Goal: Task Accomplishment & Management: Manage account settings

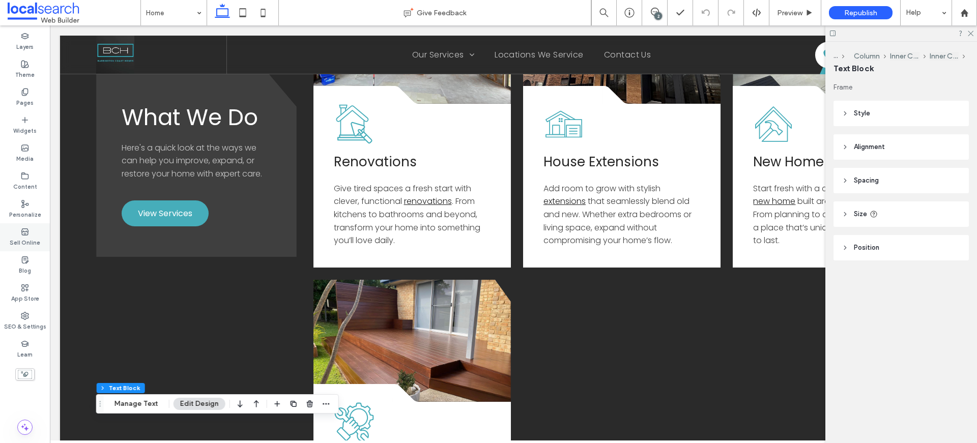
scroll to position [993, 0]
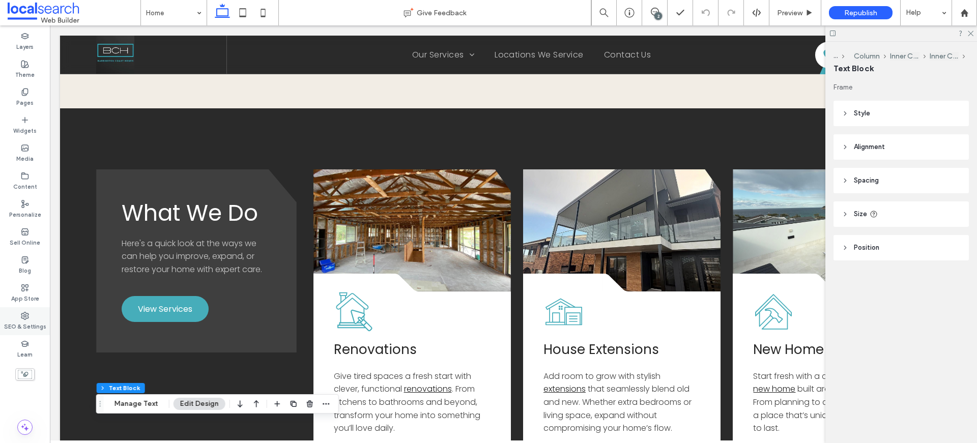
click at [29, 319] on div "SEO & Settings" at bounding box center [25, 321] width 50 height 28
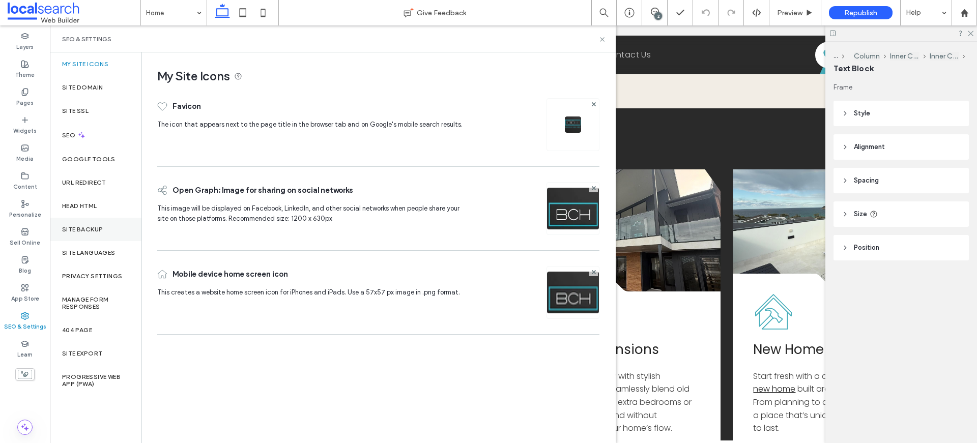
click at [76, 236] on div "Site Backup" at bounding box center [96, 229] width 92 height 23
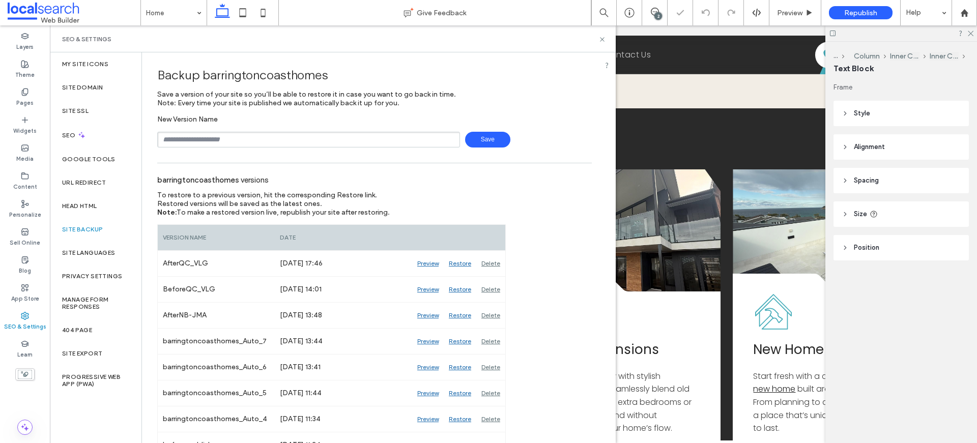
click at [247, 137] on input "text" at bounding box center [308, 140] width 303 height 16
type input "**********"
click at [485, 135] on span "Save" at bounding box center [487, 140] width 45 height 16
click at [605, 40] on icon at bounding box center [603, 40] width 8 height 8
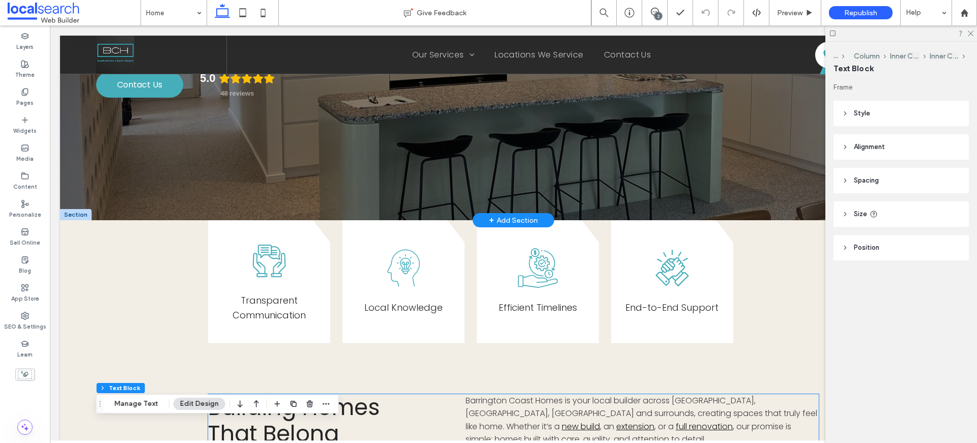
scroll to position [0, 0]
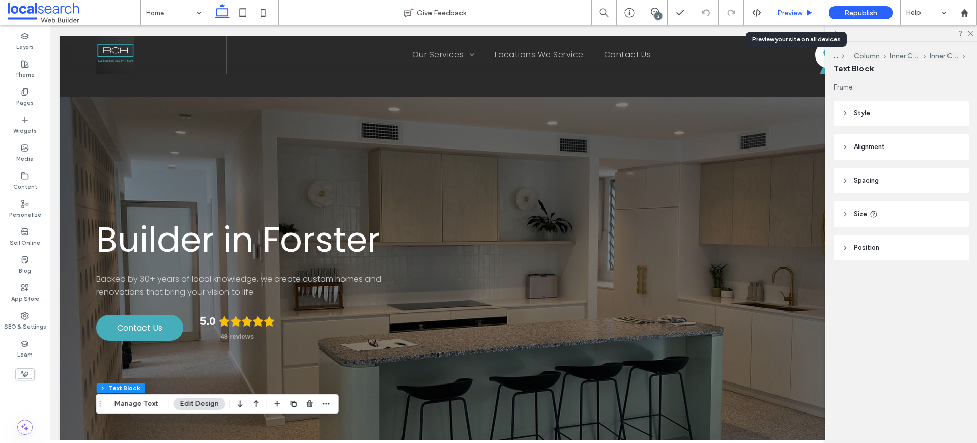
click at [809, 6] on div "Preview" at bounding box center [796, 12] width 52 height 25
click at [802, 10] on span "Preview" at bounding box center [789, 13] width 25 height 9
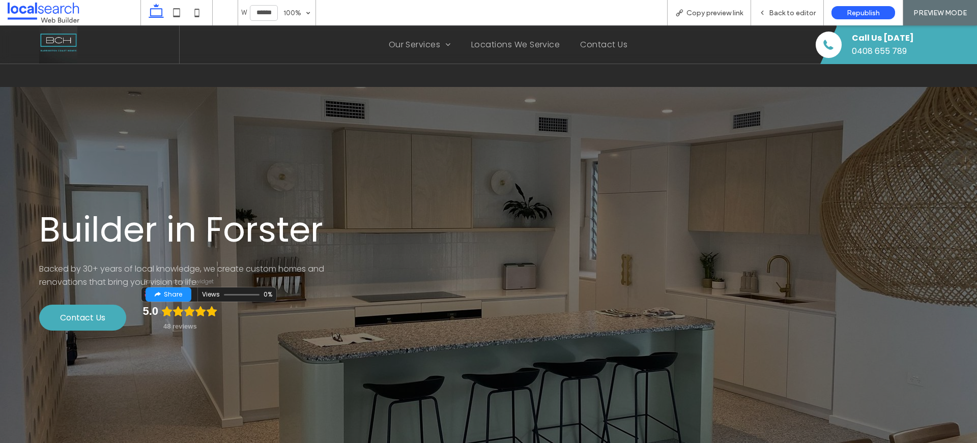
click at [195, 294] on div "Edit widget" at bounding box center [177, 294] width 42 height 23
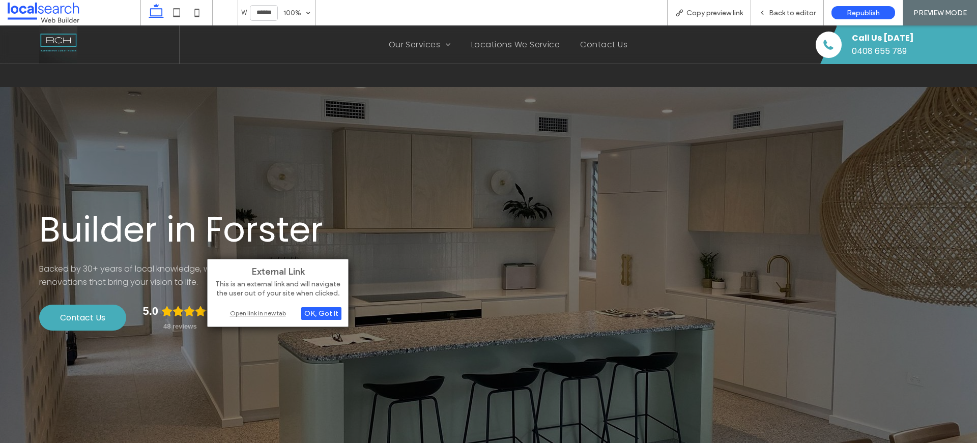
click at [265, 315] on div "Open link in new tab" at bounding box center [277, 313] width 127 height 11
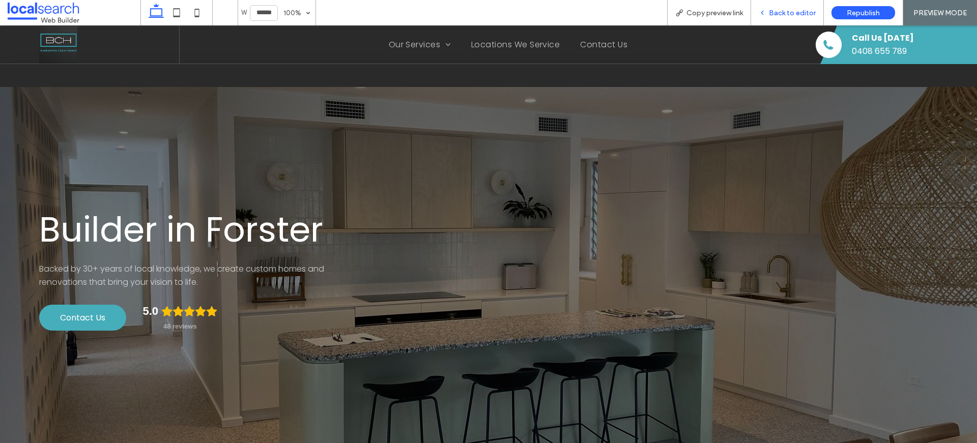
click at [764, 12] on use at bounding box center [762, 13] width 2 height 4
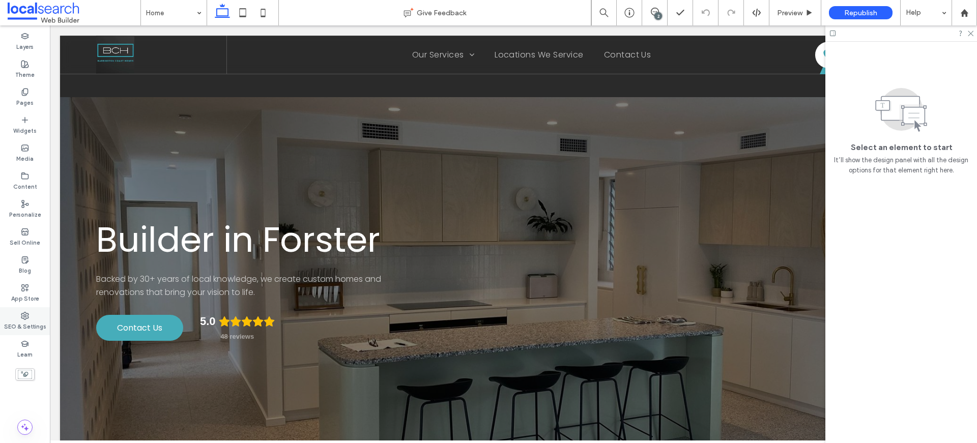
click at [31, 317] on div "SEO & Settings" at bounding box center [25, 321] width 50 height 28
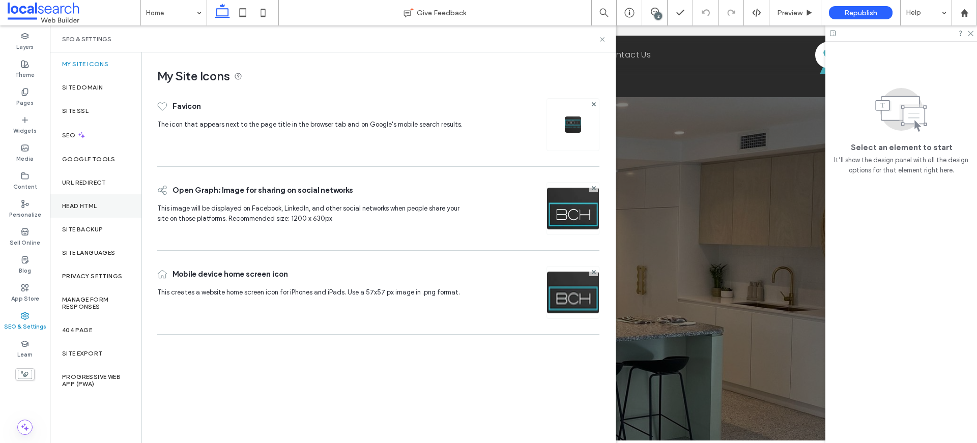
click at [78, 206] on label "Head HTML" at bounding box center [79, 206] width 35 height 7
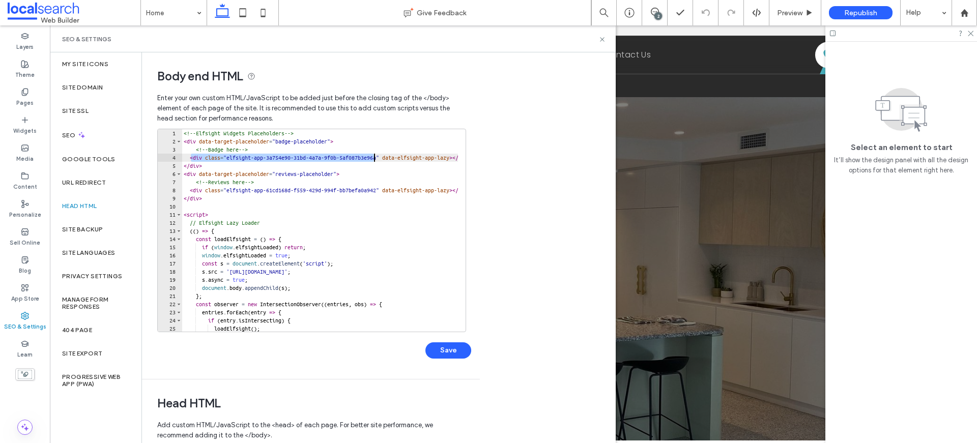
scroll to position [0, 81]
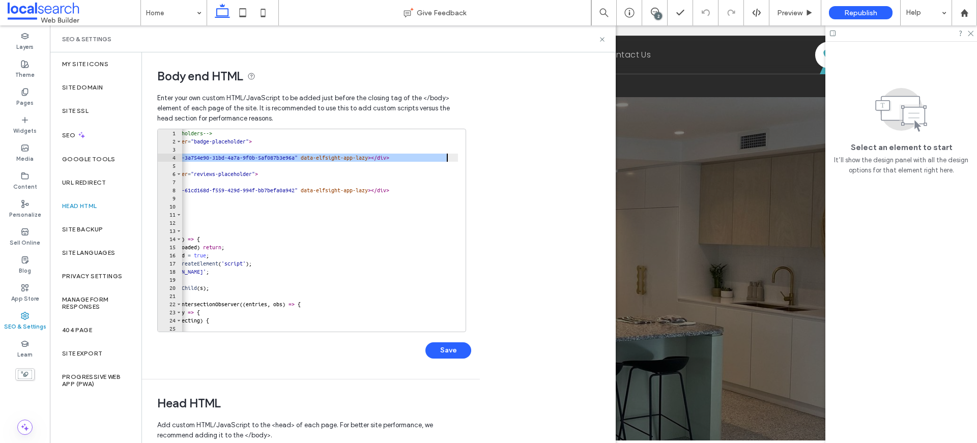
drag, startPoint x: 191, startPoint y: 157, endPoint x: 471, endPoint y: 161, distance: 280.0
click at [471, 161] on div "**********" at bounding box center [307, 215] width 330 height 327
paste textarea "Cursor at row 4"
type textarea "**********"
click at [454, 348] on button "Save" at bounding box center [449, 351] width 46 height 16
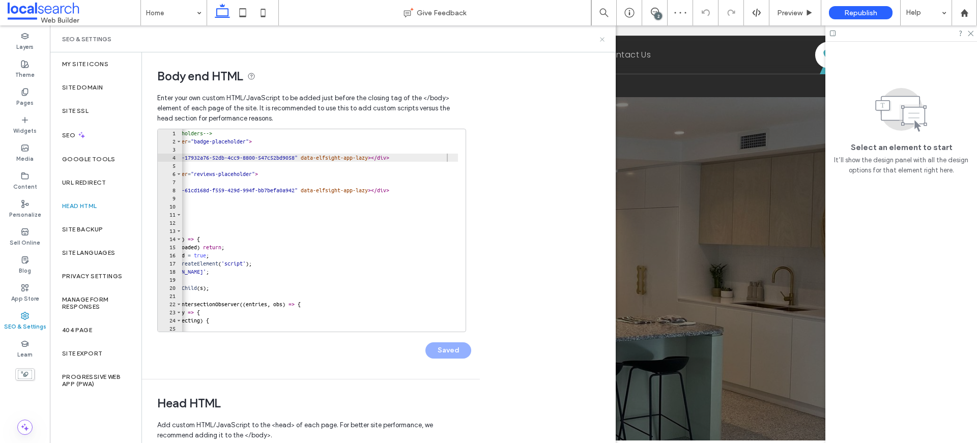
click at [604, 40] on icon at bounding box center [603, 40] width 8 height 8
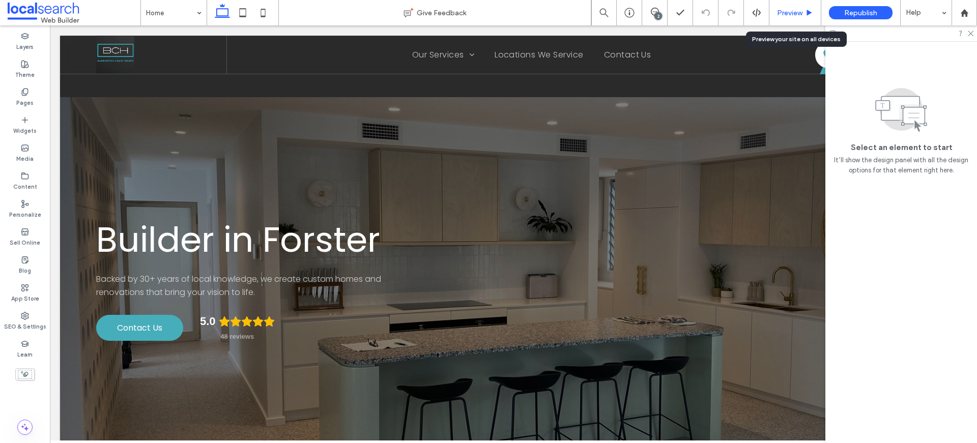
click at [790, 3] on div "Preview" at bounding box center [796, 12] width 52 height 25
click at [790, 9] on span "Preview" at bounding box center [789, 13] width 25 height 9
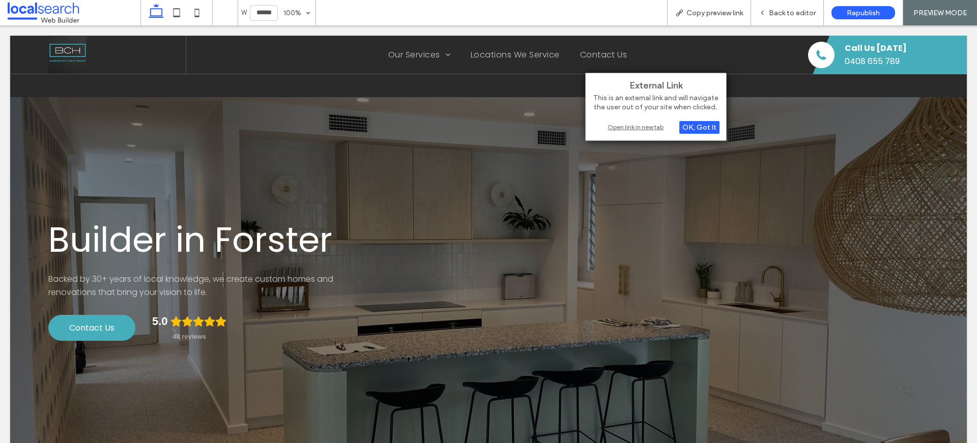
click at [627, 125] on div "Open link in new tab" at bounding box center [655, 127] width 127 height 11
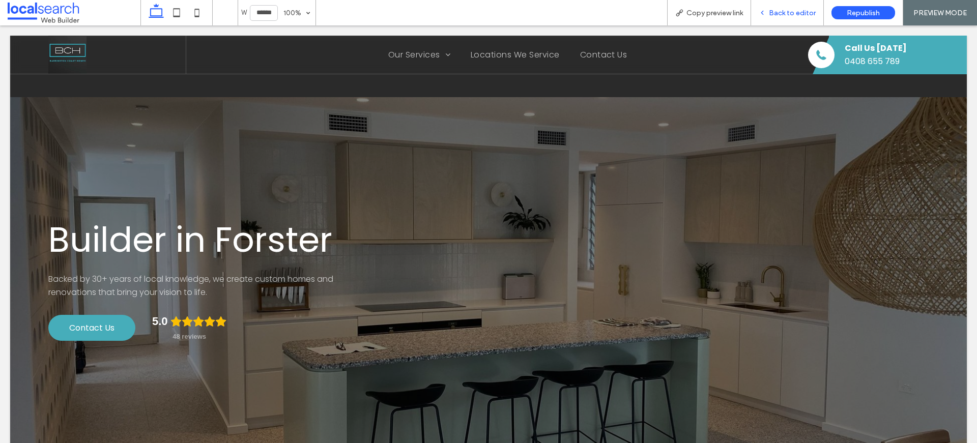
click at [771, 3] on div "Back to editor" at bounding box center [787, 12] width 73 height 25
click at [772, 5] on div "Back to editor" at bounding box center [787, 12] width 73 height 25
click at [777, 10] on span "Back to editor" at bounding box center [792, 13] width 47 height 9
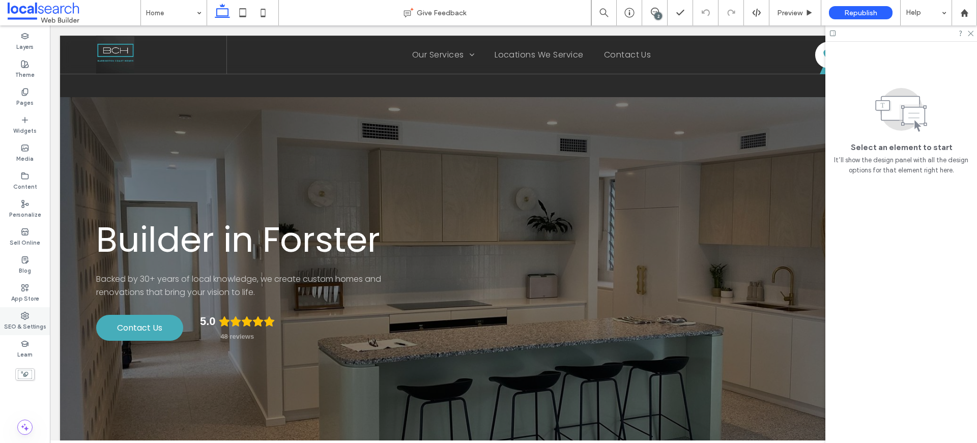
click at [17, 314] on div "SEO & Settings" at bounding box center [25, 321] width 50 height 28
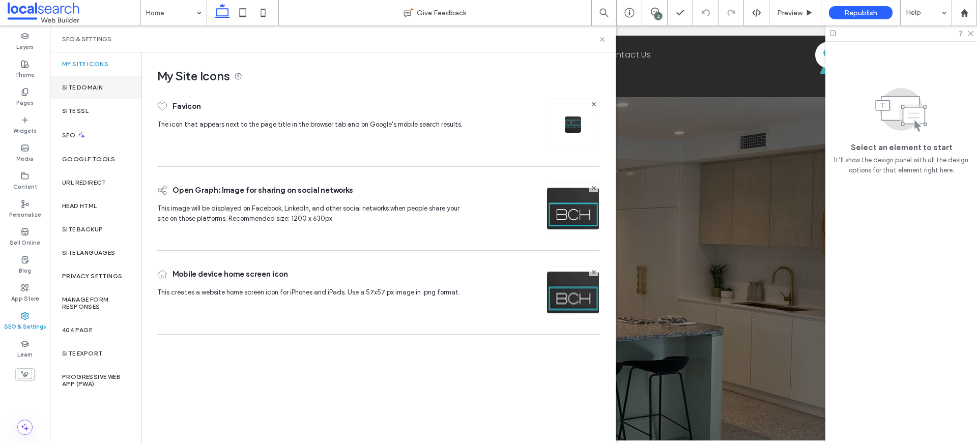
click at [75, 80] on div "Site Domain" at bounding box center [96, 87] width 92 height 23
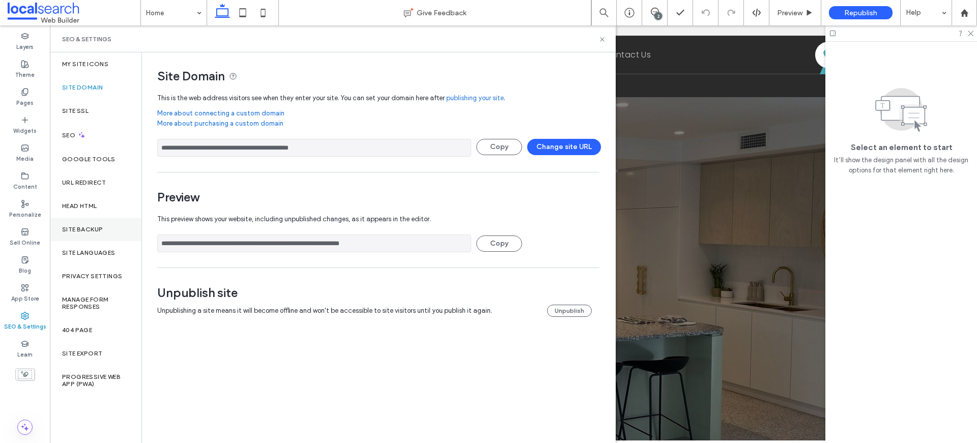
click at [77, 228] on label "Site Backup" at bounding box center [82, 229] width 41 height 7
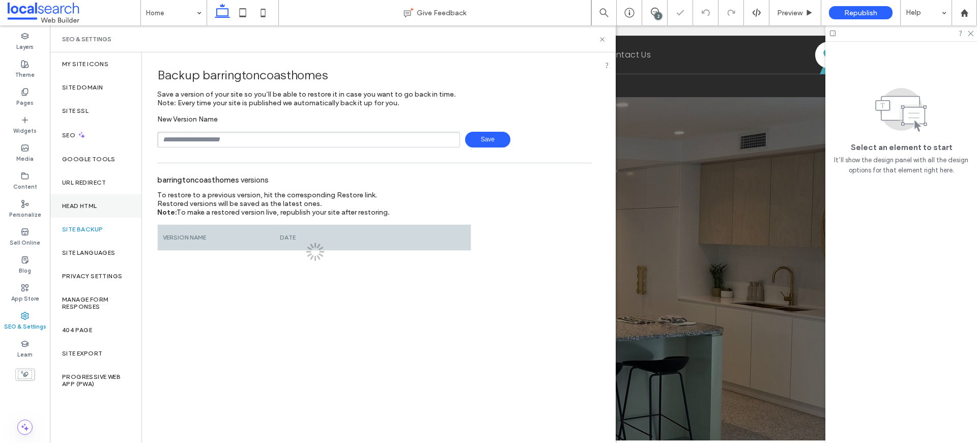
click at [90, 201] on div "Head HTML" at bounding box center [96, 205] width 92 height 23
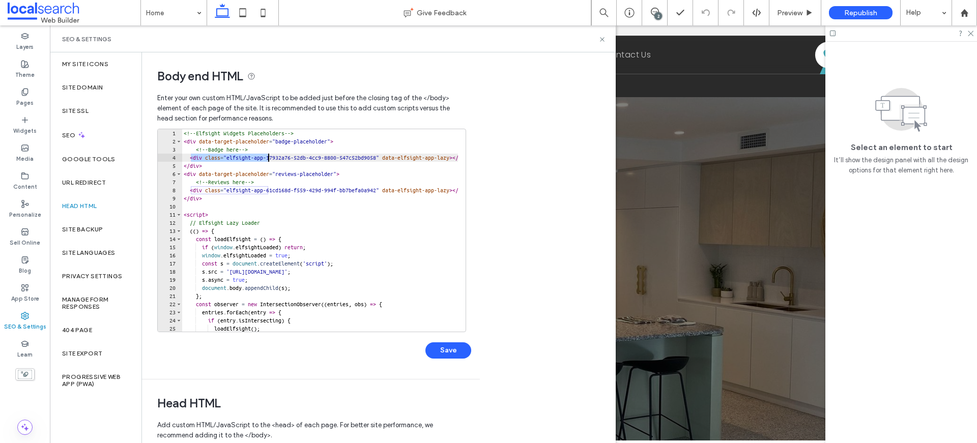
drag, startPoint x: 192, startPoint y: 156, endPoint x: 267, endPoint y: 154, distance: 75.4
click at [267, 154] on div "<!-- Elfsight Widgets Placeholders --> < div data-target-placeholder = "badge-p…" at bounding box center [479, 234] width 594 height 211
click at [191, 184] on div "<!-- Elfsight Widgets Placeholders --> < div data-target-placeholder = "badge-p…" at bounding box center [479, 234] width 594 height 211
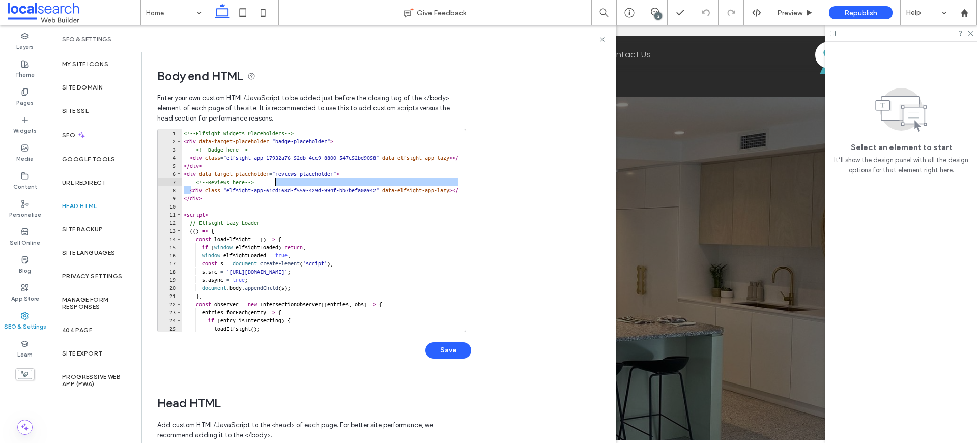
scroll to position [0, 81]
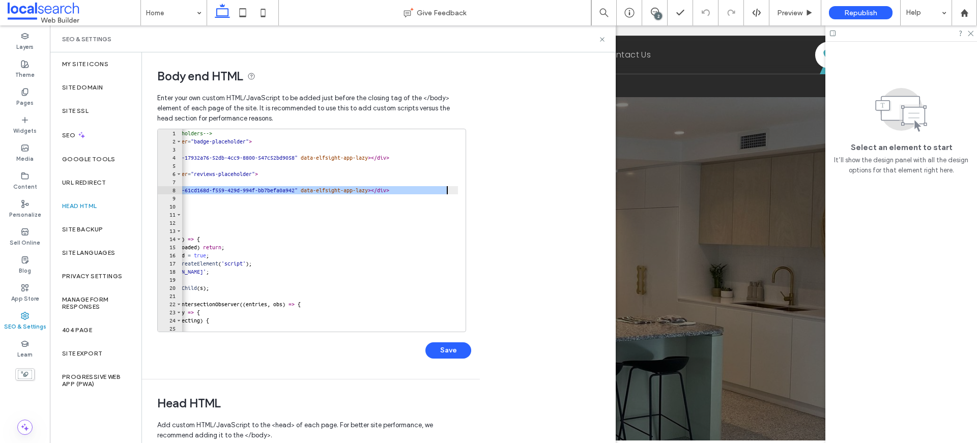
drag, startPoint x: 192, startPoint y: 189, endPoint x: 472, endPoint y: 192, distance: 280.5
click at [472, 192] on div "**********" at bounding box center [311, 215] width 338 height 327
paste textarea "Cursor at row 8"
type textarea "**********"
click at [447, 348] on button "Save" at bounding box center [449, 351] width 46 height 16
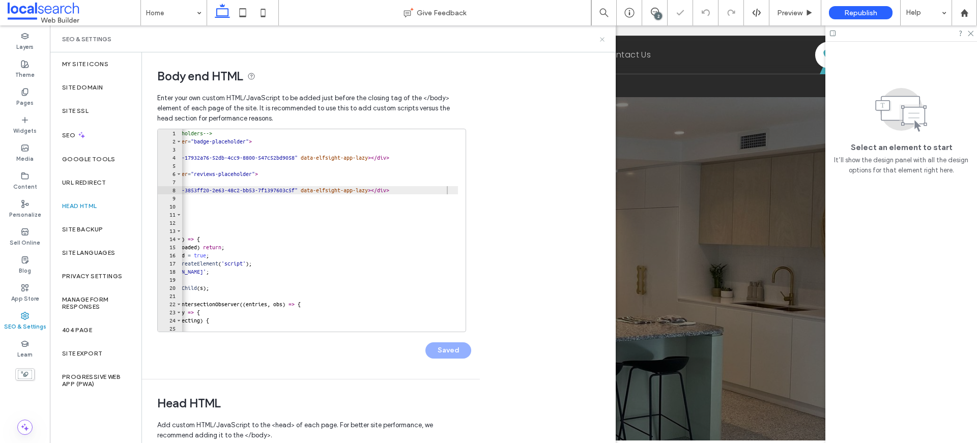
click at [603, 40] on icon at bounding box center [603, 40] width 8 height 8
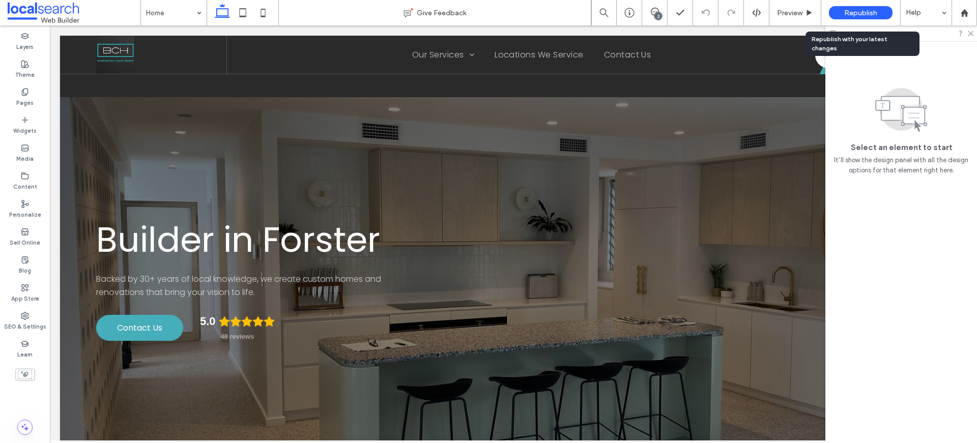
click at [859, 12] on span "Republish" at bounding box center [860, 13] width 33 height 9
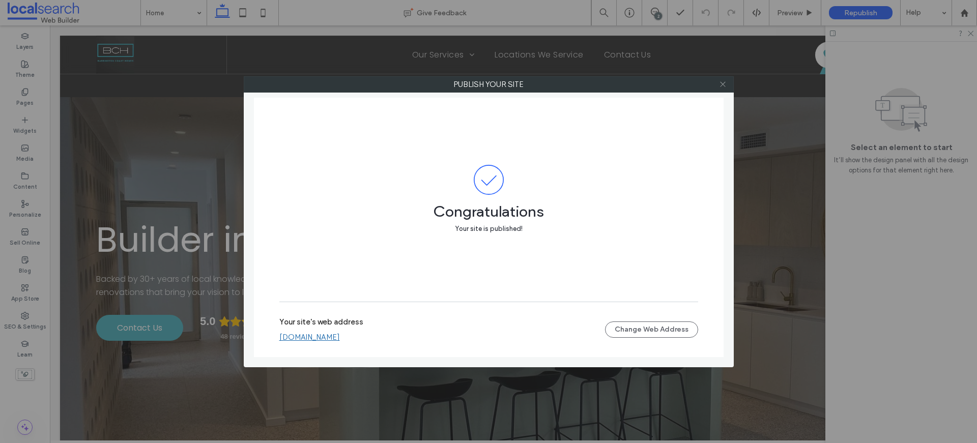
click at [721, 83] on icon at bounding box center [723, 84] width 8 height 8
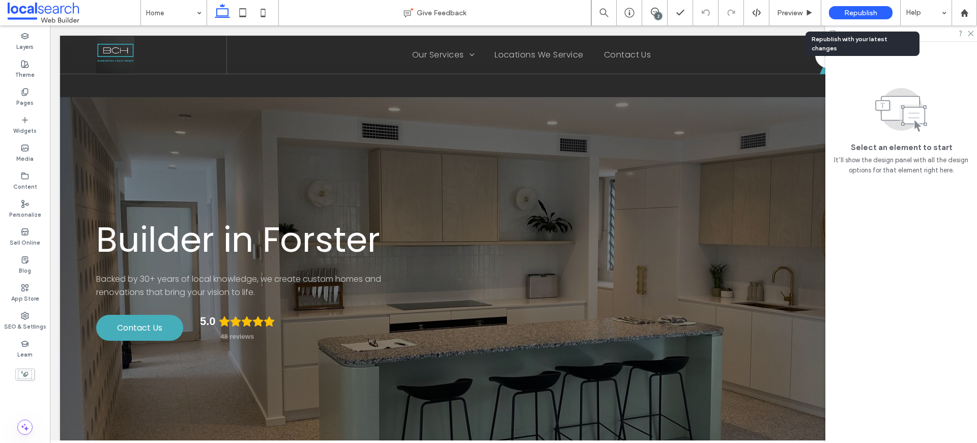
click at [869, 9] on span "Republish" at bounding box center [860, 13] width 33 height 9
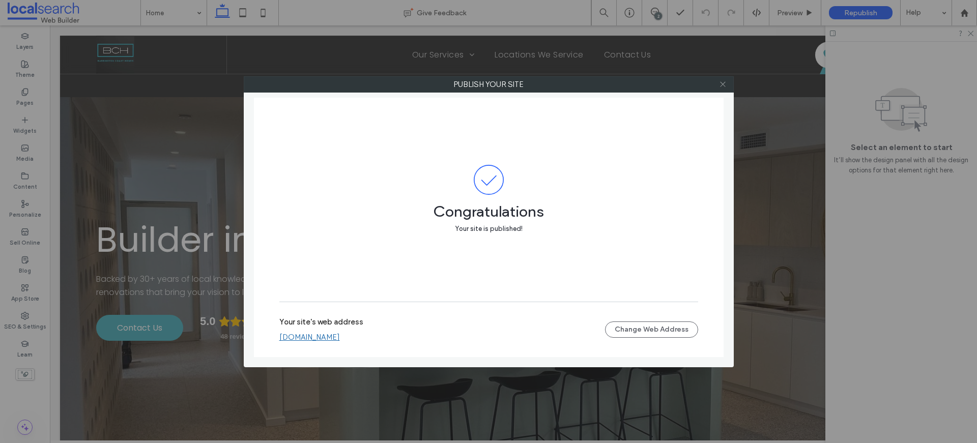
click at [721, 86] on use at bounding box center [722, 84] width 5 height 5
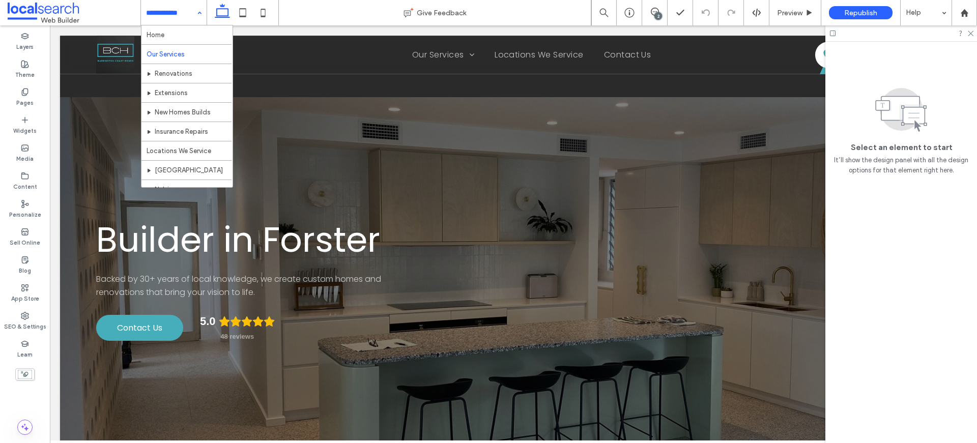
click at [178, 18] on input at bounding box center [171, 12] width 50 height 25
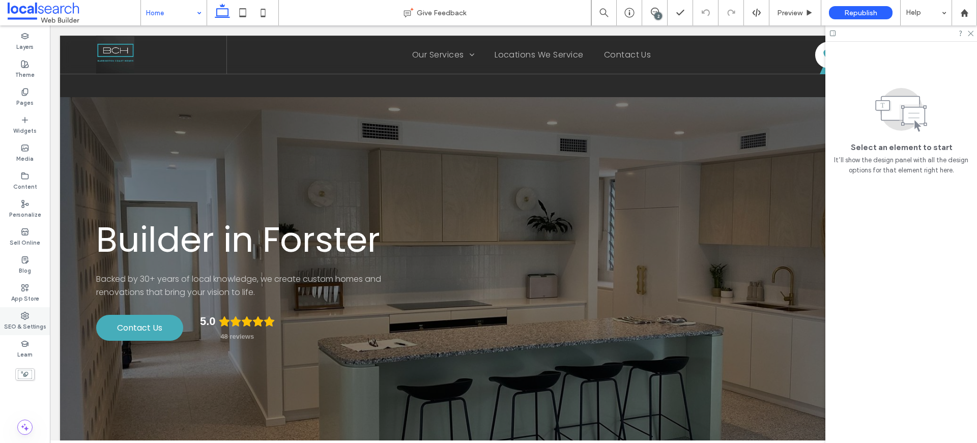
click at [20, 325] on label "SEO & Settings" at bounding box center [25, 325] width 42 height 11
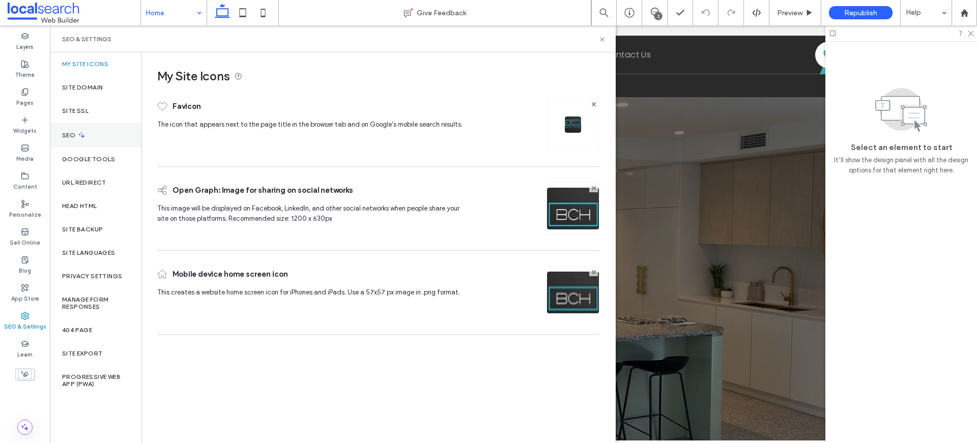
click at [74, 134] on label "SEO" at bounding box center [69, 135] width 15 height 7
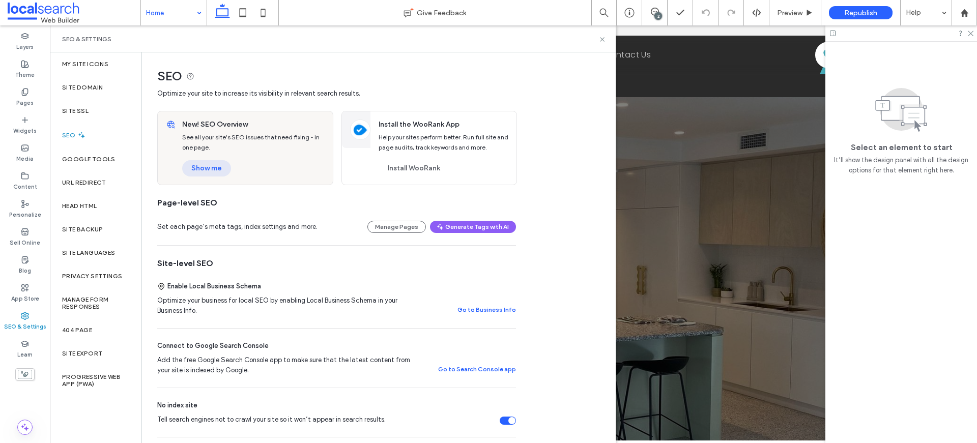
click at [196, 167] on button "Show me" at bounding box center [206, 168] width 49 height 16
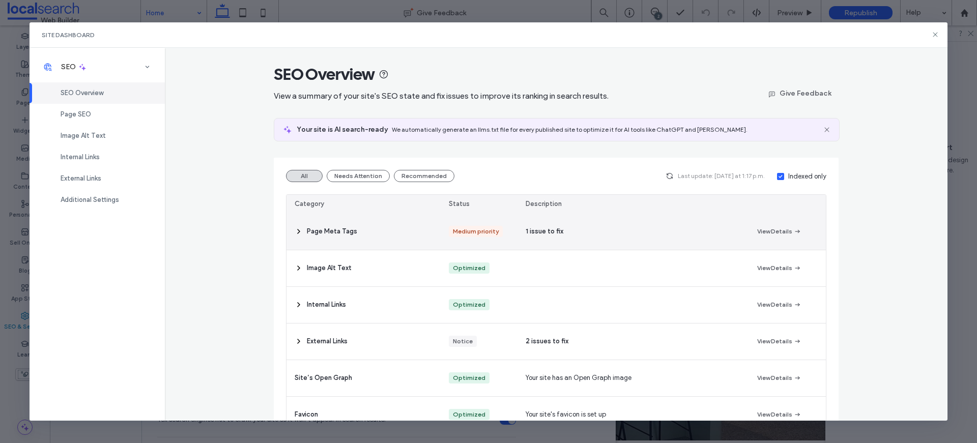
click at [298, 231] on use at bounding box center [299, 232] width 2 height 4
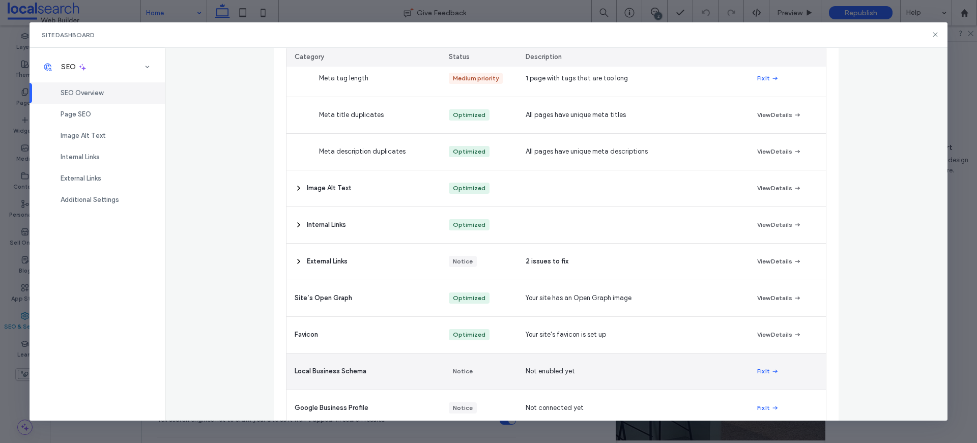
scroll to position [113, 0]
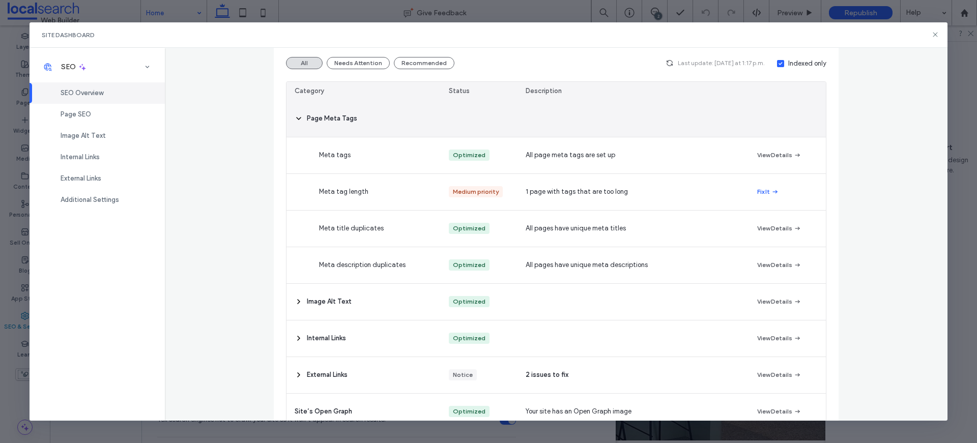
click at [297, 110] on span at bounding box center [299, 119] width 8 height 36
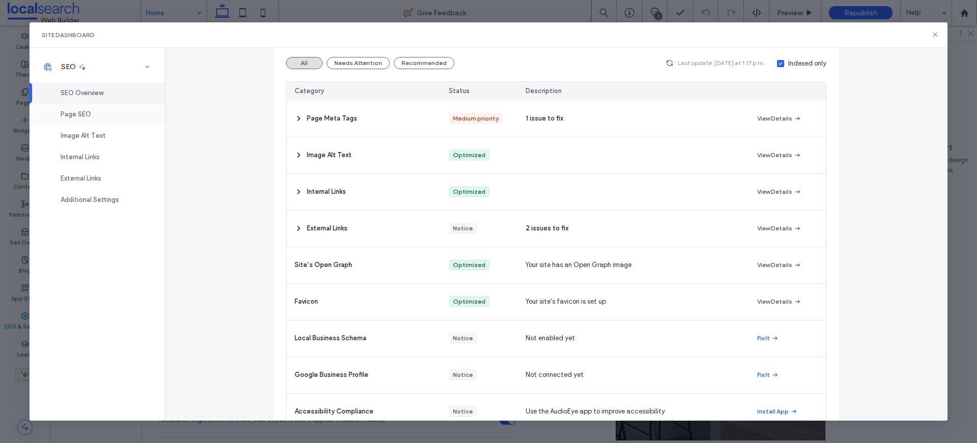
click at [75, 109] on div "Page SEO" at bounding box center [97, 114] width 135 height 21
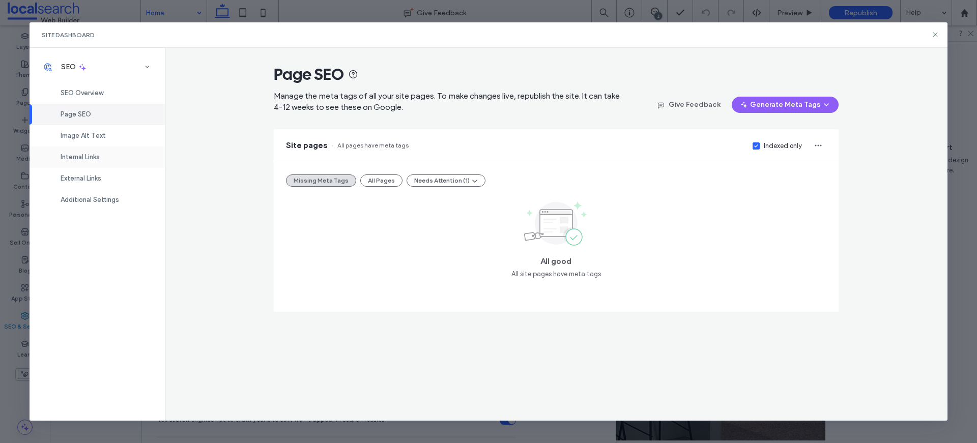
click at [84, 147] on div "Internal Links" at bounding box center [97, 157] width 135 height 21
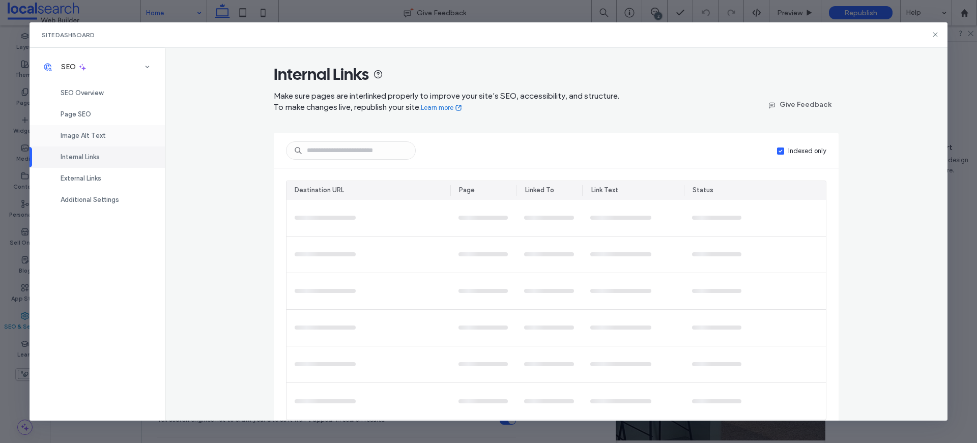
click at [86, 137] on span "Image Alt Text" at bounding box center [83, 136] width 45 height 8
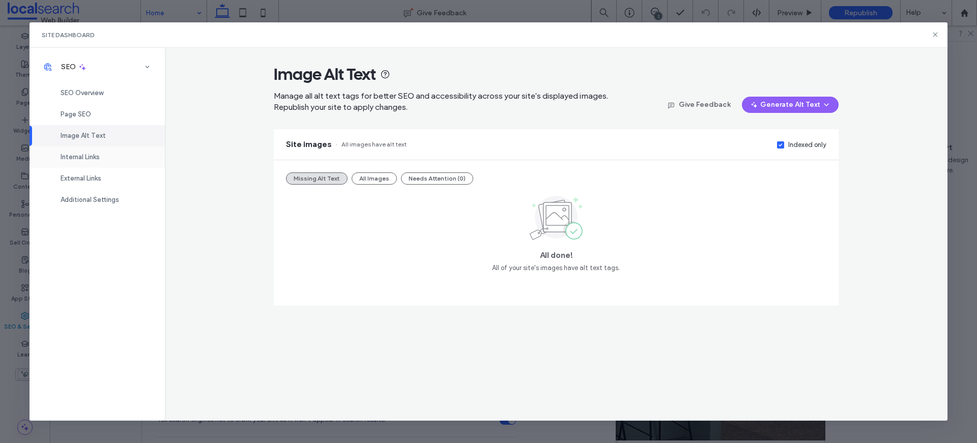
click at [97, 157] on span "Internal Links" at bounding box center [80, 157] width 39 height 8
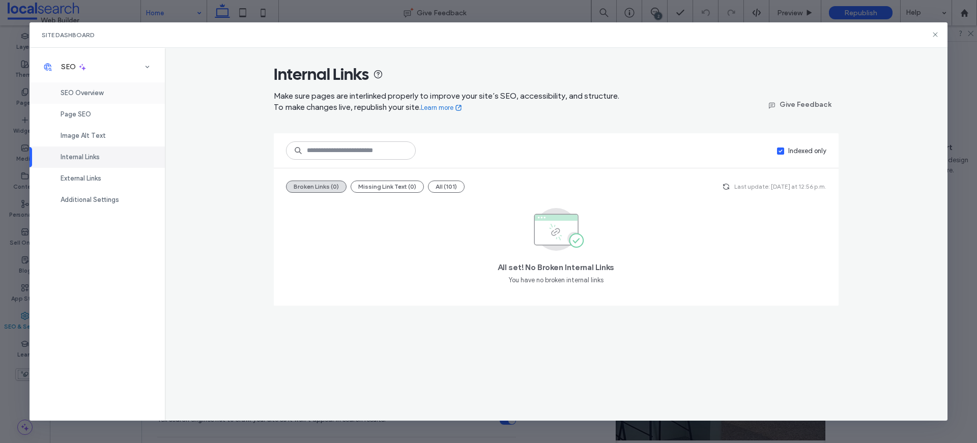
click at [87, 83] on div "SEO Overview" at bounding box center [97, 92] width 135 height 21
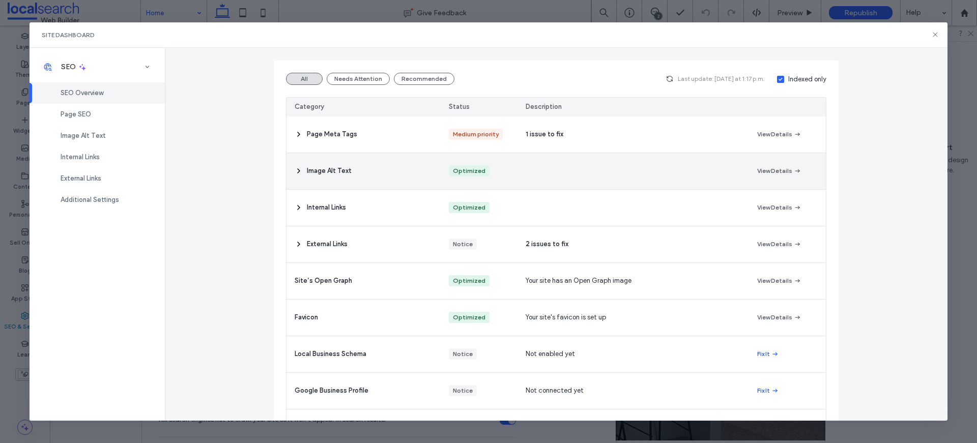
scroll to position [172, 0]
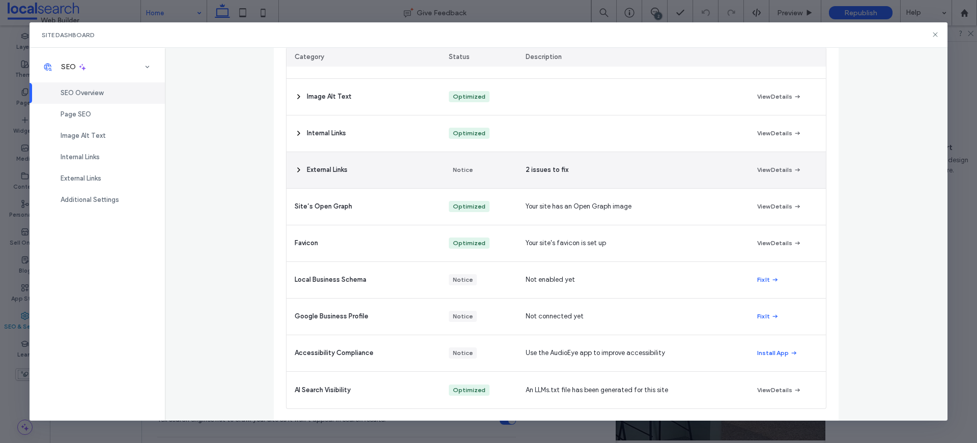
click at [299, 171] on div "External Links" at bounding box center [364, 170] width 154 height 36
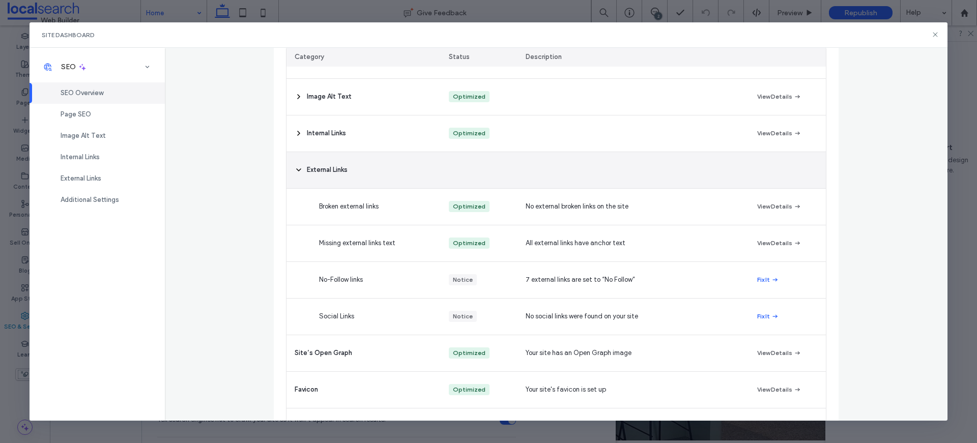
click at [299, 170] on icon at bounding box center [299, 170] width 8 height 8
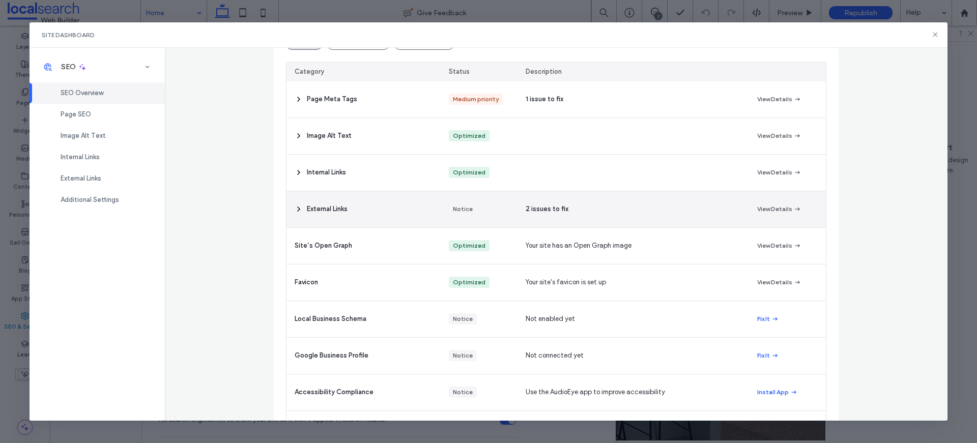
scroll to position [86, 0]
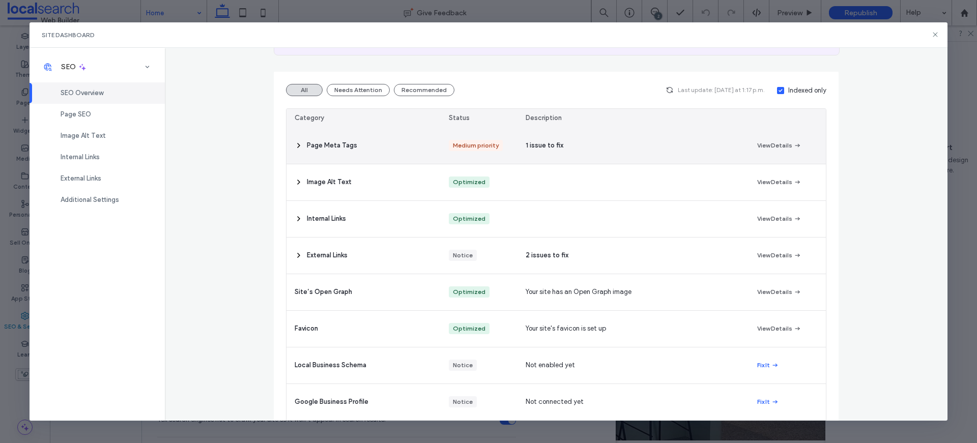
click at [291, 144] on div "Page Meta Tags" at bounding box center [364, 146] width 154 height 36
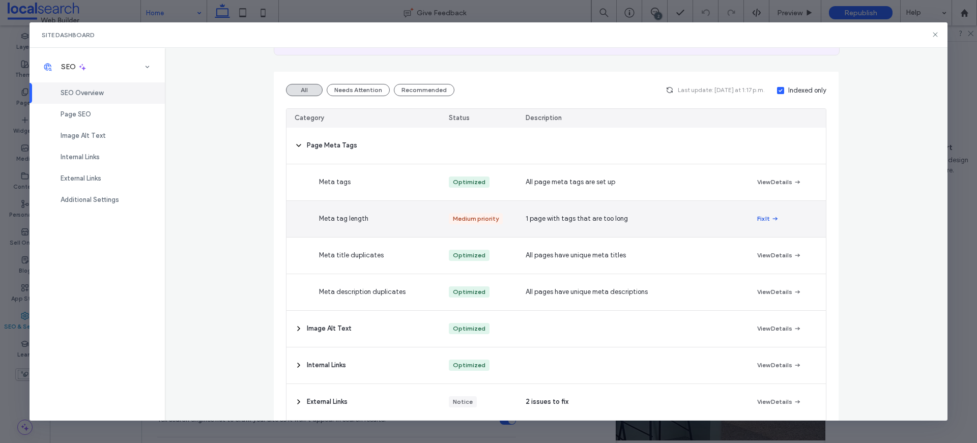
click at [762, 217] on button "Fix It" at bounding box center [768, 219] width 22 height 12
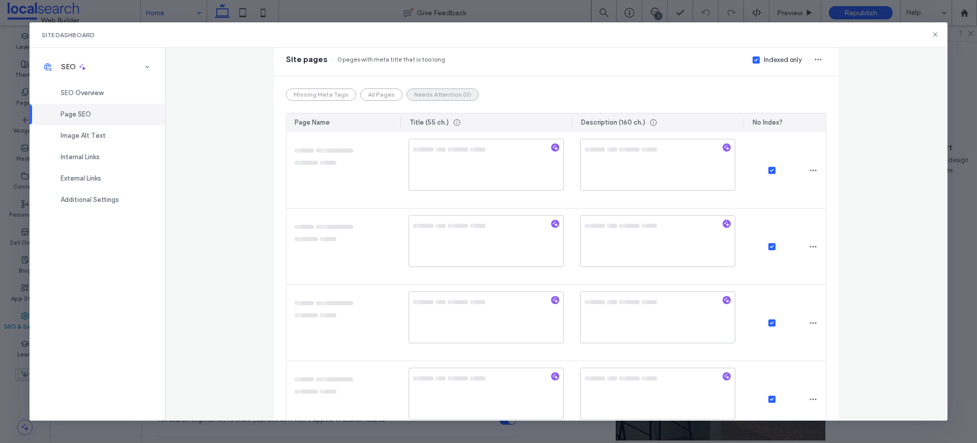
scroll to position [0, 0]
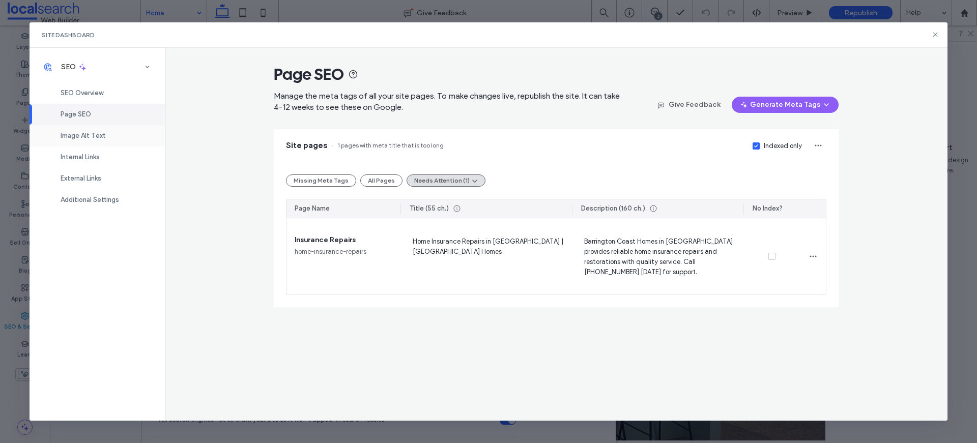
click at [101, 138] on span "Image Alt Text" at bounding box center [83, 136] width 45 height 8
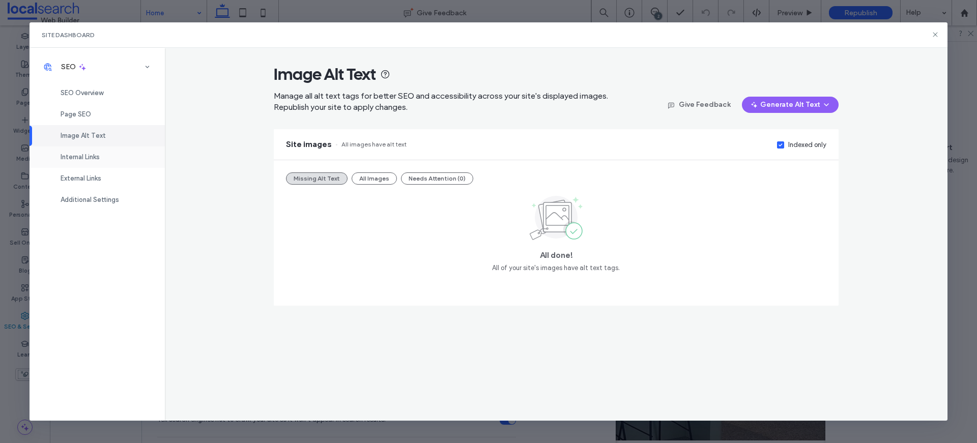
click at [89, 151] on div "Internal Links" at bounding box center [97, 157] width 135 height 21
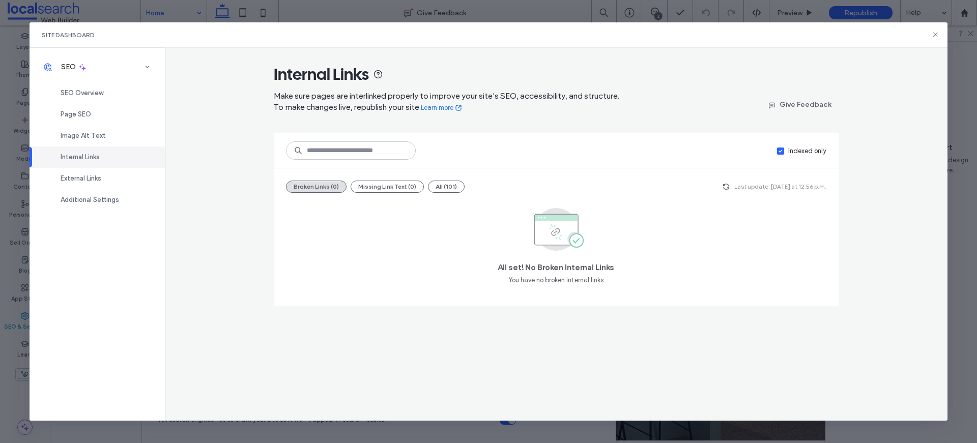
click at [86, 161] on div "Internal Links" at bounding box center [97, 157] width 135 height 21
click at [938, 34] on icon at bounding box center [935, 35] width 8 height 8
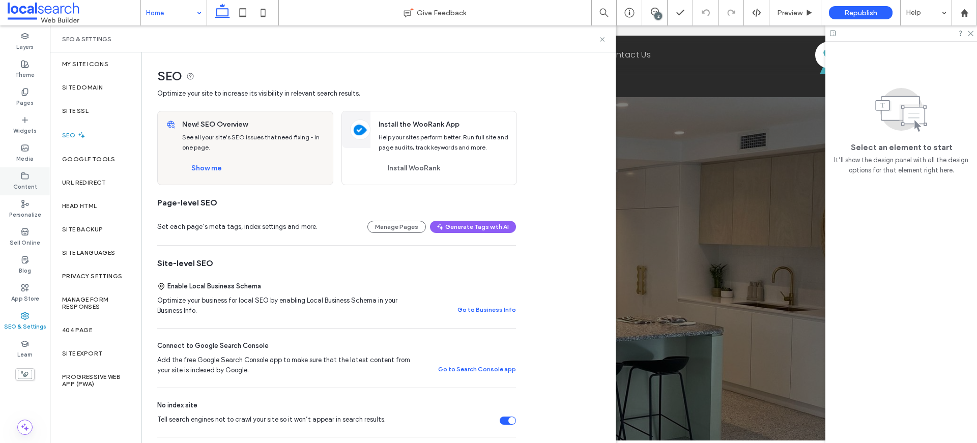
click at [25, 180] on label "Content" at bounding box center [25, 185] width 24 height 11
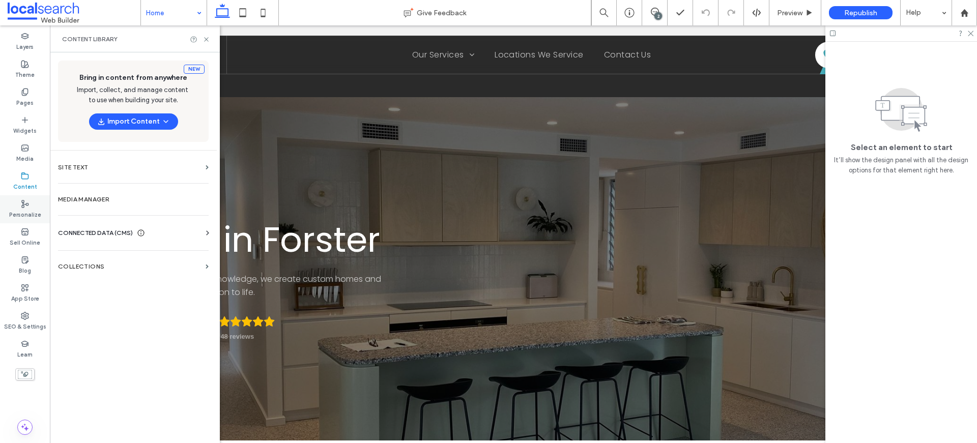
click at [33, 197] on div "Personalize" at bounding box center [25, 209] width 50 height 28
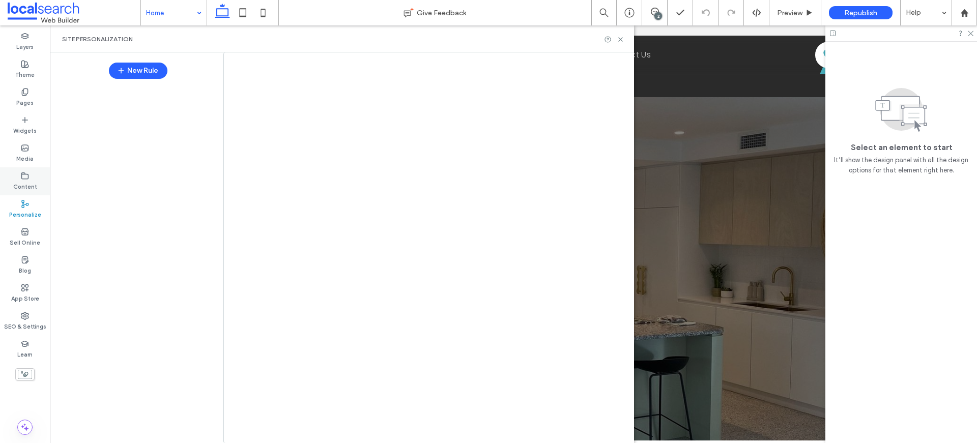
click at [30, 177] on div "Content" at bounding box center [25, 181] width 50 height 28
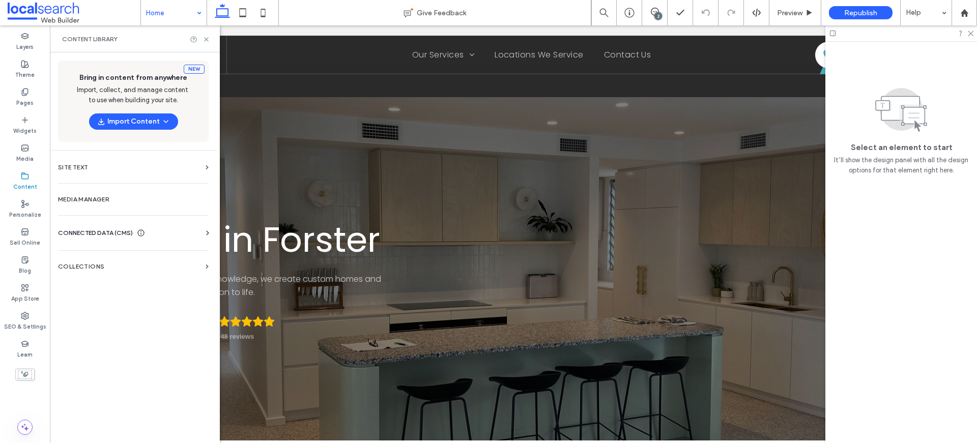
click at [110, 231] on span "CONNECTED DATA (CMS)" at bounding box center [95, 233] width 75 height 10
click at [107, 259] on label "Business Info" at bounding box center [135, 258] width 138 height 7
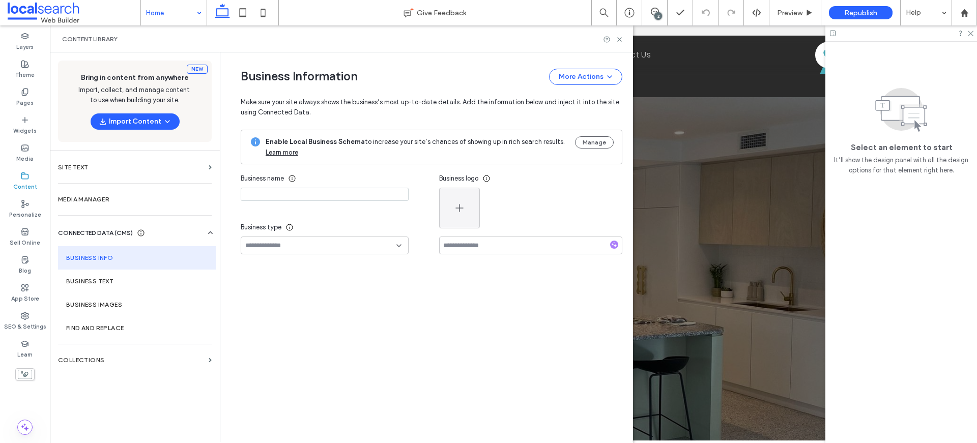
type input "**********"
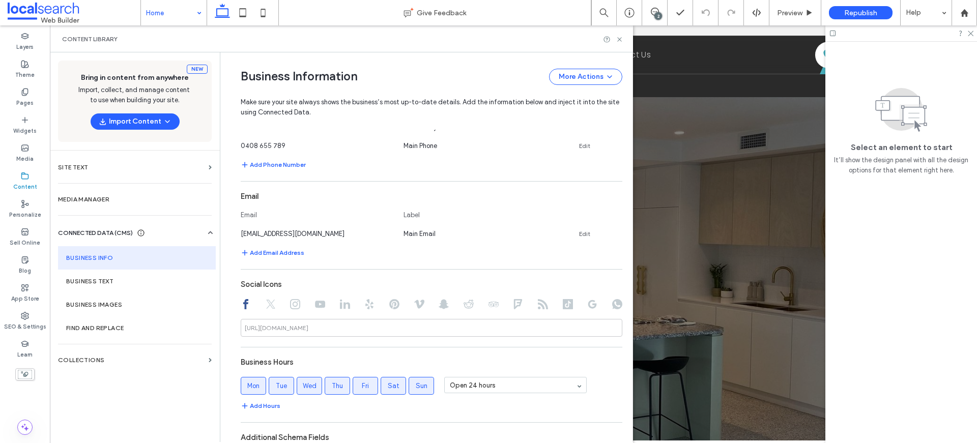
scroll to position [555, 0]
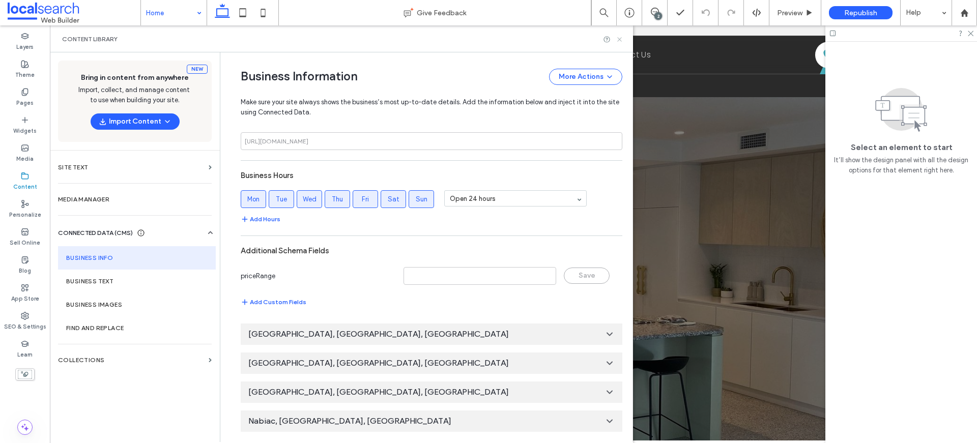
click at [618, 38] on use at bounding box center [619, 39] width 4 height 4
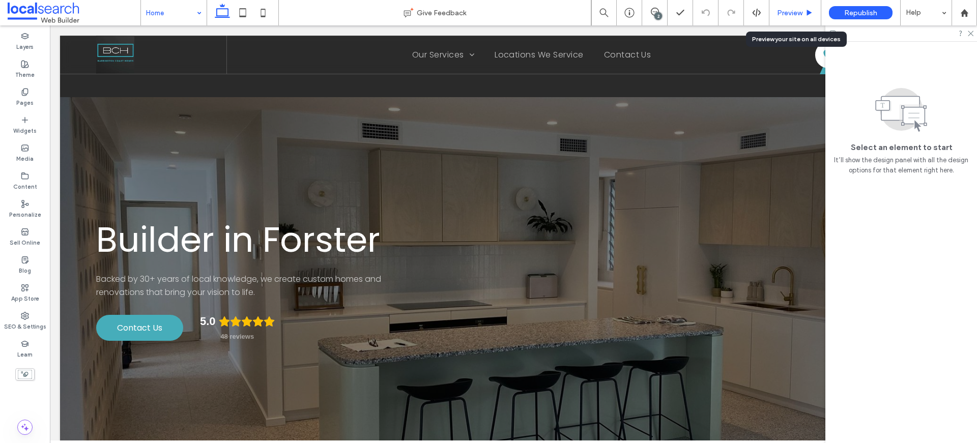
click at [792, 15] on span "Preview" at bounding box center [789, 13] width 25 height 9
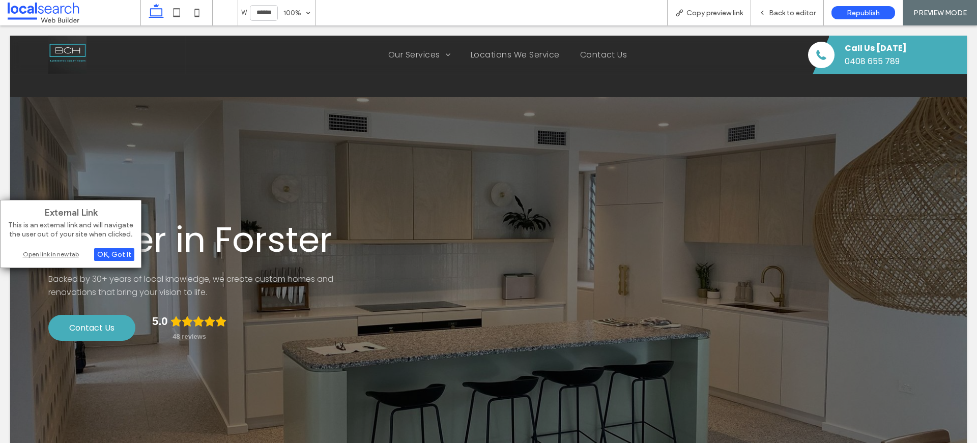
click at [71, 255] on div "Open link in new tab" at bounding box center [70, 254] width 127 height 11
click at [56, 257] on div "Open link in new tab" at bounding box center [70, 254] width 127 height 11
click at [69, 251] on div "Open link in new tab" at bounding box center [81, 254] width 127 height 11
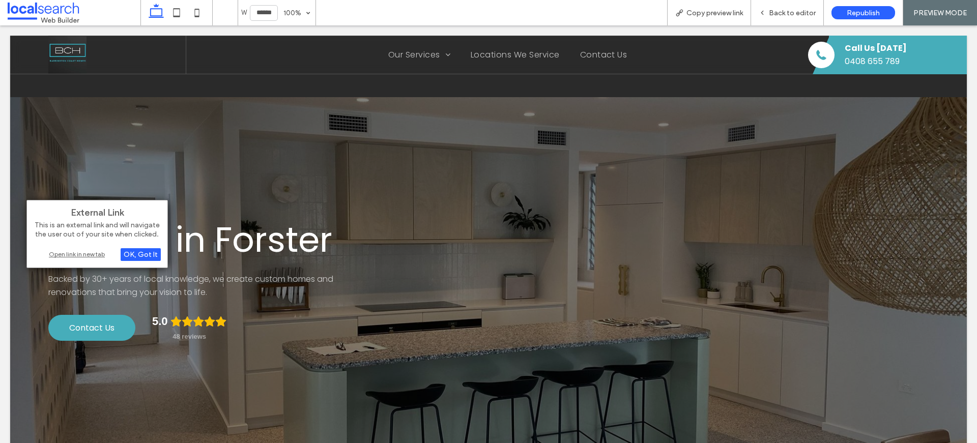
click at [90, 250] on div "Open link in new tab" at bounding box center [97, 254] width 127 height 11
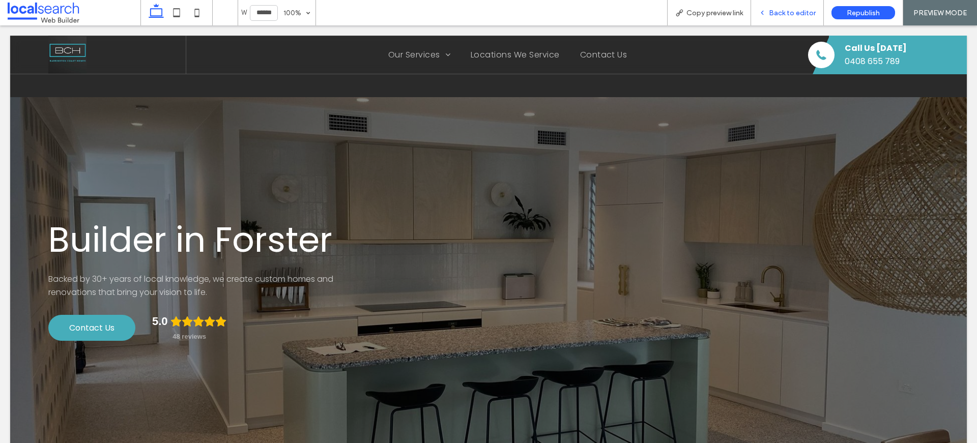
click at [794, 14] on span "Back to editor" at bounding box center [792, 13] width 47 height 9
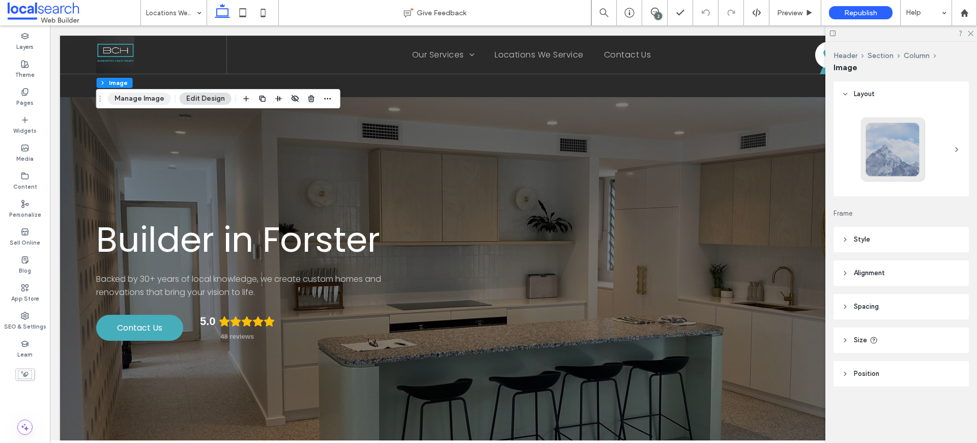
click at [156, 97] on button "Manage Image" at bounding box center [139, 99] width 63 height 12
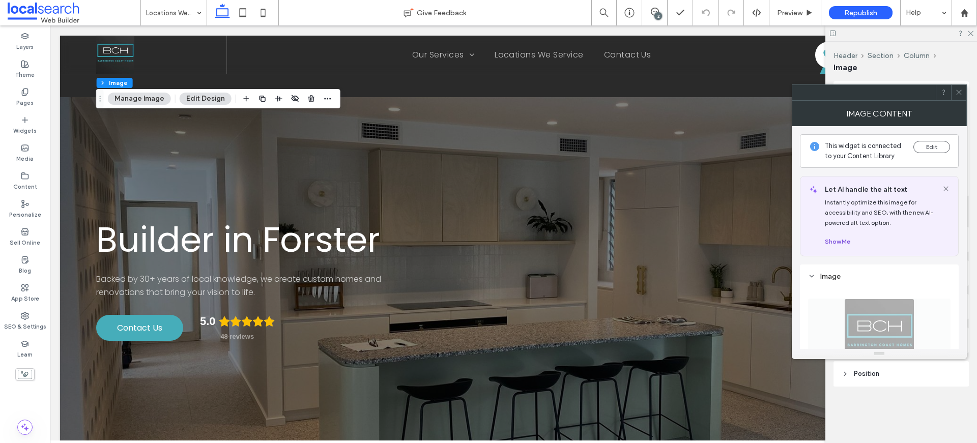
scroll to position [212, 0]
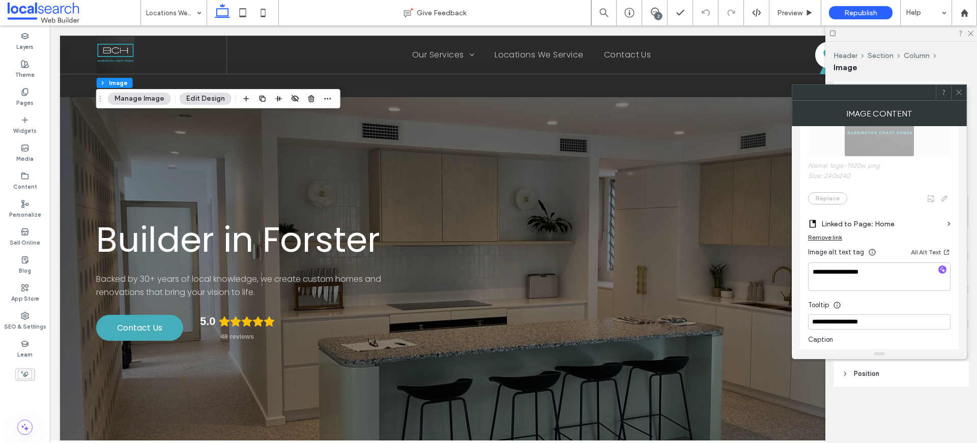
click at [959, 90] on icon at bounding box center [959, 93] width 8 height 8
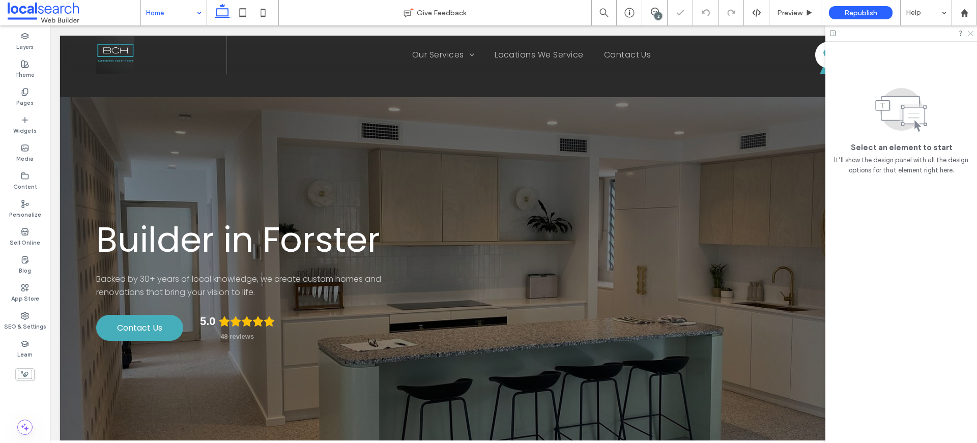
click at [972, 33] on icon at bounding box center [970, 33] width 7 height 7
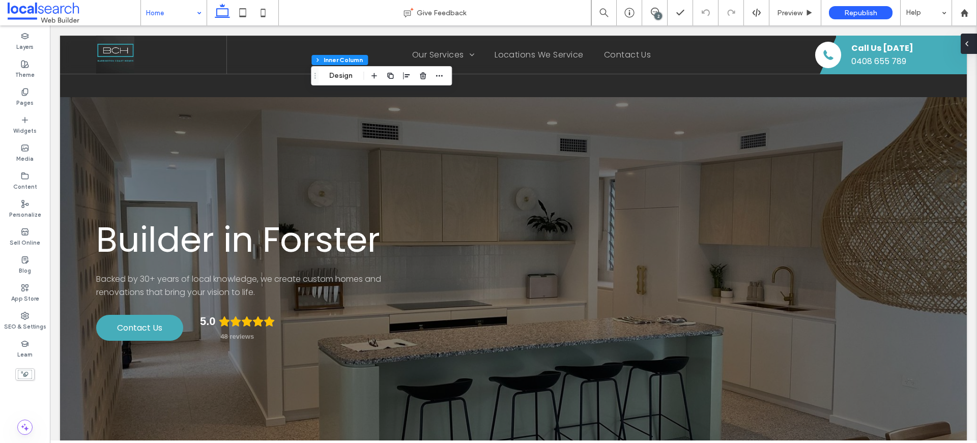
click at [974, 44] on div at bounding box center [969, 44] width 16 height 20
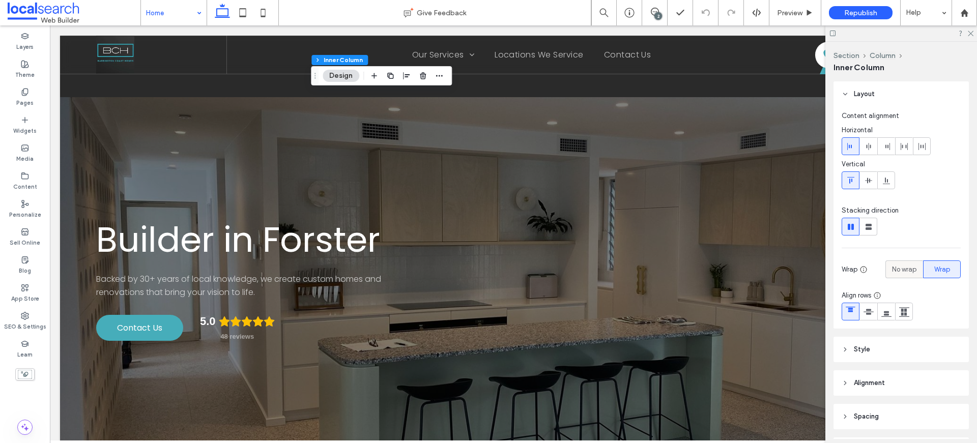
click at [911, 269] on label "No wrap" at bounding box center [905, 270] width 38 height 18
click at [938, 270] on span "Wrap" at bounding box center [943, 270] width 16 height 10
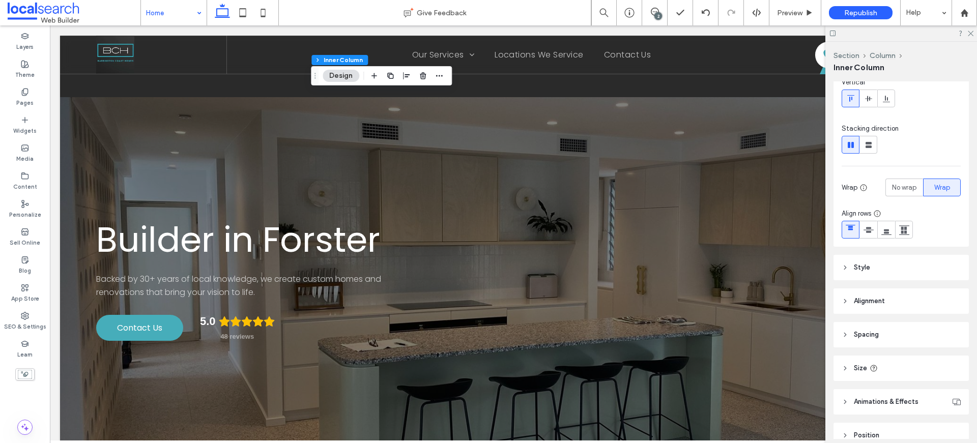
click at [870, 264] on header "Style" at bounding box center [901, 267] width 135 height 25
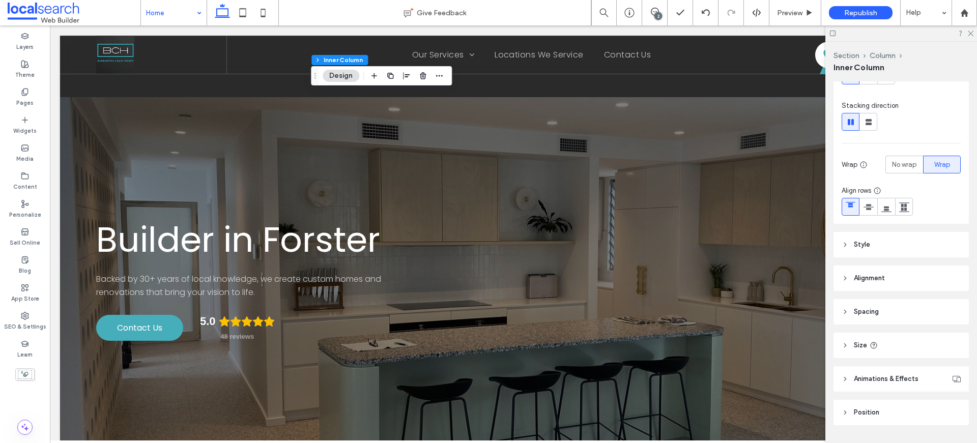
scroll to position [132, 0]
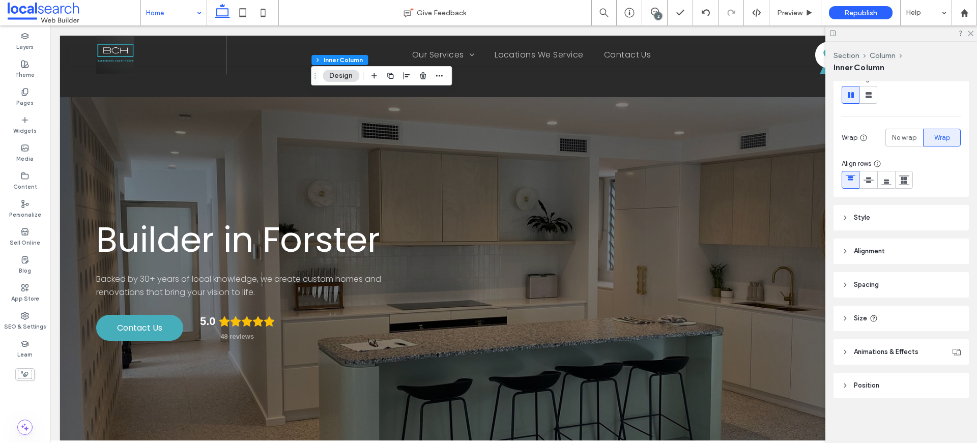
click at [974, 31] on div at bounding box center [902, 33] width 152 height 16
click at [970, 32] on icon at bounding box center [970, 33] width 7 height 7
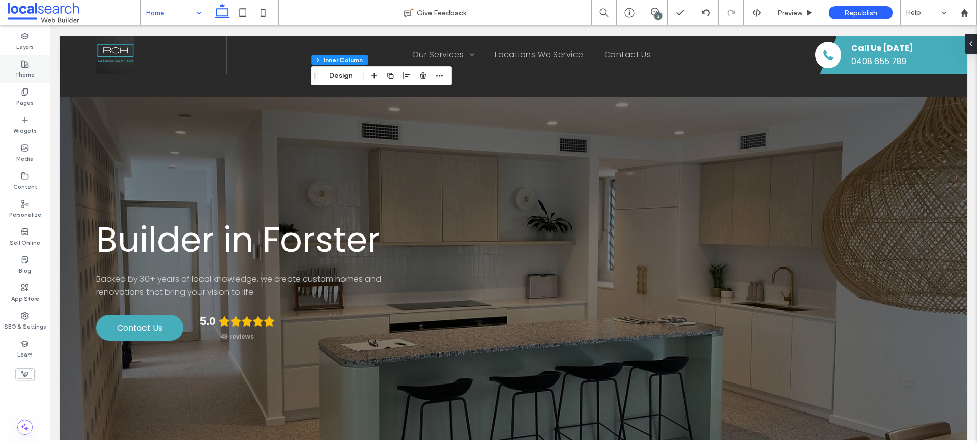
click at [25, 62] on icon at bounding box center [25, 64] width 8 height 8
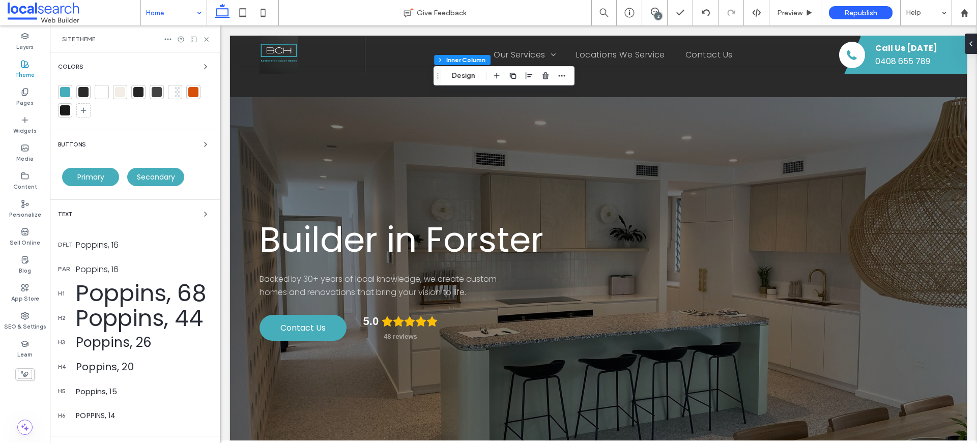
click at [63, 92] on div at bounding box center [65, 92] width 10 height 10
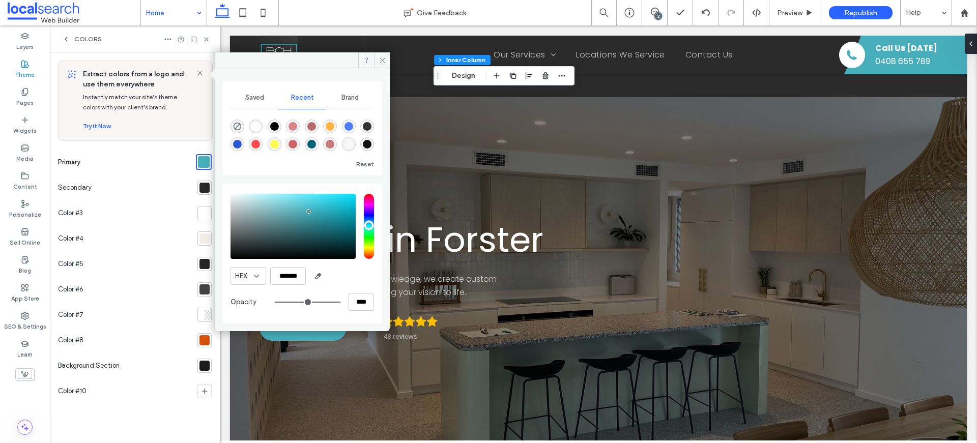
click at [206, 189] on div at bounding box center [205, 188] width 10 height 10
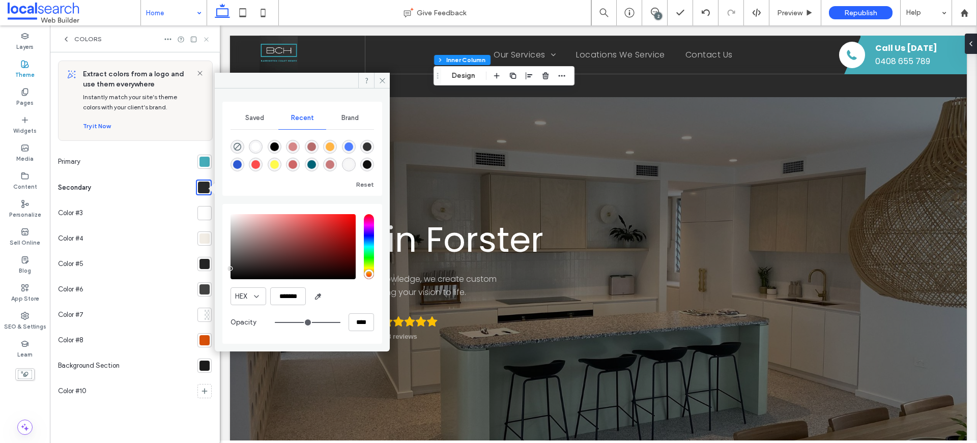
click at [208, 38] on icon at bounding box center [207, 40] width 8 height 8
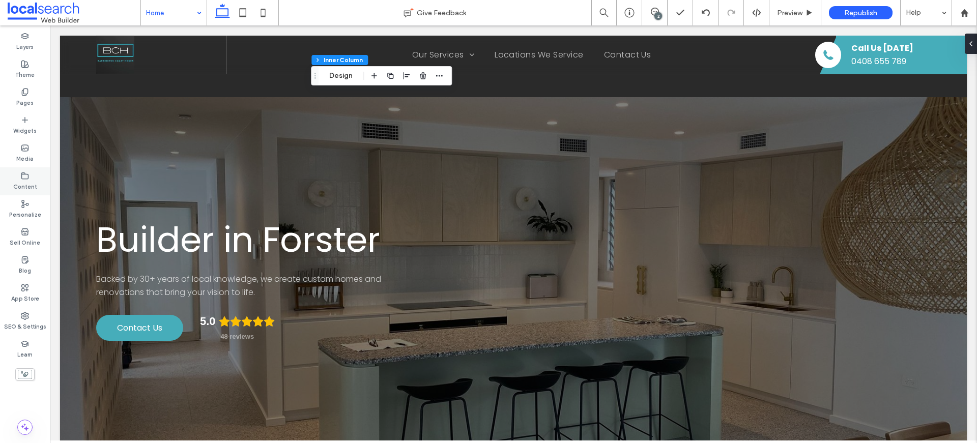
click at [30, 176] on div "Content" at bounding box center [25, 181] width 50 height 28
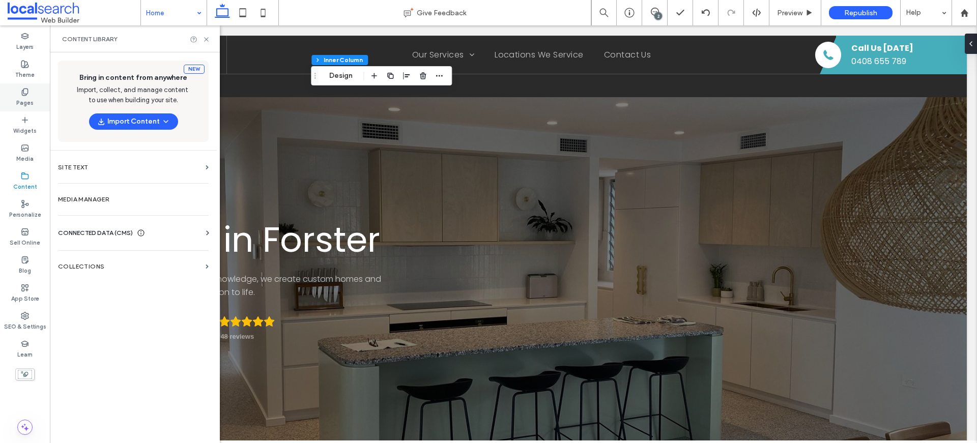
click at [21, 95] on icon at bounding box center [25, 92] width 8 height 8
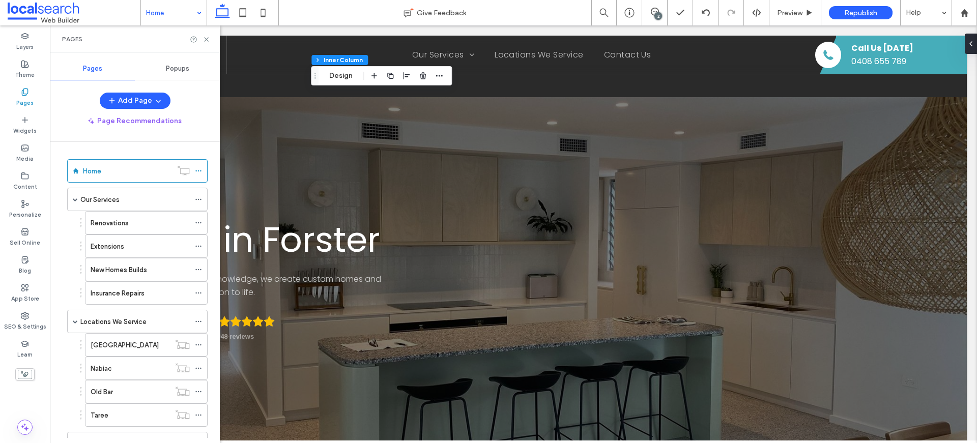
click at [185, 68] on span "Popups" at bounding box center [177, 69] width 23 height 8
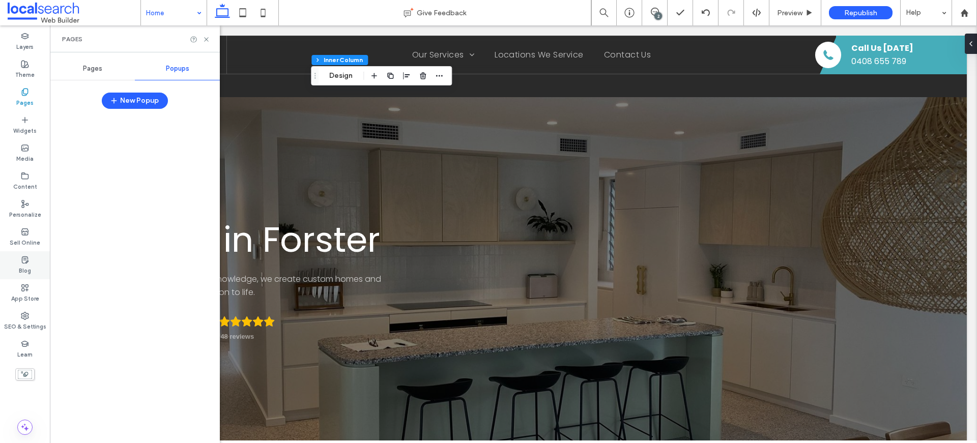
click at [27, 261] on use at bounding box center [25, 260] width 6 height 7
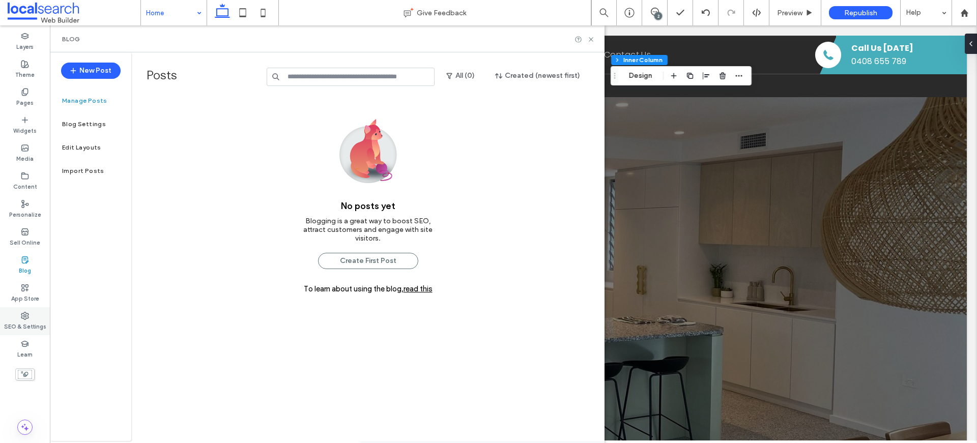
click at [24, 314] on icon at bounding box center [25, 316] width 8 height 8
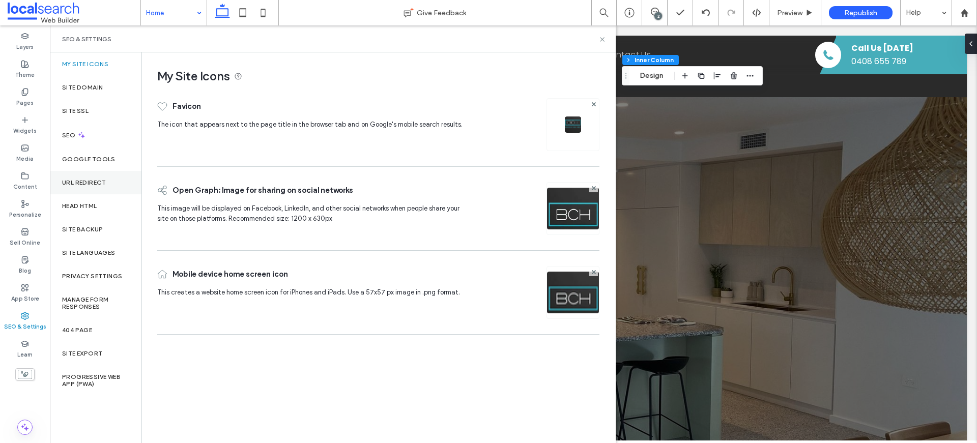
click at [105, 182] on label "URL Redirect" at bounding box center [84, 182] width 44 height 7
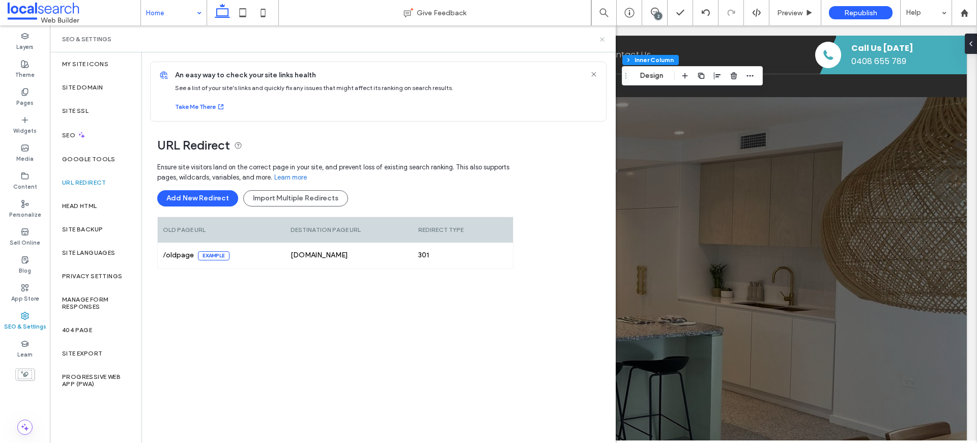
click at [601, 37] on icon at bounding box center [603, 40] width 8 height 8
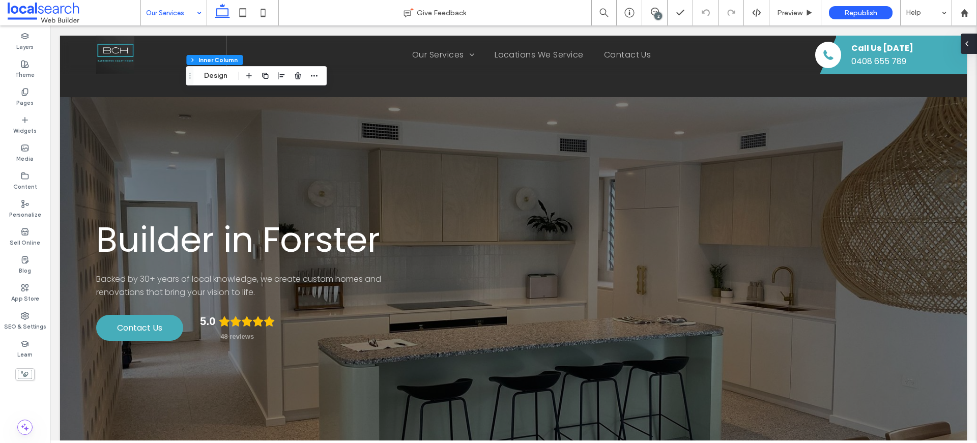
click at [969, 40] on icon at bounding box center [967, 44] width 8 height 8
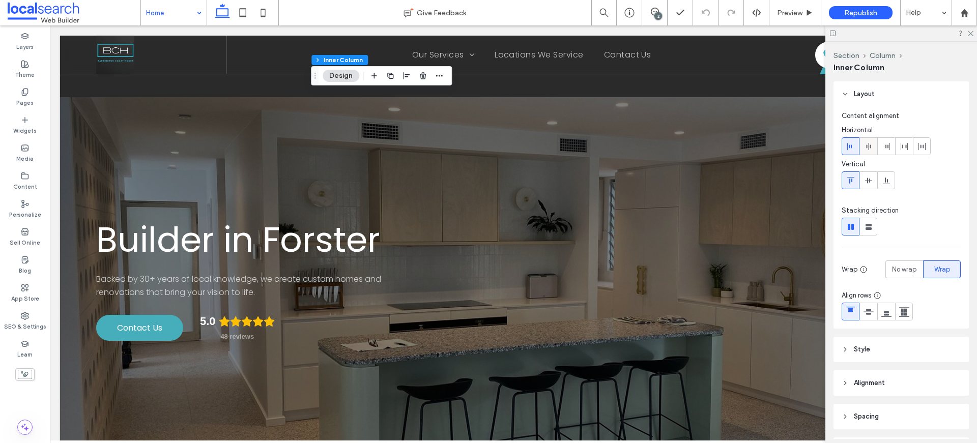
click at [871, 143] on icon at bounding box center [869, 147] width 8 height 8
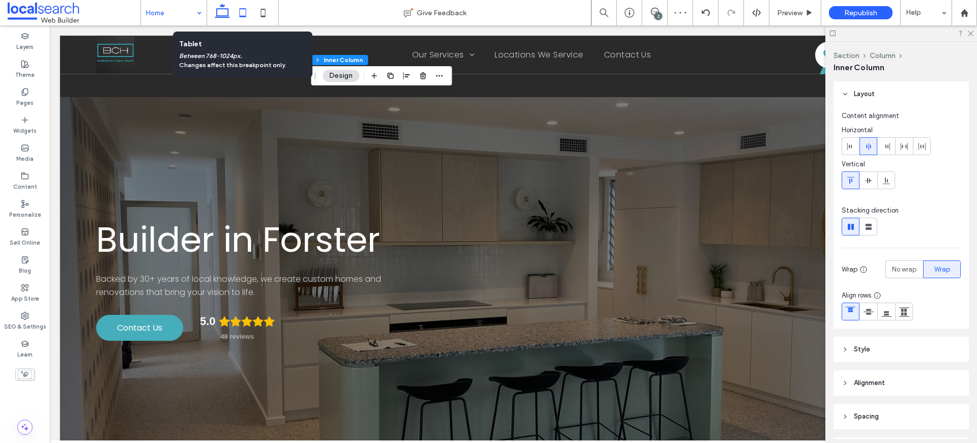
click at [240, 12] on icon at bounding box center [243, 13] width 20 height 20
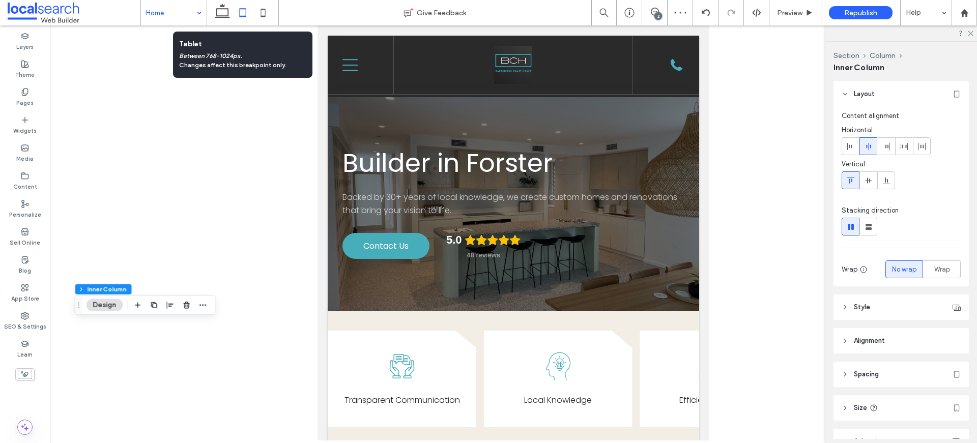
type input "*"
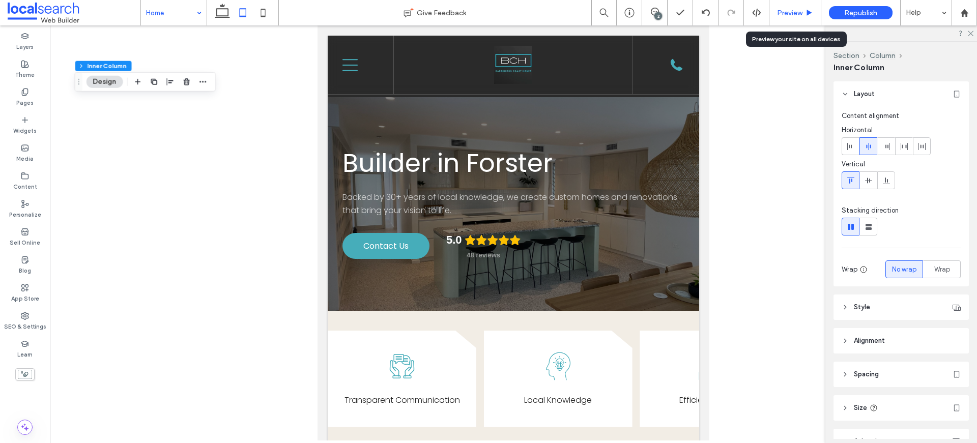
click at [802, 11] on span "Preview" at bounding box center [789, 13] width 25 height 9
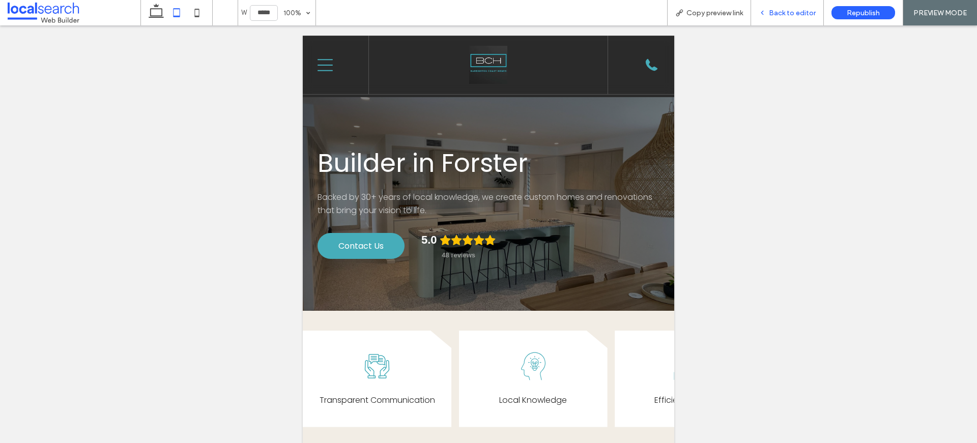
click at [773, 11] on span "Back to editor" at bounding box center [792, 13] width 47 height 9
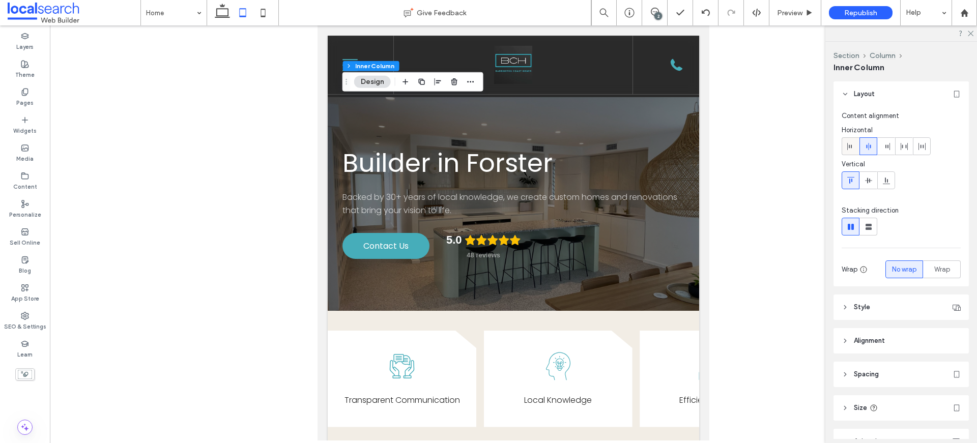
click at [851, 149] on icon at bounding box center [851, 147] width 8 height 8
click at [228, 14] on use at bounding box center [222, 11] width 15 height 14
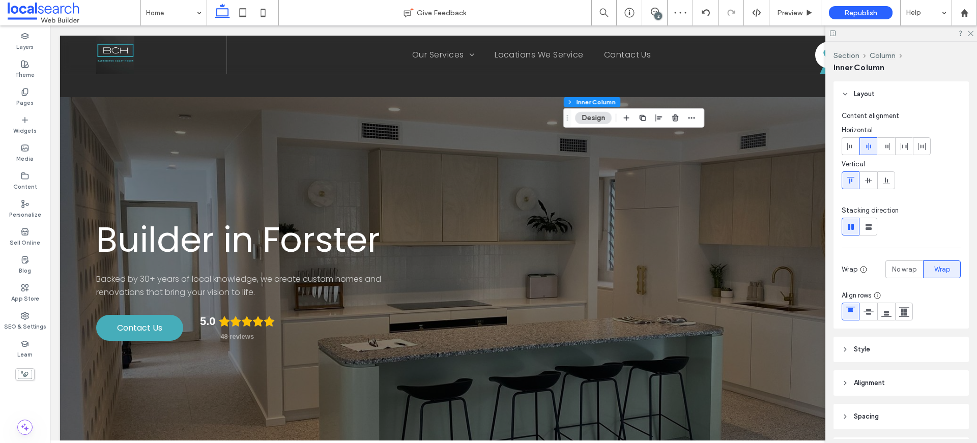
type input "*"
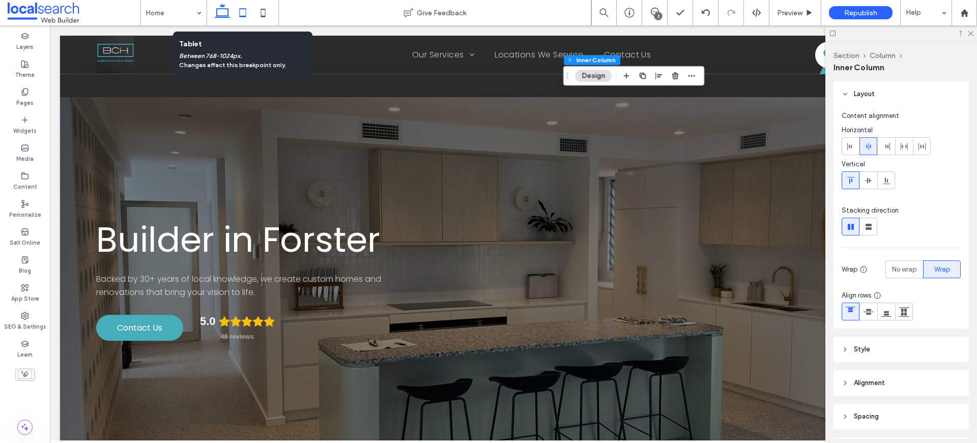
click at [243, 12] on icon at bounding box center [243, 13] width 20 height 20
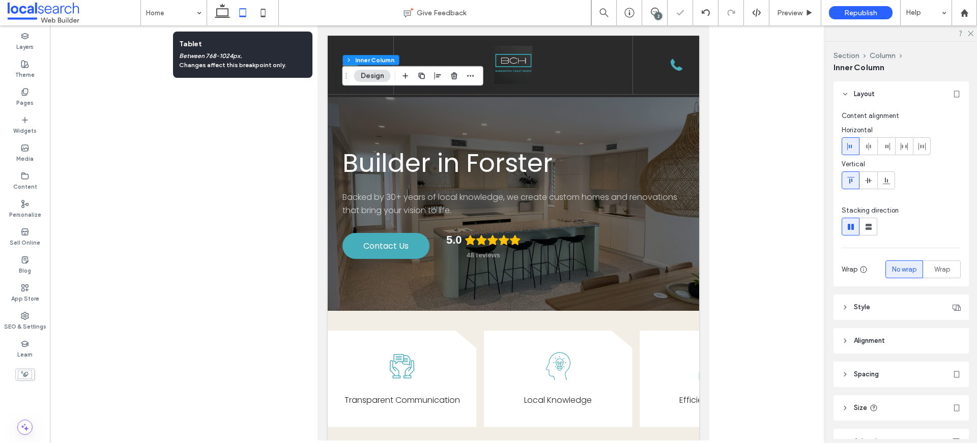
type input "*"
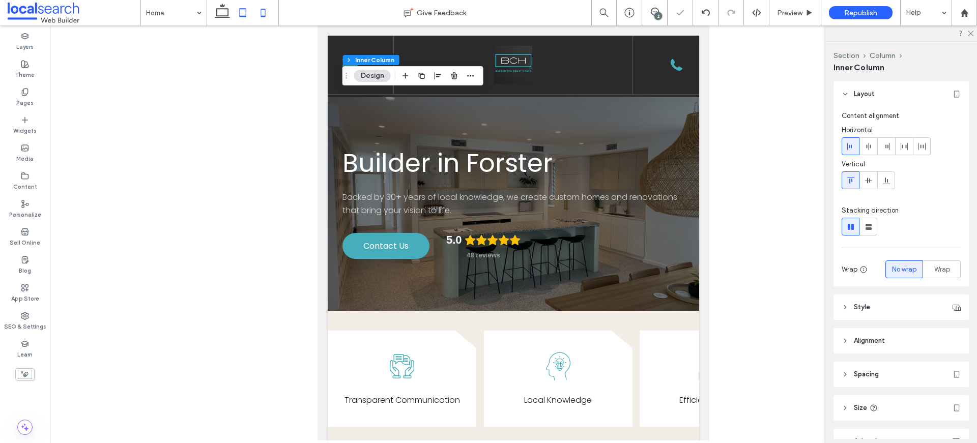
click at [261, 12] on use at bounding box center [263, 13] width 5 height 8
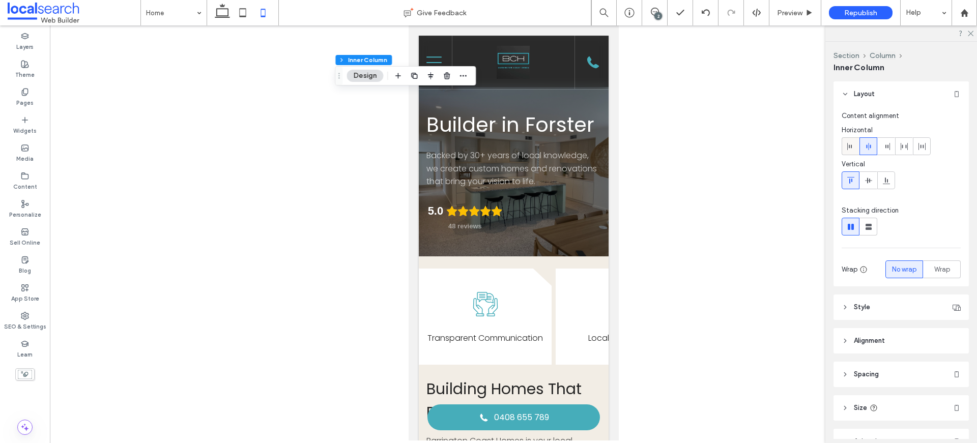
click at [853, 143] on icon at bounding box center [851, 147] width 8 height 8
click at [221, 14] on icon at bounding box center [222, 13] width 20 height 20
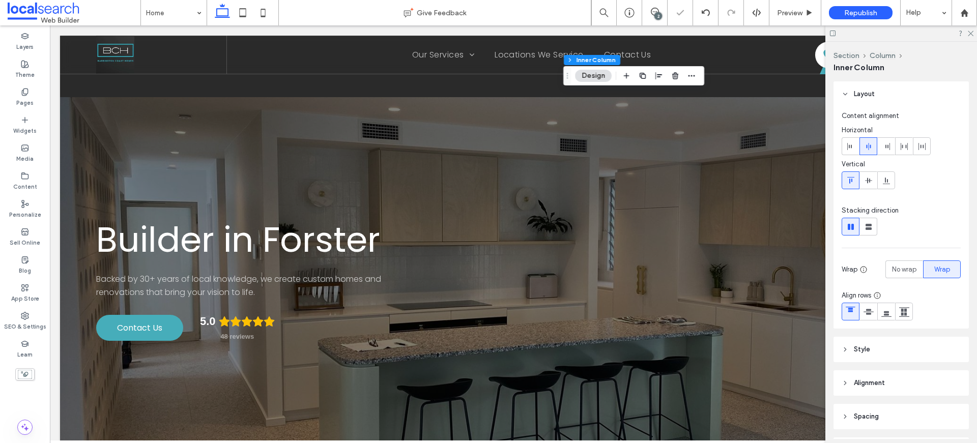
type input "*"
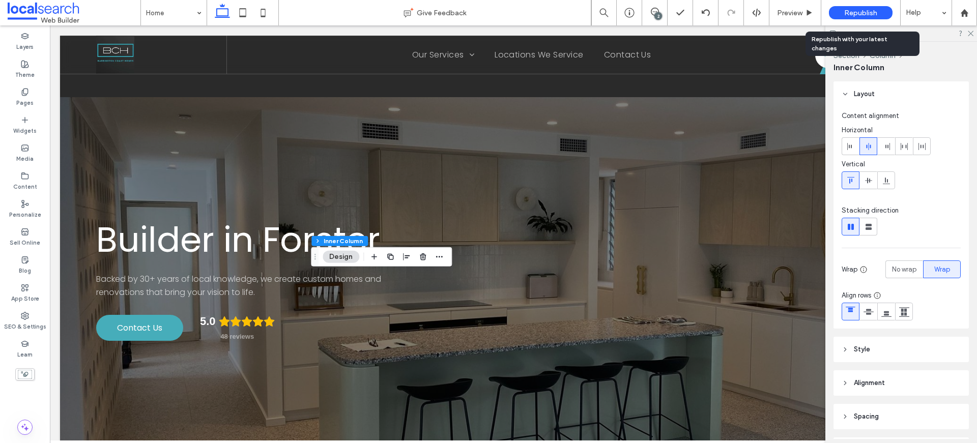
click at [870, 11] on span "Republish" at bounding box center [860, 13] width 33 height 9
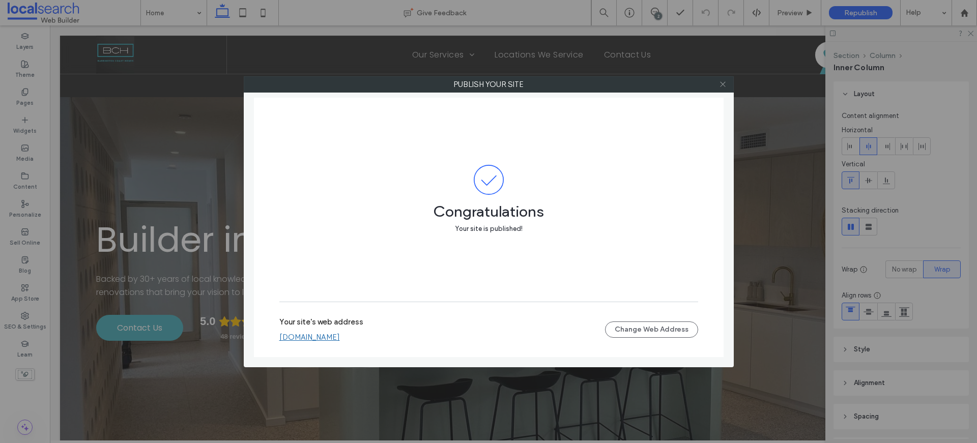
click at [724, 81] on icon at bounding box center [723, 84] width 8 height 8
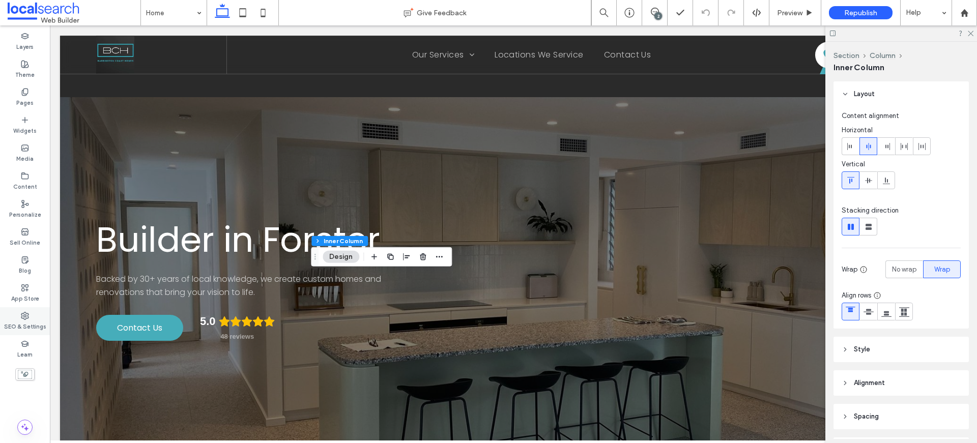
click at [27, 324] on label "SEO & Settings" at bounding box center [25, 325] width 42 height 11
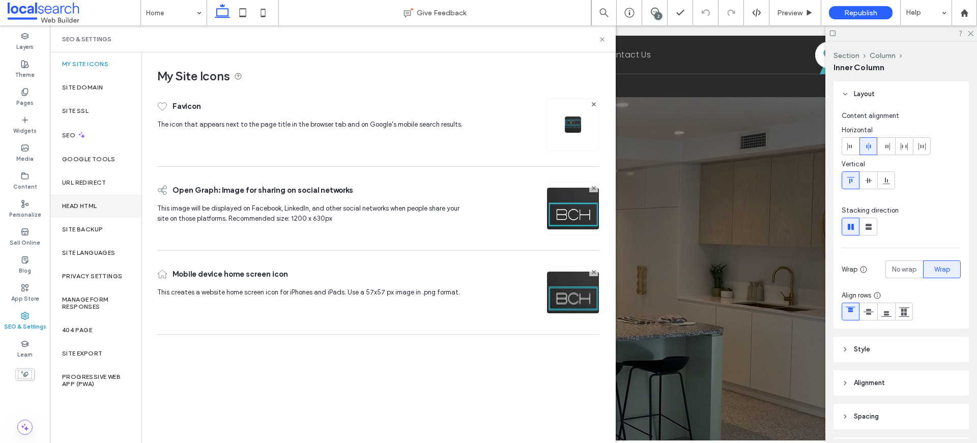
click at [87, 197] on div "Head HTML" at bounding box center [96, 205] width 92 height 23
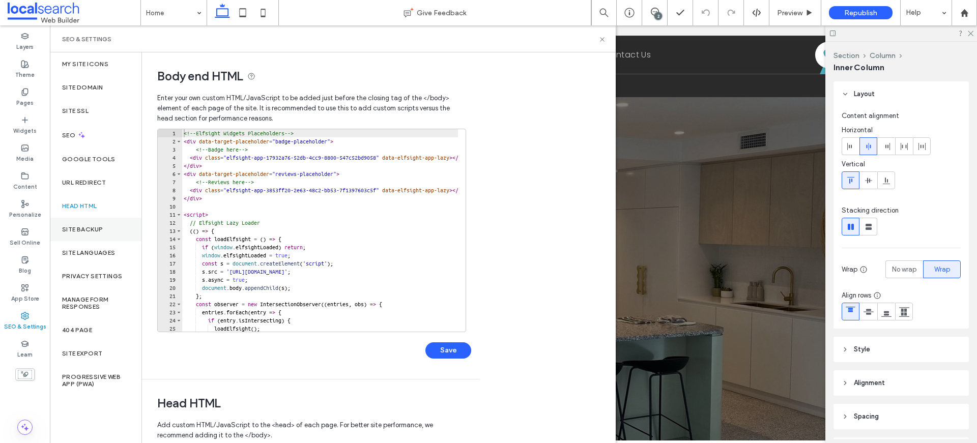
click at [98, 222] on div "Site Backup" at bounding box center [96, 229] width 92 height 23
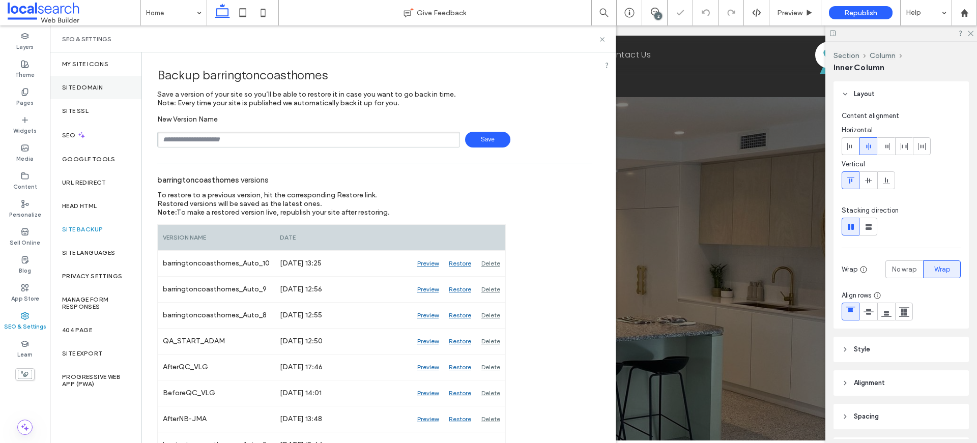
click at [103, 91] on div "Site Domain" at bounding box center [96, 87] width 92 height 23
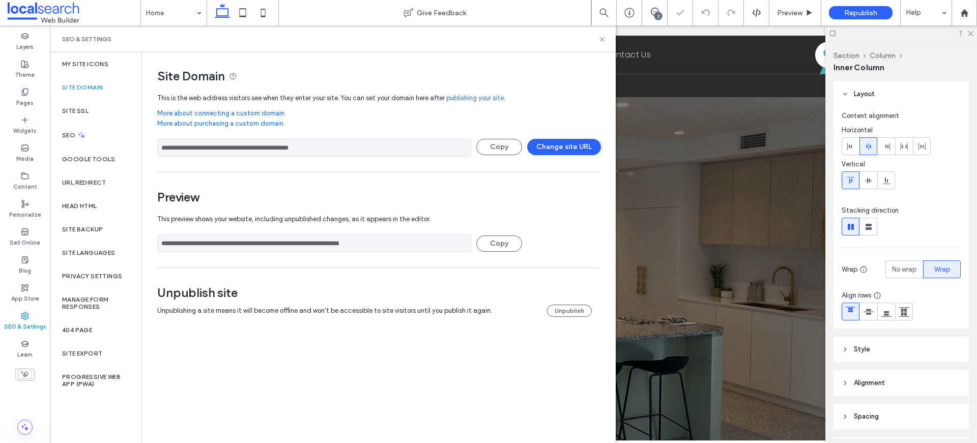
click at [293, 151] on input "**********" at bounding box center [314, 148] width 314 height 18
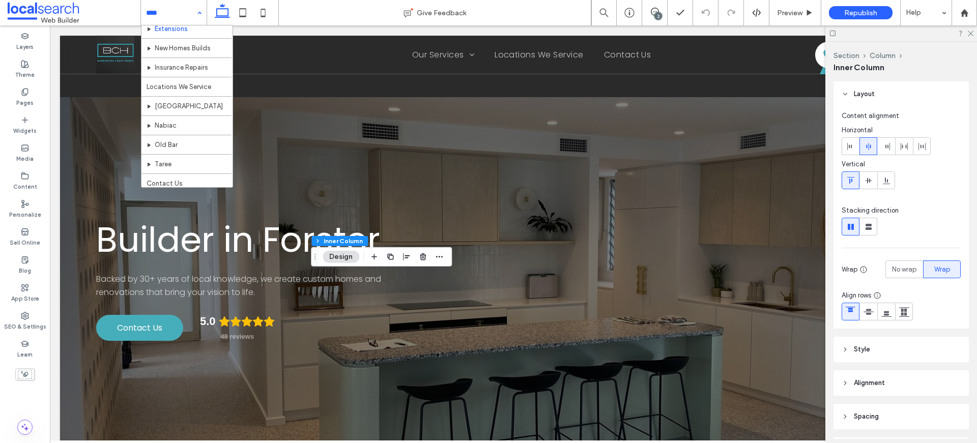
scroll to position [69, 0]
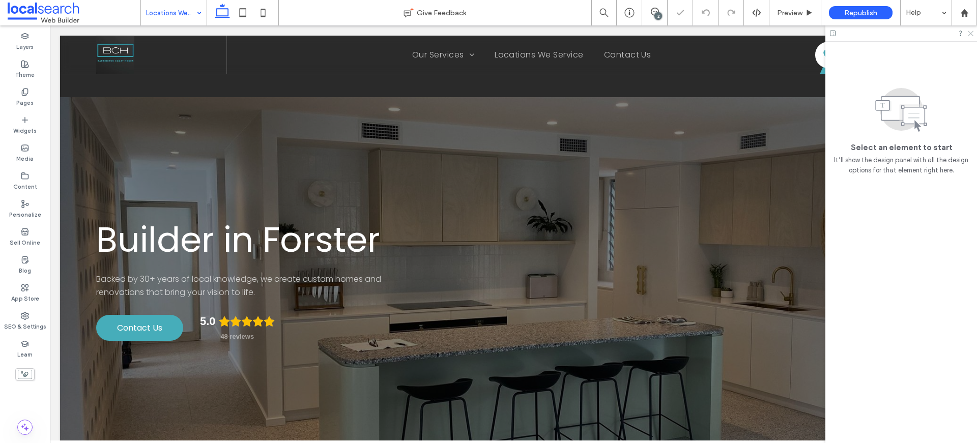
click at [971, 34] on icon at bounding box center [970, 33] width 7 height 7
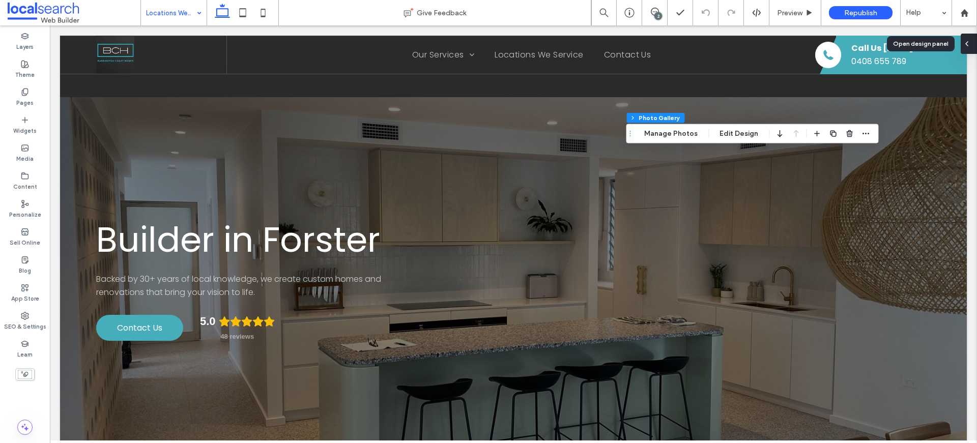
click at [971, 44] on div at bounding box center [969, 44] width 16 height 20
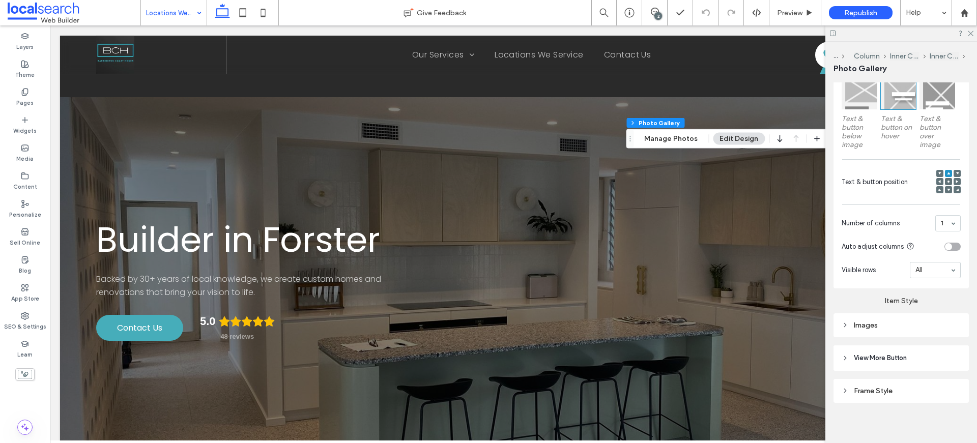
scroll to position [331, 0]
click at [897, 324] on div "Images" at bounding box center [901, 323] width 119 height 9
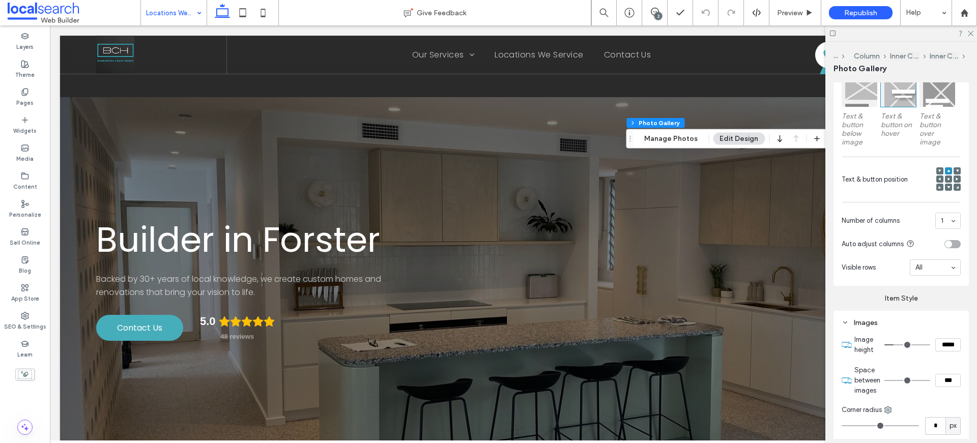
click at [896, 324] on div "Images" at bounding box center [901, 323] width 119 height 9
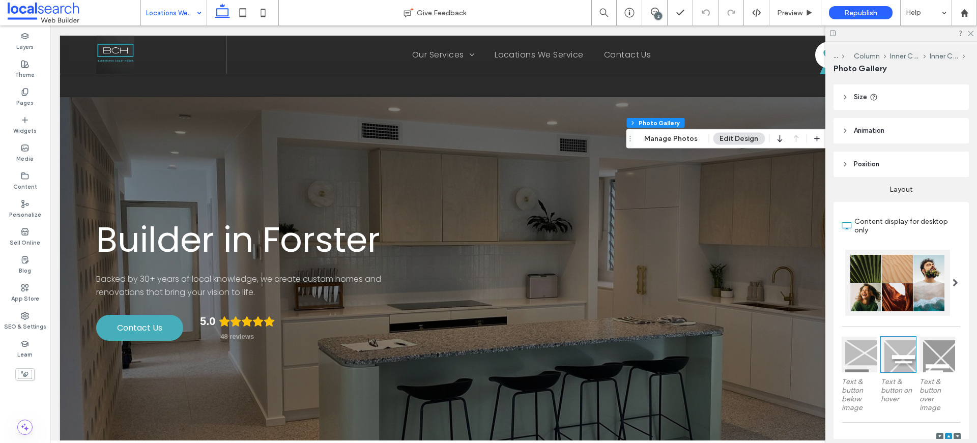
scroll to position [0, 0]
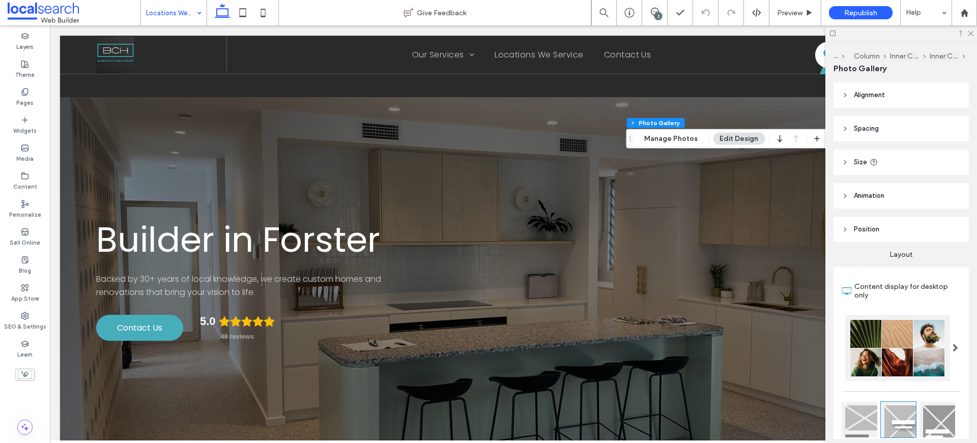
click at [886, 132] on header "Spacing" at bounding box center [901, 128] width 135 height 25
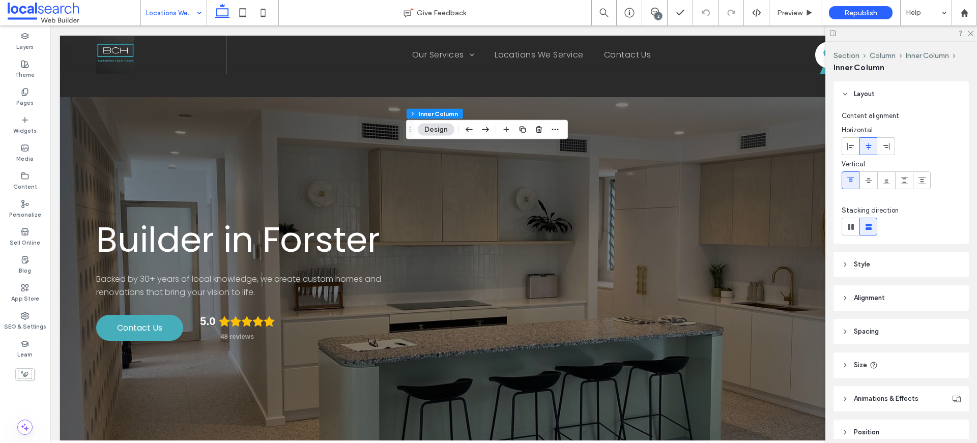
click at [865, 330] on span "Spacing" at bounding box center [866, 332] width 25 height 10
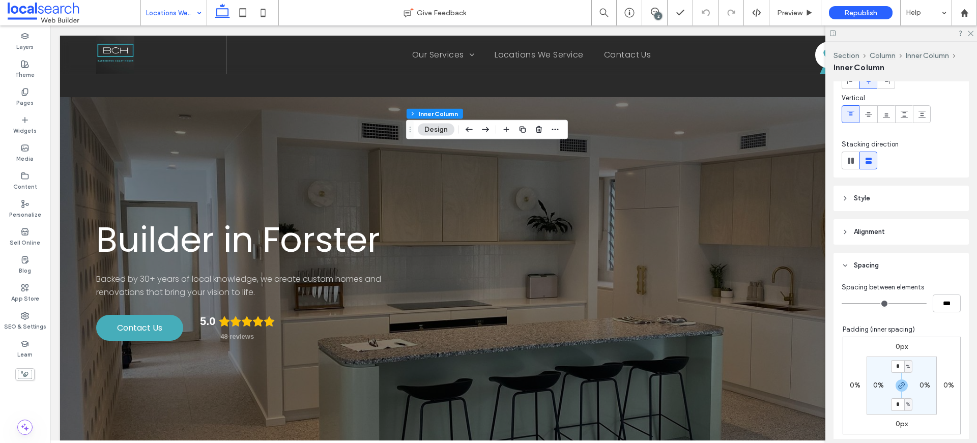
scroll to position [72, 0]
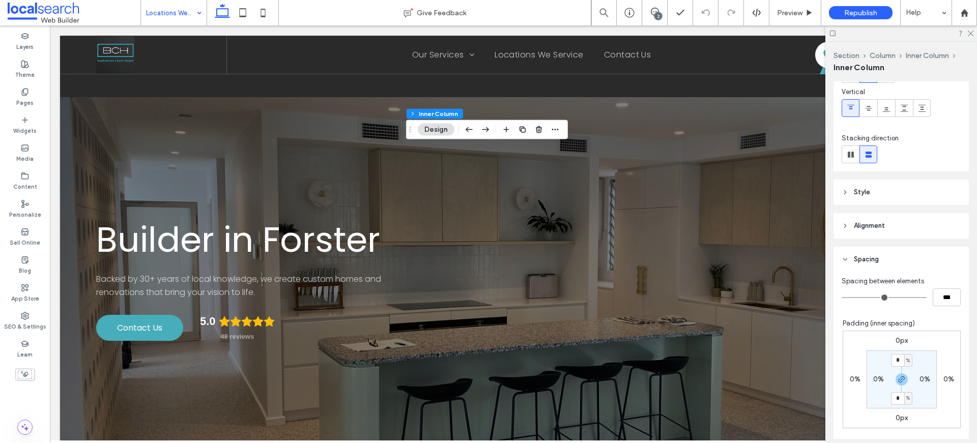
click at [861, 266] on header "Spacing" at bounding box center [901, 259] width 135 height 25
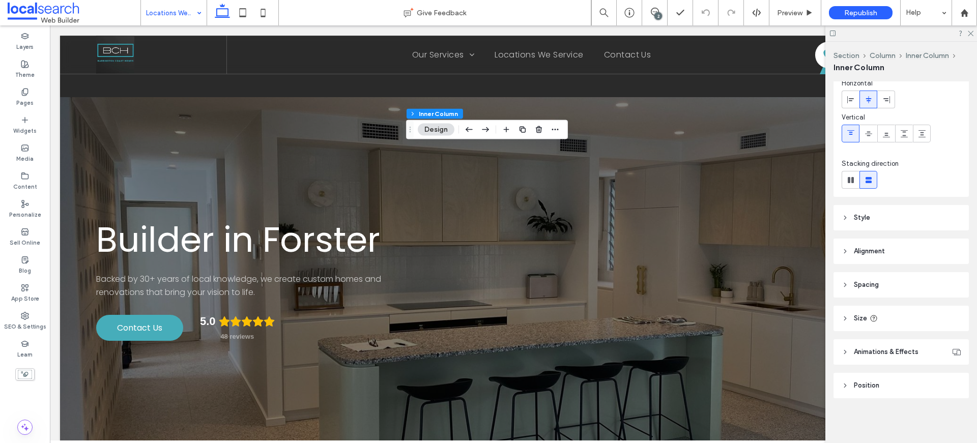
scroll to position [47, 0]
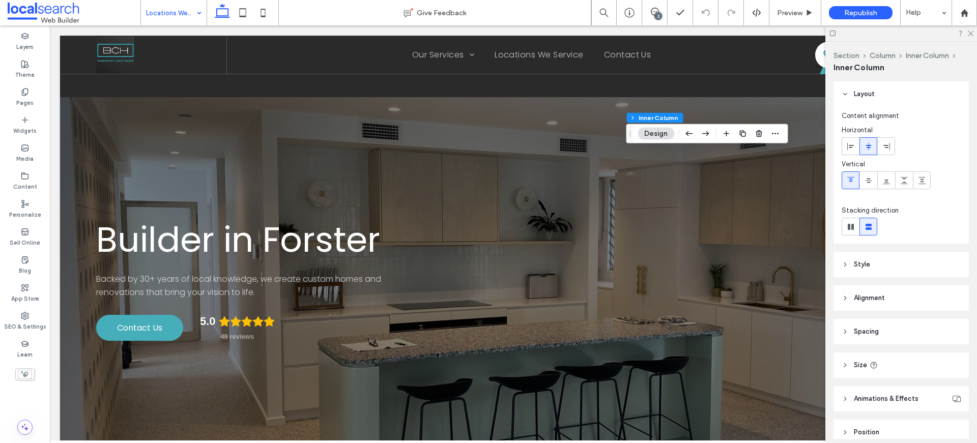
click at [855, 362] on span "Size" at bounding box center [860, 365] width 13 height 10
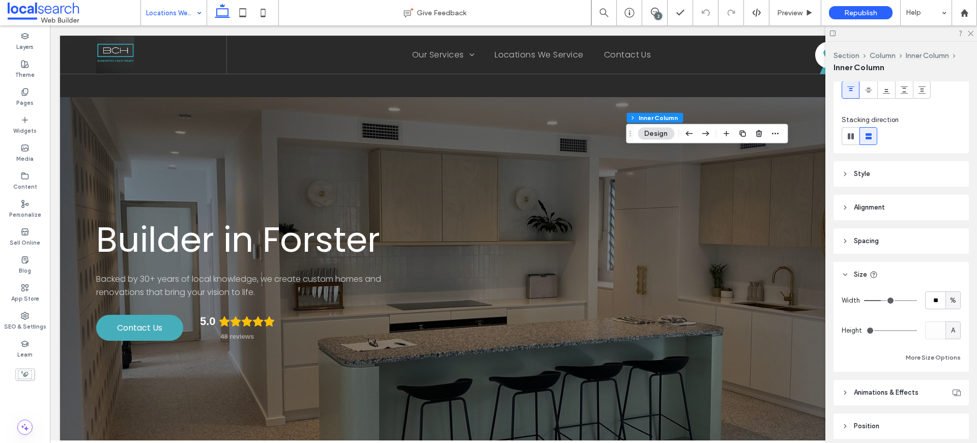
scroll to position [131, 0]
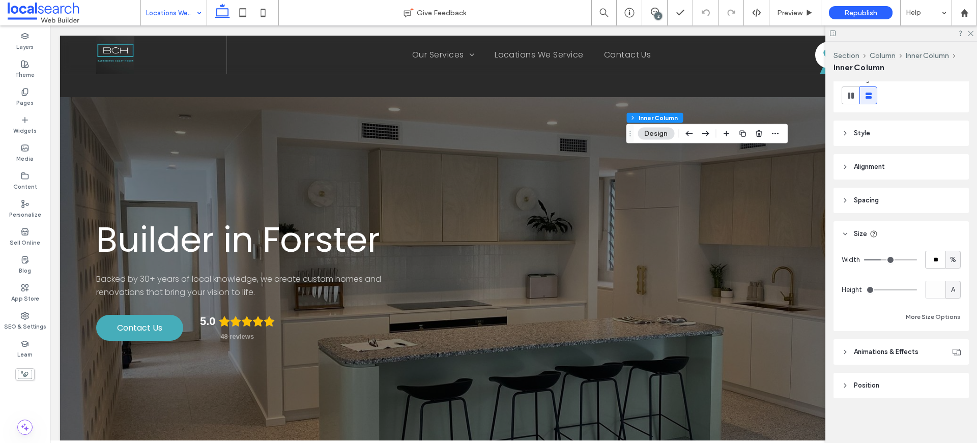
click at [858, 189] on header "Spacing" at bounding box center [901, 200] width 135 height 25
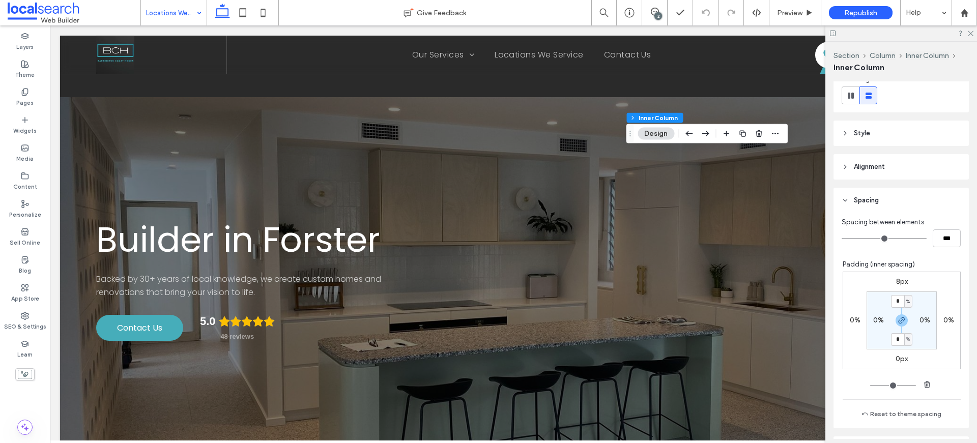
click at [896, 280] on label "8px" at bounding box center [902, 281] width 12 height 9
type input "*"
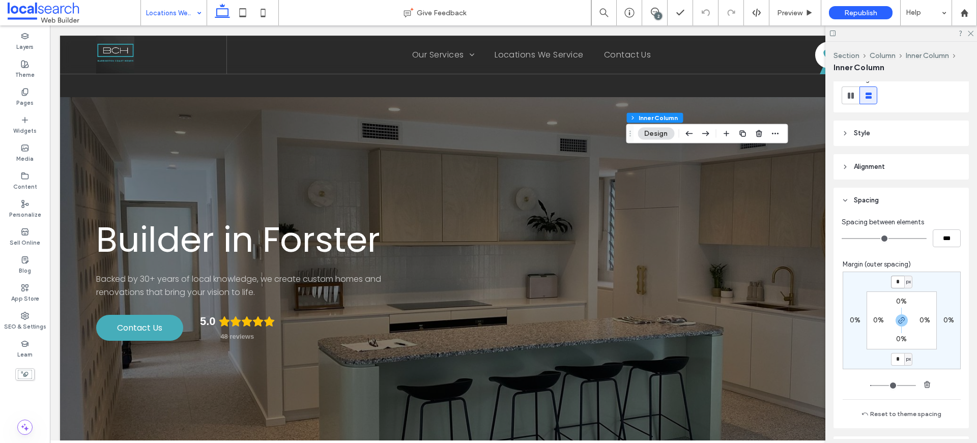
click at [891, 279] on input "*" at bounding box center [897, 282] width 13 height 13
type input "*"
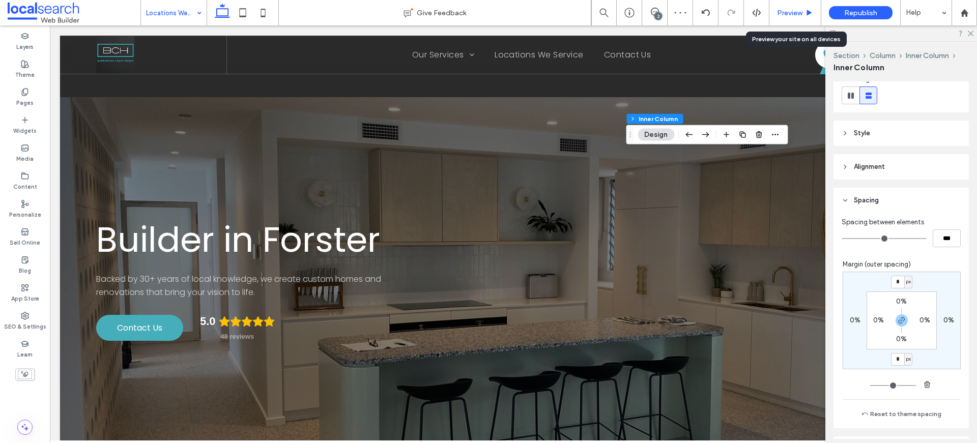
click at [804, 18] on div "Preview" at bounding box center [796, 12] width 52 height 25
click at [802, 12] on span "Preview" at bounding box center [789, 13] width 25 height 9
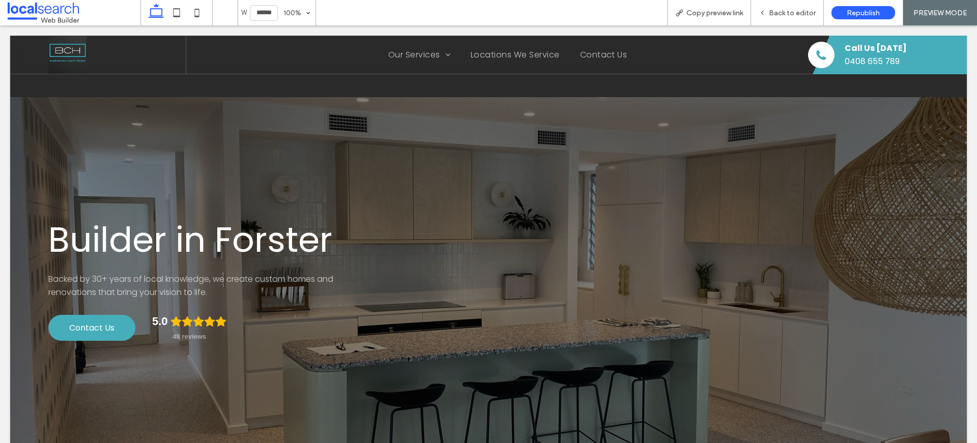
click at [798, 12] on span "Back to editor" at bounding box center [792, 13] width 47 height 9
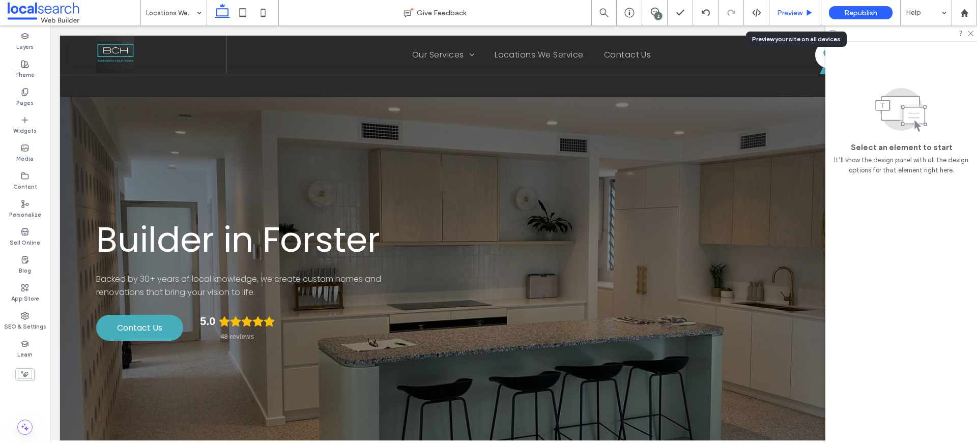
click at [796, 11] on span "Preview" at bounding box center [789, 13] width 25 height 9
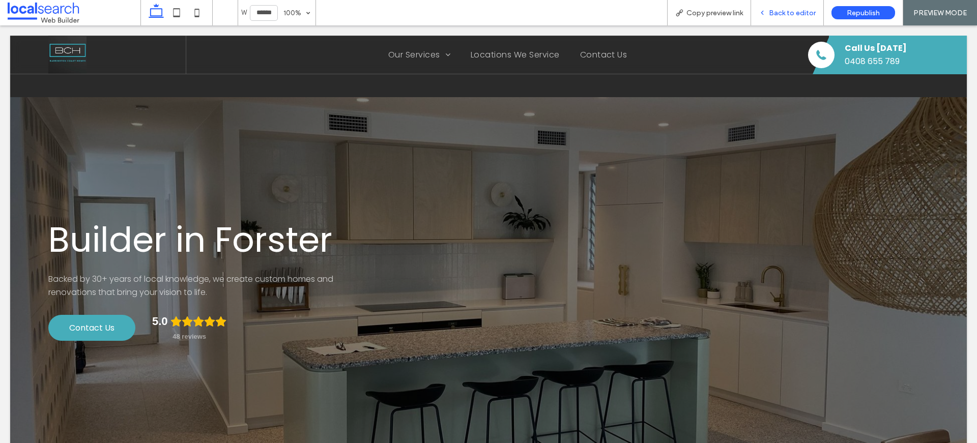
click at [798, 11] on span "Back to editor" at bounding box center [792, 13] width 47 height 9
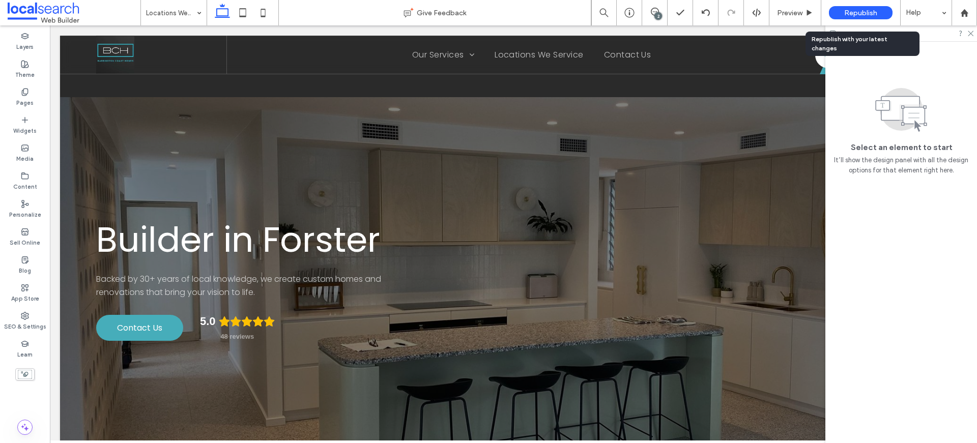
click at [872, 11] on span "Republish" at bounding box center [860, 13] width 33 height 9
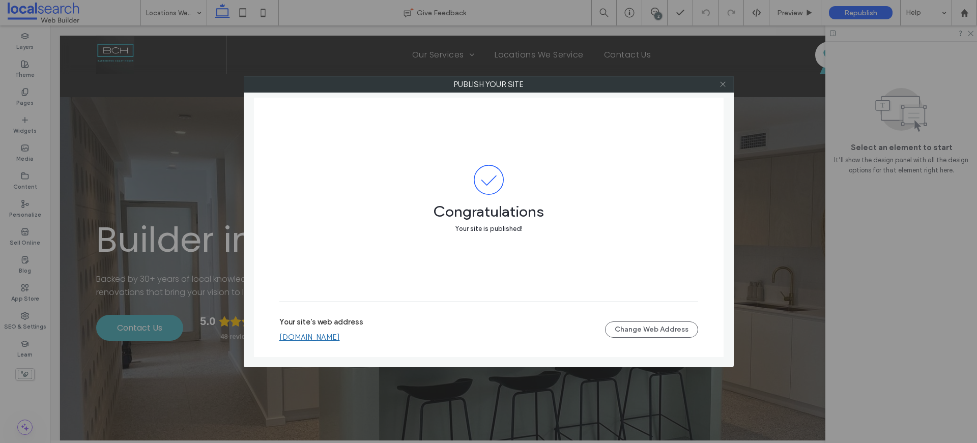
drag, startPoint x: 726, startPoint y: 84, endPoint x: 721, endPoint y: 84, distance: 5.1
click at [726, 84] on icon at bounding box center [723, 84] width 8 height 8
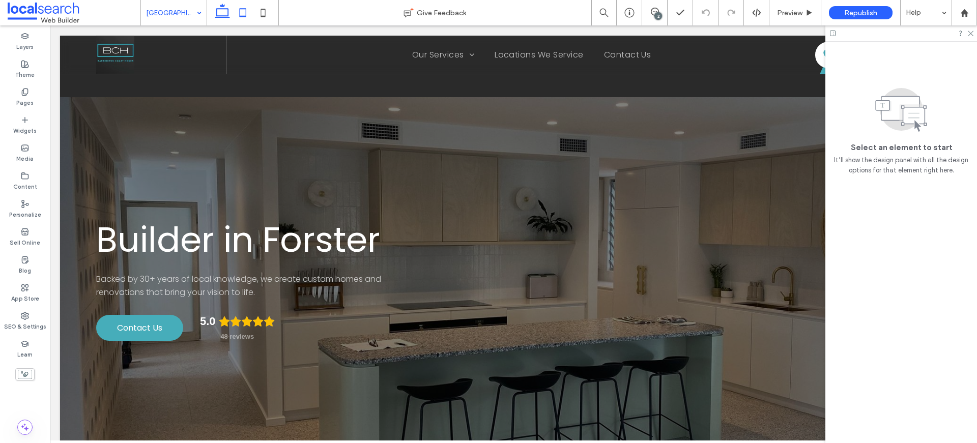
click at [248, 13] on icon at bounding box center [243, 13] width 20 height 20
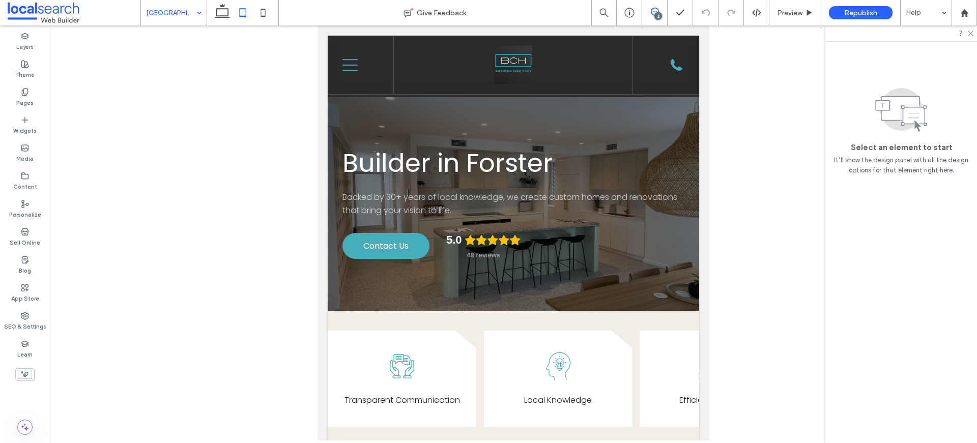
click at [652, 11] on icon at bounding box center [655, 12] width 8 height 8
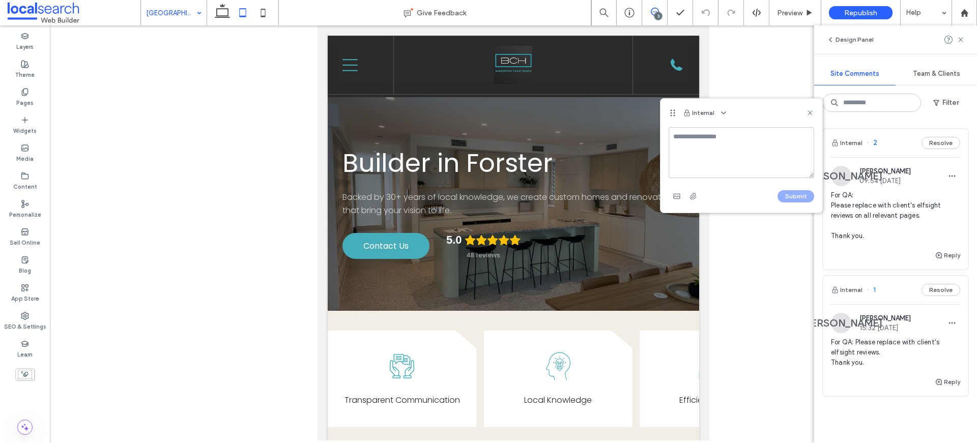
click at [698, 145] on textarea at bounding box center [742, 152] width 146 height 51
type textarea "*"
type textarea "**********"
click at [788, 191] on button "Submit" at bounding box center [796, 196] width 37 height 12
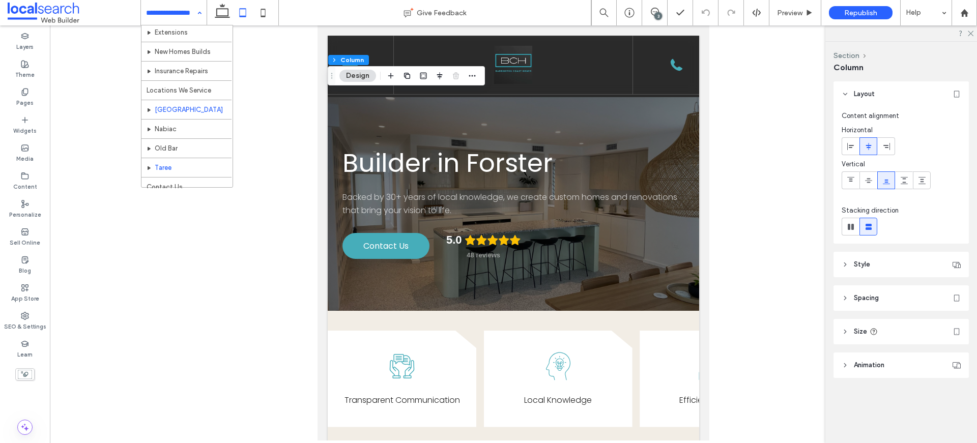
scroll to position [69, 0]
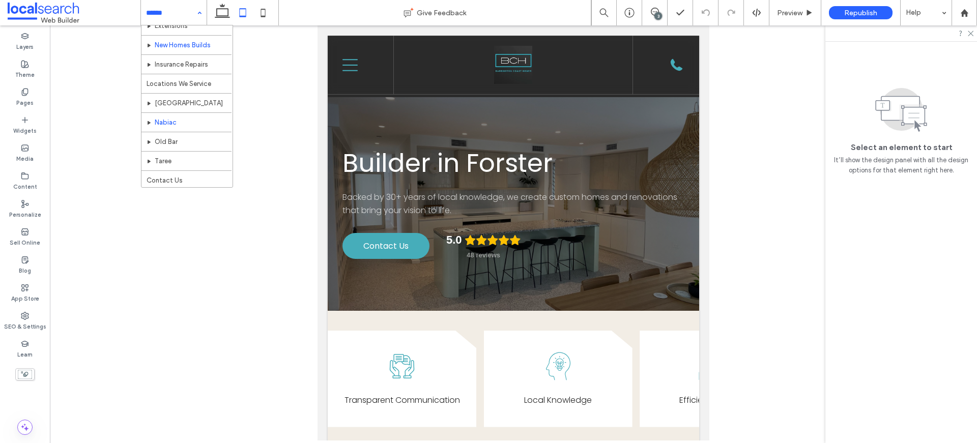
scroll to position [69, 0]
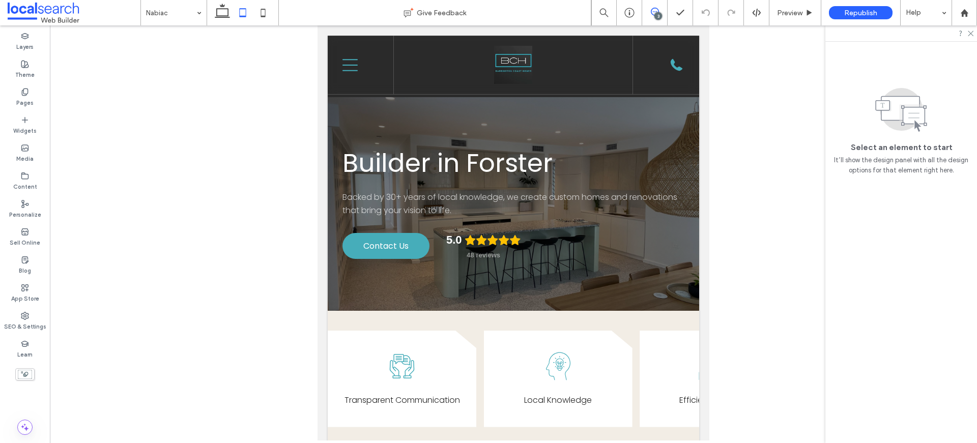
click at [654, 11] on icon at bounding box center [655, 12] width 8 height 8
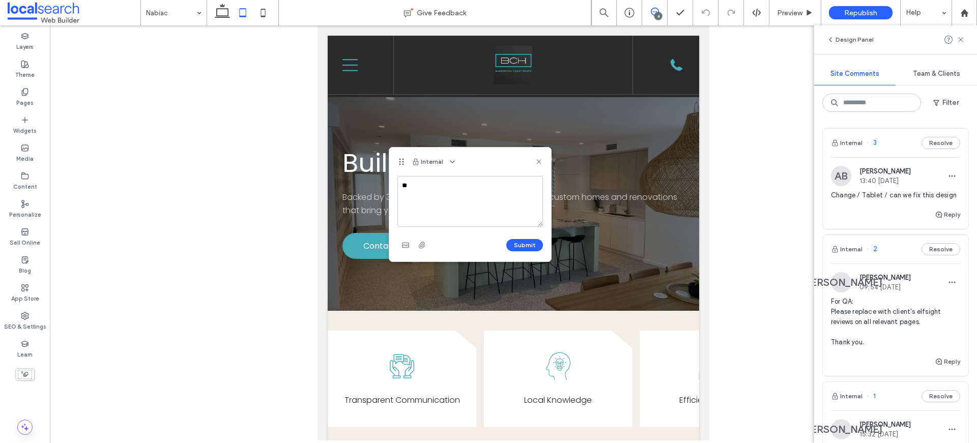
type textarea "*"
type textarea "**********"
click at [525, 243] on button "Submit" at bounding box center [524, 245] width 37 height 12
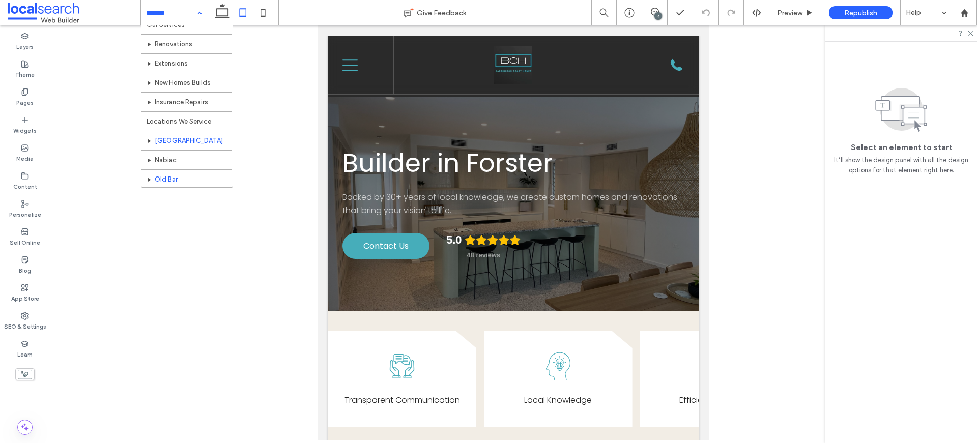
scroll to position [69, 0]
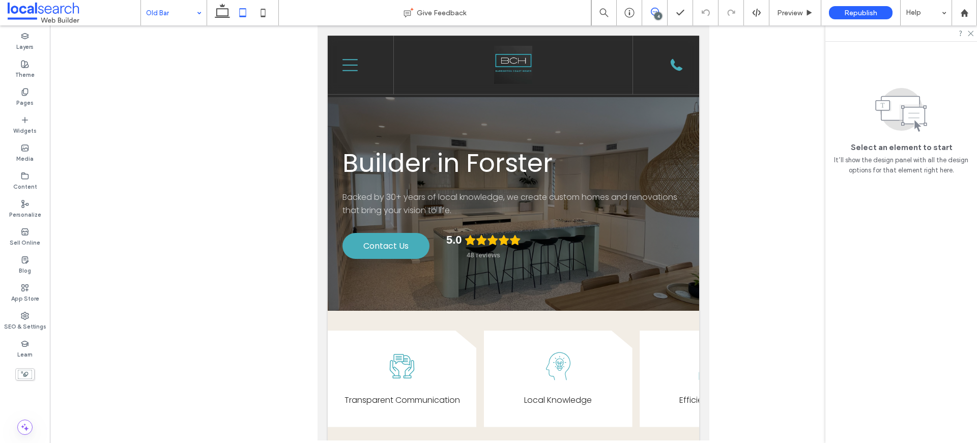
click at [658, 8] on icon at bounding box center [655, 12] width 8 height 8
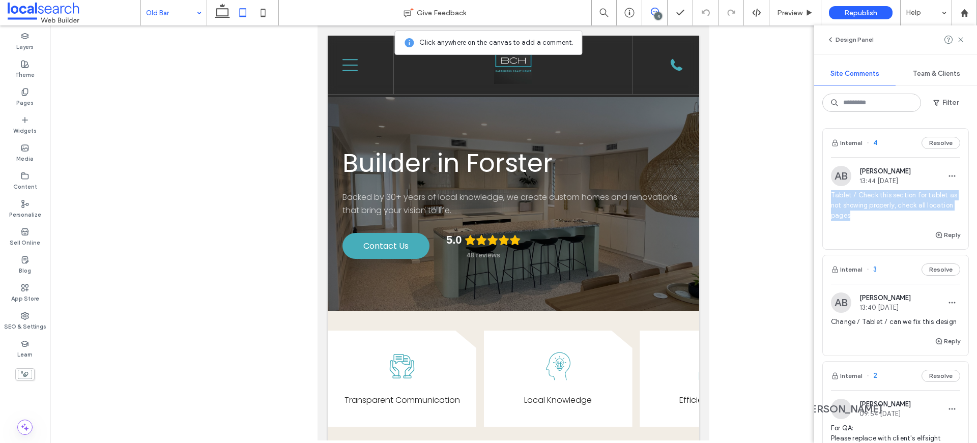
drag, startPoint x: 839, startPoint y: 209, endPoint x: 827, endPoint y: 199, distance: 15.5
click at [827, 199] on div "AB Adam Button 13:44 Sep 18 2025 Tablet / Check this section for tablet as not …" at bounding box center [896, 197] width 146 height 63
copy span "Tablet / Check this section for tablet as not showing properly, check all locat…"
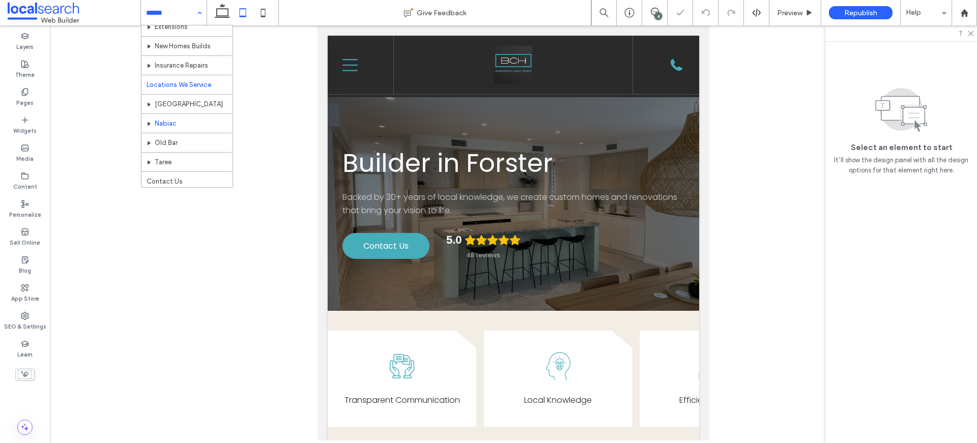
scroll to position [69, 0]
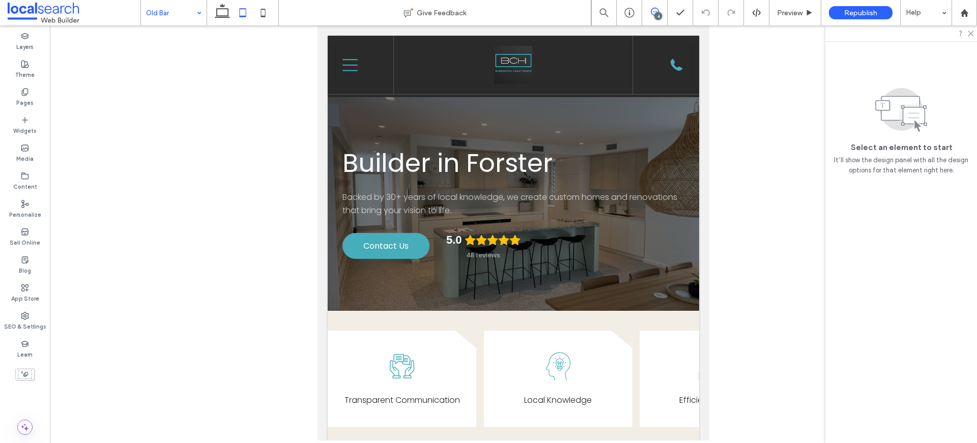
click at [658, 10] on icon at bounding box center [655, 12] width 8 height 8
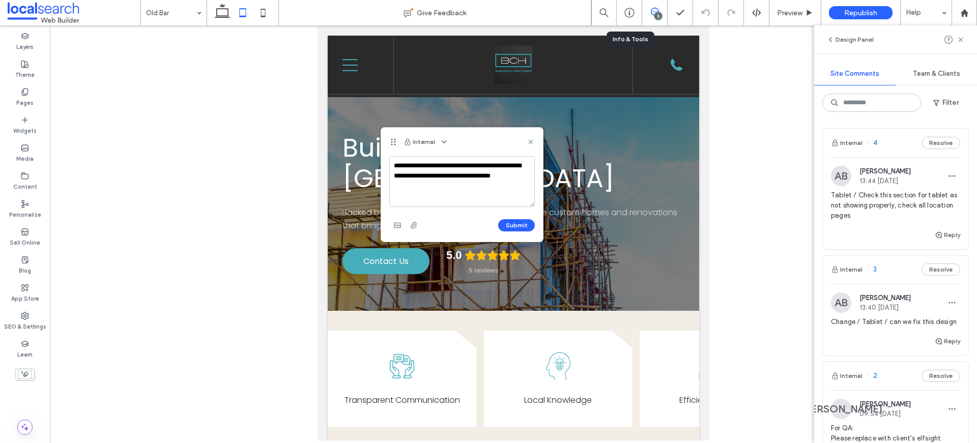
scroll to position [3343, 0]
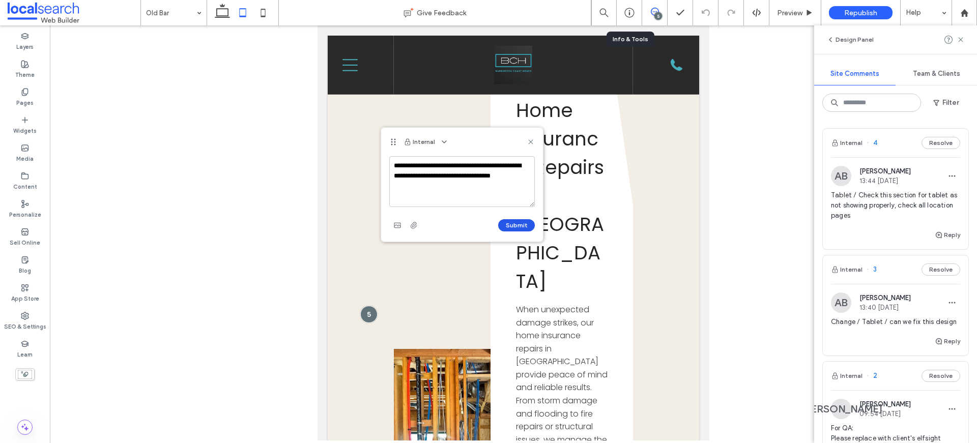
type textarea "**********"
click at [523, 229] on button "Submit" at bounding box center [516, 225] width 37 height 12
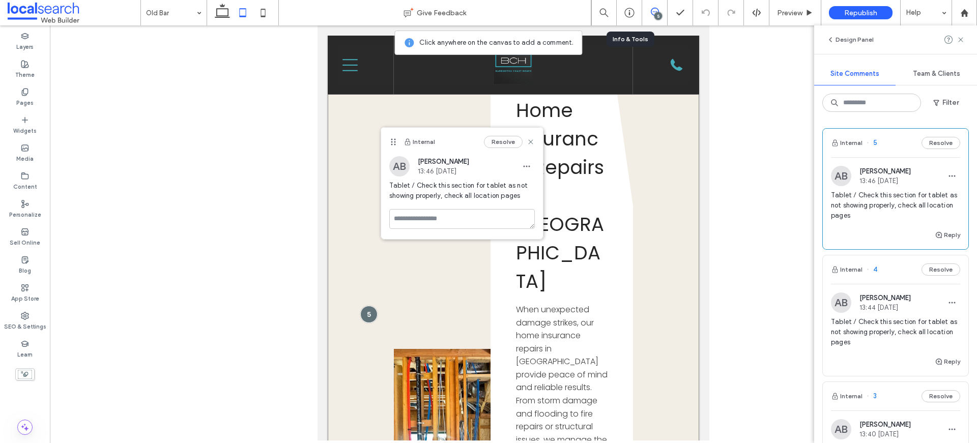
drag, startPoint x: 370, startPoint y: 174, endPoint x: 352, endPoint y: 145, distance: 34.3
click at [370, 306] on div at bounding box center [368, 314] width 17 height 17
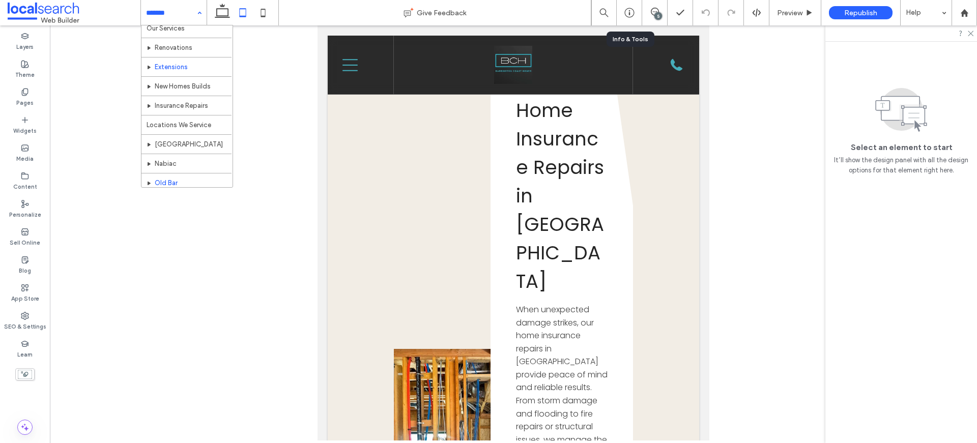
scroll to position [69, 0]
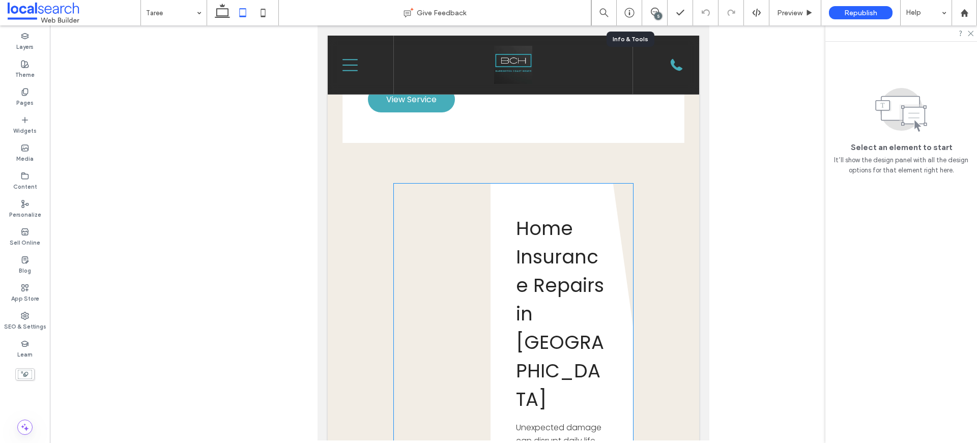
scroll to position [3352, 0]
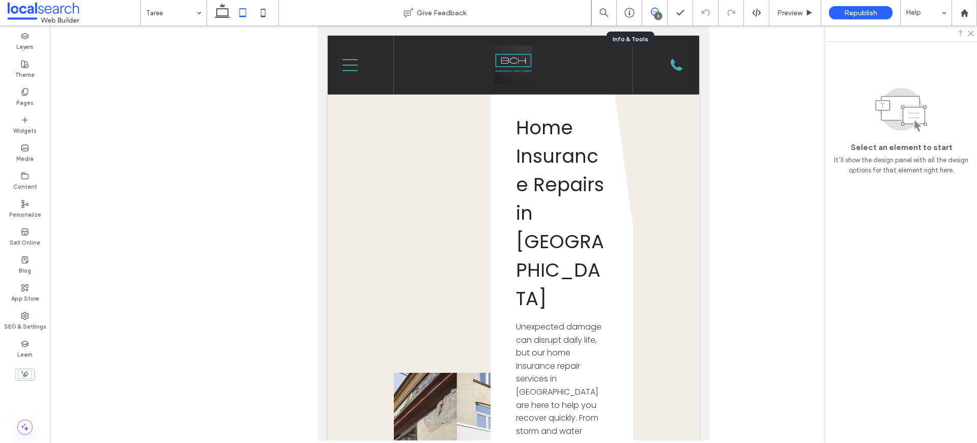
click at [662, 9] on span at bounding box center [654, 12] width 25 height 8
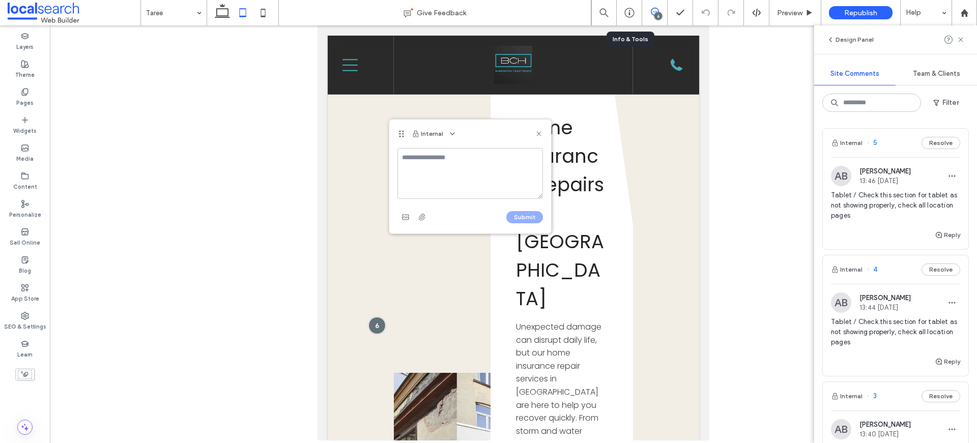
click at [476, 175] on textarea at bounding box center [471, 173] width 146 height 51
type textarea "**********"
click at [538, 217] on button "Submit" at bounding box center [524, 217] width 37 height 12
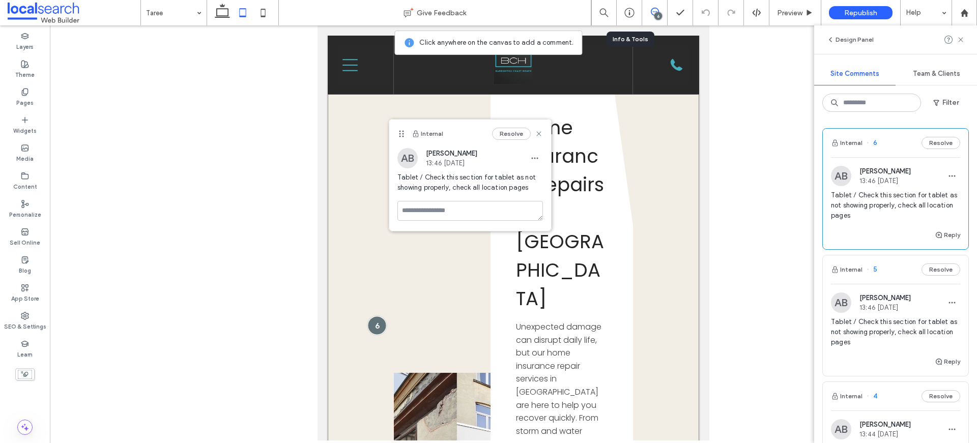
click at [373, 316] on div at bounding box center [376, 325] width 19 height 19
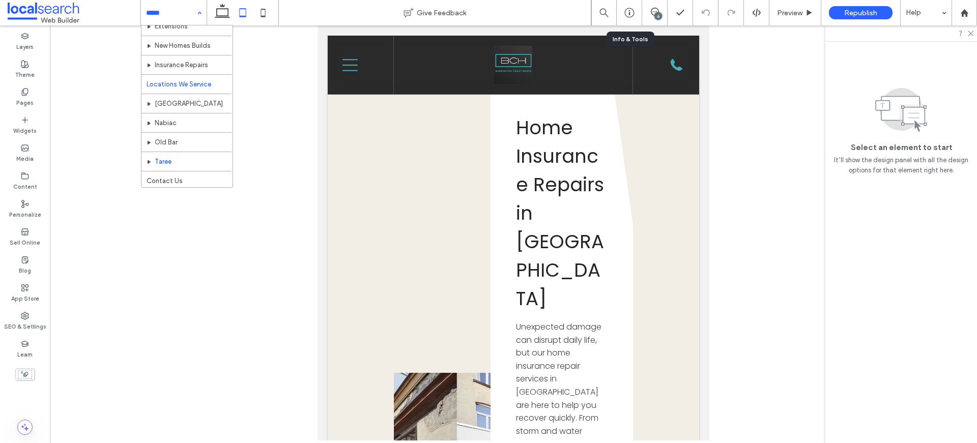
scroll to position [69, 0]
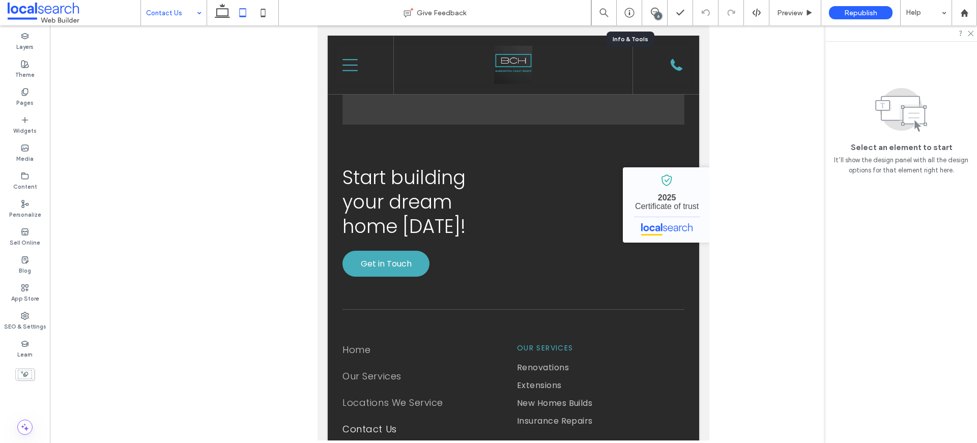
scroll to position [1499, 0]
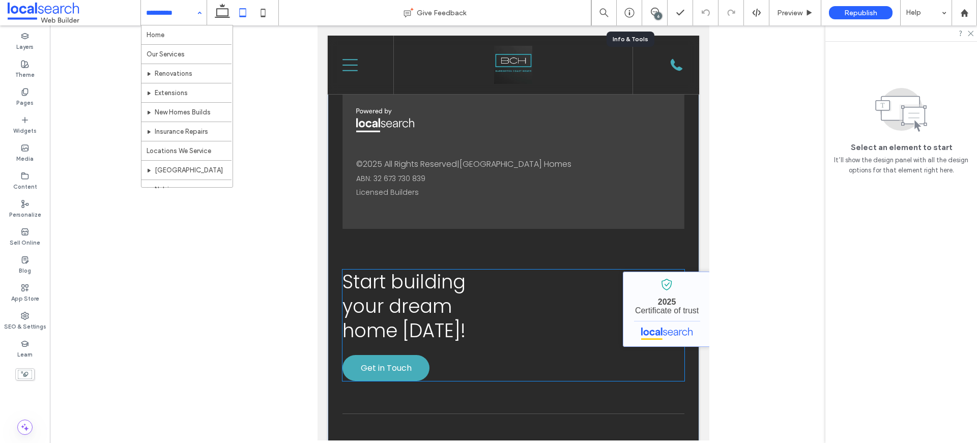
click at [636, 281] on link "Barrington Coast Homes - Localsearch verified business" at bounding box center [667, 309] width 88 height 75
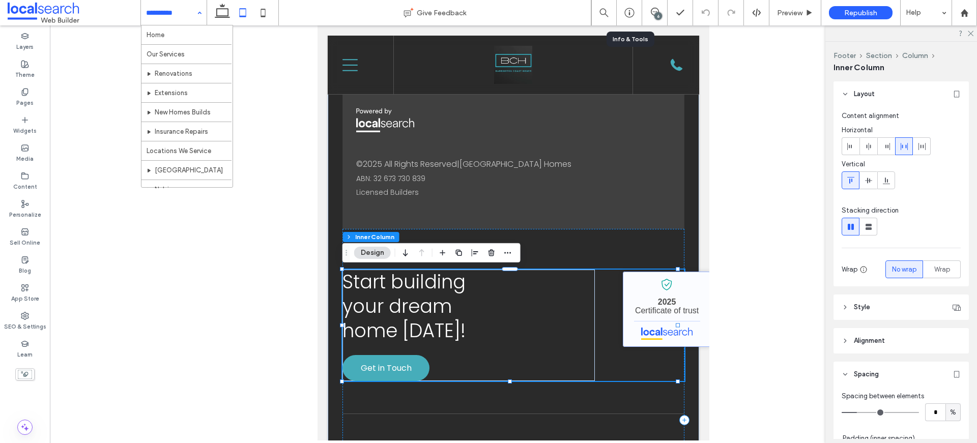
click at [629, 281] on link "Barrington Coast Homes - Localsearch verified business" at bounding box center [667, 309] width 88 height 75
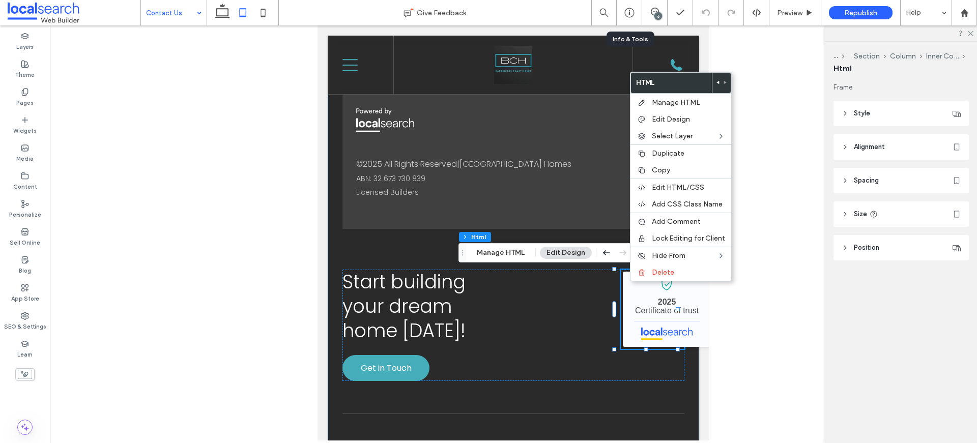
click at [870, 149] on span "Alignment" at bounding box center [869, 147] width 31 height 10
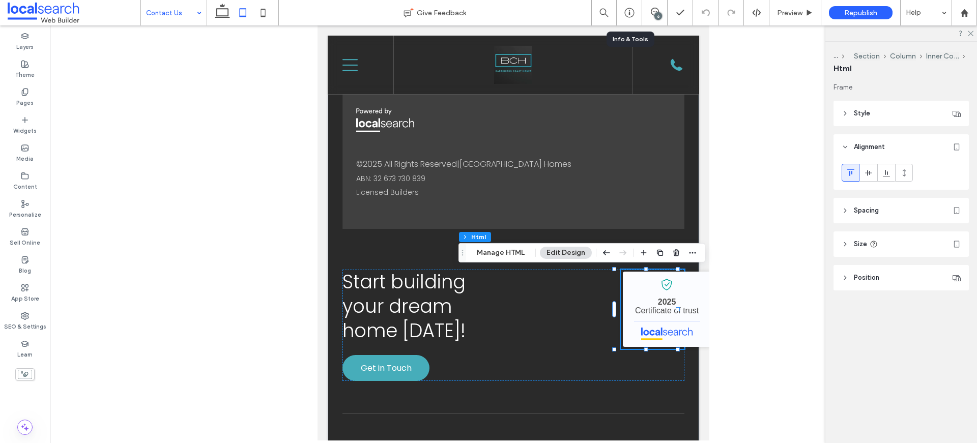
click at [757, 265] on div at bounding box center [513, 232] width 927 height 415
click at [787, 14] on span "Preview" at bounding box center [789, 13] width 25 height 9
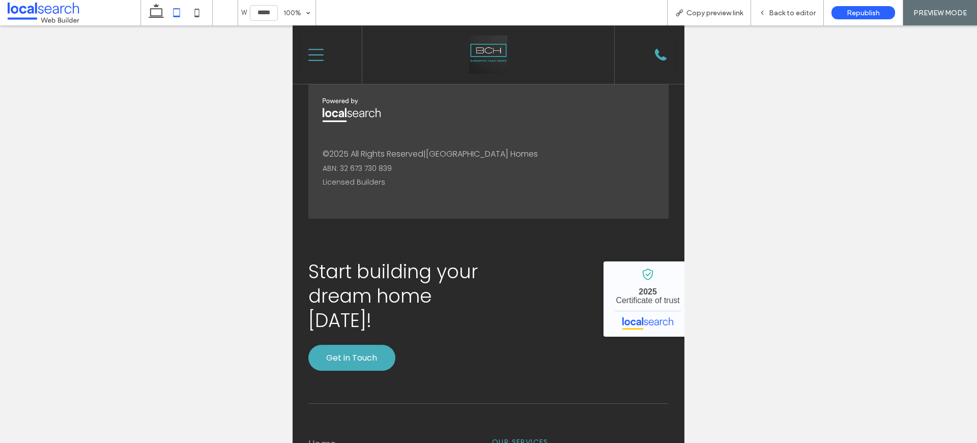
scroll to position [1476, 0]
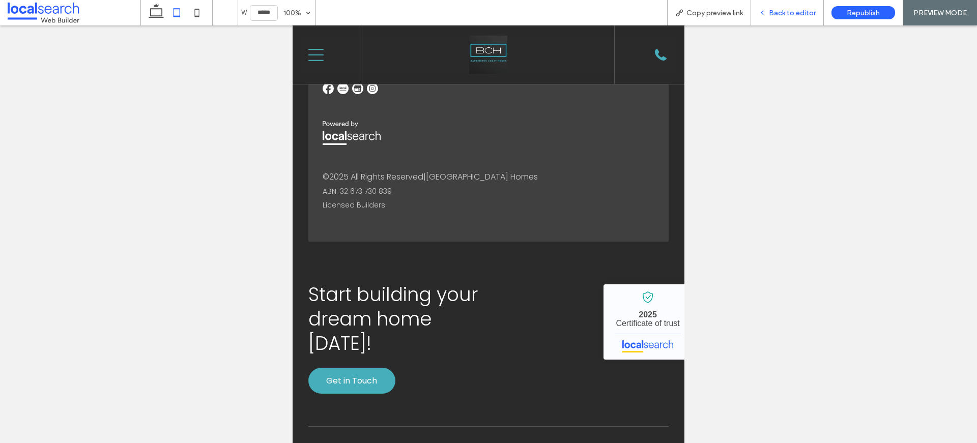
click at [793, 13] on span "Back to editor" at bounding box center [792, 13] width 47 height 9
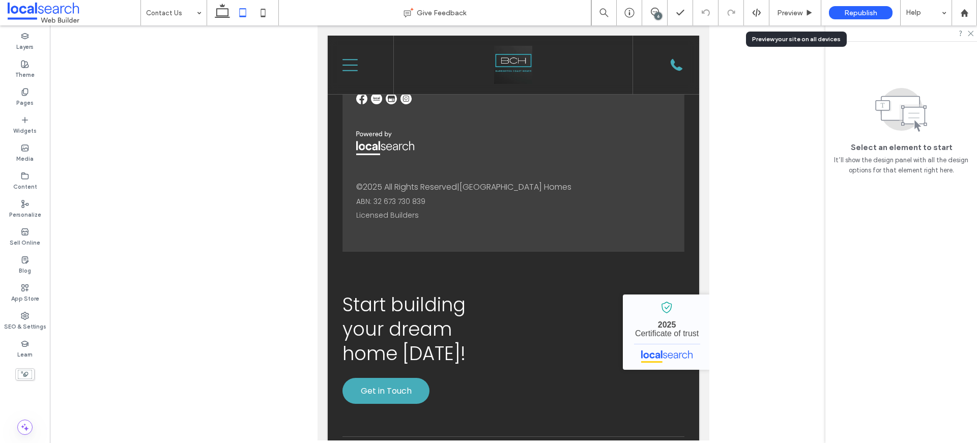
scroll to position [1499, 0]
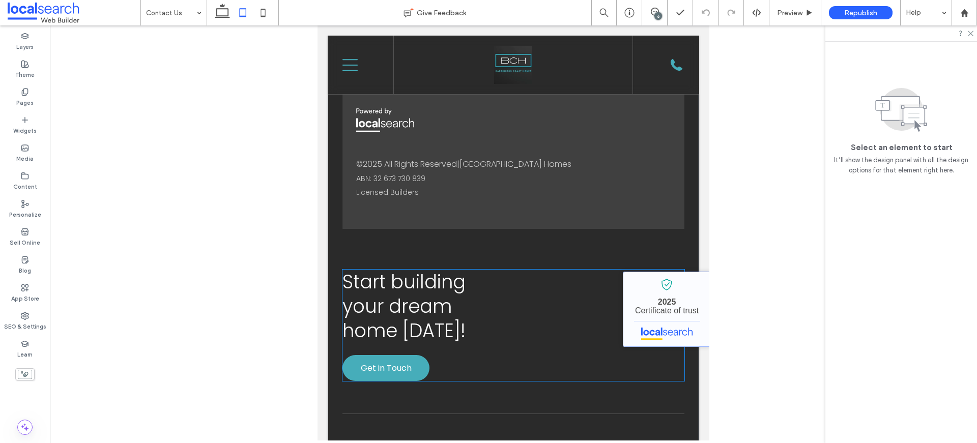
click at [645, 298] on link "Barrington Coast Homes - Localsearch verified business" at bounding box center [667, 309] width 88 height 75
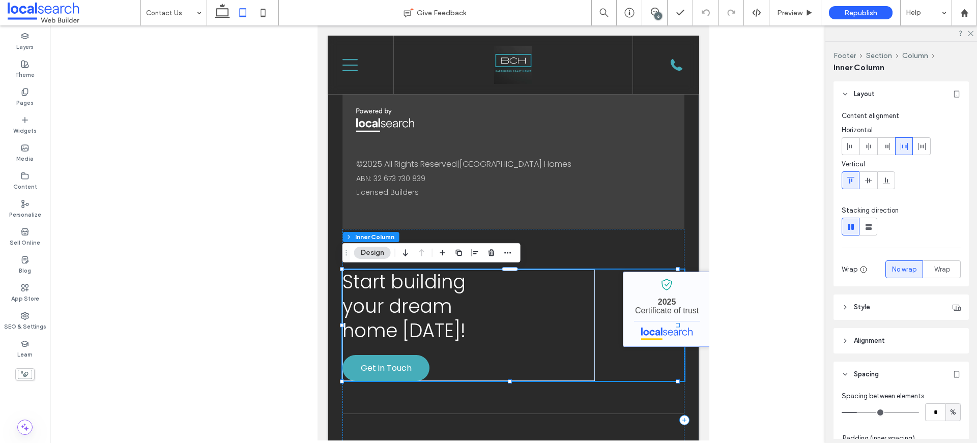
click at [642, 291] on link "Barrington Coast Homes - Localsearch verified business" at bounding box center [667, 309] width 88 height 75
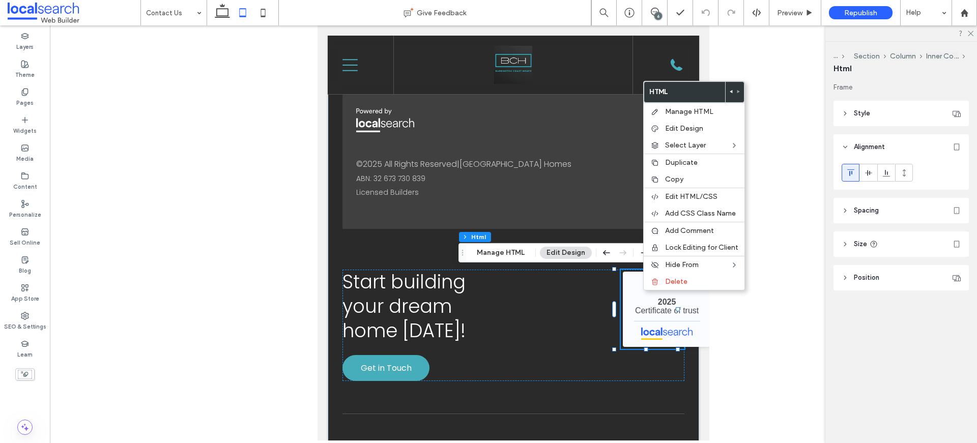
click at [884, 210] on header "Spacing" at bounding box center [901, 210] width 135 height 25
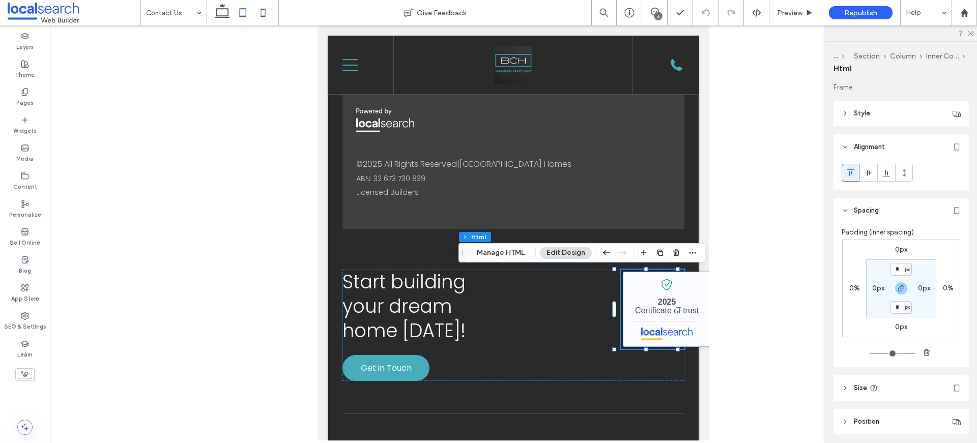
click at [657, 307] on link "Barrington Coast Homes - Localsearch verified business" at bounding box center [667, 309] width 88 height 75
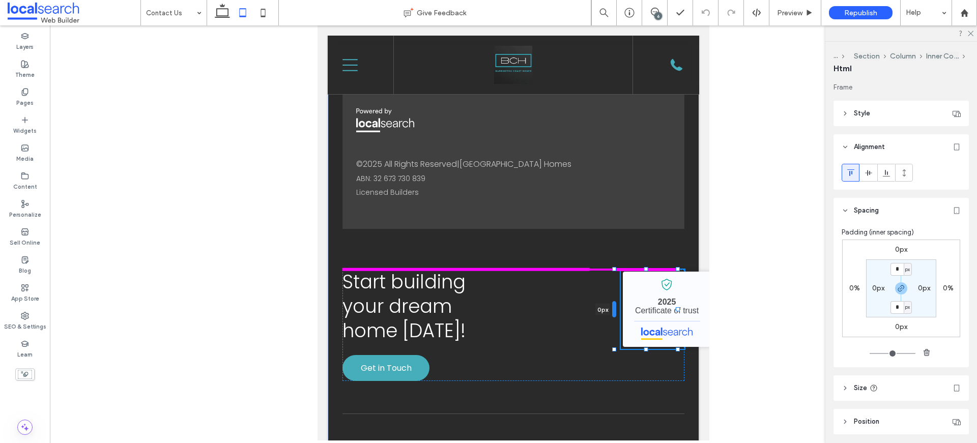
click at [616, 307] on div at bounding box center [614, 309] width 4 height 16
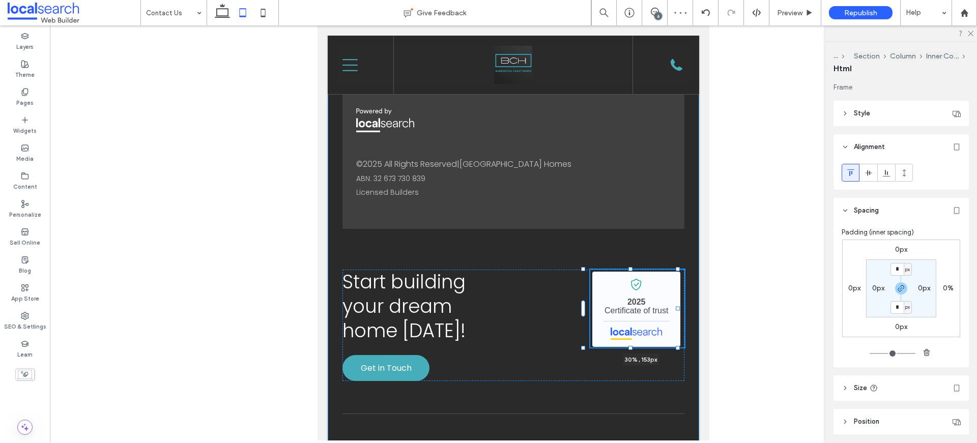
drag, startPoint x: 677, startPoint y: 350, endPoint x: 716, endPoint y: 349, distance: 38.7
type input "**"
type input "****"
type input "***"
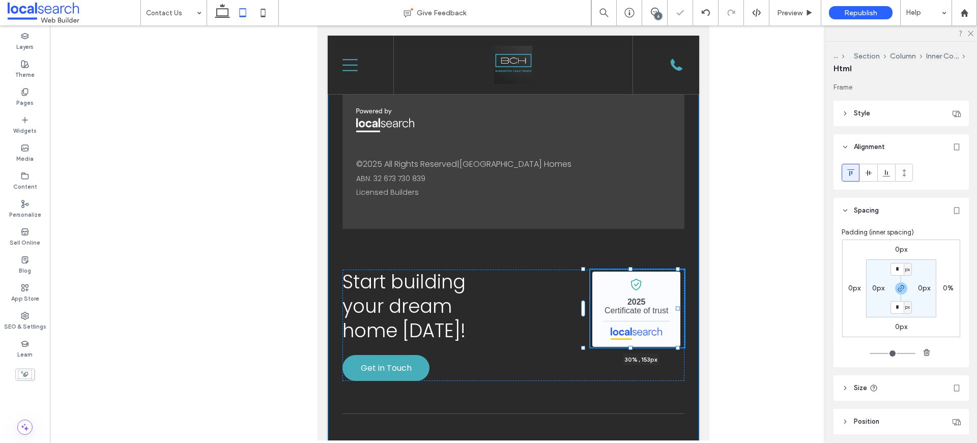
type input "***"
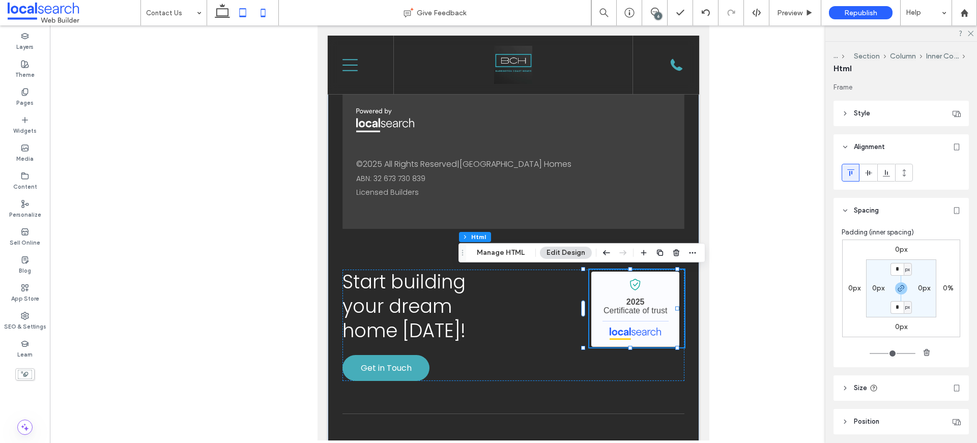
click at [263, 14] on icon at bounding box center [263, 13] width 20 height 20
type input "**"
type input "****"
type input "*"
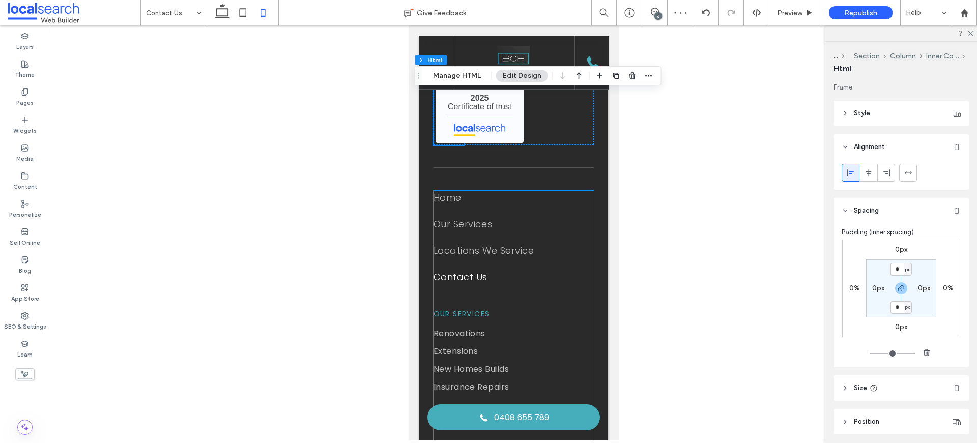
scroll to position [1511, 0]
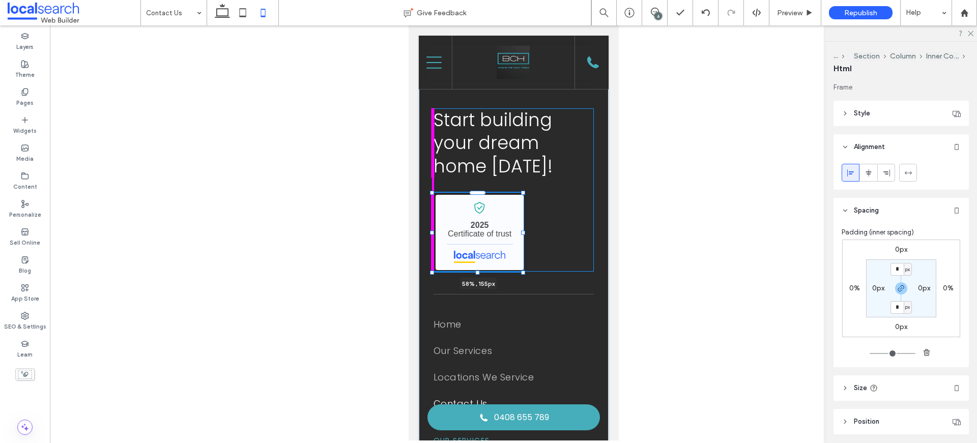
drag, startPoint x: 462, startPoint y: 266, endPoint x: 523, endPoint y: 265, distance: 61.1
click at [523, 271] on div at bounding box center [523, 273] width 4 height 4
type input "**"
type input "****"
type input "***"
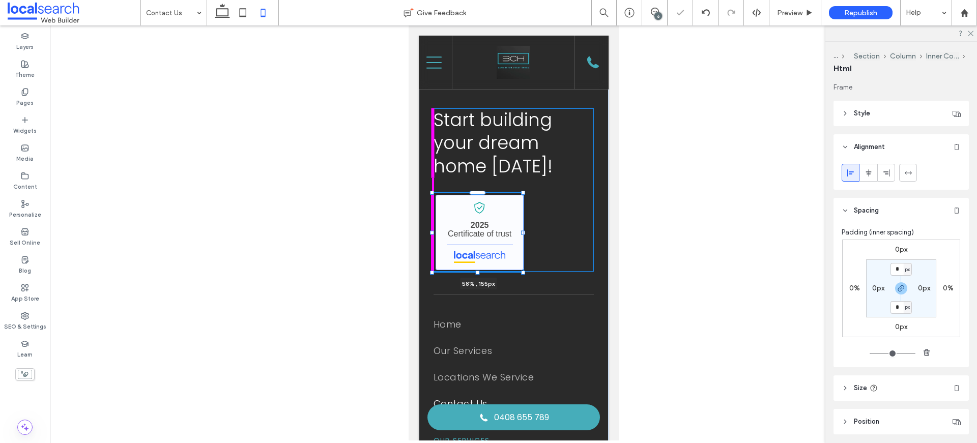
type input "***"
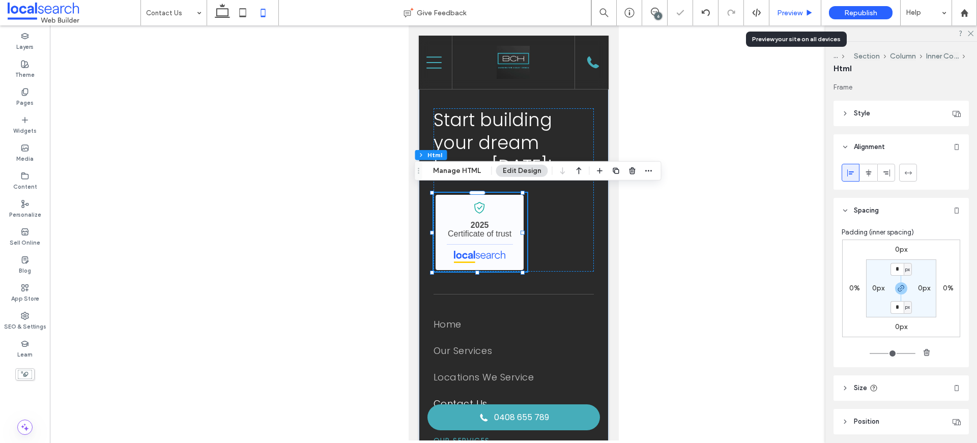
click at [783, 12] on span "Preview" at bounding box center [789, 13] width 25 height 9
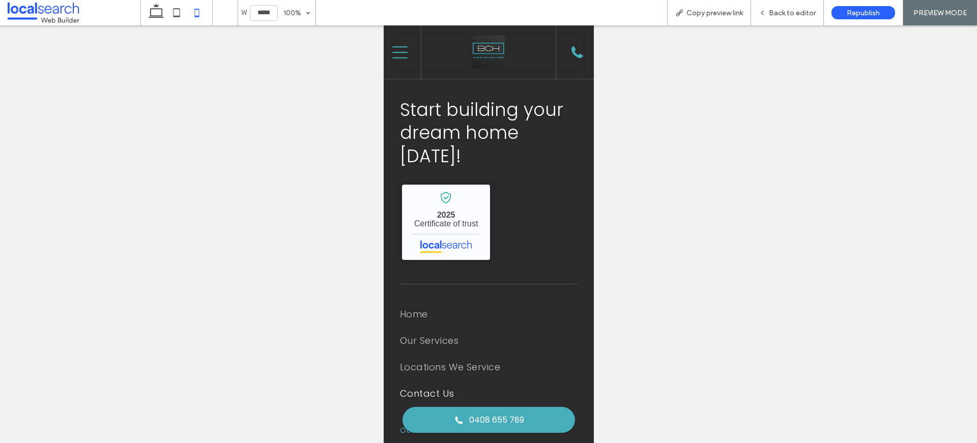
scroll to position [1488, 0]
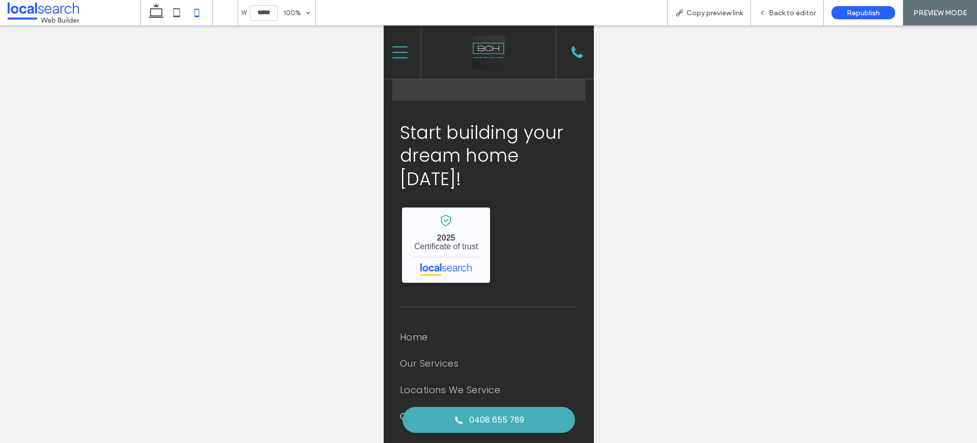
click at [397, 52] on icon at bounding box center [399, 52] width 15 height 12
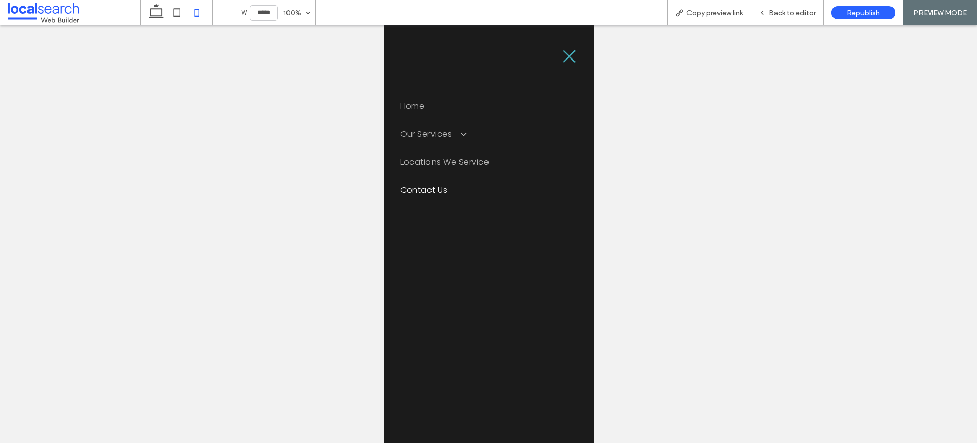
click at [563, 54] on icon "Close Icon" at bounding box center [568, 56] width 15 height 15
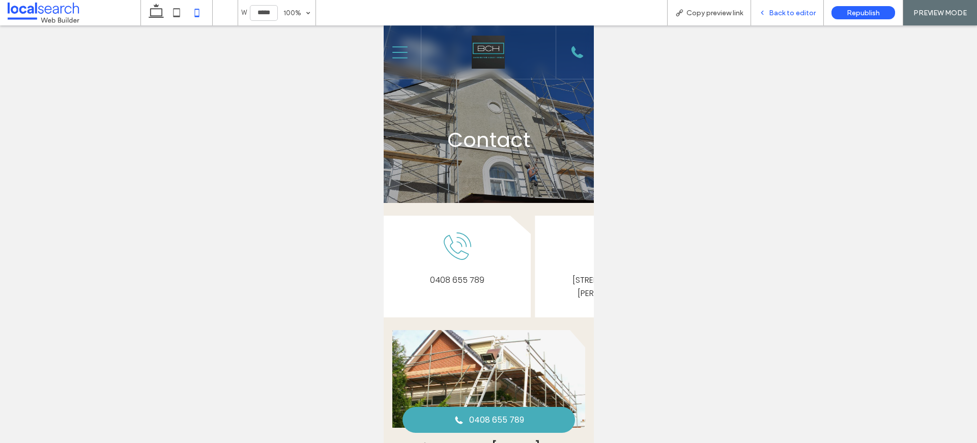
click at [792, 15] on span "Back to editor" at bounding box center [792, 13] width 47 height 9
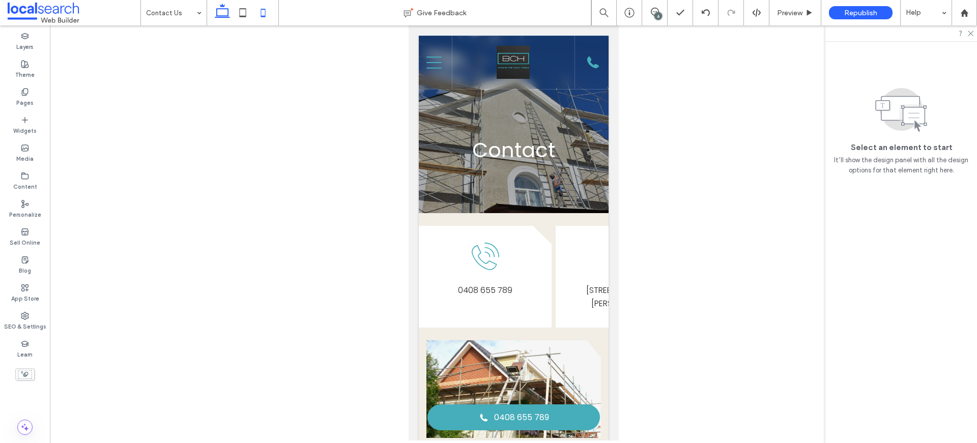
click at [218, 18] on icon at bounding box center [222, 13] width 20 height 20
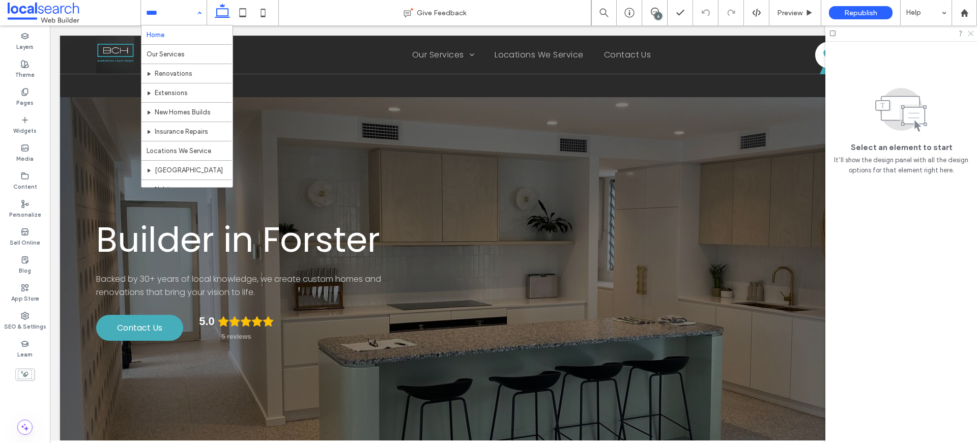
click at [972, 32] on use at bounding box center [971, 34] width 6 height 6
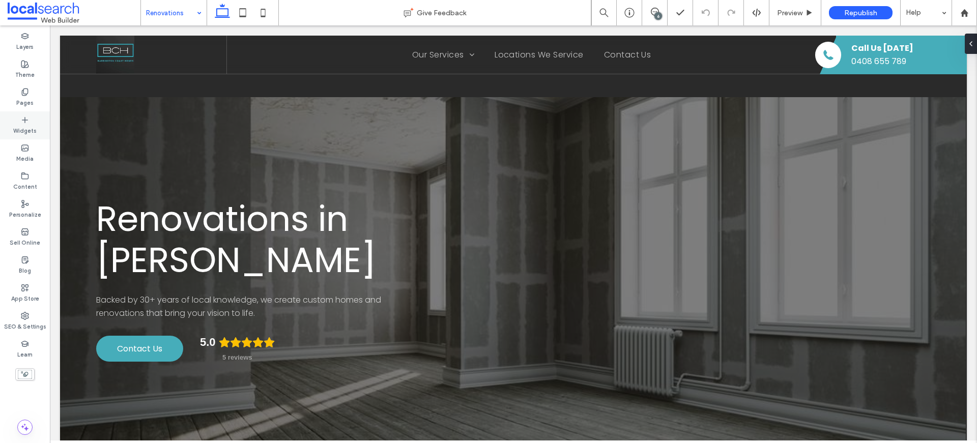
scroll to position [16, 0]
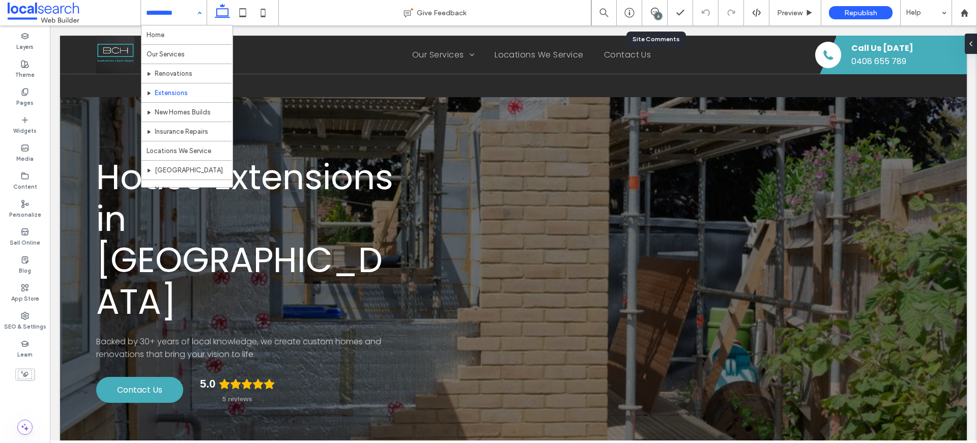
click at [656, 7] on div "6" at bounding box center [654, 12] width 25 height 25
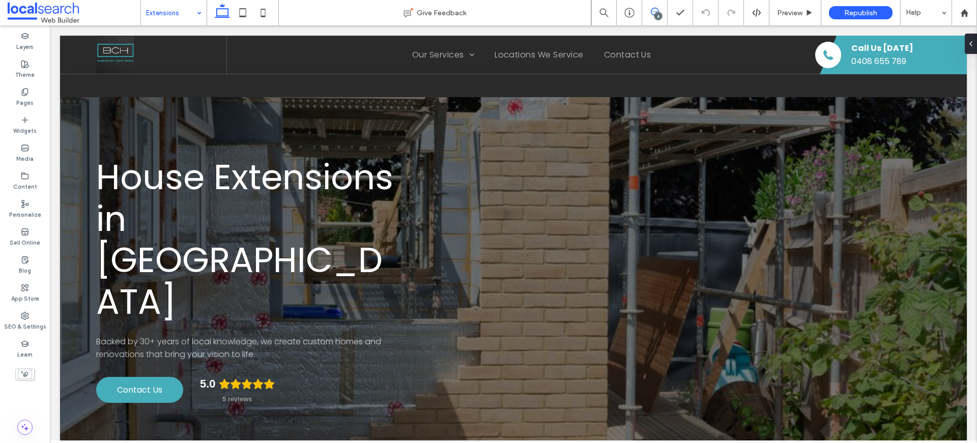
click at [648, 13] on span at bounding box center [654, 12] width 25 height 8
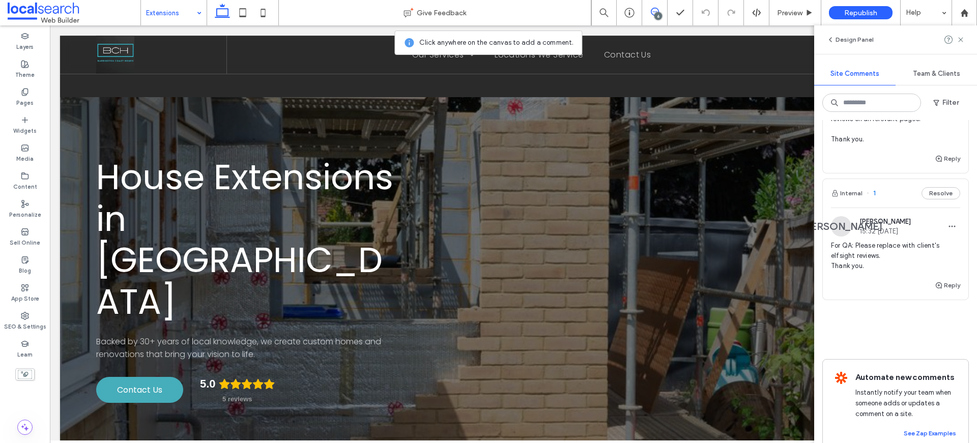
scroll to position [622, 0]
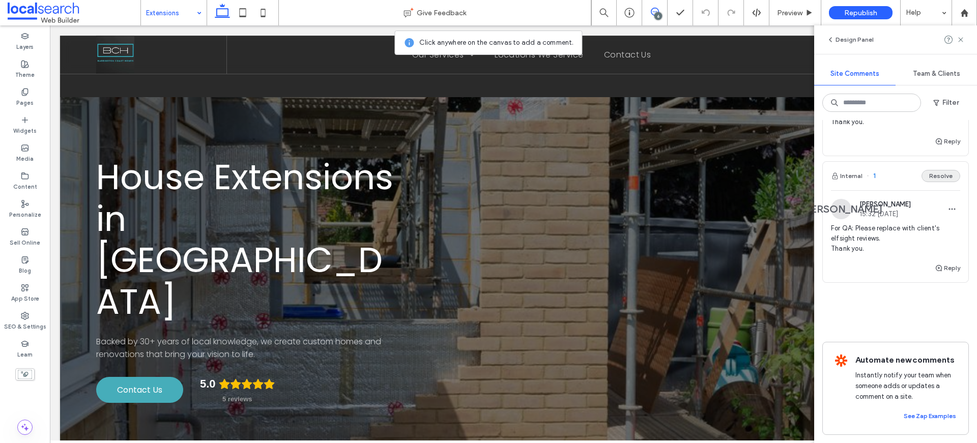
click at [942, 170] on button "Resolve" at bounding box center [941, 176] width 39 height 12
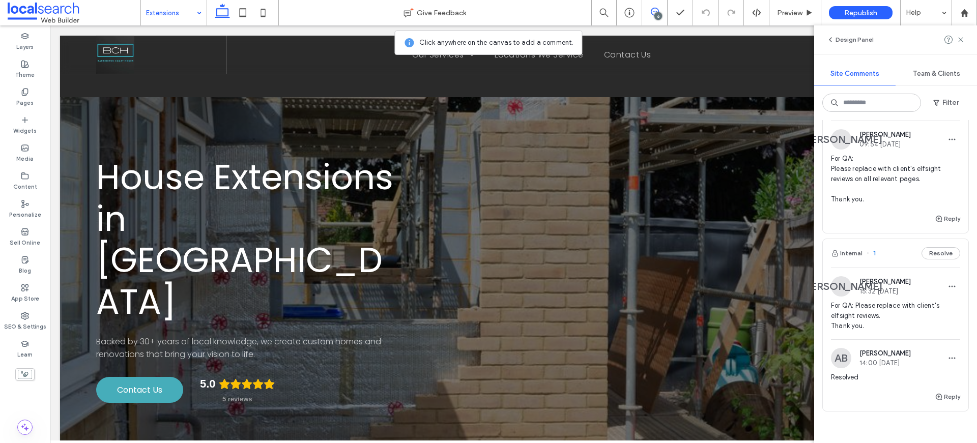
scroll to position [452, 0]
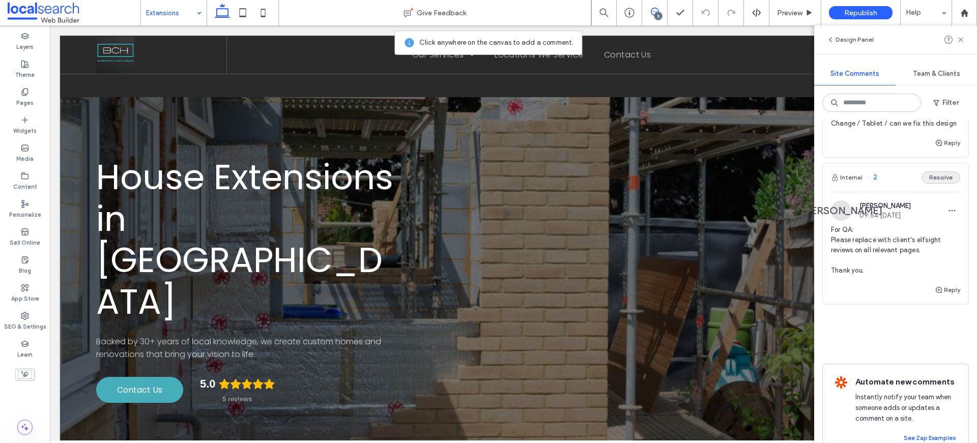
click at [929, 184] on button "Resolve" at bounding box center [941, 178] width 39 height 12
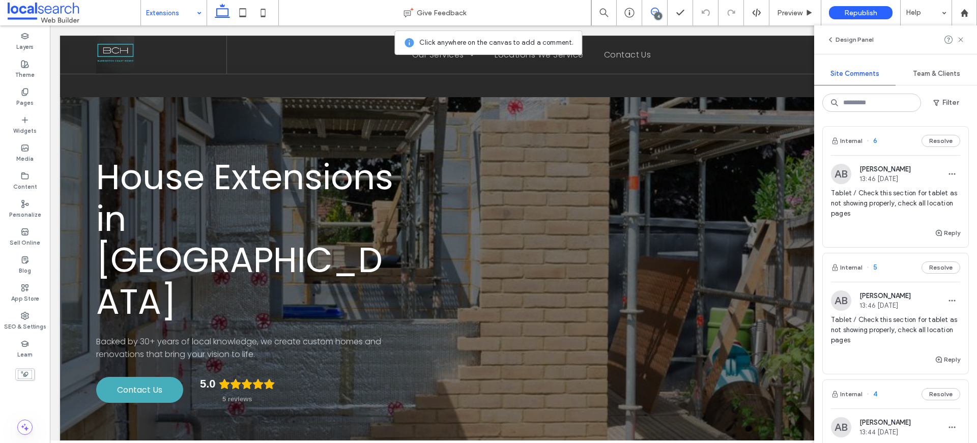
scroll to position [0, 0]
click at [29, 309] on div "SEO & Settings" at bounding box center [25, 321] width 50 height 28
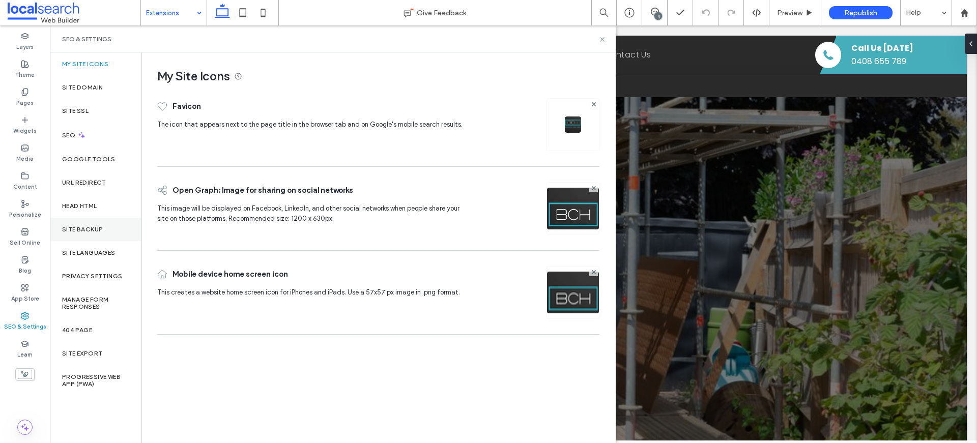
click at [89, 230] on label "Site Backup" at bounding box center [82, 229] width 41 height 7
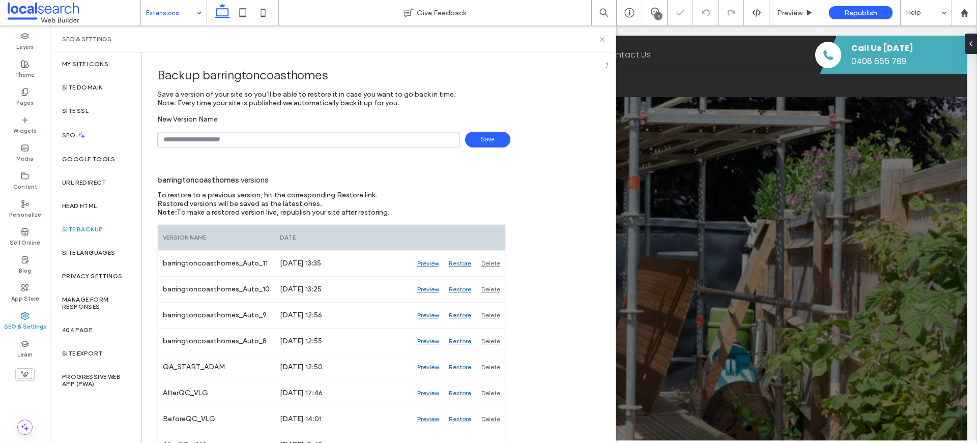
click at [260, 143] on input "text" at bounding box center [308, 140] width 303 height 16
type input "**********"
click at [494, 125] on div "**********" at bounding box center [374, 131] width 435 height 33
click at [485, 132] on span "Save" at bounding box center [487, 140] width 45 height 16
click at [601, 39] on icon at bounding box center [603, 40] width 8 height 8
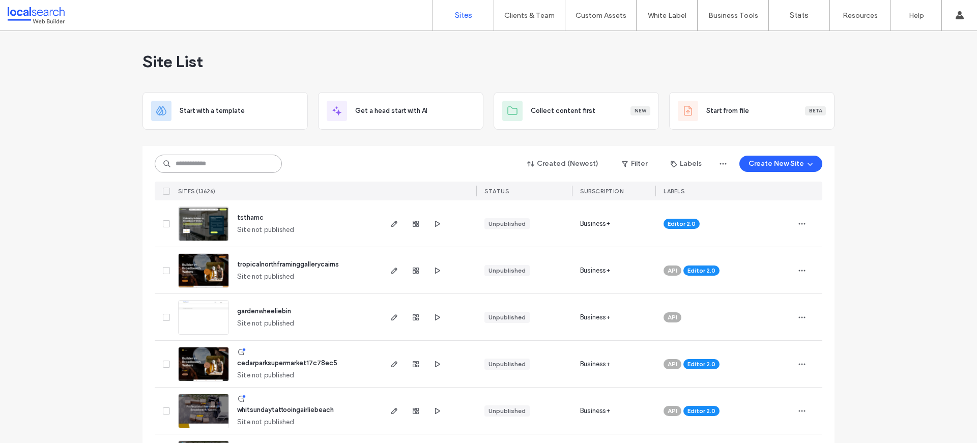
click at [200, 155] on input at bounding box center [218, 164] width 127 height 18
click at [201, 158] on input at bounding box center [218, 164] width 127 height 18
paste input "********"
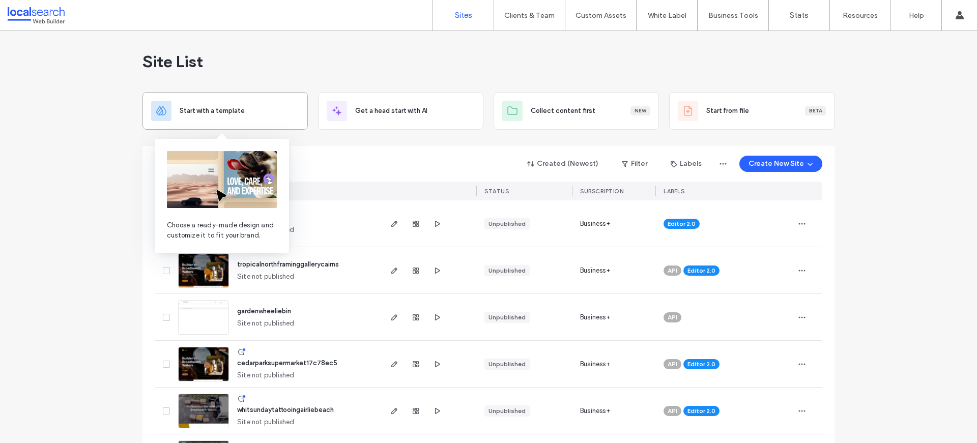
type input "********"
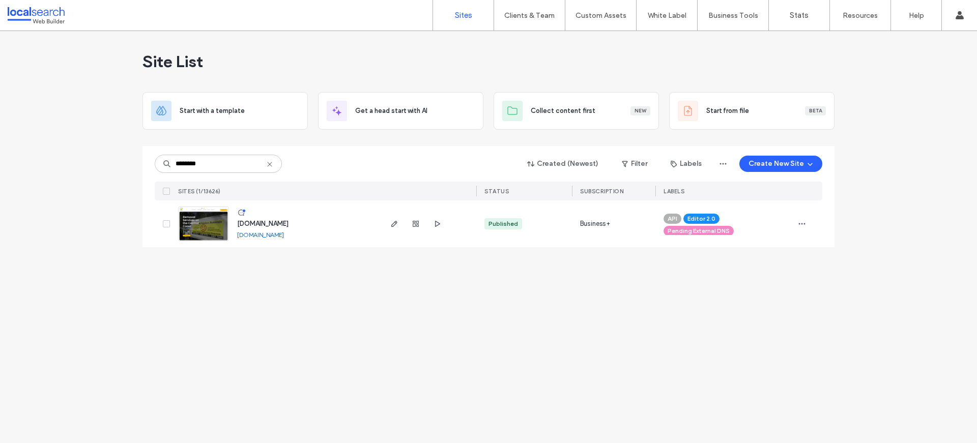
click at [404, 293] on div "Site List Start with a template Get a head start with AI Collect content first …" at bounding box center [488, 237] width 977 height 412
click at [191, 222] on img at bounding box center [204, 241] width 50 height 69
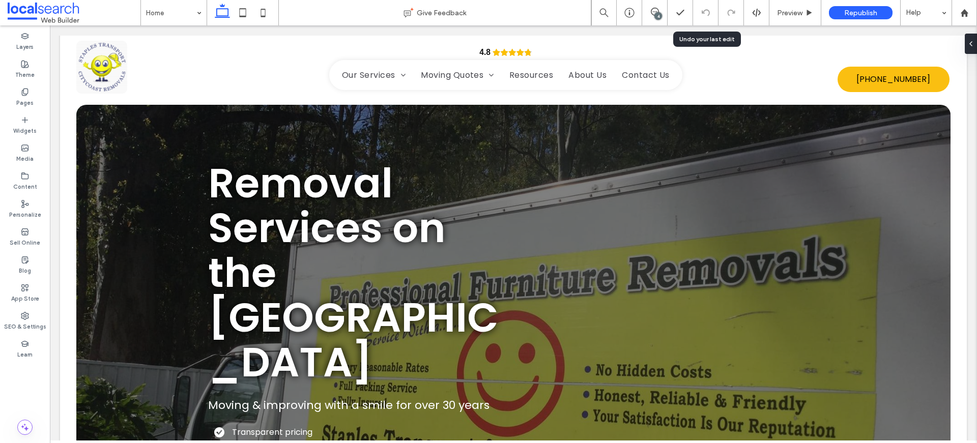
click at [659, 15] on div "4" at bounding box center [659, 16] width 8 height 8
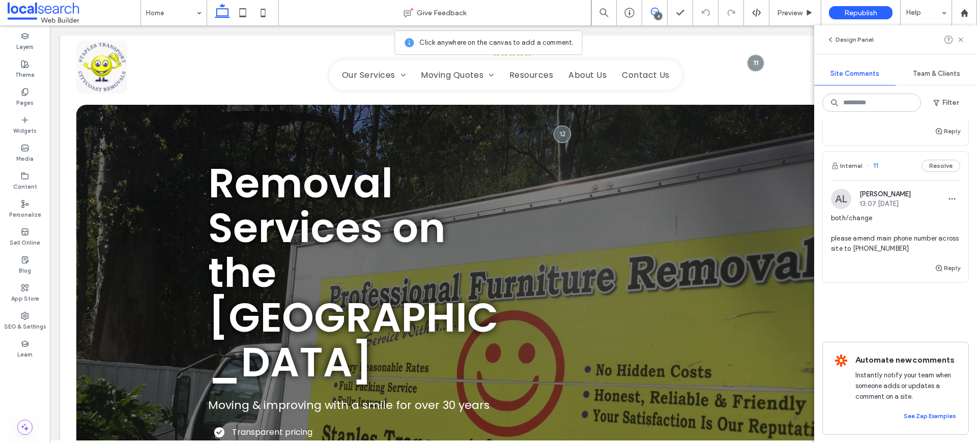
scroll to position [719, 0]
click at [29, 313] on div "SEO & Settings" at bounding box center [25, 321] width 50 height 28
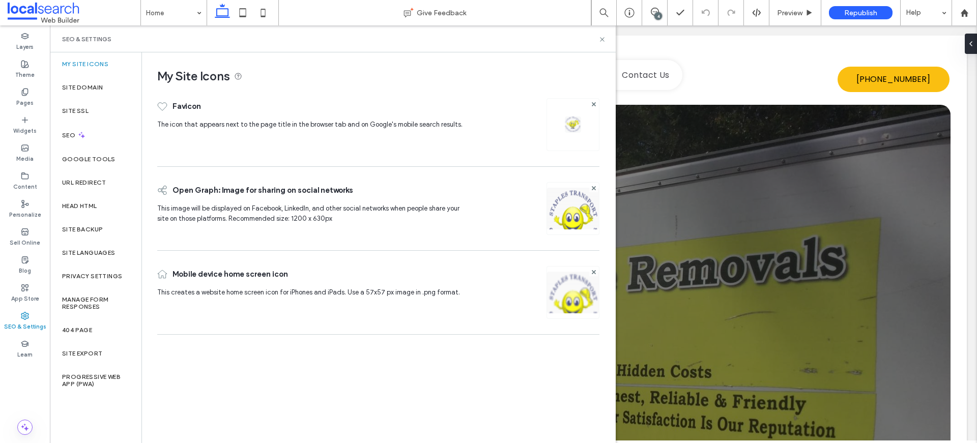
scroll to position [0, 0]
click at [80, 228] on label "Site Backup" at bounding box center [82, 229] width 41 height 7
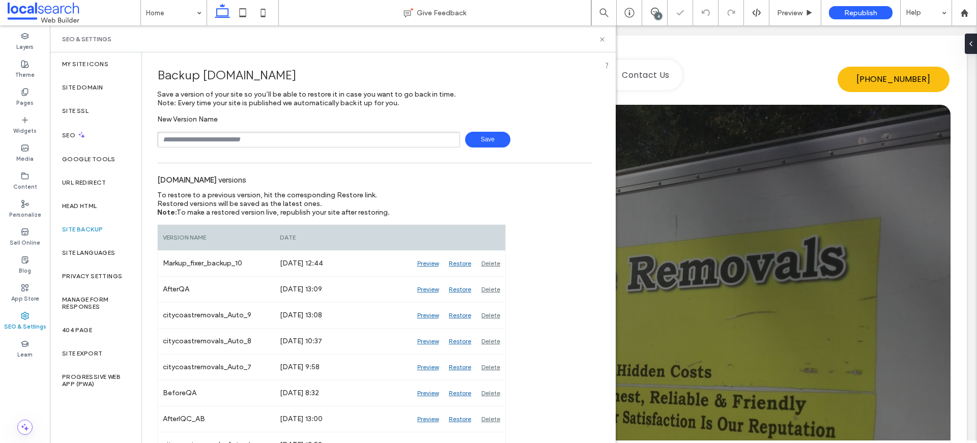
click at [270, 138] on input "text" at bounding box center [308, 140] width 303 height 16
drag, startPoint x: 220, startPoint y: 140, endPoint x: 152, endPoint y: 140, distance: 68.7
type input "**********"
click at [482, 135] on span "Save" at bounding box center [487, 140] width 45 height 16
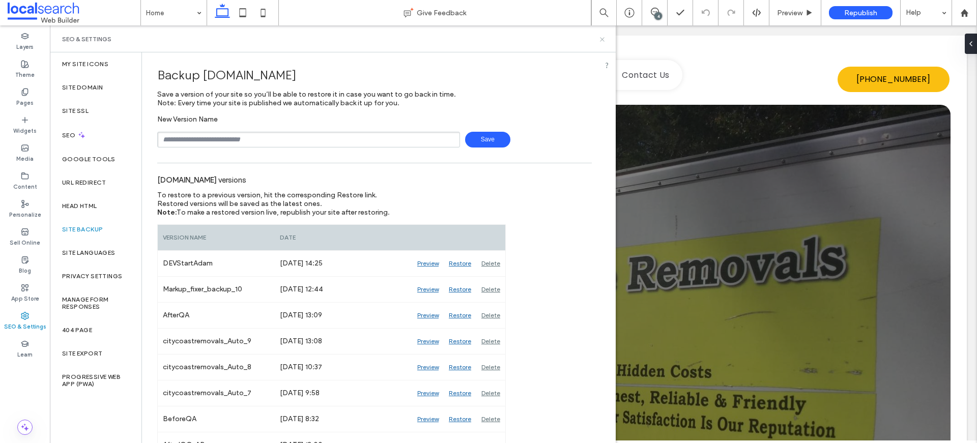
click at [604, 36] on icon at bounding box center [603, 40] width 8 height 8
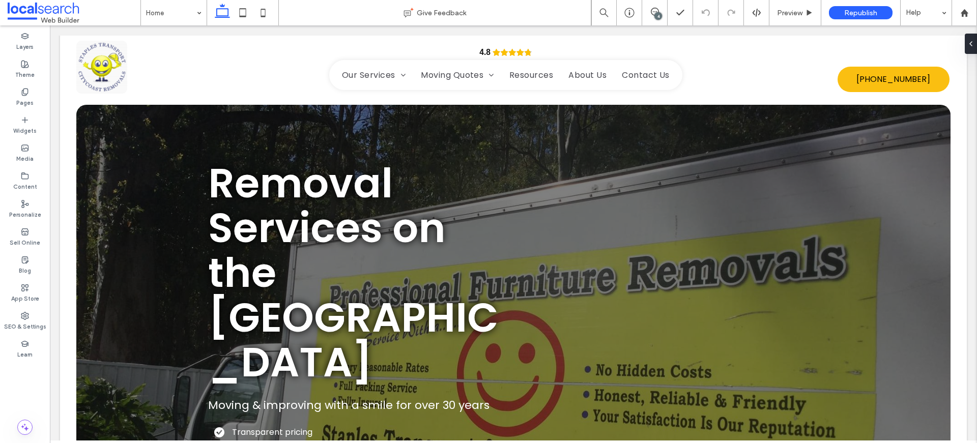
click at [656, 14] on div "4" at bounding box center [659, 16] width 8 height 8
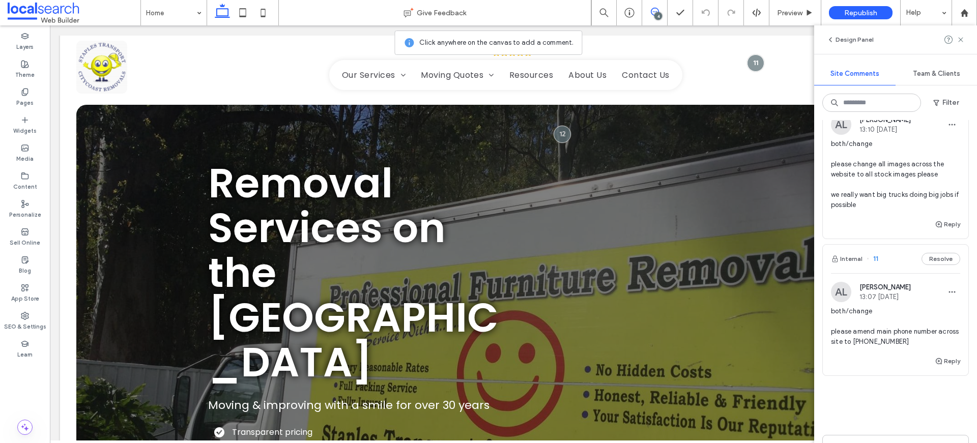
scroll to position [725, 0]
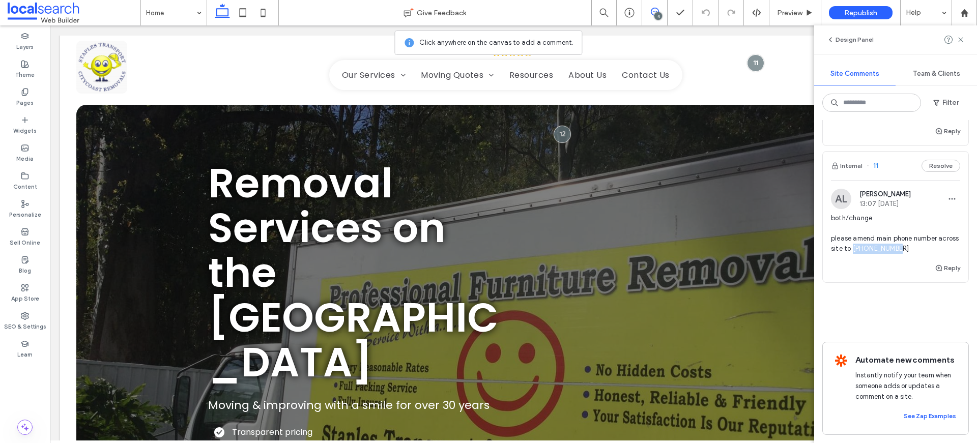
drag, startPoint x: 933, startPoint y: 236, endPoint x: 875, endPoint y: 236, distance: 58.0
click at [875, 236] on span "both/change please amend main phone number across site to [PHONE_NUMBER]" at bounding box center [895, 233] width 129 height 41
copy span "0401 522 215"
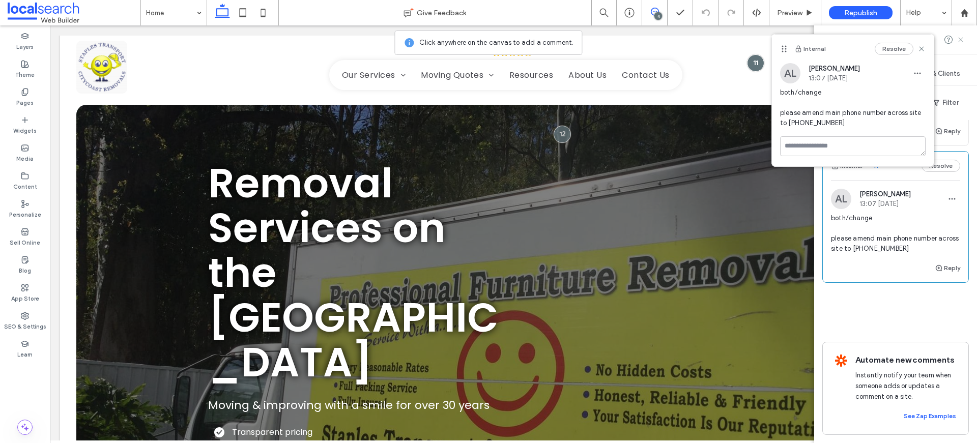
click at [962, 37] on icon at bounding box center [961, 40] width 8 height 8
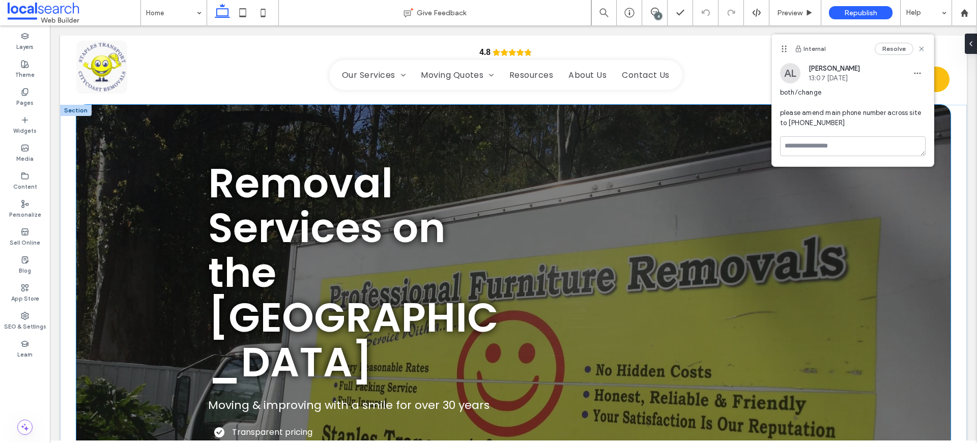
click at [841, 287] on div "Removal Services on the Central Coast Moving & improving with a smile for over …" at bounding box center [513, 337] width 874 height 464
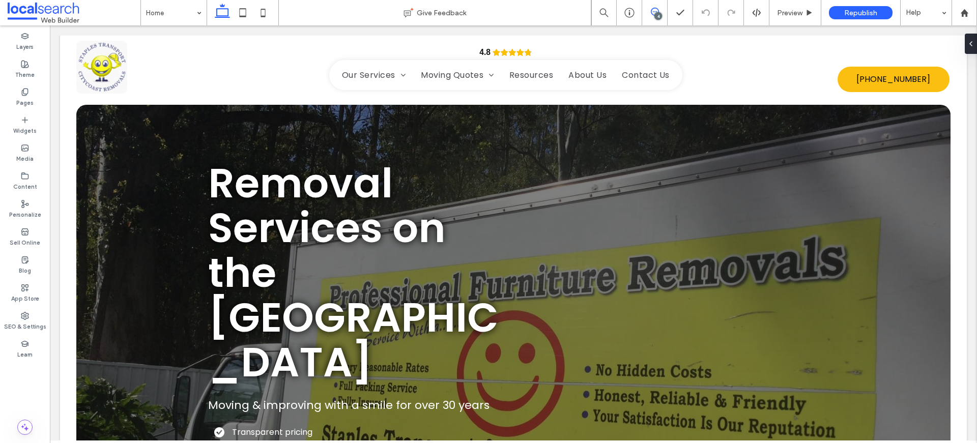
click at [651, 9] on icon at bounding box center [655, 12] width 8 height 8
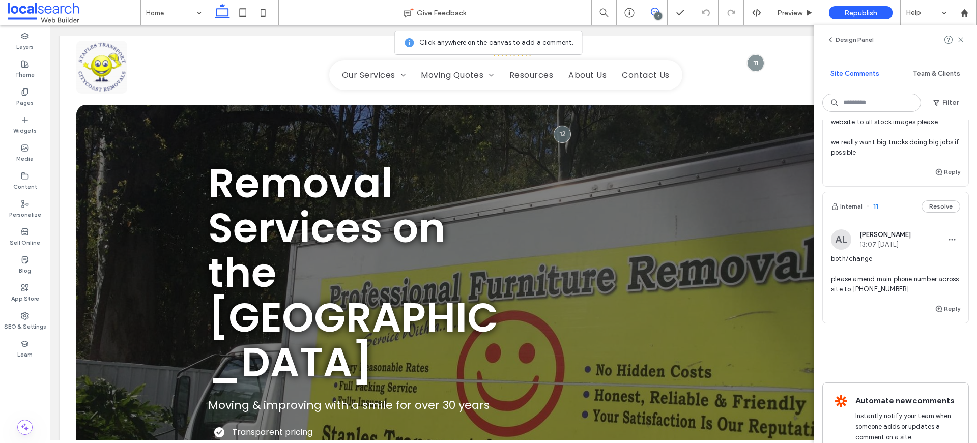
scroll to position [725, 0]
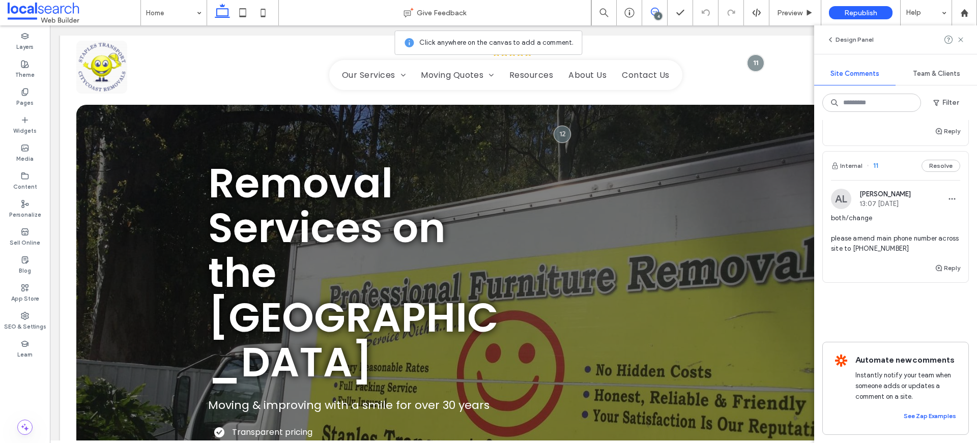
click at [651, 11] on icon at bounding box center [655, 12] width 8 height 8
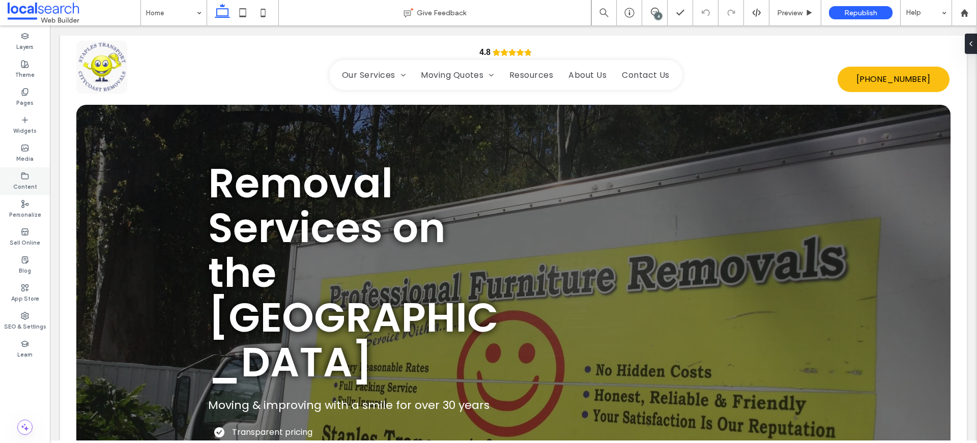
click at [31, 174] on div "Content" at bounding box center [25, 181] width 50 height 28
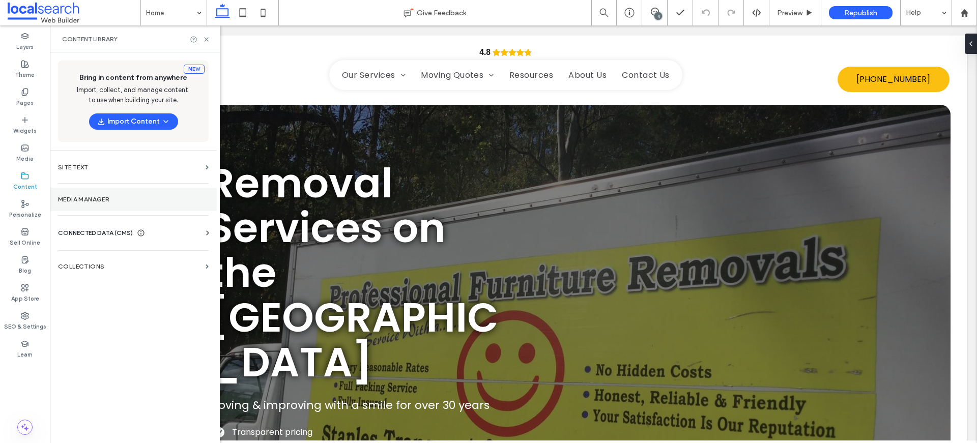
click at [118, 198] on label "Media Manager" at bounding box center [133, 199] width 151 height 7
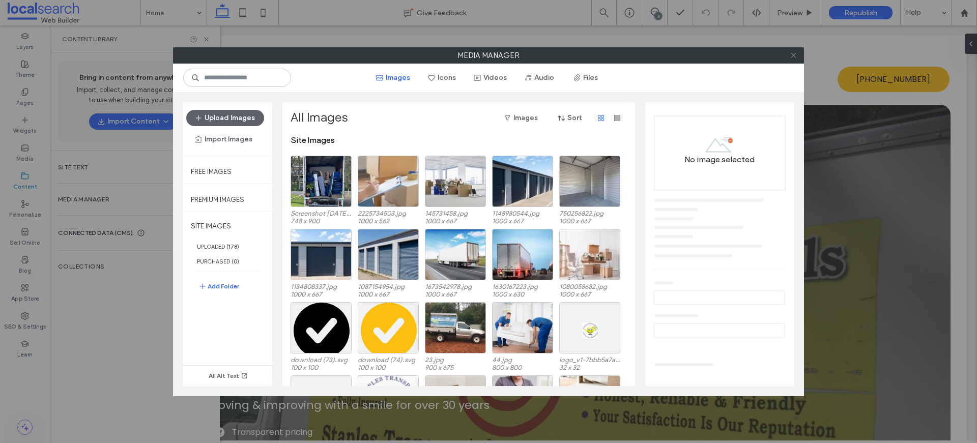
click at [796, 53] on icon at bounding box center [794, 55] width 8 height 8
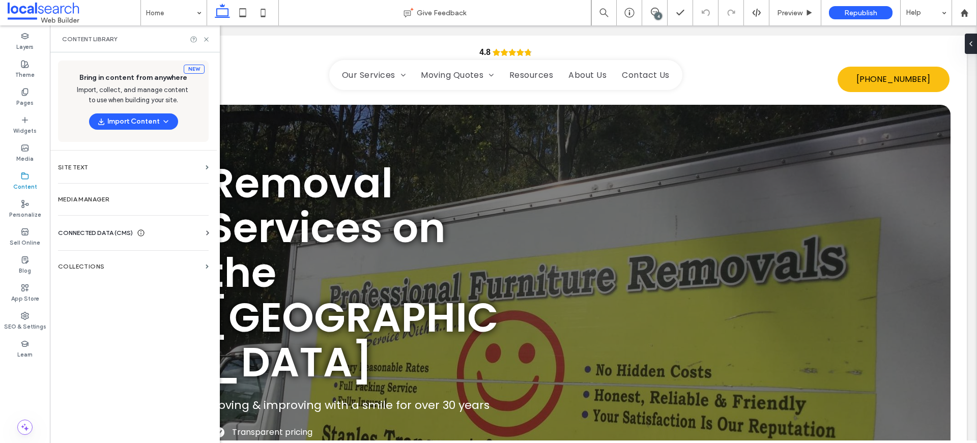
click at [101, 232] on span "CONNECTED DATA (CMS)" at bounding box center [95, 233] width 75 height 10
click at [92, 249] on section "Business Info" at bounding box center [135, 257] width 155 height 23
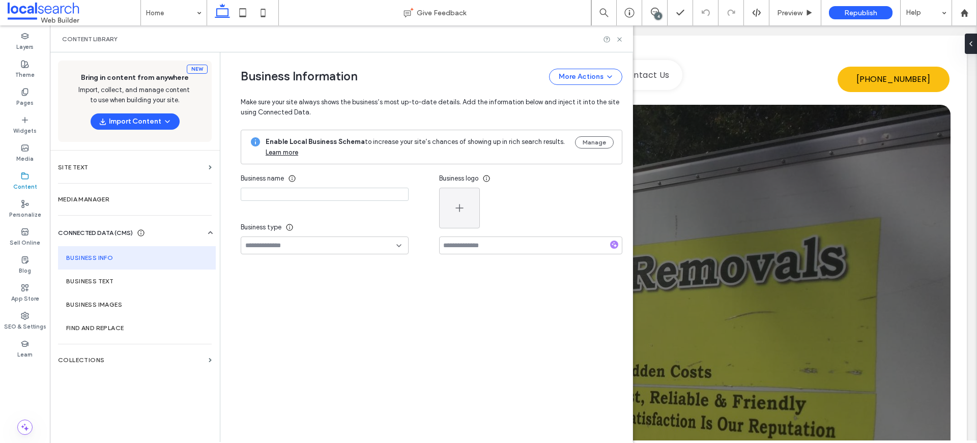
type input "**********"
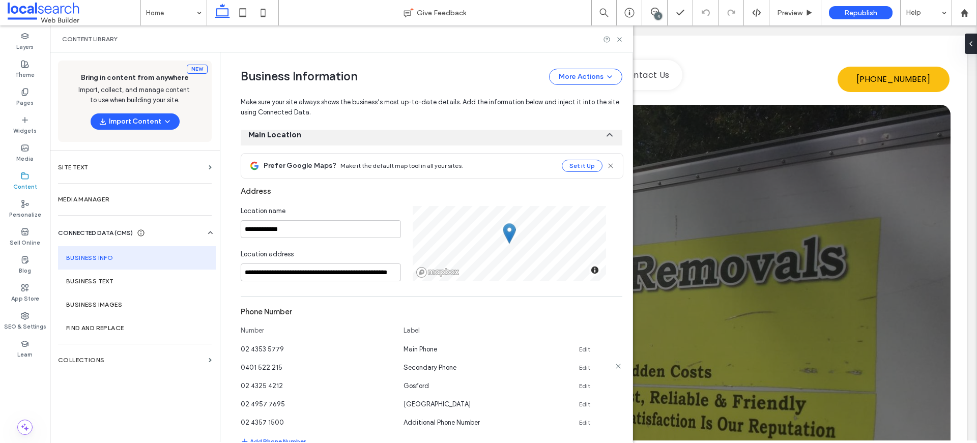
scroll to position [199, 0]
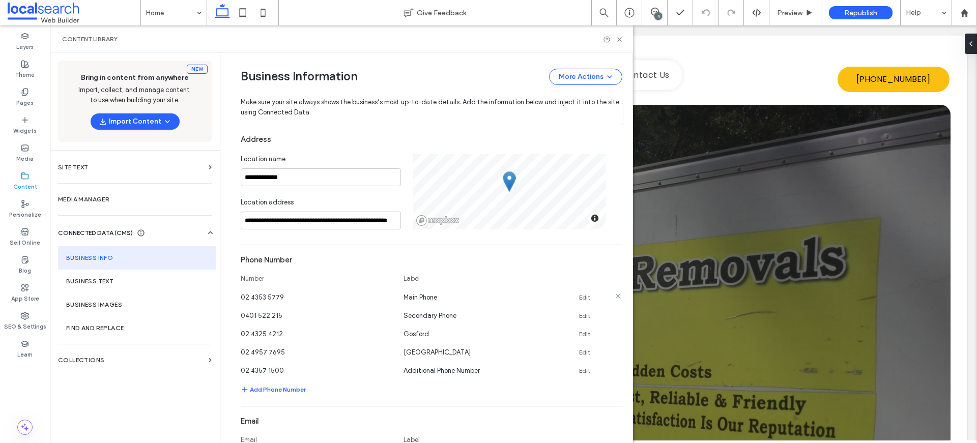
click at [580, 296] on link "Edit" at bounding box center [584, 298] width 11 height 8
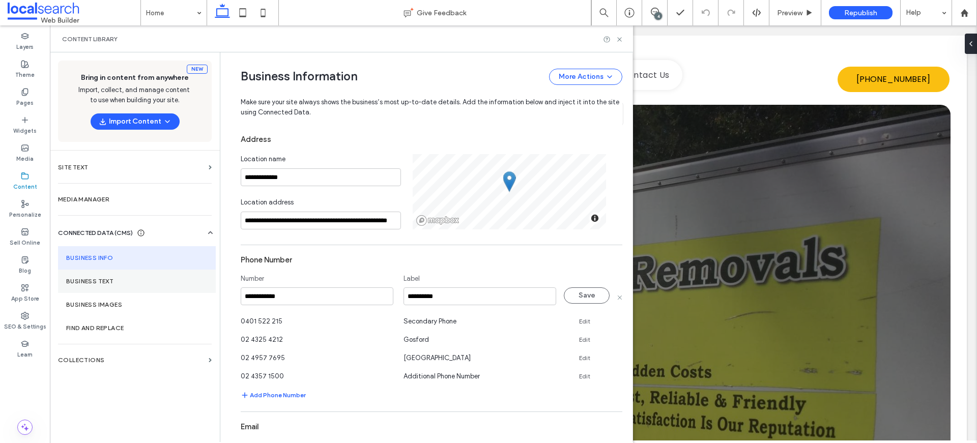
drag, startPoint x: 265, startPoint y: 283, endPoint x: 177, endPoint y: 272, distance: 88.8
click at [177, 272] on div "**********" at bounding box center [341, 247] width 583 height 390
drag, startPoint x: 342, startPoint y: 297, endPoint x: 231, endPoint y: 287, distance: 111.4
click at [231, 287] on div "**********" at bounding box center [423, 312] width 397 height 916
click at [307, 303] on input "**********" at bounding box center [317, 297] width 153 height 18
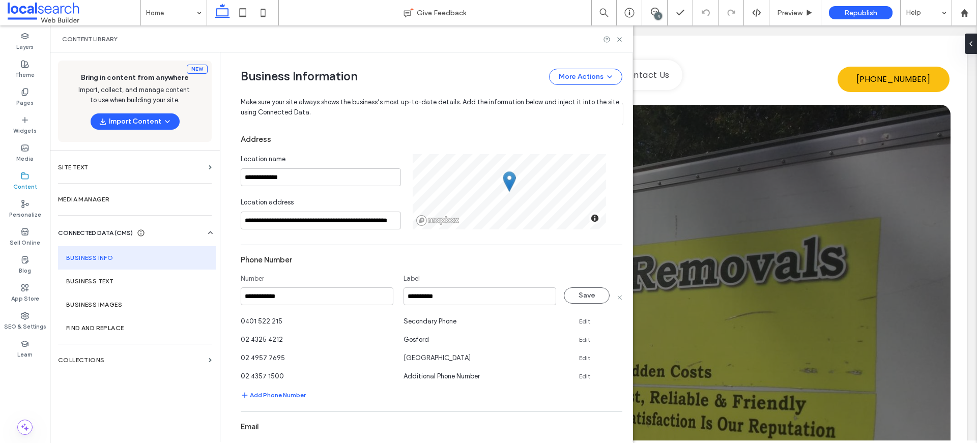
drag, startPoint x: 301, startPoint y: 292, endPoint x: 221, endPoint y: 292, distance: 80.4
click at [225, 292] on div "**********" at bounding box center [423, 312] width 397 height 916
drag, startPoint x: 324, startPoint y: 292, endPoint x: 371, endPoint y: 304, distance: 48.4
click at [371, 304] on input "**********" at bounding box center [317, 297] width 153 height 18
click at [319, 298] on input "**********" at bounding box center [317, 297] width 153 height 18
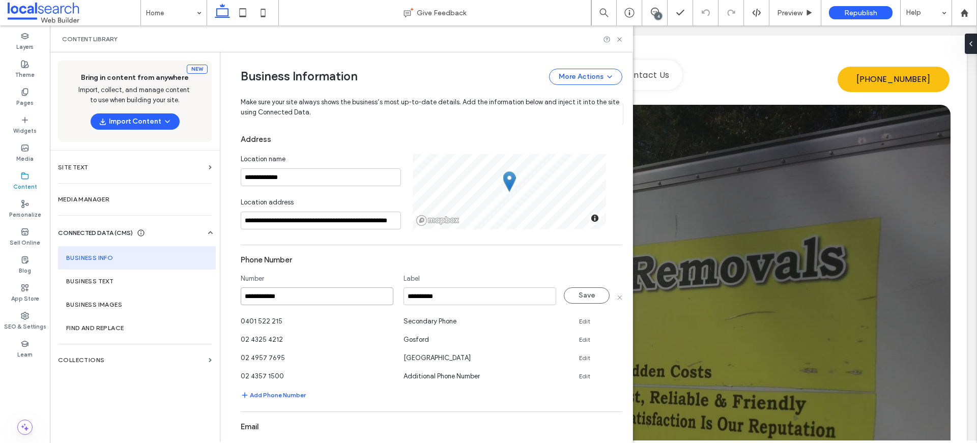
drag, startPoint x: 340, startPoint y: 296, endPoint x: 229, endPoint y: 299, distance: 110.5
click at [229, 299] on div "**********" at bounding box center [423, 312] width 397 height 916
paste input
type input "**********"
click at [584, 294] on button "Save" at bounding box center [587, 296] width 46 height 16
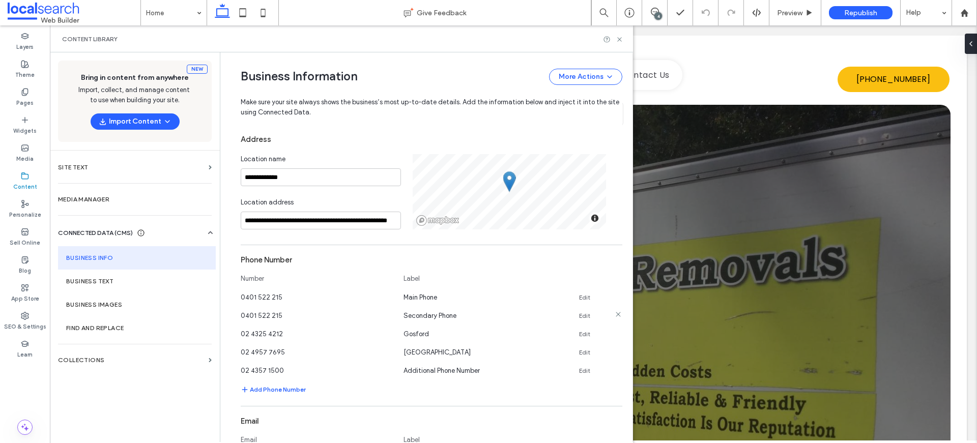
click at [581, 315] on link "Edit" at bounding box center [584, 316] width 11 height 8
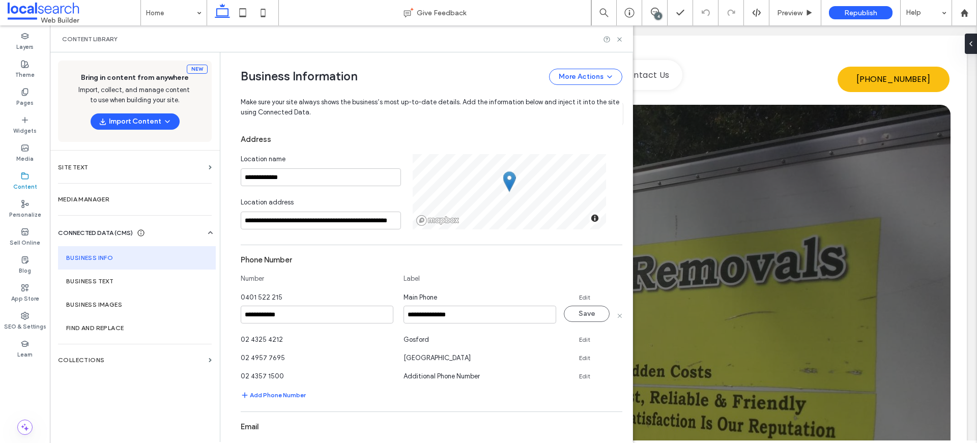
drag, startPoint x: 306, startPoint y: 313, endPoint x: 230, endPoint y: 313, distance: 76.9
click at [230, 313] on div "**********" at bounding box center [423, 312] width 397 height 916
type input "**********"
click at [593, 313] on button "Save" at bounding box center [587, 314] width 46 height 16
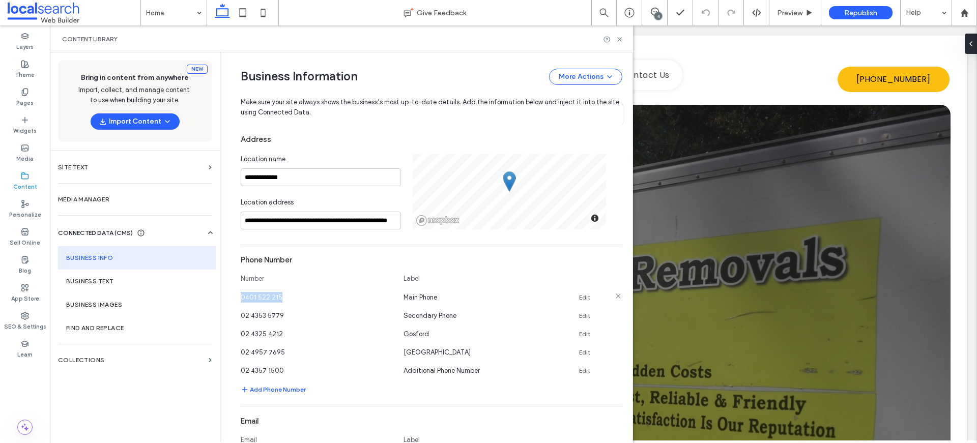
drag, startPoint x: 271, startPoint y: 296, endPoint x: 236, endPoint y: 298, distance: 35.2
click at [241, 298] on div "0401 522 215" at bounding box center [317, 297] width 153 height 11
copy span "0401 522 215"
click at [617, 38] on icon at bounding box center [620, 40] width 8 height 8
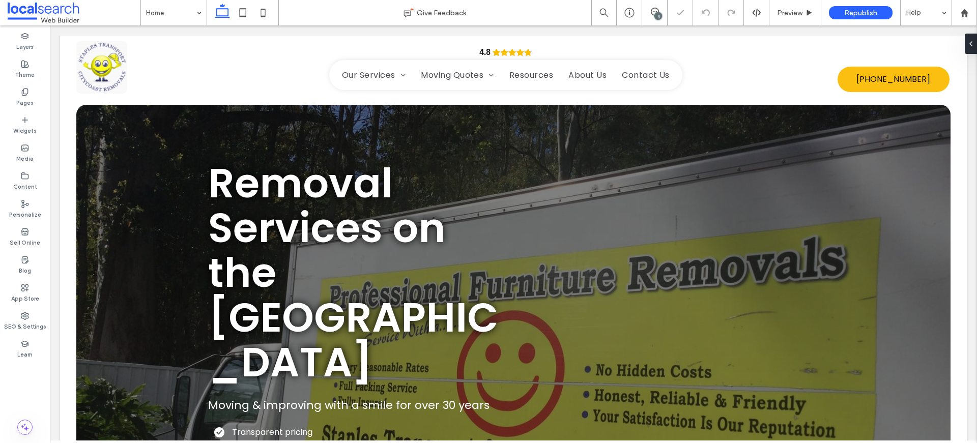
click at [658, 12] on div "4" at bounding box center [659, 16] width 8 height 8
click at [654, 11] on use at bounding box center [655, 12] width 8 height 8
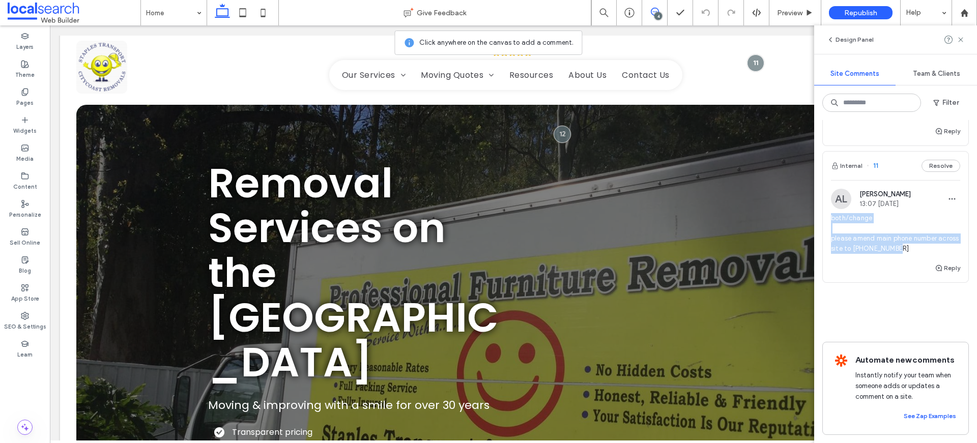
drag, startPoint x: 827, startPoint y: 207, endPoint x: 932, endPoint y: 240, distance: 110.3
click at [932, 240] on div "AL Alicia Lumsden 13:07 Sep 16 2025 both/change please amend main phone number …" at bounding box center [896, 225] width 146 height 73
copy span "both/change please amend main phone number across site to 0401 522 215"
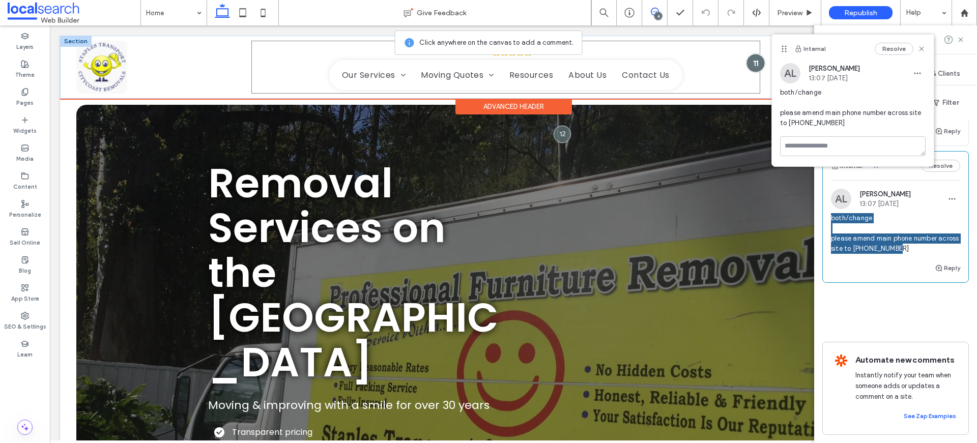
click at [751, 61] on div at bounding box center [756, 62] width 19 height 19
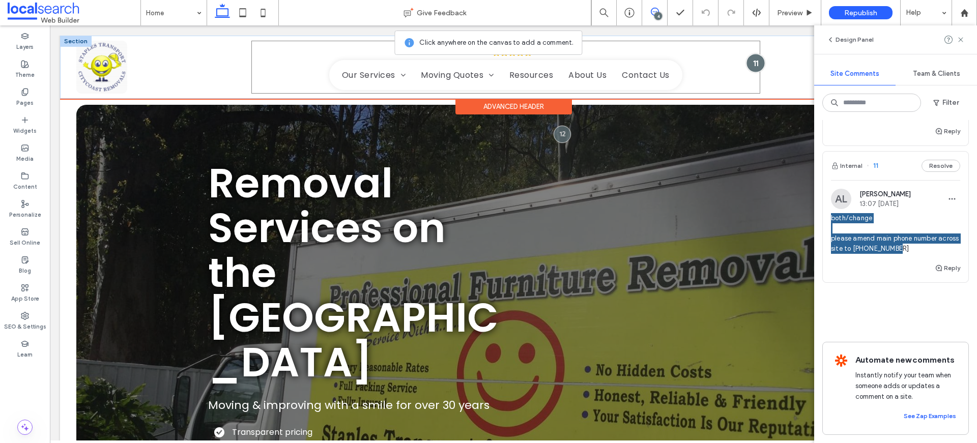
click at [750, 63] on div at bounding box center [756, 62] width 19 height 19
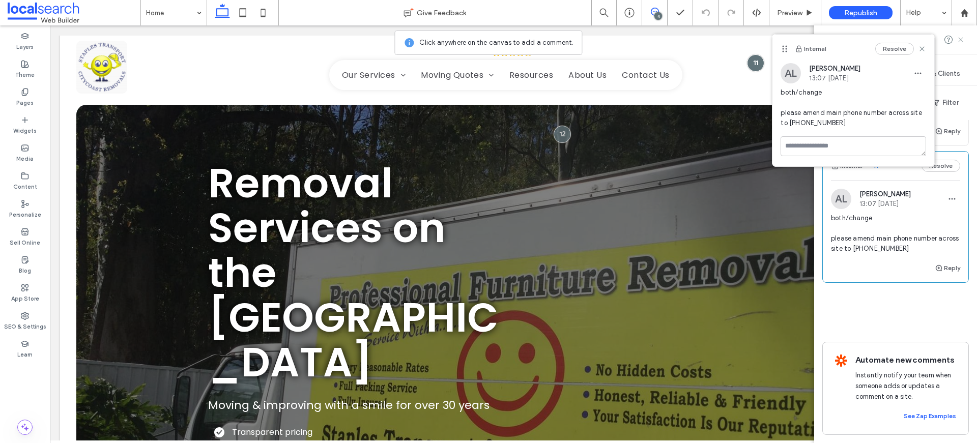
click at [963, 41] on use at bounding box center [960, 39] width 5 height 5
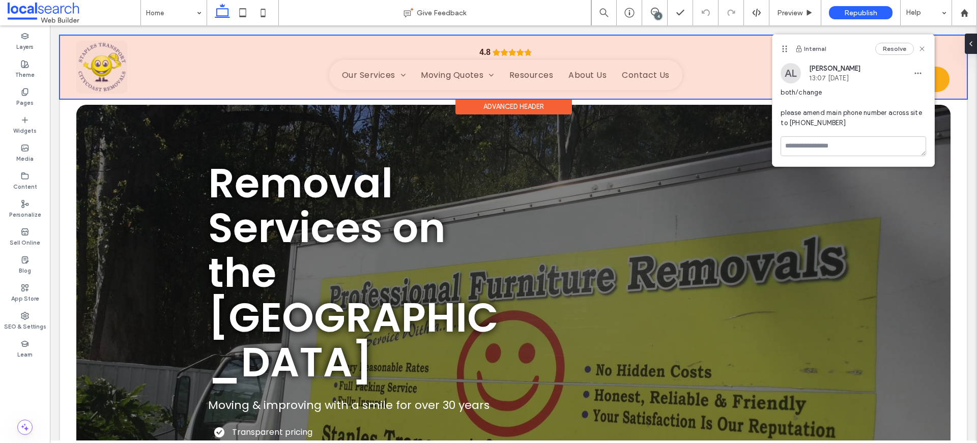
click at [940, 83] on div at bounding box center [513, 67] width 907 height 63
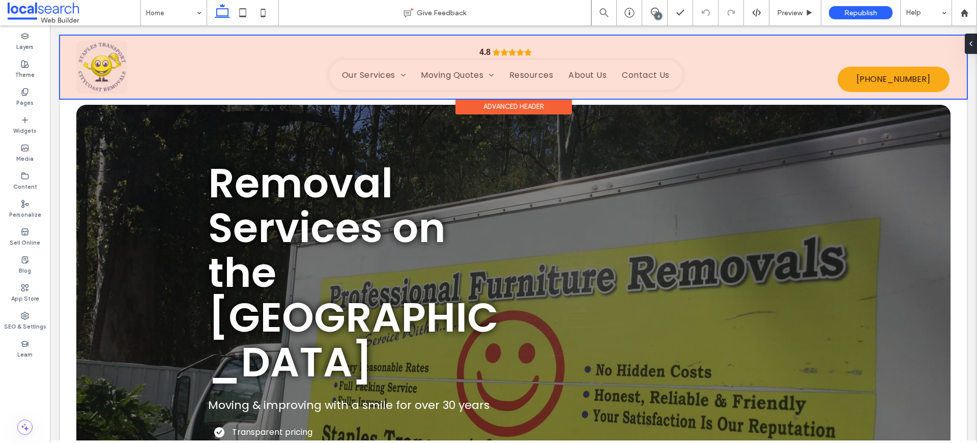
click at [937, 82] on div at bounding box center [513, 67] width 907 height 63
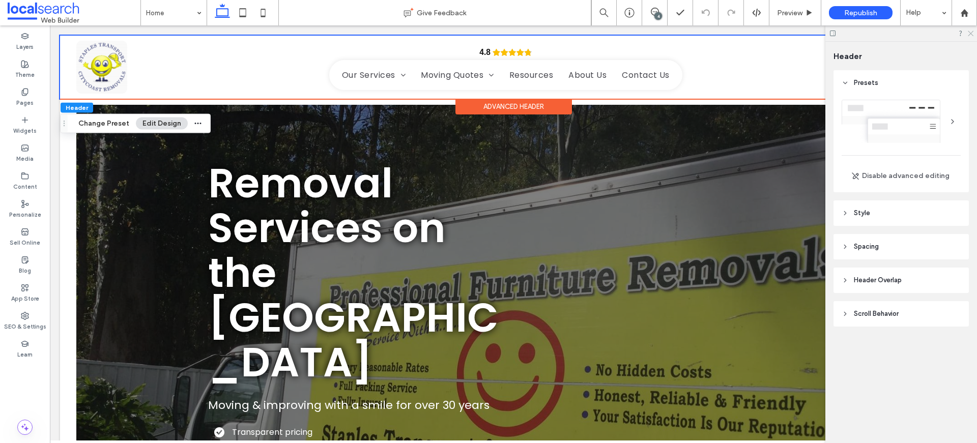
drag, startPoint x: 968, startPoint y: 32, endPoint x: 852, endPoint y: 39, distance: 115.8
click at [968, 32] on icon at bounding box center [970, 33] width 7 height 7
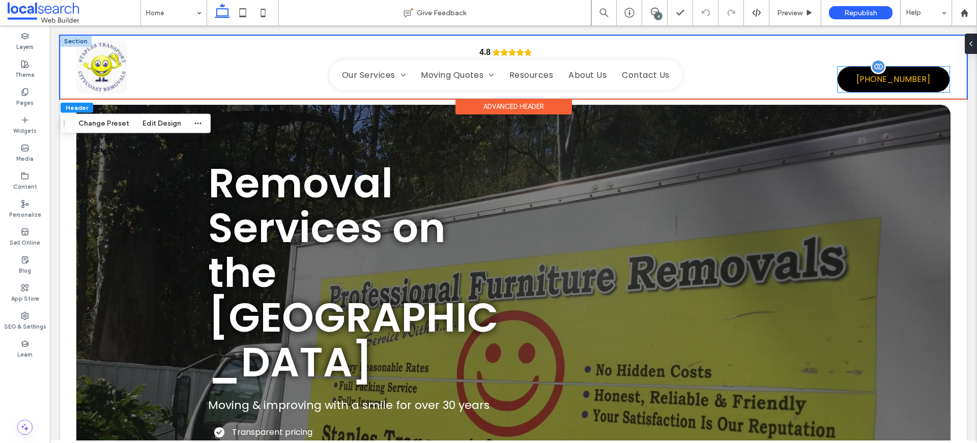
click at [874, 85] on span "(02) 4353 5779" at bounding box center [894, 79] width 74 height 23
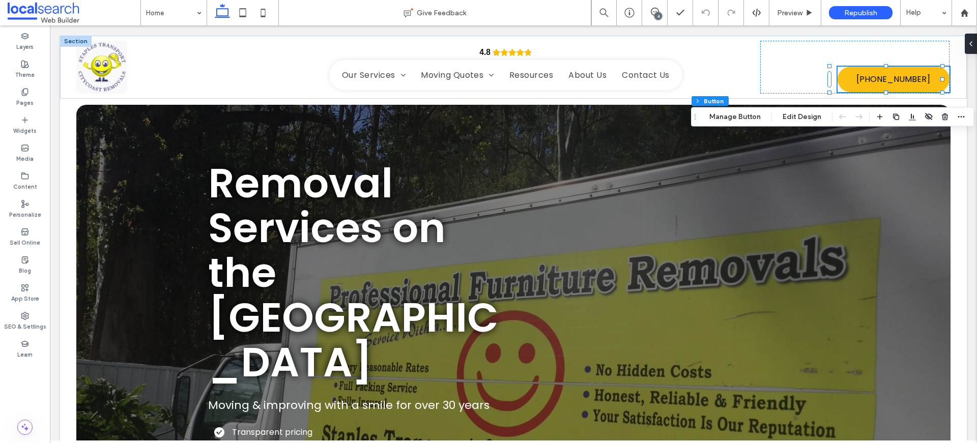
click at [745, 123] on div "Header Section Column Button Manage Button Edit Design" at bounding box center [832, 116] width 283 height 19
click at [746, 116] on button "Manage Button" at bounding box center [735, 117] width 65 height 12
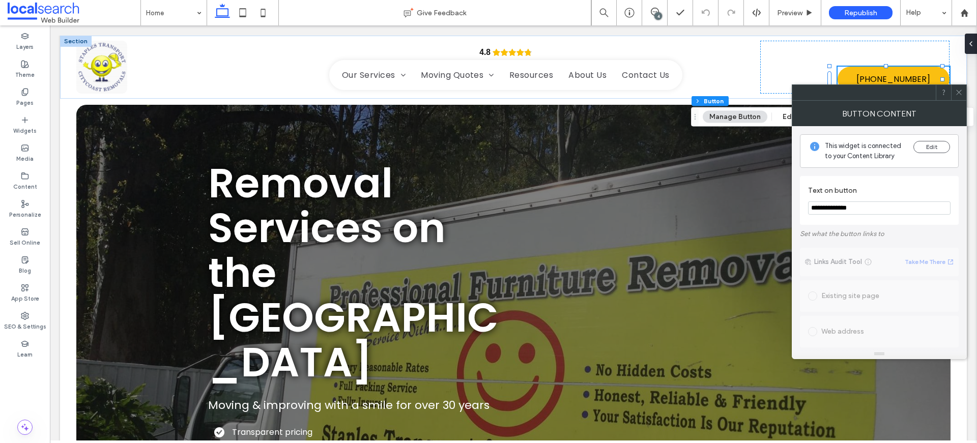
drag, startPoint x: 887, startPoint y: 207, endPoint x: 809, endPoint y: 199, distance: 78.8
click at [810, 200] on section "**********" at bounding box center [879, 200] width 143 height 39
paste input "Text on button"
type input "**********"
click at [957, 92] on icon at bounding box center [959, 93] width 8 height 8
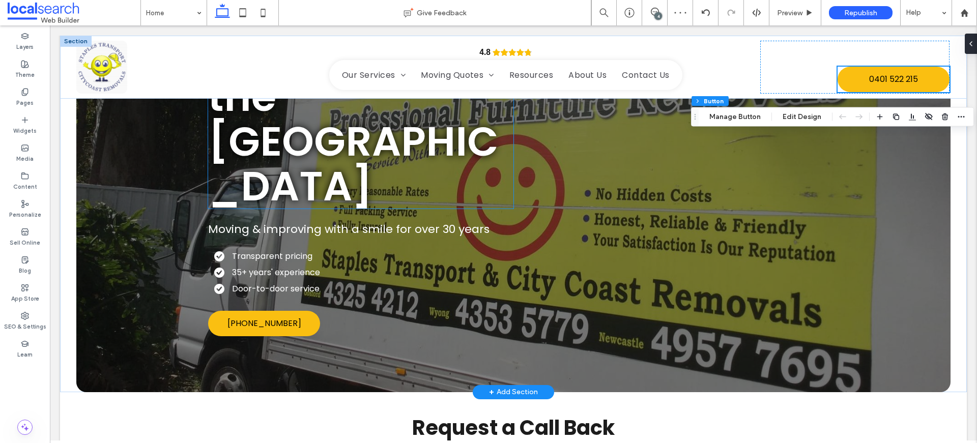
scroll to position [177, 0]
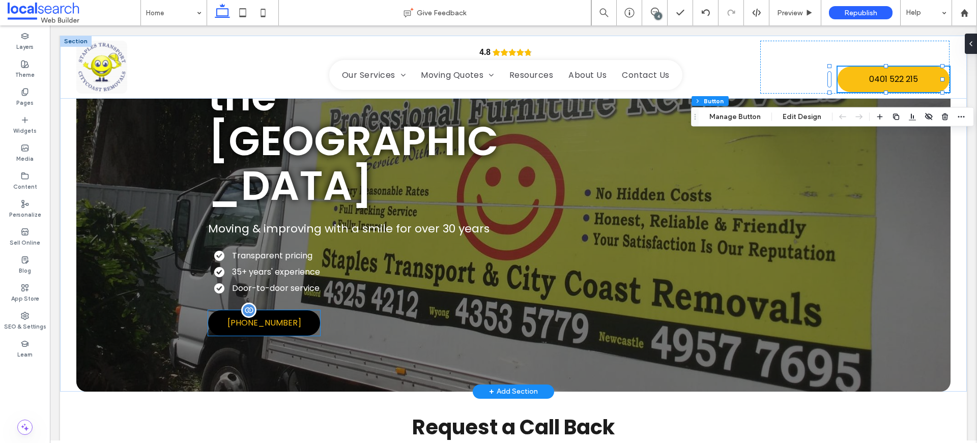
click at [261, 317] on span "(02) 4353 5779" at bounding box center [265, 323] width 74 height 13
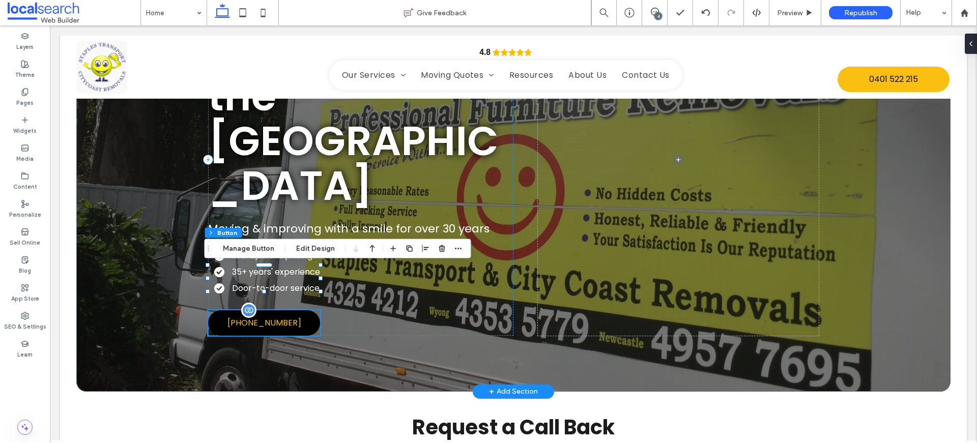
type input "**"
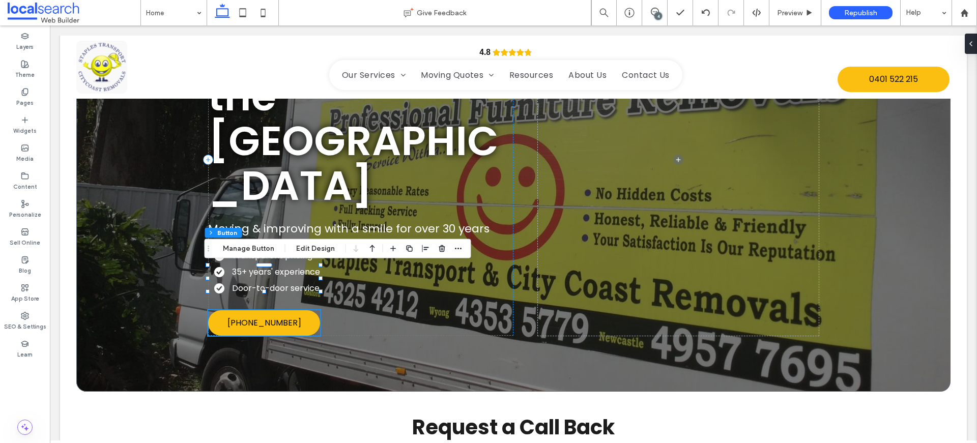
click at [260, 241] on div "Section Column Button Manage Button Edit Design" at bounding box center [338, 248] width 267 height 19
click at [260, 245] on button "Manage Button" at bounding box center [248, 249] width 65 height 12
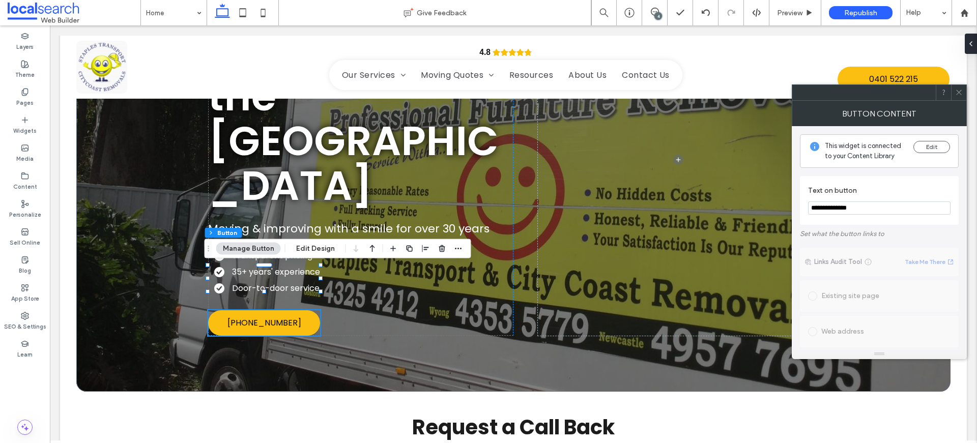
drag, startPoint x: 888, startPoint y: 208, endPoint x: 799, endPoint y: 205, distance: 89.7
click at [799, 205] on div "**********" at bounding box center [879, 237] width 175 height 223
paste input "Text on button"
type input "**********"
click at [958, 92] on use at bounding box center [958, 92] width 5 height 5
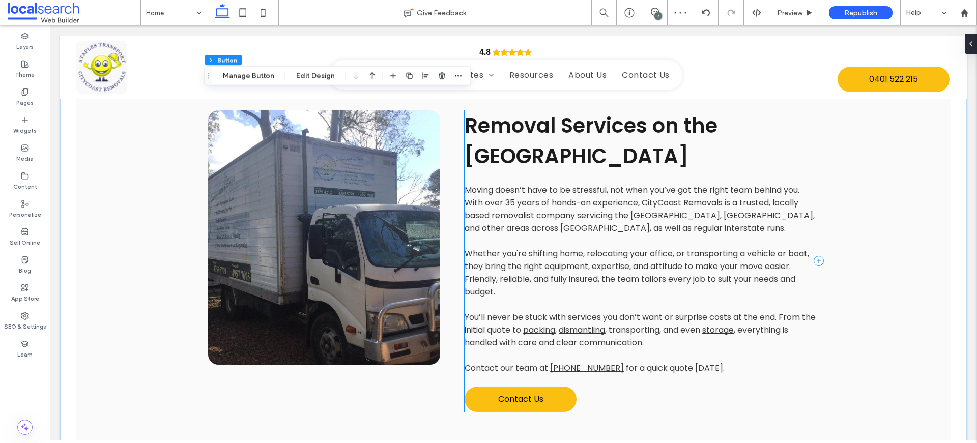
scroll to position [758, 0]
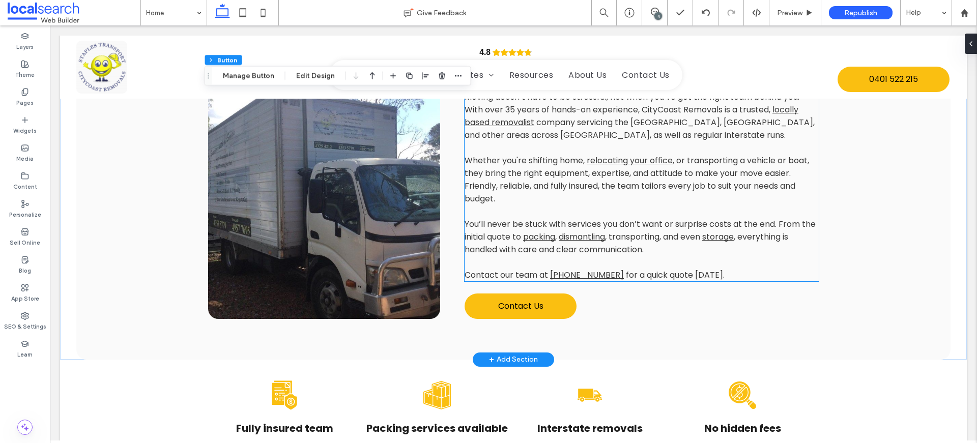
click at [626, 269] on span "for a quick quote [DATE]." at bounding box center [675, 275] width 99 height 12
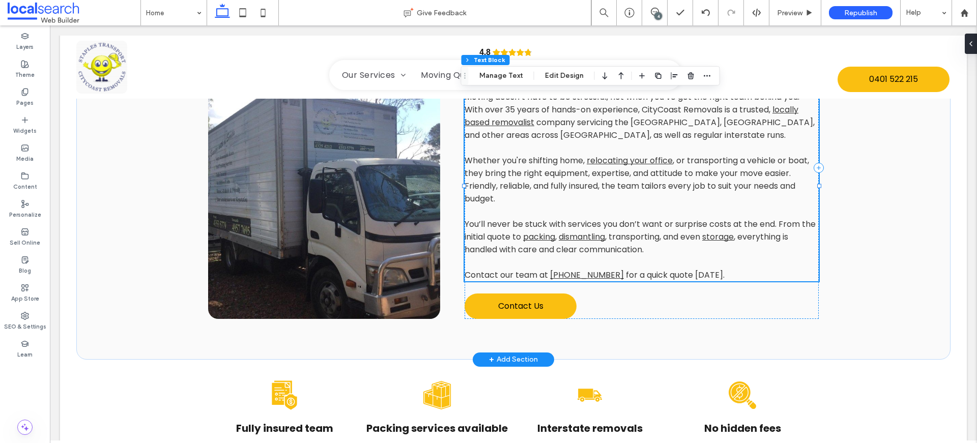
click at [624, 269] on span "for a quick quote [DATE]." at bounding box center [674, 275] width 101 height 12
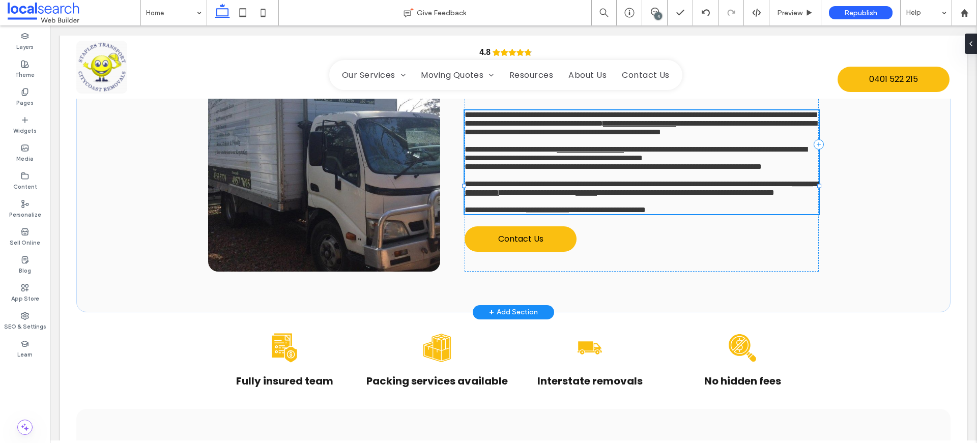
click at [569, 214] on link "**********" at bounding box center [547, 210] width 43 height 8
type input "*******"
type input "**"
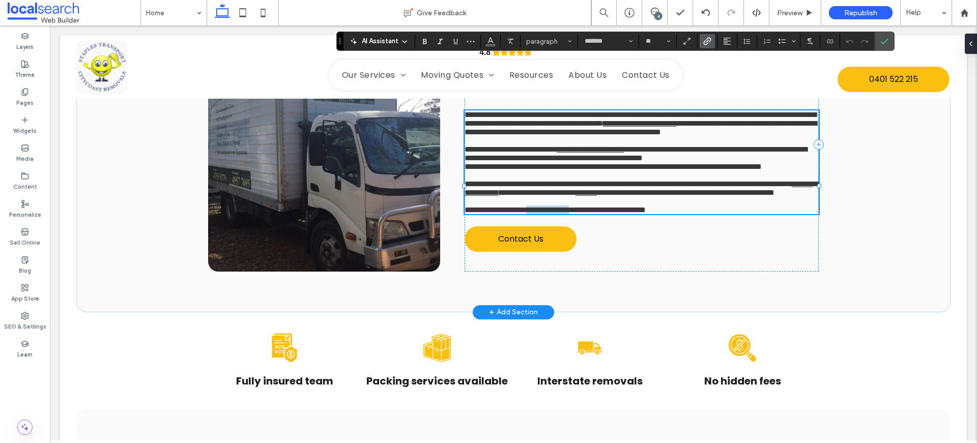
drag, startPoint x: 606, startPoint y: 230, endPoint x: 548, endPoint y: 226, distance: 58.6
click at [548, 214] on link "**********" at bounding box center [547, 210] width 43 height 8
paste div
drag, startPoint x: 594, startPoint y: 228, endPoint x: 547, endPoint y: 228, distance: 47.3
click at [547, 214] on span "**********" at bounding box center [552, 210] width 175 height 8
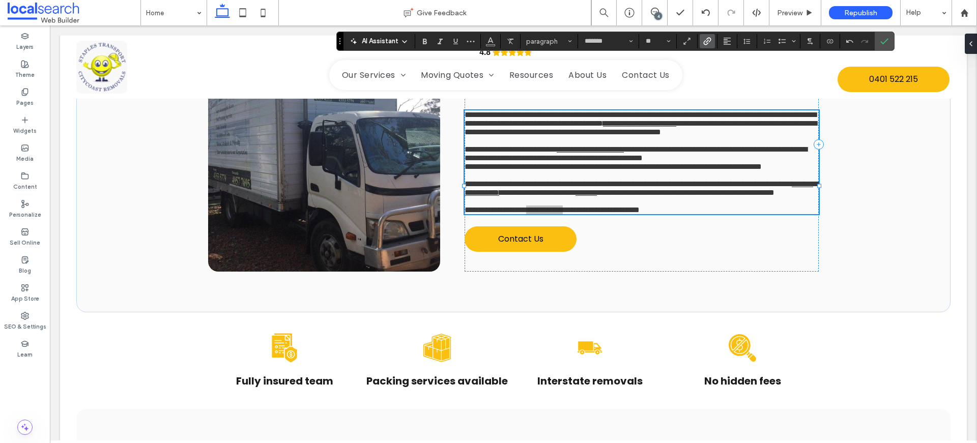
click at [705, 42] on icon "Link" at bounding box center [707, 41] width 8 height 8
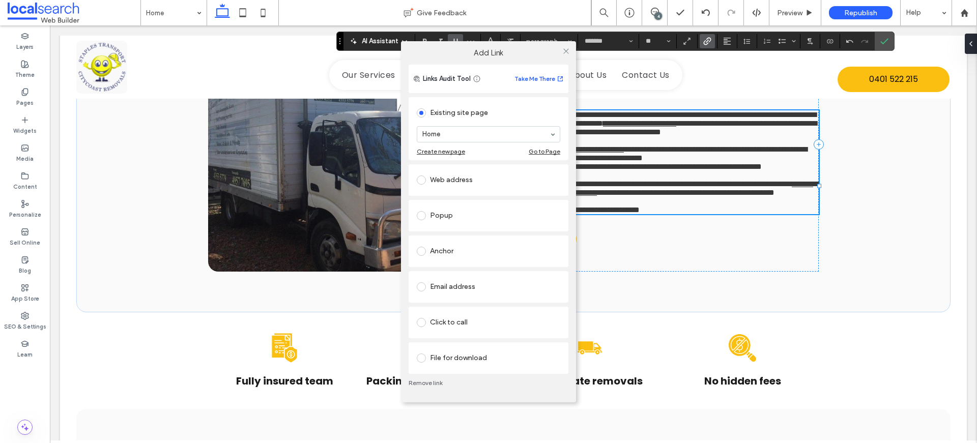
click at [450, 318] on div "Click to call" at bounding box center [489, 323] width 144 height 16
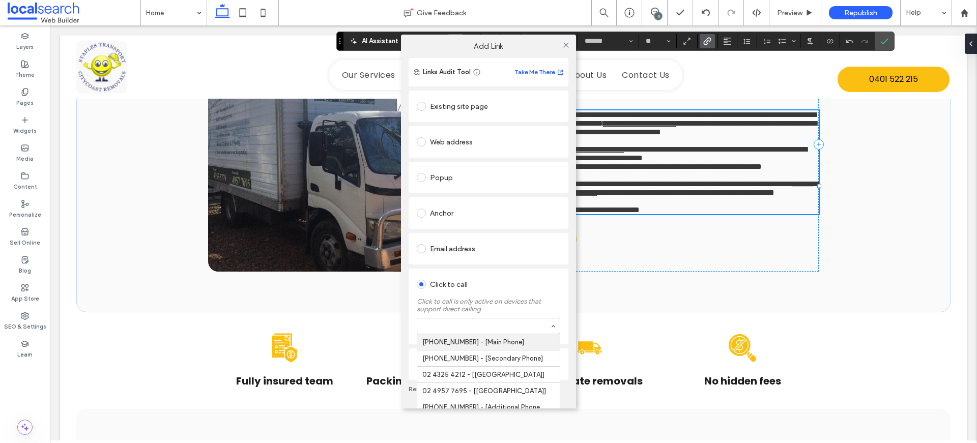
click at [457, 318] on div at bounding box center [489, 326] width 144 height 16
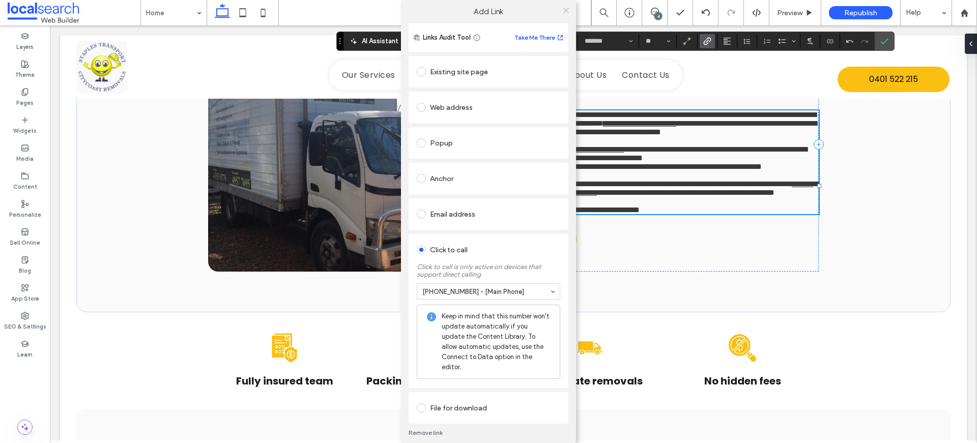
click at [567, 11] on icon at bounding box center [566, 11] width 8 height 8
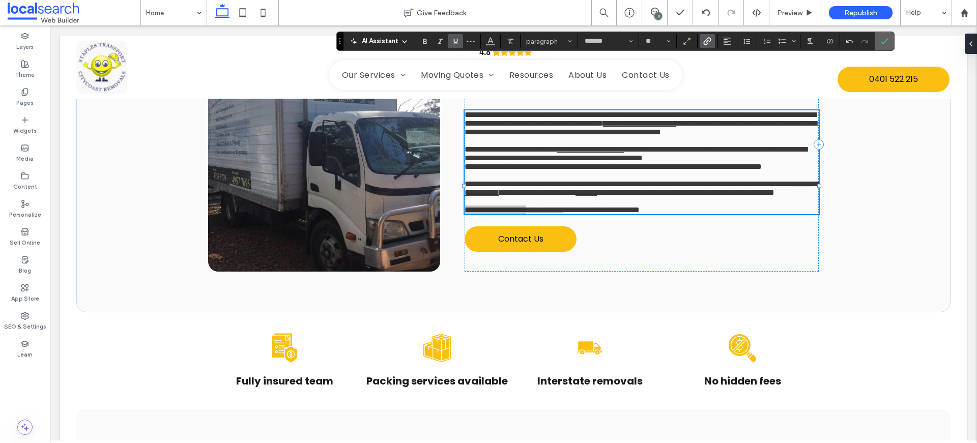
click at [879, 39] on label "Confirm" at bounding box center [884, 41] width 15 height 18
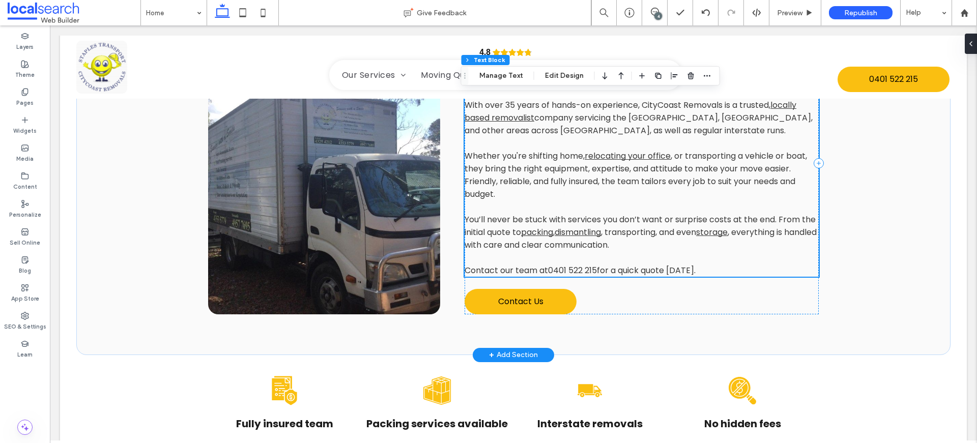
scroll to position [731, 0]
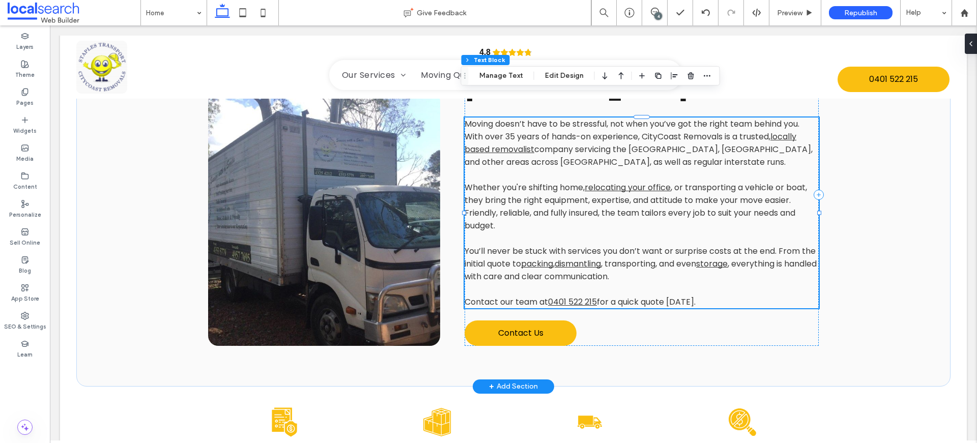
click at [601, 296] on span "for a quick quote [DATE]." at bounding box center [646, 302] width 99 height 12
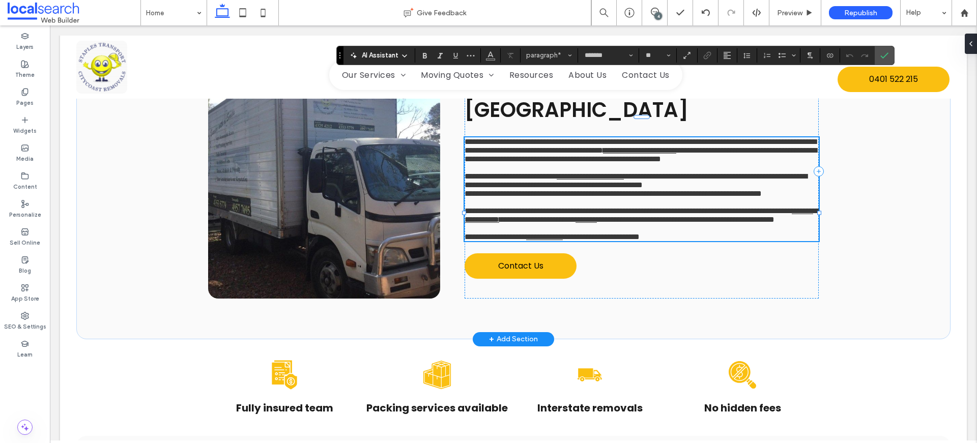
click at [600, 241] on span "**********" at bounding box center [601, 237] width 77 height 8
drag, startPoint x: 593, startPoint y: 256, endPoint x: 549, endPoint y: 256, distance: 44.8
click at [549, 241] on link "**********" at bounding box center [544, 237] width 37 height 8
copy link "**********"
click at [884, 50] on span "Confirm" at bounding box center [883, 55] width 5 height 18
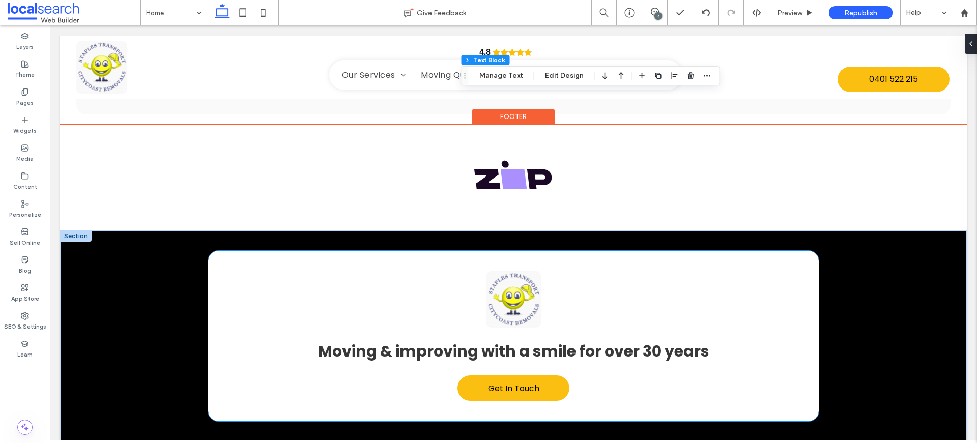
scroll to position [3042, 0]
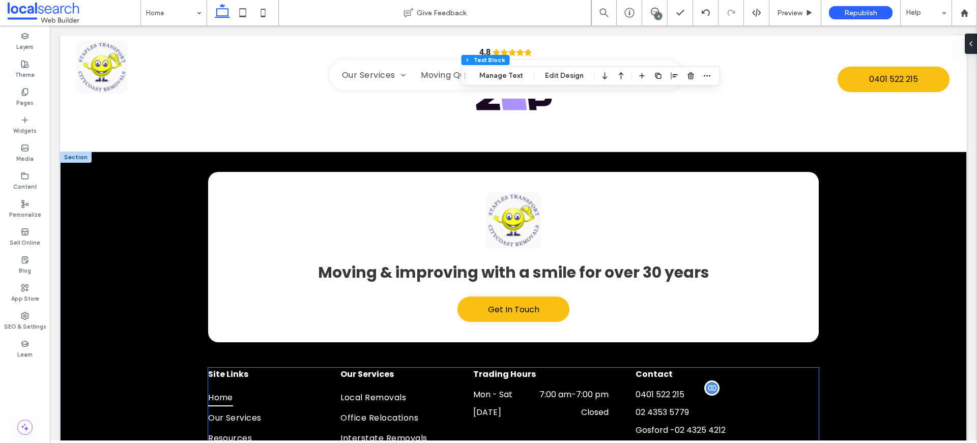
click at [655, 389] on span "0401 522 215" at bounding box center [660, 395] width 49 height 12
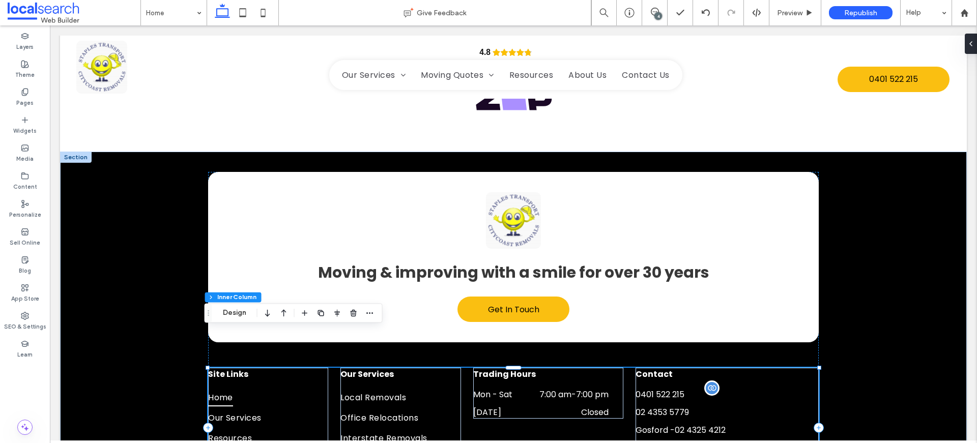
click at [655, 389] on span "0401 522 215" at bounding box center [660, 395] width 49 height 12
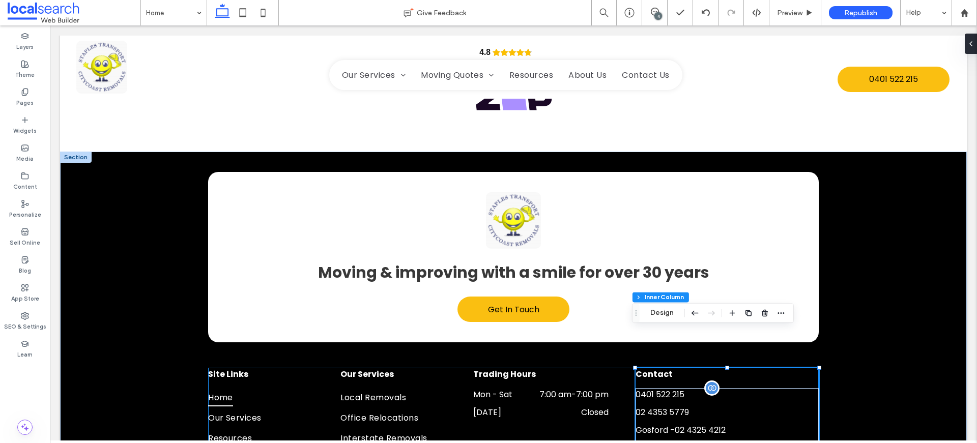
click at [657, 389] on span "0401 522 215" at bounding box center [660, 395] width 49 height 12
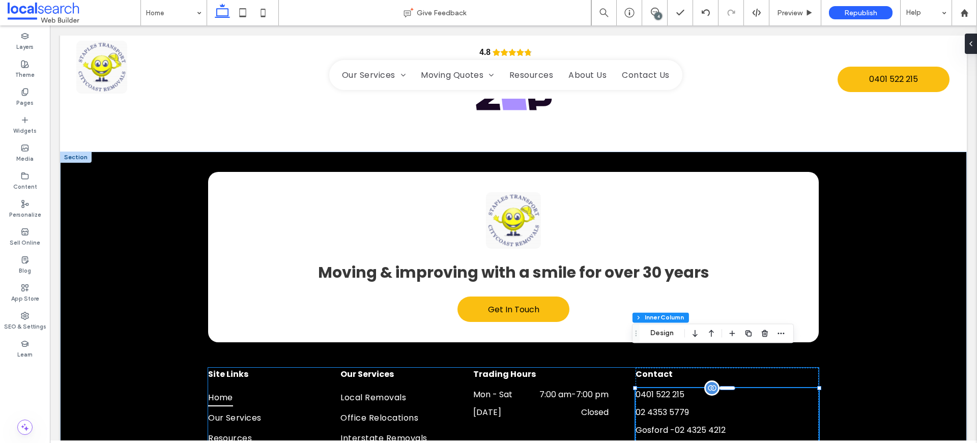
click at [658, 389] on span "0401 522 215" at bounding box center [660, 395] width 49 height 12
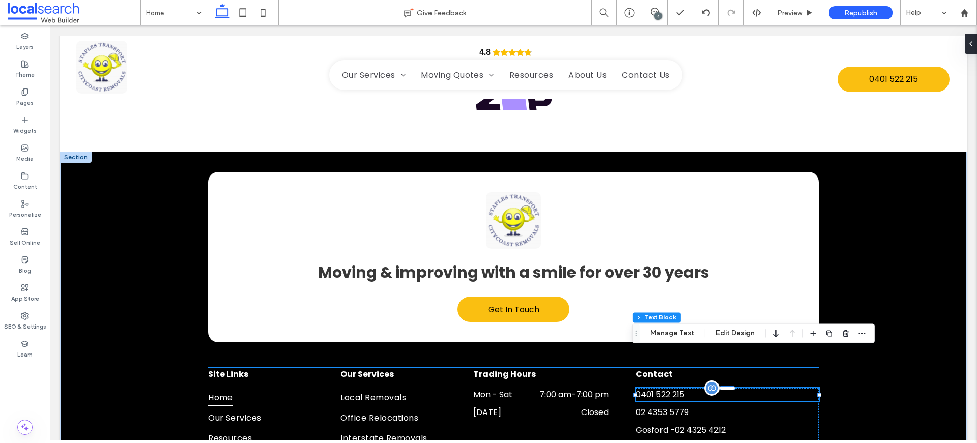
click at [658, 389] on span "0401 522 215" at bounding box center [660, 395] width 49 height 12
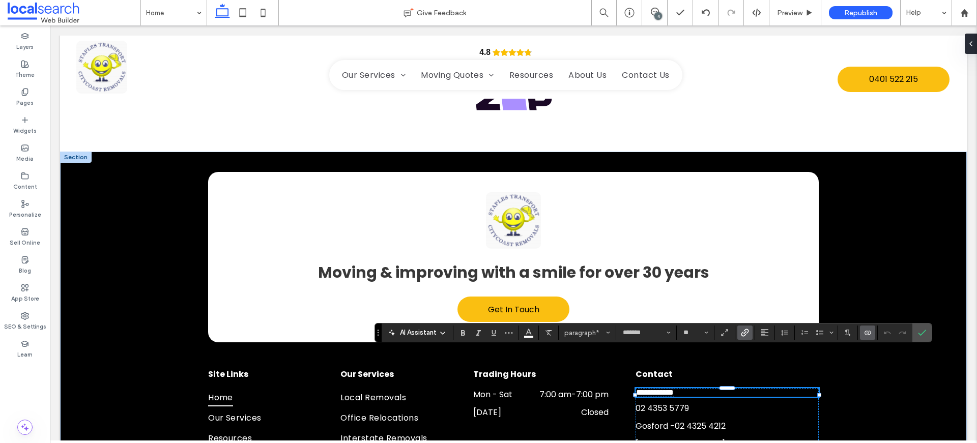
click at [743, 331] on icon "Link" at bounding box center [745, 333] width 8 height 8
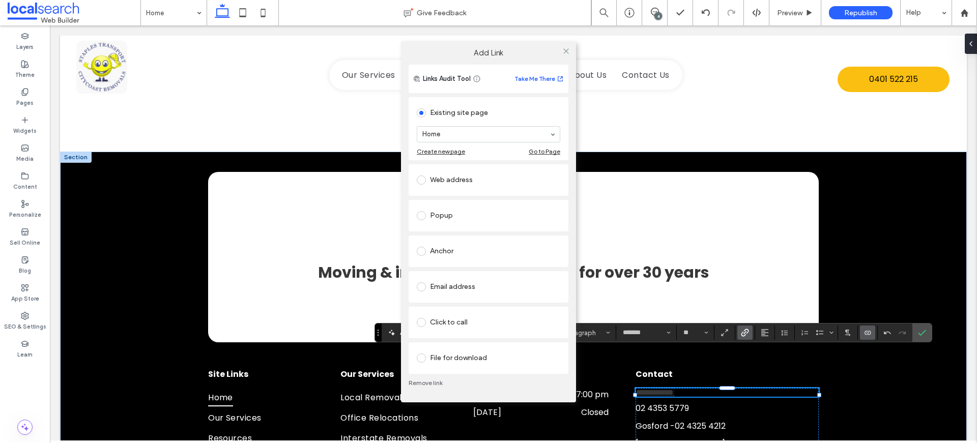
click at [493, 328] on div "Click to call" at bounding box center [489, 323] width 144 height 16
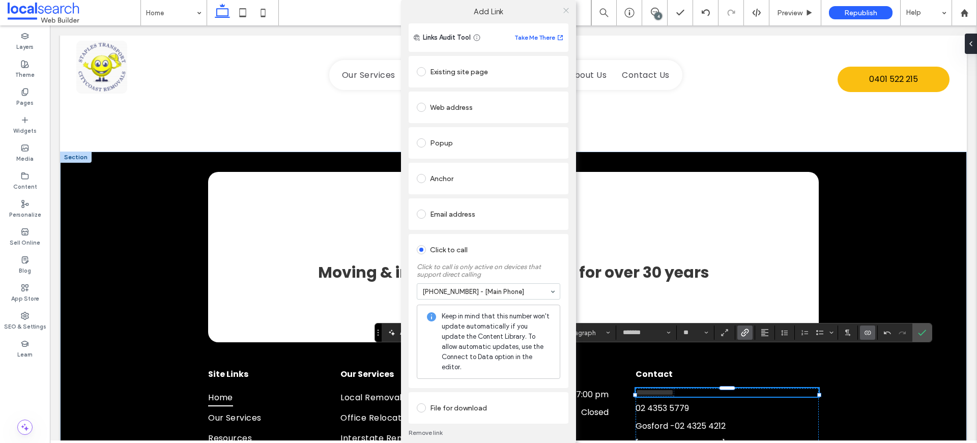
click at [564, 11] on icon at bounding box center [566, 11] width 8 height 8
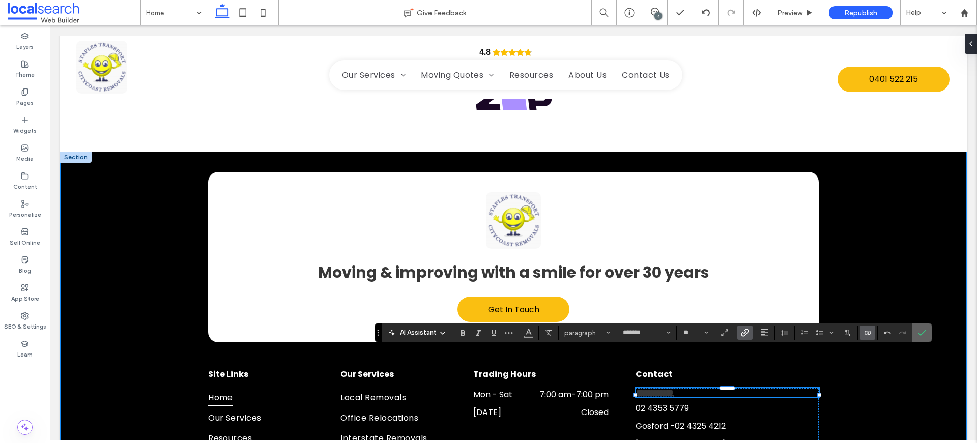
drag, startPoint x: 927, startPoint y: 336, endPoint x: 877, endPoint y: 311, distance: 56.0
click at [927, 336] on label "Confirm" at bounding box center [922, 333] width 15 height 18
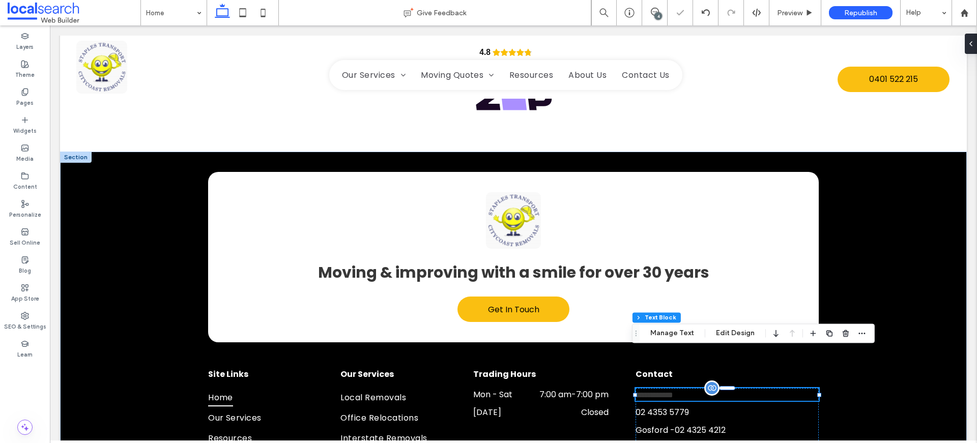
click at [673, 391] on span "**********" at bounding box center [655, 395] width 38 height 8
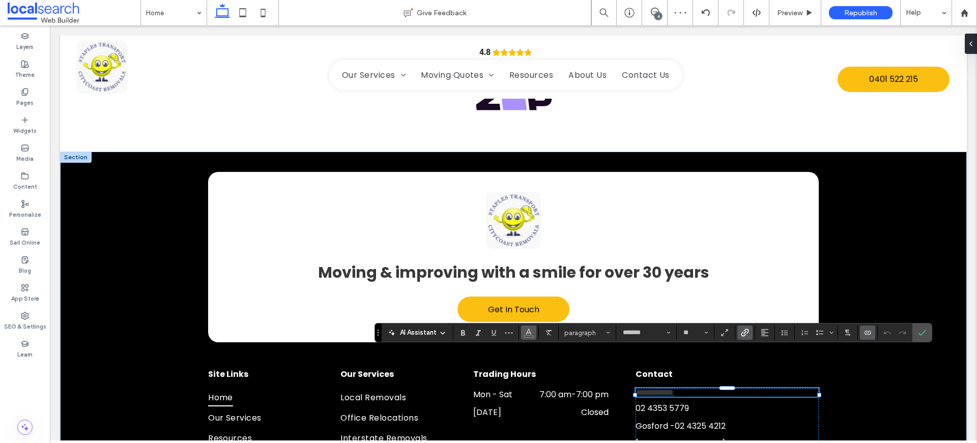
click at [525, 336] on icon "Color" at bounding box center [529, 332] width 8 height 8
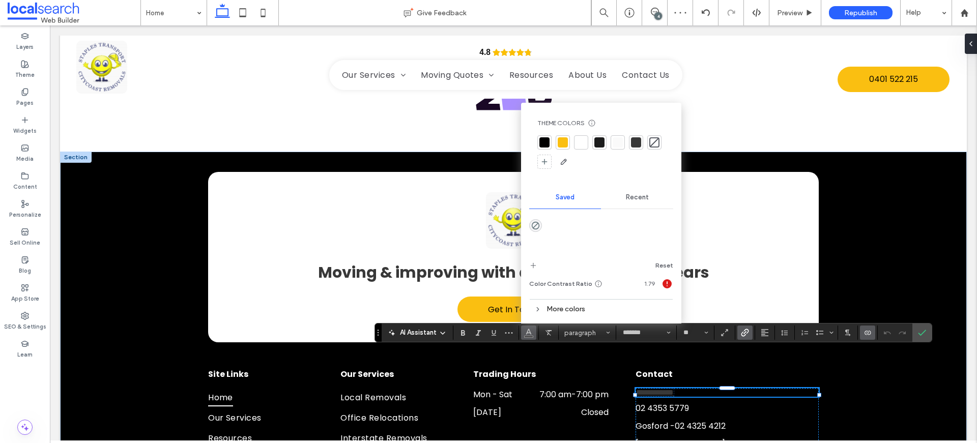
click at [583, 141] on div at bounding box center [581, 142] width 10 height 10
click at [918, 330] on icon "Confirm" at bounding box center [922, 333] width 8 height 8
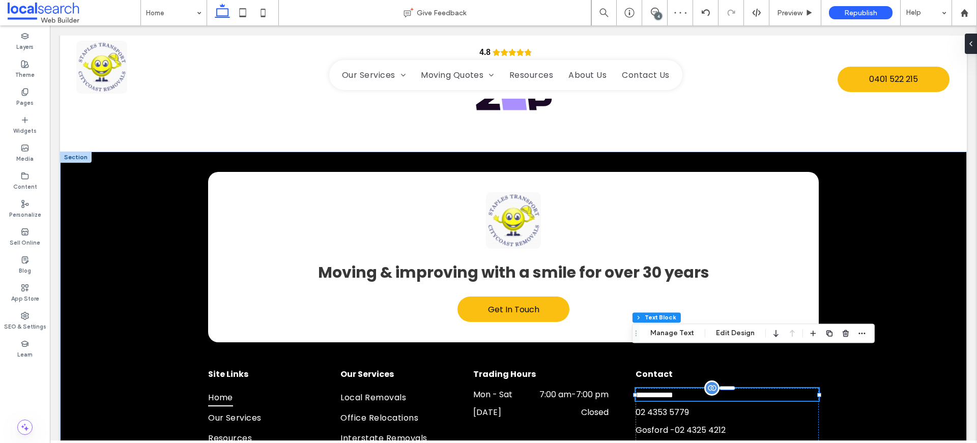
click at [673, 391] on span "**********" at bounding box center [655, 395] width 38 height 8
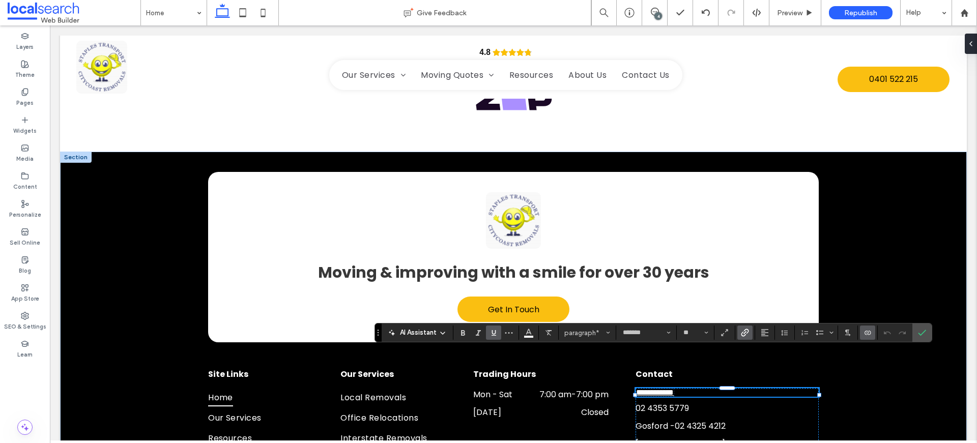
click at [488, 334] on label "Underline" at bounding box center [493, 333] width 15 height 14
click at [926, 331] on label "Confirm" at bounding box center [922, 333] width 15 height 18
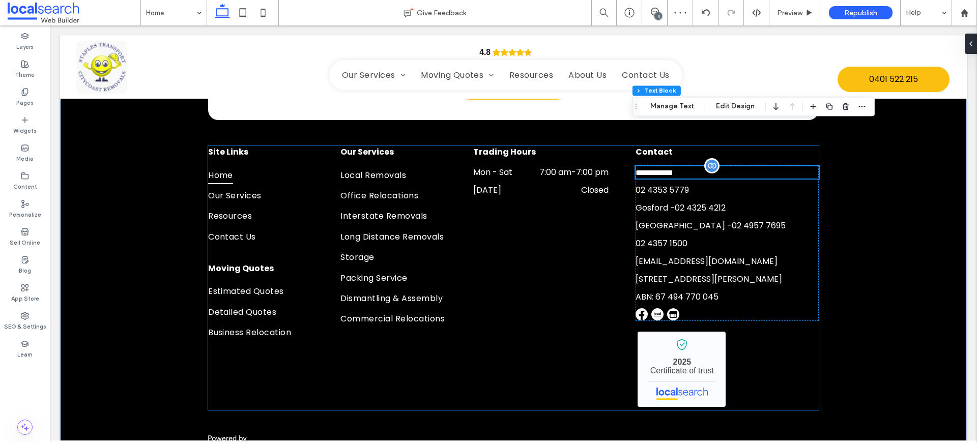
scroll to position [3270, 0]
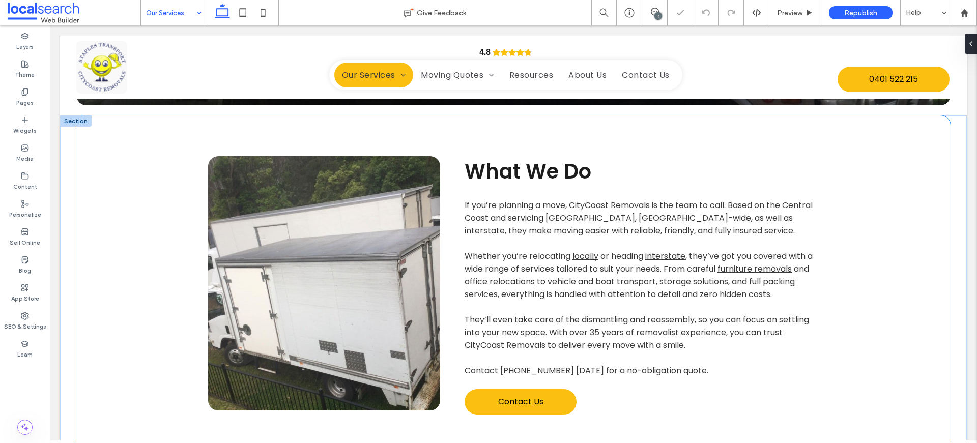
scroll to position [289, 0]
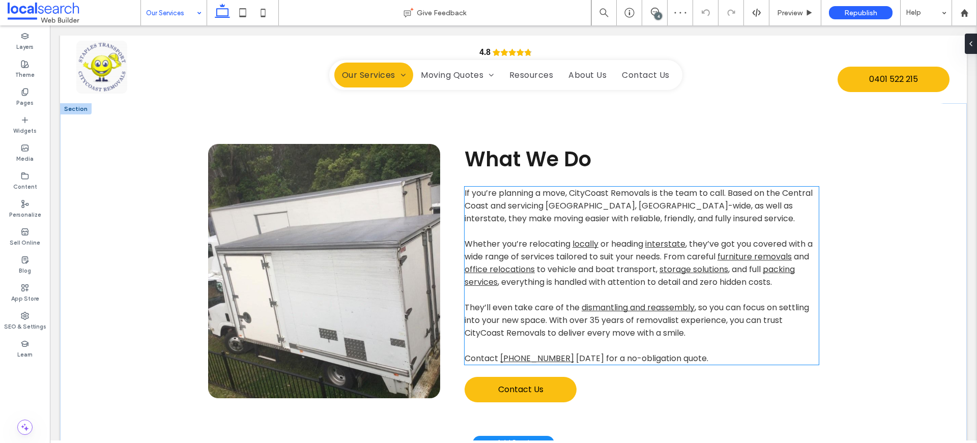
click at [576, 359] on span "today for a no-obligation quote." at bounding box center [642, 359] width 132 height 12
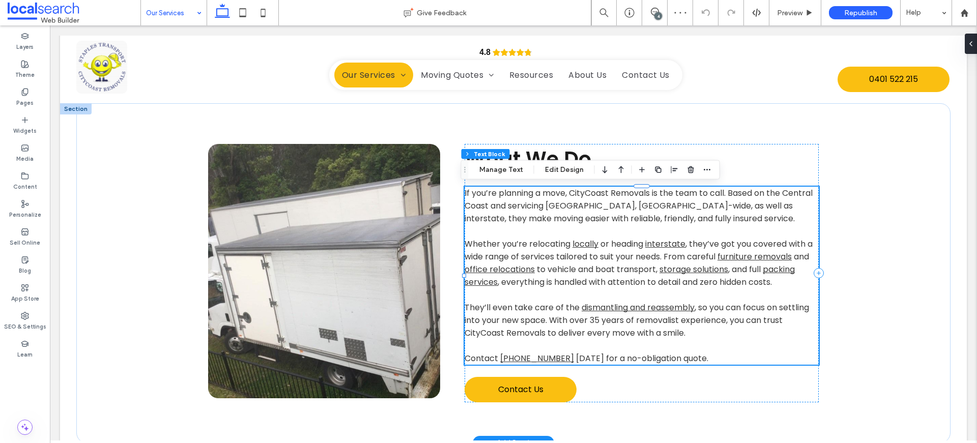
click at [576, 356] on span "today for a no-obligation quote." at bounding box center [642, 359] width 132 height 12
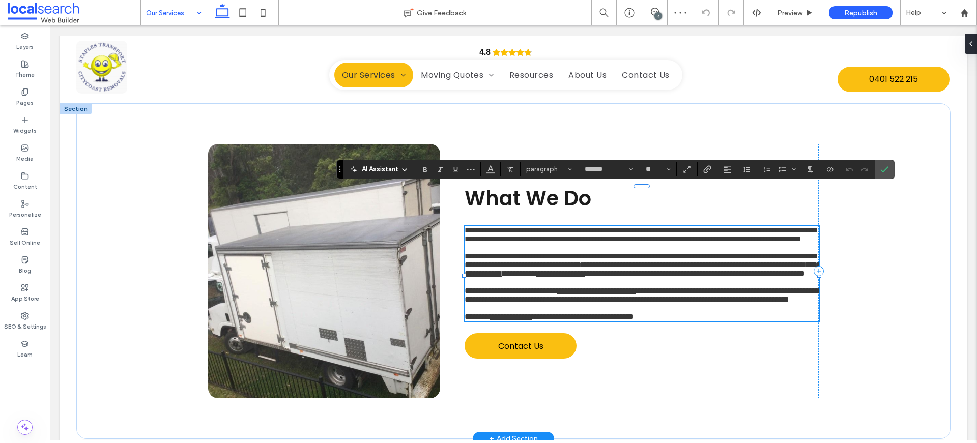
click at [563, 321] on span "**********" at bounding box center [582, 317] width 101 height 8
drag, startPoint x: 555, startPoint y: 356, endPoint x: 498, endPoint y: 356, distance: 57.0
click at [498, 321] on p "**********" at bounding box center [642, 317] width 354 height 9
click at [881, 169] on icon "Confirm" at bounding box center [885, 169] width 8 height 8
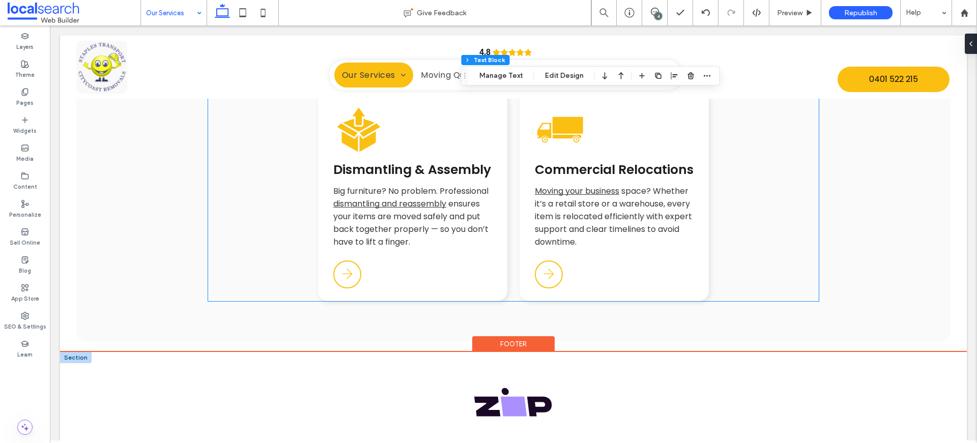
scroll to position [1294, 0]
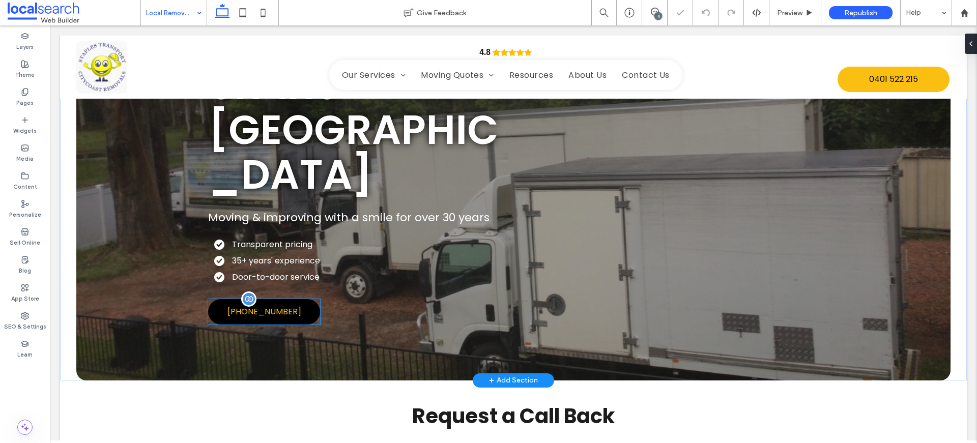
click at [261, 305] on span "(02) 4353 5779" at bounding box center [265, 311] width 74 height 13
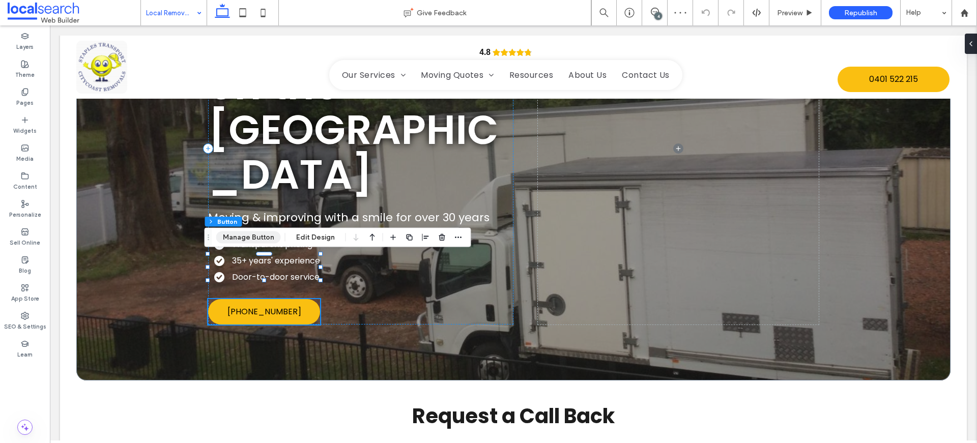
click at [263, 238] on button "Manage Button" at bounding box center [248, 238] width 65 height 12
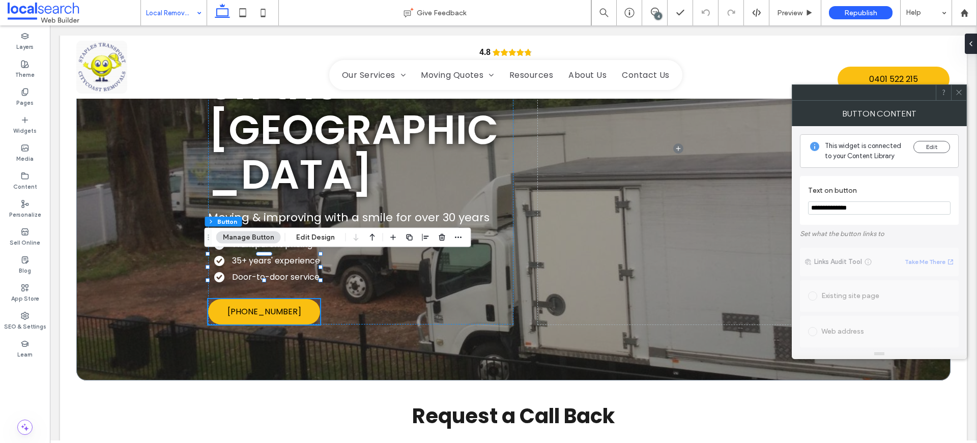
drag, startPoint x: 894, startPoint y: 202, endPoint x: 882, endPoint y: 212, distance: 15.6
click at [810, 203] on input "**********" at bounding box center [879, 208] width 143 height 13
drag, startPoint x: 882, startPoint y: 212, endPoint x: 800, endPoint y: 207, distance: 81.6
click at [800, 207] on div "**********" at bounding box center [879, 200] width 159 height 49
paste input "Text on button"
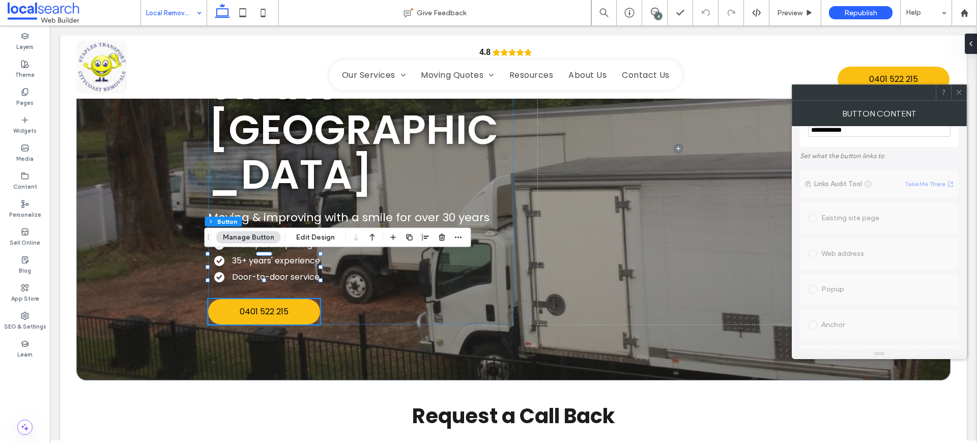
scroll to position [298, 0]
type input "**********"
click at [960, 90] on icon at bounding box center [959, 93] width 8 height 8
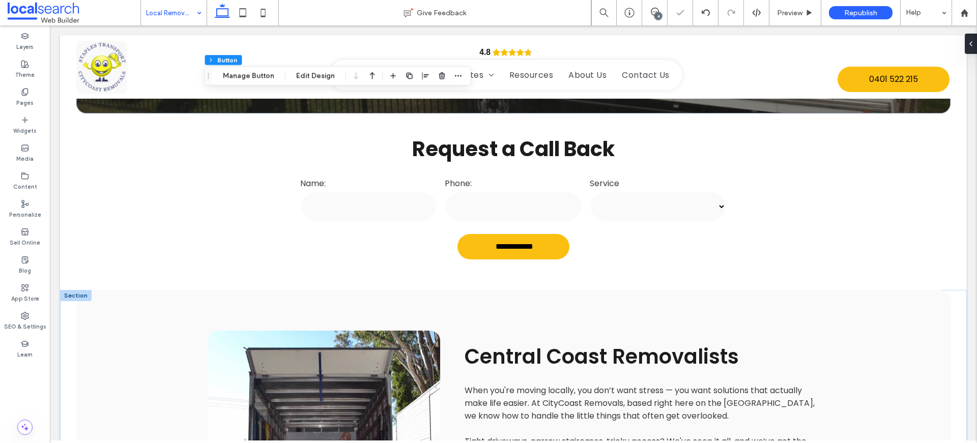
scroll to position [590, 0]
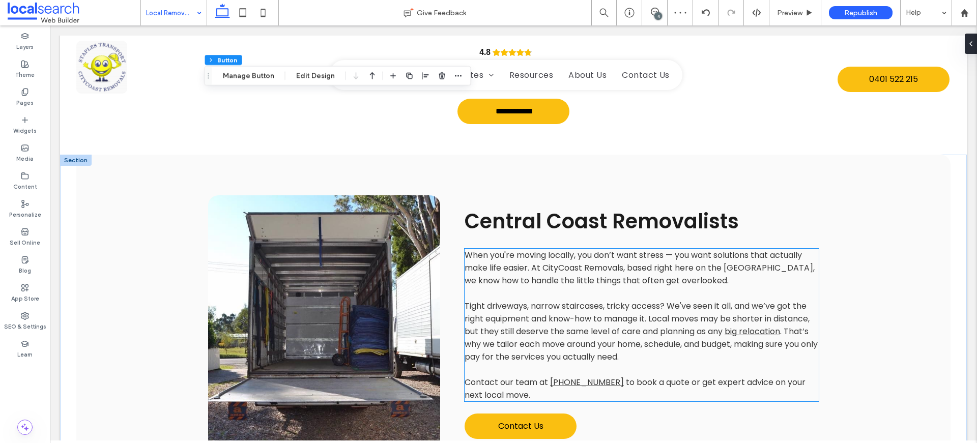
click at [619, 326] on span ". That’s why we tailor each move around your home, schedule, and budget, making…" at bounding box center [641, 344] width 353 height 37
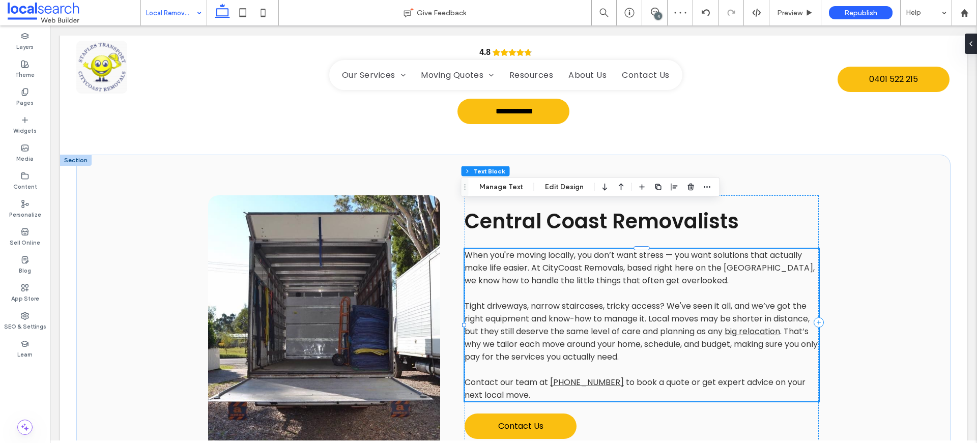
click at [605, 363] on p at bounding box center [642, 369] width 354 height 13
type input "*******"
type input "**"
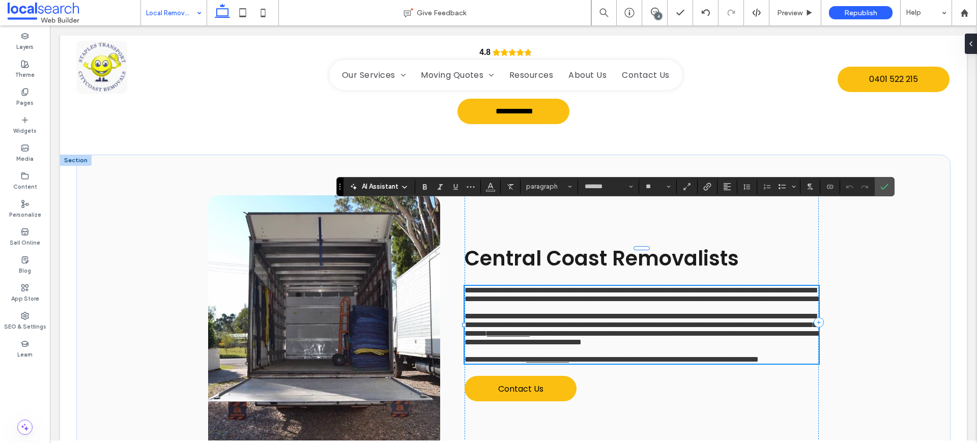
click at [605, 347] on p at bounding box center [642, 351] width 354 height 9
drag, startPoint x: 606, startPoint y: 339, endPoint x: 547, endPoint y: 337, distance: 58.6
click at [547, 356] on link "**********" at bounding box center [547, 360] width 43 height 8
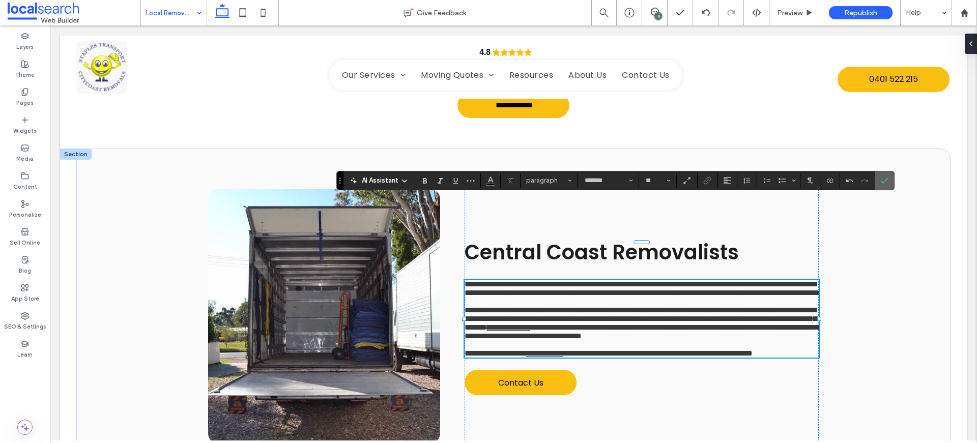
click at [881, 183] on icon "Confirm" at bounding box center [885, 181] width 8 height 8
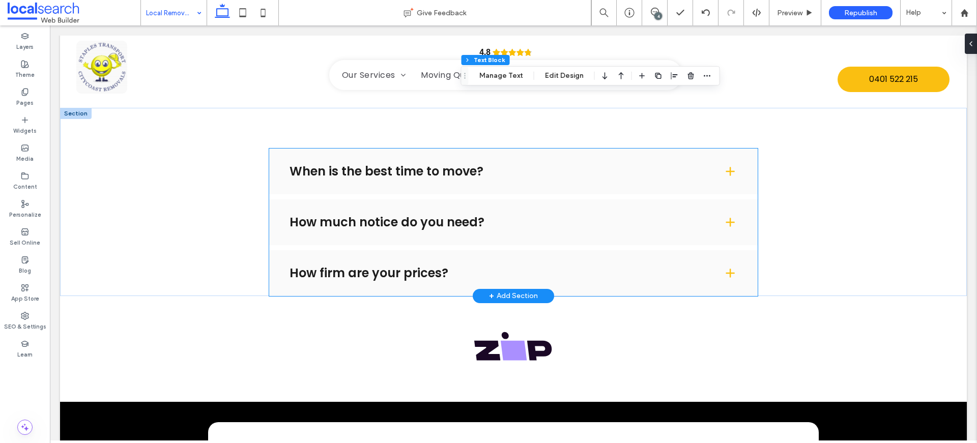
scroll to position [1313, 0]
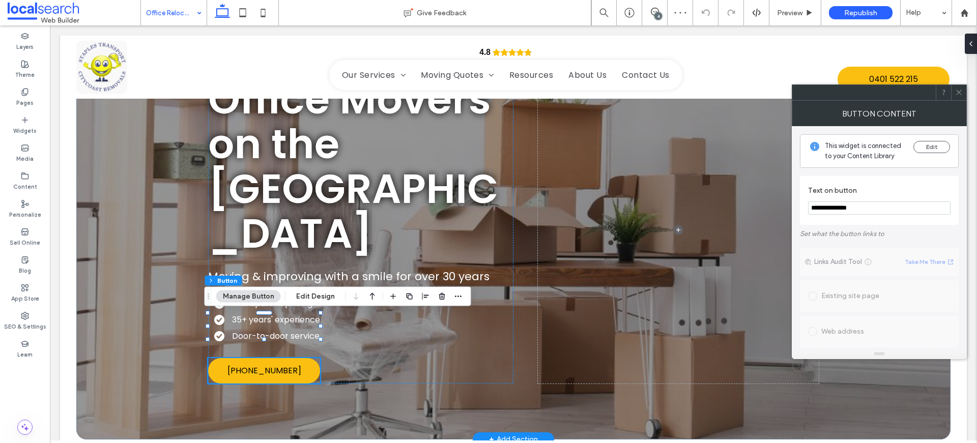
drag, startPoint x: 928, startPoint y: 234, endPoint x: 786, endPoint y: 200, distance: 146.2
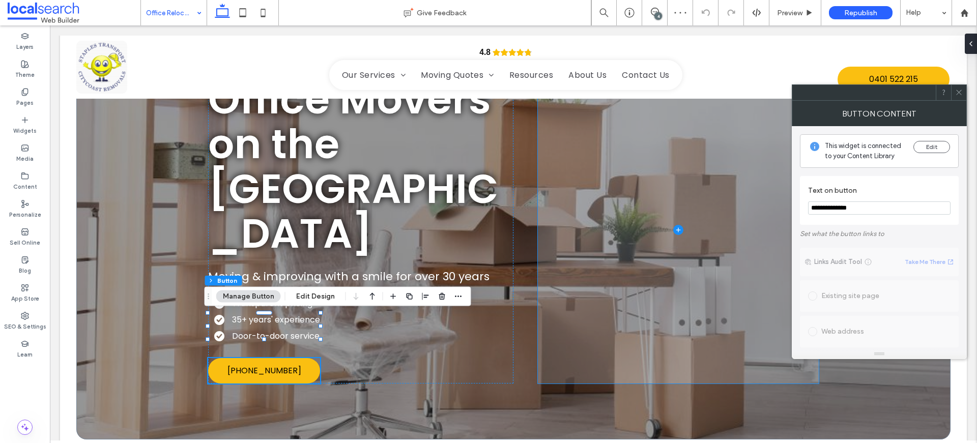
paste input "Text on button"
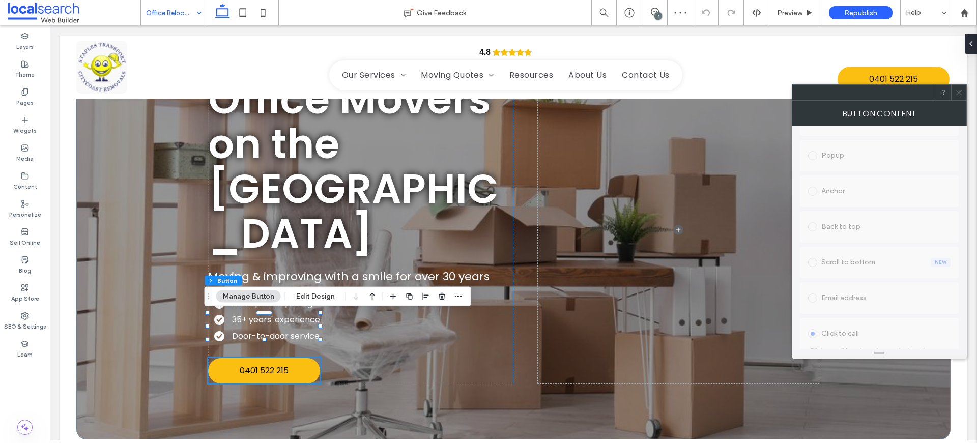
scroll to position [298, 0]
type input "**********"
click at [960, 94] on use at bounding box center [958, 92] width 5 height 5
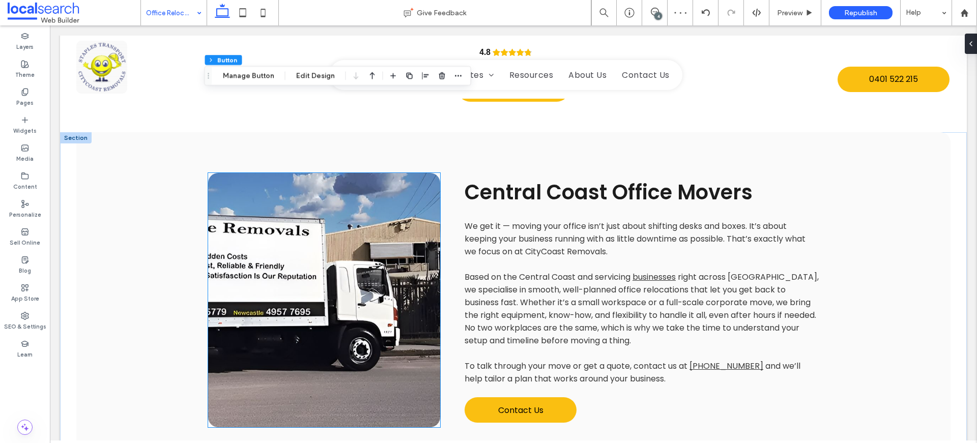
scroll to position [570, 0]
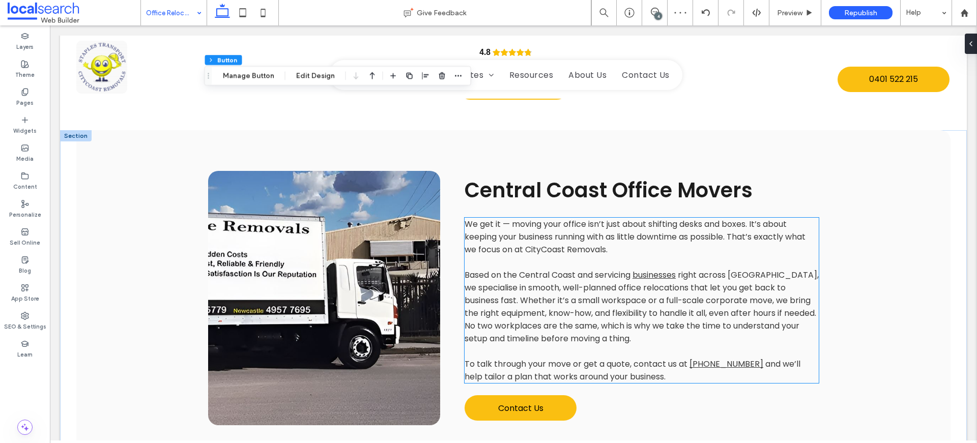
click at [672, 269] on span "right across NSW, we specialise in smooth, well-planned office relocations that…" at bounding box center [642, 306] width 354 height 75
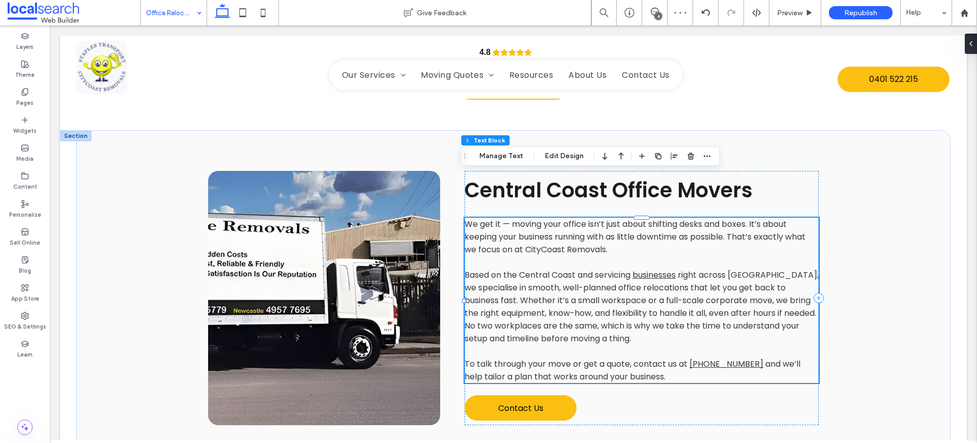
click at [752, 285] on span "right across NSW, we specialise in smooth, well-planned office relocations that…" at bounding box center [642, 306] width 354 height 75
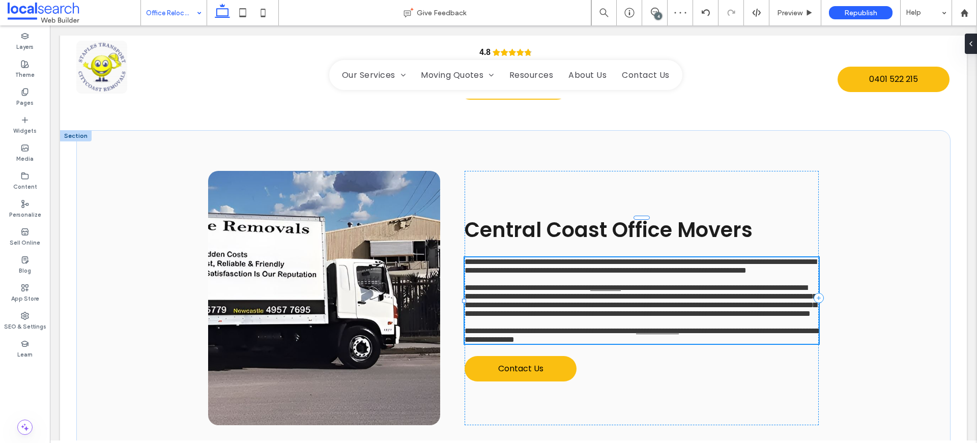
type input "*******"
type input "**"
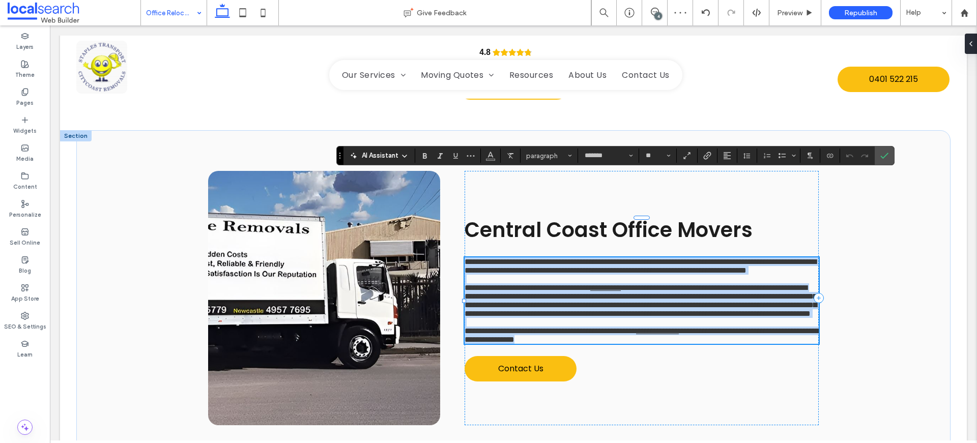
click at [752, 286] on span "**********" at bounding box center [641, 301] width 352 height 34
click at [748, 318] on p at bounding box center [642, 322] width 354 height 9
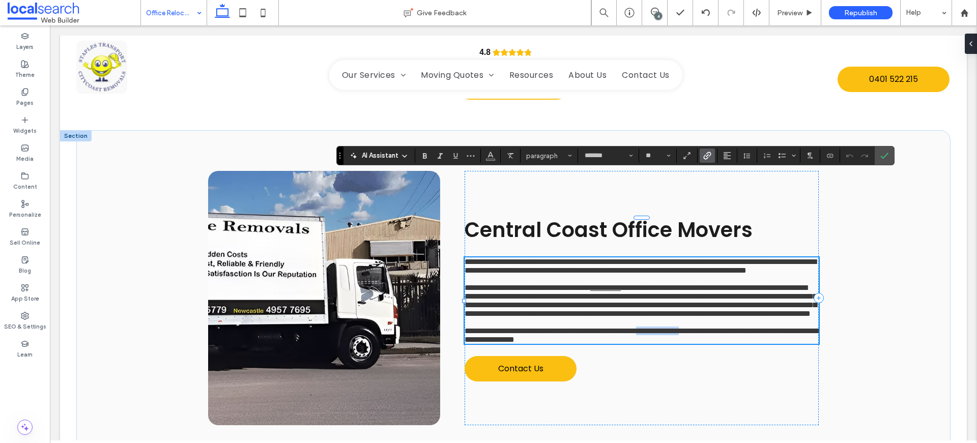
drag, startPoint x: 747, startPoint y: 318, endPoint x: 689, endPoint y: 318, distance: 58.5
click at [689, 327] on p "**********" at bounding box center [642, 335] width 354 height 17
click at [883, 156] on icon "Confirm" at bounding box center [885, 156] width 8 height 8
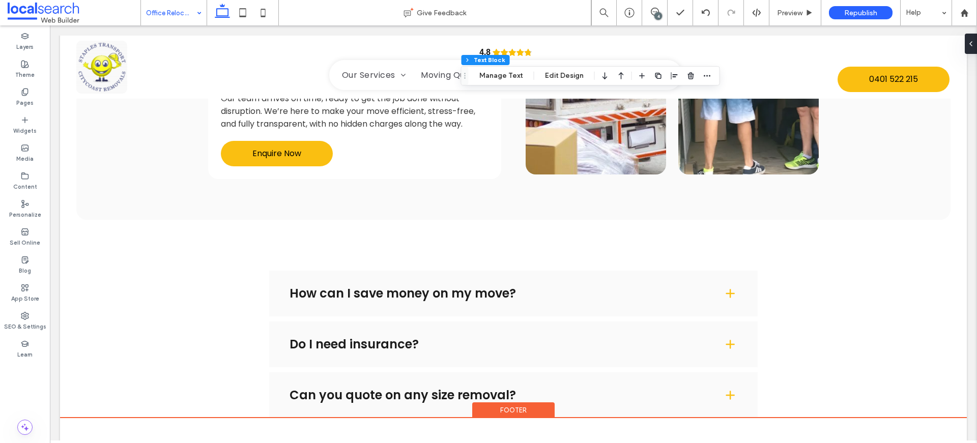
scroll to position [1438, 0]
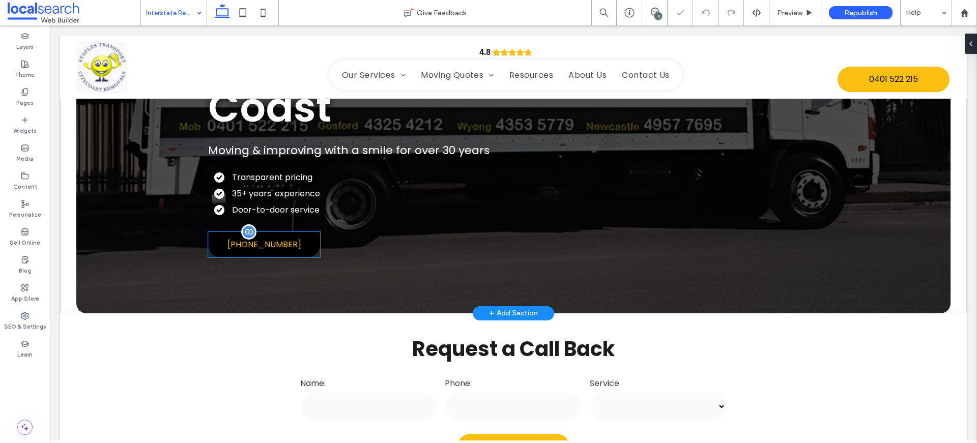
click at [258, 246] on span "(02) 4353 5779" at bounding box center [265, 244] width 74 height 13
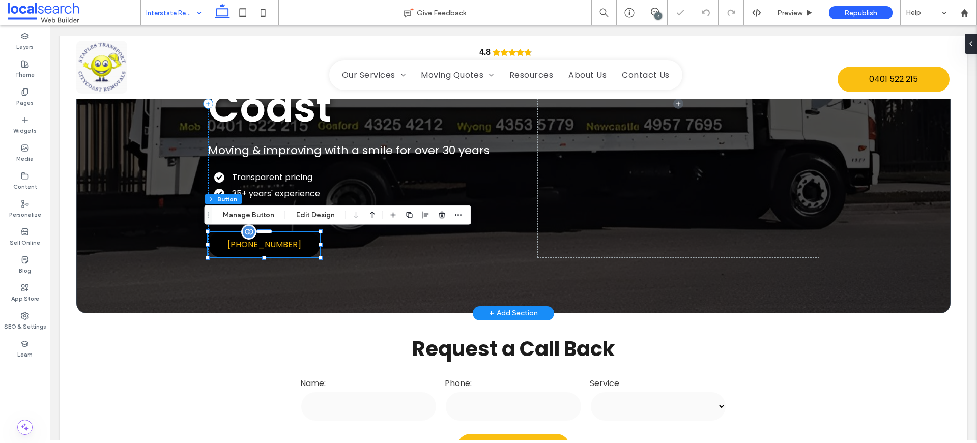
type input "**"
click at [258, 246] on div "(02) 4353 5779" at bounding box center [264, 244] width 112 height 25
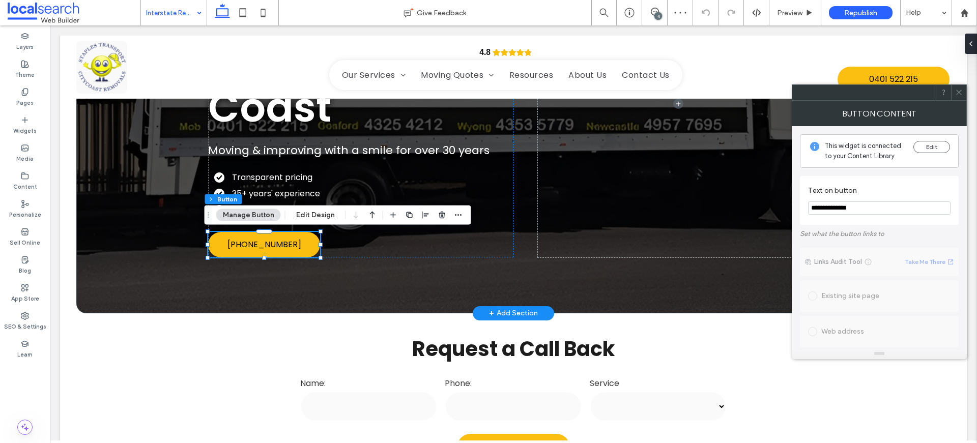
drag, startPoint x: 945, startPoint y: 238, endPoint x: 785, endPoint y: 206, distance: 163.0
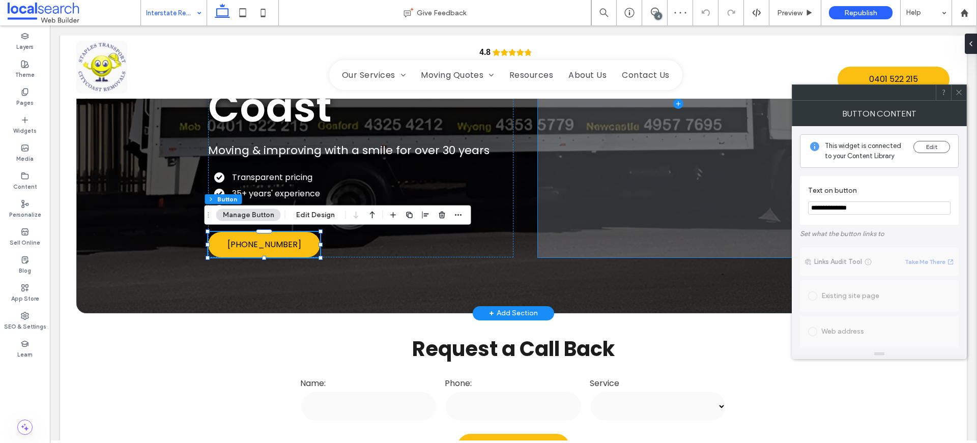
paste input "Text on button"
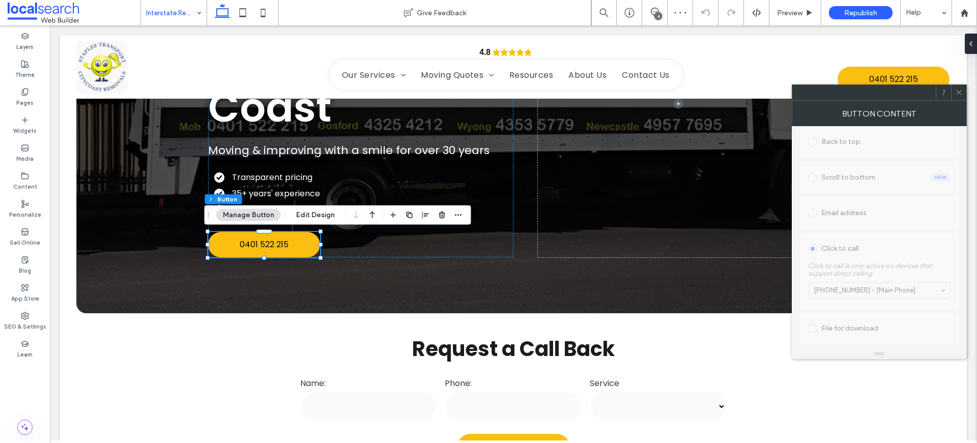
scroll to position [298, 0]
type input "**********"
click at [958, 92] on icon at bounding box center [959, 93] width 8 height 8
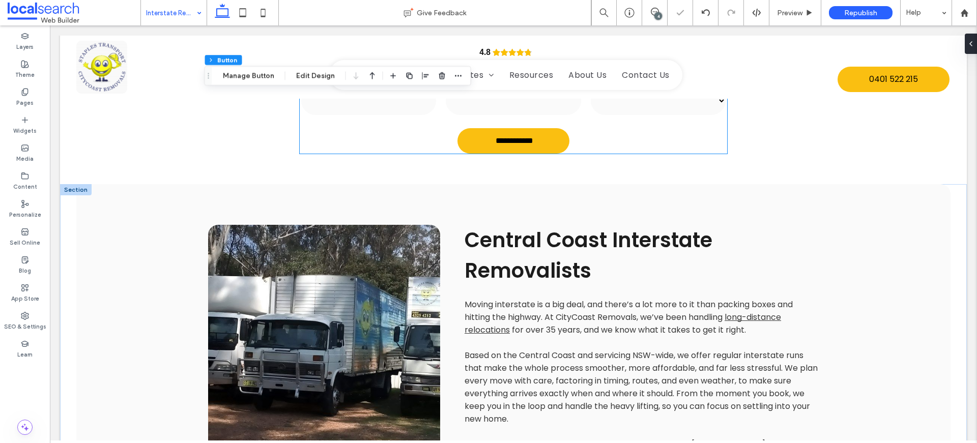
scroll to position [609, 0]
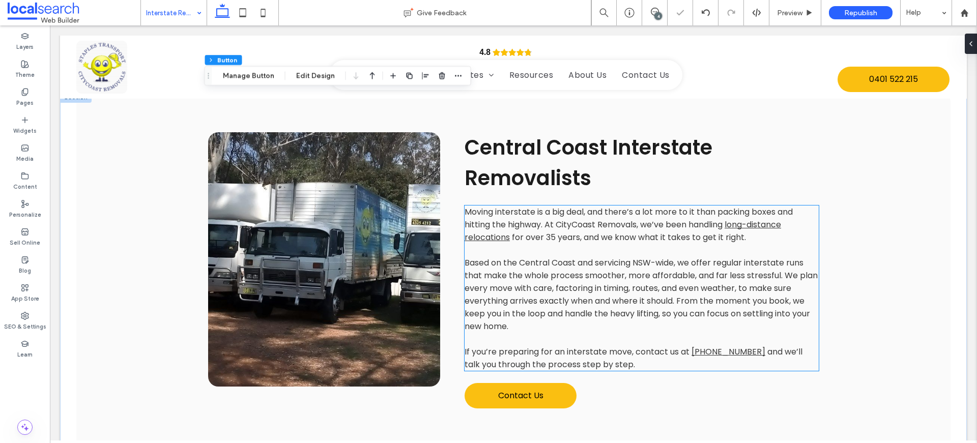
click at [618, 301] on span "Based on the Central Coast and servicing NSW-wide, we offer regular interstate …" at bounding box center [641, 294] width 353 height 75
click at [618, 301] on div "Moving interstate is a big deal, and there’s a lot more to it than packing boxe…" at bounding box center [642, 288] width 354 height 165
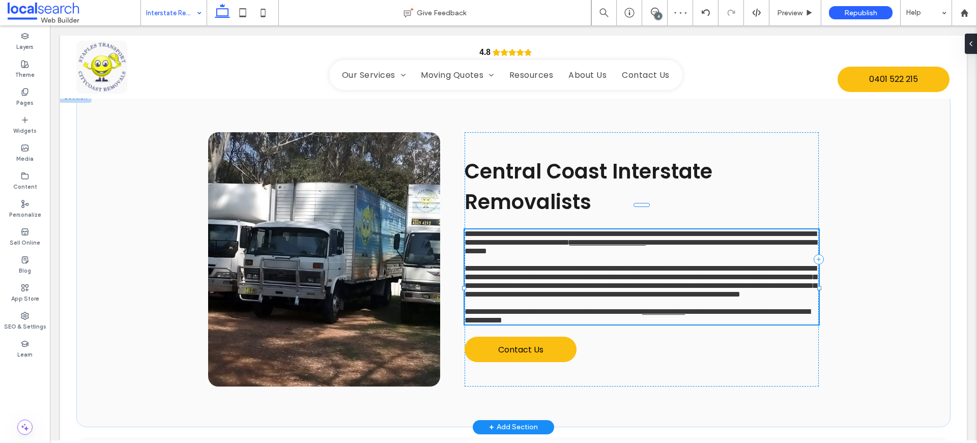
type input "*******"
type input "**"
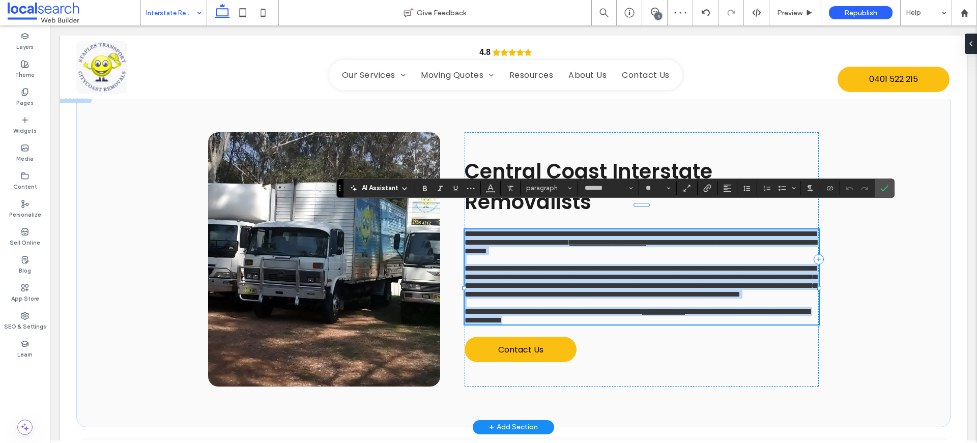
click at [670, 298] on span "**********" at bounding box center [641, 282] width 352 height 34
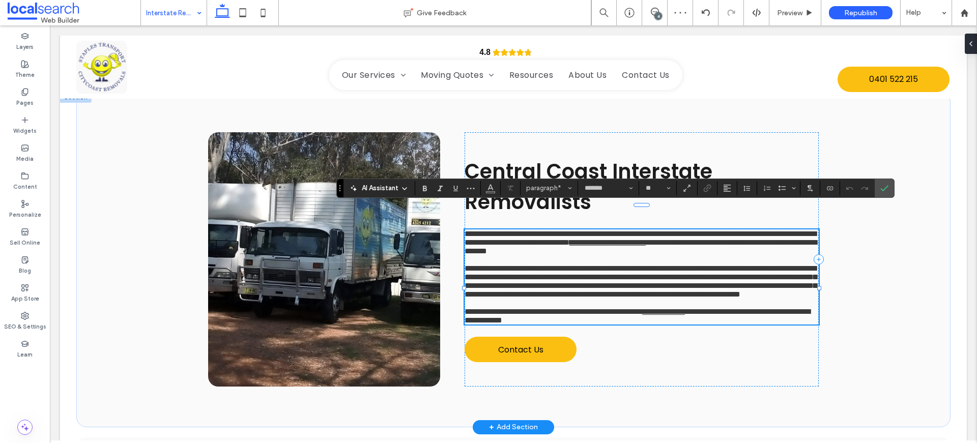
click at [714, 299] on p "**********" at bounding box center [642, 281] width 354 height 35
drag, startPoint x: 748, startPoint y: 355, endPoint x: 689, endPoint y: 352, distance: 59.1
click at [689, 325] on p "**********" at bounding box center [642, 315] width 354 height 17
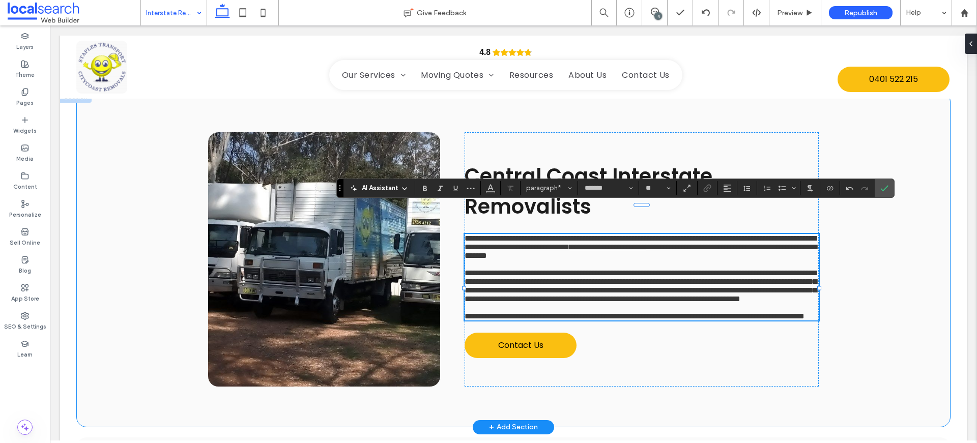
scroll to position [0, 0]
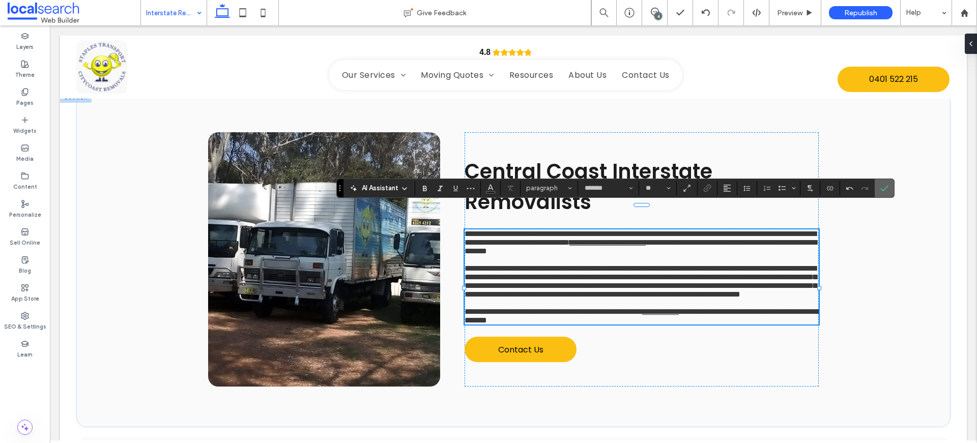
drag, startPoint x: 885, startPoint y: 183, endPoint x: 833, endPoint y: 157, distance: 58.7
click at [885, 183] on span "Confirm" at bounding box center [885, 188] width 8 height 17
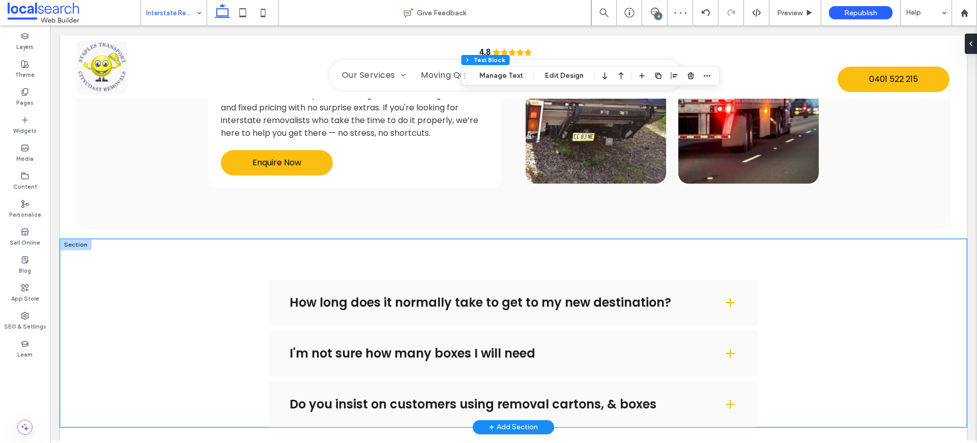
scroll to position [1348, 0]
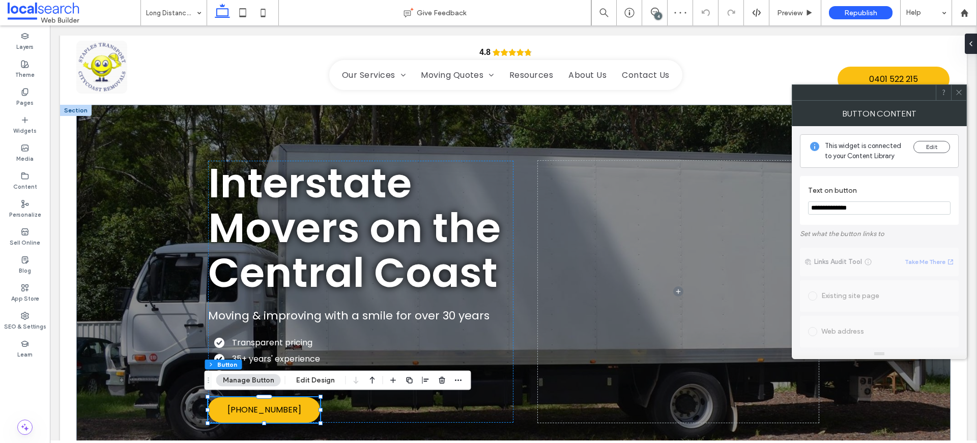
drag, startPoint x: 910, startPoint y: 233, endPoint x: 777, endPoint y: 206, distance: 135.7
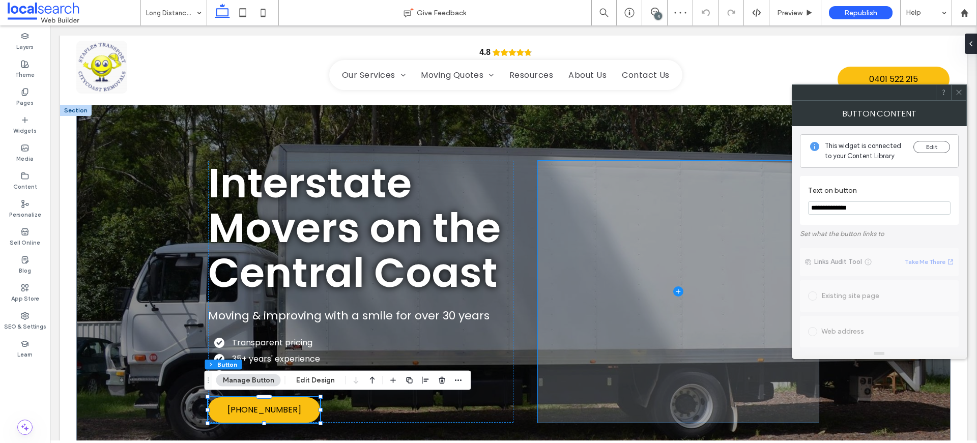
paste input "Text on button"
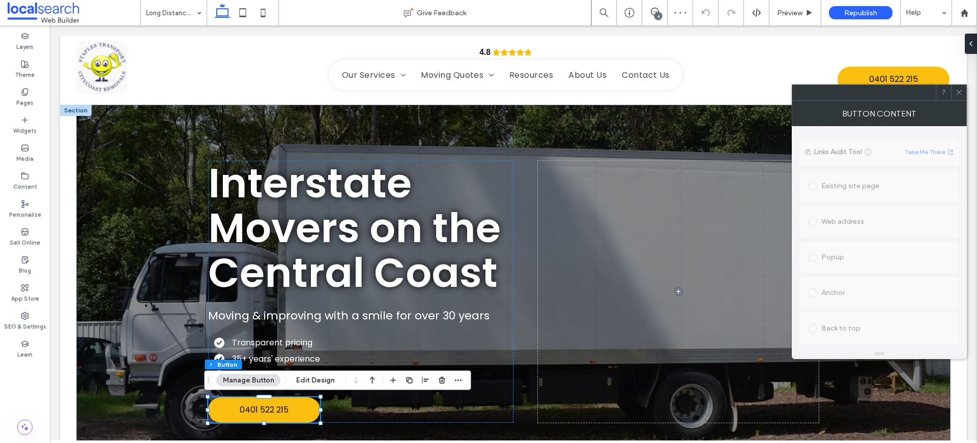
scroll to position [298, 0]
type input "**********"
click at [956, 95] on icon at bounding box center [959, 93] width 8 height 8
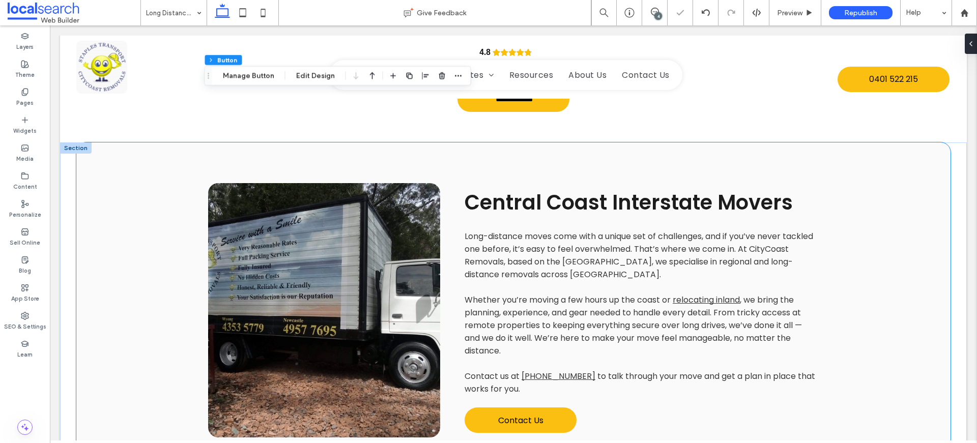
scroll to position [533, 0]
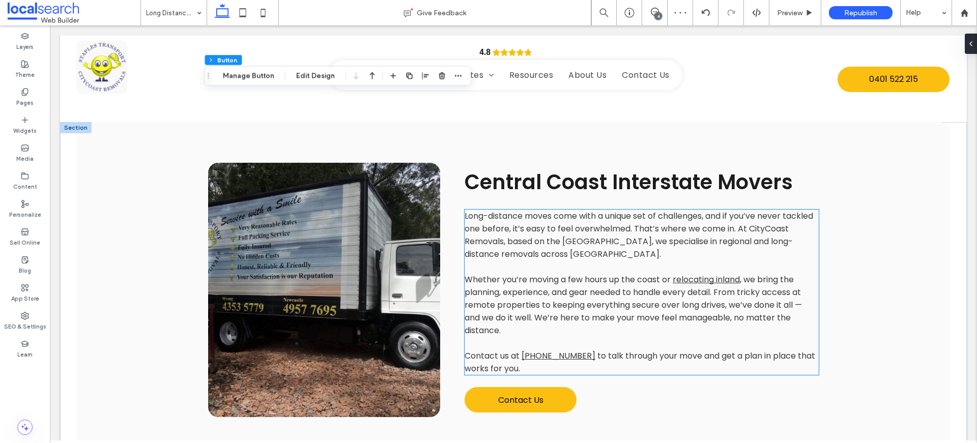
click at [581, 326] on p "Whether you’re moving a few hours up the coast or relocating inland , we bring …" at bounding box center [642, 305] width 354 height 64
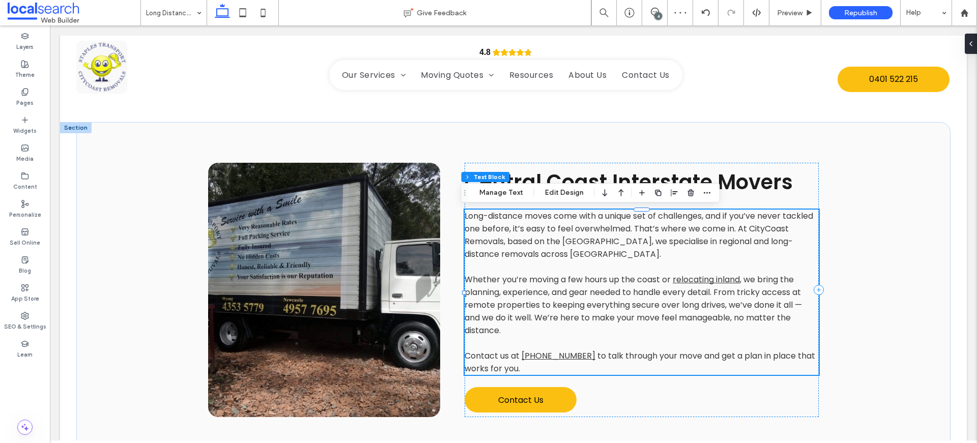
click at [581, 326] on div "Long-distance moves come with a unique set of challenges, and if you’ve never t…" at bounding box center [642, 292] width 354 height 165
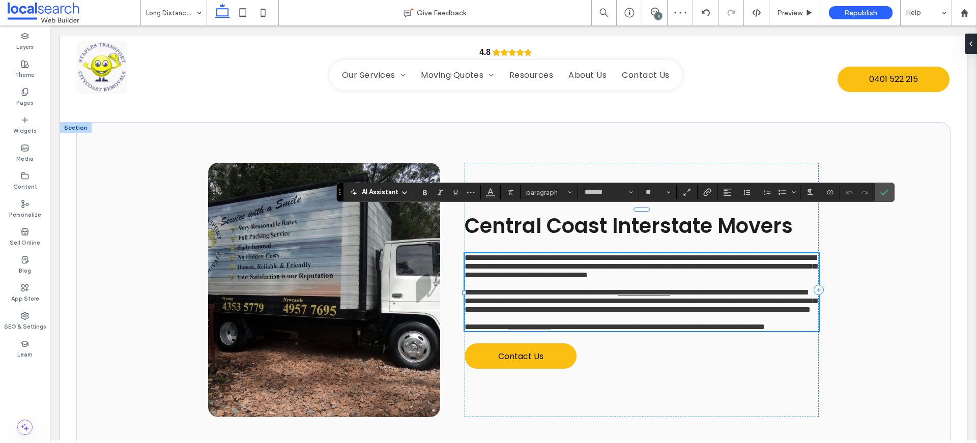
click at [584, 323] on p at bounding box center [642, 318] width 354 height 9
click at [551, 331] on link "**********" at bounding box center [529, 327] width 43 height 8
drag, startPoint x: 578, startPoint y: 356, endPoint x: 520, endPoint y: 356, distance: 58.0
click at [520, 331] on link "**********" at bounding box center [529, 327] width 43 height 8
click at [886, 194] on icon "Confirm" at bounding box center [885, 192] width 8 height 8
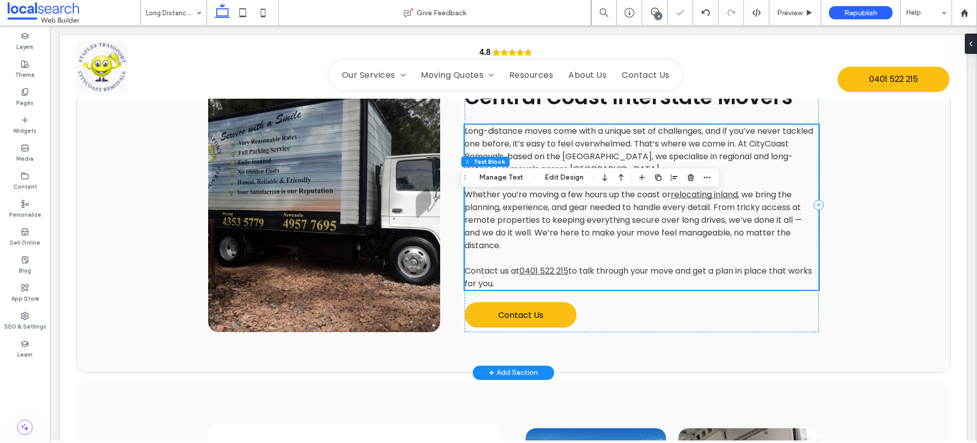
scroll to position [498, 0]
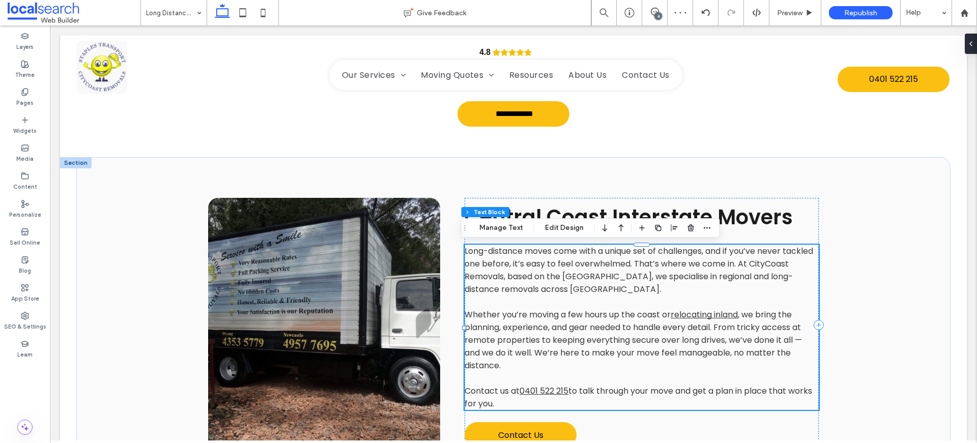
click at [591, 327] on span ", we bring the planning, experience, and gear needed to handle every detail. Fr…" at bounding box center [633, 340] width 337 height 63
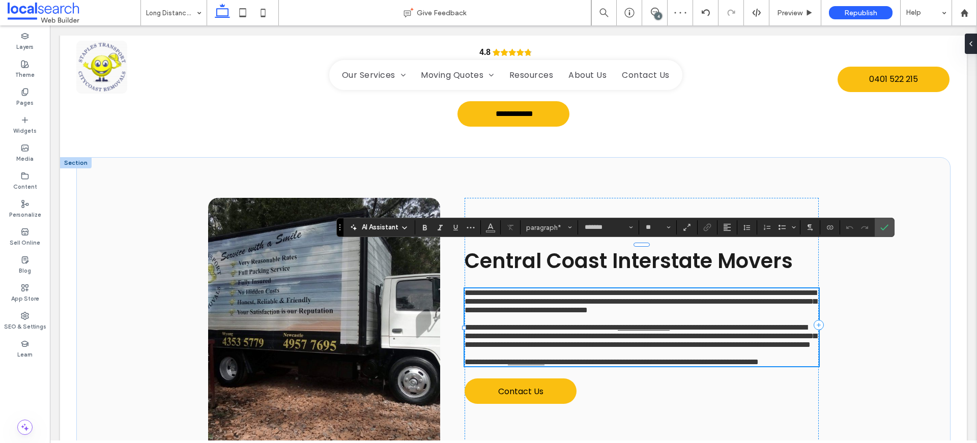
click at [567, 349] on p "**********" at bounding box center [642, 336] width 354 height 26
drag, startPoint x: 568, startPoint y: 398, endPoint x: 518, endPoint y: 388, distance: 50.3
click at [518, 366] on p "**********" at bounding box center [642, 362] width 354 height 9
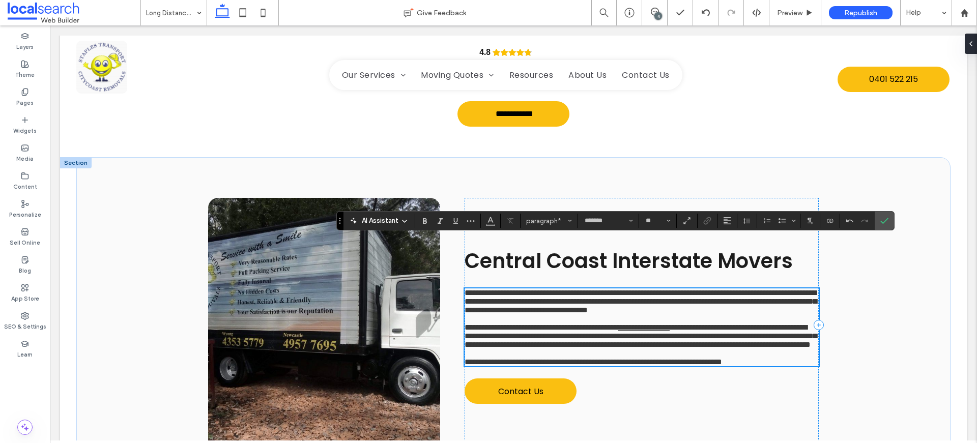
scroll to position [505, 0]
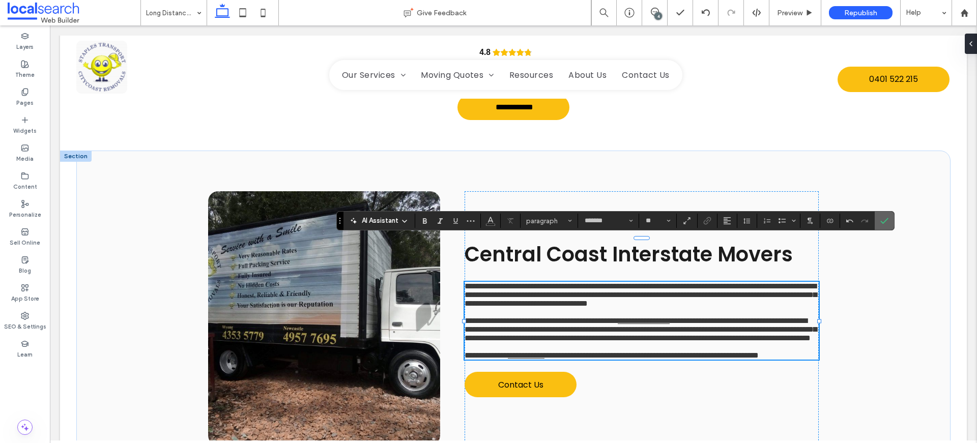
click at [875, 219] on section at bounding box center [884, 221] width 19 height 18
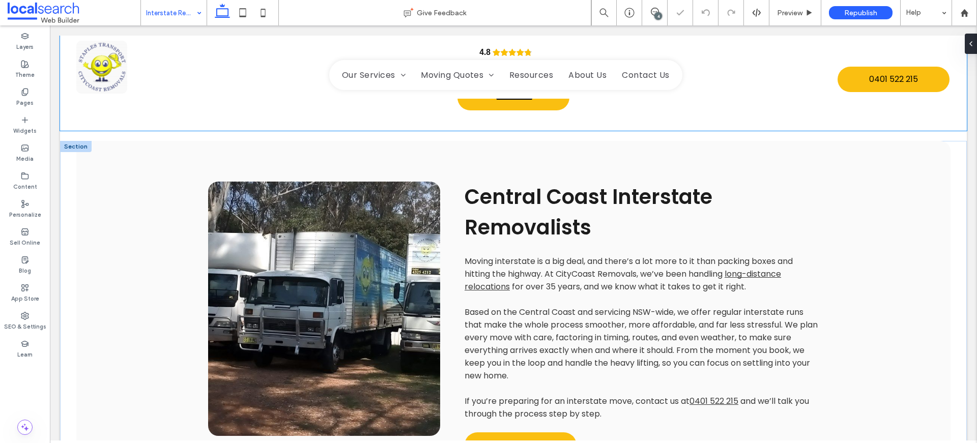
scroll to position [560, 0]
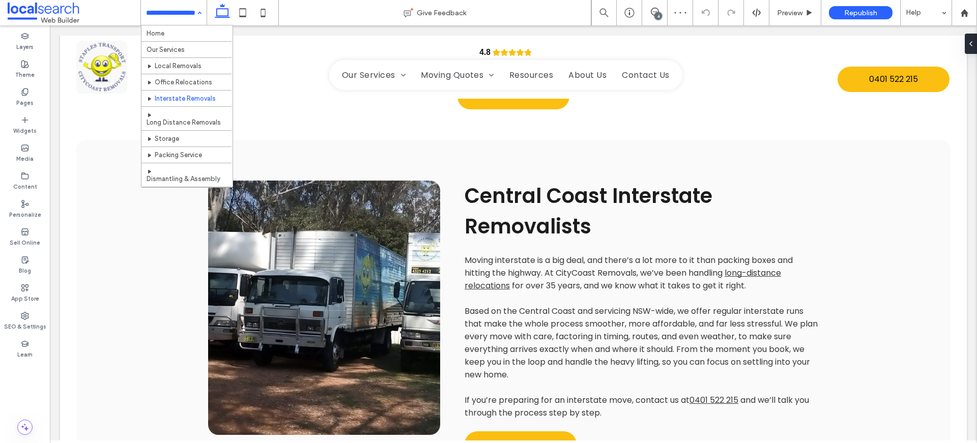
click at [171, 9] on input at bounding box center [171, 12] width 50 height 25
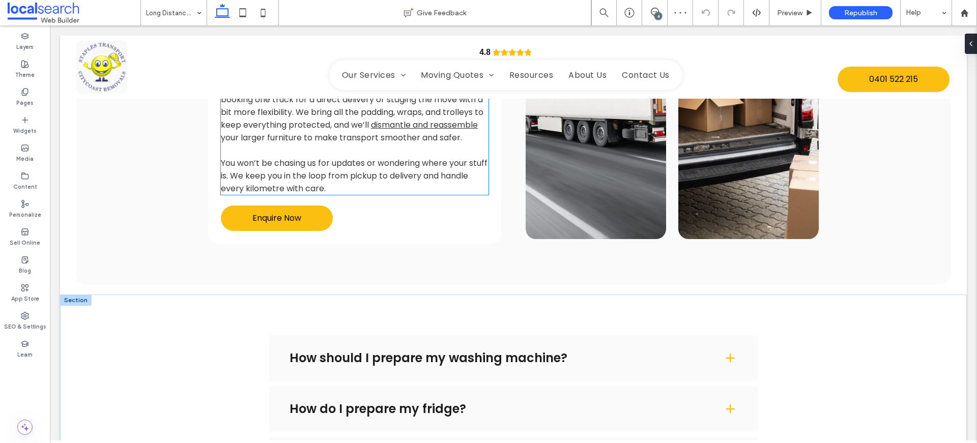
scroll to position [1342, 0]
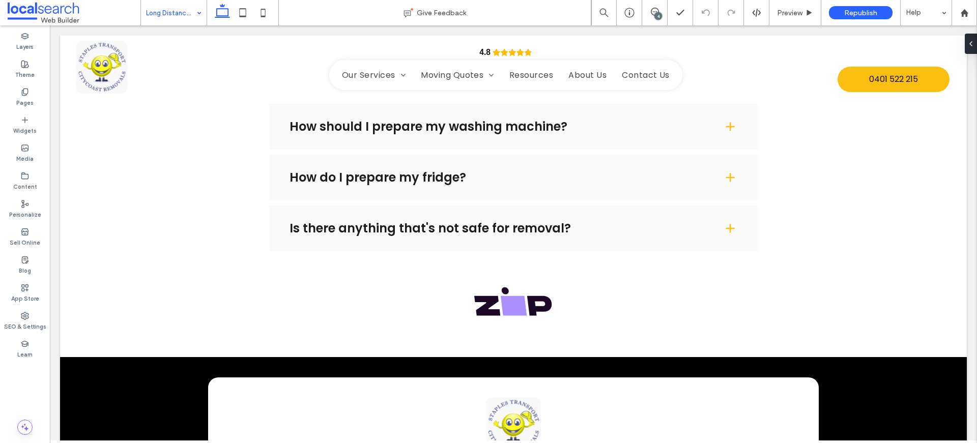
click at [176, 12] on input at bounding box center [171, 12] width 50 height 25
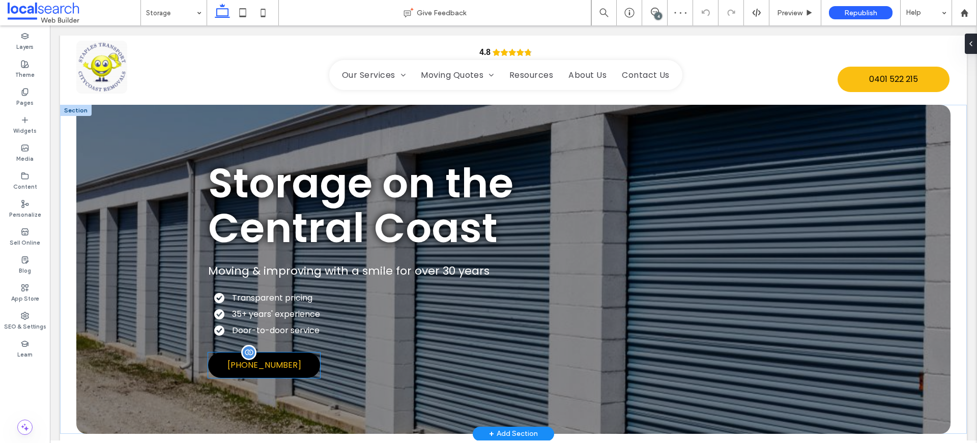
click at [262, 365] on span "(02) 4353 5779" at bounding box center [265, 365] width 74 height 13
click at [262, 365] on div "(02) 4353 5779" at bounding box center [264, 365] width 112 height 25
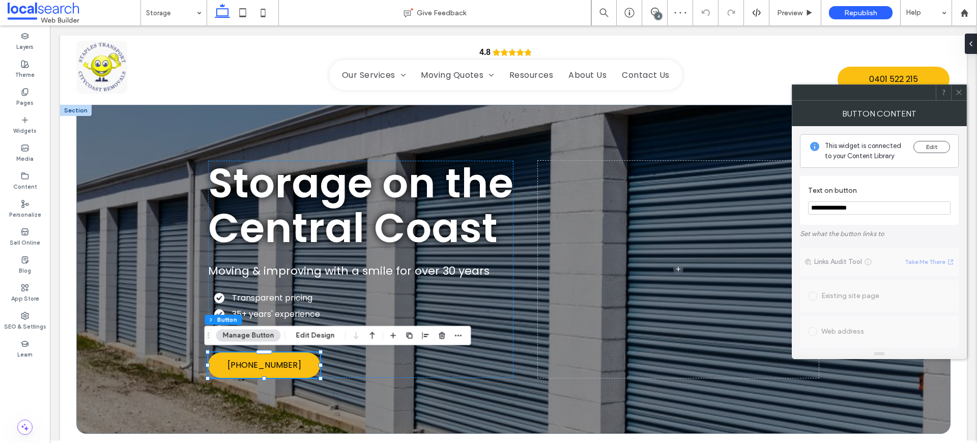
drag, startPoint x: 867, startPoint y: 209, endPoint x: 800, endPoint y: 203, distance: 68.0
click at [800, 203] on div "**********" at bounding box center [879, 200] width 159 height 49
paste input "Text on button"
type input "**********"
click at [962, 91] on icon at bounding box center [959, 93] width 8 height 8
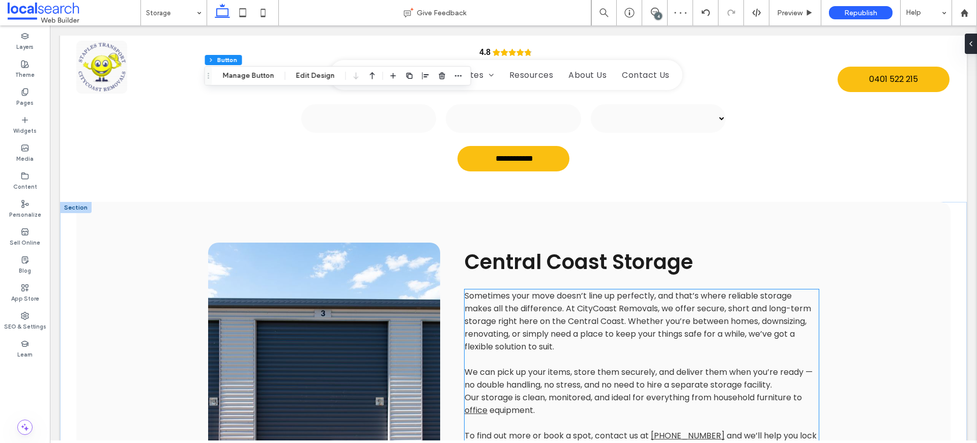
scroll to position [455, 0]
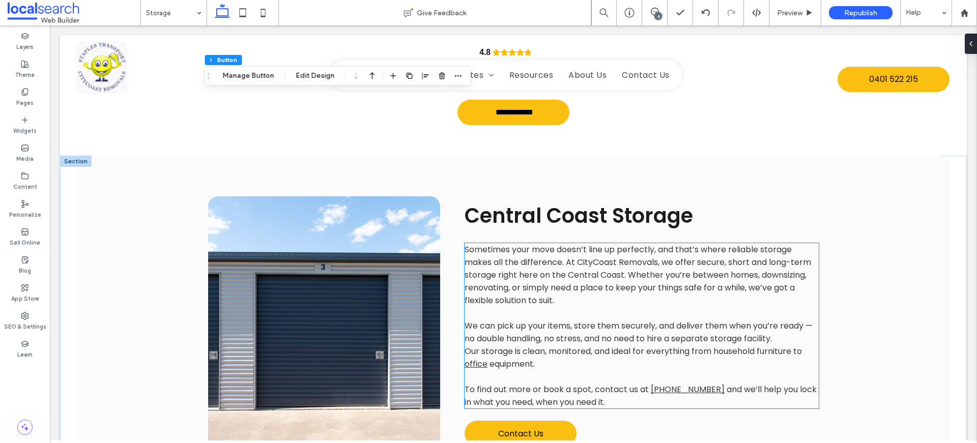
click at [702, 371] on p at bounding box center [642, 377] width 354 height 13
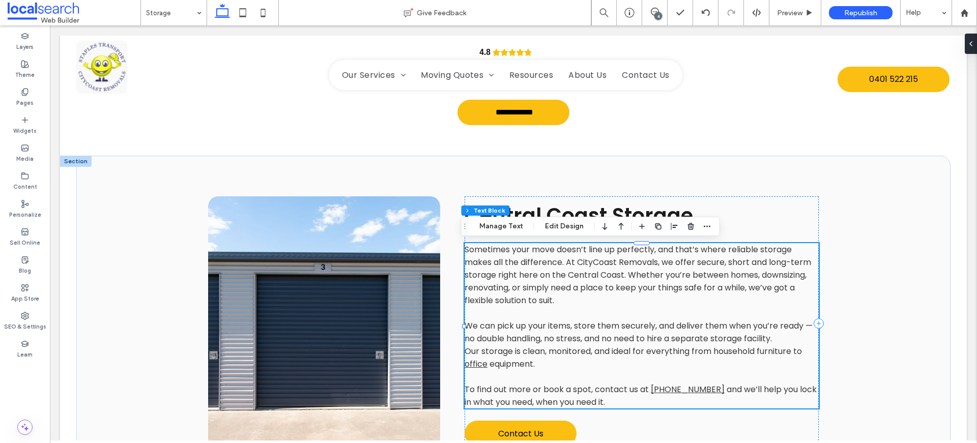
click at [702, 371] on p at bounding box center [642, 377] width 354 height 13
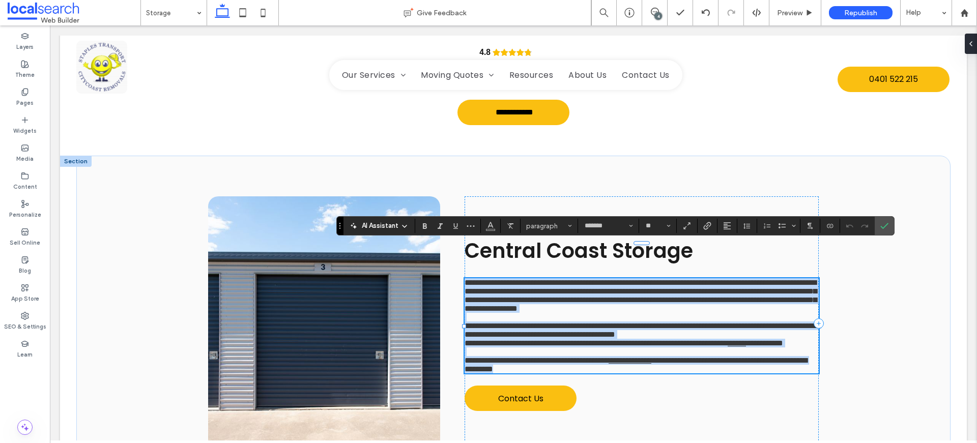
click at [704, 356] on p at bounding box center [642, 352] width 354 height 9
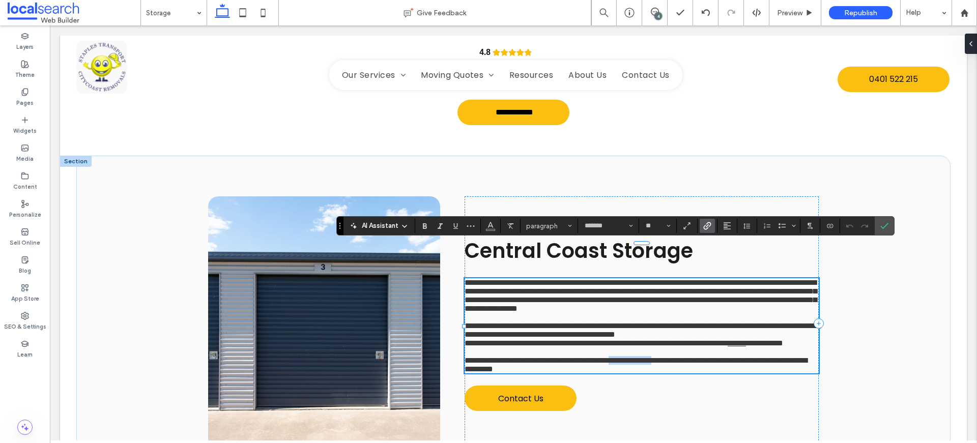
drag, startPoint x: 706, startPoint y: 386, endPoint x: 648, endPoint y: 387, distance: 58.0
click at [648, 374] on p "**********" at bounding box center [642, 364] width 354 height 17
drag, startPoint x: 886, startPoint y: 227, endPoint x: 836, endPoint y: 201, distance: 56.5
click at [886, 227] on icon "Confirm" at bounding box center [885, 226] width 8 height 8
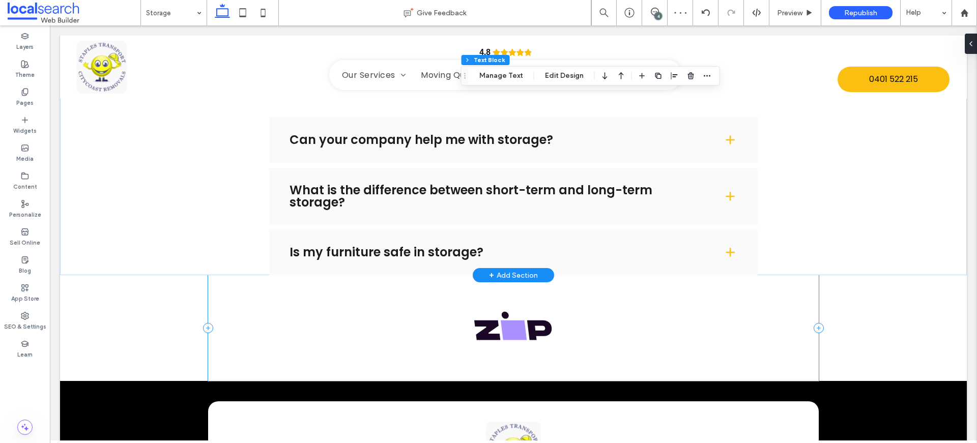
scroll to position [1298, 0]
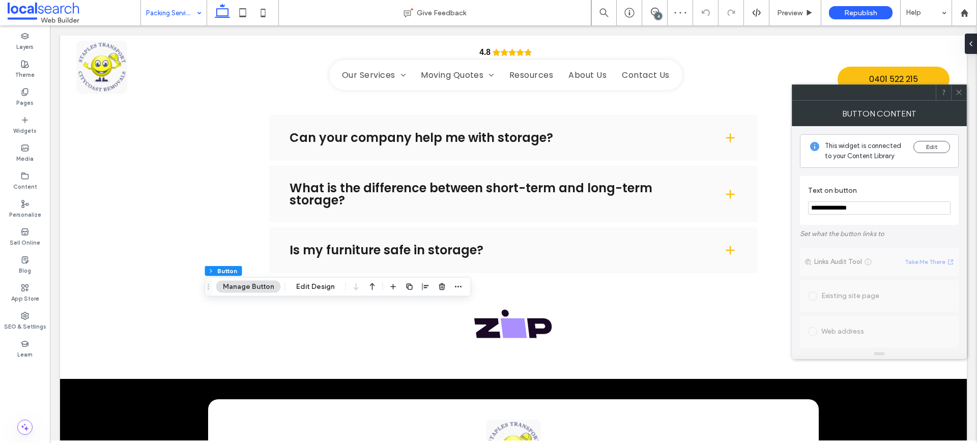
drag, startPoint x: 881, startPoint y: 207, endPoint x: 805, endPoint y: 208, distance: 75.3
click at [806, 208] on div "**********" at bounding box center [879, 200] width 159 height 49
paste input "Text on button"
type input "**********"
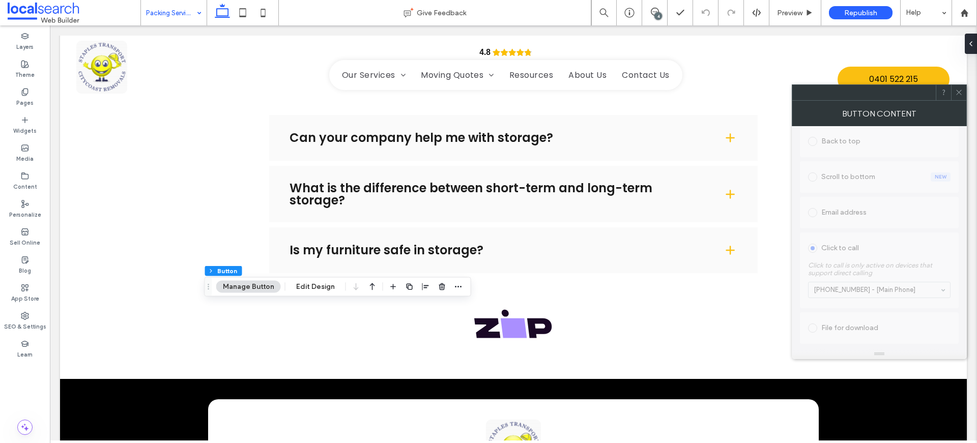
click at [958, 90] on icon at bounding box center [959, 93] width 8 height 8
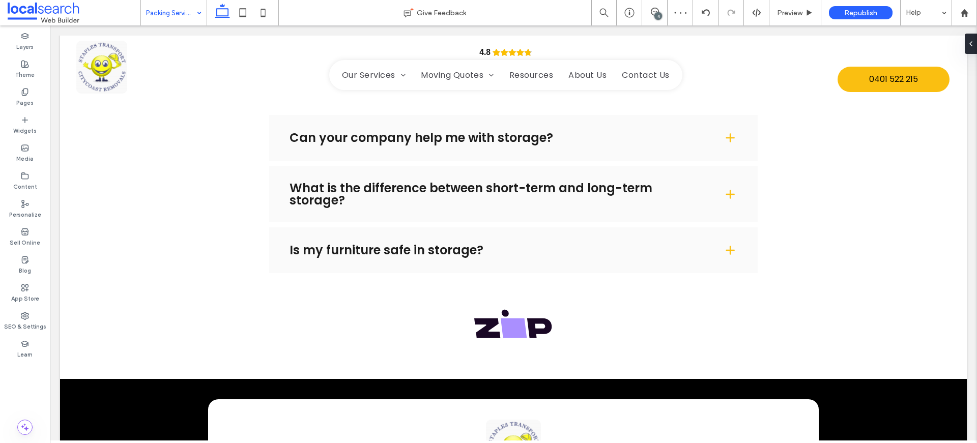
type input "*******"
type input "**"
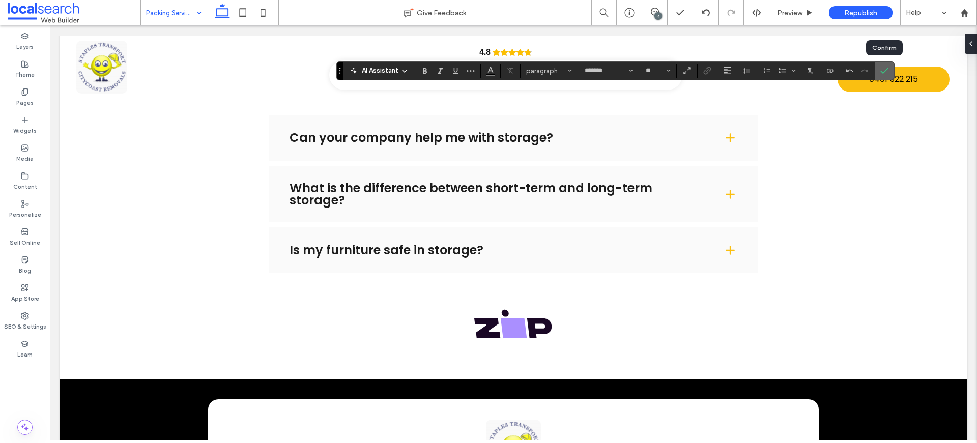
click at [887, 71] on icon "Confirm" at bounding box center [885, 71] width 8 height 8
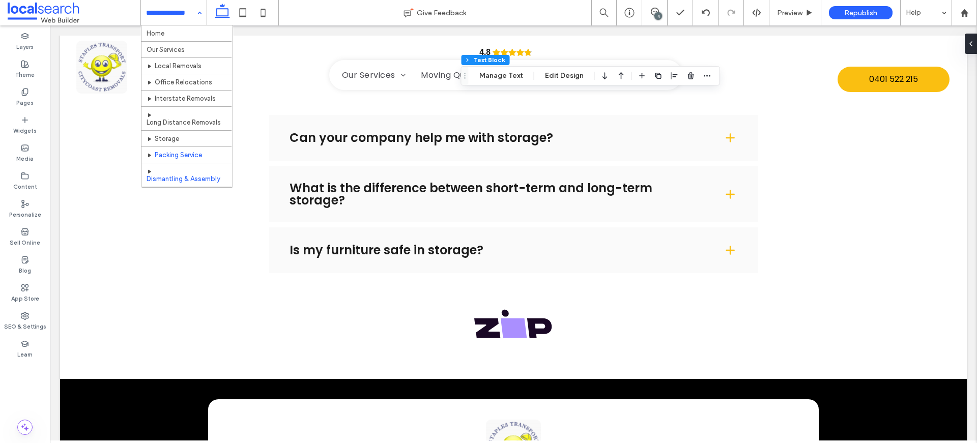
scroll to position [90, 0]
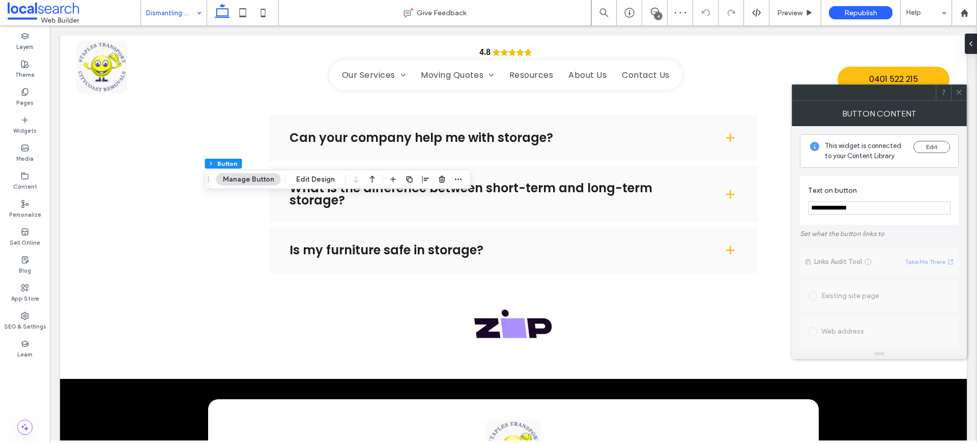
paste input "Text on button"
type input "**********"
click at [956, 94] on icon at bounding box center [959, 93] width 8 height 8
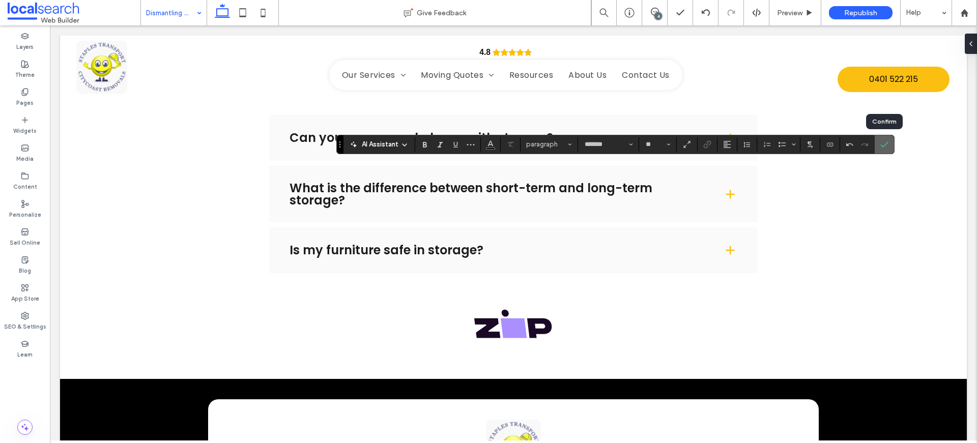
click at [887, 150] on span "Confirm" at bounding box center [885, 144] width 8 height 17
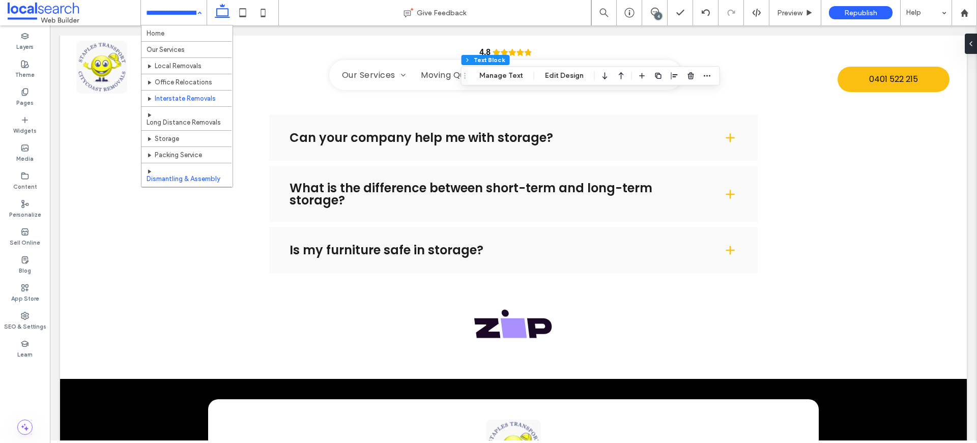
scroll to position [80, 0]
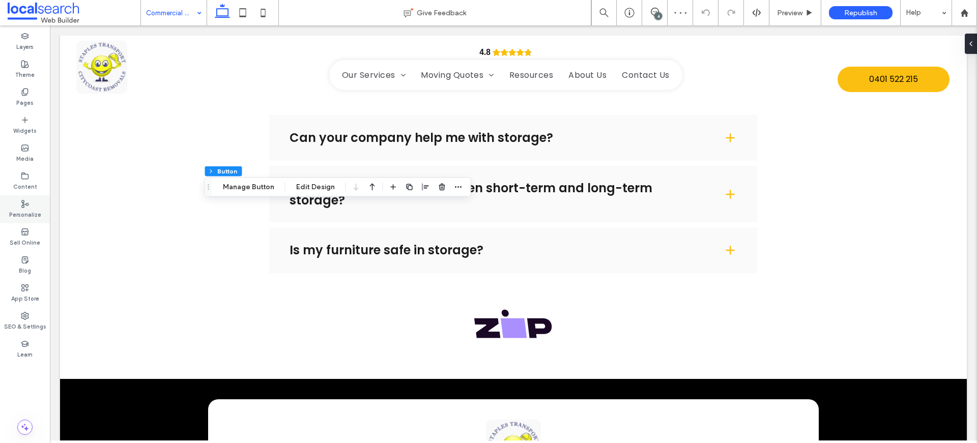
type input "**"
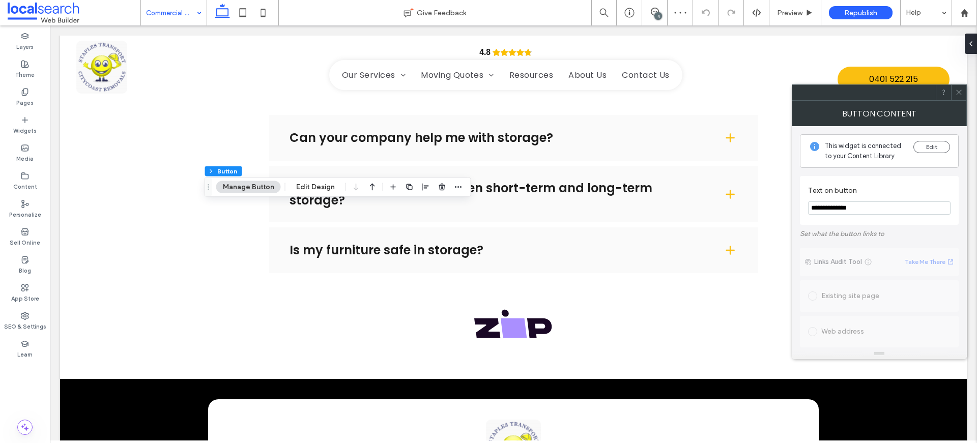
drag, startPoint x: 854, startPoint y: 207, endPoint x: 814, endPoint y: 206, distance: 39.7
click at [814, 206] on input "**********" at bounding box center [879, 208] width 143 height 13
paste input "Text on button"
type input "**********"
click at [957, 92] on icon at bounding box center [959, 93] width 8 height 8
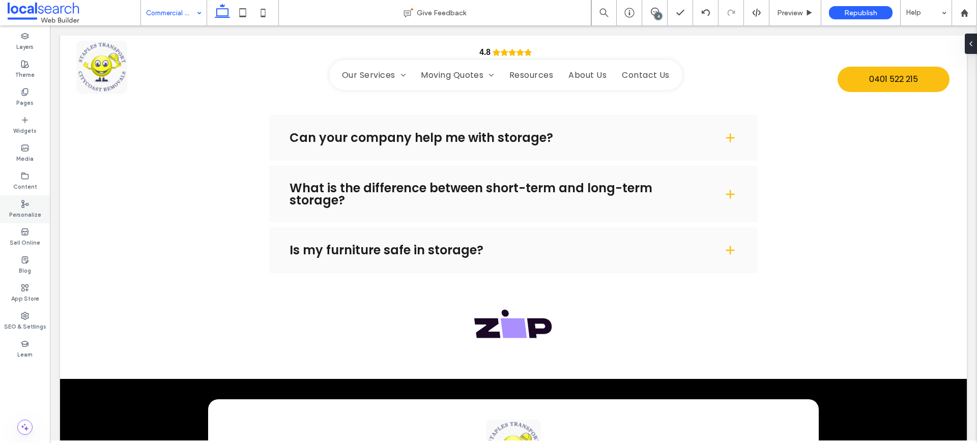
type input "*******"
type input "**"
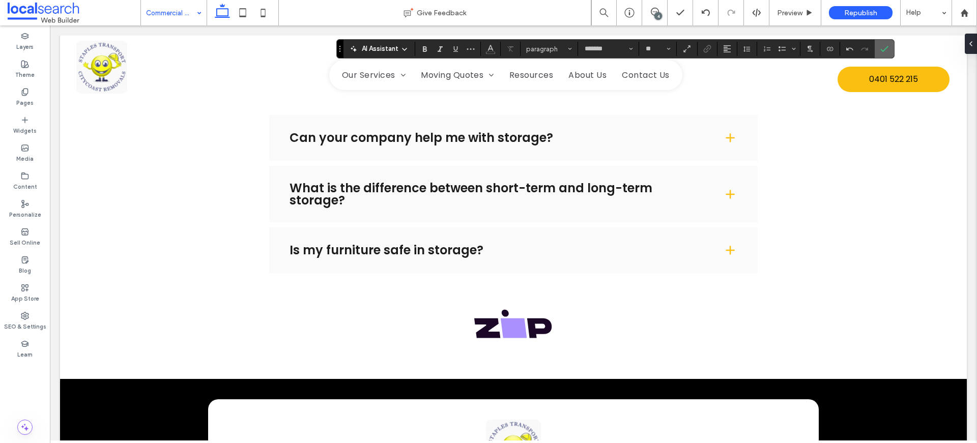
click at [888, 49] on label "Confirm" at bounding box center [884, 49] width 15 height 18
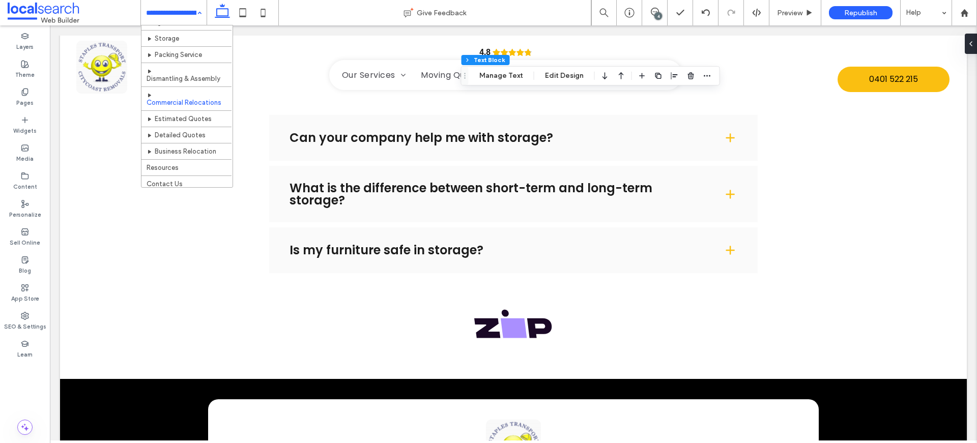
scroll to position [104, 0]
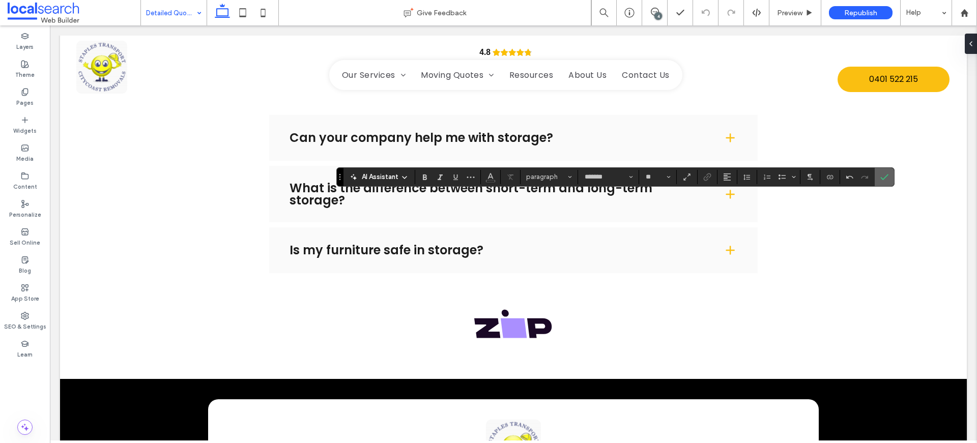
click at [889, 177] on label "Confirm" at bounding box center [884, 177] width 15 height 18
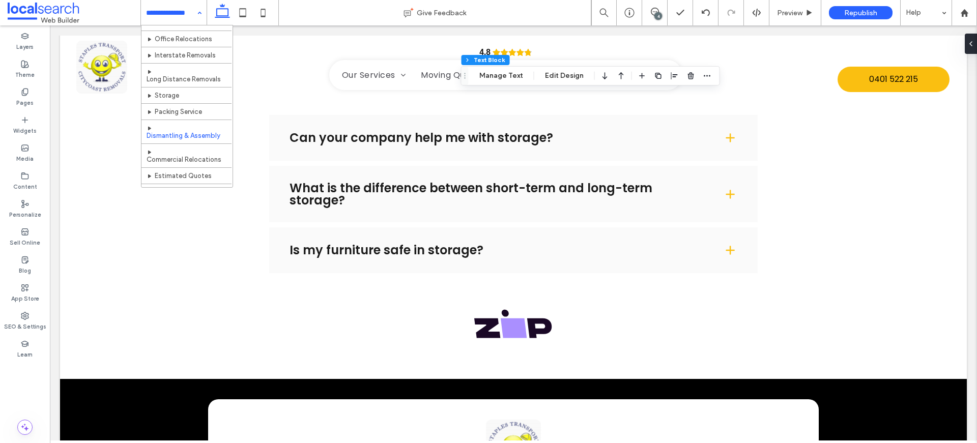
scroll to position [104, 0]
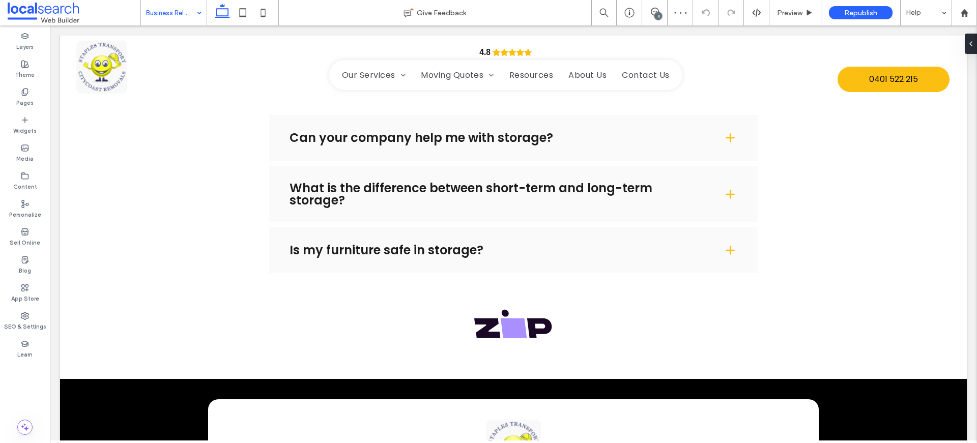
type input "*******"
type input "**"
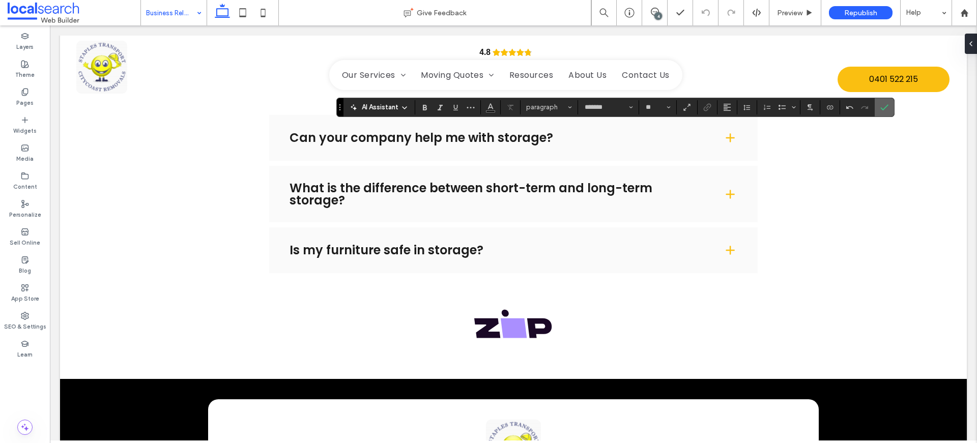
click at [881, 109] on icon "Confirm" at bounding box center [885, 107] width 8 height 8
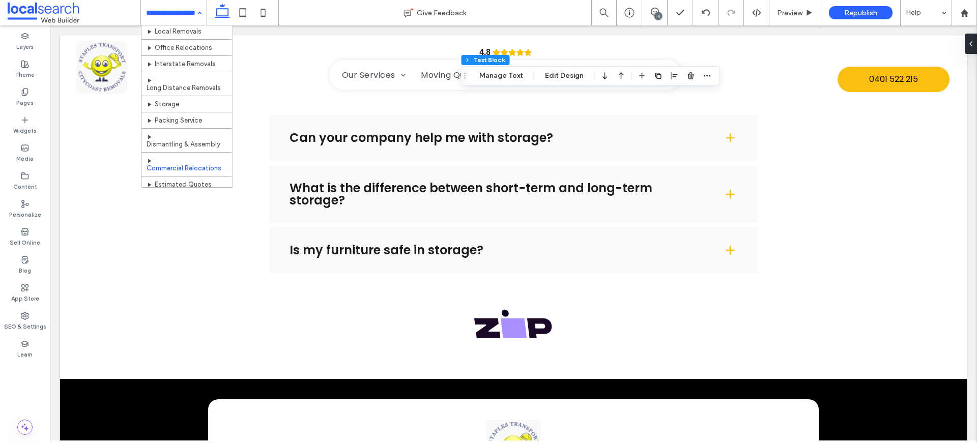
scroll to position [104, 0]
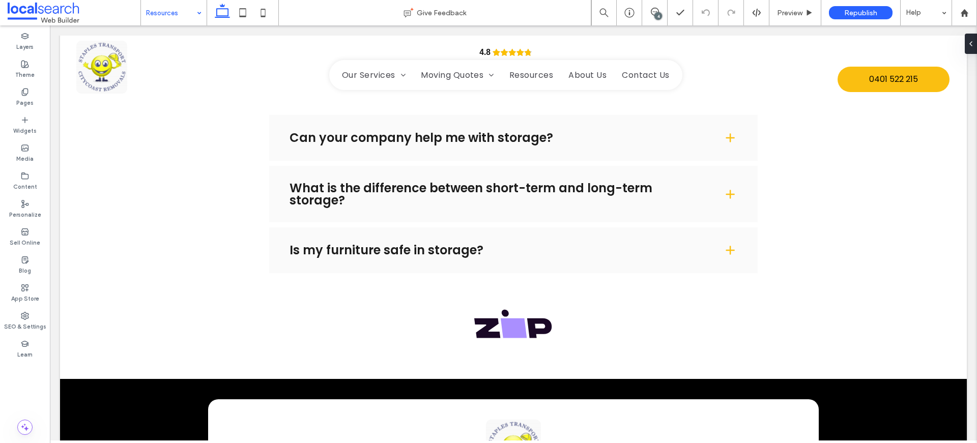
type input "*******"
type input "**"
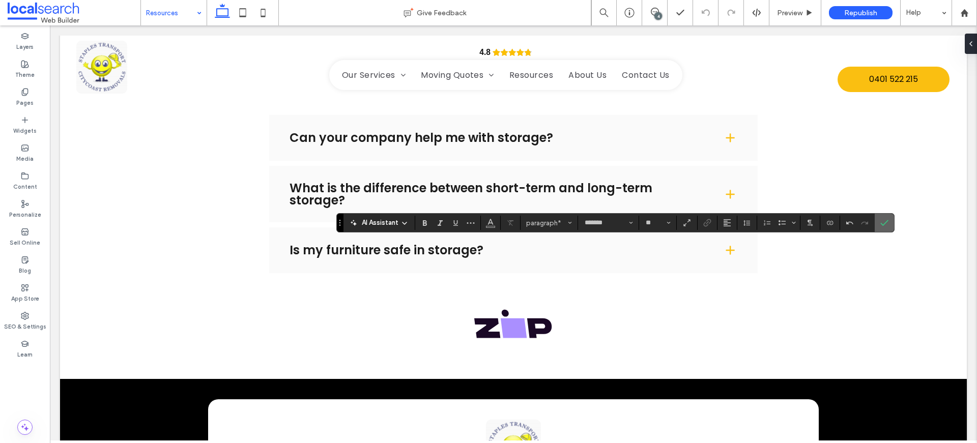
click at [881, 229] on span "Confirm" at bounding box center [883, 223] width 5 height 18
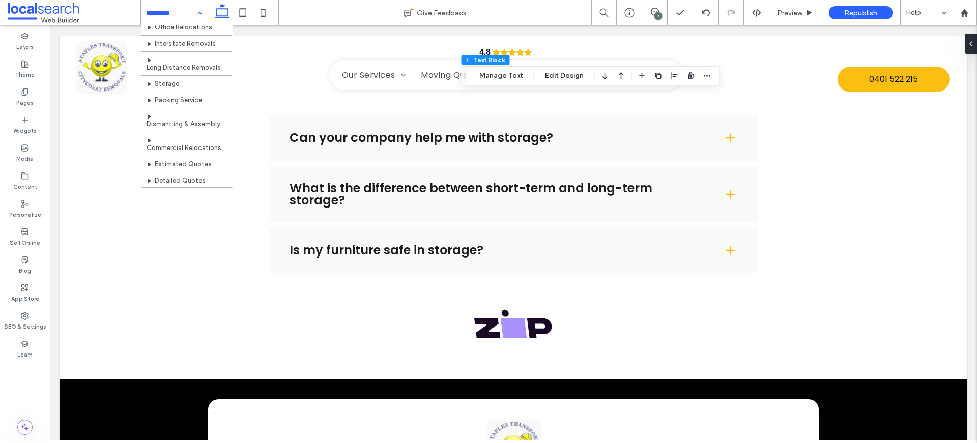
scroll to position [104, 0]
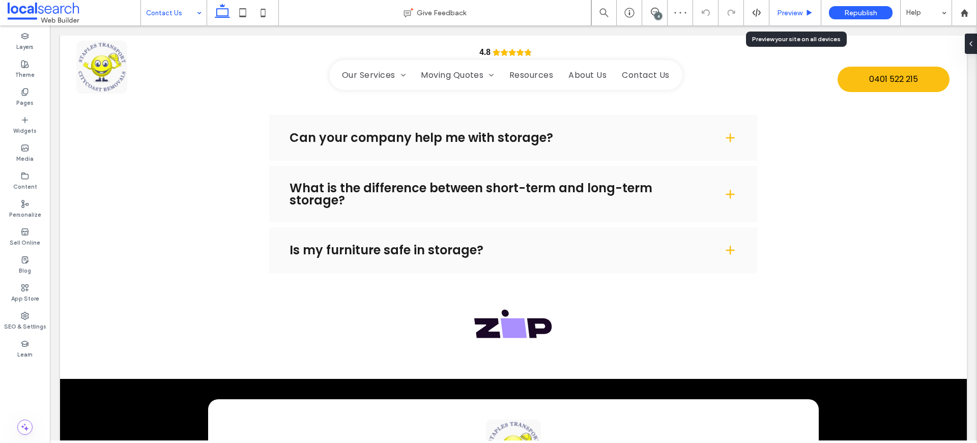
click at [805, 18] on div "Preview" at bounding box center [796, 12] width 52 height 25
click at [803, 16] on div "Preview" at bounding box center [795, 13] width 51 height 9
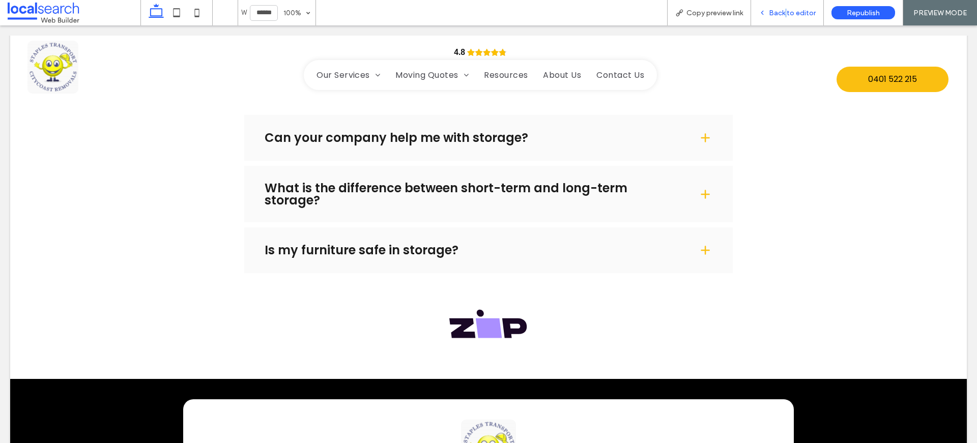
click at [788, 15] on span "Back to editor" at bounding box center [792, 13] width 47 height 9
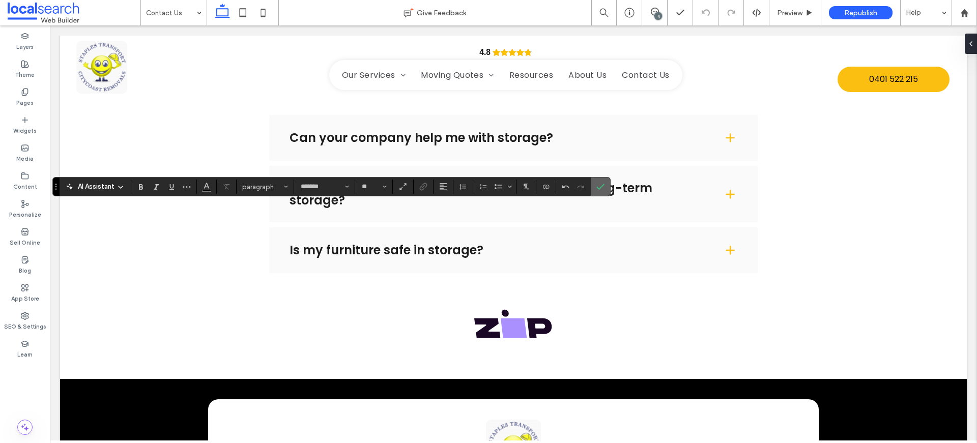
click at [600, 185] on icon "Confirm" at bounding box center [601, 187] width 8 height 8
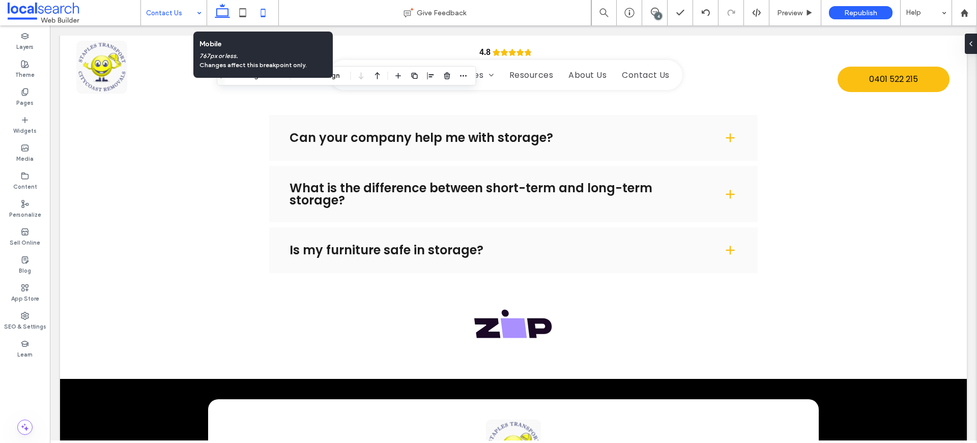
click at [264, 10] on icon at bounding box center [263, 13] width 20 height 20
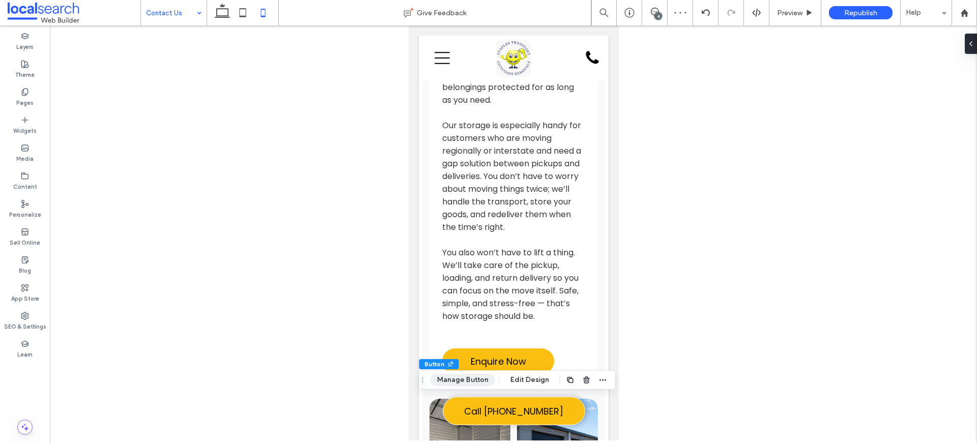
click at [467, 379] on button "Manage Button" at bounding box center [463, 380] width 65 height 12
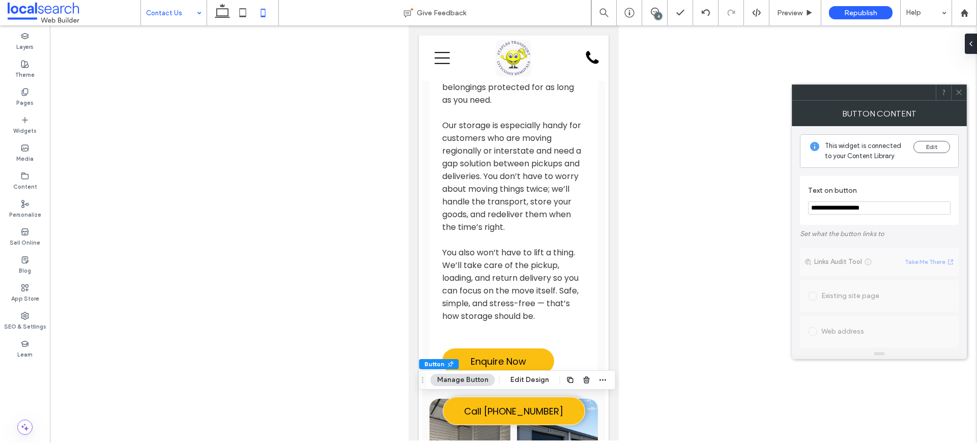
drag, startPoint x: 889, startPoint y: 211, endPoint x: 825, endPoint y: 208, distance: 64.2
click at [825, 208] on input "**********" at bounding box center [879, 208] width 143 height 13
paste input "Text on button"
type input "**********"
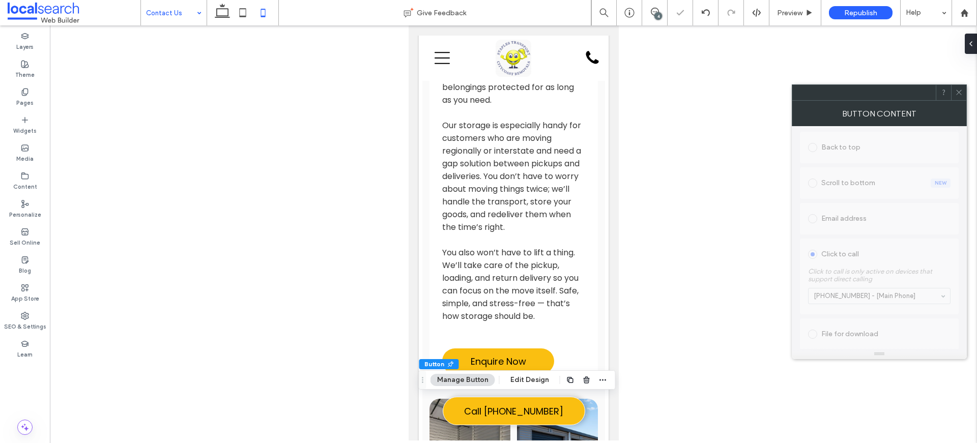
click at [957, 90] on icon at bounding box center [959, 93] width 8 height 8
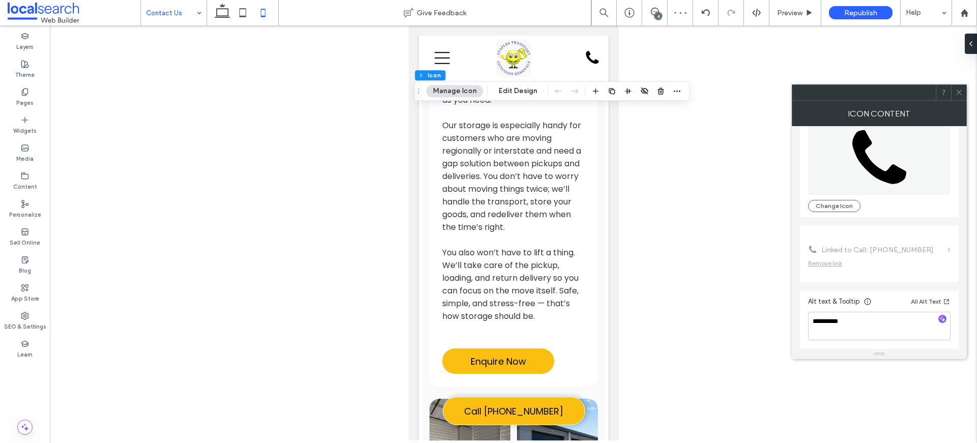
scroll to position [62, 0]
click at [958, 91] on use at bounding box center [958, 92] width 5 height 5
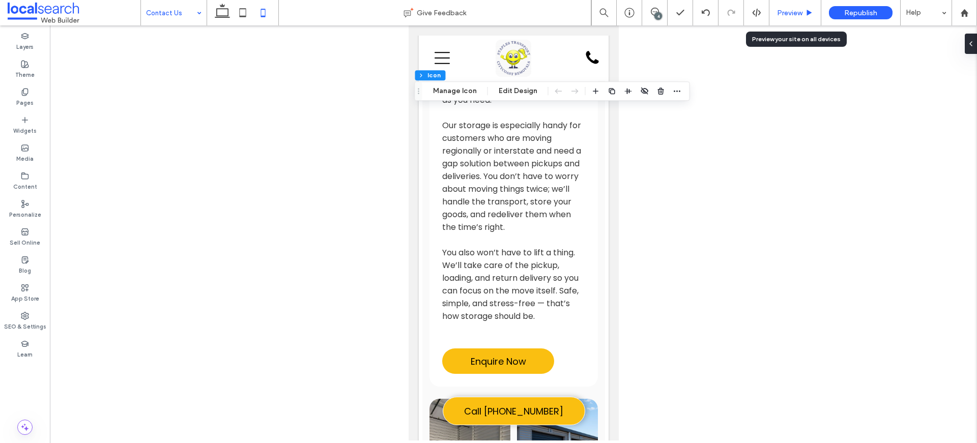
click at [810, 9] on icon at bounding box center [810, 13] width 8 height 8
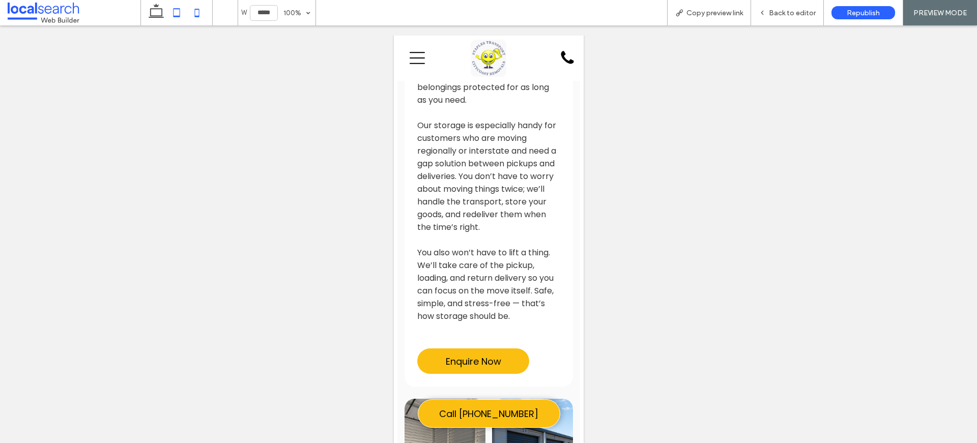
click at [172, 12] on icon at bounding box center [176, 13] width 20 height 20
type input "*****"
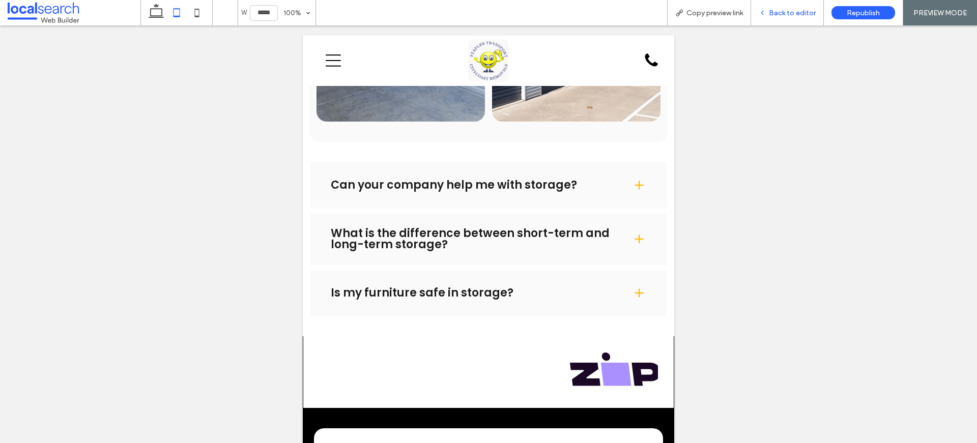
click at [774, 15] on span "Back to editor" at bounding box center [792, 13] width 47 height 9
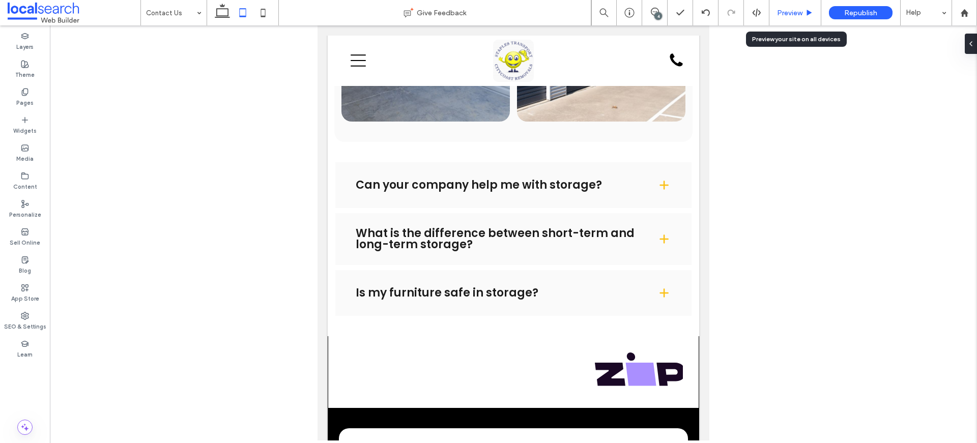
click at [794, 14] on span "Preview" at bounding box center [789, 13] width 25 height 9
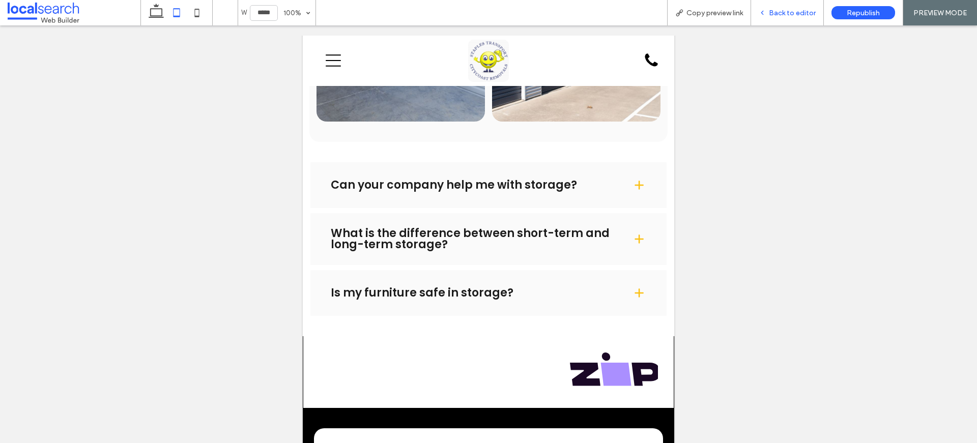
click at [790, 4] on div "Back to editor" at bounding box center [787, 12] width 73 height 25
click at [791, 14] on span "Back to editor" at bounding box center [792, 13] width 47 height 9
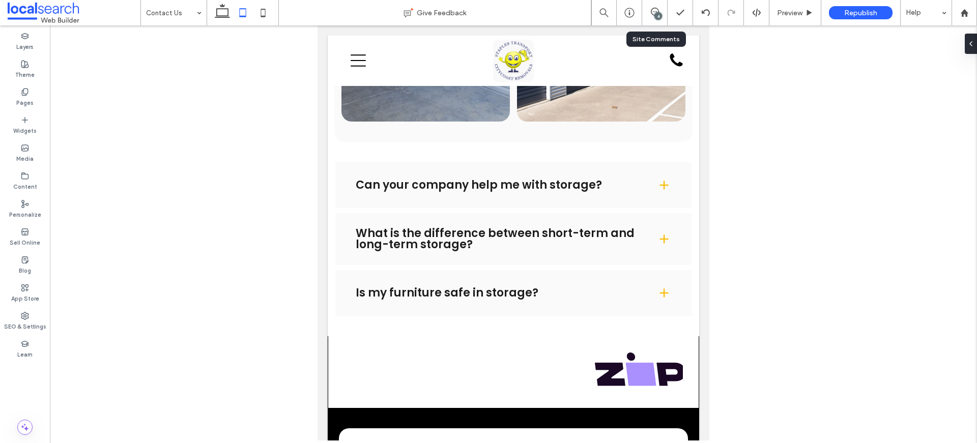
click at [664, 6] on div "4" at bounding box center [654, 12] width 25 height 25
click at [655, 6] on div "4" at bounding box center [654, 12] width 25 height 25
click at [655, 9] on icon at bounding box center [655, 12] width 8 height 8
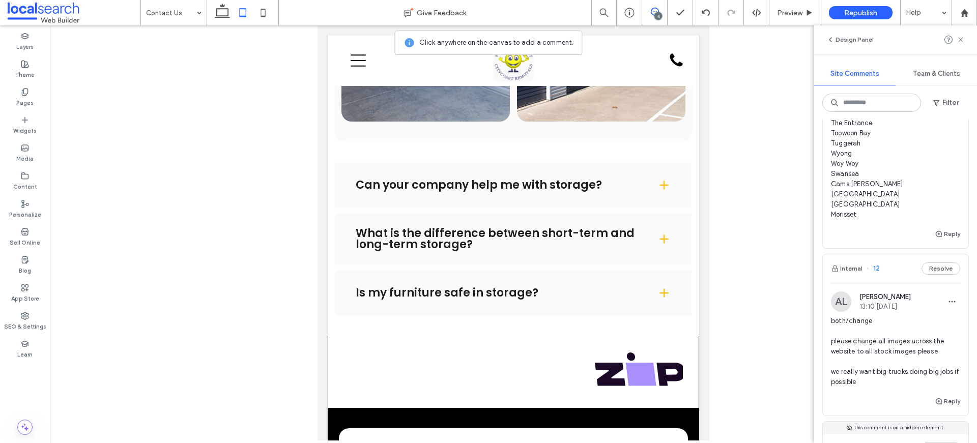
scroll to position [652, 0]
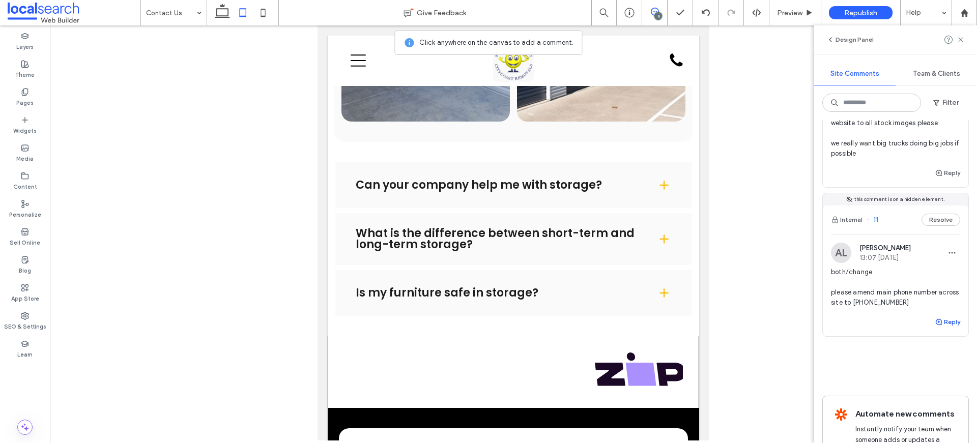
click at [945, 328] on button "Reply" at bounding box center [947, 322] width 25 height 12
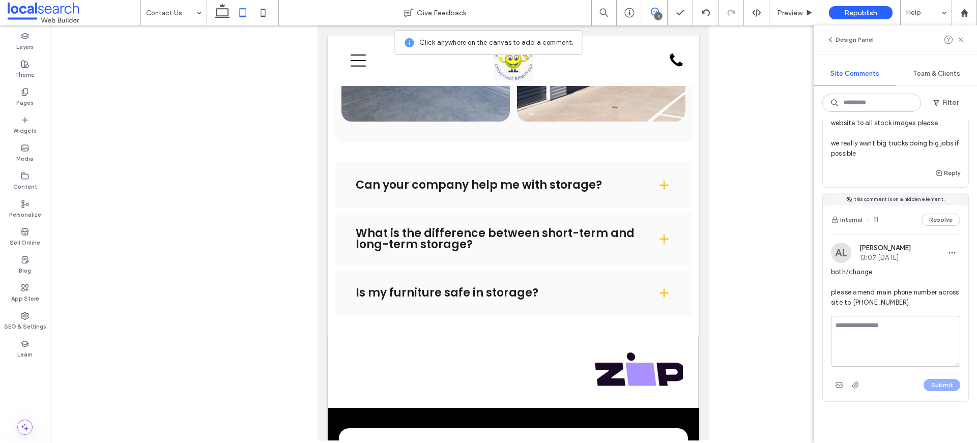
click at [922, 367] on textarea at bounding box center [895, 341] width 129 height 51
type textarea "*********"
click at [941, 391] on button "Submit" at bounding box center [942, 385] width 37 height 12
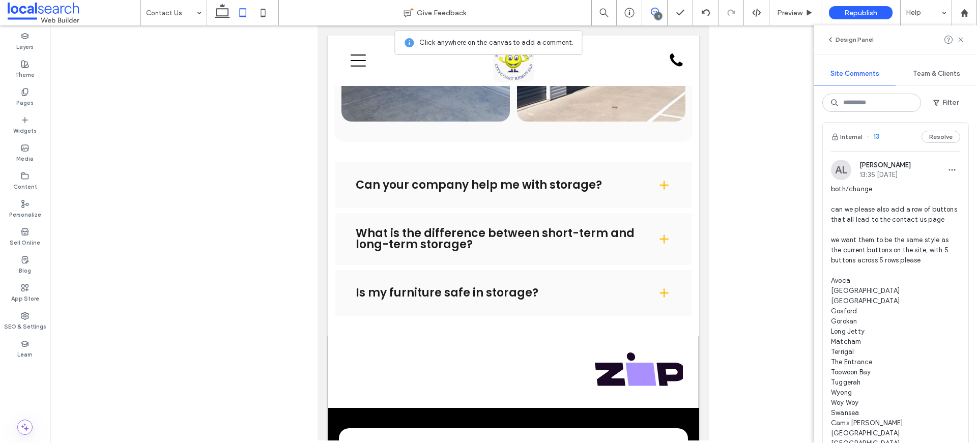
scroll to position [298, 0]
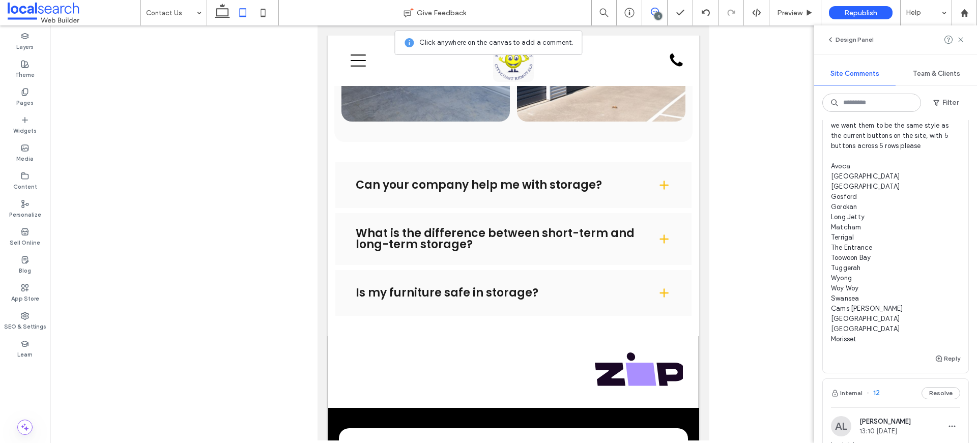
click at [885, 149] on span "both/change can we please also add a row of buttons that all lead to the contac…" at bounding box center [895, 207] width 129 height 275
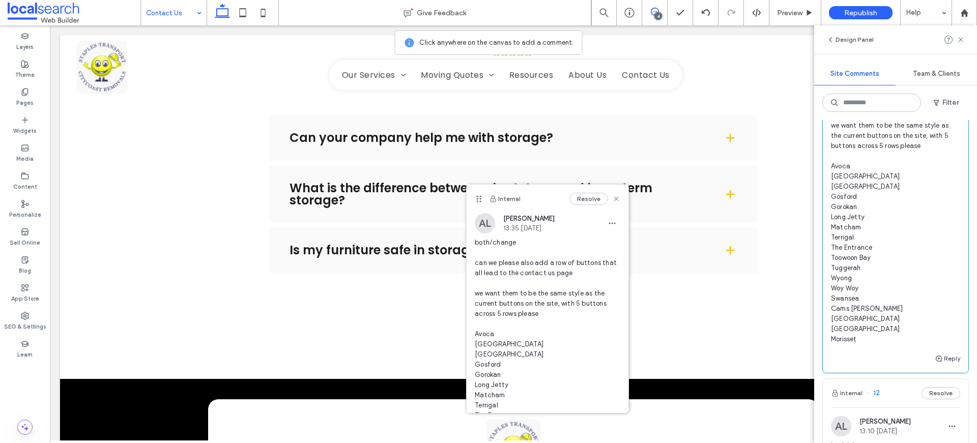
scroll to position [0, 0]
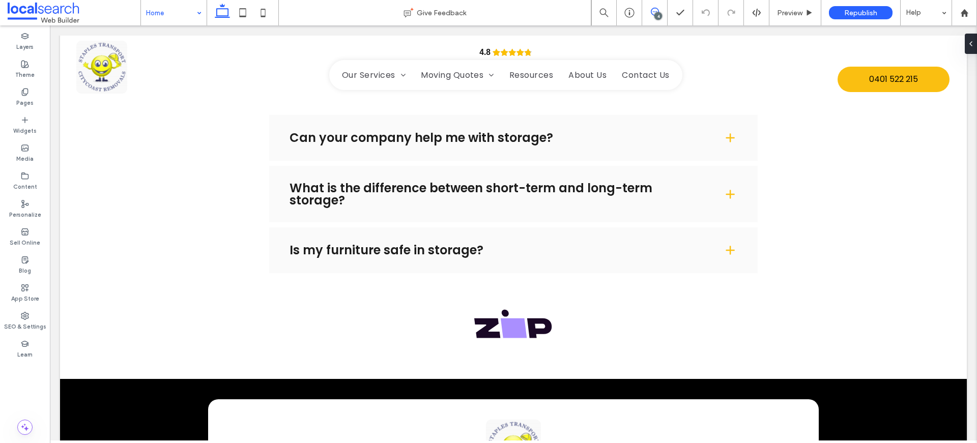
click at [654, 10] on icon at bounding box center [655, 12] width 8 height 8
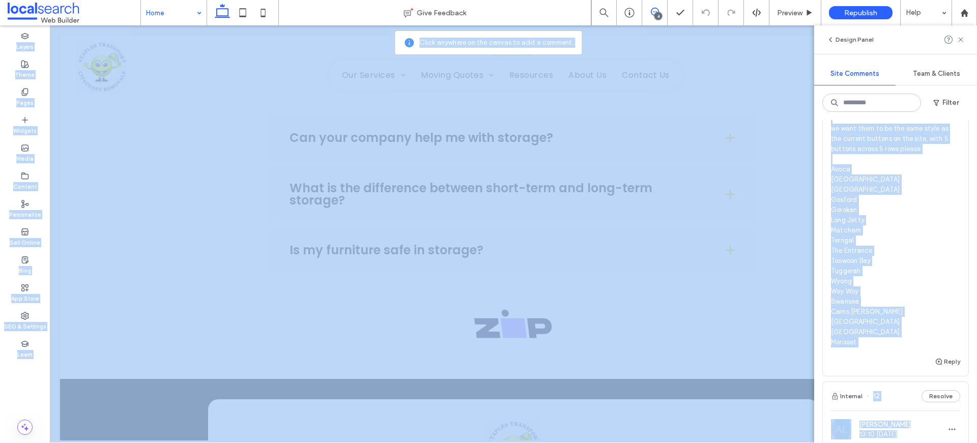
scroll to position [321, 0]
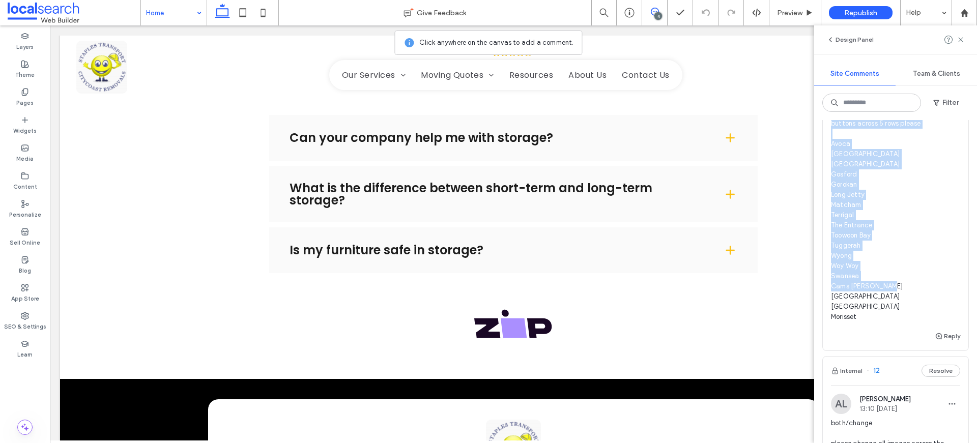
drag, startPoint x: 840, startPoint y: 147, endPoint x: 889, endPoint y: 338, distance: 198.1
click at [889, 330] on div "AL [PERSON_NAME] 13:35 [DATE] both/change can we please also add a row of butto…" at bounding box center [896, 176] width 146 height 307
copy span "both/change can we please also add a row of buttons that all lead to the contac…"
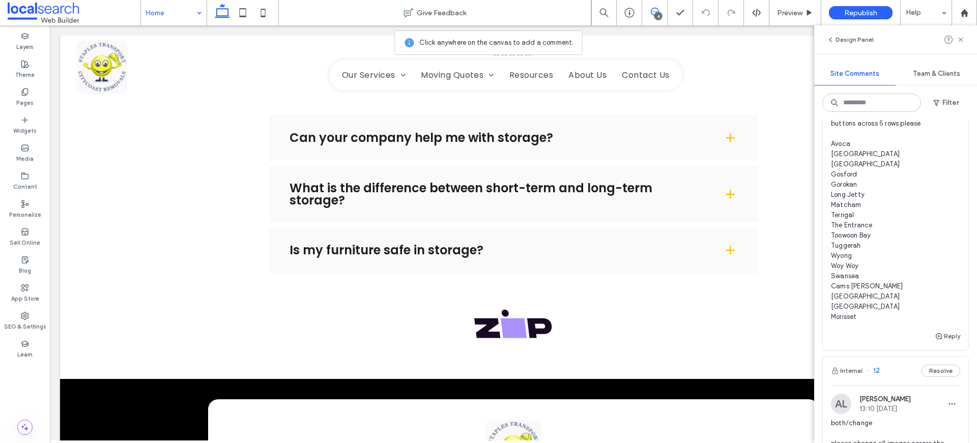
click at [967, 40] on div "Design Panel" at bounding box center [895, 39] width 163 height 29
click at [963, 39] on icon at bounding box center [961, 40] width 8 height 8
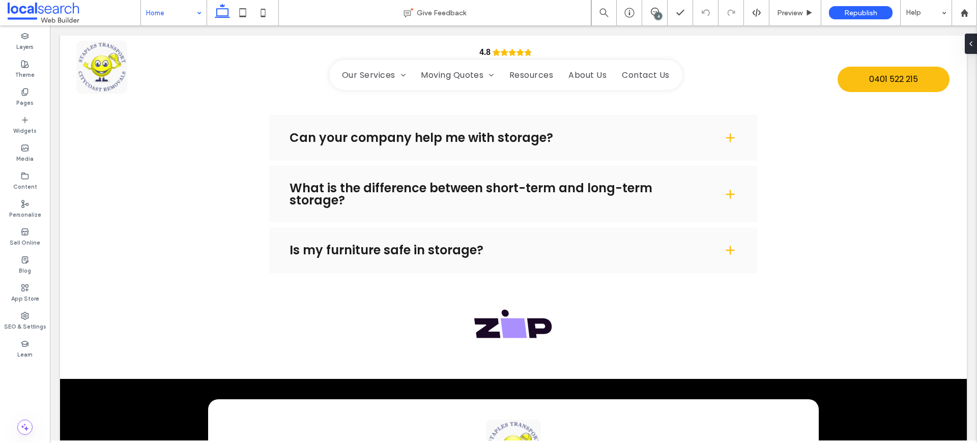
scroll to position [0, 0]
click at [354, 194] on icon "button" at bounding box center [354, 192] width 8 height 8
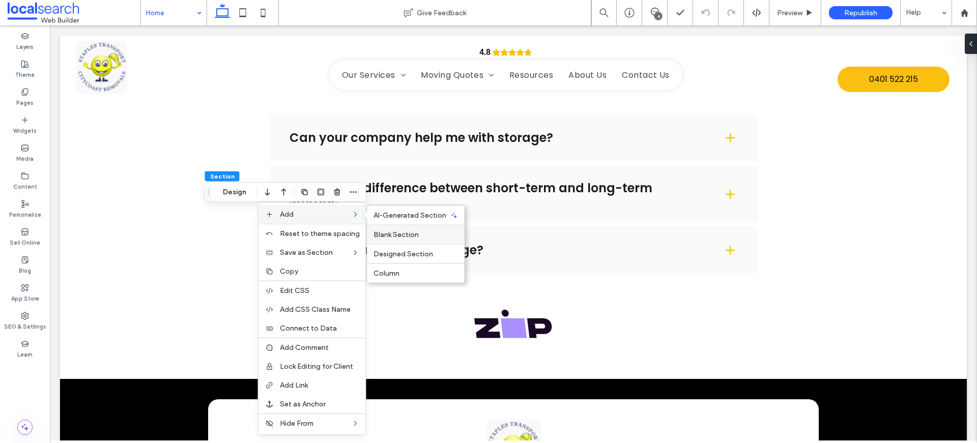
click at [394, 236] on span "Blank Section" at bounding box center [396, 235] width 45 height 9
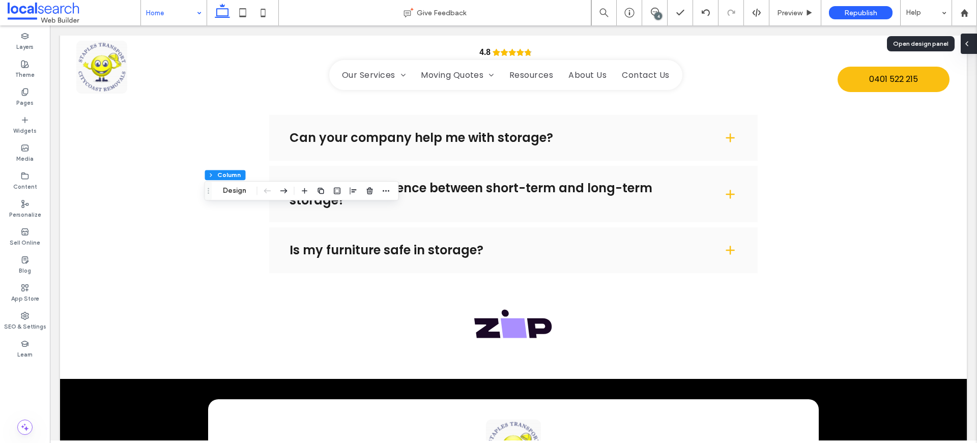
click at [970, 46] on icon at bounding box center [967, 44] width 8 height 8
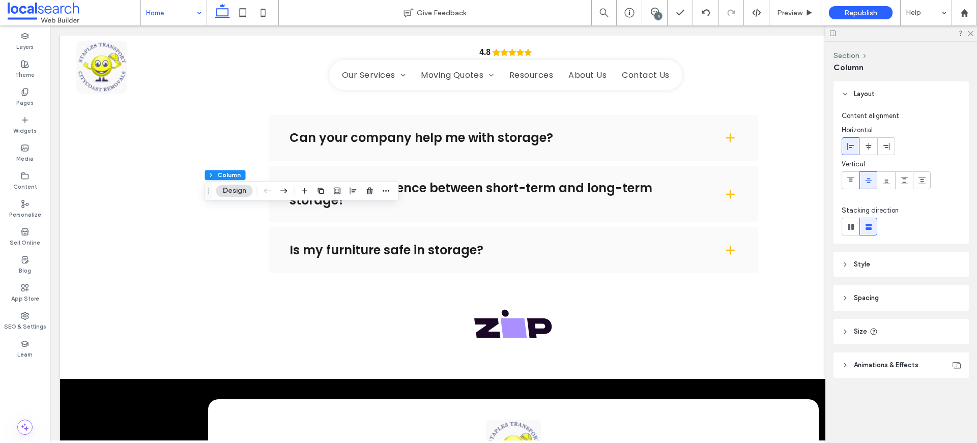
click at [975, 31] on div at bounding box center [902, 33] width 152 height 16
click at [972, 33] on use at bounding box center [971, 34] width 6 height 6
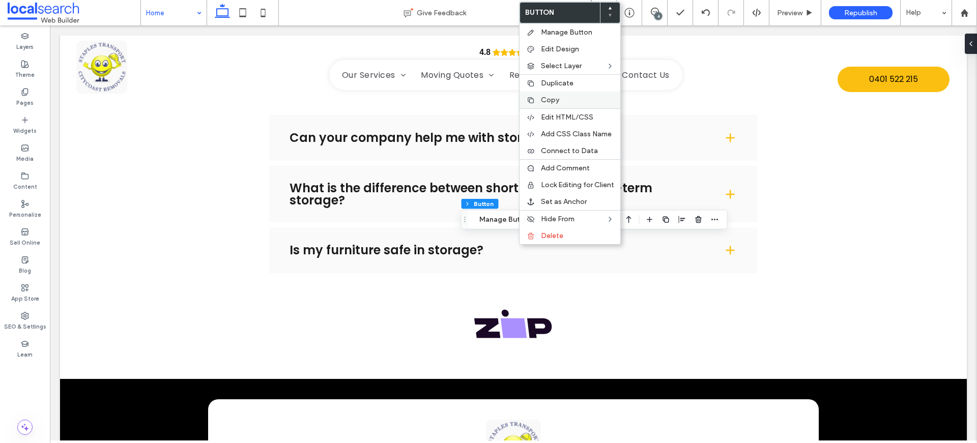
click at [559, 99] on label "Copy" at bounding box center [577, 100] width 73 height 9
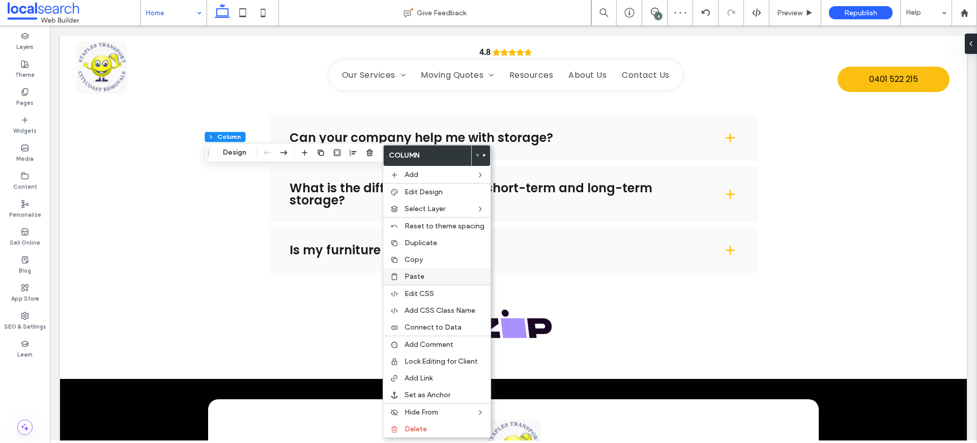
click at [417, 278] on span "Paste" at bounding box center [415, 276] width 20 height 9
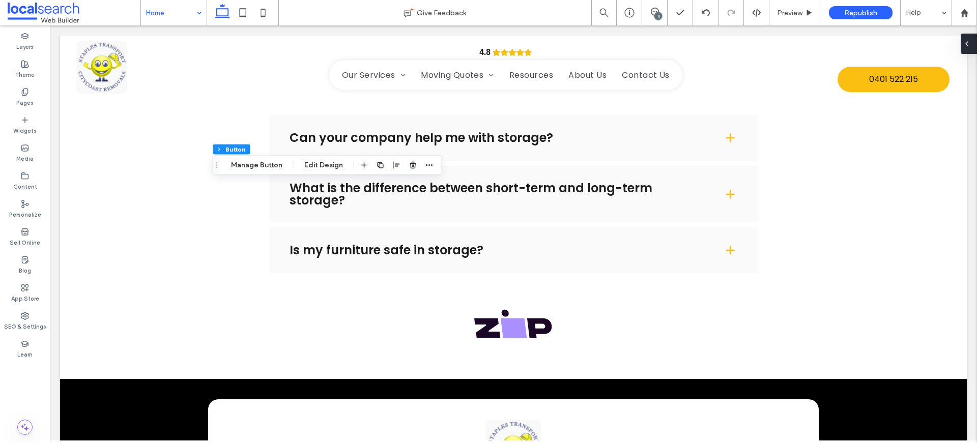
click at [969, 42] on icon at bounding box center [967, 44] width 8 height 8
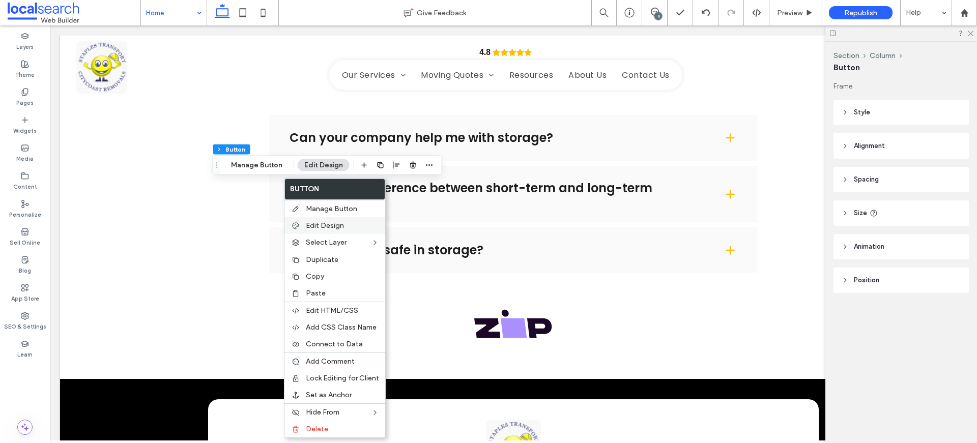
click at [323, 222] on span "Edit Design" at bounding box center [325, 225] width 38 height 9
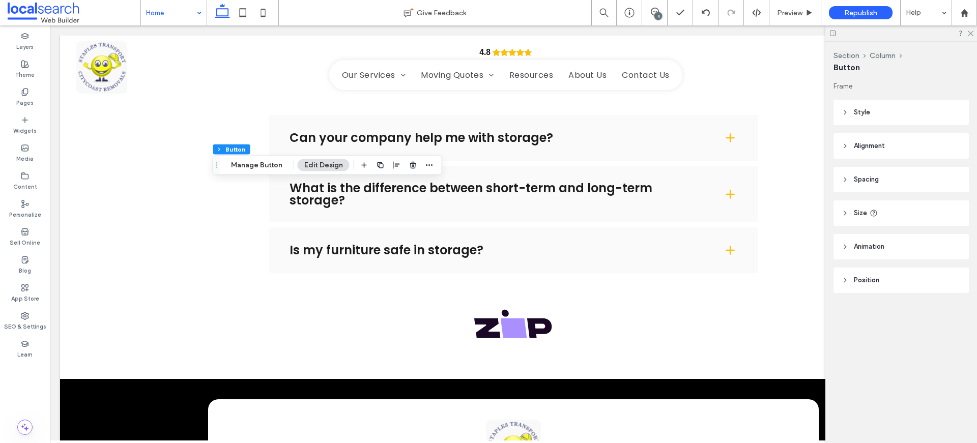
click at [864, 109] on span "Style" at bounding box center [862, 112] width 16 height 10
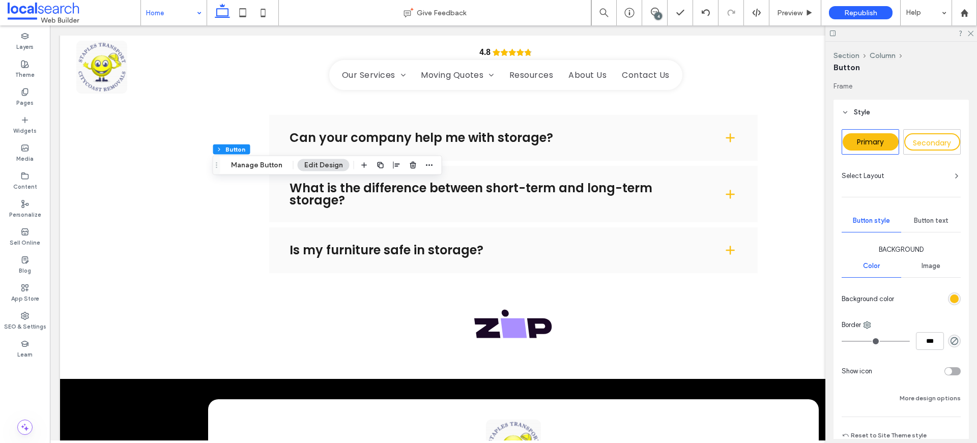
click at [895, 112] on header "Style" at bounding box center [901, 112] width 135 height 25
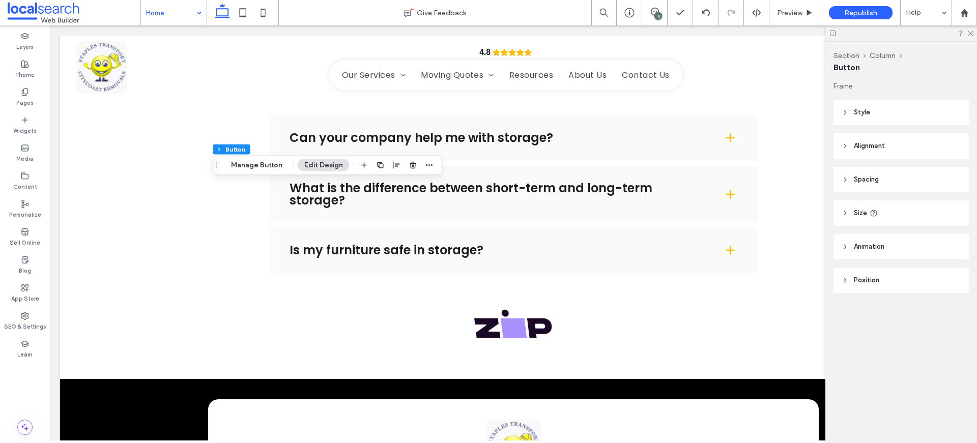
click at [877, 147] on span "Alignment" at bounding box center [869, 146] width 31 height 10
click at [868, 168] on icon at bounding box center [869, 172] width 8 height 8
click at [967, 31] on icon at bounding box center [970, 33] width 7 height 7
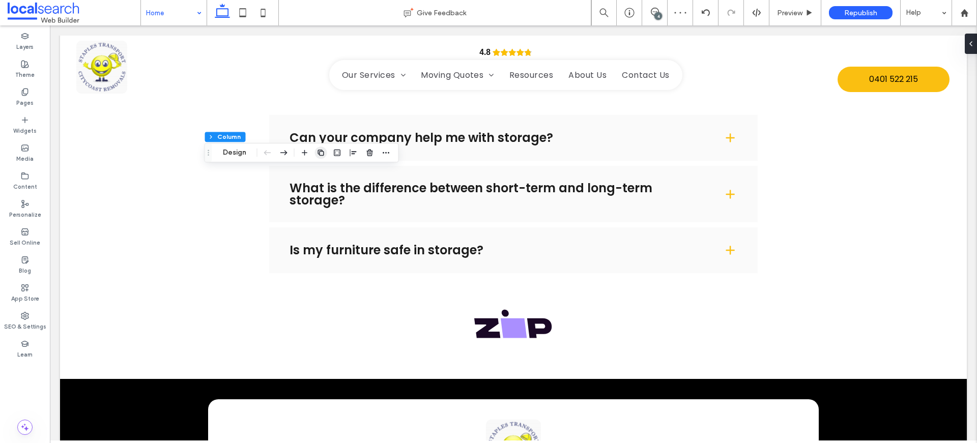
click at [322, 152] on use "button" at bounding box center [321, 153] width 6 height 6
click at [531, 154] on icon "button" at bounding box center [533, 153] width 8 height 8
click at [638, 150] on use "button" at bounding box center [638, 153] width 6 height 6
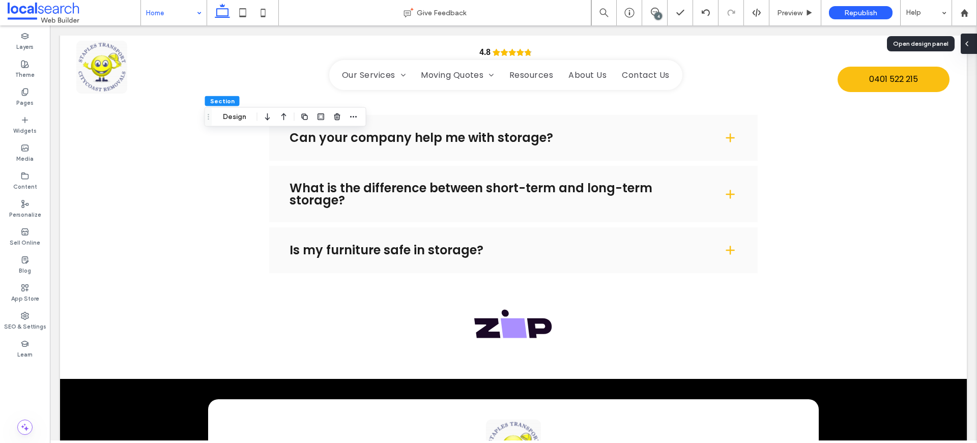
click at [967, 38] on span at bounding box center [967, 44] width 8 height 20
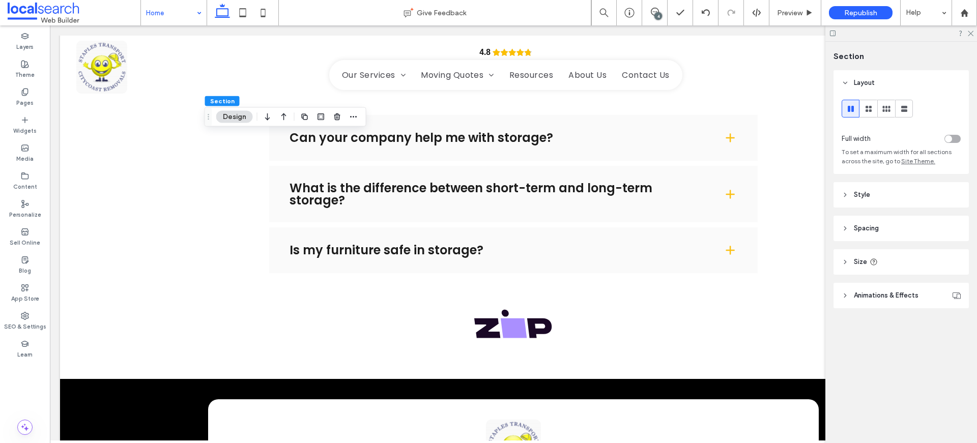
click at [952, 138] on div "toggle" at bounding box center [953, 139] width 16 height 8
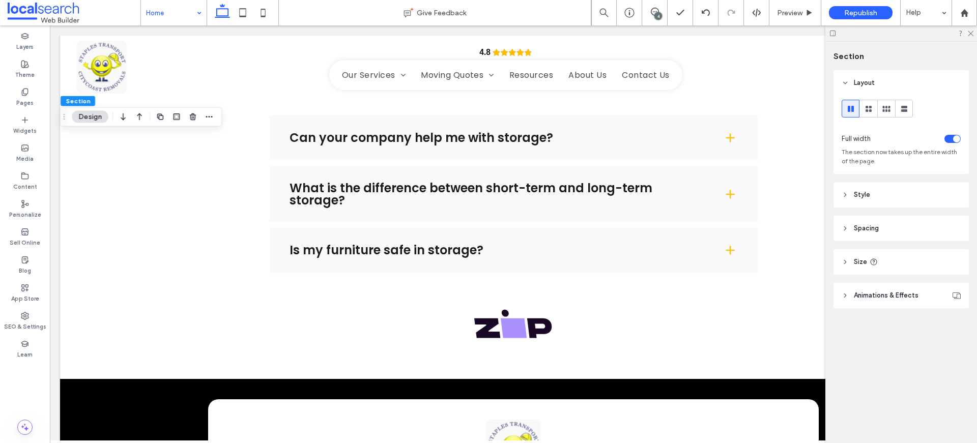
click at [866, 194] on span "Style" at bounding box center [862, 195] width 16 height 10
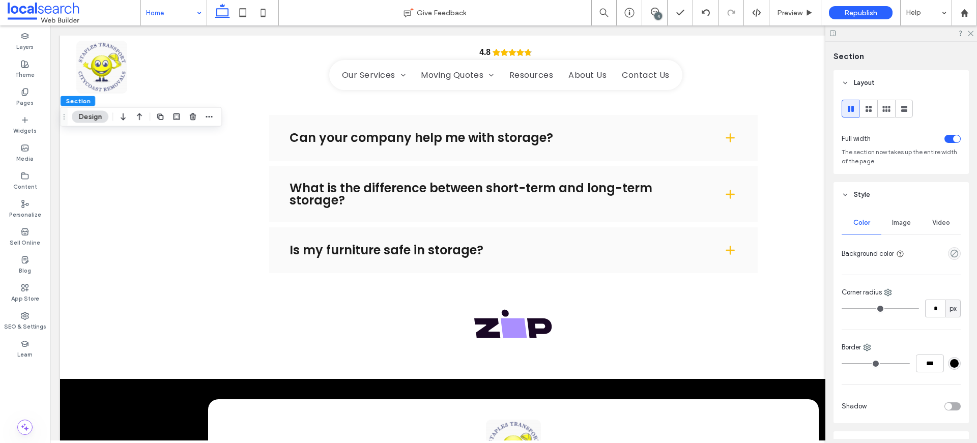
click at [865, 194] on span "Style" at bounding box center [862, 195] width 16 height 10
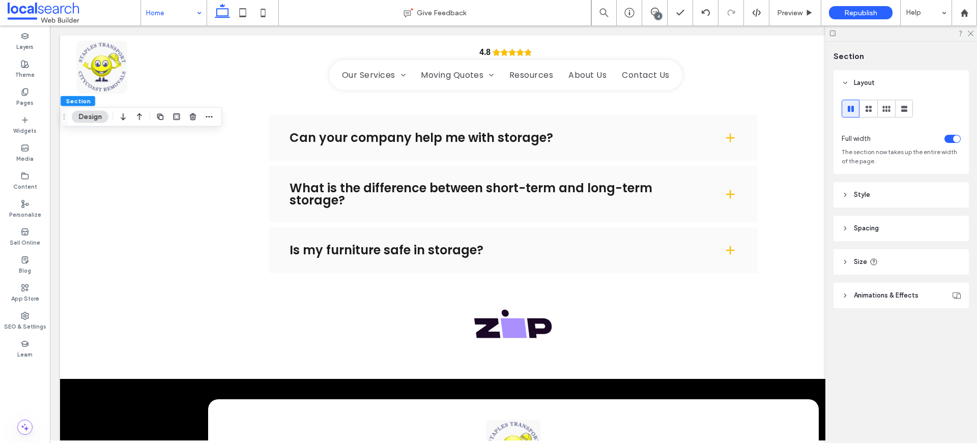
click at [862, 227] on span "Spacing" at bounding box center [866, 228] width 25 height 10
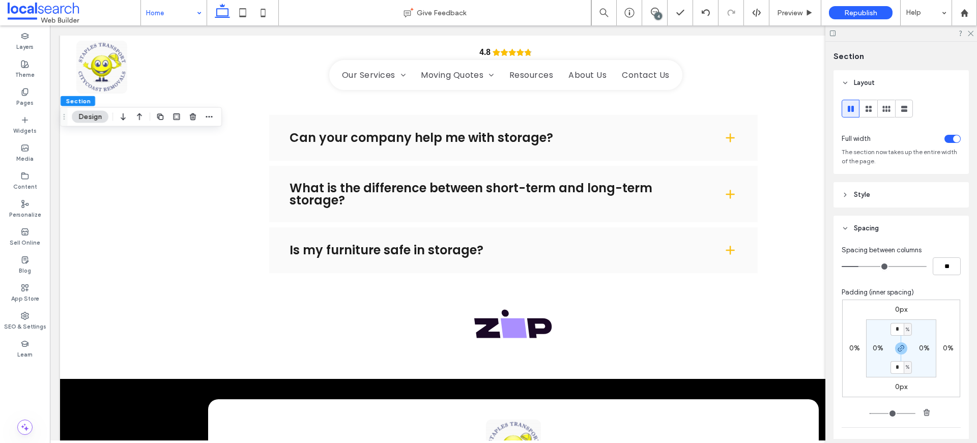
type input "*"
type input "**"
type input "*"
type input "**"
type input "*"
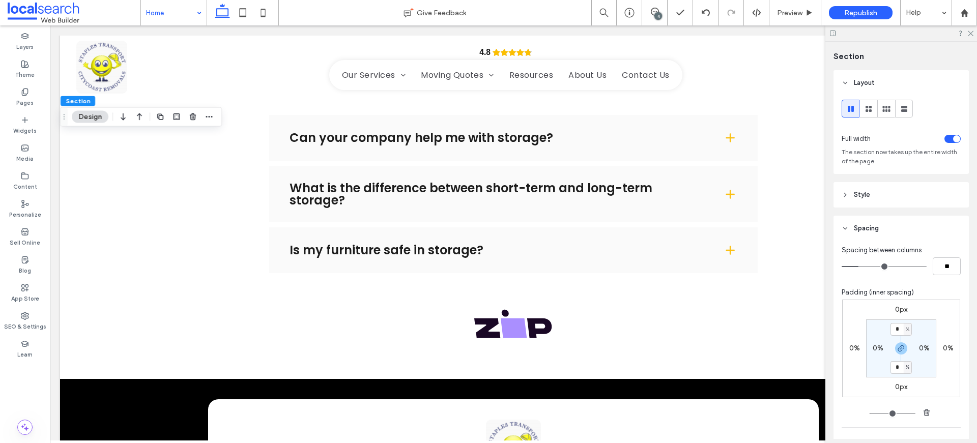
type input "**"
drag, startPoint x: 861, startPoint y: 266, endPoint x: 828, endPoint y: 266, distance: 32.6
type input "*"
click at [842, 266] on input "range" at bounding box center [884, 266] width 85 height 1
click at [894, 327] on input "*" at bounding box center [897, 329] width 13 height 13
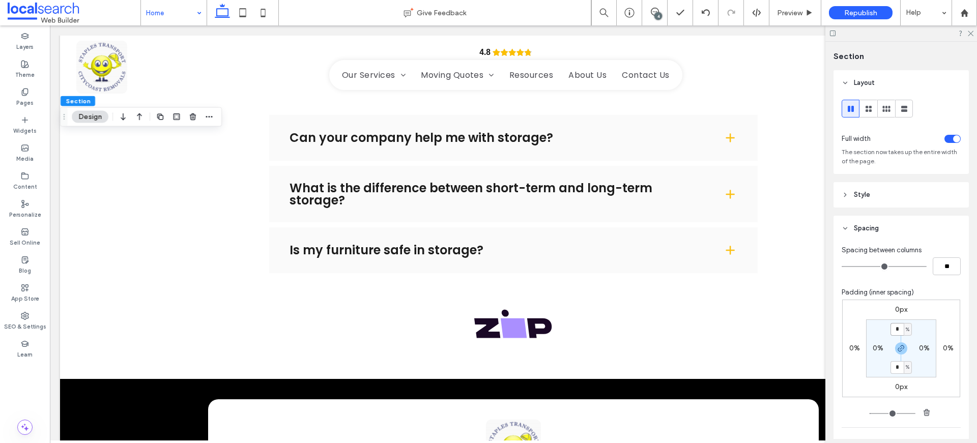
type input "*"
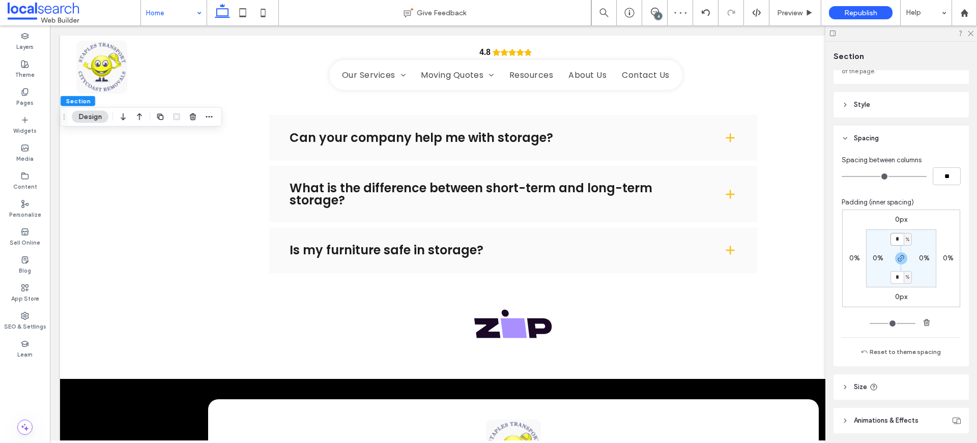
scroll to position [125, 0]
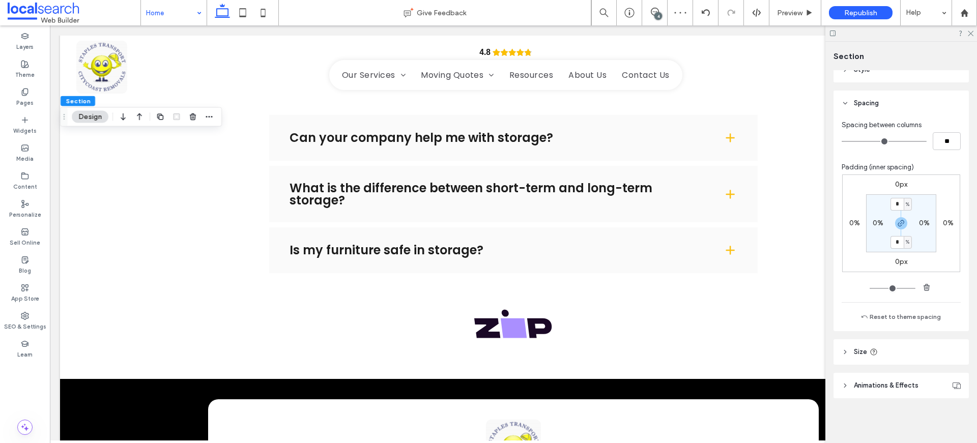
click at [841, 357] on header "Size" at bounding box center [901, 352] width 135 height 25
type input "***"
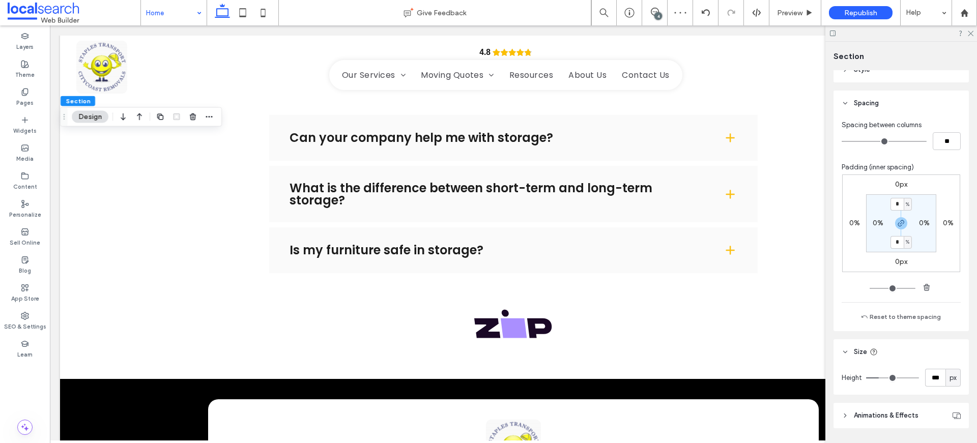
type input "***"
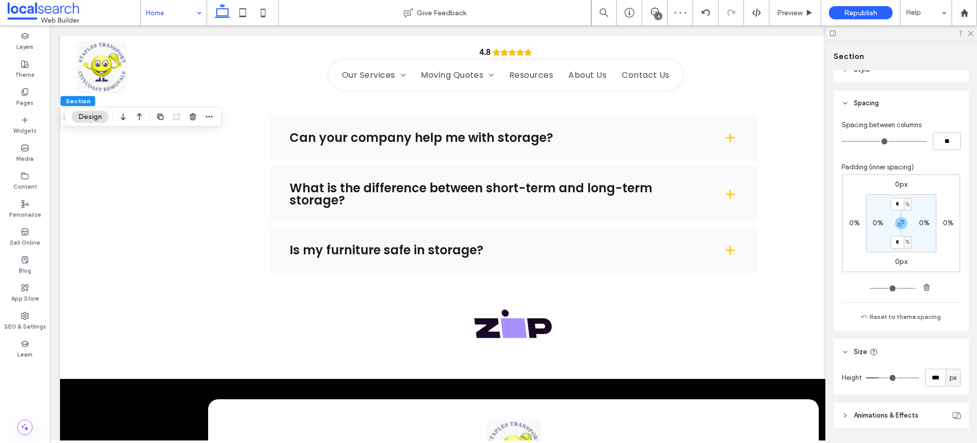
type input "***"
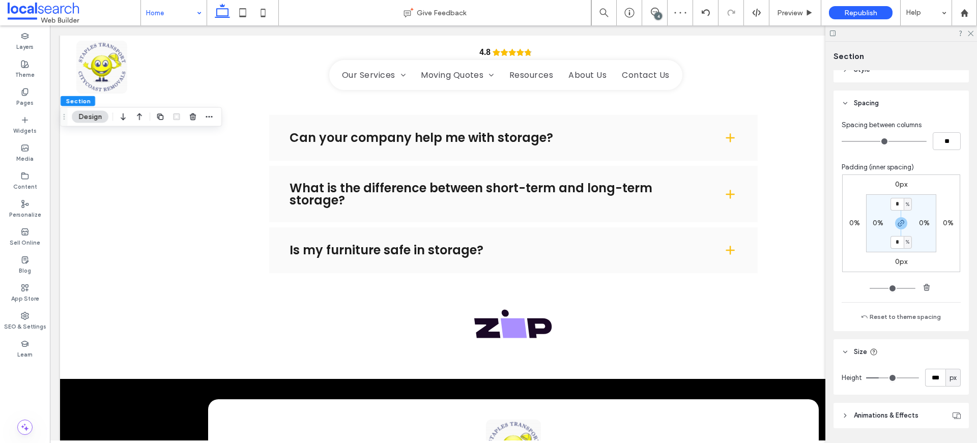
type input "***"
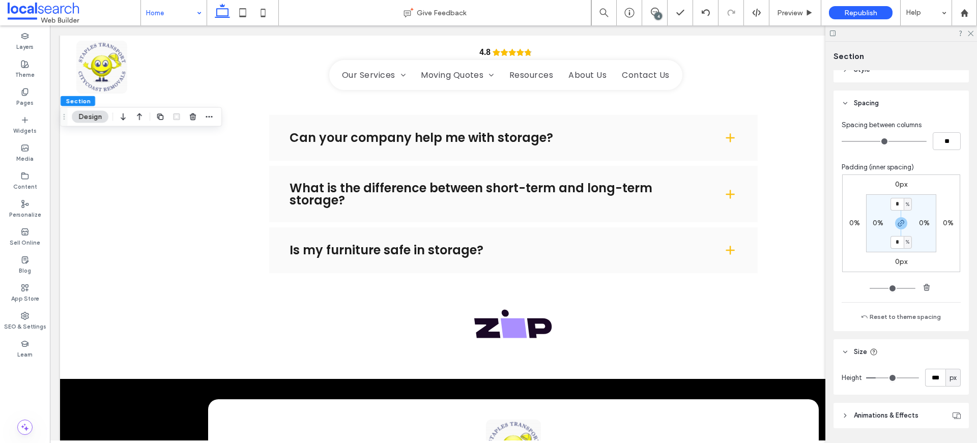
type input "***"
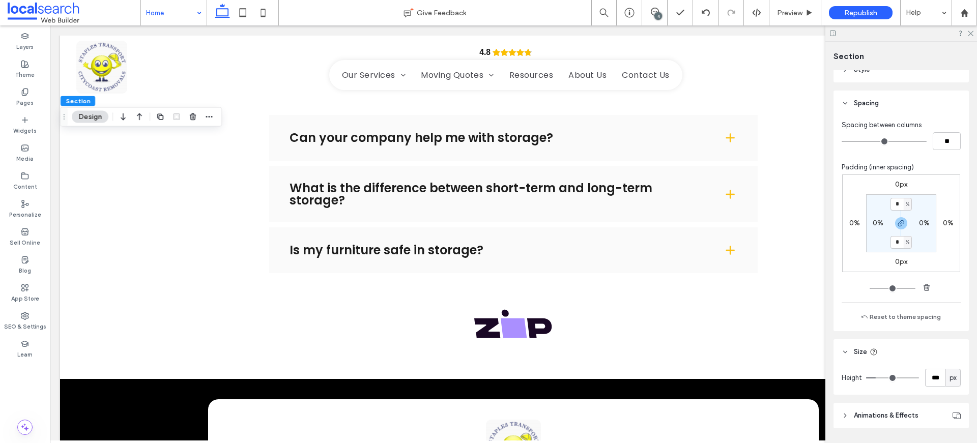
type input "***"
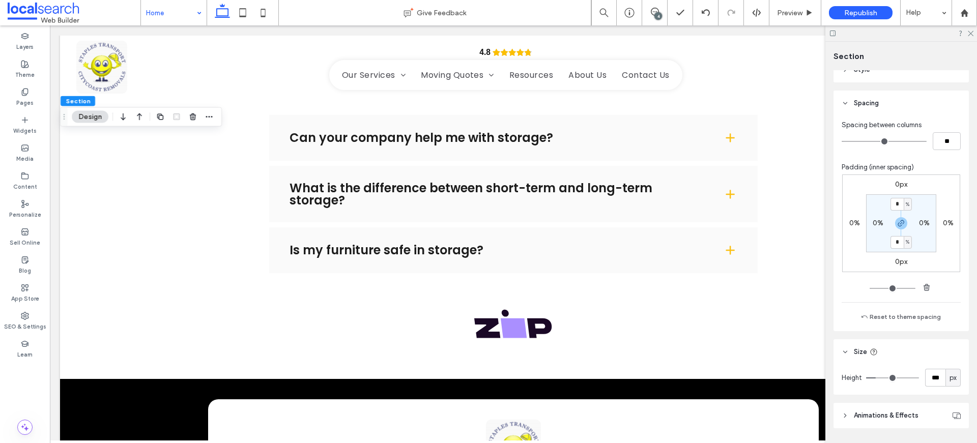
type input "***"
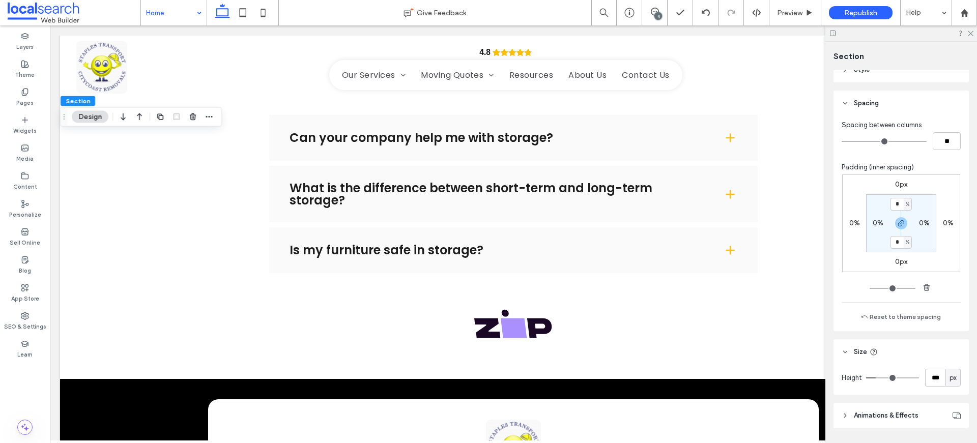
type input "***"
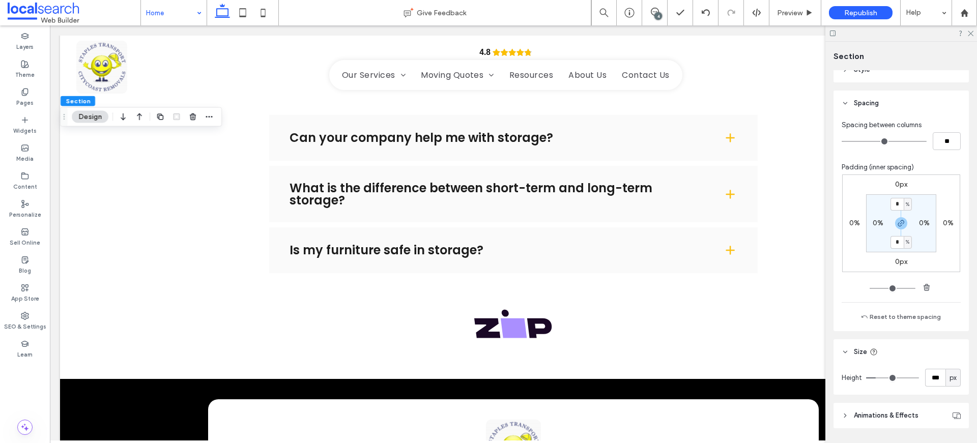
type input "***"
drag, startPoint x: 883, startPoint y: 376, endPoint x: 874, endPoint y: 375, distance: 8.8
type input "***"
click at [874, 378] on input "range" at bounding box center [892, 378] width 53 height 1
type input "***"
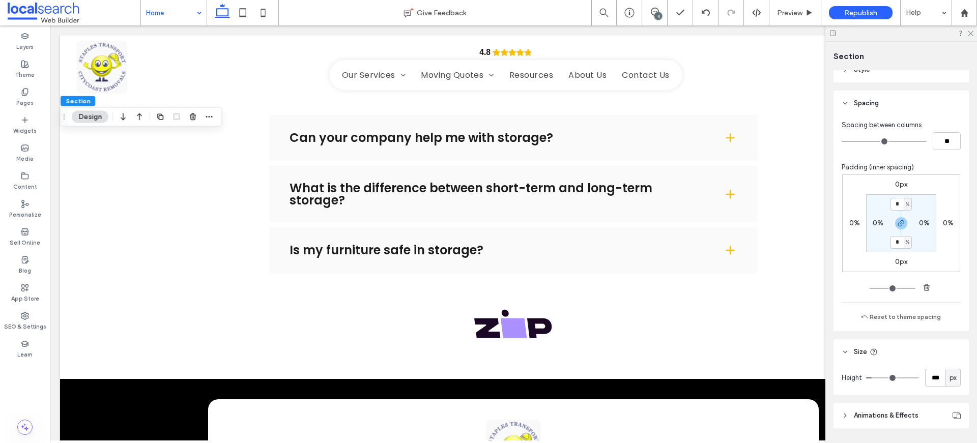
click at [659, 12] on div "4" at bounding box center [659, 16] width 8 height 8
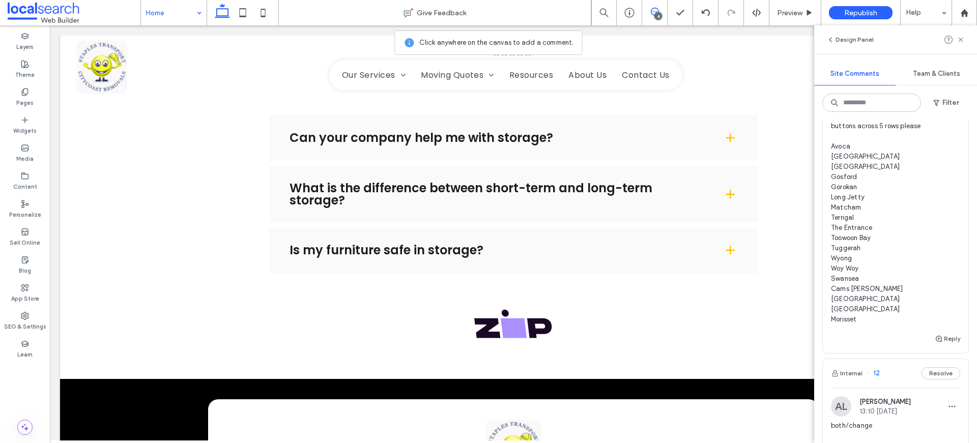
scroll to position [306, 0]
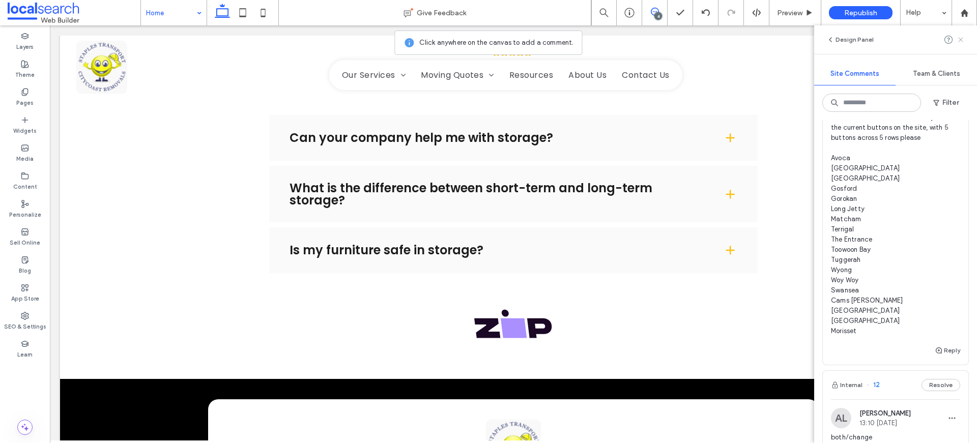
click at [962, 36] on icon at bounding box center [961, 40] width 8 height 8
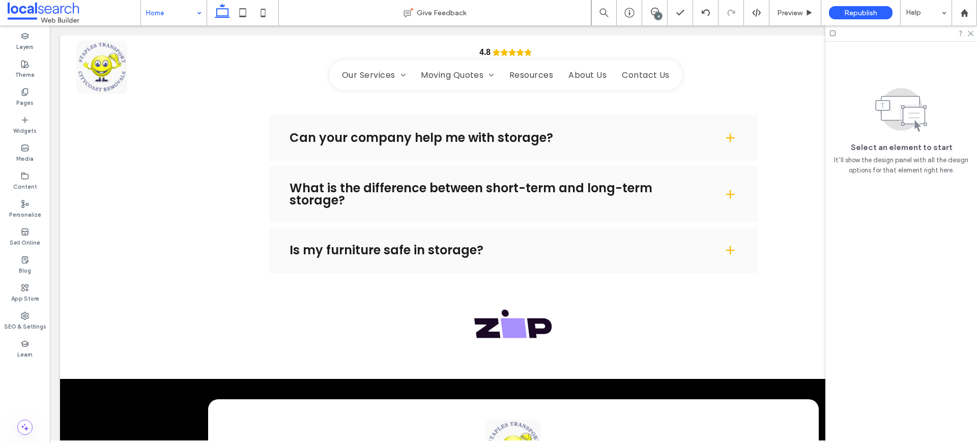
click at [975, 29] on div at bounding box center [902, 33] width 152 height 16
click at [973, 31] on icon at bounding box center [970, 33] width 7 height 7
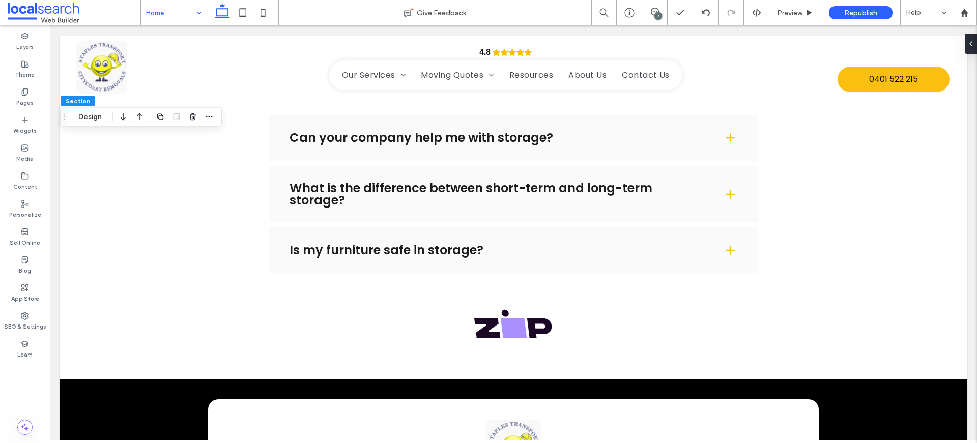
click at [80, 99] on span "Section" at bounding box center [78, 101] width 24 height 8
click at [18, 41] on label "Layers" at bounding box center [24, 45] width 17 height 11
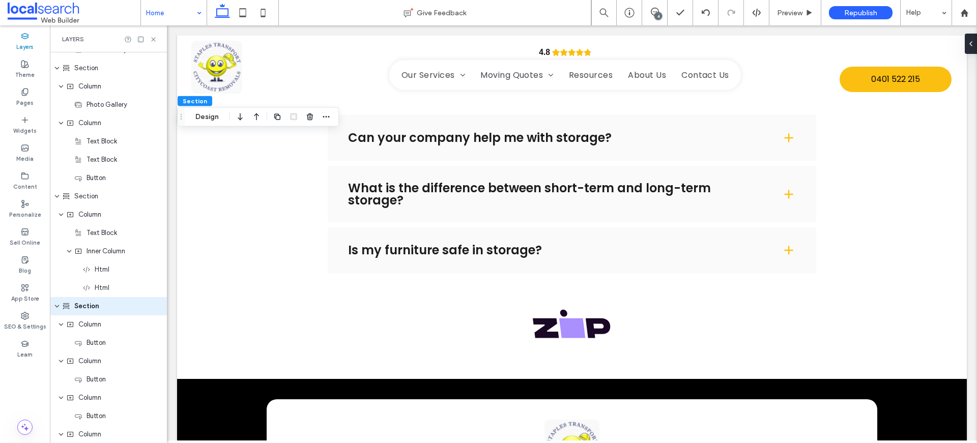
scroll to position [2031, 0]
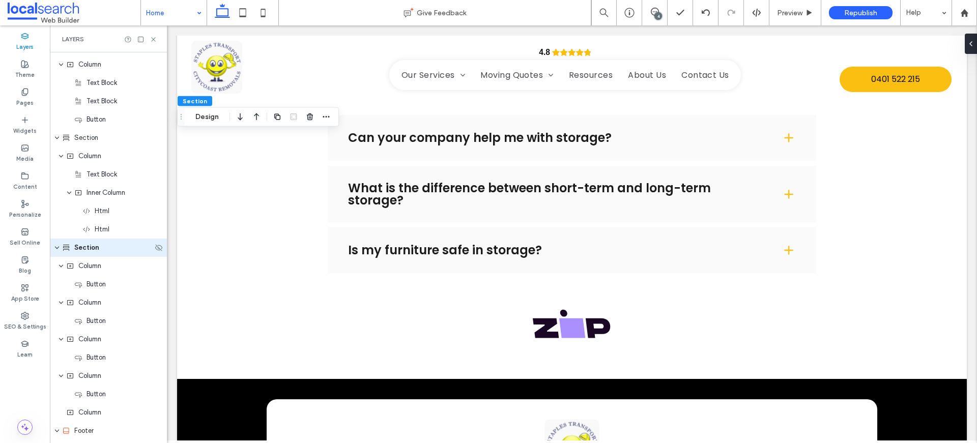
click at [57, 248] on use "expand Section" at bounding box center [57, 248] width 4 height 3
click at [55, 248] on icon "expand Section" at bounding box center [57, 248] width 8 height 6
click at [56, 248] on icon "expand Section" at bounding box center [57, 248] width 6 height 8
click at [118, 250] on div "Section" at bounding box center [107, 248] width 91 height 10
click at [274, 119] on icon "button" at bounding box center [277, 117] width 8 height 8
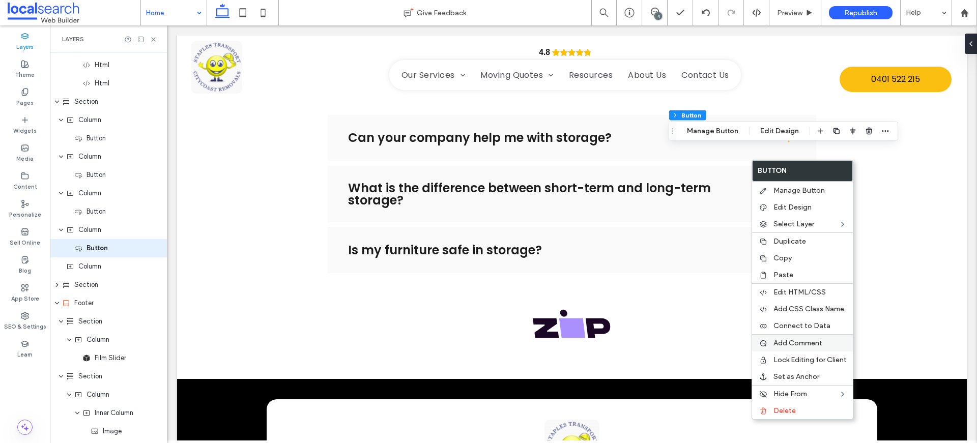
scroll to position [2178, 0]
drag, startPoint x: 797, startPoint y: 255, endPoint x: 878, endPoint y: 187, distance: 106.2
click at [797, 255] on label "Copy" at bounding box center [810, 258] width 73 height 9
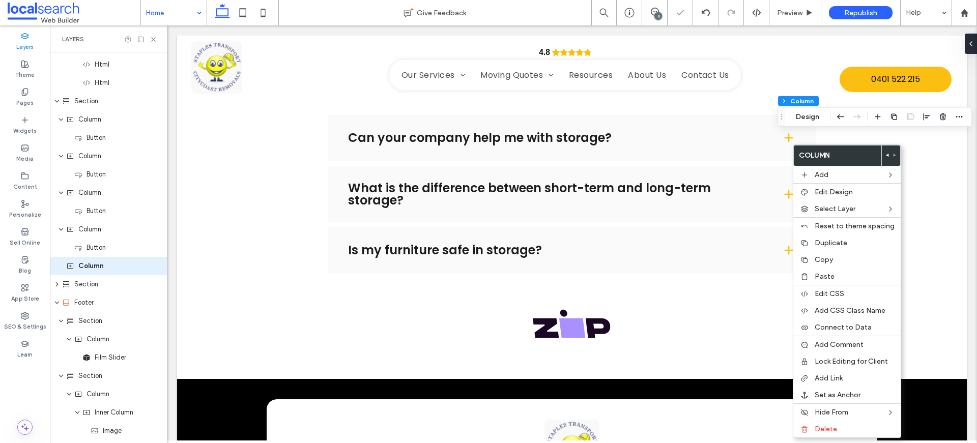
scroll to position [2196, 0]
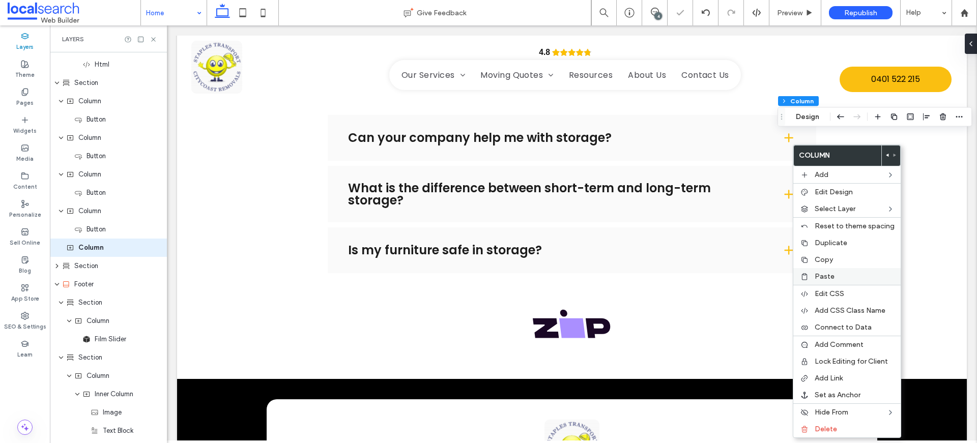
click at [838, 276] on label "Paste" at bounding box center [855, 276] width 80 height 9
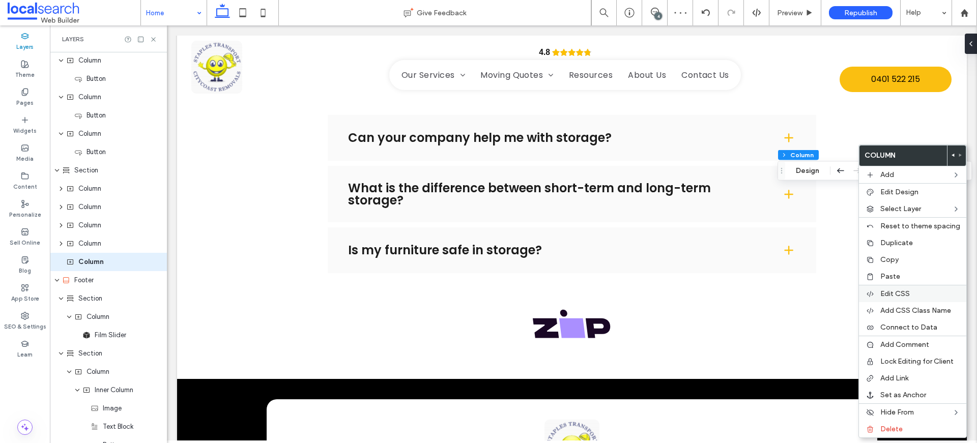
scroll to position [2324, 0]
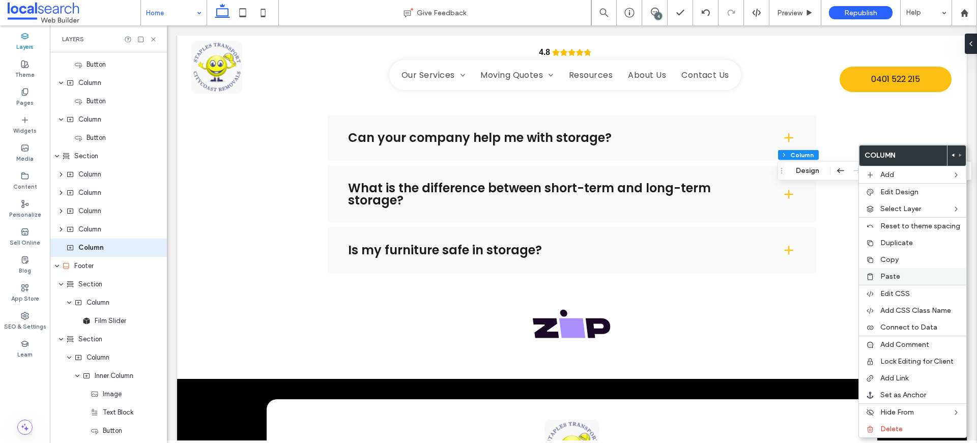
click at [880, 276] on div "Paste" at bounding box center [912, 276] width 107 height 17
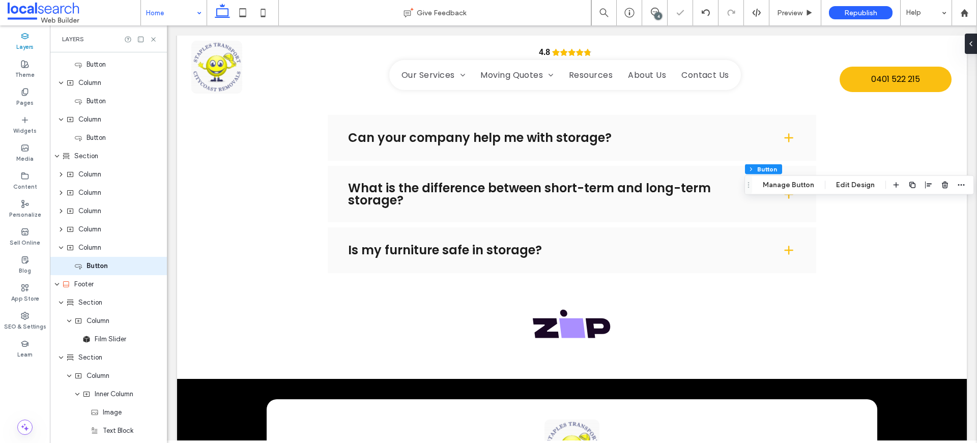
scroll to position [2342, 0]
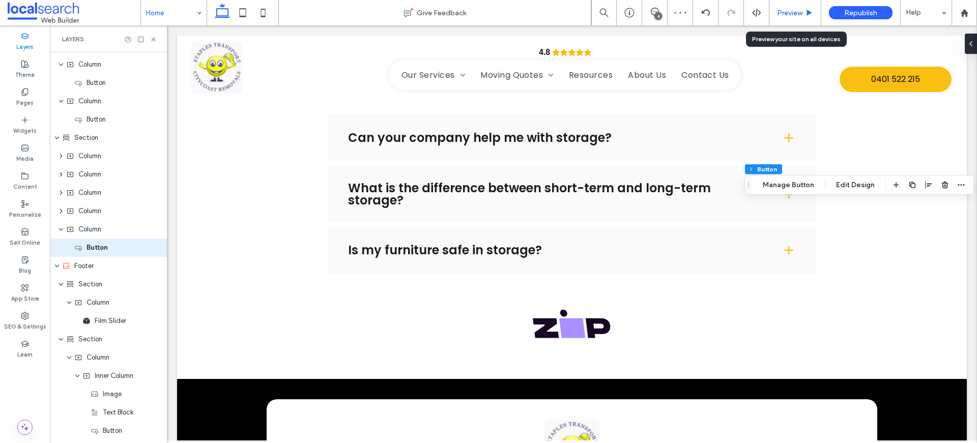
click at [772, 11] on div "Preview" at bounding box center [795, 13] width 51 height 9
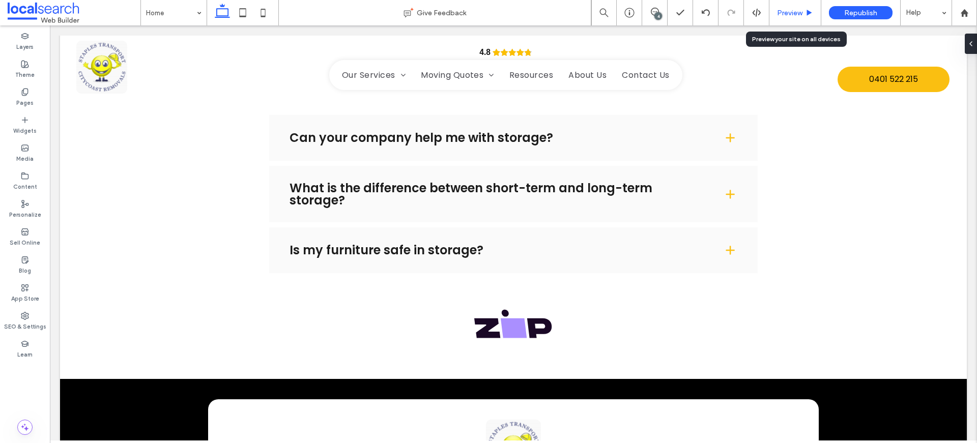
click at [794, 16] on span "Preview" at bounding box center [789, 13] width 25 height 9
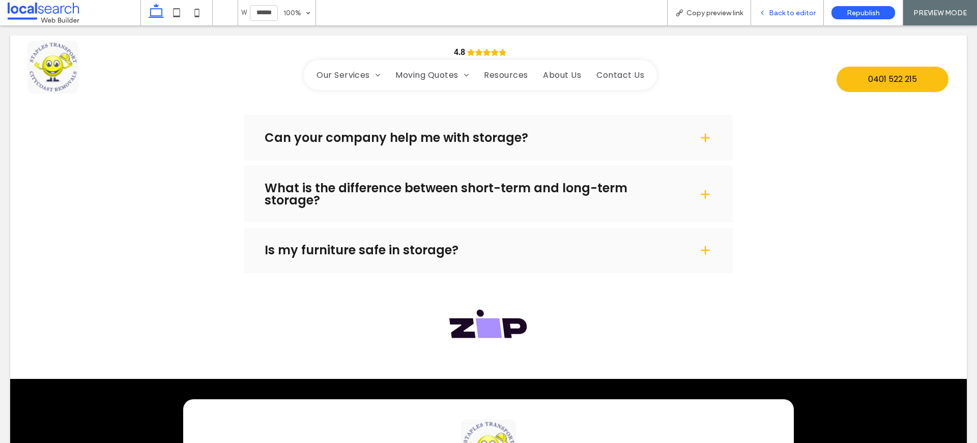
click at [794, 16] on span "Back to editor" at bounding box center [792, 13] width 47 height 9
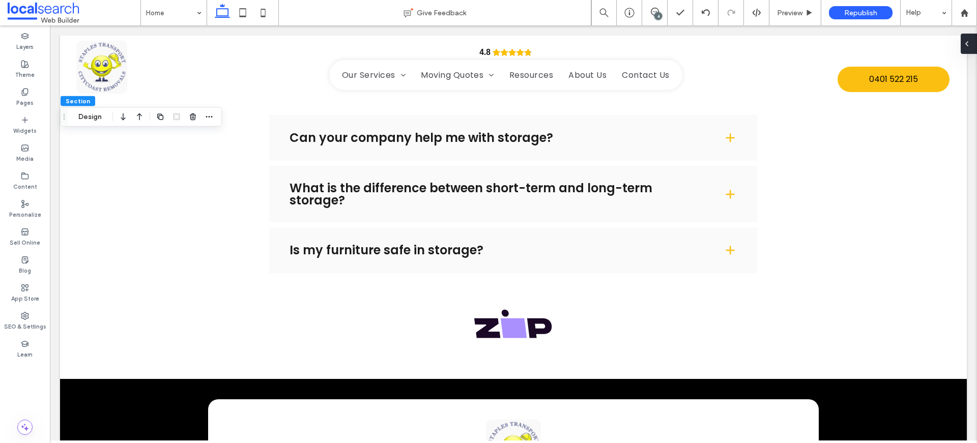
click at [967, 43] on icon at bounding box center [967, 44] width 8 height 8
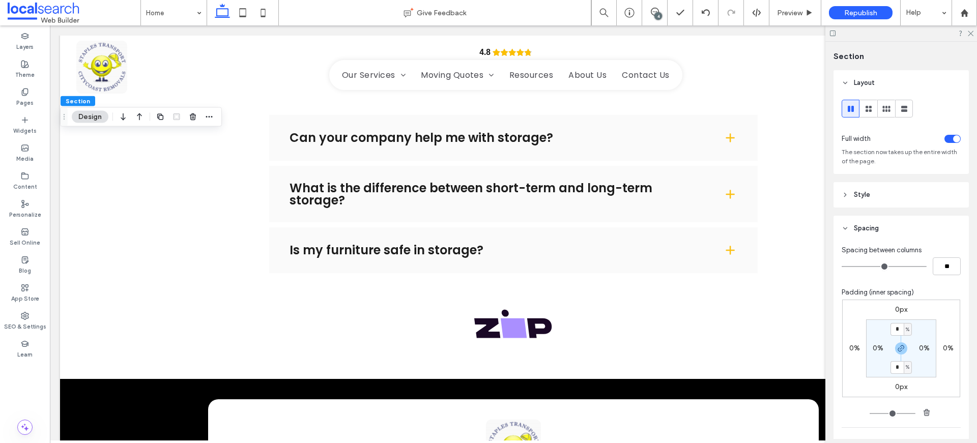
click at [953, 137] on div "toggle" at bounding box center [956, 138] width 7 height 7
click at [945, 140] on div "toggle" at bounding box center [953, 139] width 16 height 8
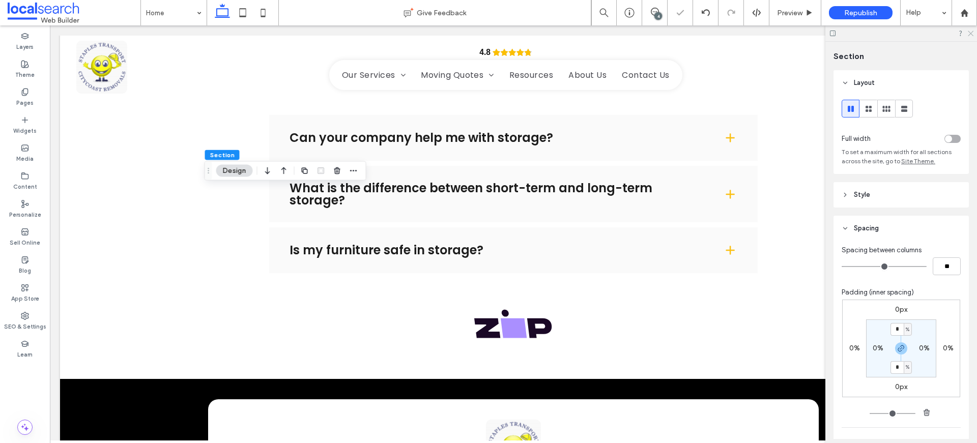
click at [971, 30] on icon at bounding box center [970, 33] width 7 height 7
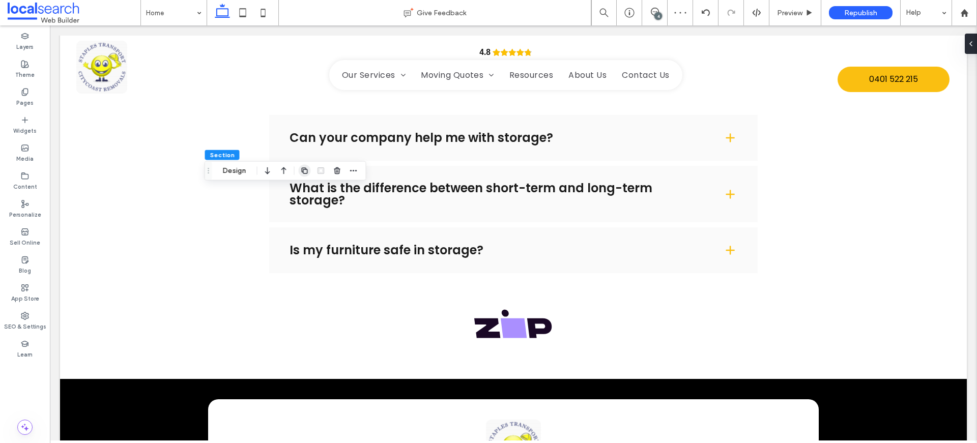
click at [305, 171] on icon "button" at bounding box center [305, 171] width 8 height 8
click at [301, 224] on icon "button" at bounding box center [305, 225] width 8 height 8
click at [660, 16] on div "4" at bounding box center [659, 16] width 8 height 8
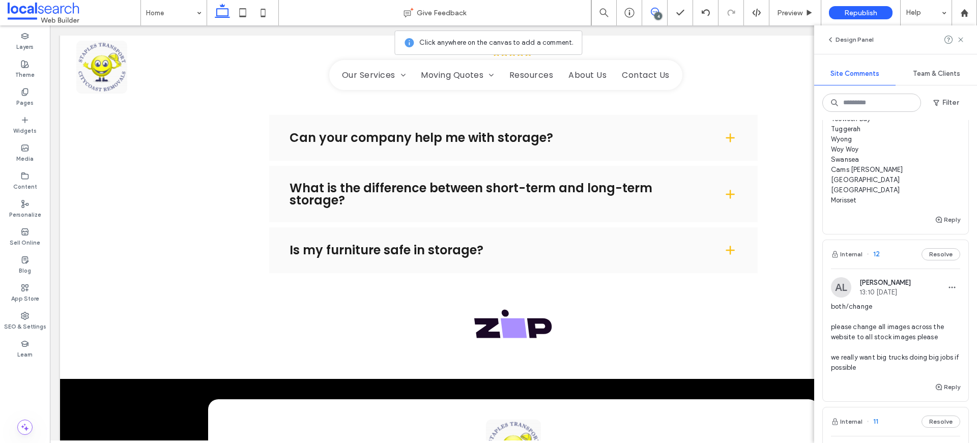
scroll to position [348, 0]
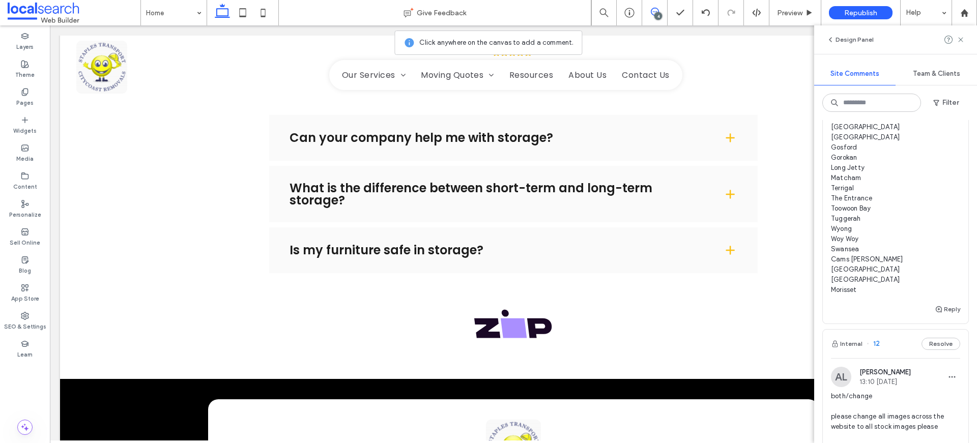
click at [860, 295] on span "both/change can we please also add a row of buttons that all lead to the contac…" at bounding box center [895, 157] width 129 height 275
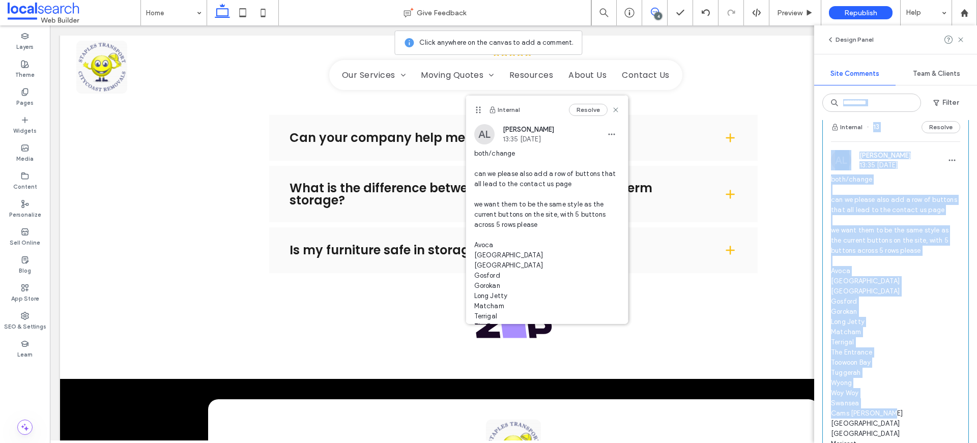
scroll to position [69, 0]
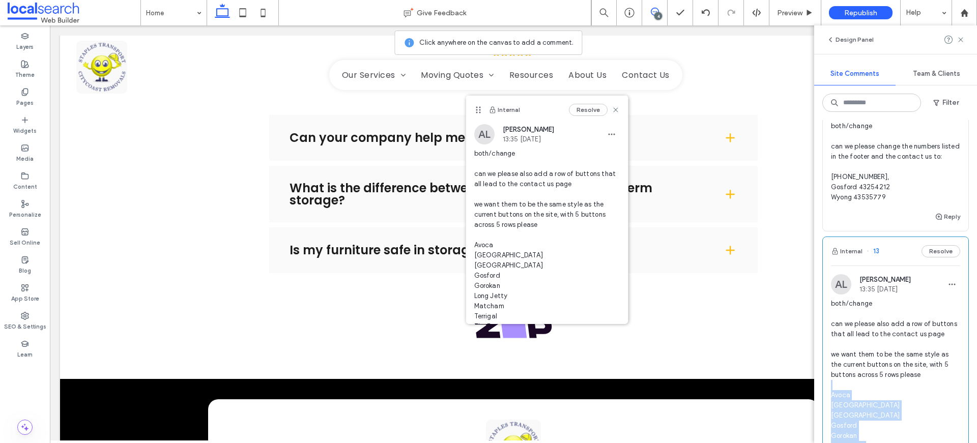
drag, startPoint x: 864, startPoint y: 316, endPoint x: 833, endPoint y: 401, distance: 91.0
click at [833, 407] on div "both/change can we please also add a row of buttons that all lead to the contac…" at bounding box center [895, 440] width 129 height 283
copy span "Avoca Bateau Bay [PERSON_NAME] Gorokan Long Jetty Matcham Terrigal The Entrance…"
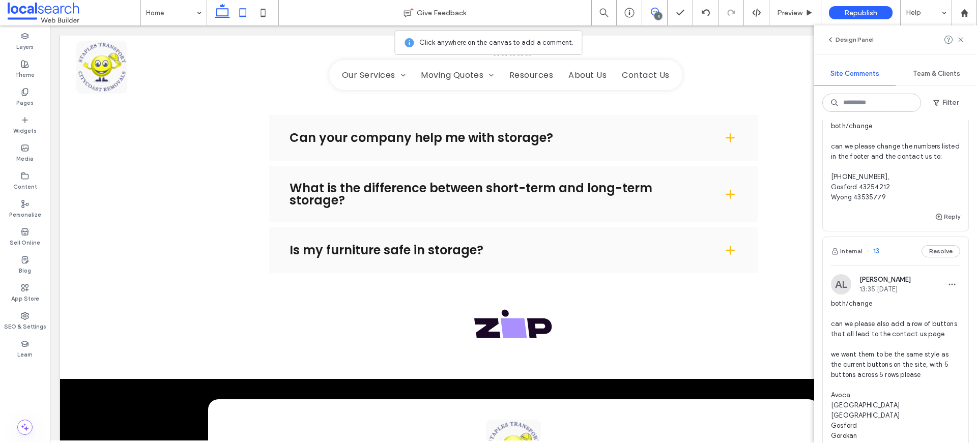
click at [243, 6] on icon at bounding box center [243, 13] width 20 height 20
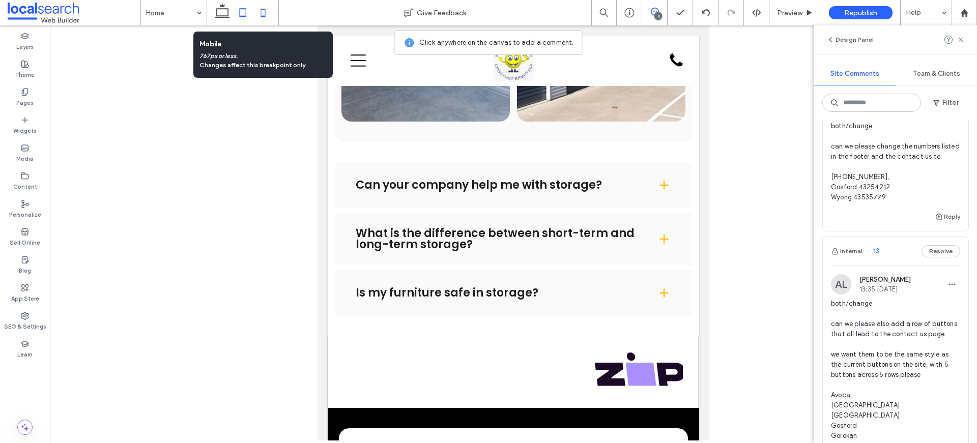
click at [265, 13] on icon at bounding box center [263, 13] width 20 height 20
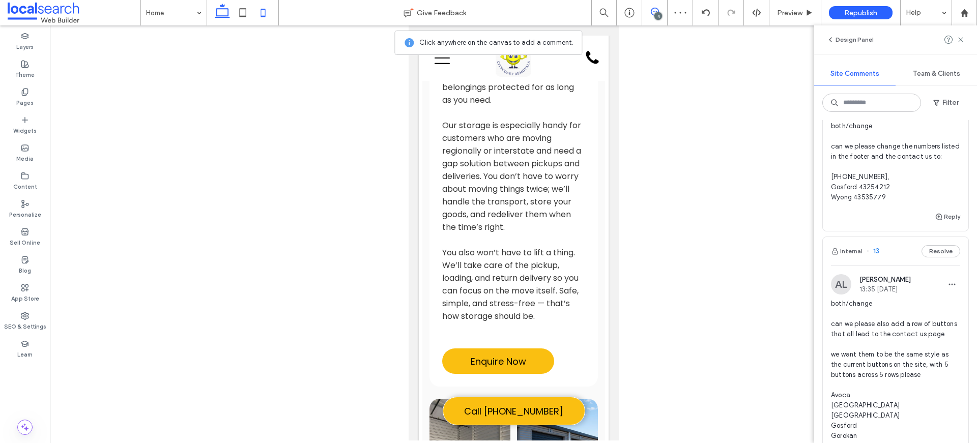
click at [226, 11] on icon at bounding box center [222, 13] width 20 height 20
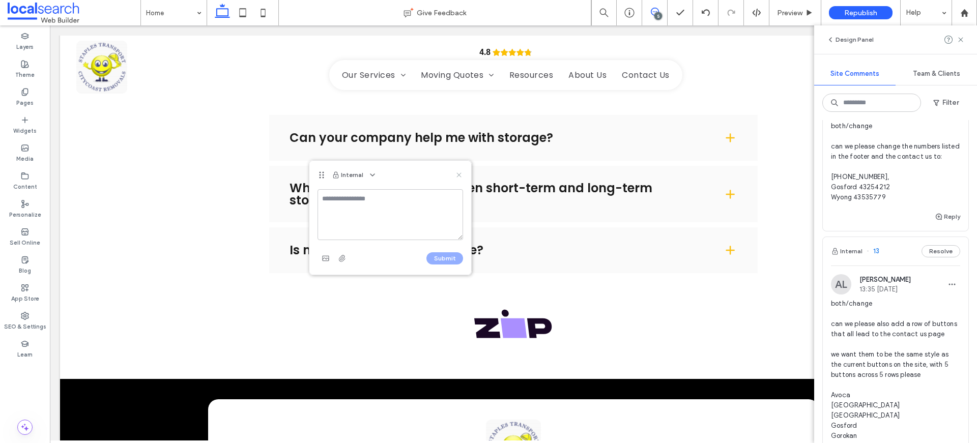
click at [458, 174] on use at bounding box center [459, 175] width 5 height 5
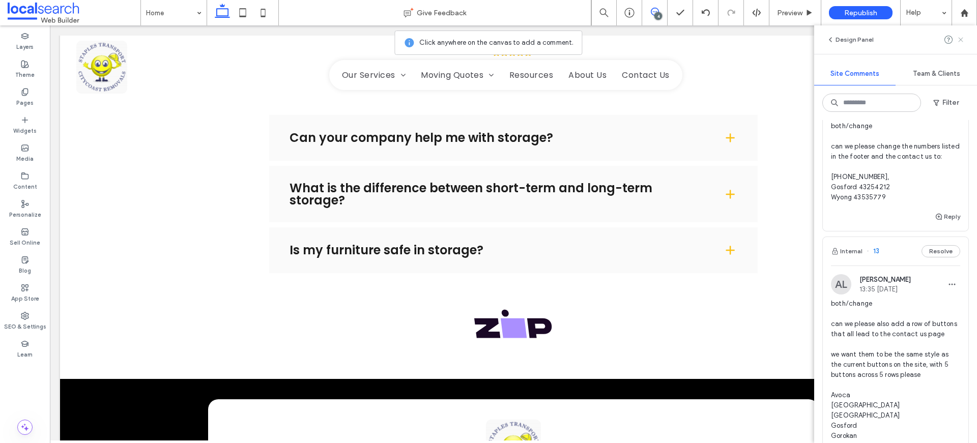
click at [963, 36] on icon at bounding box center [961, 40] width 8 height 8
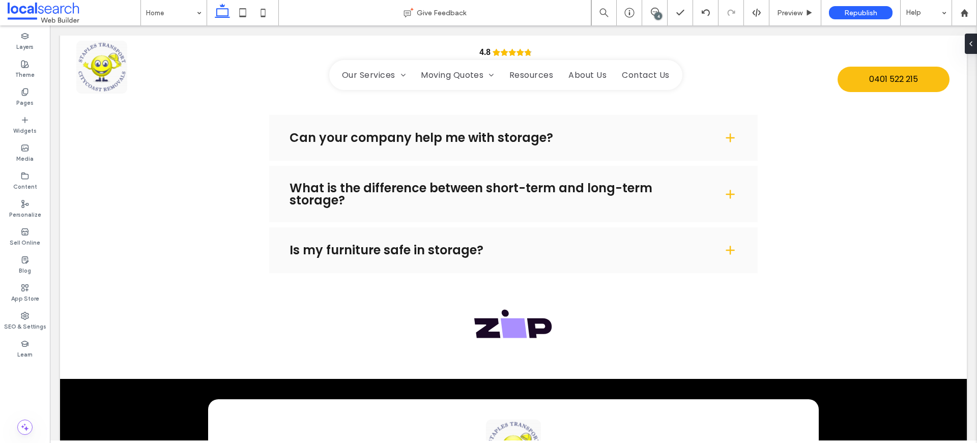
scroll to position [0, 0]
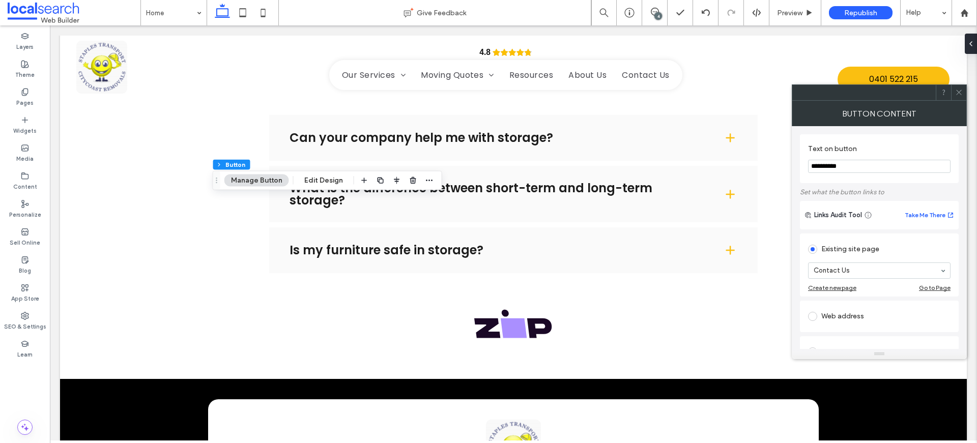
paste input "Text on button"
type input "*****"
click at [960, 90] on icon at bounding box center [959, 93] width 8 height 8
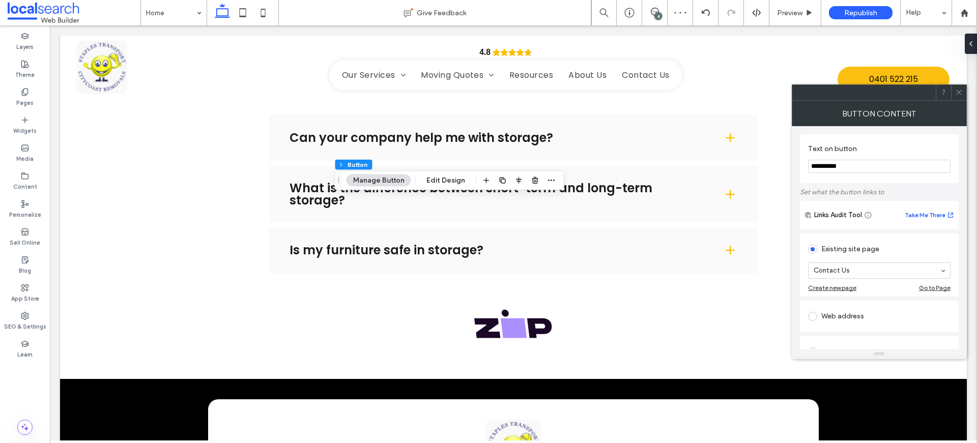
paste input "Text on button"
type input "**********"
click at [957, 90] on icon at bounding box center [959, 93] width 8 height 8
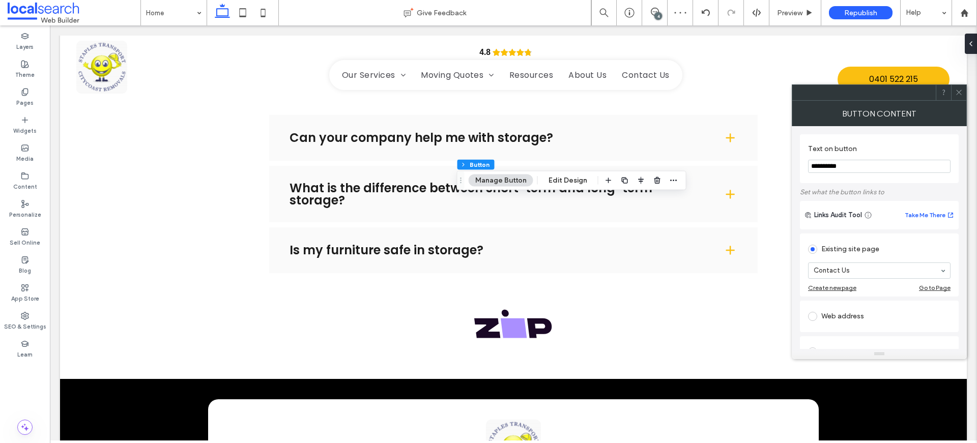
drag, startPoint x: 855, startPoint y: 172, endPoint x: 794, endPoint y: 164, distance: 61.5
click at [794, 164] on div "**********" at bounding box center [879, 237] width 175 height 223
paste input "Text on button"
type input "*****"
click at [962, 94] on icon at bounding box center [959, 93] width 8 height 8
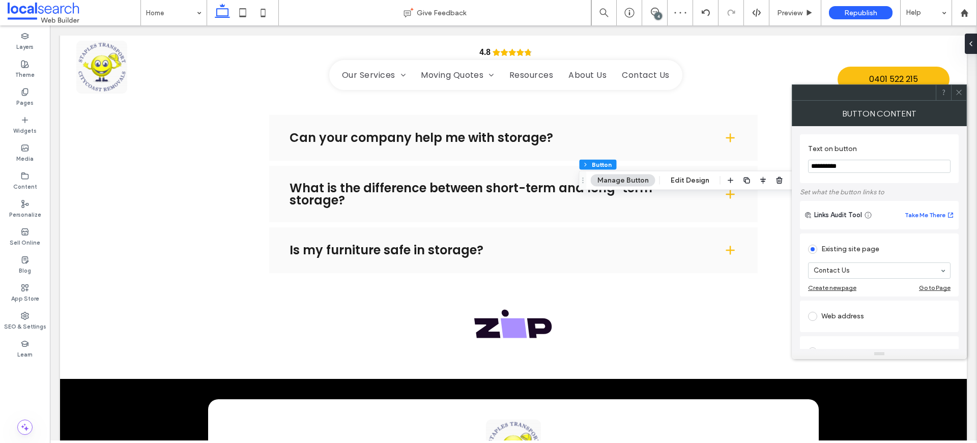
drag, startPoint x: 874, startPoint y: 169, endPoint x: 810, endPoint y: 163, distance: 64.4
click at [810, 163] on input "**********" at bounding box center [879, 166] width 143 height 13
paste input "Text on button"
type input "*******"
click at [957, 90] on icon at bounding box center [959, 93] width 8 height 8
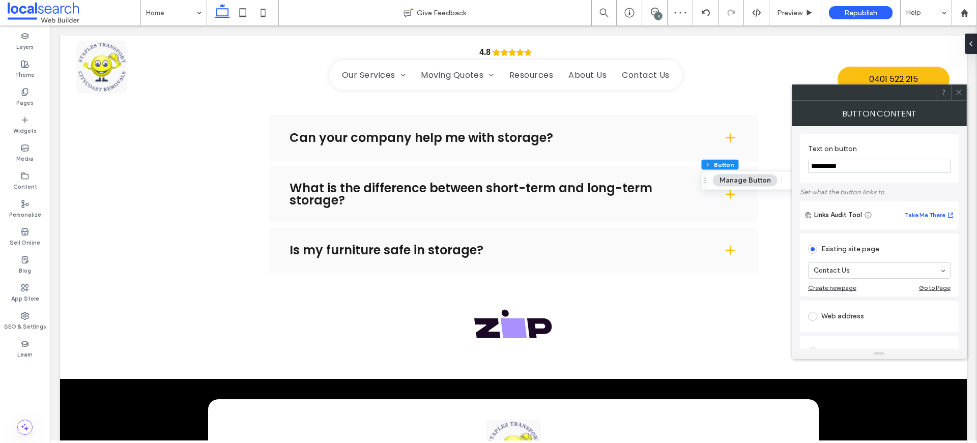
paste input "Text on button"
type input "*******"
click at [959, 89] on icon at bounding box center [959, 93] width 8 height 8
drag, startPoint x: 855, startPoint y: 169, endPoint x: 793, endPoint y: 159, distance: 63.5
click at [795, 160] on div "**********" at bounding box center [879, 237] width 175 height 223
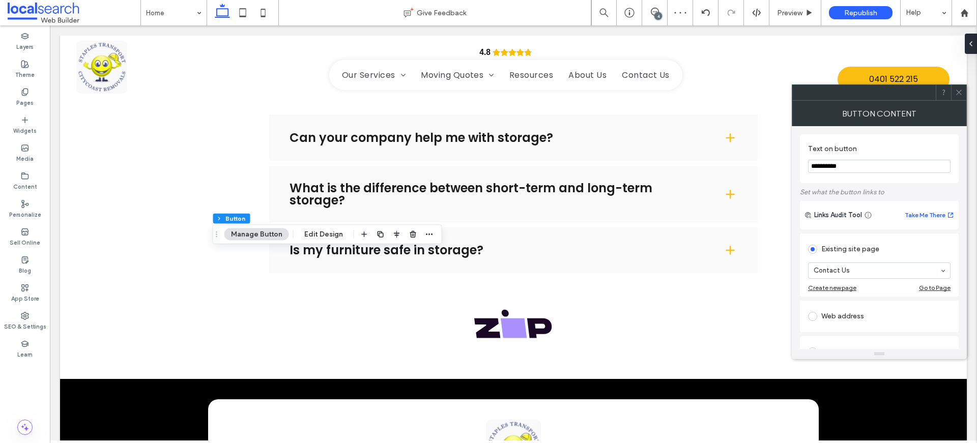
paste input "Text on button"
type input "**********"
click at [960, 95] on icon at bounding box center [959, 93] width 8 height 8
drag, startPoint x: 860, startPoint y: 172, endPoint x: 828, endPoint y: 165, distance: 32.7
click at [807, 168] on div "**********" at bounding box center [879, 158] width 159 height 49
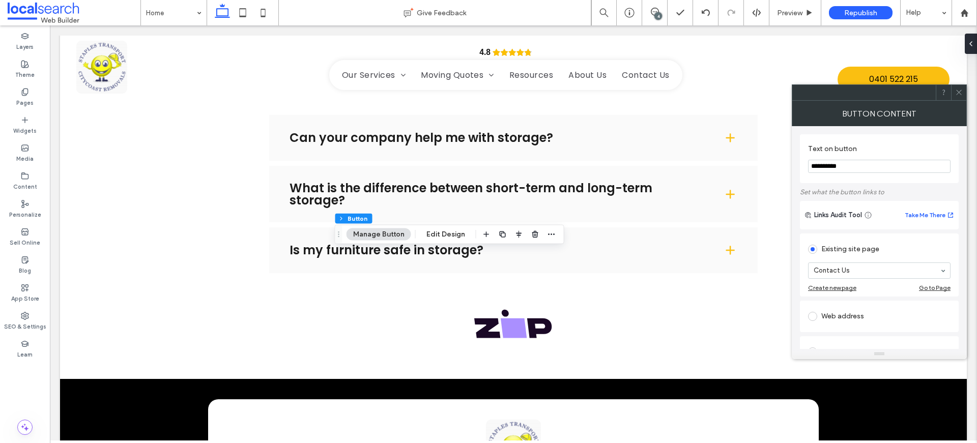
drag, startPoint x: 870, startPoint y: 164, endPoint x: 794, endPoint y: 159, distance: 76.0
click at [794, 159] on div "**********" at bounding box center [879, 237] width 175 height 223
paste input "Text on button"
type input "*******"
click at [961, 90] on icon at bounding box center [959, 93] width 8 height 8
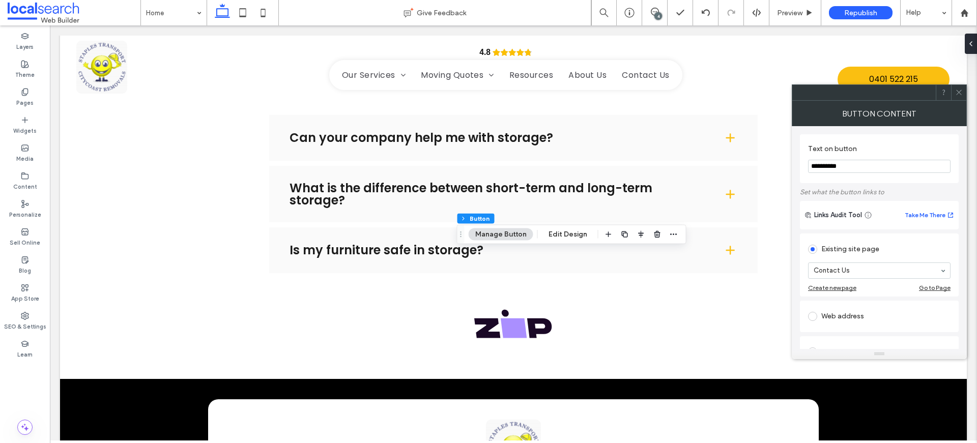
paste input "Text on button"
type input "********"
click at [959, 97] on span at bounding box center [959, 92] width 8 height 15
paste input "**"
type input "**********"
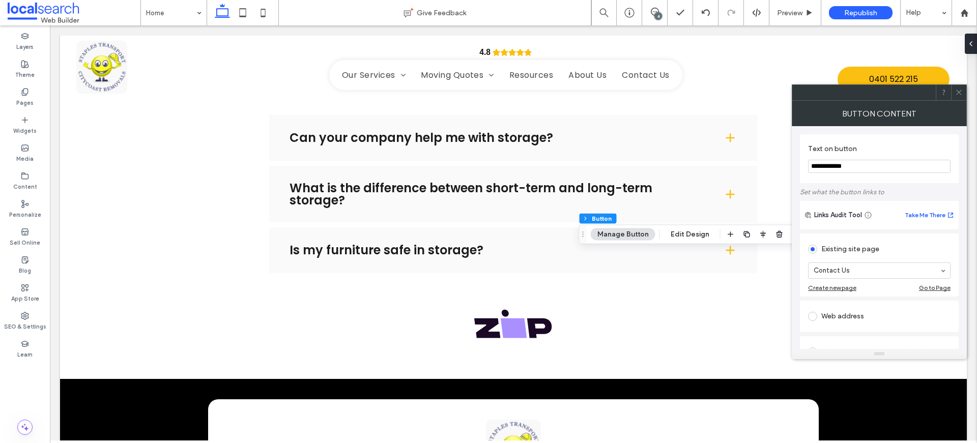
click at [961, 90] on use at bounding box center [958, 92] width 5 height 5
paste input "*"
type input "**********"
click at [963, 93] on icon at bounding box center [959, 93] width 8 height 8
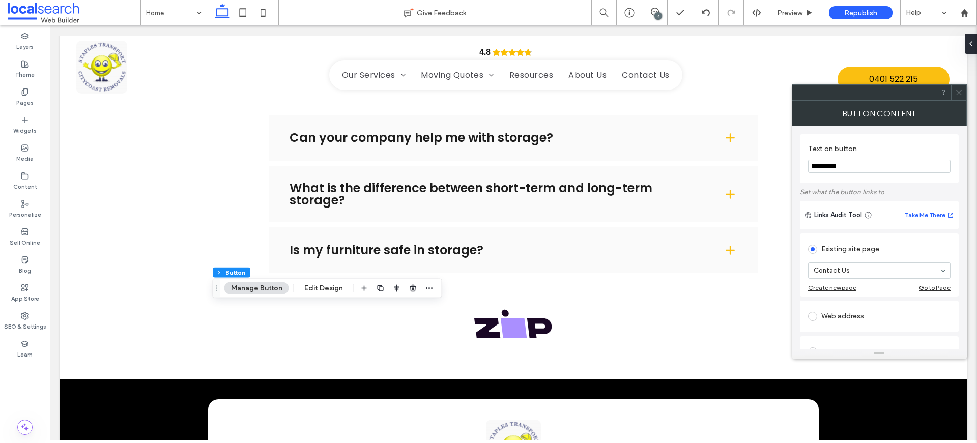
drag, startPoint x: 837, startPoint y: 159, endPoint x: 872, endPoint y: 167, distance: 36.5
click at [872, 167] on input "**********" at bounding box center [879, 166] width 143 height 13
paste input "Text on button"
type input "********"
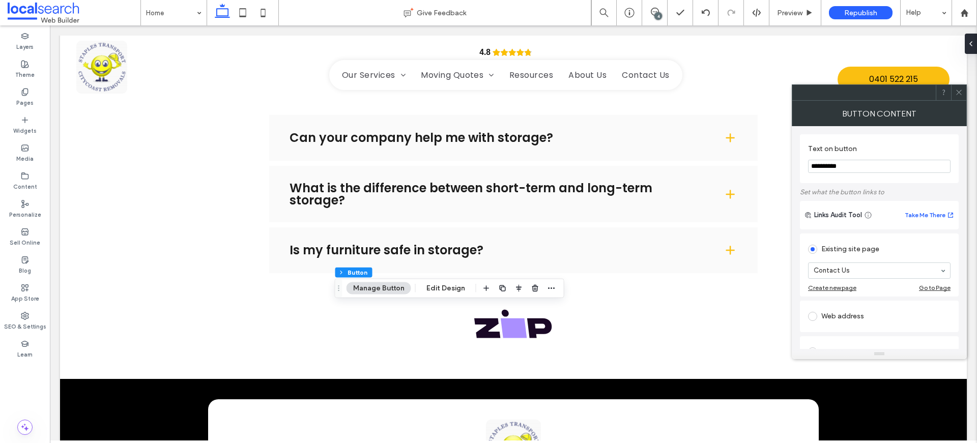
paste input "Text on button"
type input "*****"
click at [959, 92] on icon at bounding box center [959, 93] width 8 height 8
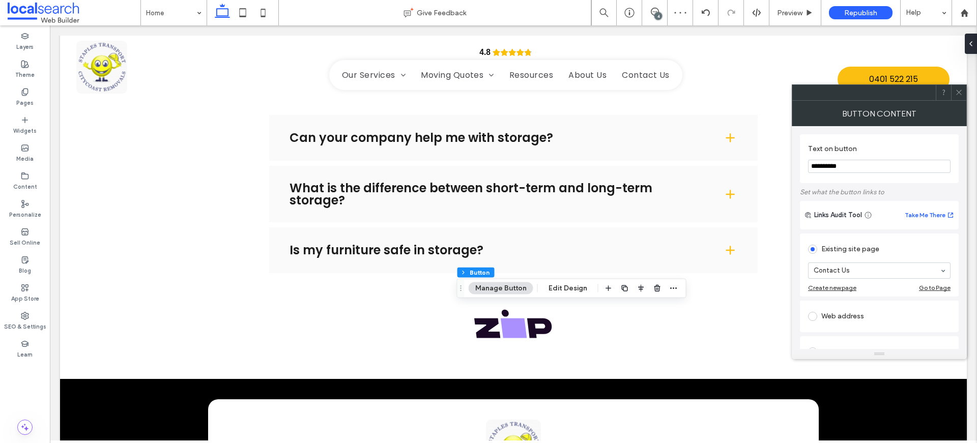
drag, startPoint x: 846, startPoint y: 168, endPoint x: 802, endPoint y: 166, distance: 44.3
click at [802, 166] on div "**********" at bounding box center [879, 158] width 159 height 49
paste input "Text on button"
type input "*******"
click at [961, 89] on icon at bounding box center [959, 93] width 8 height 8
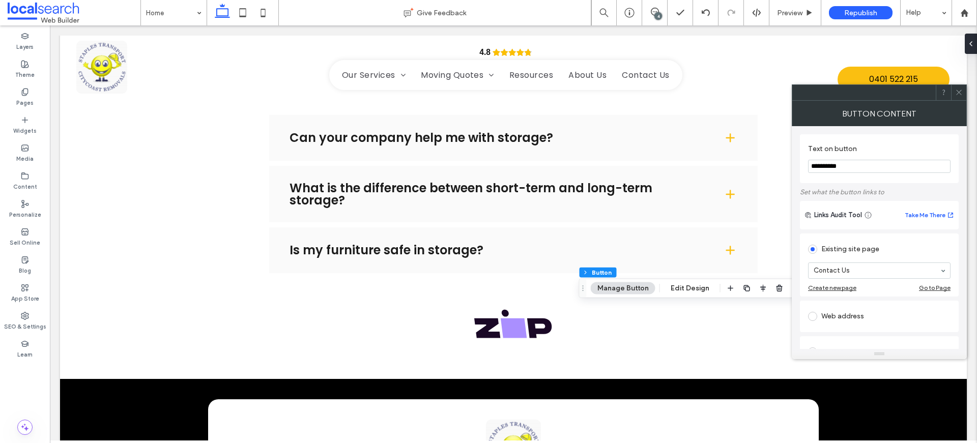
drag, startPoint x: 842, startPoint y: 161, endPoint x: 889, endPoint y: 169, distance: 48.0
click at [888, 168] on input "**********" at bounding box center [879, 166] width 143 height 13
paste input "Text on button"
type input "*******"
click at [955, 90] on icon at bounding box center [959, 93] width 8 height 8
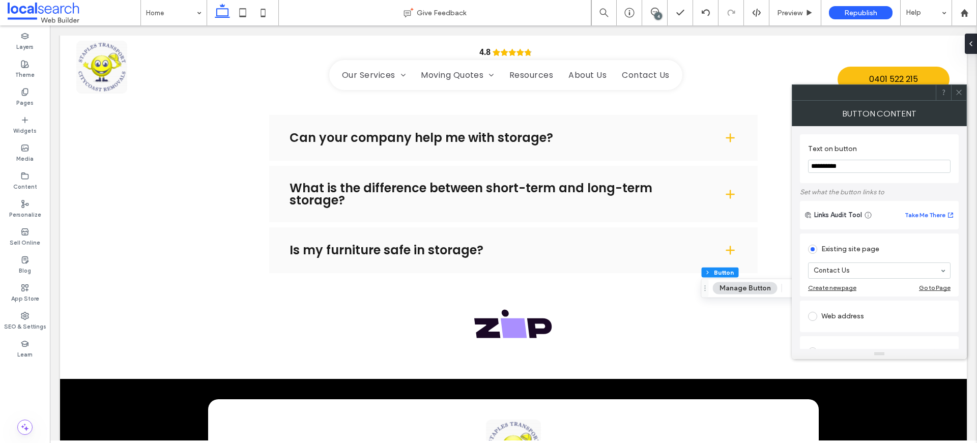
click at [859, 167] on input "**********" at bounding box center [879, 166] width 143 height 13
drag, startPoint x: 862, startPoint y: 165, endPoint x: 811, endPoint y: 163, distance: 50.9
click at [811, 163] on input "**********" at bounding box center [879, 166] width 143 height 13
paste input "Text on button"
type input "*********"
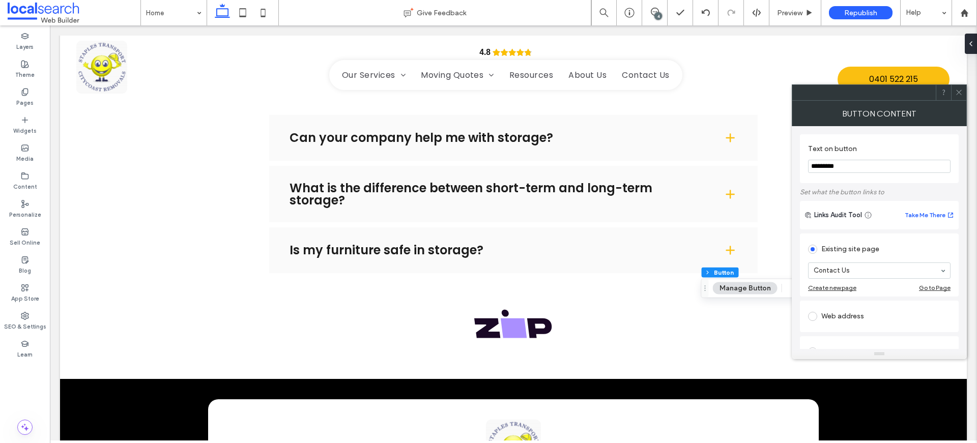
click at [961, 93] on icon at bounding box center [959, 93] width 8 height 8
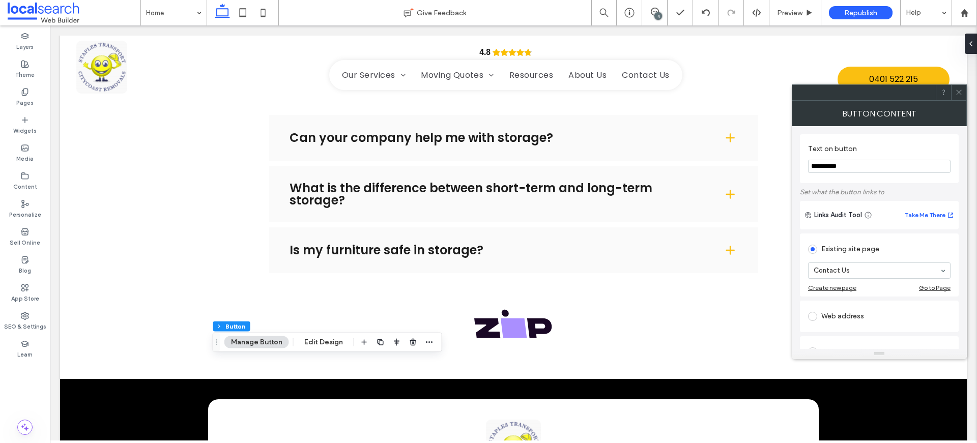
paste input "*"
type input "**********"
click at [958, 91] on use at bounding box center [958, 92] width 5 height 5
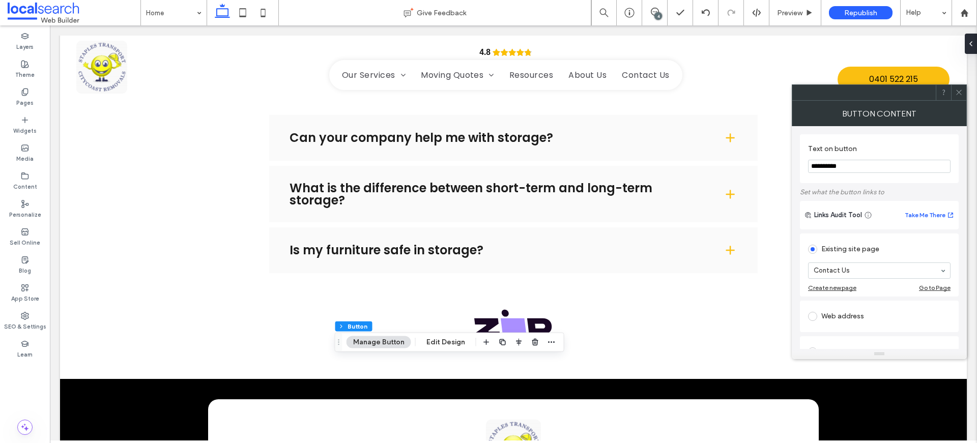
paste input "Text on button"
type input "****"
click at [960, 92] on icon at bounding box center [959, 93] width 8 height 8
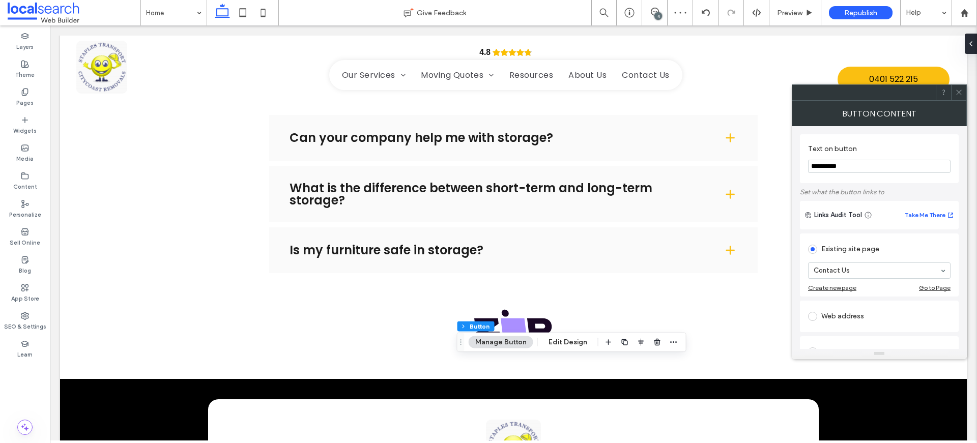
drag, startPoint x: 851, startPoint y: 173, endPoint x: 866, endPoint y: 167, distance: 16.7
click at [848, 172] on input "**********" at bounding box center [879, 166] width 143 height 13
drag, startPoint x: 866, startPoint y: 167, endPoint x: 799, endPoint y: 164, distance: 67.3
click at [800, 164] on div "**********" at bounding box center [879, 158] width 159 height 49
paste input "Text on button"
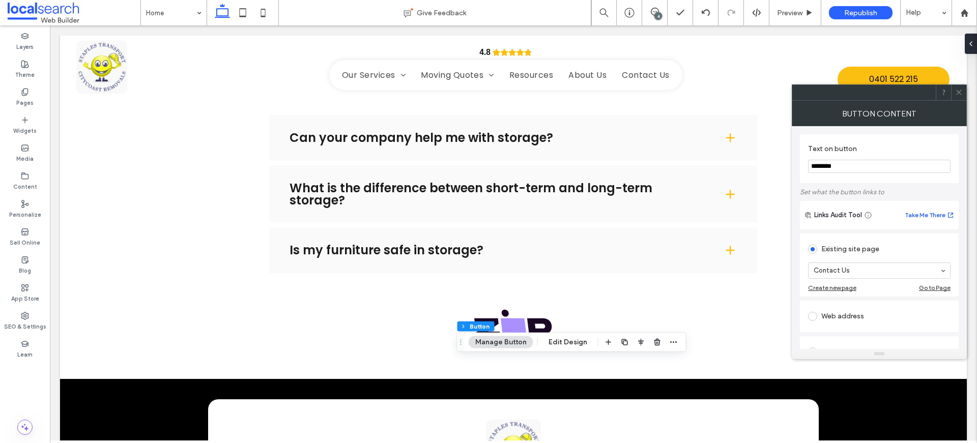
type input "********"
click at [959, 90] on icon at bounding box center [959, 93] width 8 height 8
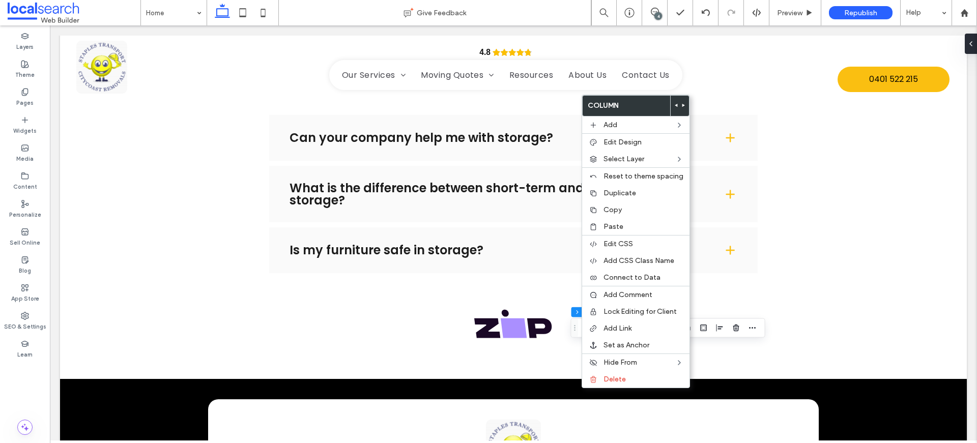
click at [674, 103] on icon at bounding box center [676, 105] width 4 height 4
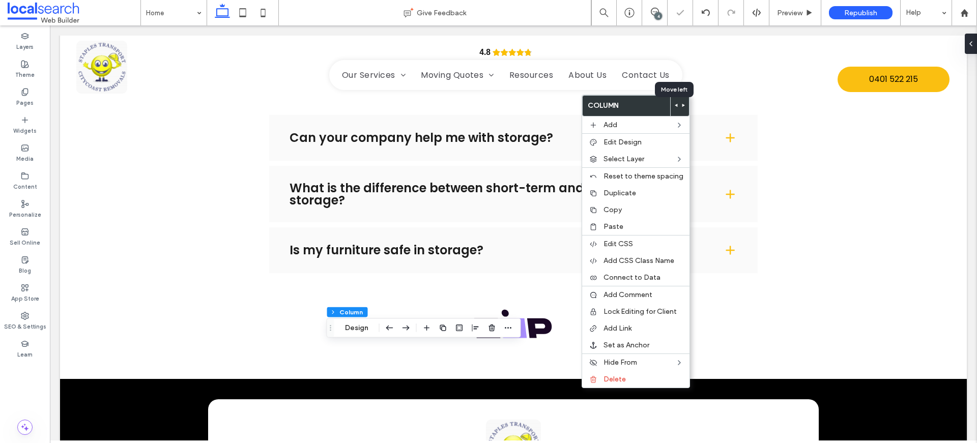
click at [674, 103] on icon at bounding box center [676, 105] width 4 height 4
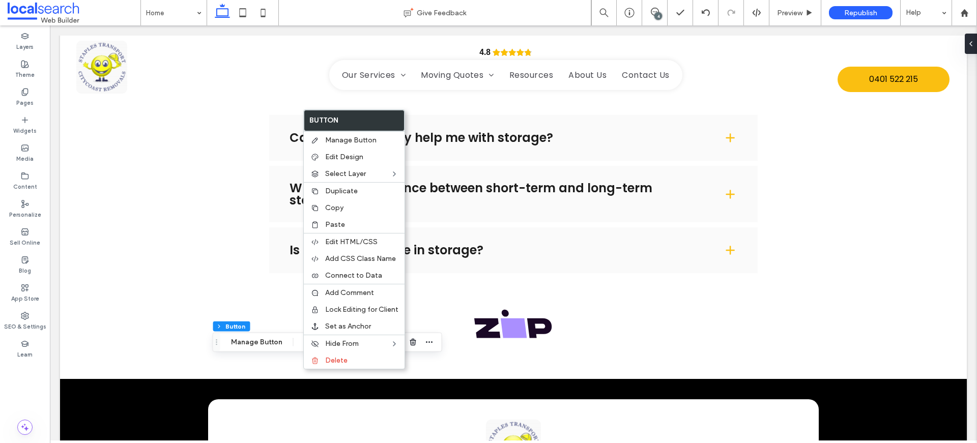
click at [658, 12] on div "4" at bounding box center [659, 16] width 8 height 8
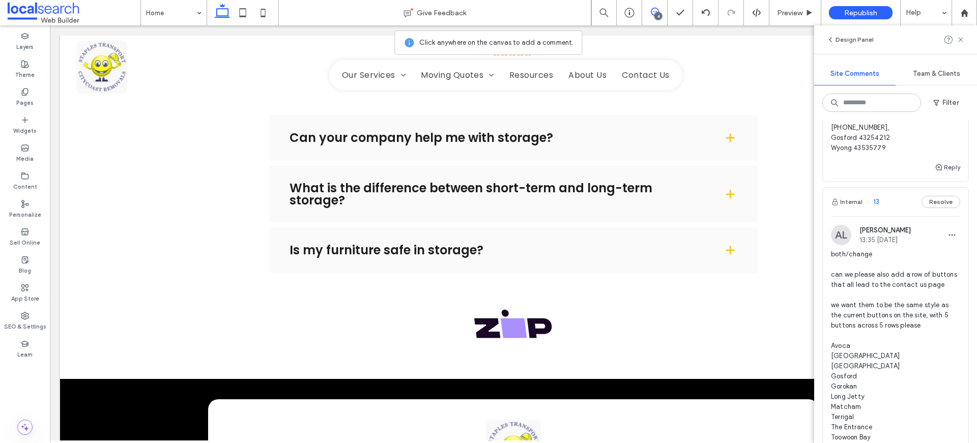
scroll to position [160, 0]
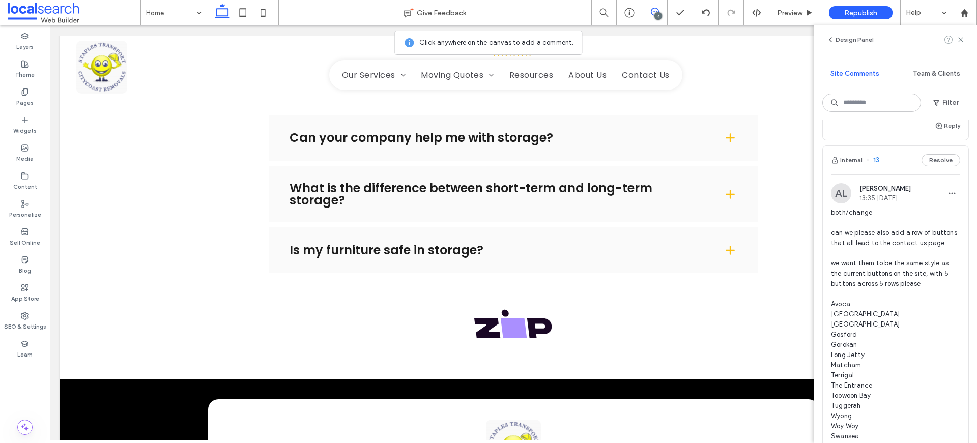
click at [962, 36] on icon at bounding box center [961, 40] width 8 height 8
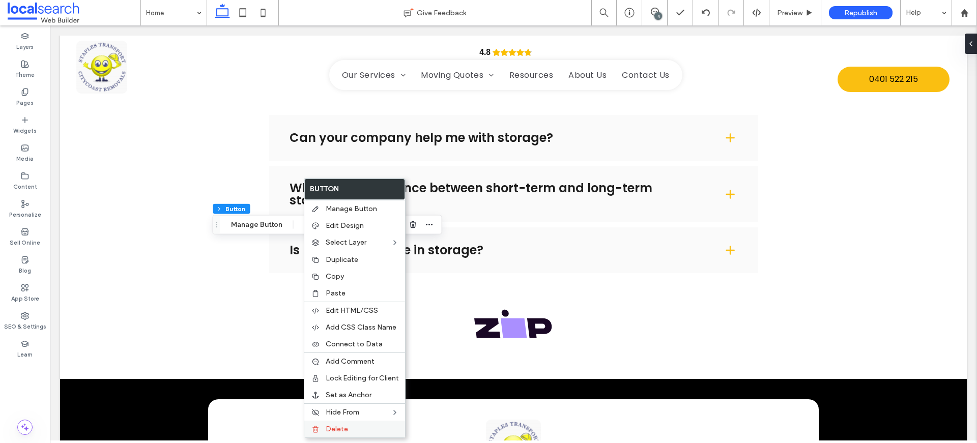
click at [368, 427] on label "Delete" at bounding box center [362, 429] width 73 height 9
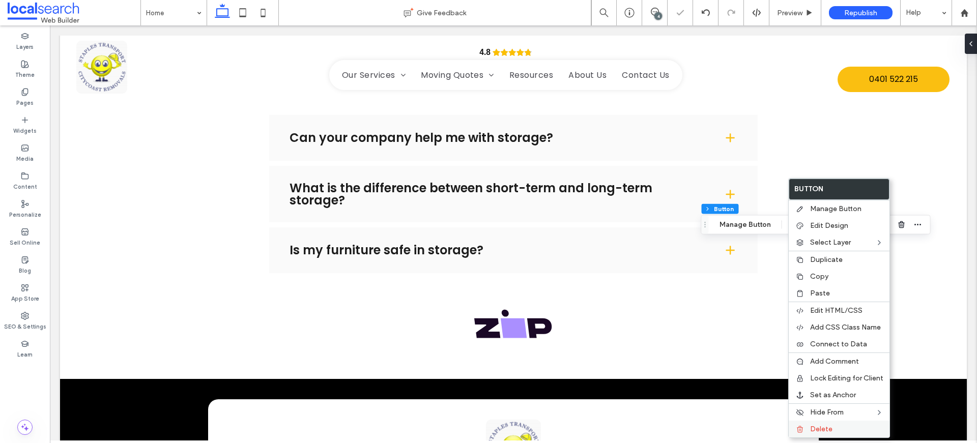
click at [832, 427] on label "Delete" at bounding box center [846, 429] width 73 height 9
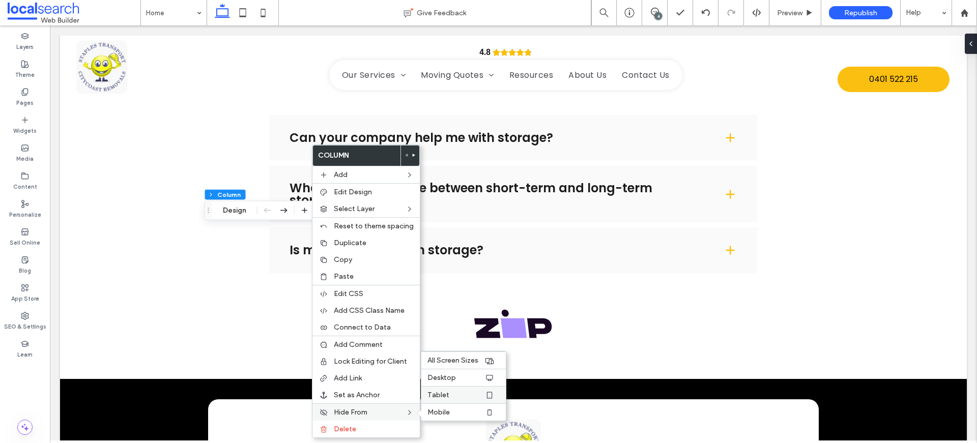
click at [453, 395] on label "Tablet" at bounding box center [456, 395] width 57 height 9
click at [448, 408] on label "Mobile" at bounding box center [456, 412] width 57 height 9
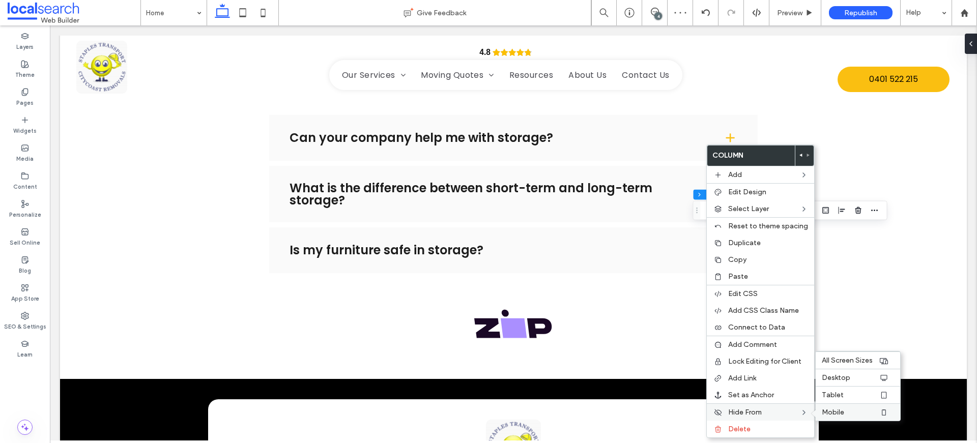
click at [834, 414] on span "Mobile" at bounding box center [833, 412] width 22 height 9
click at [840, 395] on span "Tablet" at bounding box center [833, 395] width 22 height 9
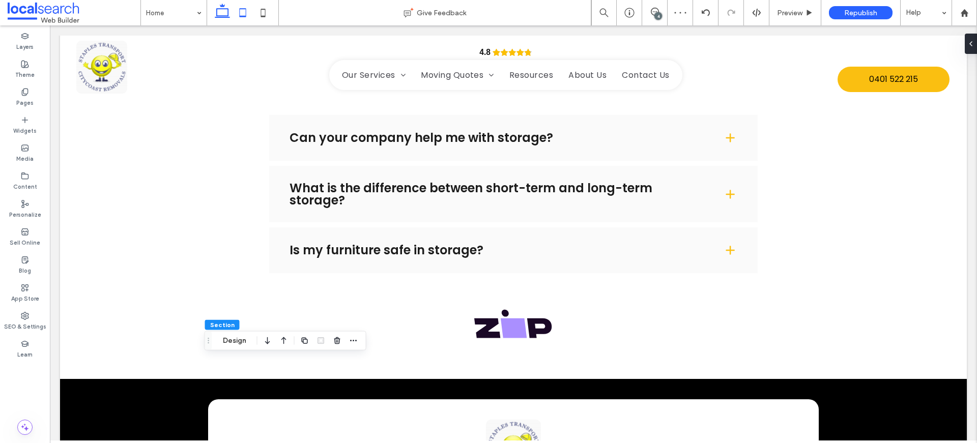
click at [244, 13] on icon at bounding box center [243, 13] width 20 height 20
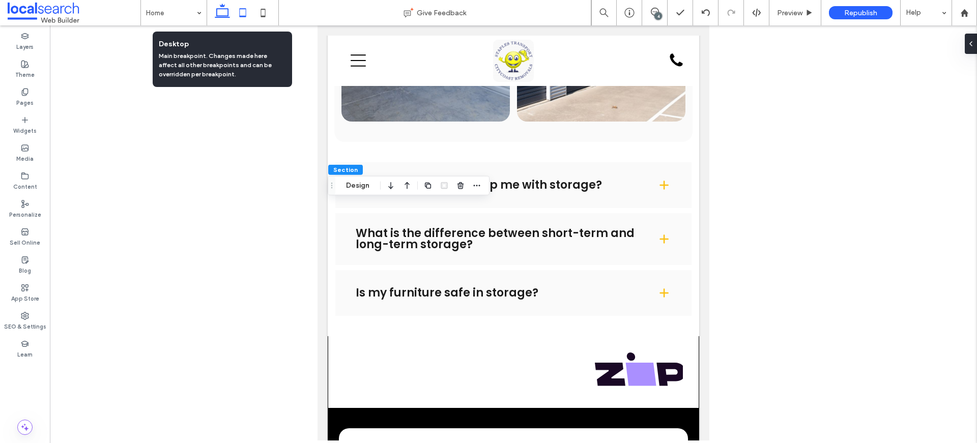
click at [223, 11] on icon at bounding box center [222, 13] width 20 height 20
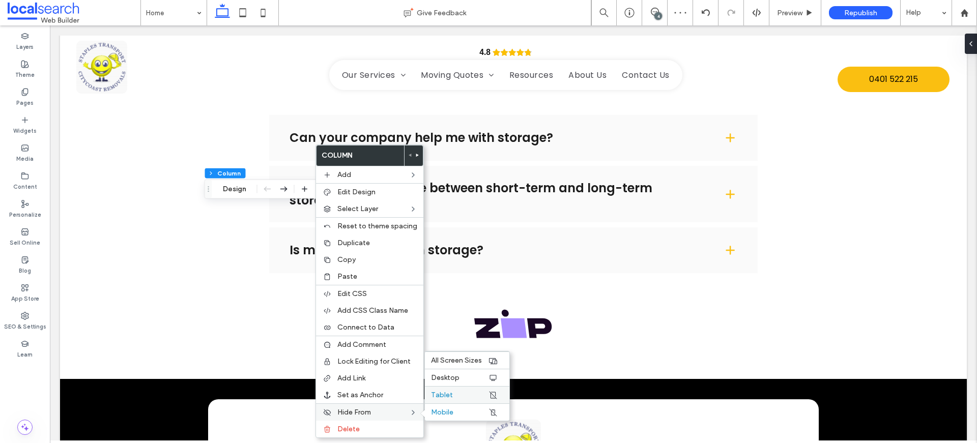
click at [468, 397] on label "Tablet" at bounding box center [459, 395] width 57 height 9
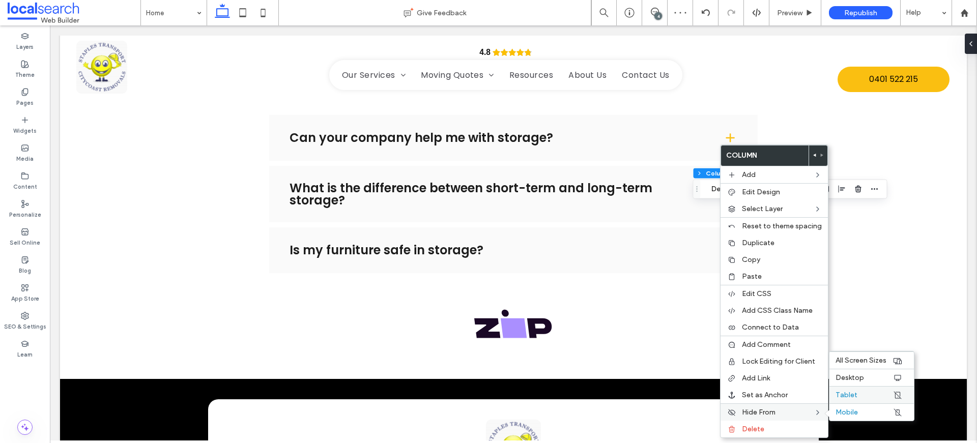
click at [847, 391] on span "Tablet" at bounding box center [847, 395] width 22 height 9
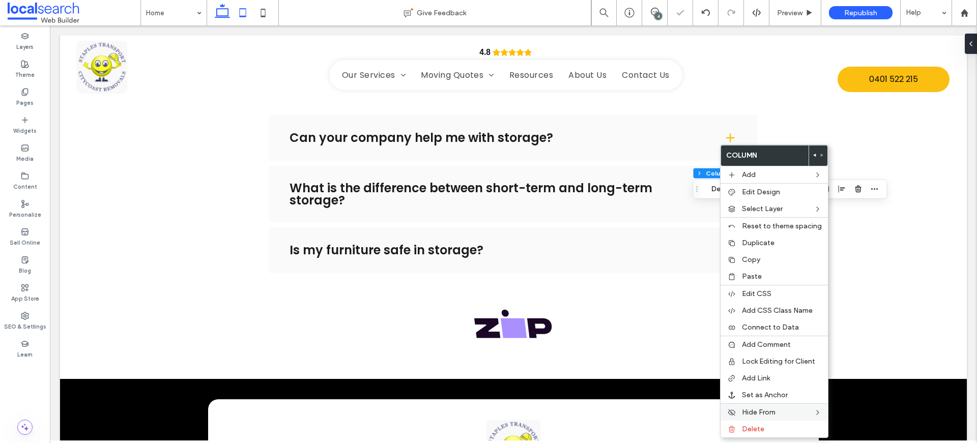
click at [244, 11] on icon at bounding box center [243, 13] width 20 height 20
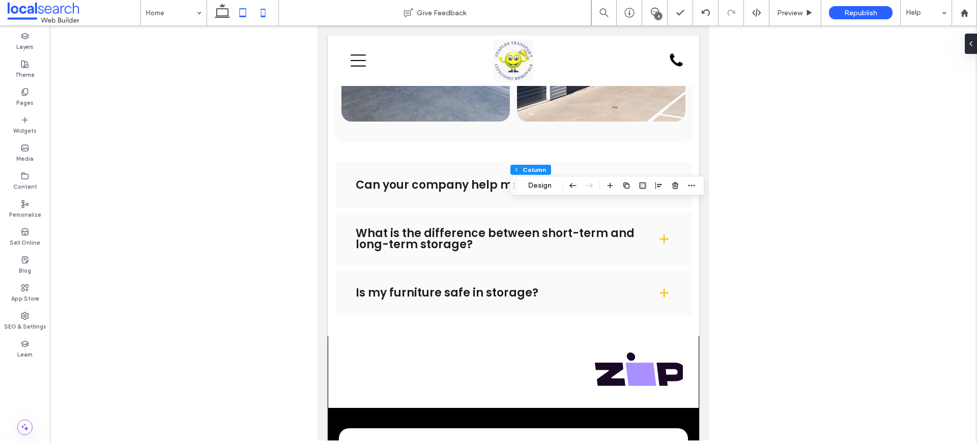
click at [267, 9] on icon at bounding box center [263, 13] width 20 height 20
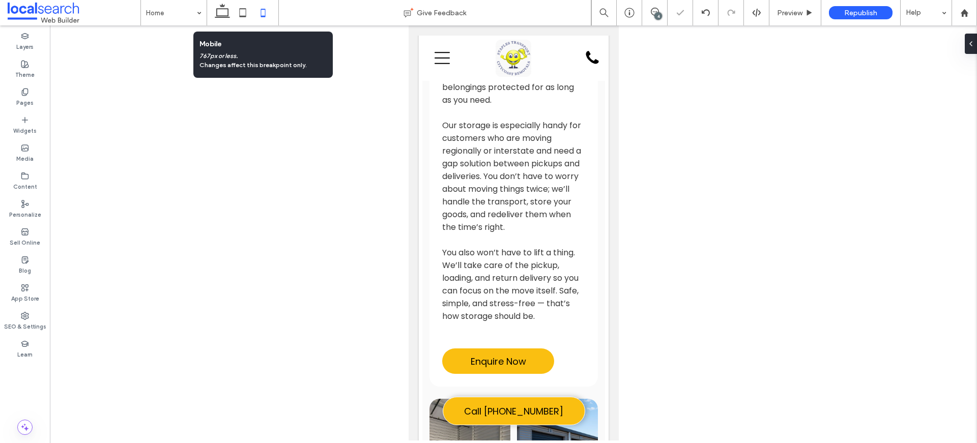
type input "**"
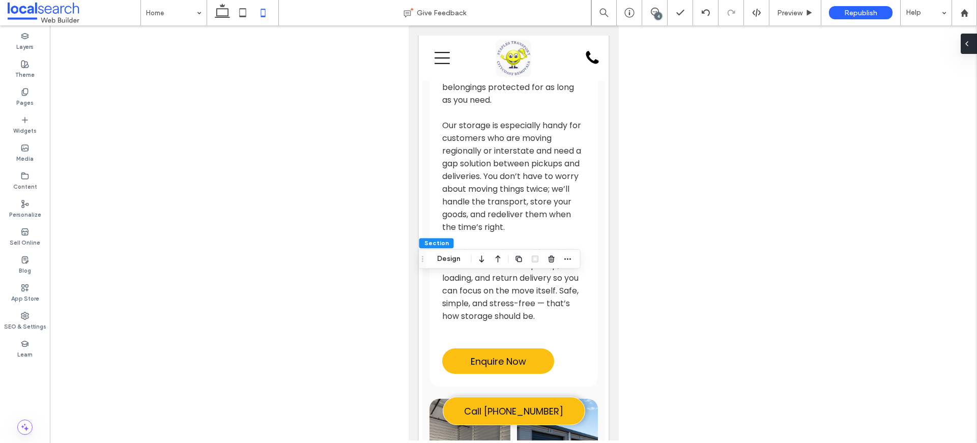
click at [969, 37] on span at bounding box center [967, 44] width 8 height 20
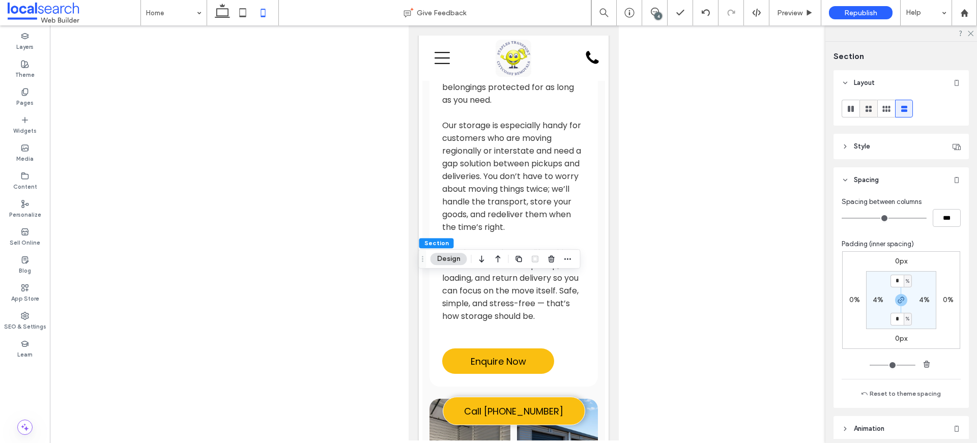
click at [866, 108] on icon at bounding box center [869, 109] width 10 height 10
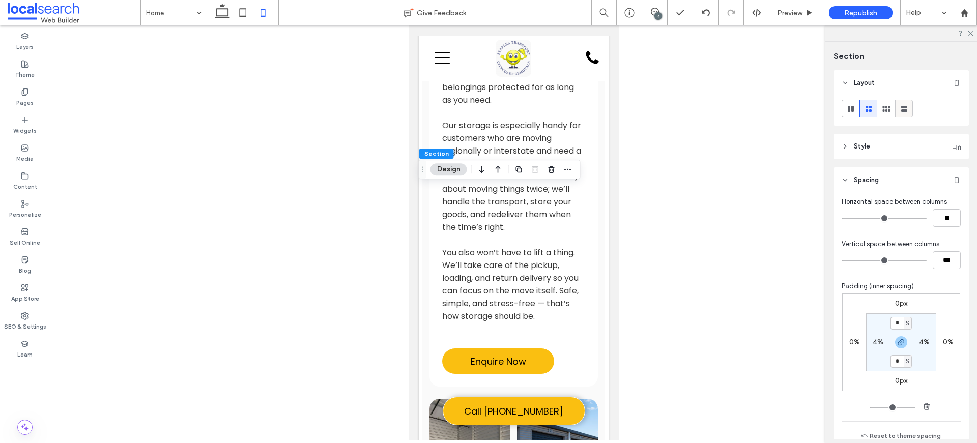
click at [904, 110] on use at bounding box center [904, 109] width 6 height 6
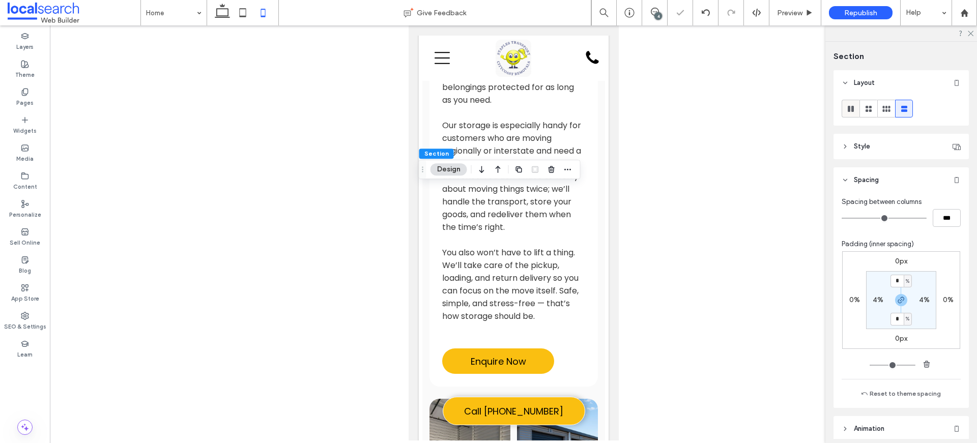
click at [849, 107] on use at bounding box center [851, 109] width 6 height 6
click at [872, 107] on icon at bounding box center [869, 109] width 10 height 10
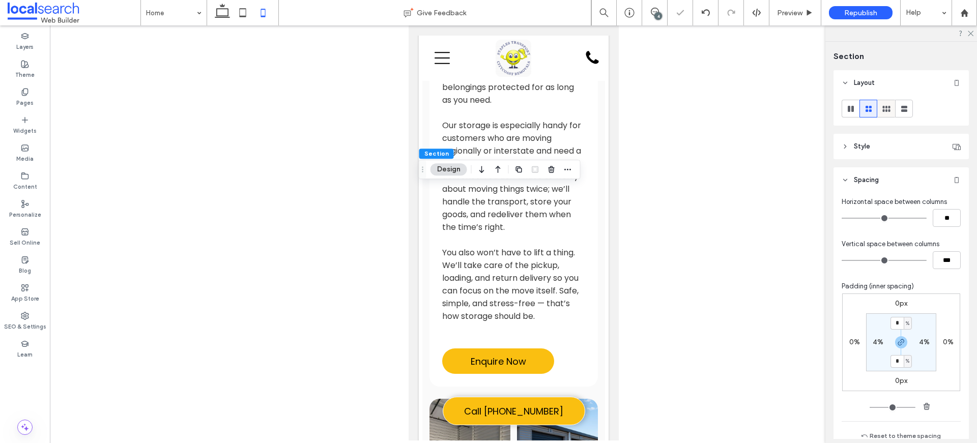
click at [889, 107] on use at bounding box center [887, 109] width 8 height 6
click at [901, 107] on use at bounding box center [904, 109] width 6 height 6
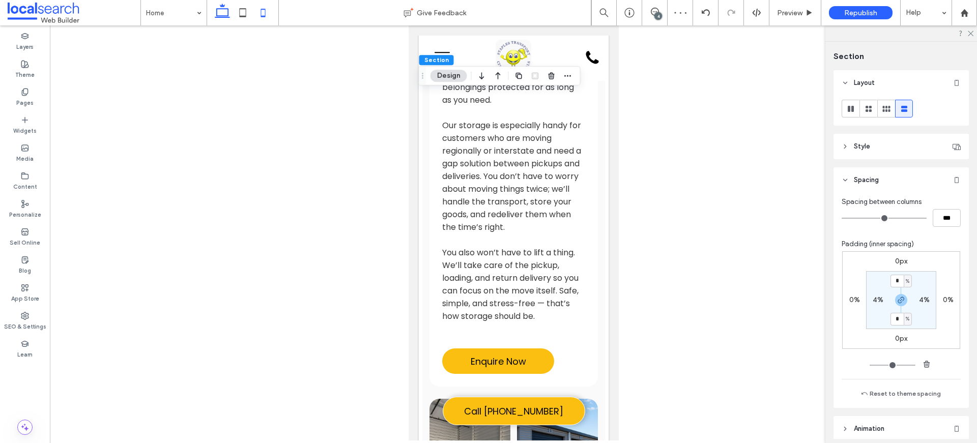
click at [227, 16] on use at bounding box center [222, 11] width 15 height 14
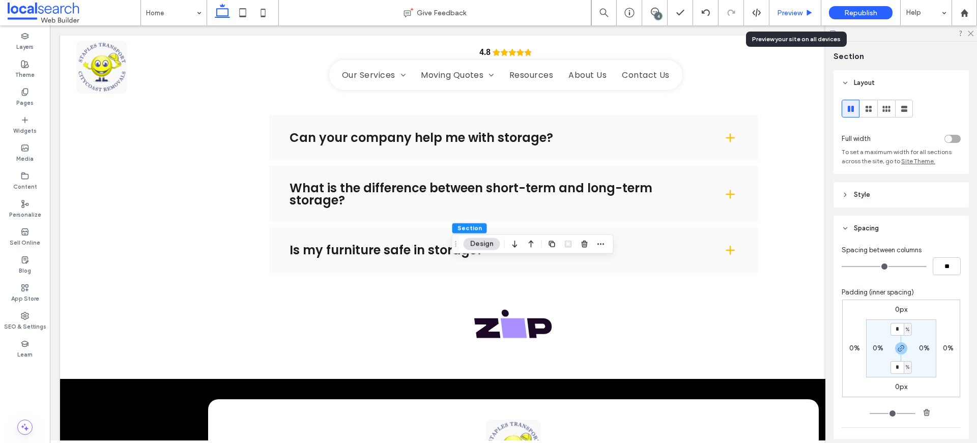
click at [810, 12] on use at bounding box center [809, 13] width 5 height 6
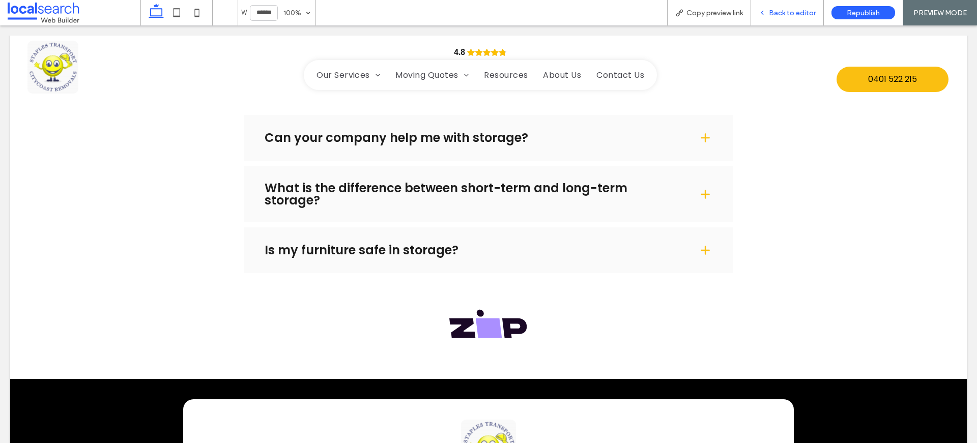
click at [807, 10] on span "Back to editor" at bounding box center [792, 13] width 47 height 9
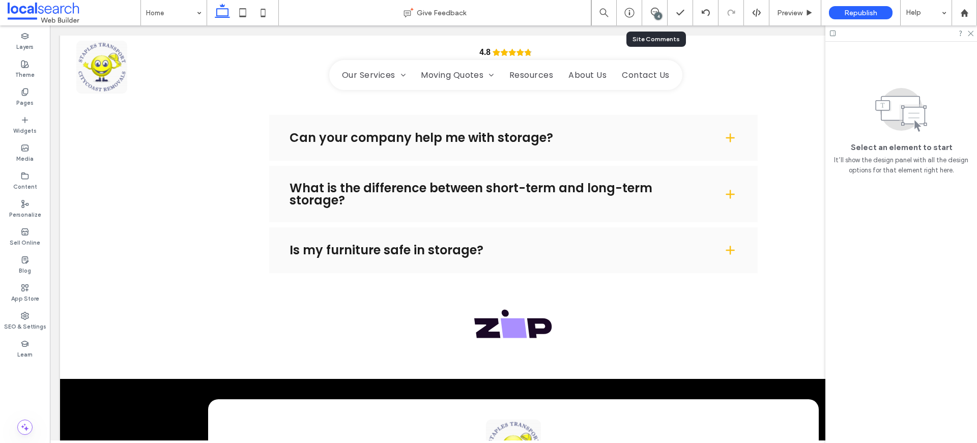
click at [653, 17] on div "4" at bounding box center [654, 13] width 25 height 10
click at [660, 10] on span at bounding box center [654, 12] width 25 height 8
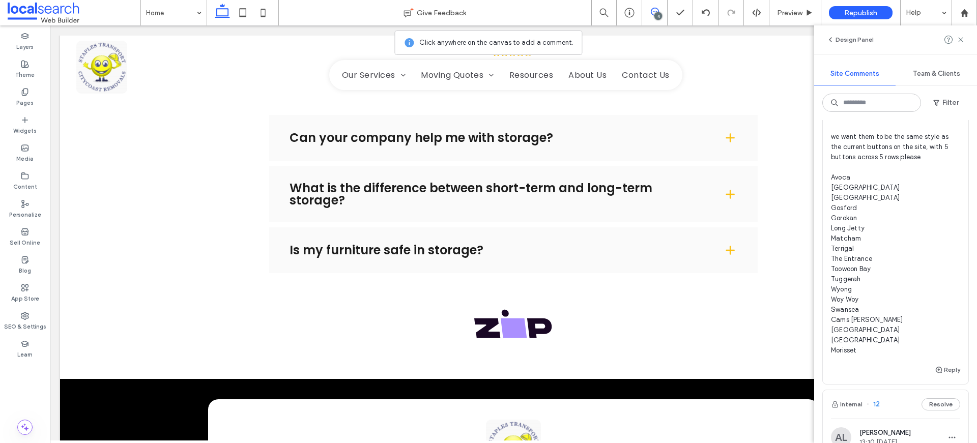
scroll to position [293, 0]
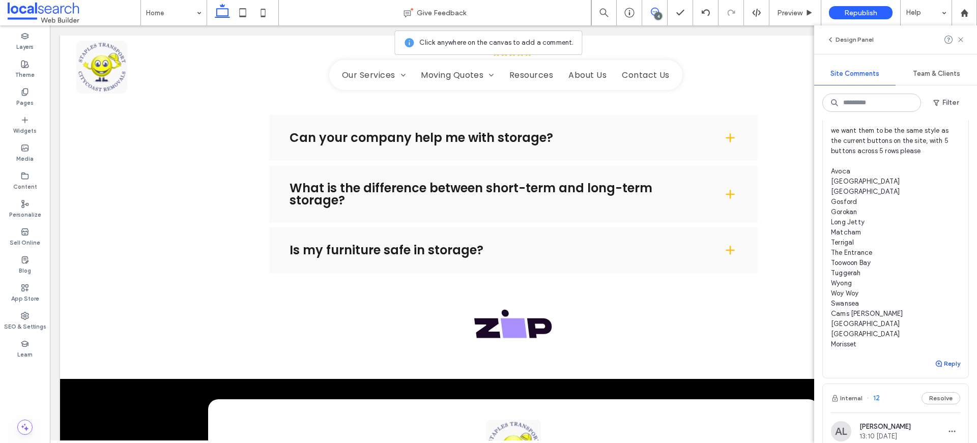
click at [942, 370] on button "Reply" at bounding box center [947, 364] width 25 height 12
click at [900, 389] on textarea at bounding box center [895, 383] width 129 height 51
type textarea "*"
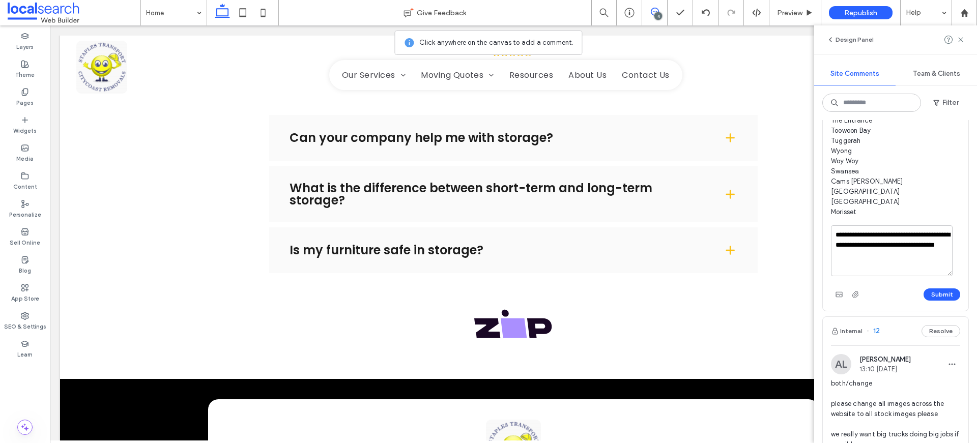
scroll to position [502, 0]
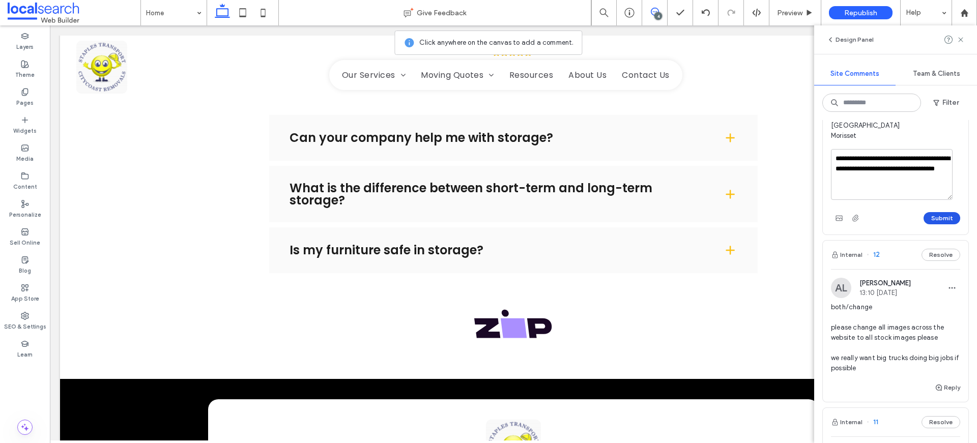
type textarea "**********"
click at [935, 224] on button "Submit" at bounding box center [942, 218] width 37 height 12
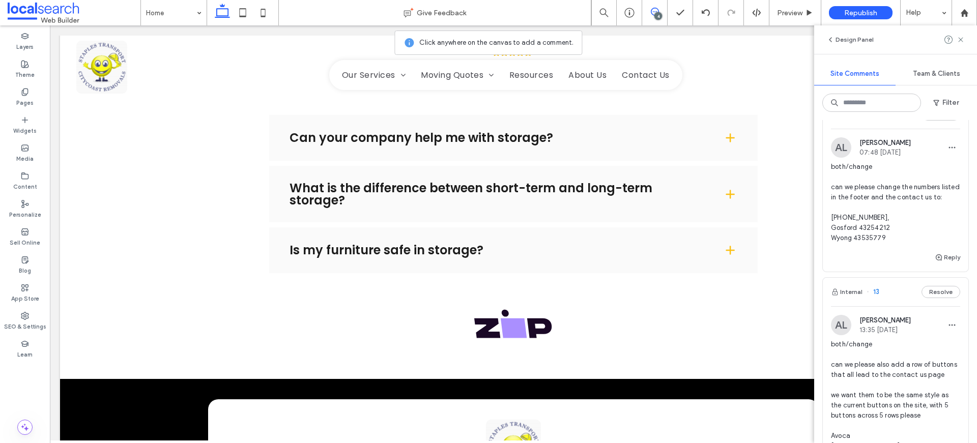
scroll to position [27, 0]
click at [894, 193] on span "both/change can we please change the numbers listed in the footer and the conta…" at bounding box center [895, 203] width 129 height 81
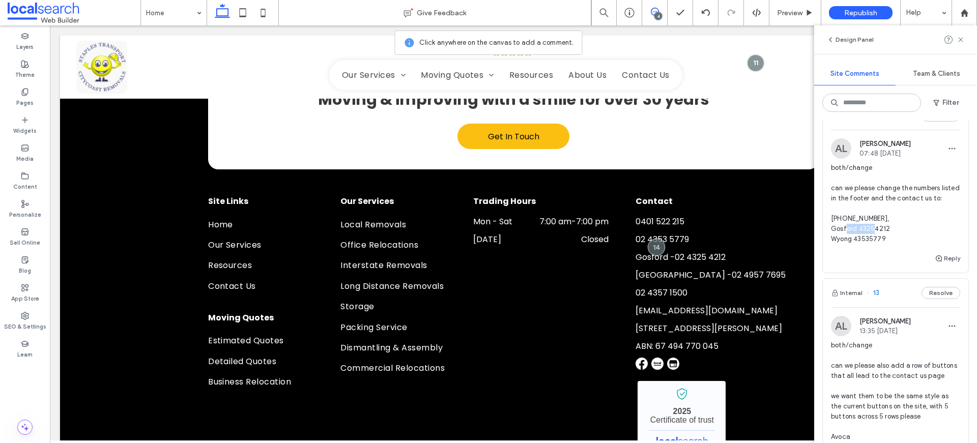
drag, startPoint x: 892, startPoint y: 239, endPoint x: 858, endPoint y: 240, distance: 34.6
click at [858, 240] on span "both/change can we please change the numbers listed in the footer and the conta…" at bounding box center [895, 203] width 129 height 81
copy span "43254212"
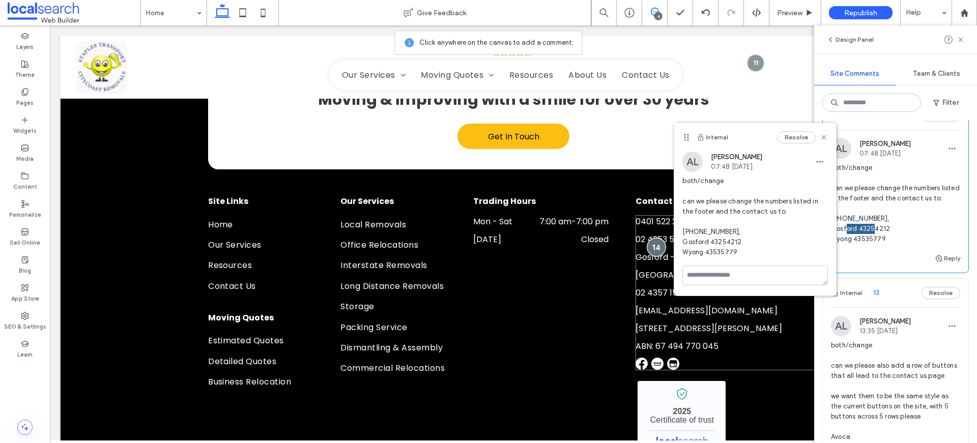
click at [656, 238] on div at bounding box center [656, 247] width 19 height 19
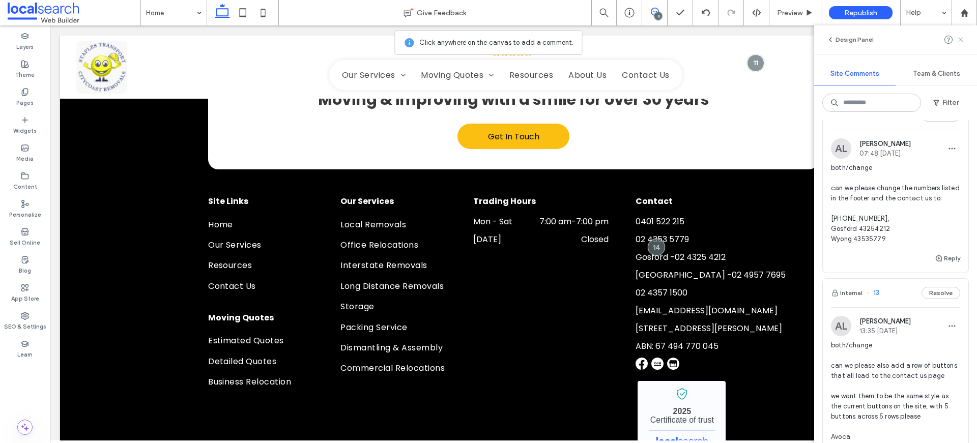
click at [961, 42] on icon at bounding box center [961, 40] width 8 height 8
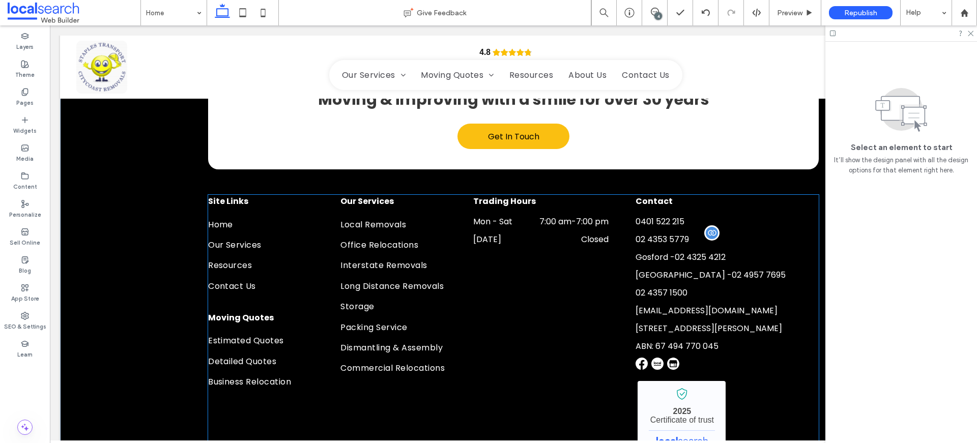
click at [671, 234] on span "02 4353 5779" at bounding box center [662, 240] width 53 height 12
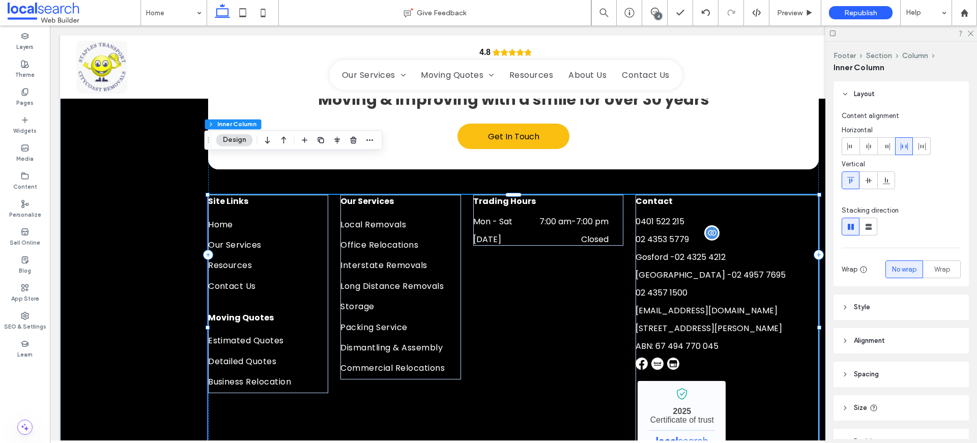
click at [671, 234] on span "02 4353 5779" at bounding box center [662, 240] width 53 height 12
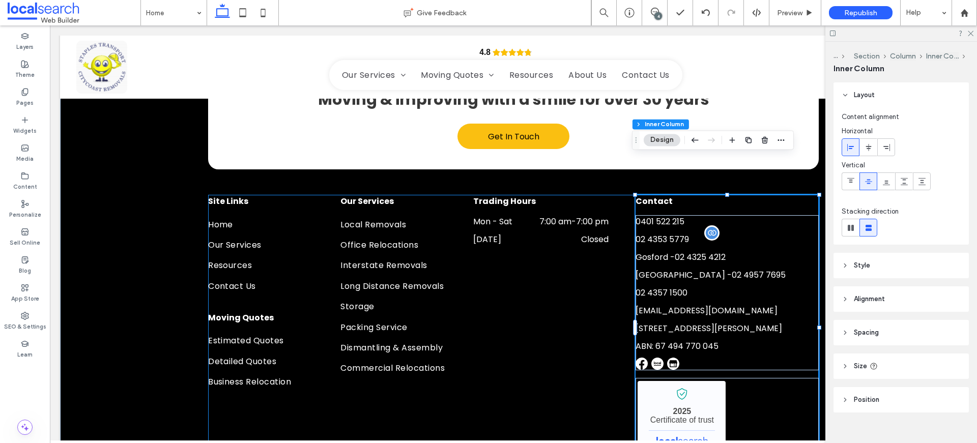
click at [671, 234] on span "02 4353 5779" at bounding box center [662, 240] width 53 height 12
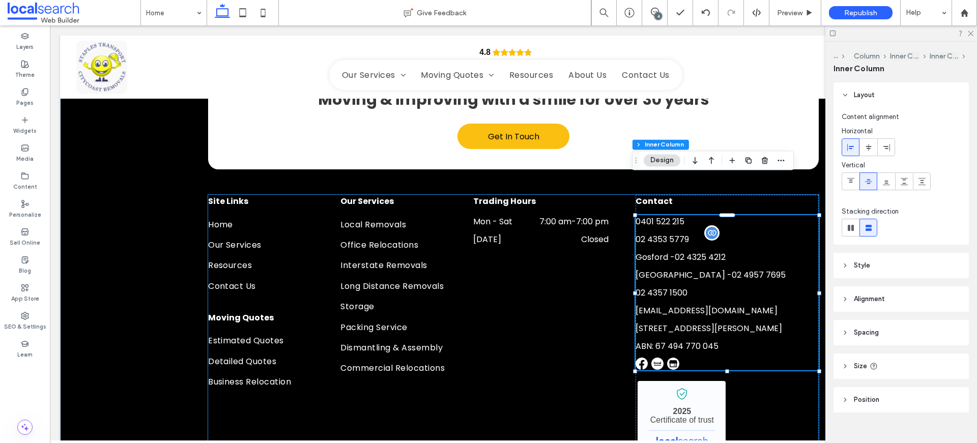
click at [673, 234] on span "02 4353 5779" at bounding box center [662, 240] width 53 height 12
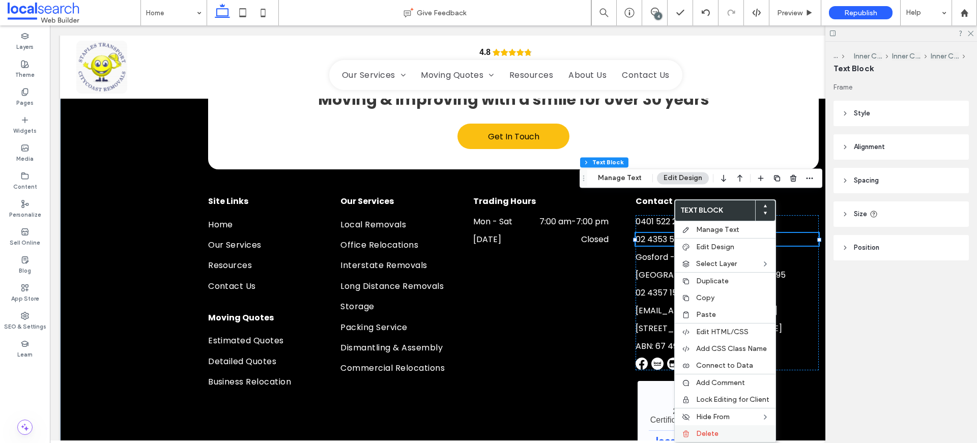
click at [707, 432] on span "Delete" at bounding box center [707, 434] width 22 height 9
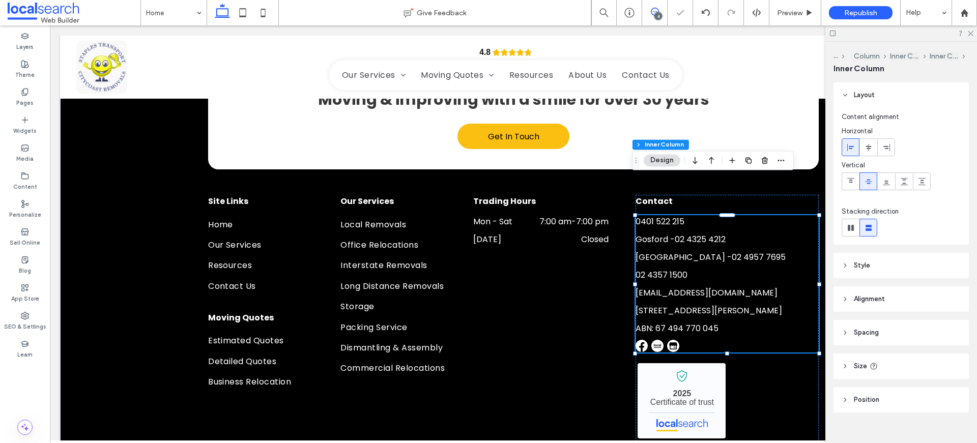
click at [658, 11] on use at bounding box center [655, 12] width 8 height 8
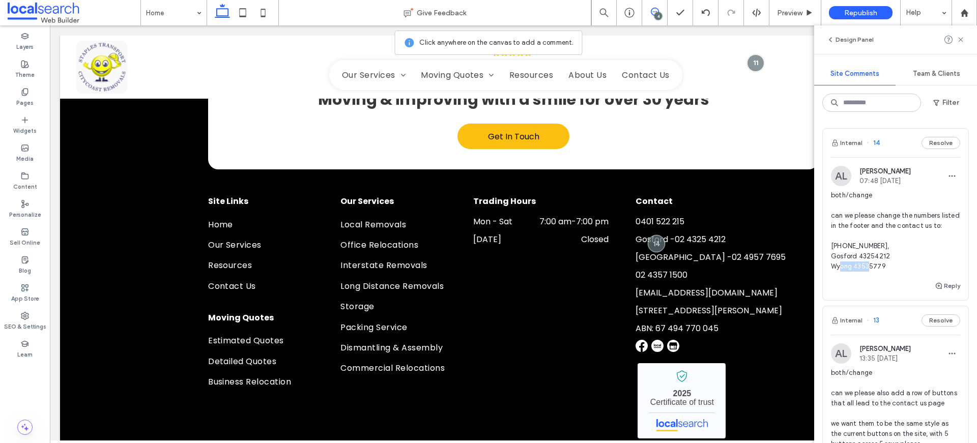
drag, startPoint x: 887, startPoint y: 275, endPoint x: 854, endPoint y: 275, distance: 33.1
click at [854, 272] on span "both/change can we please change the numbers listed in the footer and the conta…" at bounding box center [895, 230] width 129 height 81
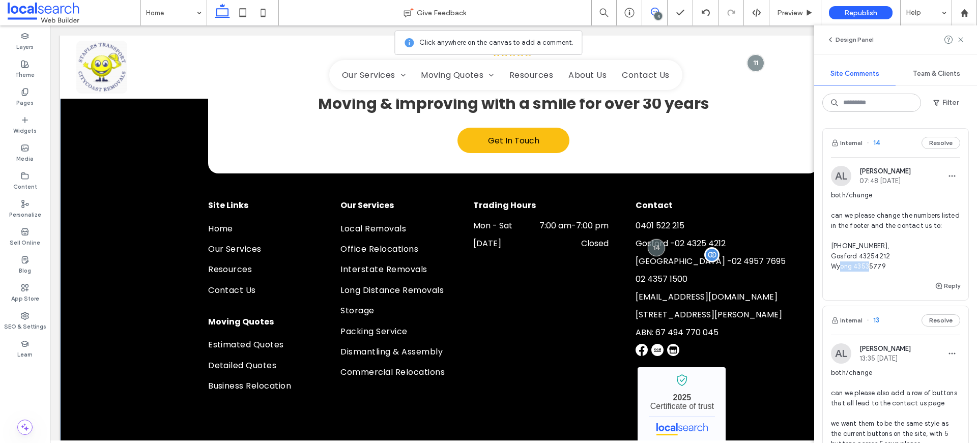
copy span "43535779"
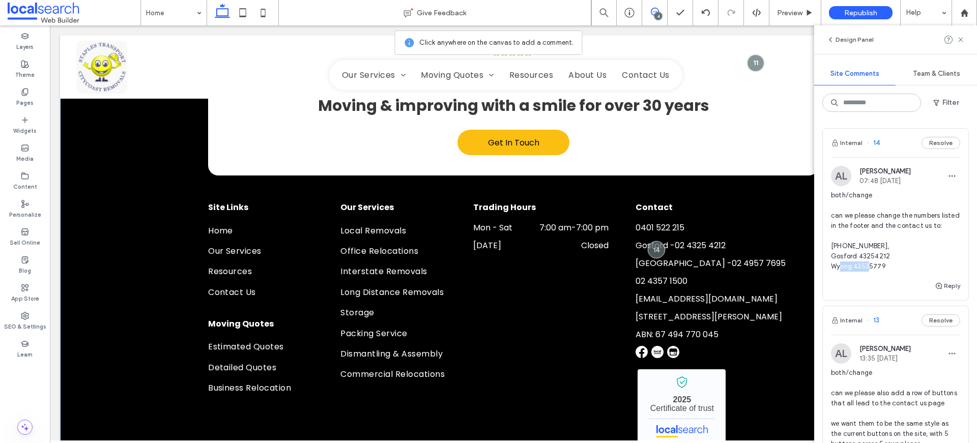
scroll to position [3422, 0]
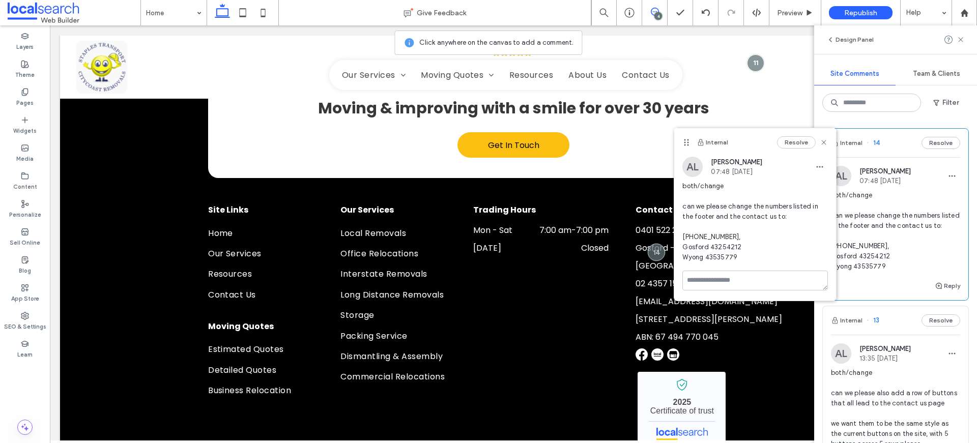
click at [966, 38] on div "Design Panel" at bounding box center [895, 39] width 163 height 29
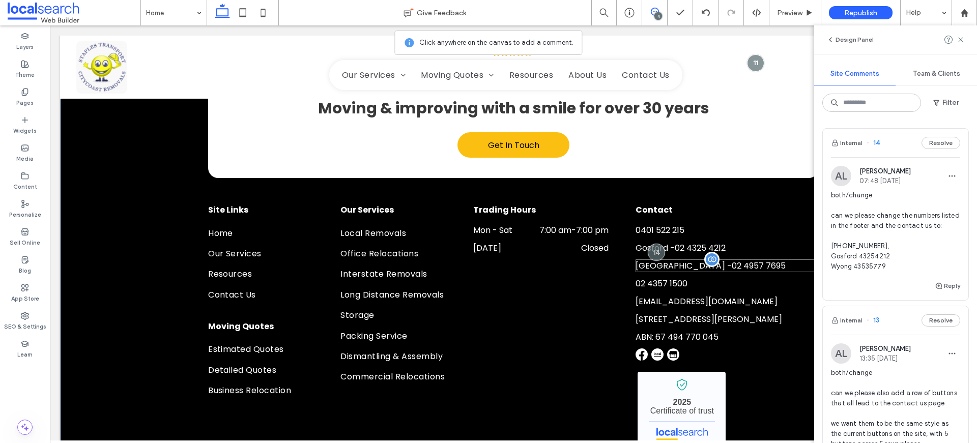
click at [732, 260] on span "02 4957 7695" at bounding box center [759, 266] width 54 height 12
click at [964, 39] on icon at bounding box center [961, 40] width 8 height 8
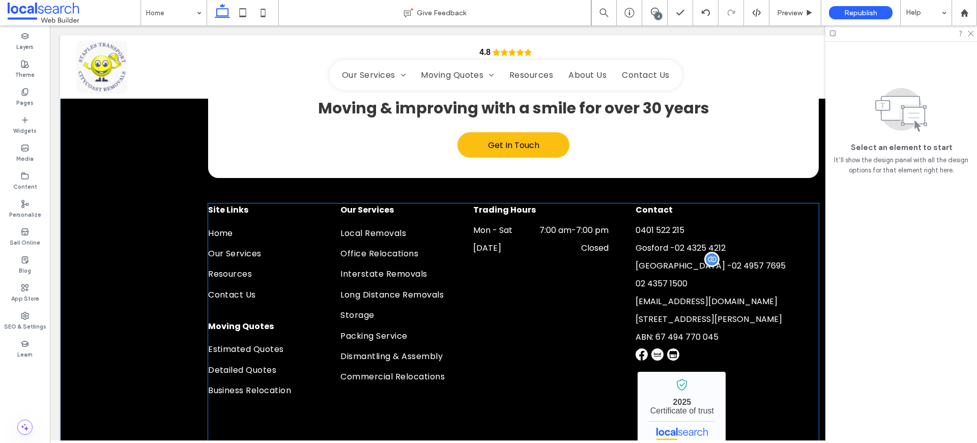
click at [732, 260] on span "02 4957 7695" at bounding box center [759, 266] width 54 height 12
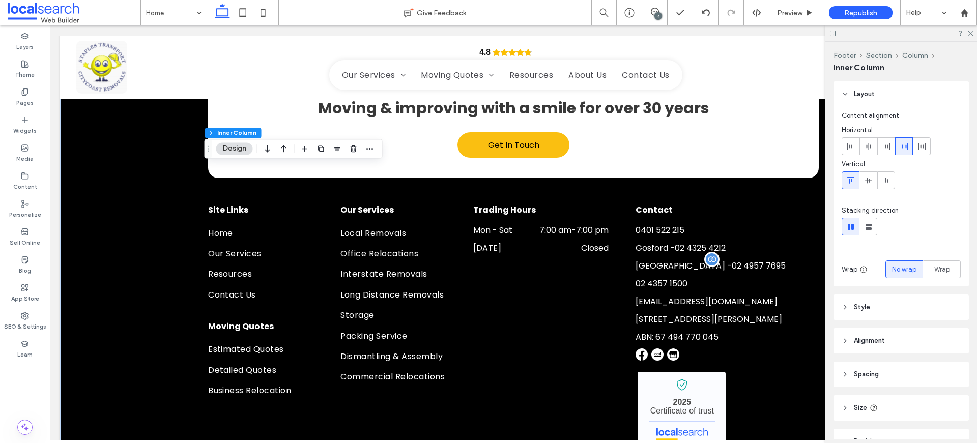
click at [732, 260] on span "02 4957 7695" at bounding box center [759, 266] width 54 height 12
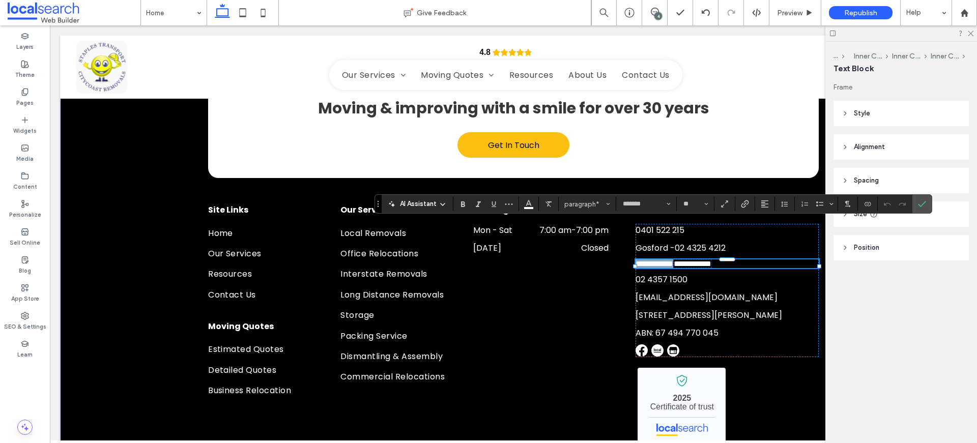
click at [712, 260] on span "**********" at bounding box center [693, 264] width 38 height 8
click at [686, 260] on span "**********" at bounding box center [667, 264] width 62 height 8
drag, startPoint x: 673, startPoint y: 228, endPoint x: 637, endPoint y: 227, distance: 36.1
click at [637, 260] on span "**********" at bounding box center [673, 264] width 74 height 8
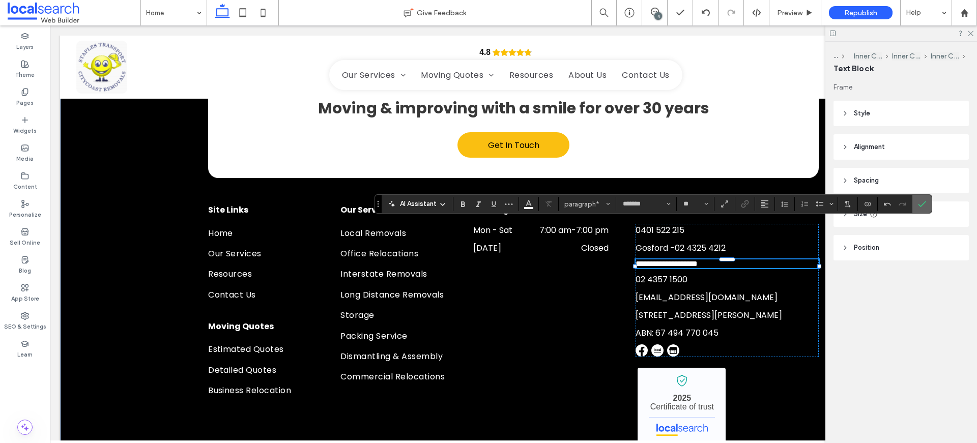
click at [922, 202] on icon "Confirm" at bounding box center [922, 204] width 8 height 8
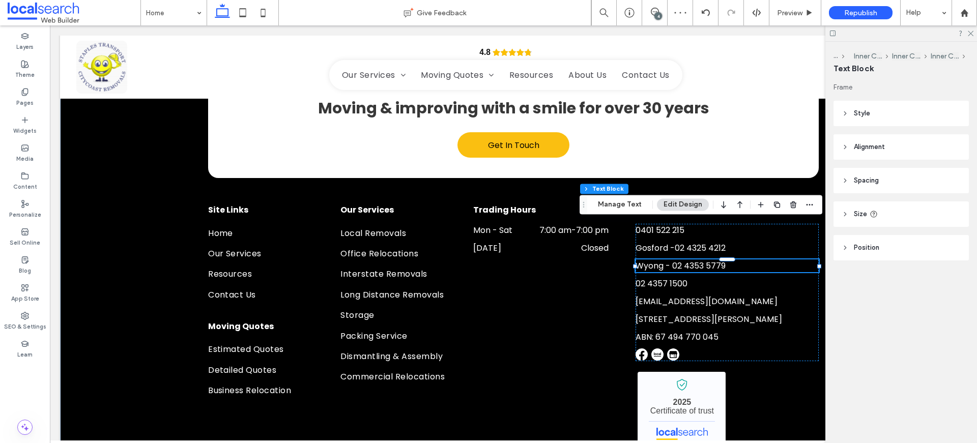
click at [974, 32] on div at bounding box center [902, 33] width 152 height 16
click at [661, 9] on span at bounding box center [654, 12] width 25 height 8
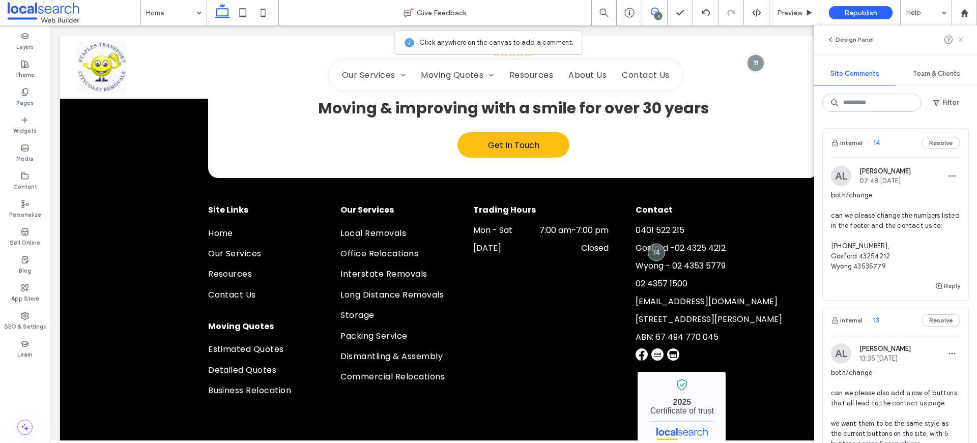
click at [962, 37] on icon at bounding box center [961, 40] width 8 height 8
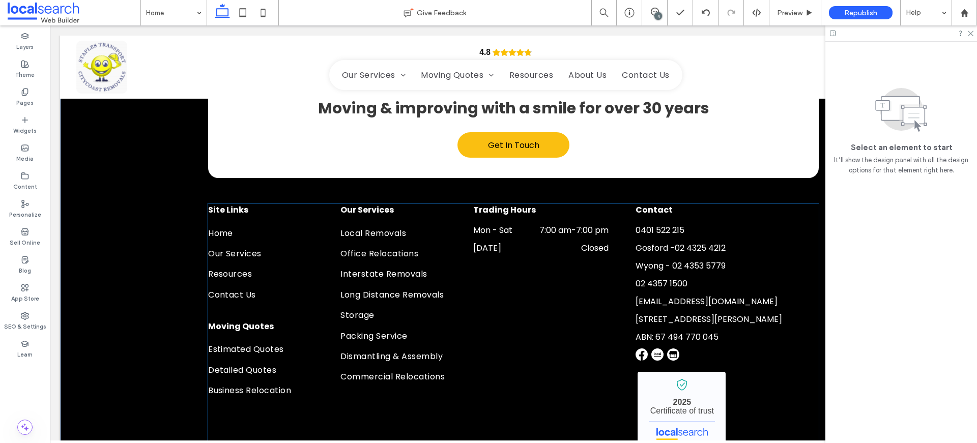
click at [715, 260] on span "Wyong - 02 4353 5779" at bounding box center [681, 266] width 90 height 12
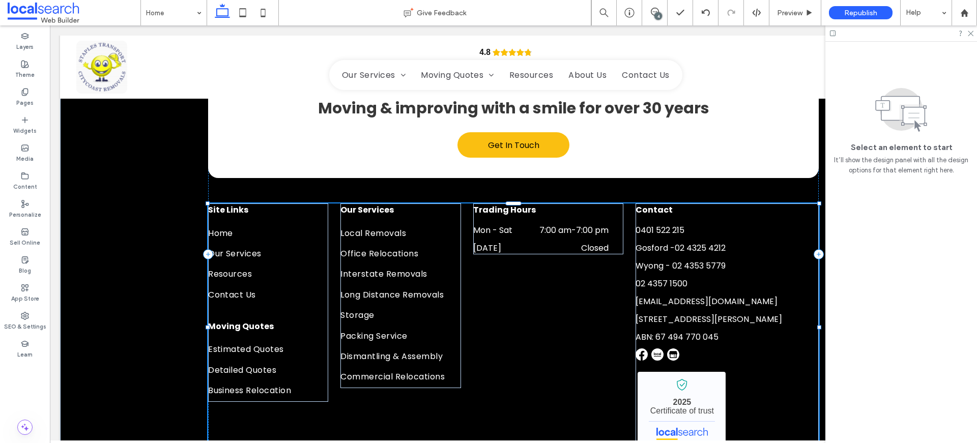
click at [715, 260] on span "Wyong - 02 4353 5779" at bounding box center [681, 266] width 90 height 12
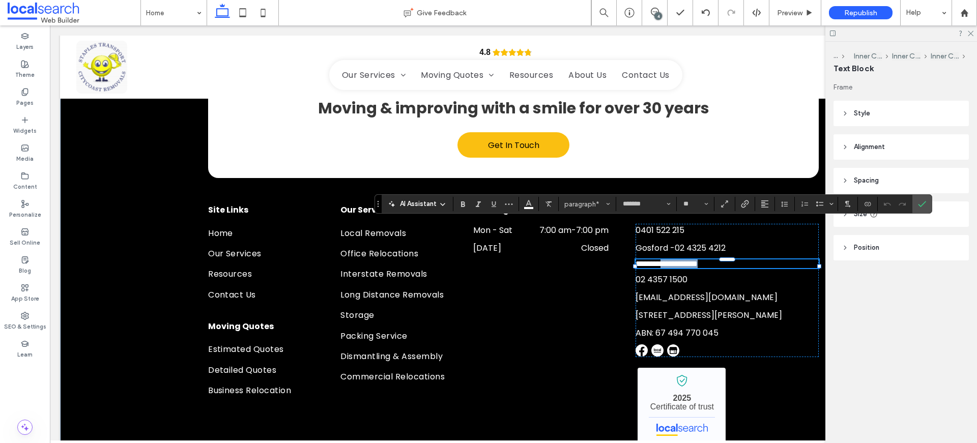
drag, startPoint x: 722, startPoint y: 226, endPoint x: 670, endPoint y: 227, distance: 51.9
click at [670, 260] on p "**********" at bounding box center [727, 264] width 183 height 9
copy span "**********"
click at [750, 204] on label "Link" at bounding box center [745, 204] width 15 height 14
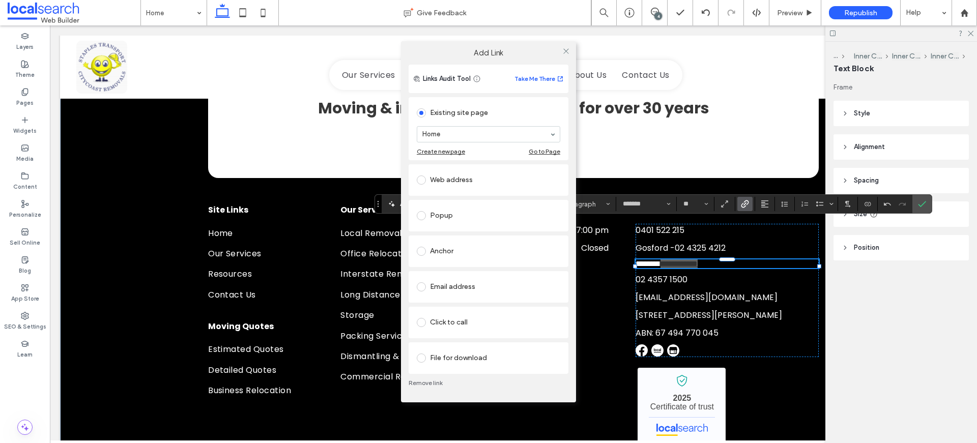
click at [449, 316] on div "Click to call" at bounding box center [489, 323] width 144 height 16
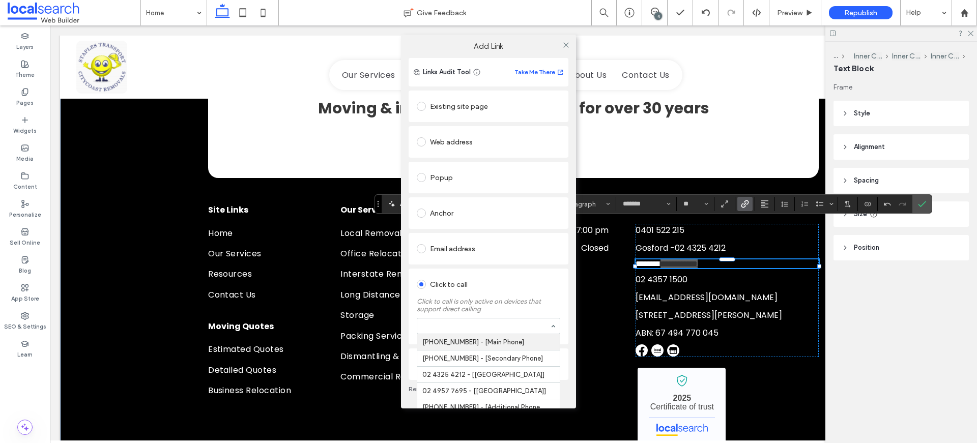
paste input "**********"
type input "**********"
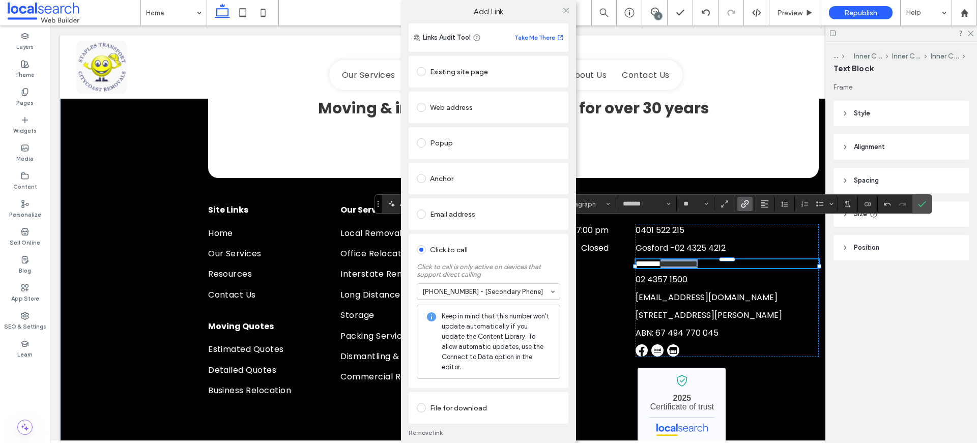
drag, startPoint x: 477, startPoint y: 343, endPoint x: 480, endPoint y: 334, distance: 9.2
click at [568, 10] on icon at bounding box center [566, 11] width 8 height 8
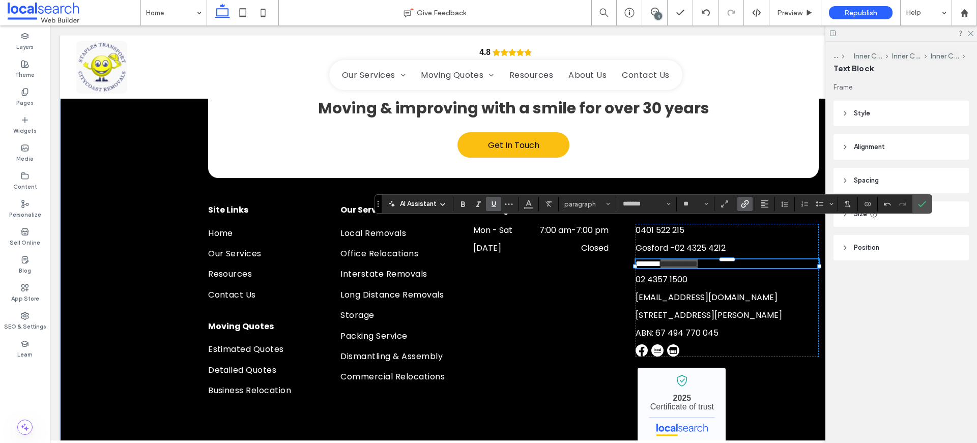
click at [493, 205] on icon "Underline" at bounding box center [494, 204] width 8 height 8
click at [526, 206] on icon "Color" at bounding box center [529, 203] width 8 height 8
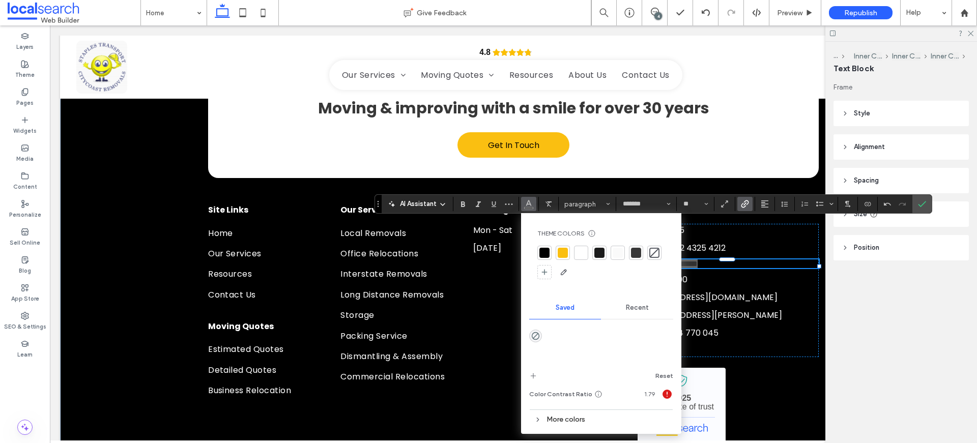
click at [584, 255] on div at bounding box center [581, 253] width 10 height 10
click at [925, 202] on use "Confirm" at bounding box center [922, 205] width 8 height 6
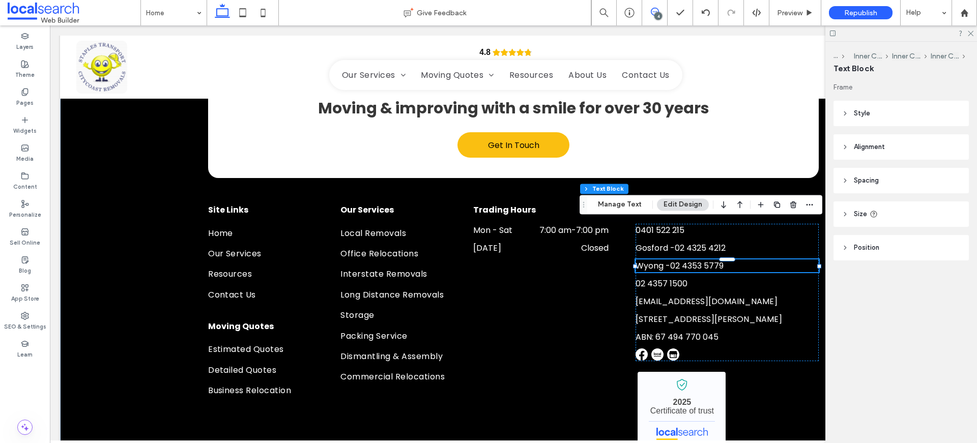
click at [654, 13] on icon at bounding box center [655, 12] width 8 height 8
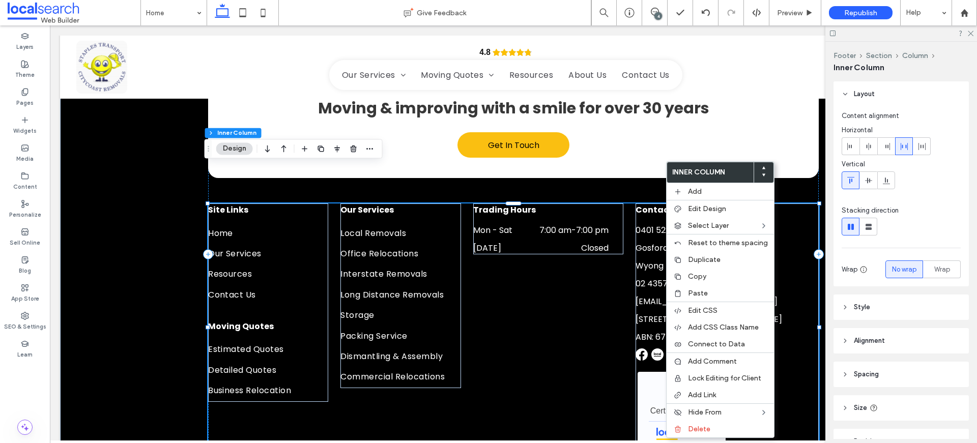
click at [649, 278] on span "02 4357 1500" at bounding box center [662, 284] width 52 height 12
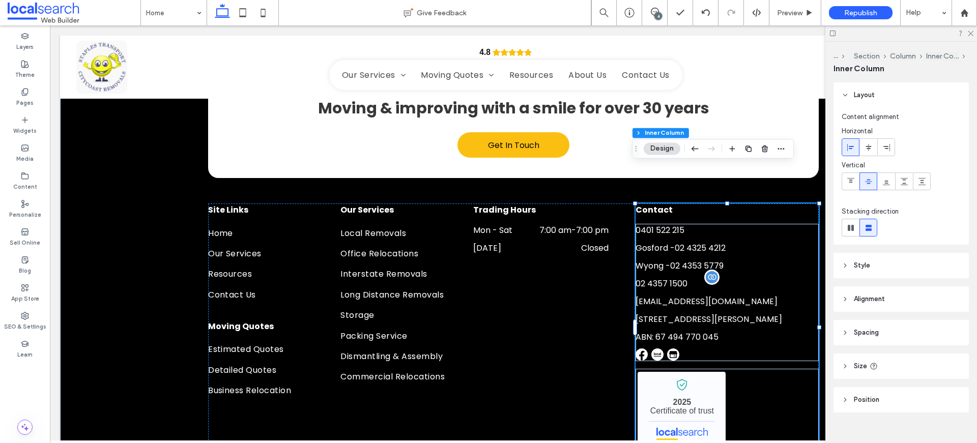
click at [649, 278] on span "02 4357 1500" at bounding box center [662, 284] width 52 height 12
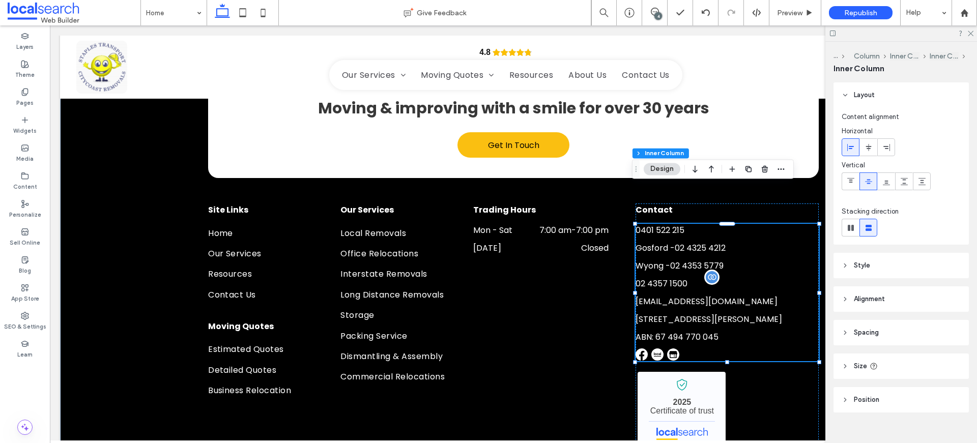
click at [656, 278] on span "02 4357 1500" at bounding box center [662, 284] width 52 height 12
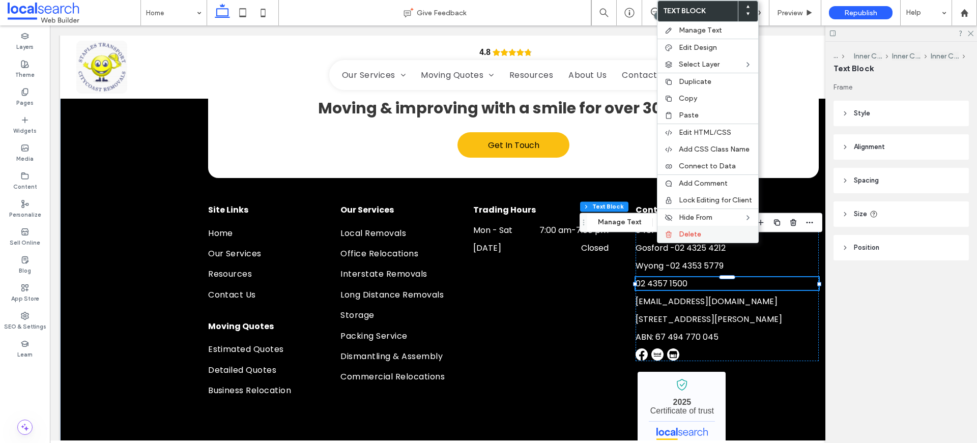
click at [700, 239] on div "Delete" at bounding box center [708, 234] width 101 height 17
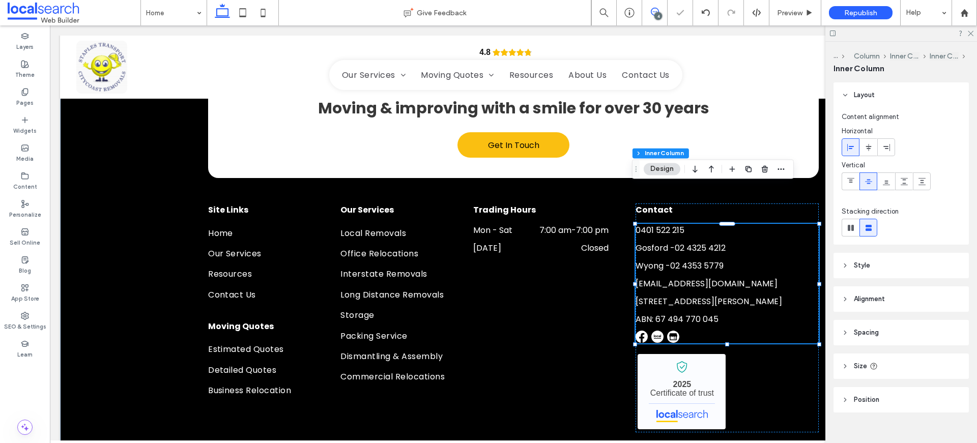
click at [654, 13] on icon at bounding box center [655, 12] width 8 height 8
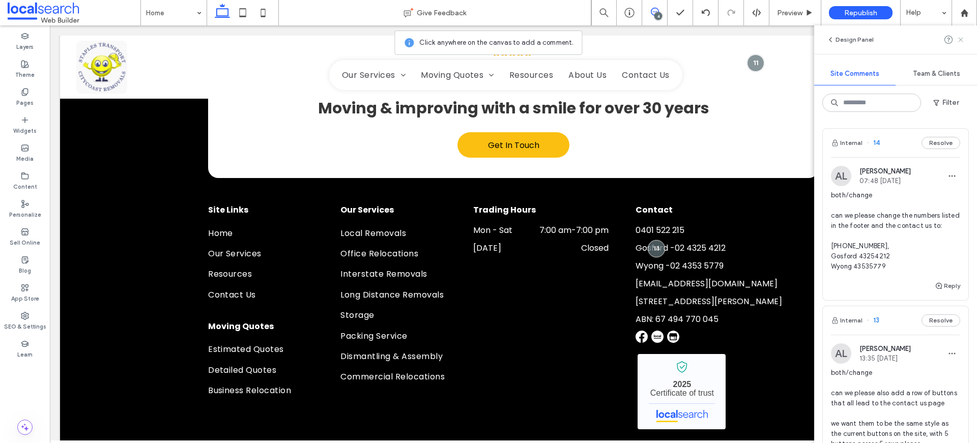
click at [959, 40] on icon at bounding box center [961, 40] width 8 height 8
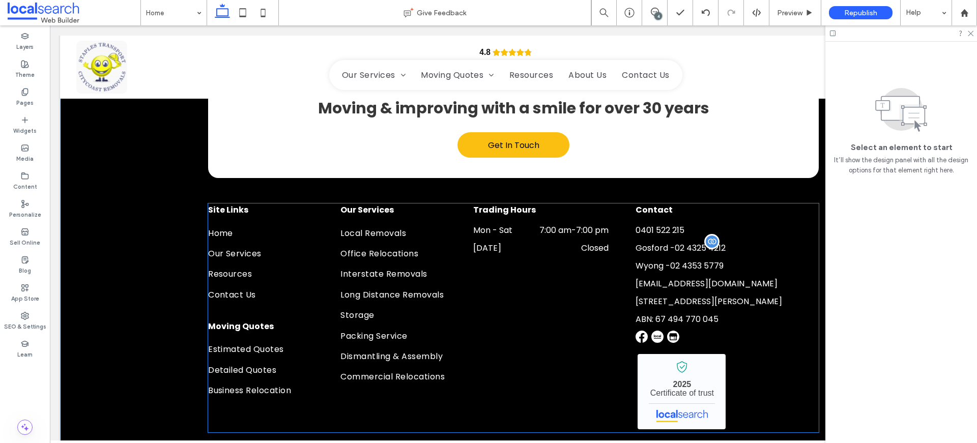
click at [709, 242] on span "02 4325 4212" at bounding box center [700, 248] width 51 height 12
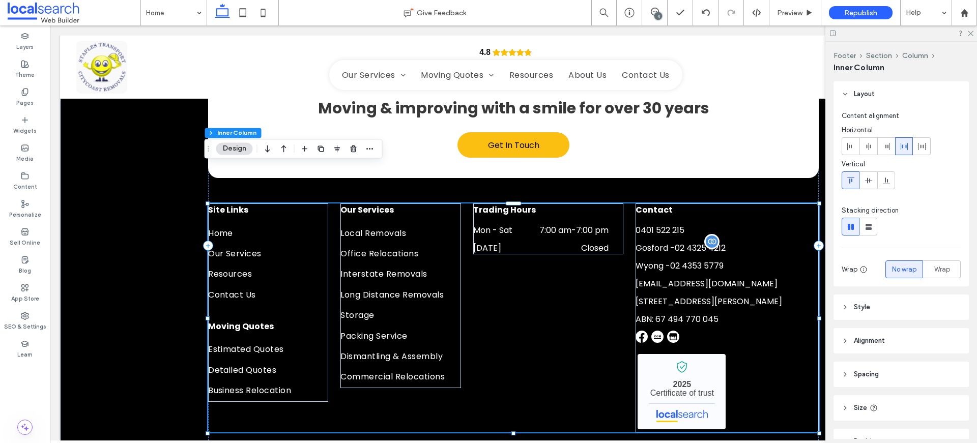
click at [683, 242] on span "02 4325 4212" at bounding box center [700, 248] width 51 height 12
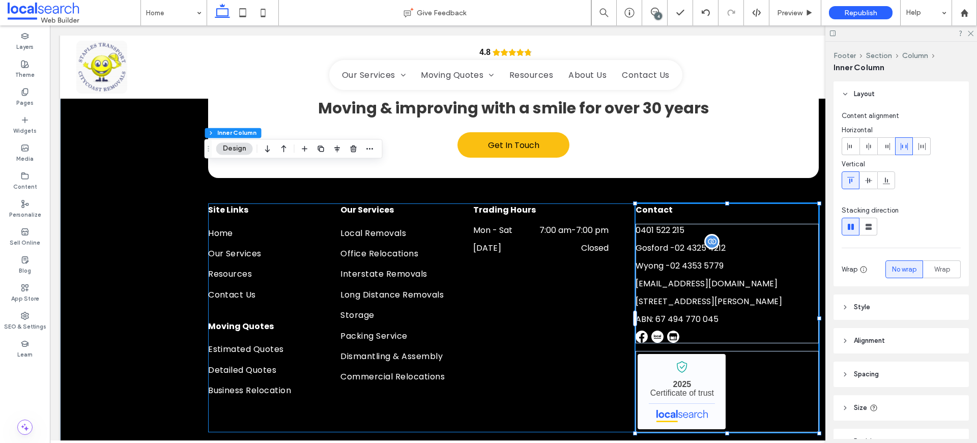
click at [683, 242] on span "02 4325 4212" at bounding box center [700, 248] width 51 height 12
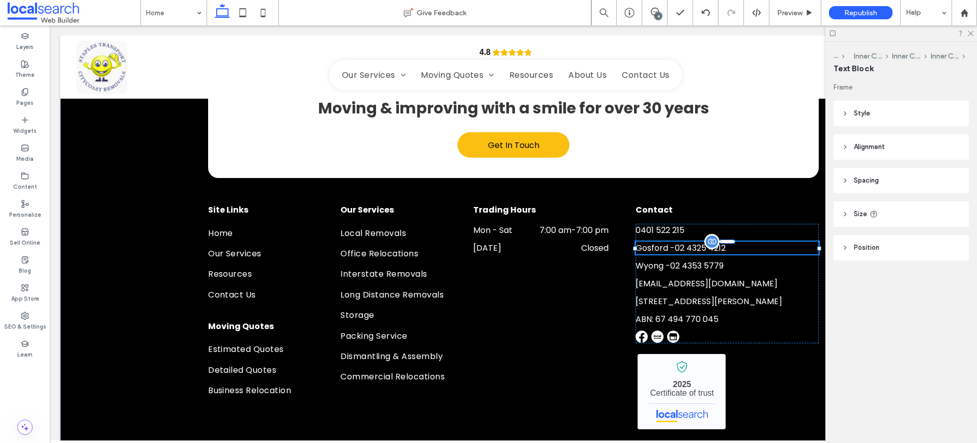
type input "*******"
type input "**"
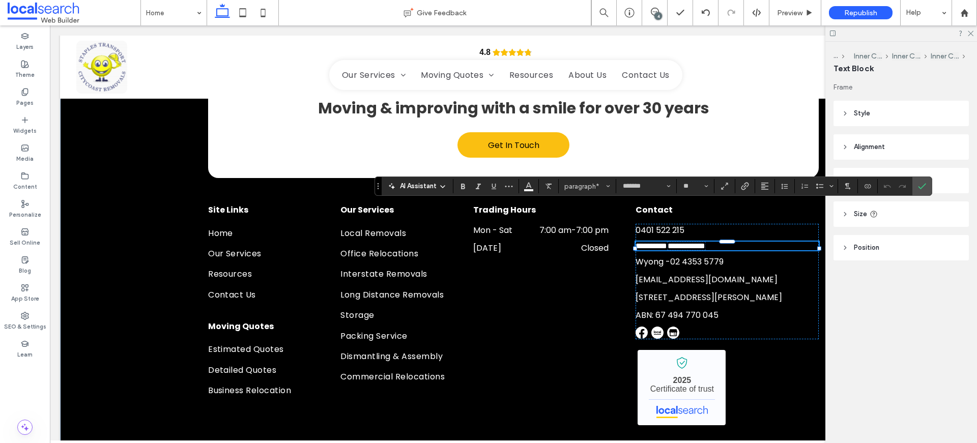
click at [683, 242] on span "**********" at bounding box center [687, 246] width 38 height 8
click at [871, 188] on icon "Connect To Data" at bounding box center [868, 186] width 8 height 8
click at [918, 122] on span "Change Connection" at bounding box center [899, 122] width 61 height 10
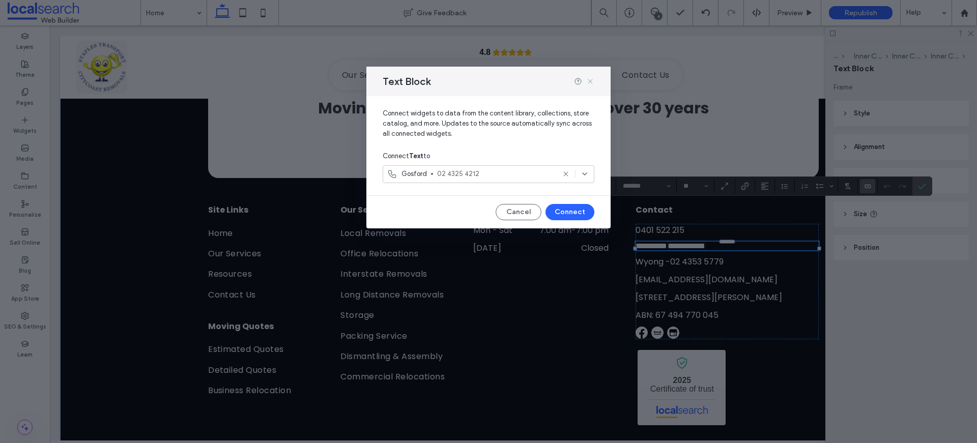
click at [593, 79] on icon at bounding box center [590, 81] width 8 height 8
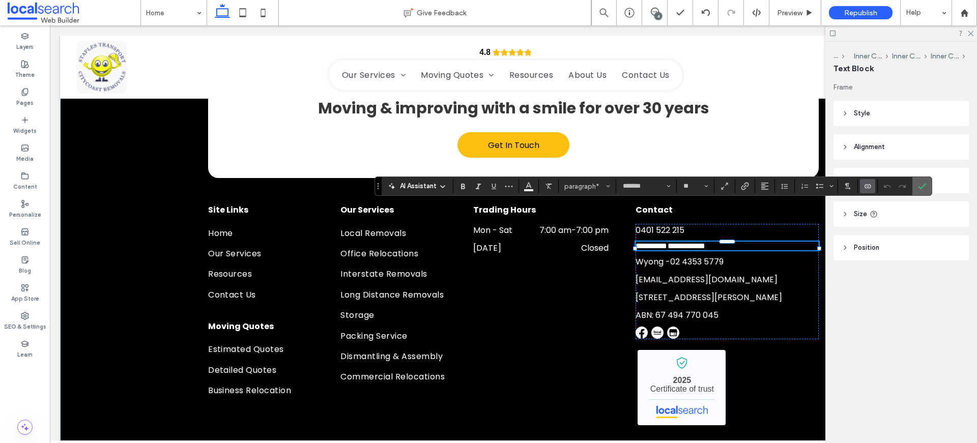
click at [927, 189] on label "Confirm" at bounding box center [922, 186] width 15 height 18
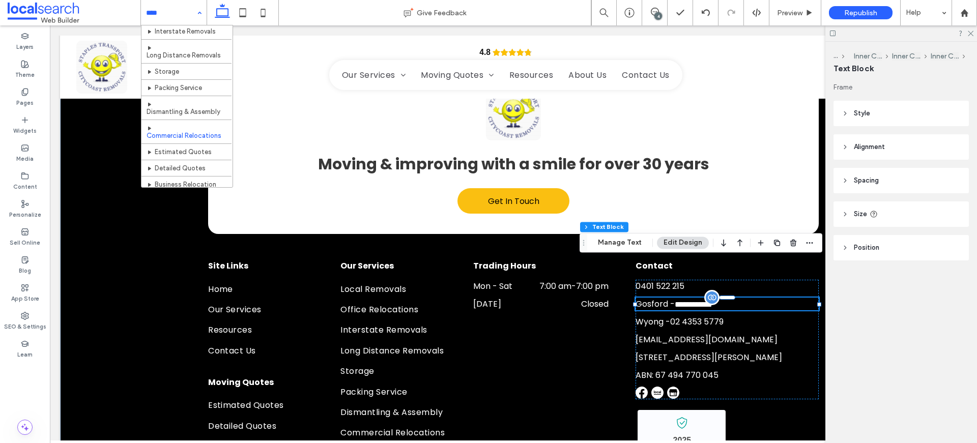
scroll to position [104, 0]
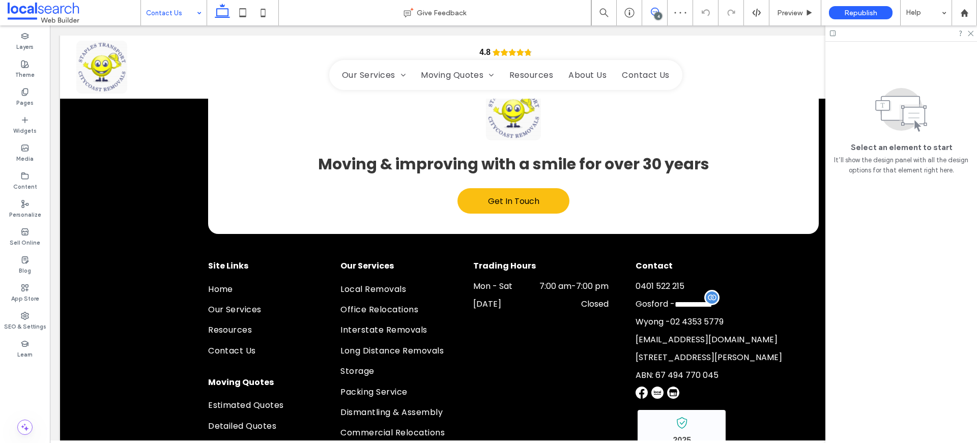
click at [657, 9] on use at bounding box center [655, 12] width 8 height 8
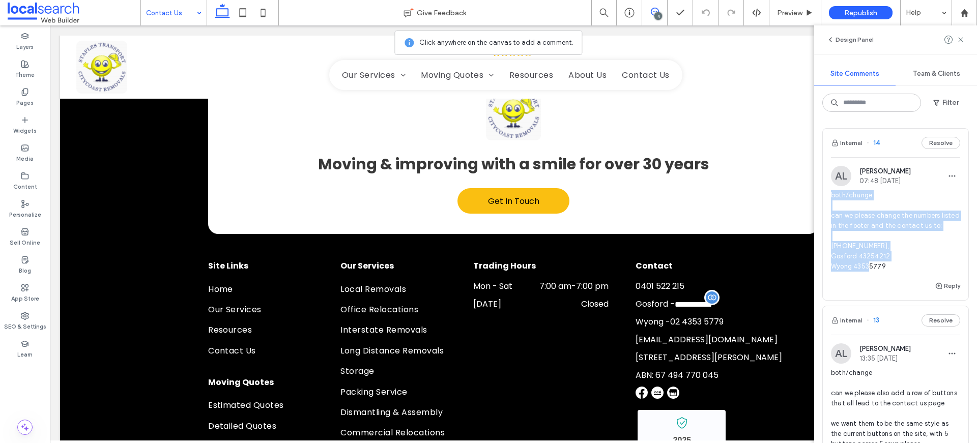
drag, startPoint x: 831, startPoint y: 196, endPoint x: 968, endPoint y: 275, distance: 158.0
click at [949, 272] on span "both/change can we please change the numbers listed in the footer and the conta…" at bounding box center [895, 230] width 129 height 81
copy span "both/change can we please change the numbers listed in the footer and the conta…"
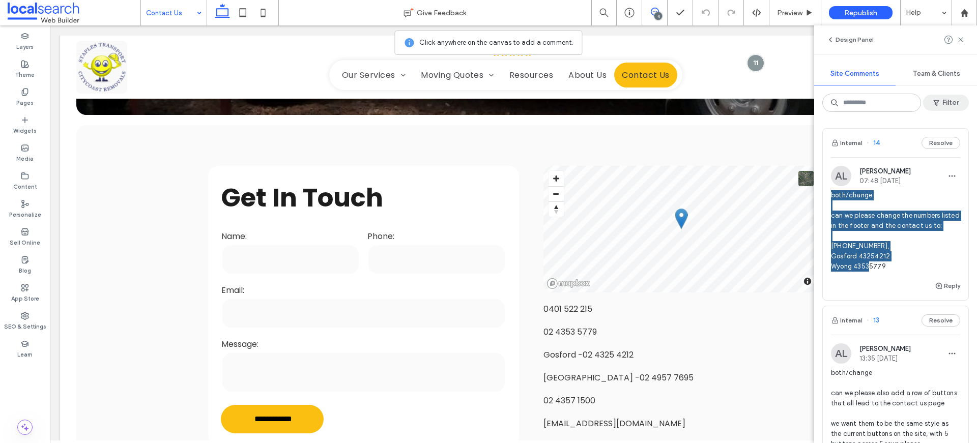
scroll to position [328, 0]
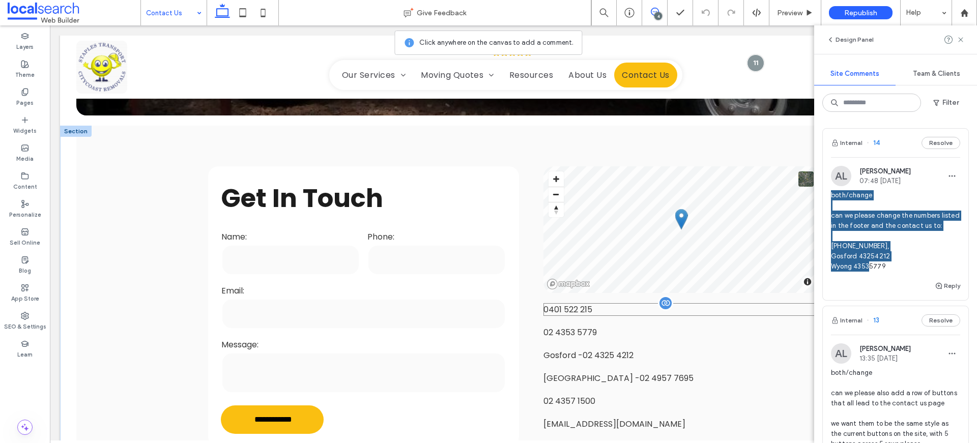
click at [579, 309] on span "0401 522 215" at bounding box center [568, 310] width 49 height 12
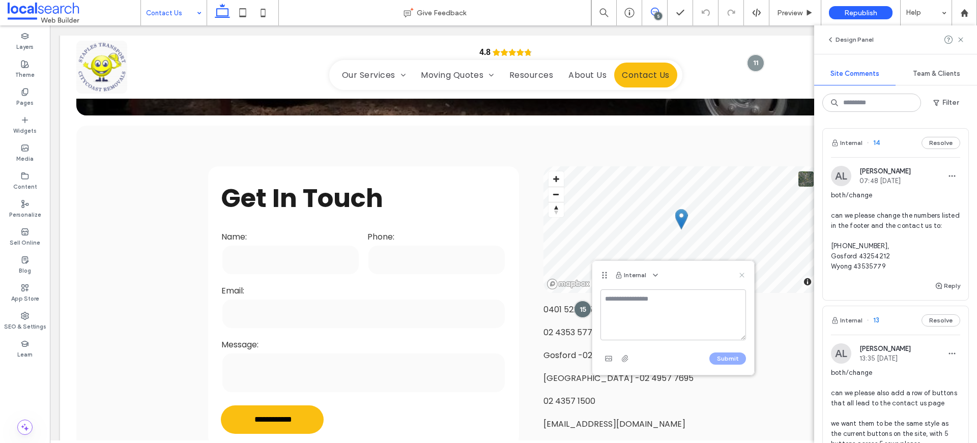
click at [746, 272] on icon at bounding box center [742, 275] width 8 height 8
click at [959, 37] on icon at bounding box center [961, 40] width 8 height 8
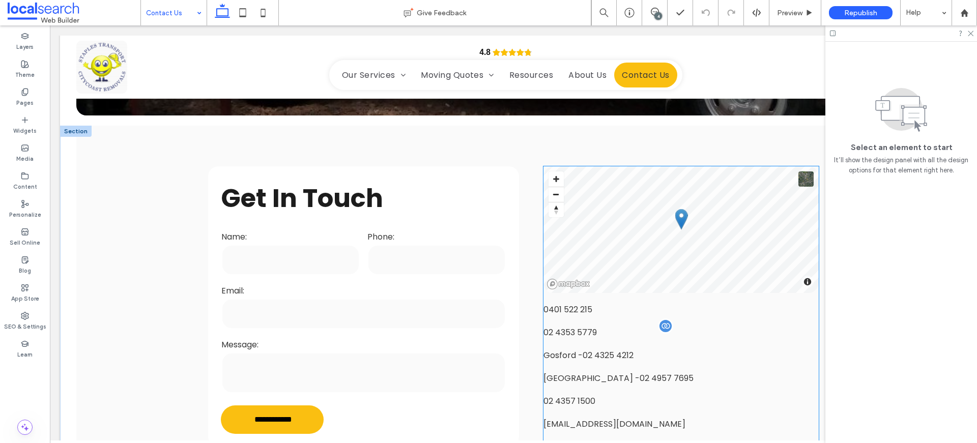
click at [559, 330] on span "02 4353 5779" at bounding box center [570, 333] width 53 height 12
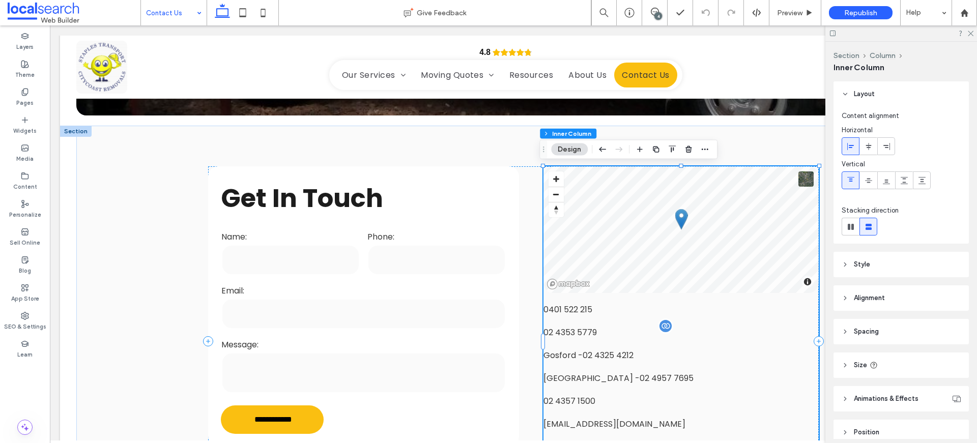
click at [561, 330] on span "02 4353 5779" at bounding box center [570, 333] width 53 height 12
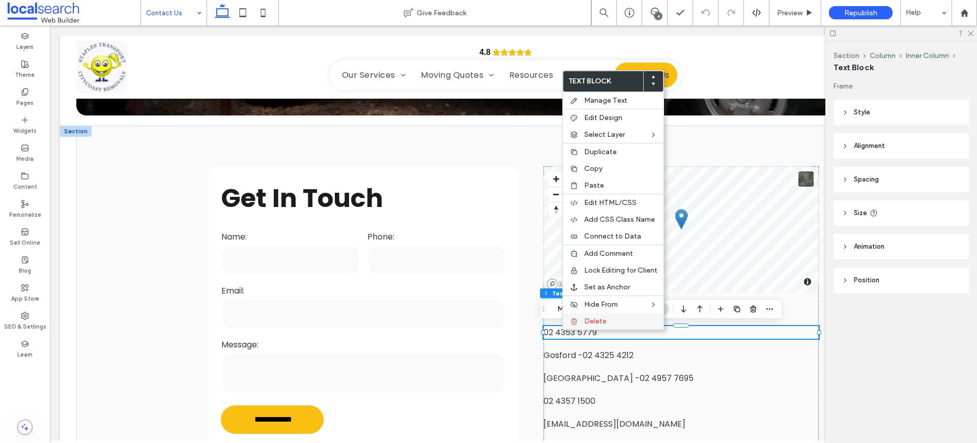
click at [609, 323] on label "Delete" at bounding box center [620, 321] width 73 height 9
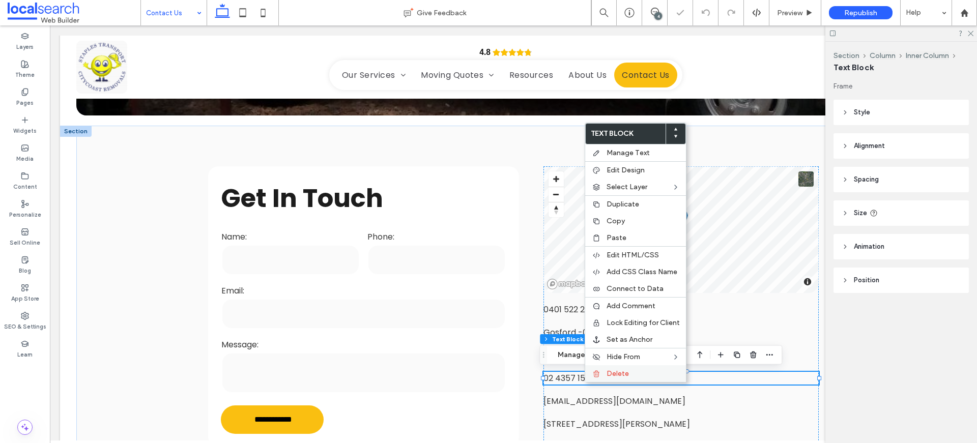
click at [601, 375] on div at bounding box center [596, 374] width 10 height 8
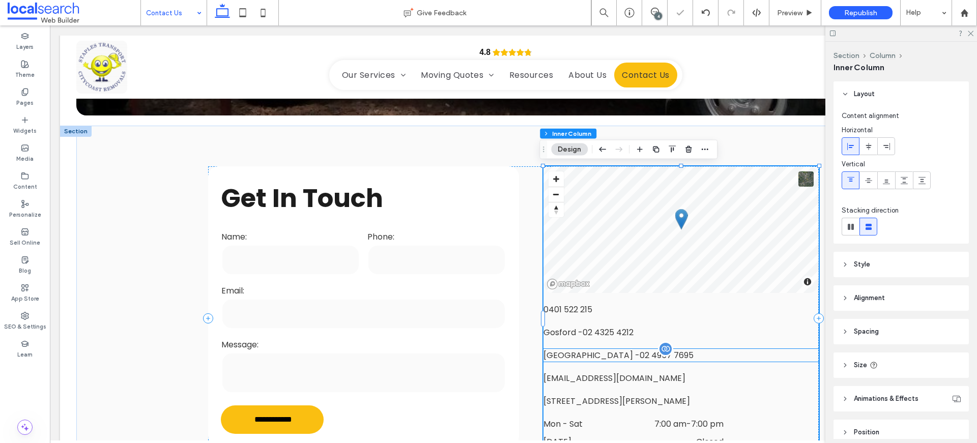
click at [640, 359] on span "02 4957 7695" at bounding box center [667, 356] width 54 height 12
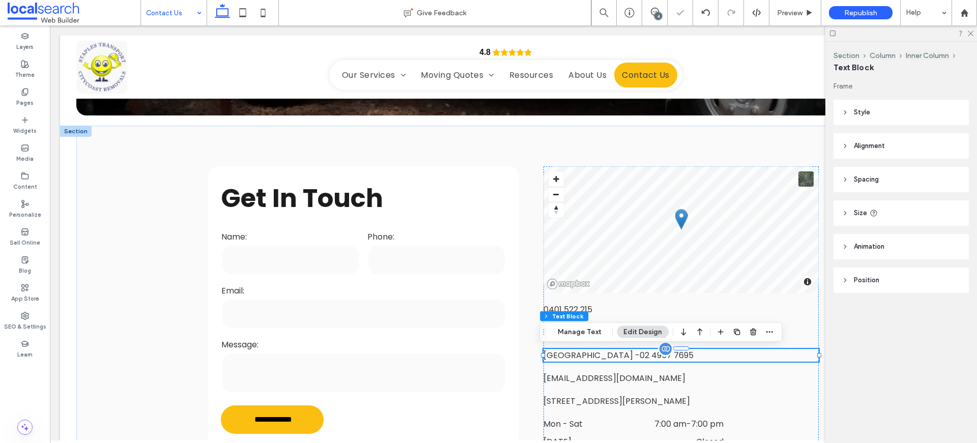
click at [640, 359] on span "02 4957 7695" at bounding box center [667, 356] width 54 height 12
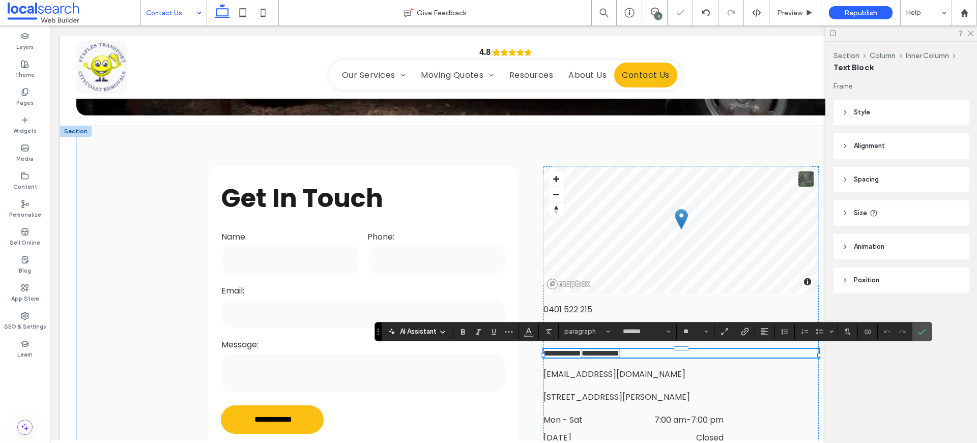
click at [576, 352] on span "**********" at bounding box center [582, 353] width 76 height 9
click at [580, 354] on span "**********" at bounding box center [582, 353] width 76 height 9
drag, startPoint x: 582, startPoint y: 355, endPoint x: 538, endPoint y: 354, distance: 44.3
click at [538, 354] on div "**********" at bounding box center [513, 317] width 611 height 382
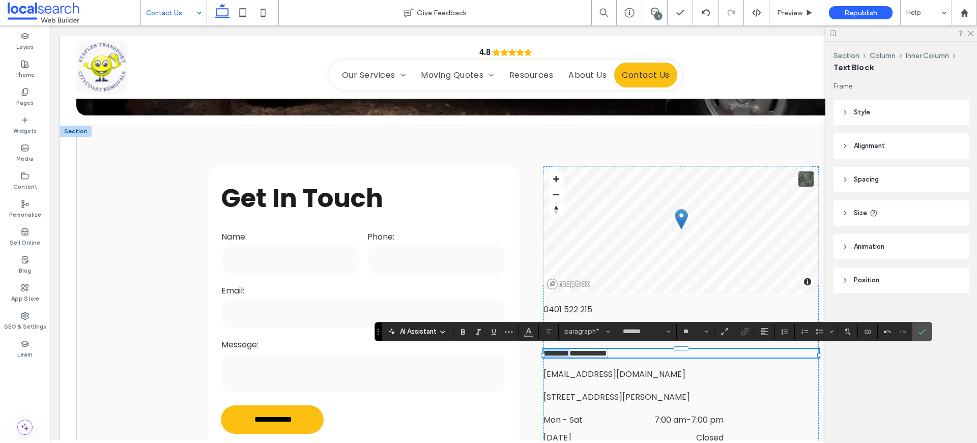
click at [607, 356] on span "**********" at bounding box center [589, 354] width 38 height 8
click at [603, 357] on span "**********" at bounding box center [573, 354] width 59 height 8
drag, startPoint x: 629, startPoint y: 356, endPoint x: 577, endPoint y: 354, distance: 51.4
click at [577, 354] on span "**********" at bounding box center [575, 354] width 62 height 8
copy span "**********"
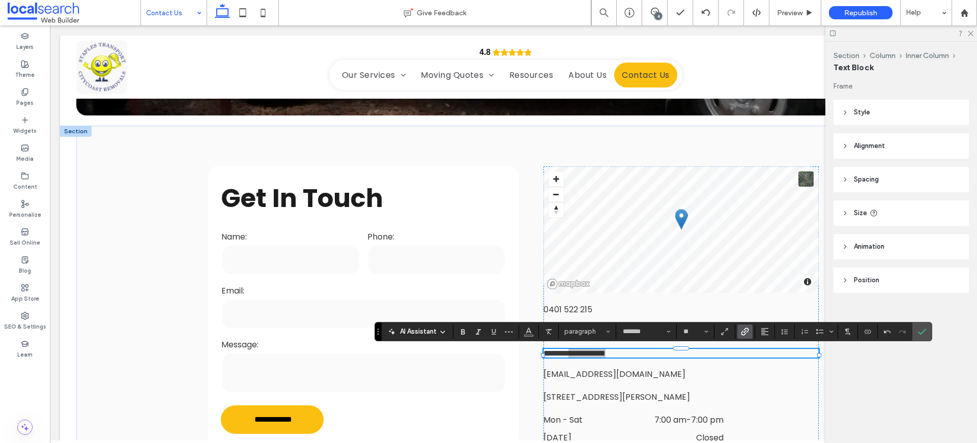
click at [738, 332] on label "Link" at bounding box center [745, 332] width 15 height 14
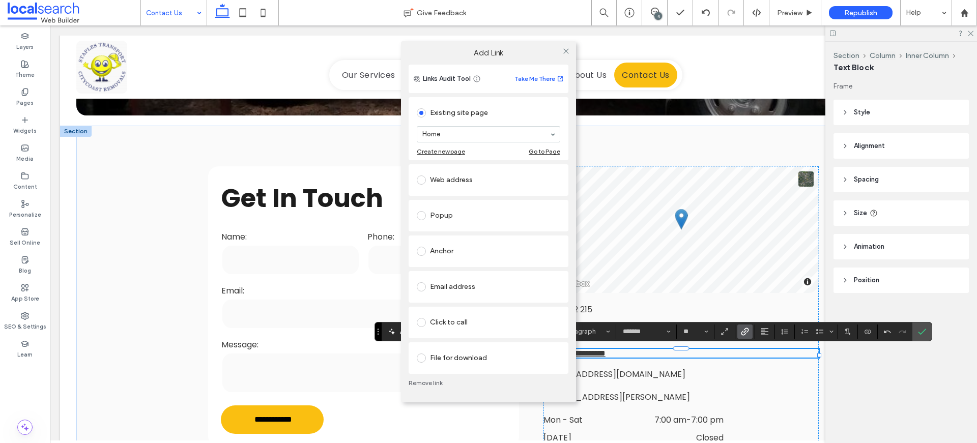
click at [448, 325] on div "Click to call" at bounding box center [489, 323] width 144 height 16
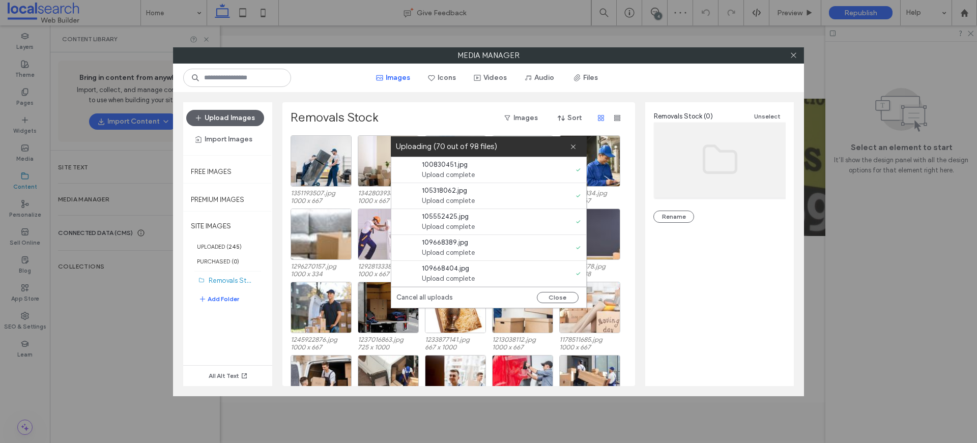
scroll to position [332, 0]
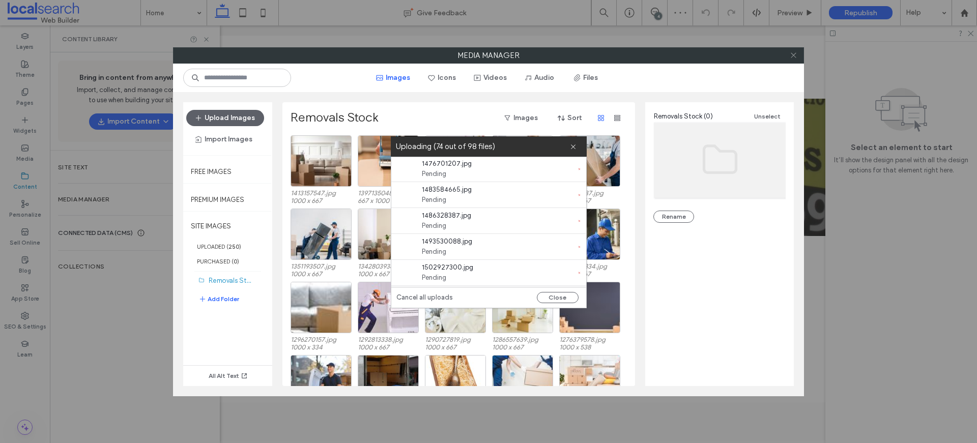
click at [790, 52] on icon at bounding box center [794, 55] width 8 height 8
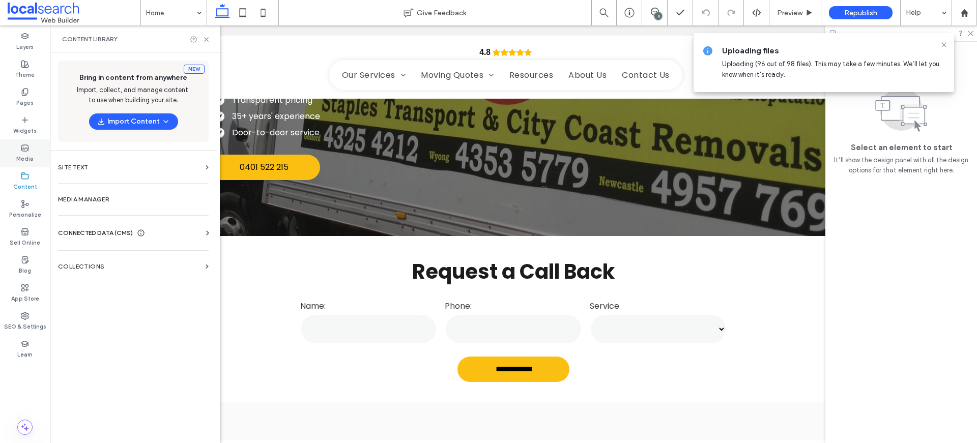
click at [24, 156] on label "Media" at bounding box center [24, 157] width 17 height 11
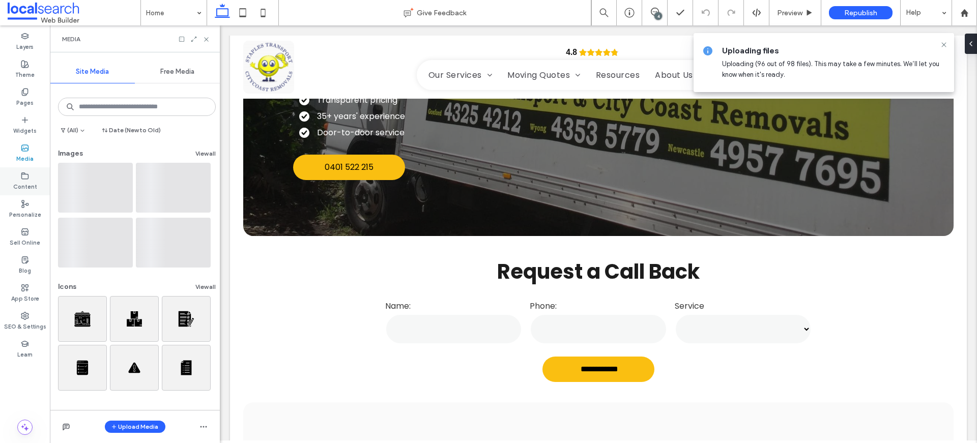
click at [25, 171] on div "Content" at bounding box center [25, 181] width 50 height 28
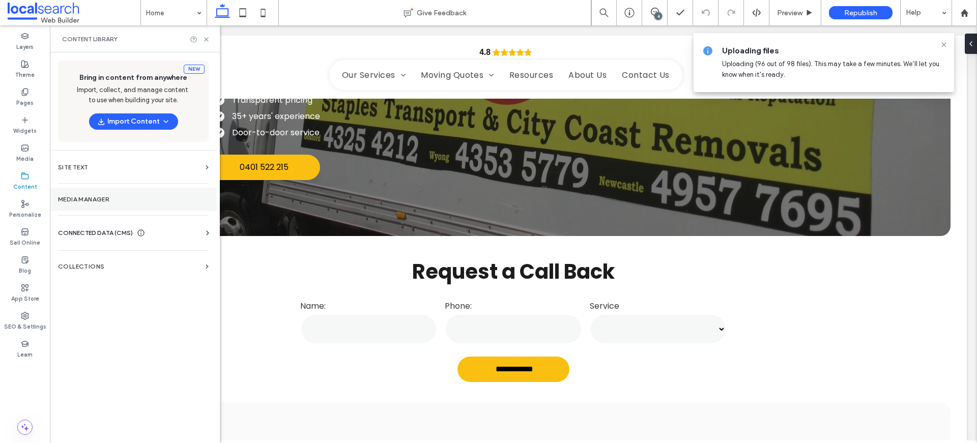
click at [110, 200] on label "Media Manager" at bounding box center [133, 199] width 151 height 7
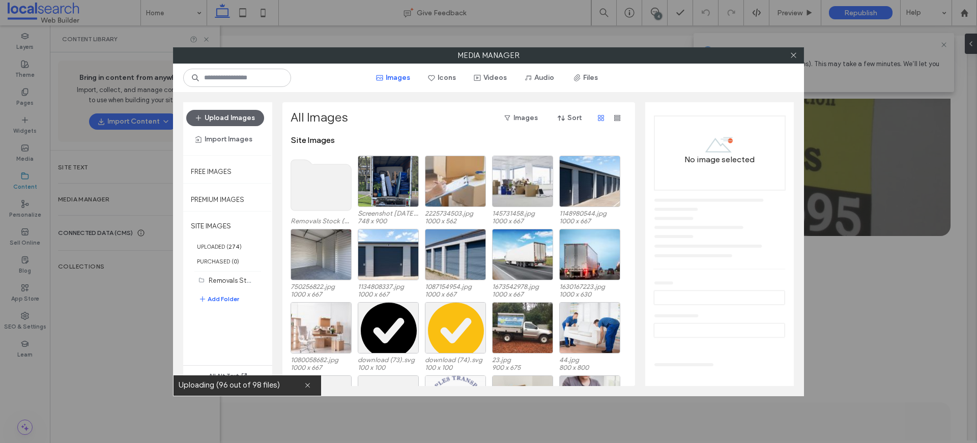
click at [324, 189] on use at bounding box center [321, 185] width 61 height 51
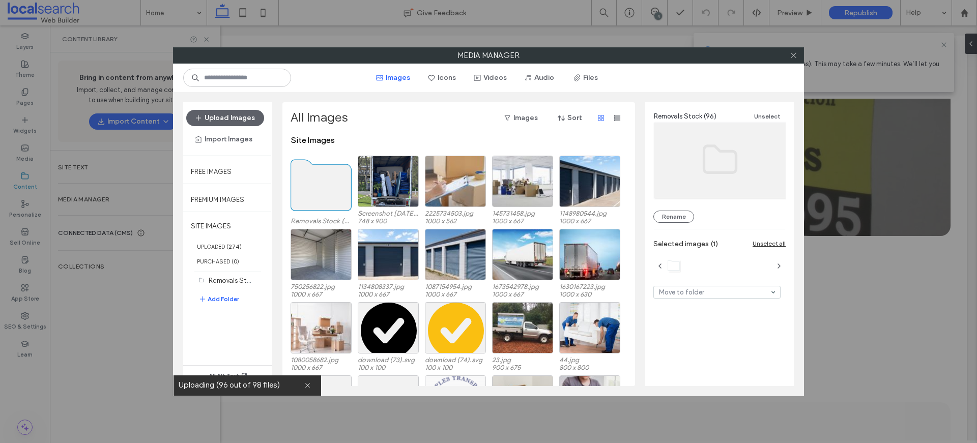
click at [324, 189] on use at bounding box center [321, 185] width 61 height 51
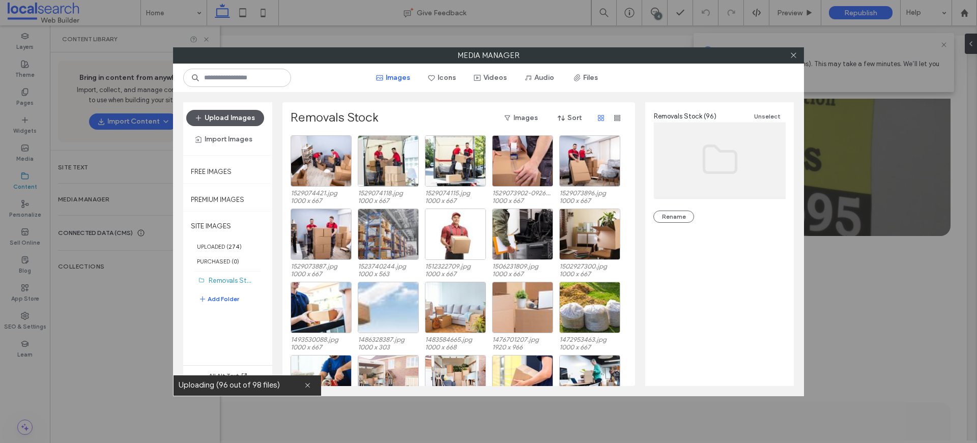
click at [228, 117] on button "Upload Images" at bounding box center [225, 118] width 78 height 16
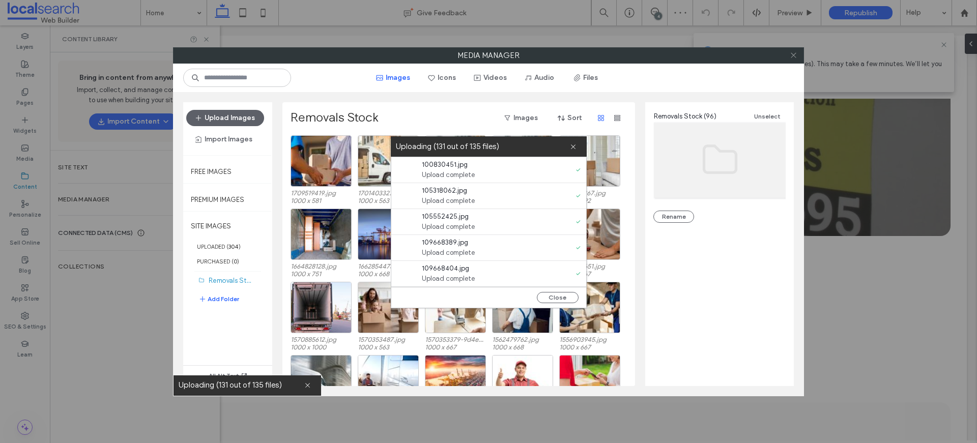
click at [792, 54] on use at bounding box center [793, 55] width 5 height 5
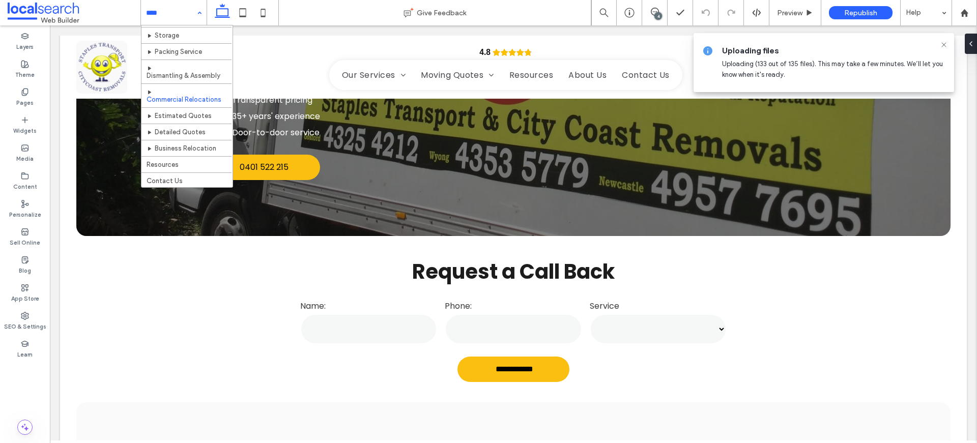
scroll to position [104, 0]
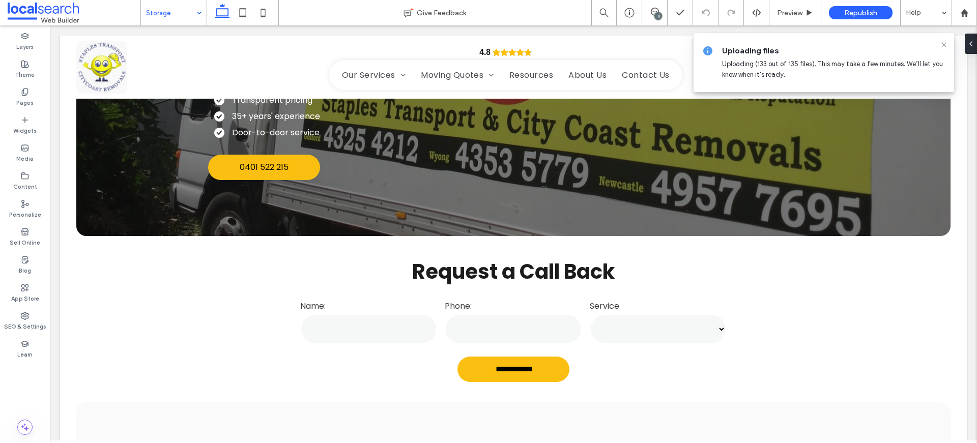
click at [657, 16] on div "4" at bounding box center [659, 16] width 8 height 8
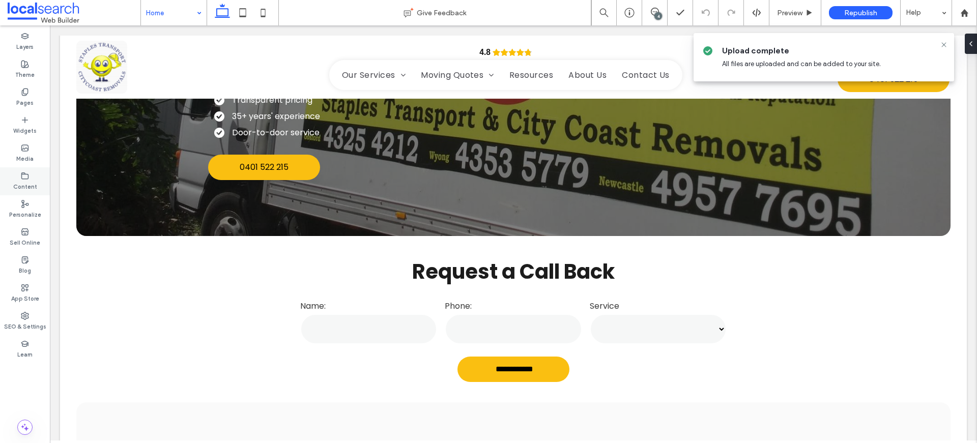
click at [17, 176] on div "Content" at bounding box center [25, 181] width 50 height 28
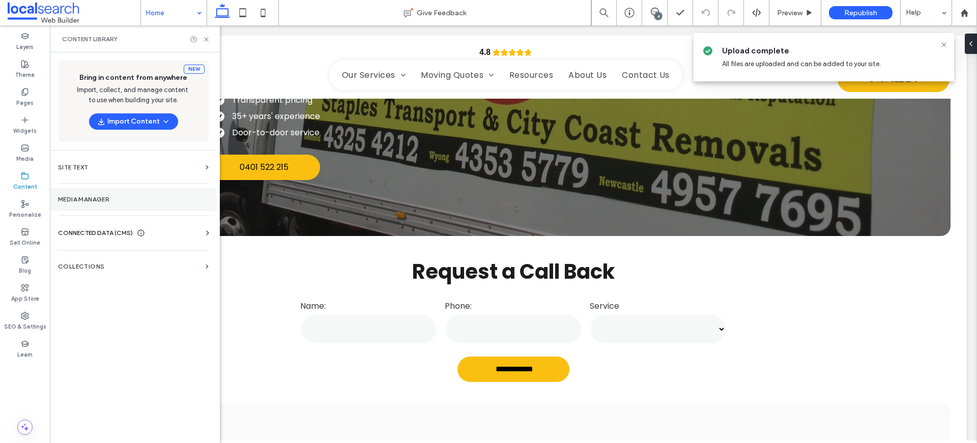
click at [88, 209] on section "Media Manager" at bounding box center [133, 199] width 167 height 23
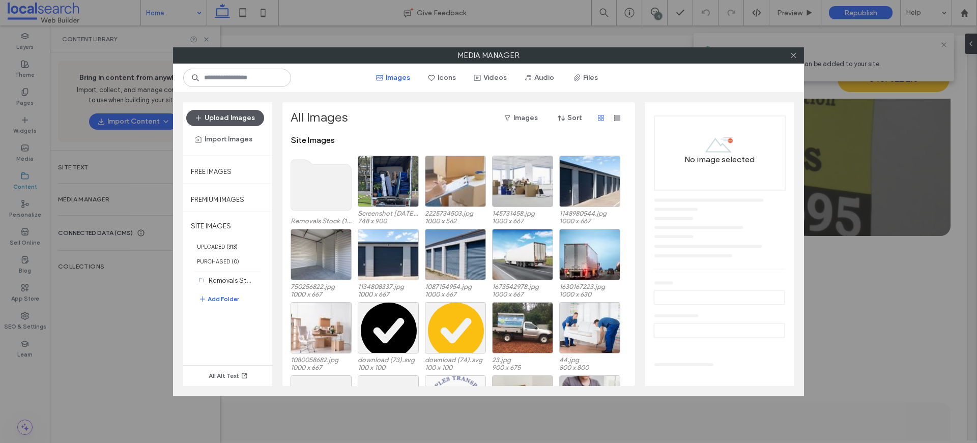
click at [234, 120] on button "Upload Images" at bounding box center [225, 118] width 78 height 16
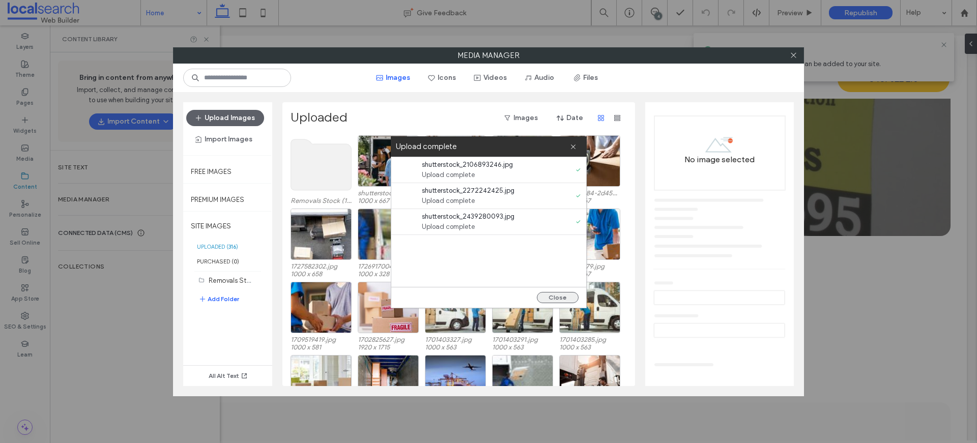
click at [568, 300] on button "Close" at bounding box center [558, 297] width 42 height 11
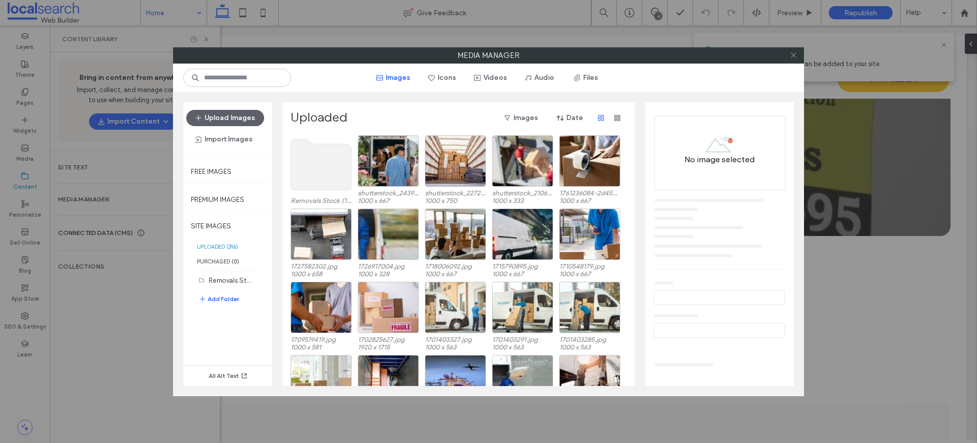
click at [796, 53] on icon at bounding box center [794, 55] width 8 height 8
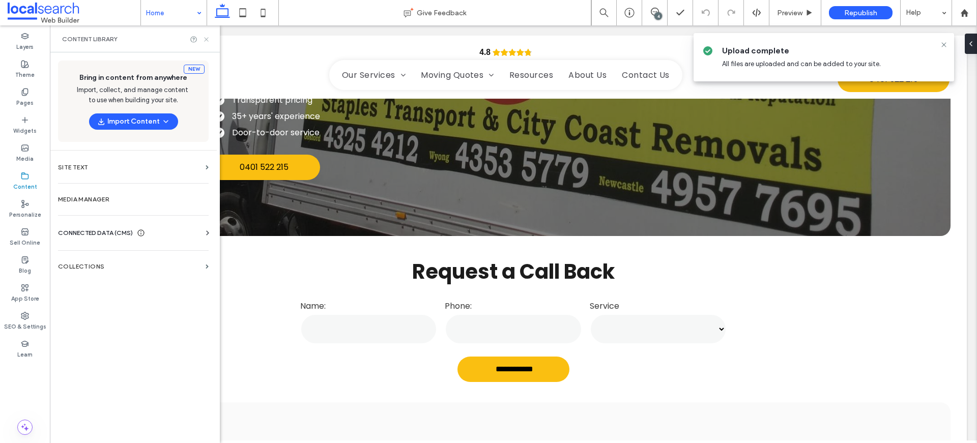
click at [208, 41] on use at bounding box center [206, 39] width 4 height 4
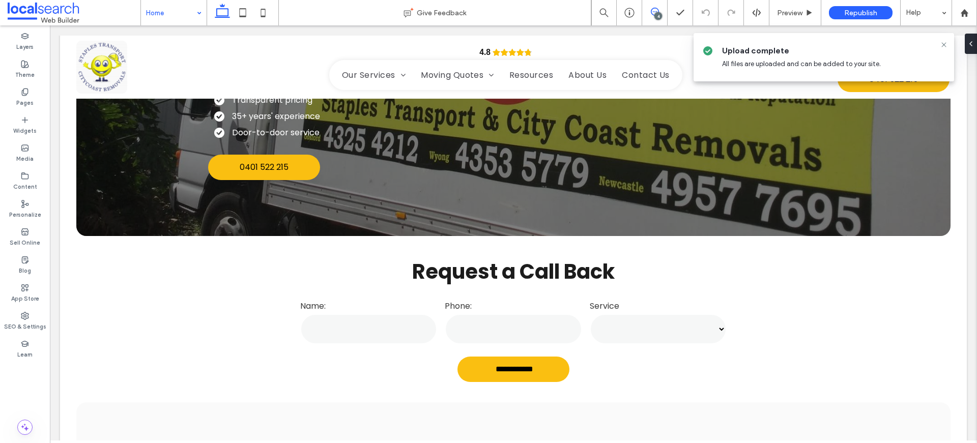
click at [651, 8] on icon at bounding box center [655, 12] width 8 height 8
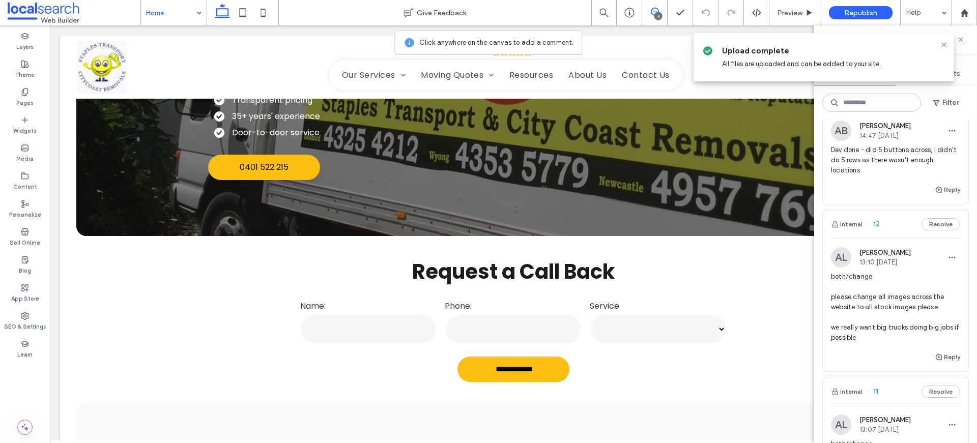
scroll to position [648, 0]
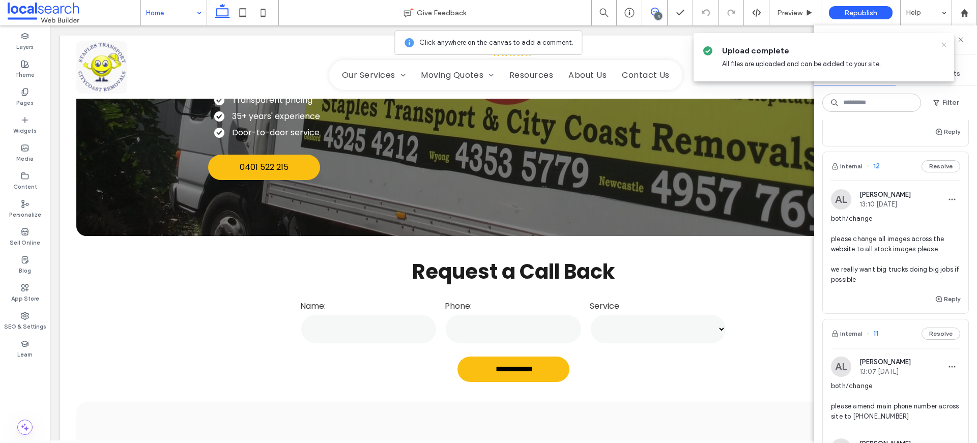
click at [944, 41] on icon at bounding box center [944, 45] width 8 height 8
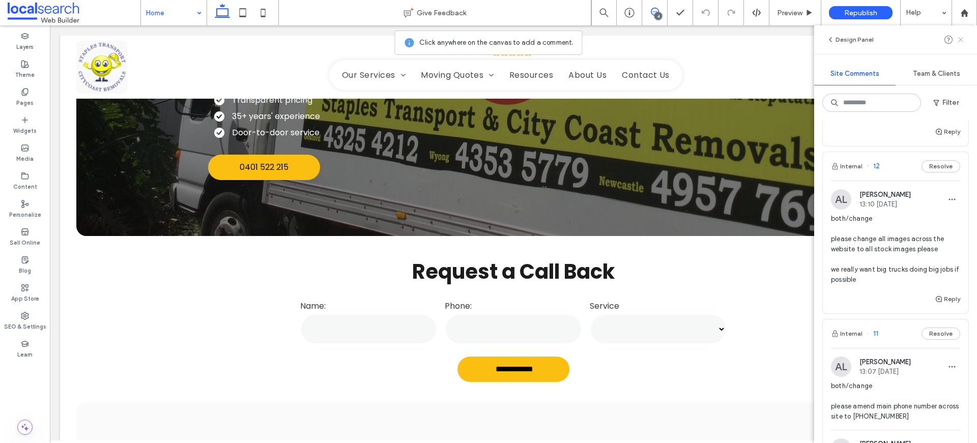
click at [962, 38] on icon at bounding box center [961, 40] width 8 height 8
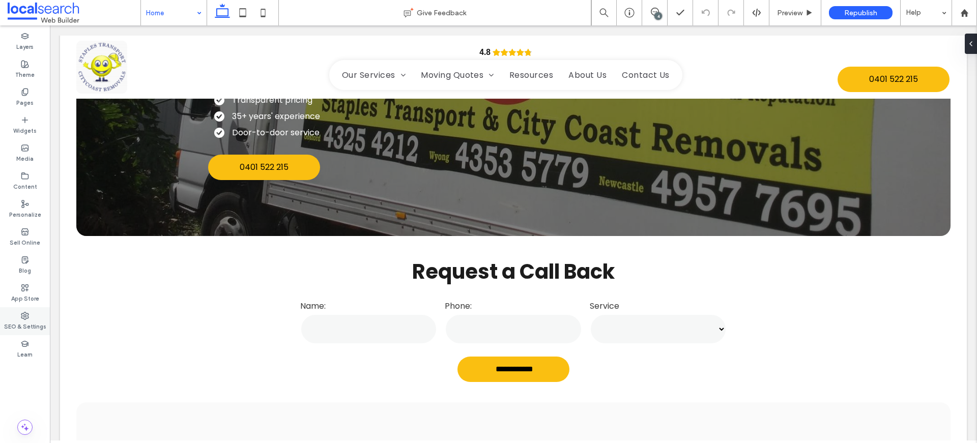
click at [30, 308] on div "SEO & Settings" at bounding box center [25, 321] width 50 height 28
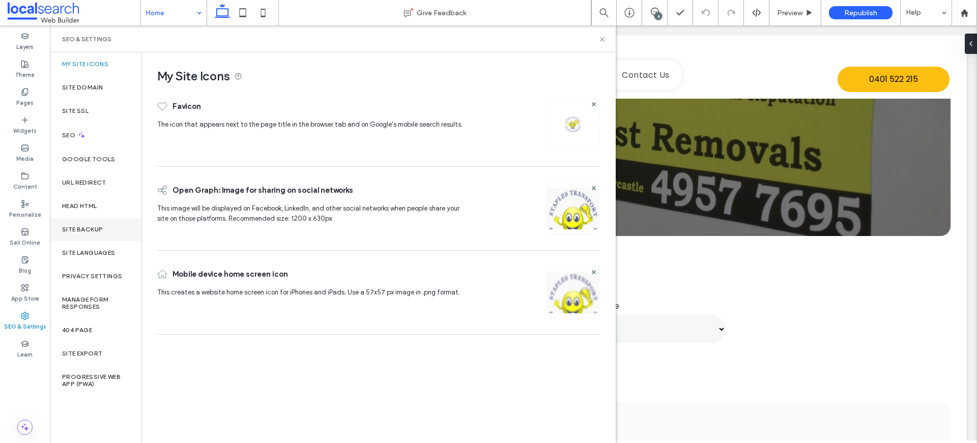
click at [97, 230] on label "Site Backup" at bounding box center [82, 229] width 41 height 7
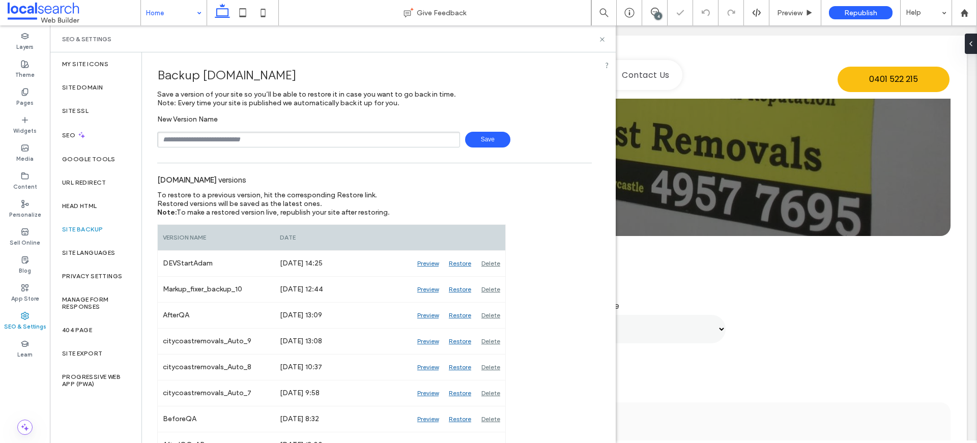
click at [255, 136] on input "text" at bounding box center [308, 140] width 303 height 16
type input "**********"
click at [601, 39] on icon at bounding box center [603, 40] width 8 height 8
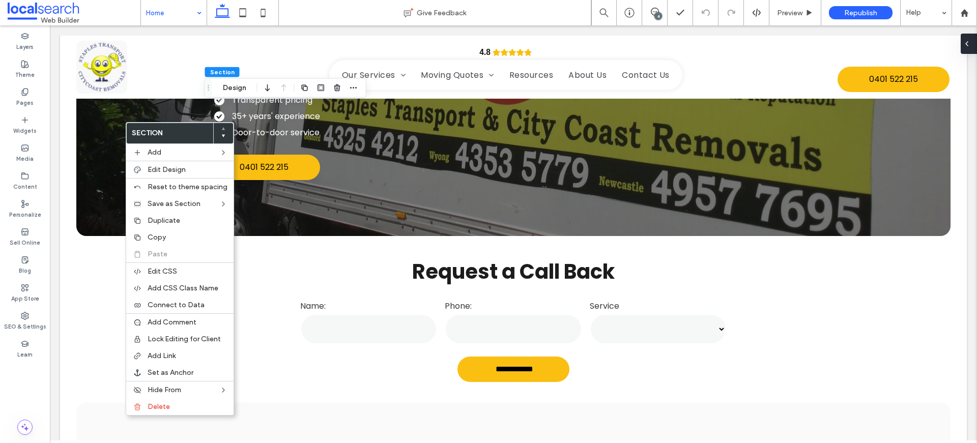
click at [967, 41] on icon at bounding box center [967, 44] width 8 height 8
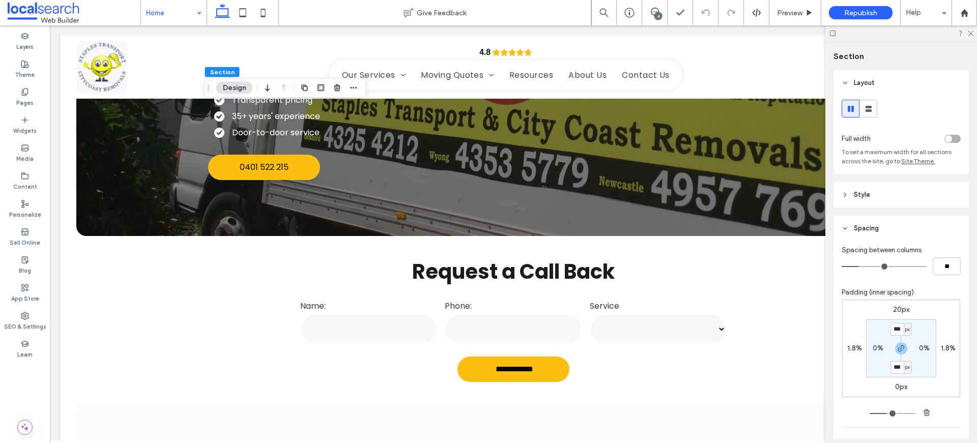
click at [869, 192] on span "Style" at bounding box center [862, 195] width 16 height 10
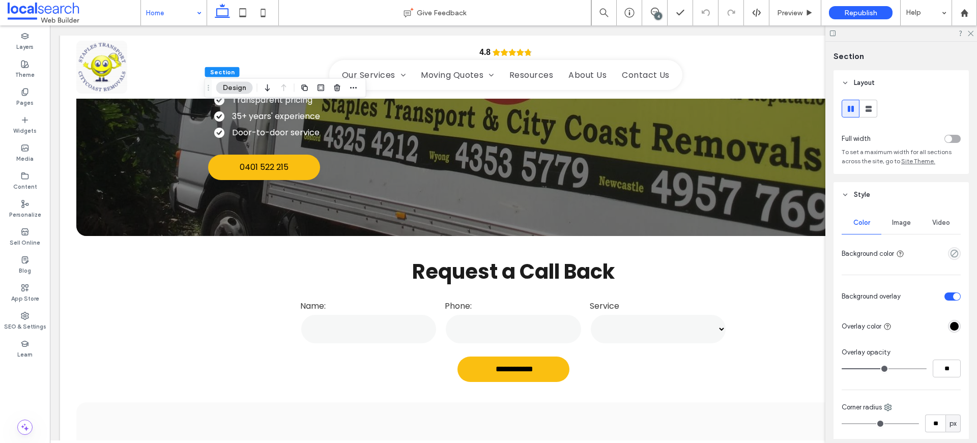
click at [896, 219] on span "Image" at bounding box center [901, 223] width 19 height 8
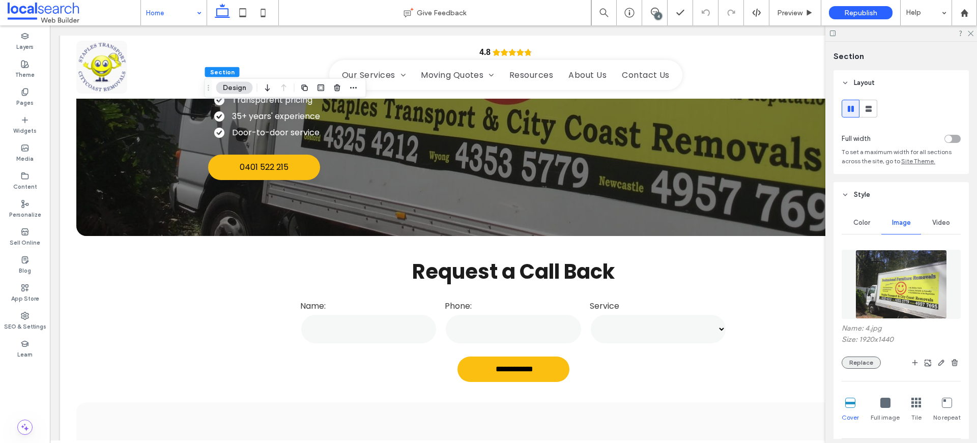
click at [859, 362] on button "Replace" at bounding box center [861, 363] width 39 height 12
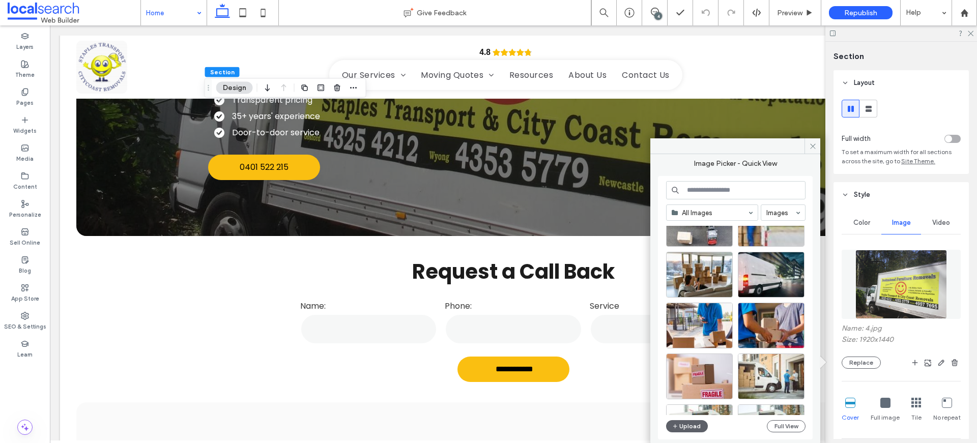
scroll to position [156, 0]
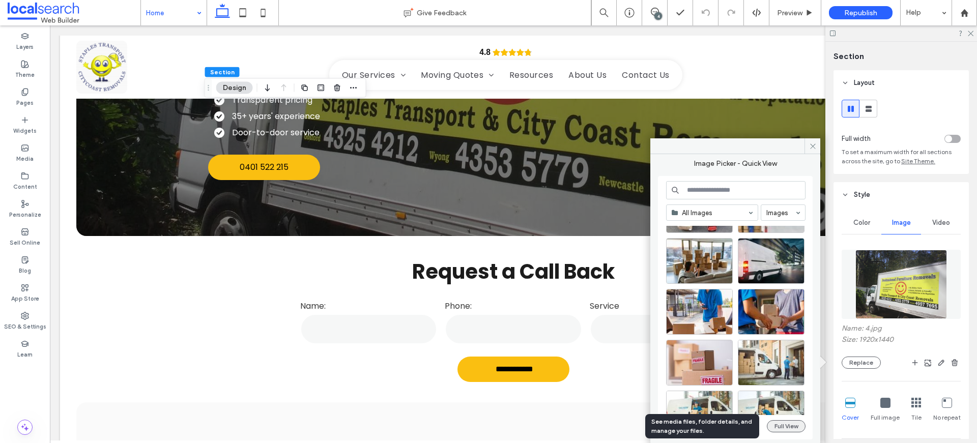
click at [798, 425] on button "Full View" at bounding box center [786, 426] width 39 height 12
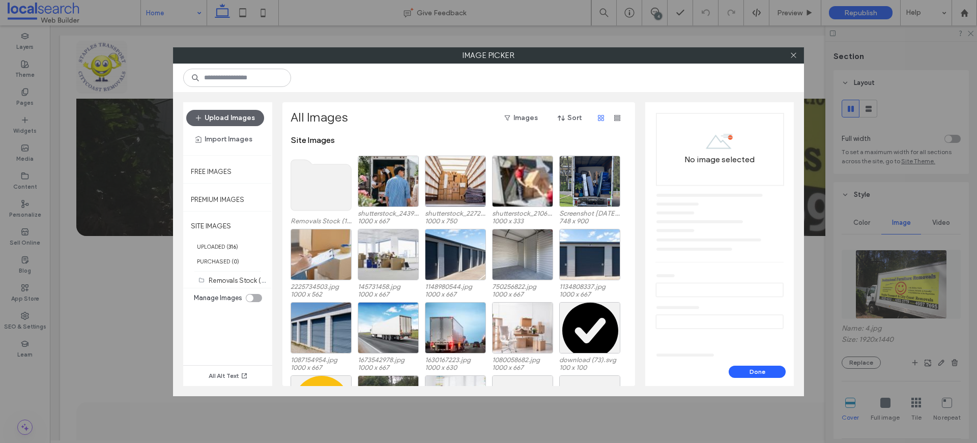
click at [340, 198] on use at bounding box center [321, 185] width 61 height 51
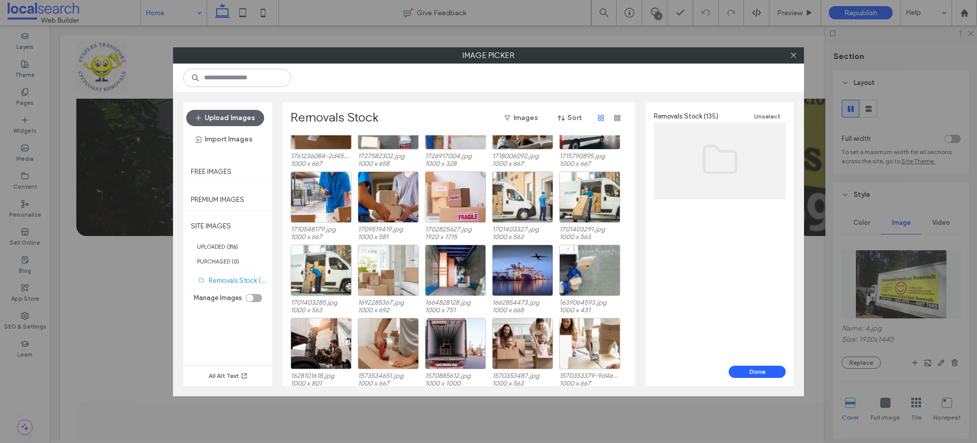
scroll to position [42, 0]
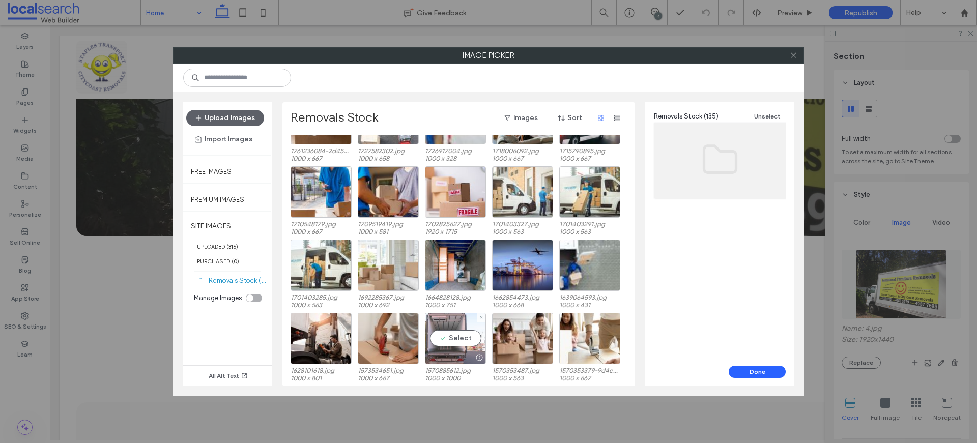
click at [458, 335] on div "Select" at bounding box center [455, 338] width 61 height 51
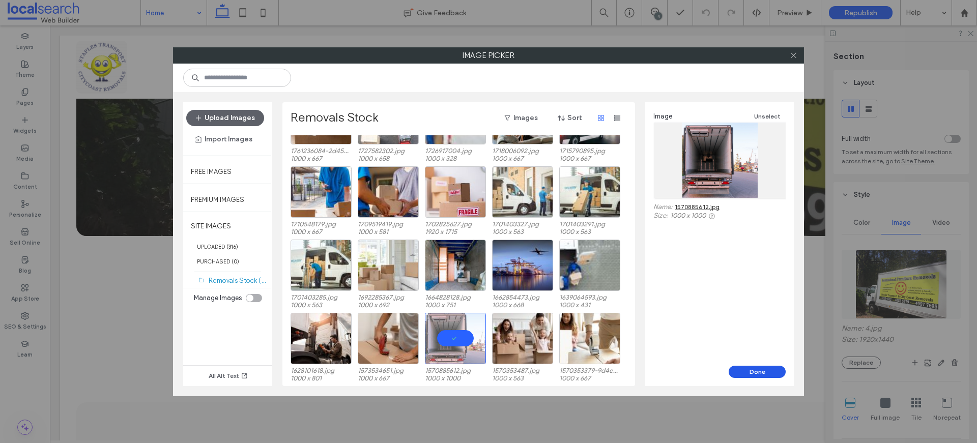
click at [767, 370] on button "Done" at bounding box center [757, 372] width 57 height 12
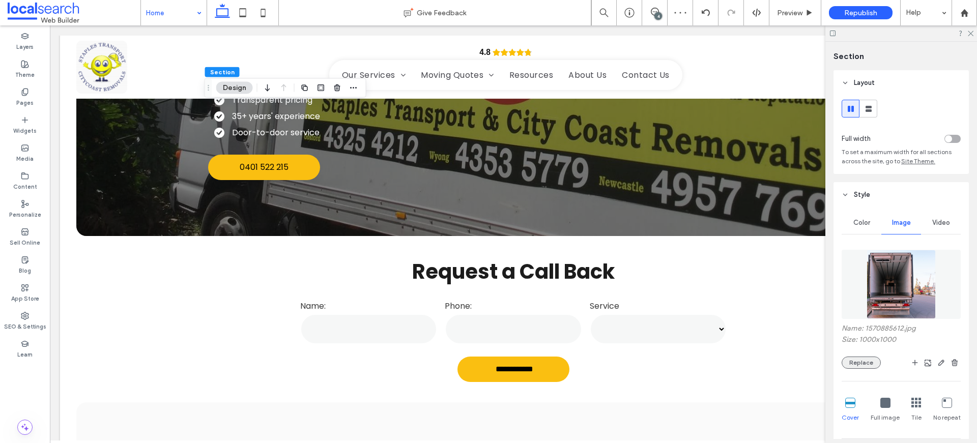
click at [874, 357] on button "Replace" at bounding box center [861, 363] width 39 height 12
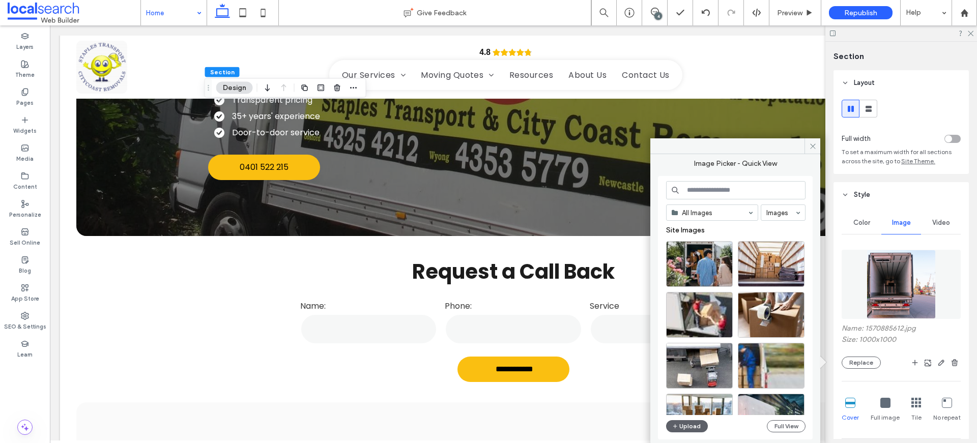
scroll to position [2, 0]
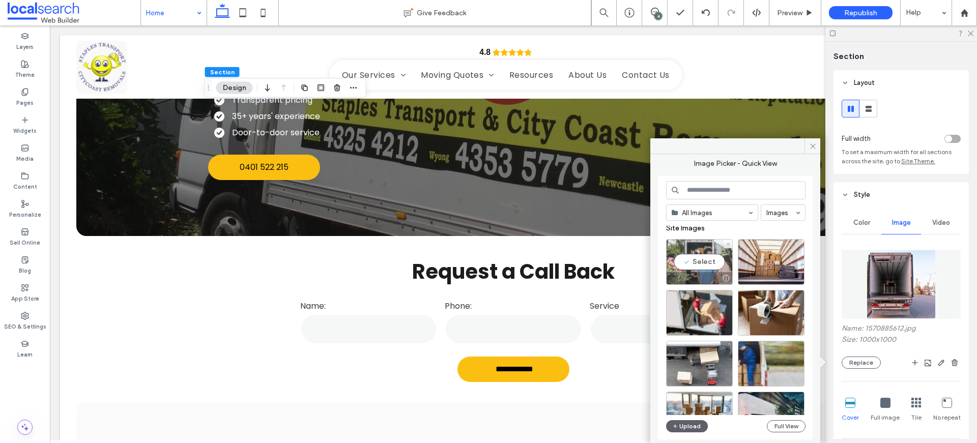
click at [694, 264] on div "Select" at bounding box center [699, 262] width 67 height 46
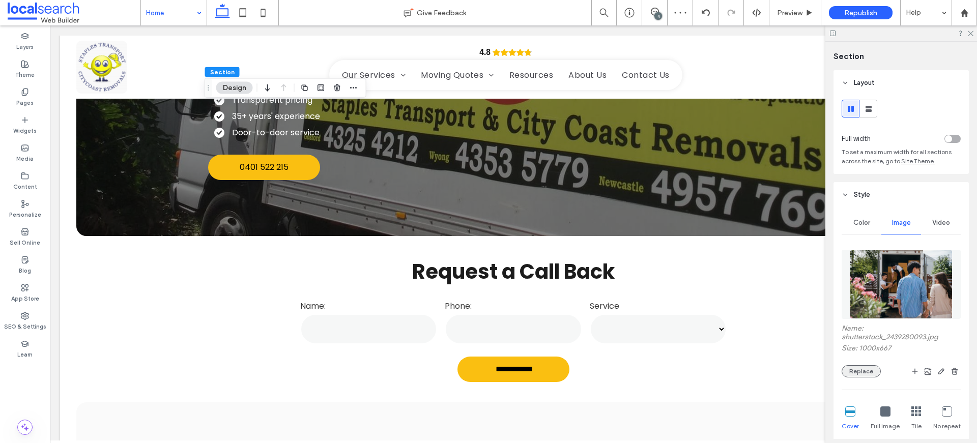
click at [860, 373] on button "Replace" at bounding box center [861, 371] width 39 height 12
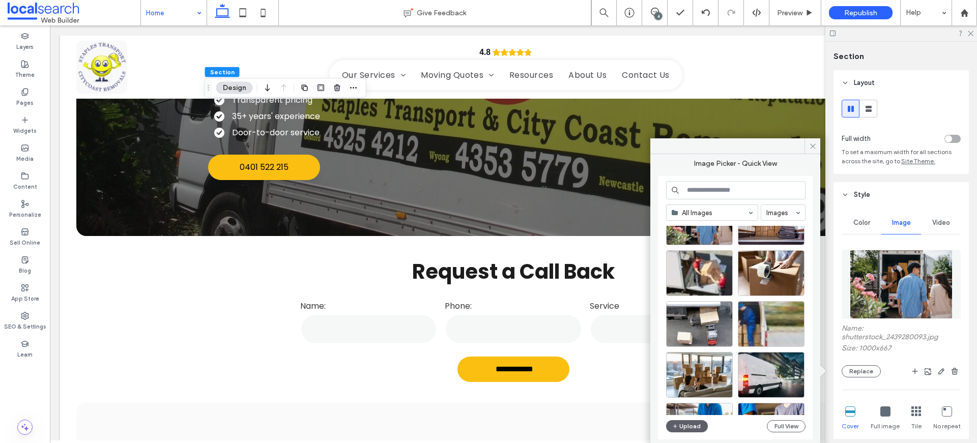
scroll to position [0, 0]
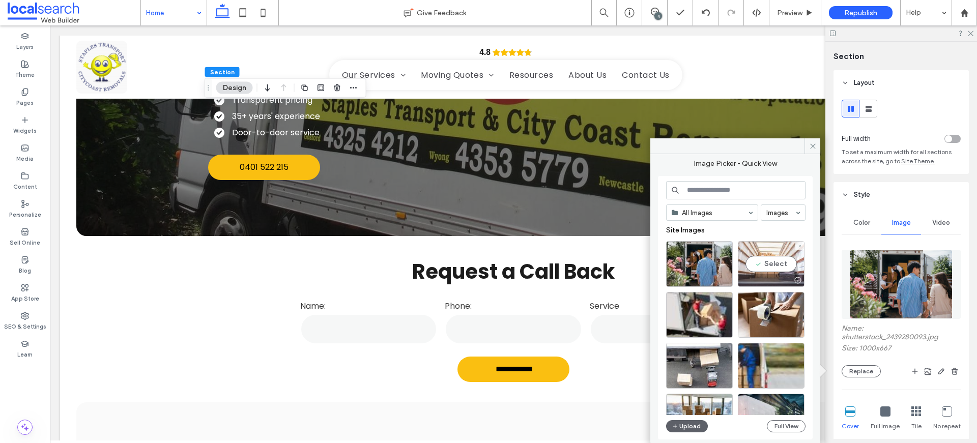
click at [767, 266] on div "Select" at bounding box center [771, 264] width 67 height 46
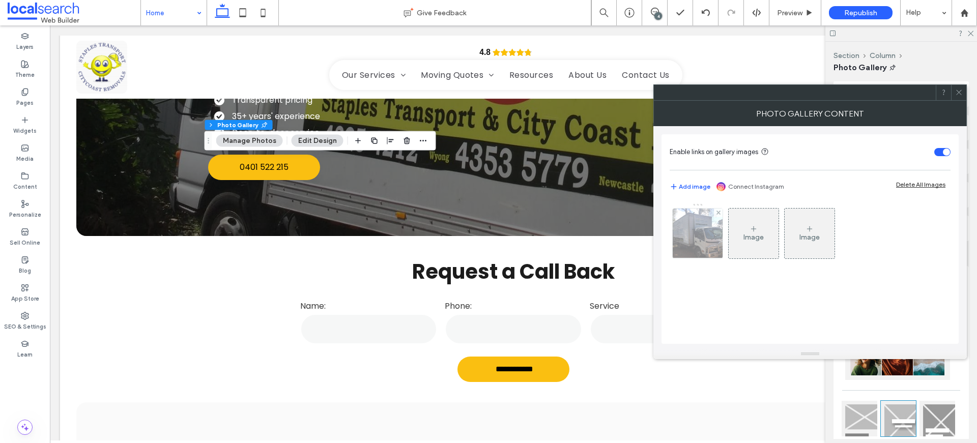
click at [699, 240] on img at bounding box center [698, 234] width 67 height 50
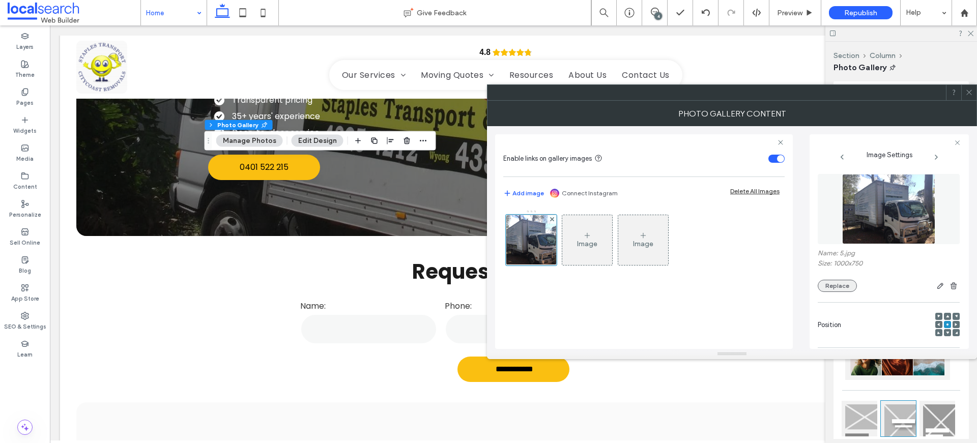
click at [838, 289] on button "Replace" at bounding box center [837, 286] width 39 height 12
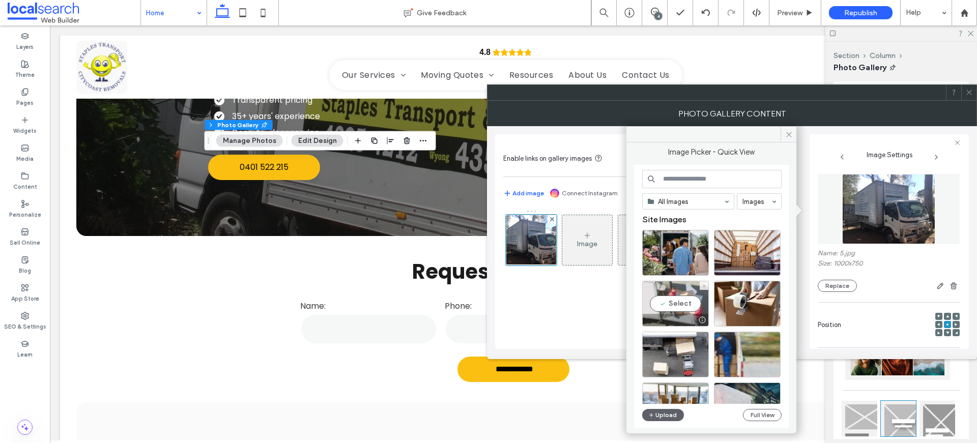
click at [688, 302] on div "Select" at bounding box center [675, 304] width 67 height 46
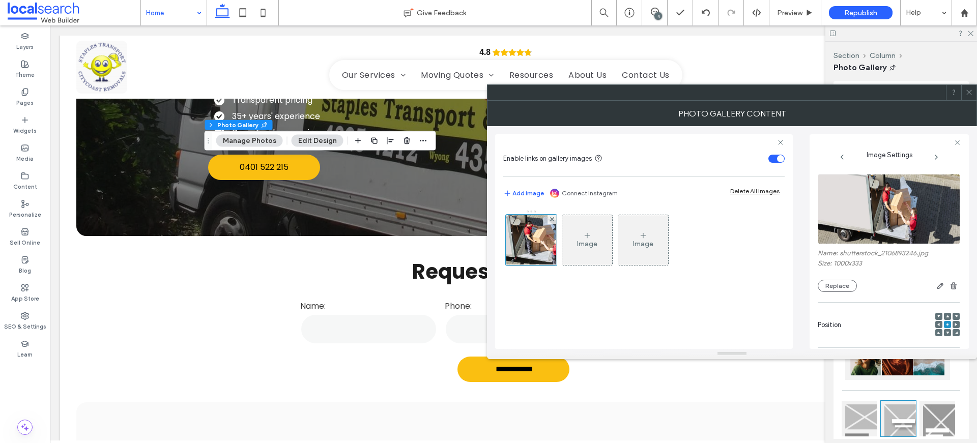
click at [970, 89] on icon at bounding box center [970, 93] width 8 height 8
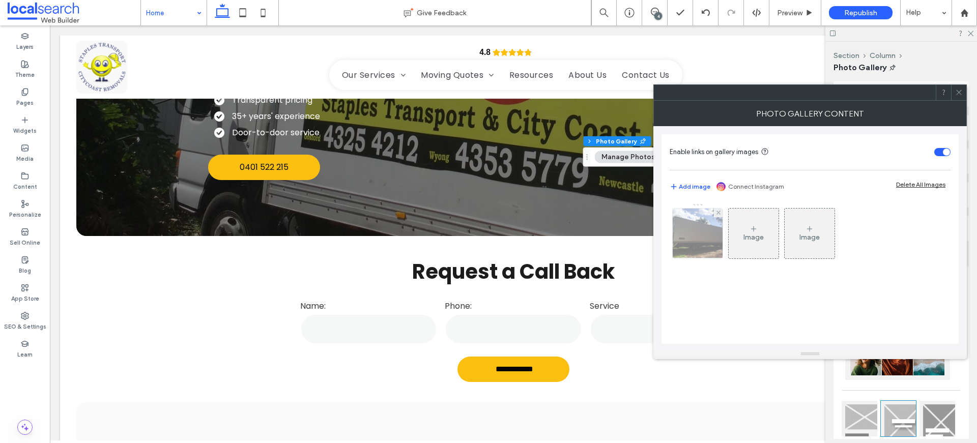
click at [700, 215] on img at bounding box center [698, 234] width 67 height 50
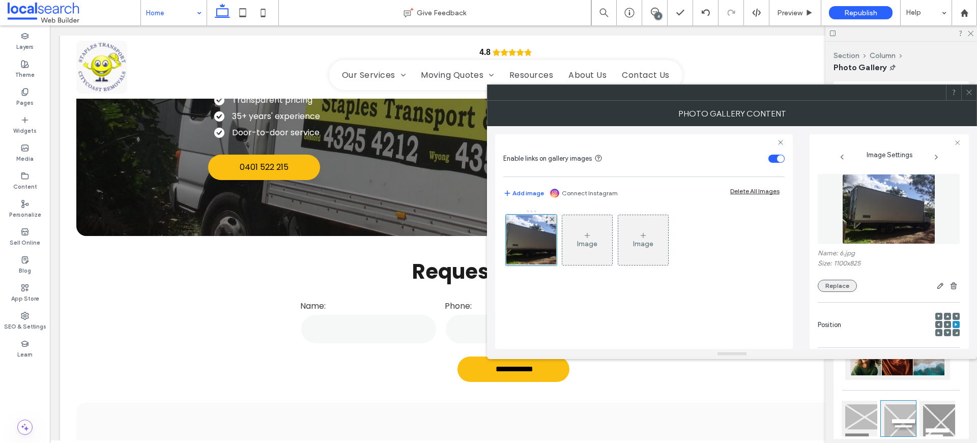
click at [829, 282] on button "Replace" at bounding box center [837, 286] width 39 height 12
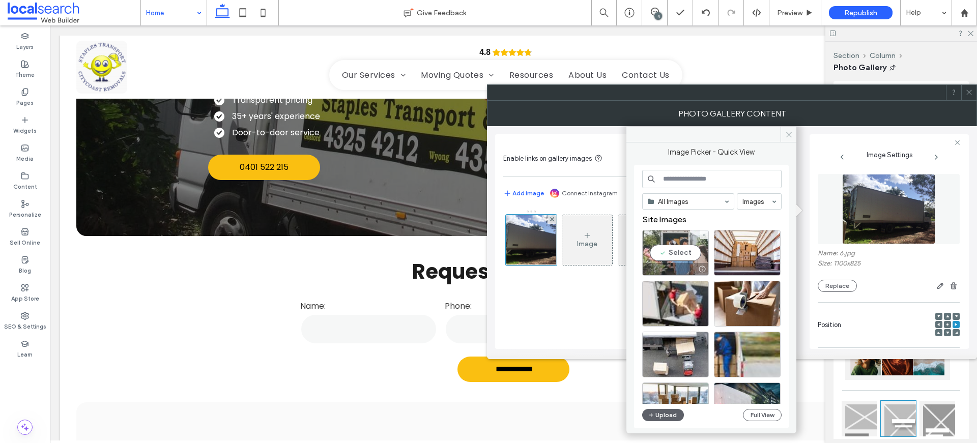
click at [681, 252] on div "Select" at bounding box center [675, 253] width 67 height 46
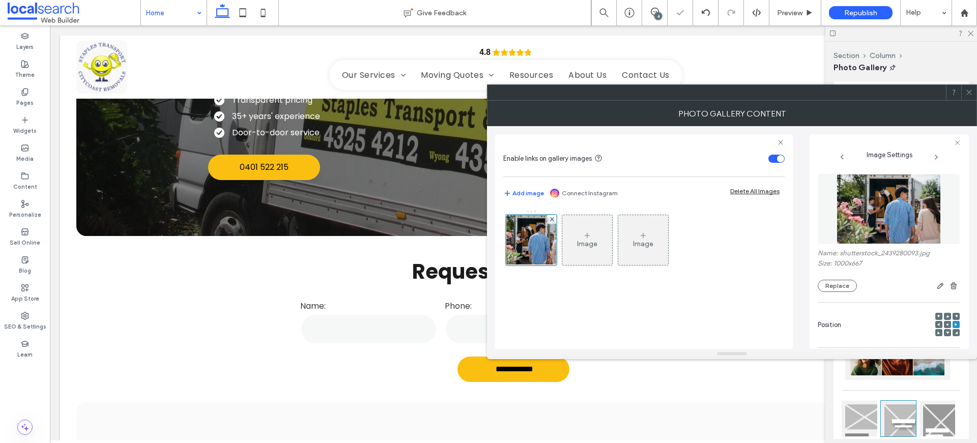
click at [970, 92] on icon at bounding box center [970, 93] width 8 height 8
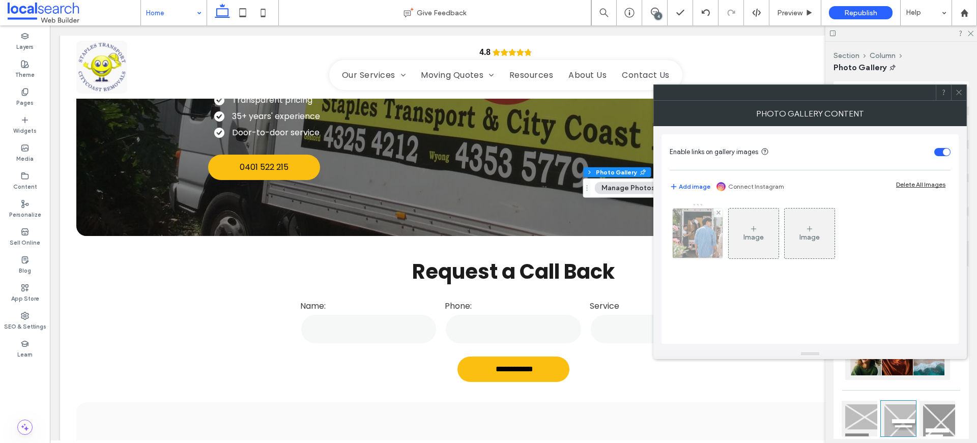
click at [691, 227] on img at bounding box center [698, 234] width 75 height 50
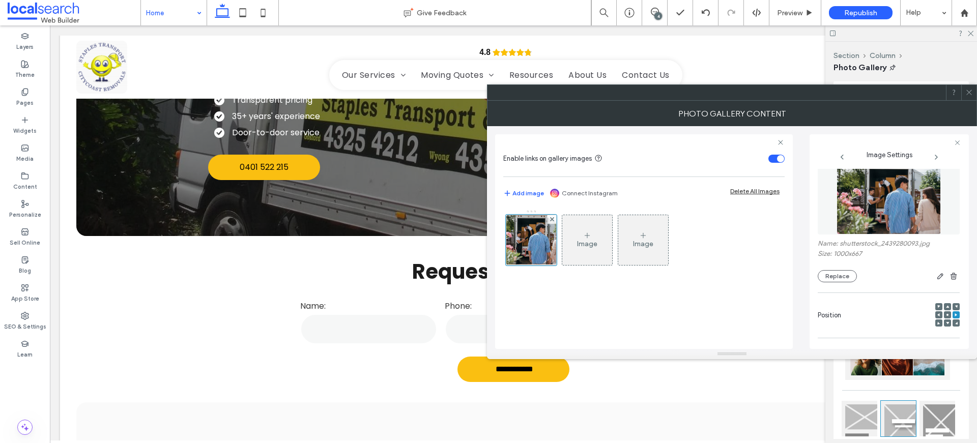
scroll to position [19, 0]
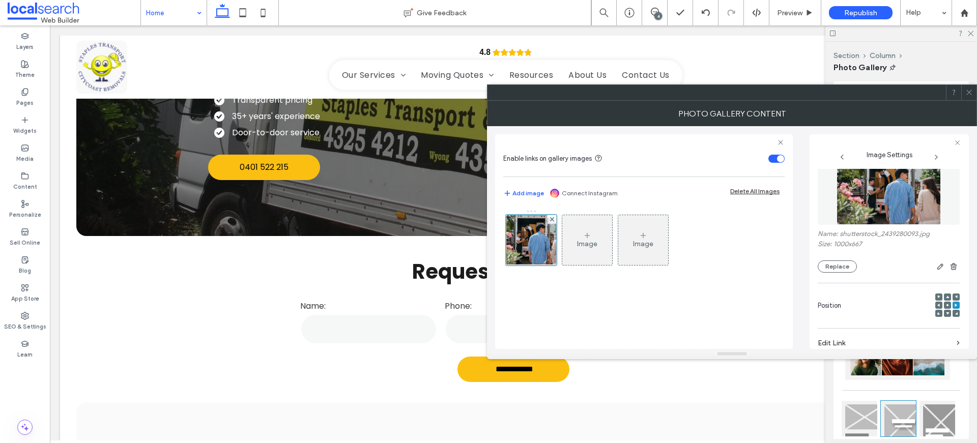
click at [938, 302] on span at bounding box center [939, 305] width 3 height 7
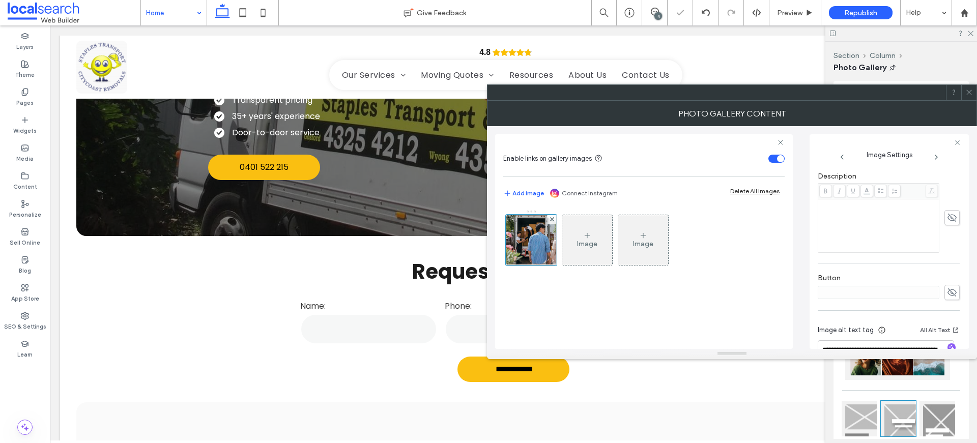
scroll to position [301, 0]
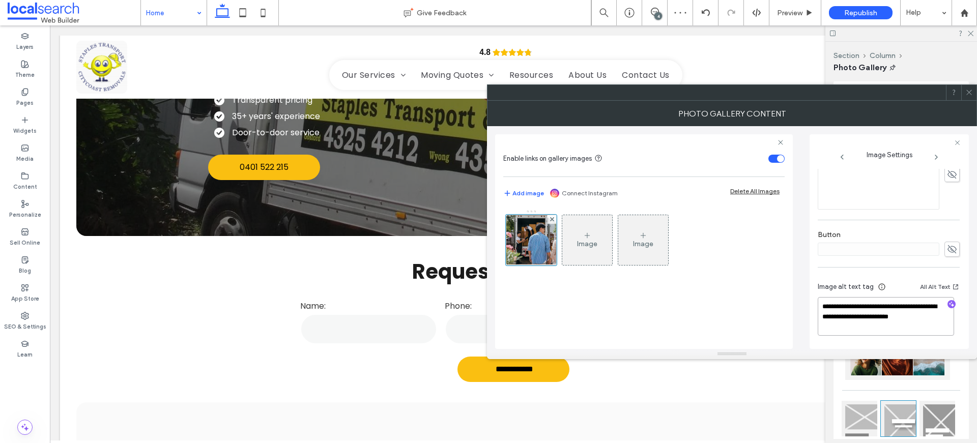
drag, startPoint x: 875, startPoint y: 330, endPoint x: 809, endPoint y: 304, distance: 70.4
click at [810, 304] on div "**********" at bounding box center [889, 241] width 159 height 215
click at [975, 90] on div at bounding box center [969, 92] width 15 height 15
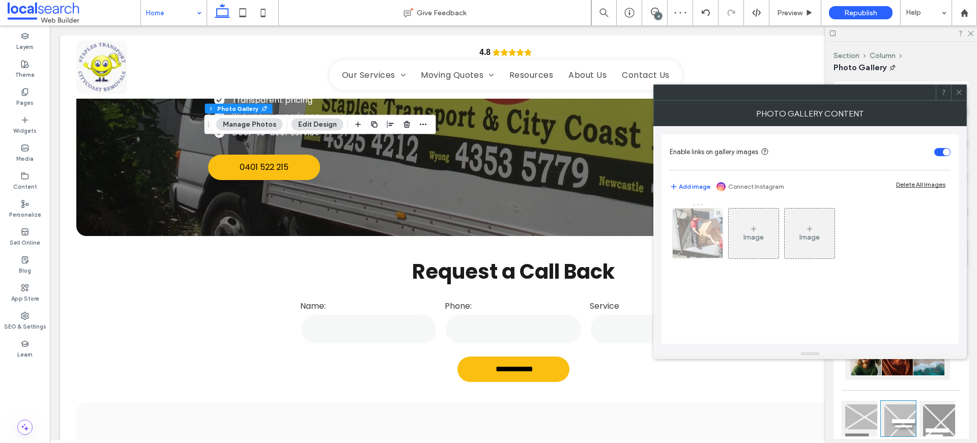
click at [699, 228] on img at bounding box center [698, 234] width 150 height 50
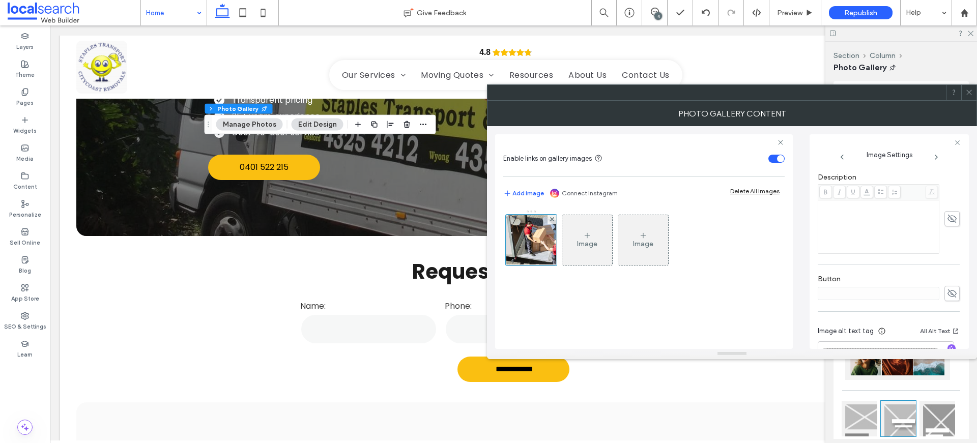
scroll to position [301, 0]
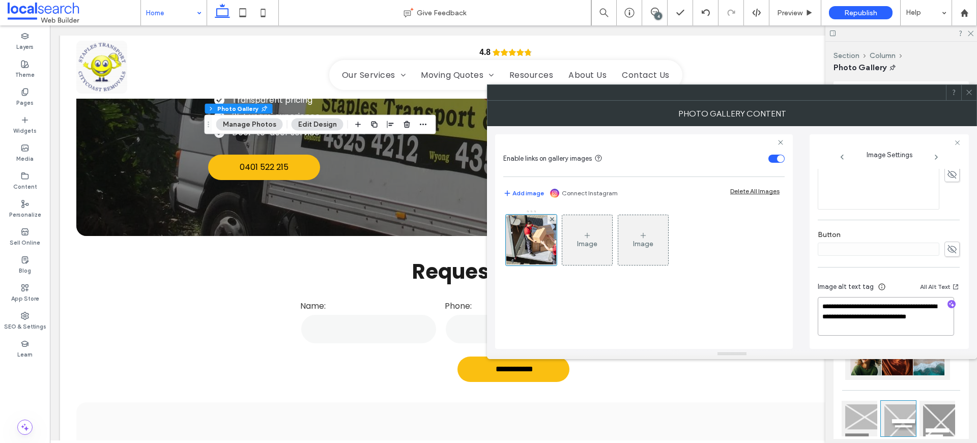
drag, startPoint x: 892, startPoint y: 326, endPoint x: 814, endPoint y: 297, distance: 83.1
click at [814, 297] on div "**********" at bounding box center [889, 241] width 159 height 215
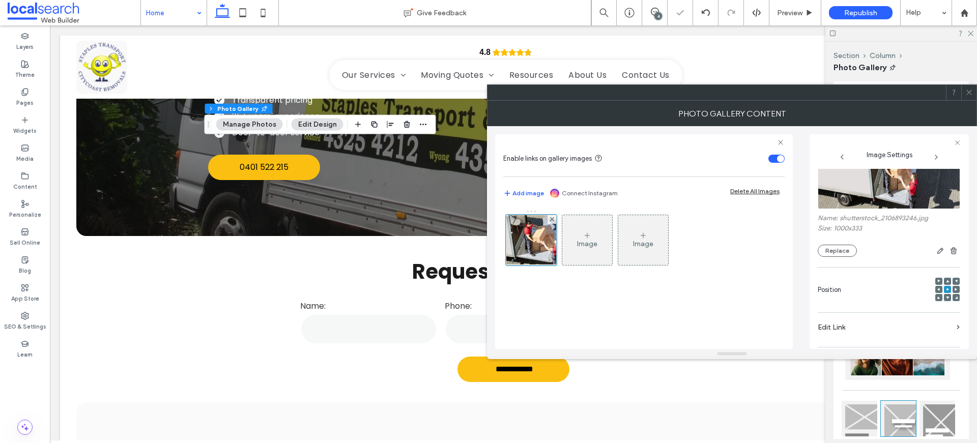
scroll to position [0, 0]
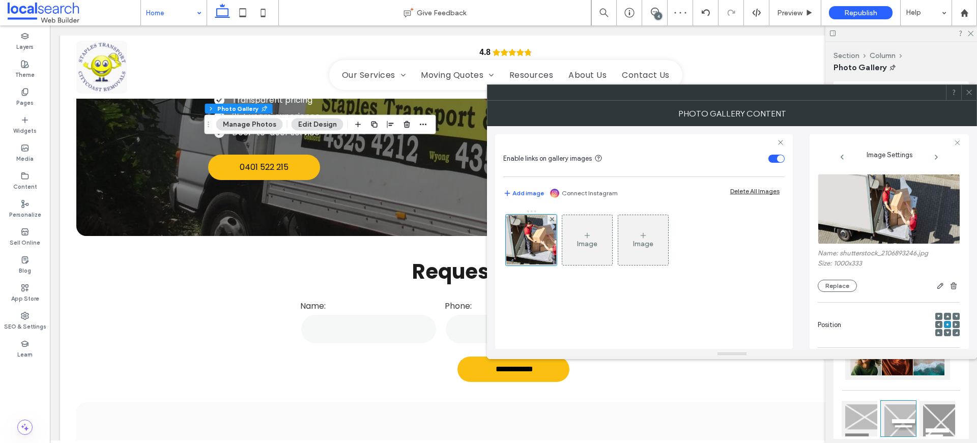
click at [968, 93] on use at bounding box center [969, 92] width 5 height 5
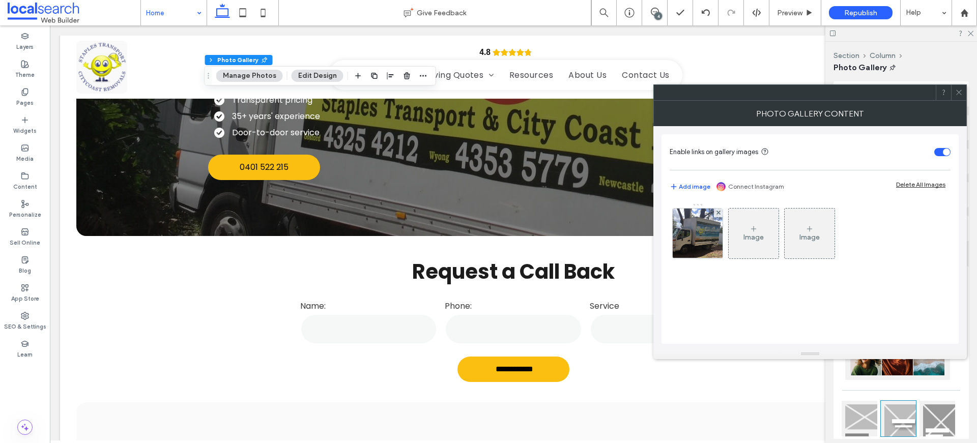
drag, startPoint x: 680, startPoint y: 230, endPoint x: 659, endPoint y: 220, distance: 23.2
click at [680, 230] on img at bounding box center [698, 234] width 67 height 50
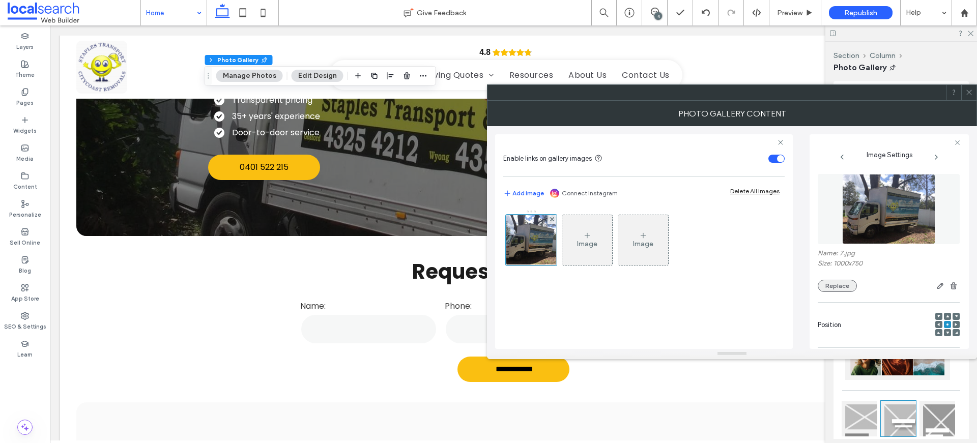
click at [838, 282] on button "Replace" at bounding box center [837, 286] width 39 height 12
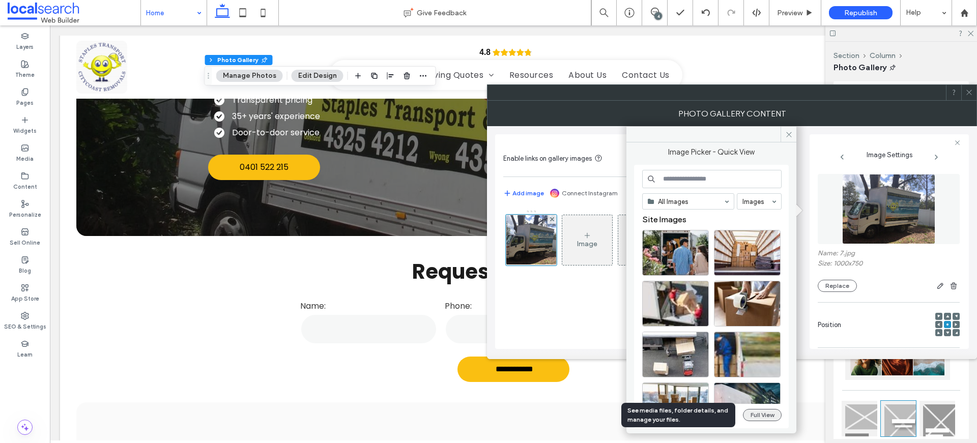
click at [756, 412] on button "Full View" at bounding box center [762, 415] width 39 height 12
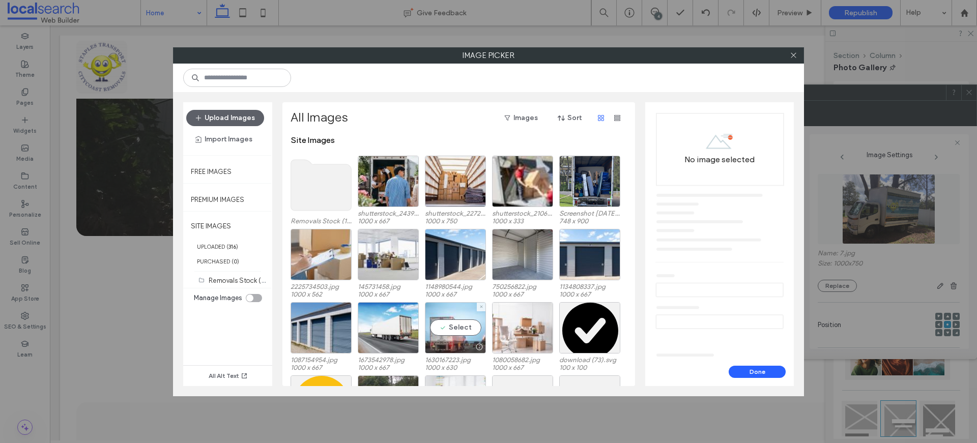
click at [463, 332] on div "Select" at bounding box center [455, 327] width 61 height 51
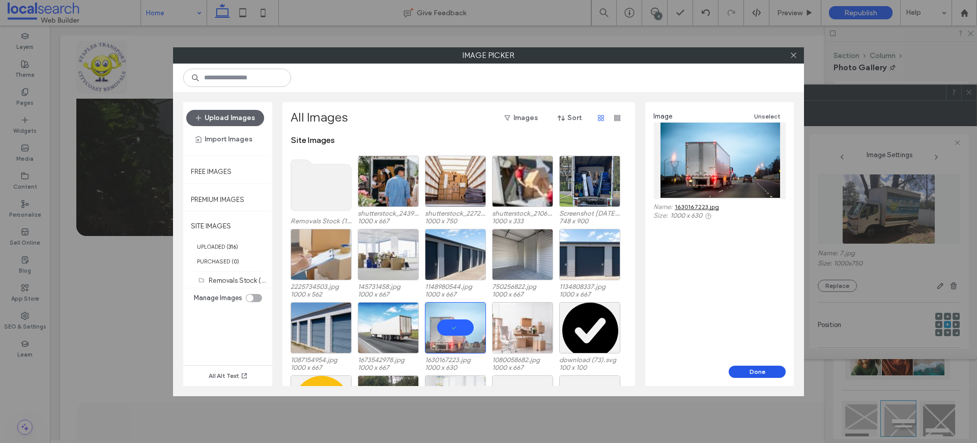
click at [758, 372] on button "Done" at bounding box center [757, 372] width 57 height 12
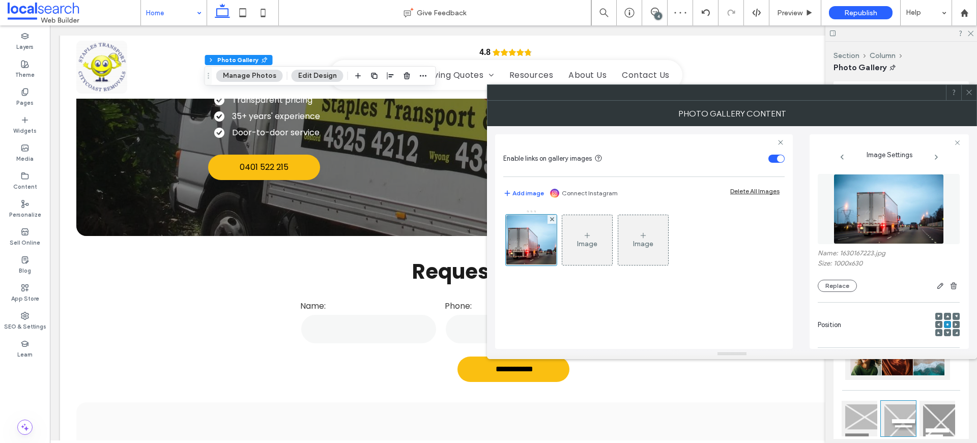
click at [966, 89] on icon at bounding box center [970, 93] width 8 height 8
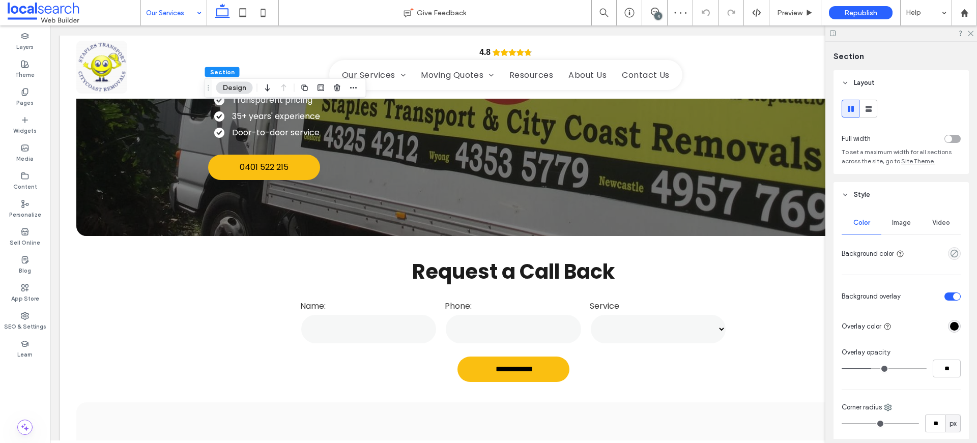
click at [907, 219] on span "Image" at bounding box center [901, 223] width 19 height 8
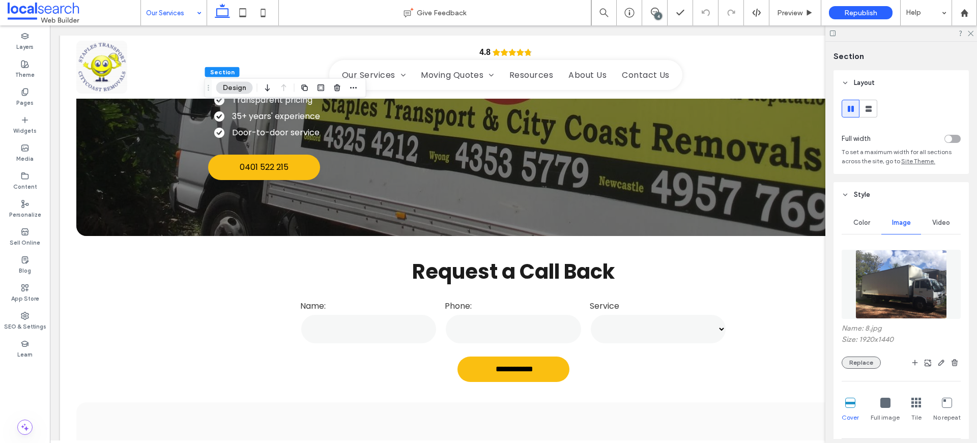
click at [863, 358] on button "Replace" at bounding box center [861, 363] width 39 height 12
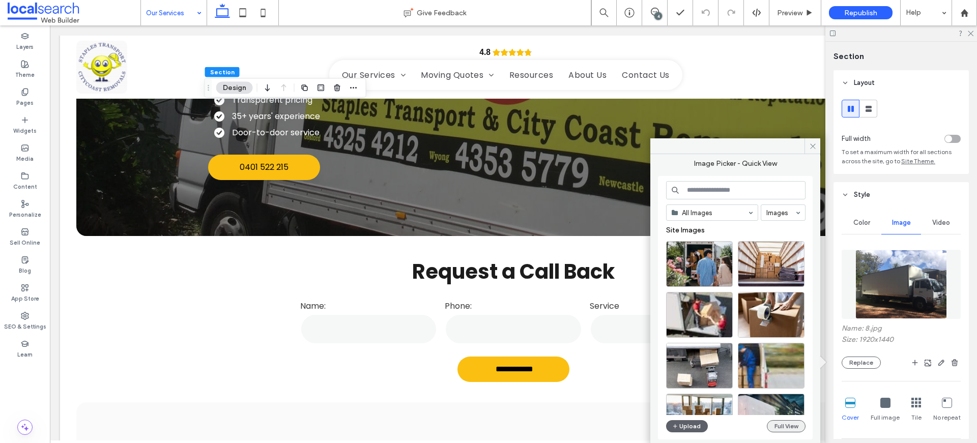
click at [791, 427] on button "Full View" at bounding box center [786, 426] width 39 height 12
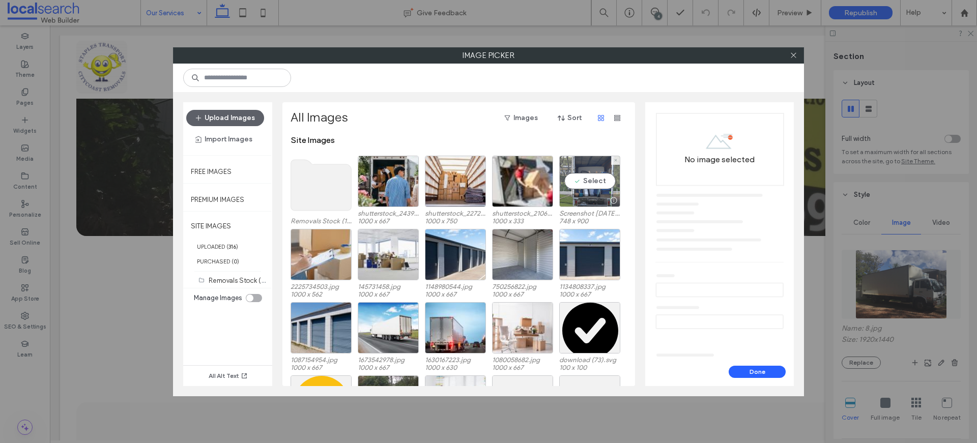
click at [605, 177] on div "Select" at bounding box center [589, 181] width 61 height 51
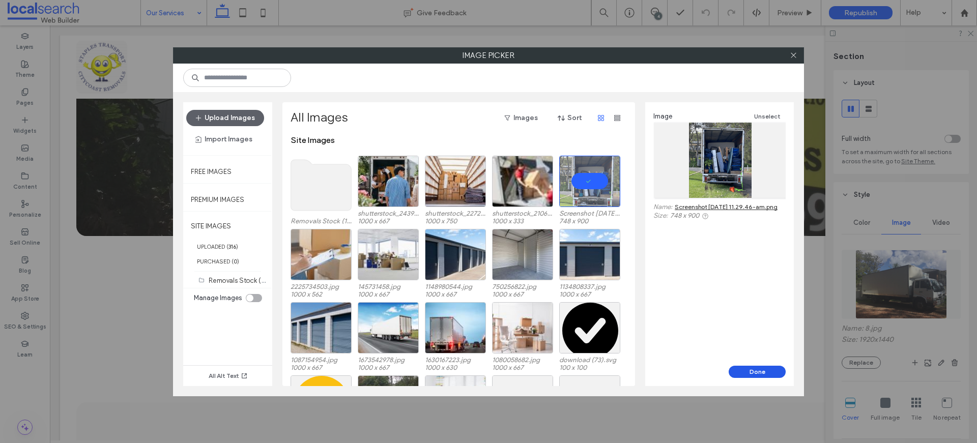
click at [753, 372] on button "Done" at bounding box center [757, 372] width 57 height 12
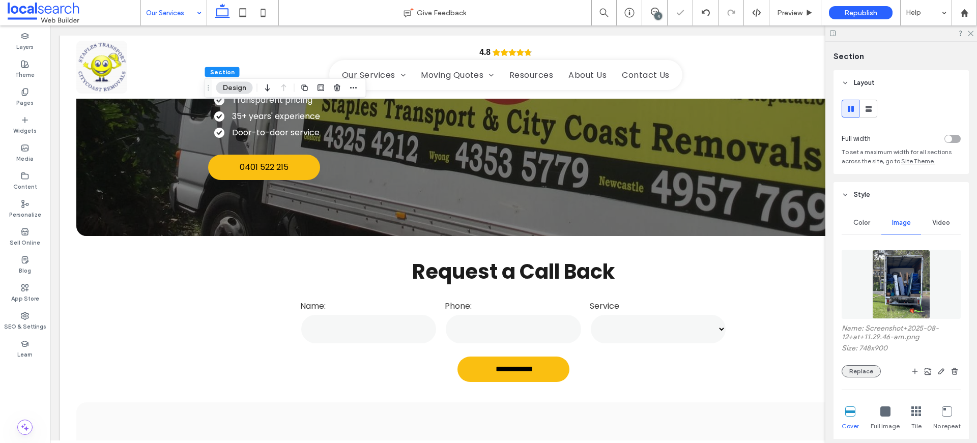
click at [858, 366] on button "Replace" at bounding box center [861, 371] width 39 height 12
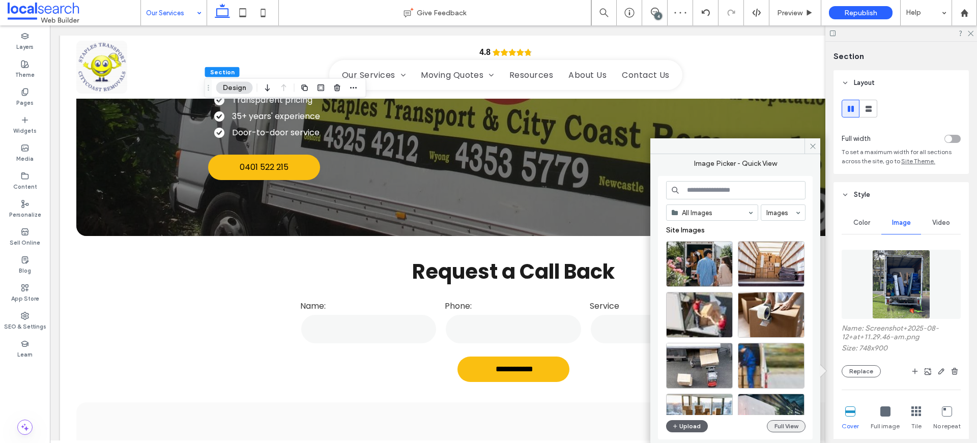
click at [798, 428] on button "Full View" at bounding box center [786, 426] width 39 height 12
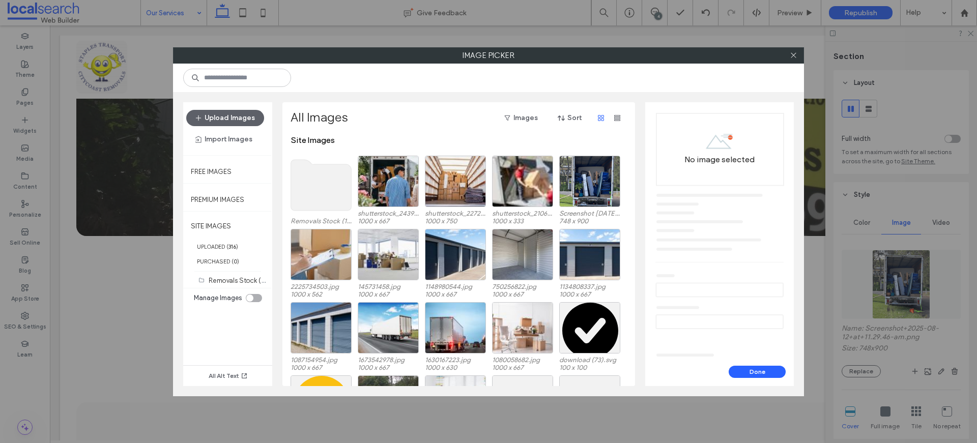
click at [323, 183] on use at bounding box center [321, 185] width 61 height 51
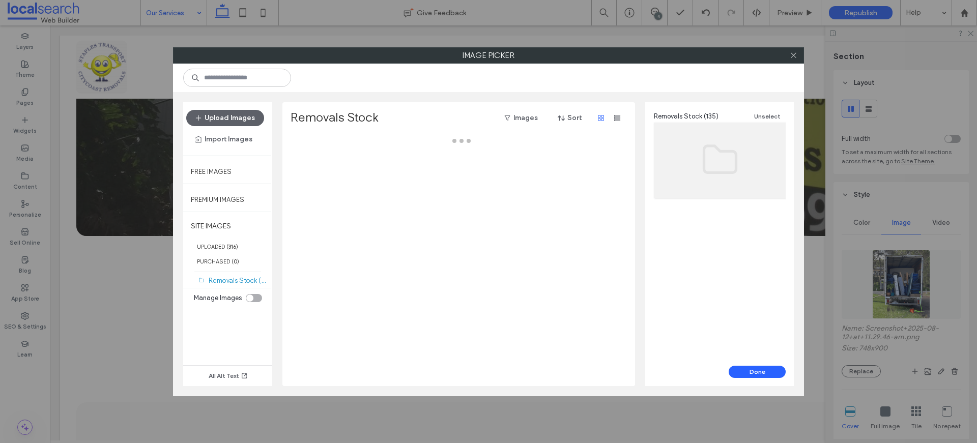
click at [323, 183] on div at bounding box center [462, 260] width 342 height 251
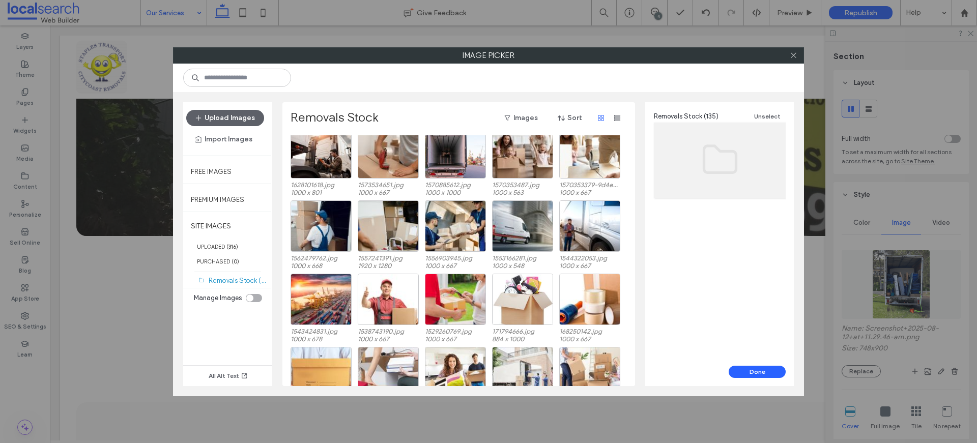
scroll to position [328, 0]
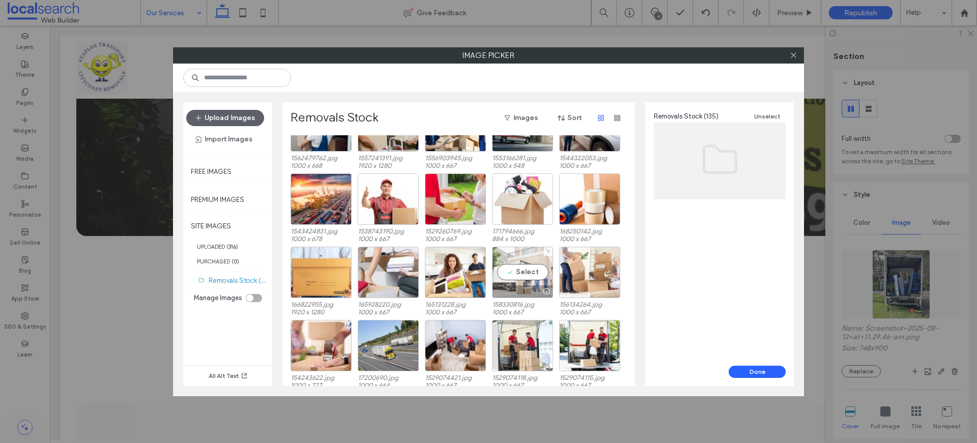
click at [534, 277] on div "Select" at bounding box center [522, 272] width 61 height 51
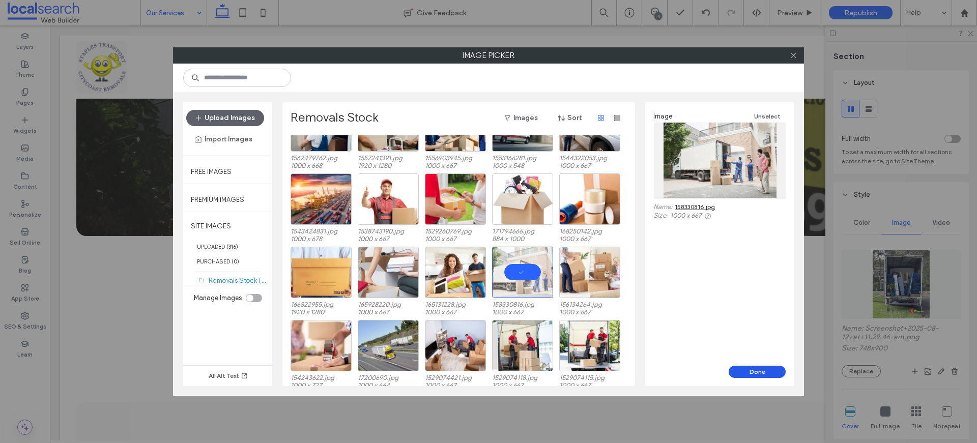
click at [763, 367] on button "Done" at bounding box center [757, 372] width 57 height 12
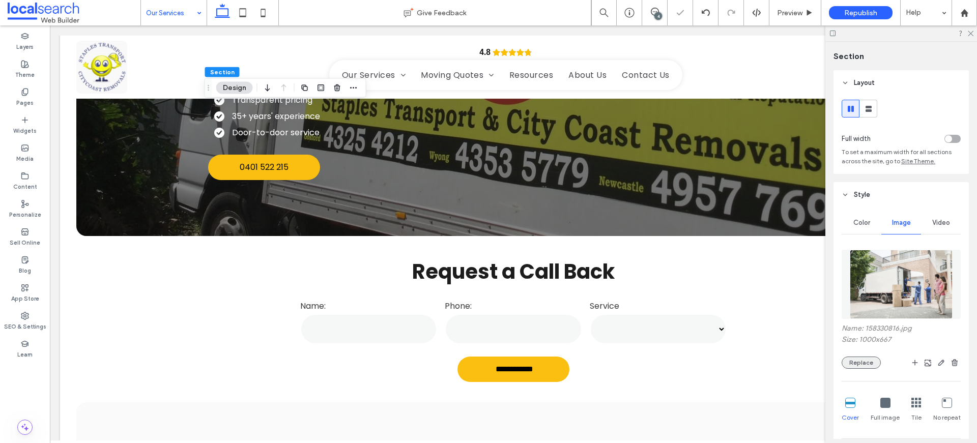
click at [862, 362] on button "Replace" at bounding box center [861, 363] width 39 height 12
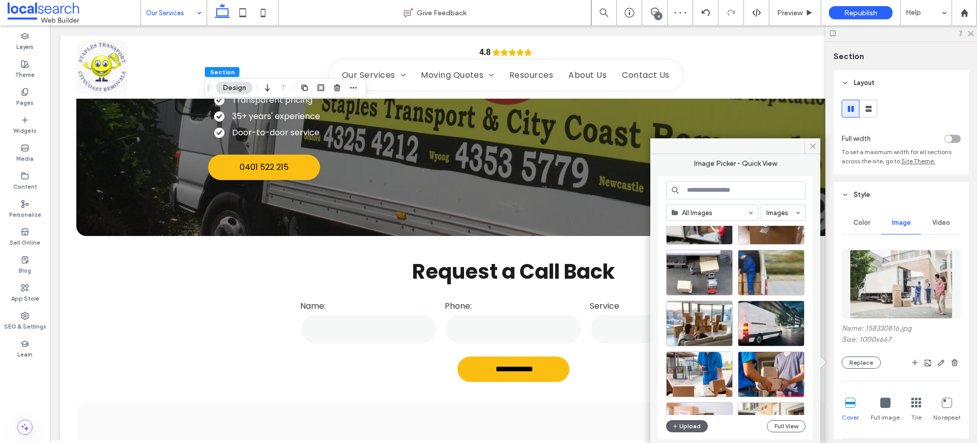
scroll to position [198, 0]
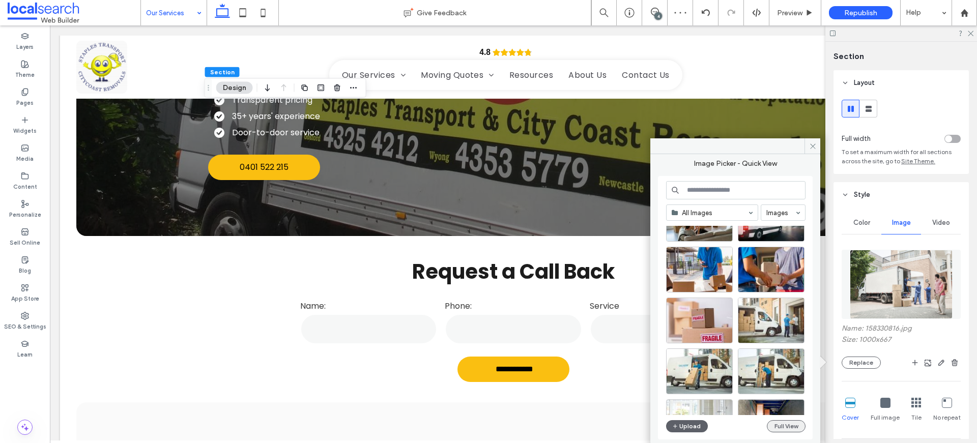
click at [785, 427] on button "Full View" at bounding box center [786, 426] width 39 height 12
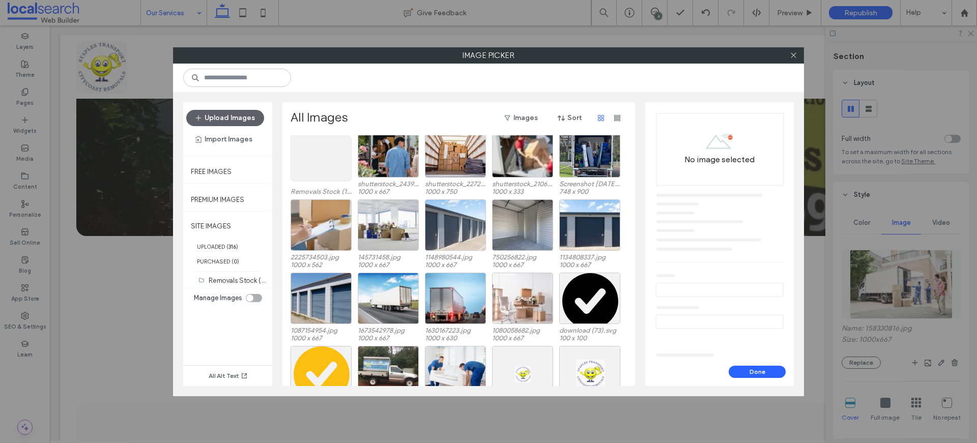
scroll to position [63, 0]
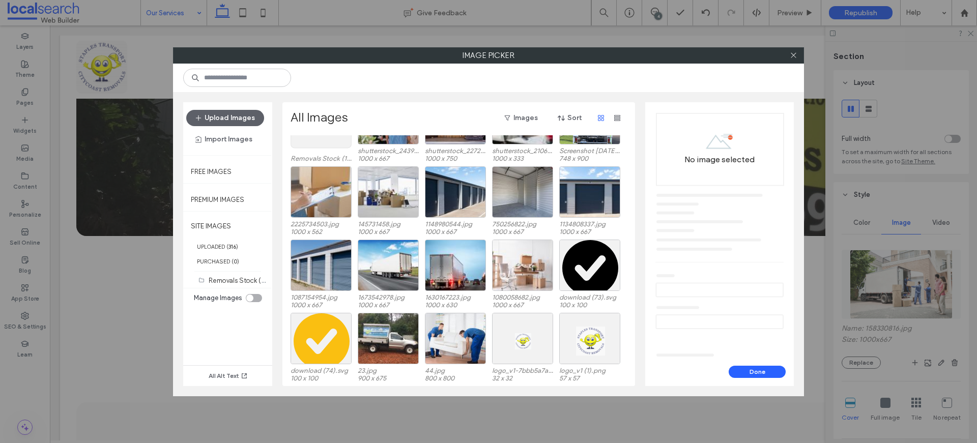
click at [322, 140] on use at bounding box center [321, 122] width 61 height 51
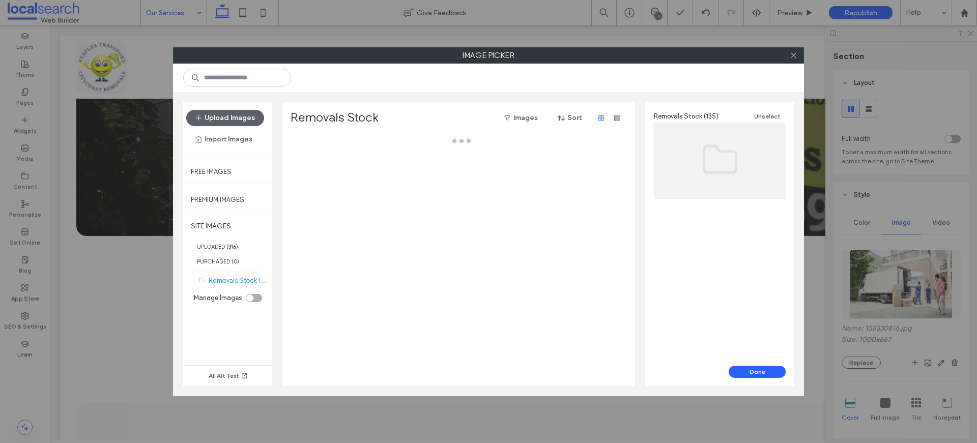
click at [322, 140] on div at bounding box center [462, 139] width 342 height 9
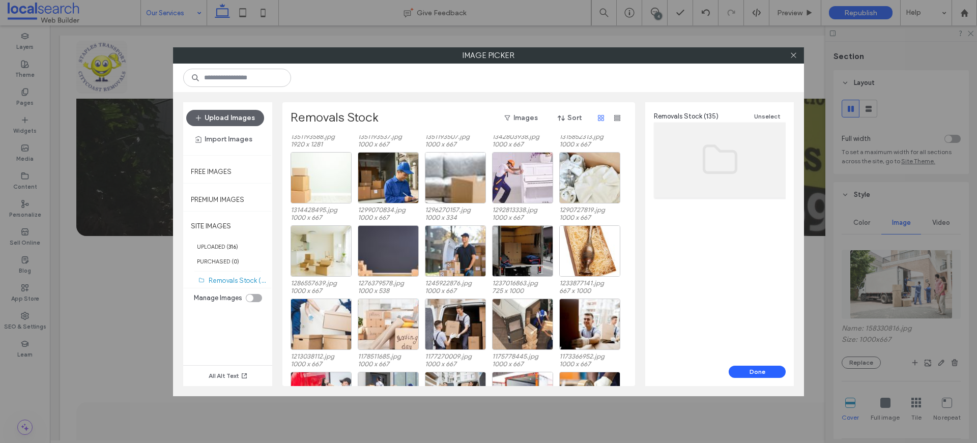
scroll to position [1012, 0]
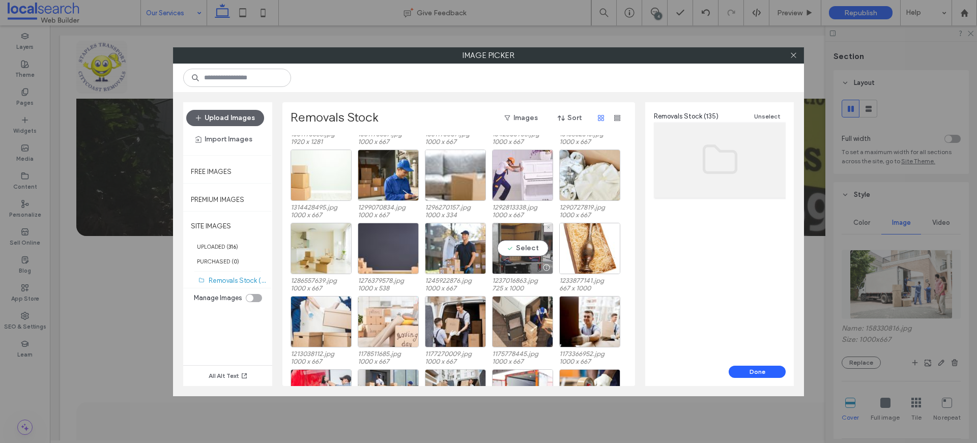
click at [524, 234] on div "Select" at bounding box center [522, 248] width 61 height 51
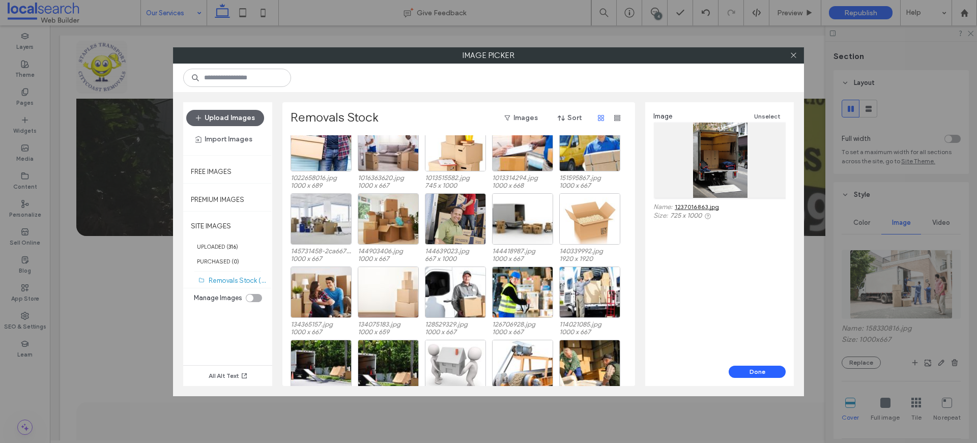
scroll to position [1728, 0]
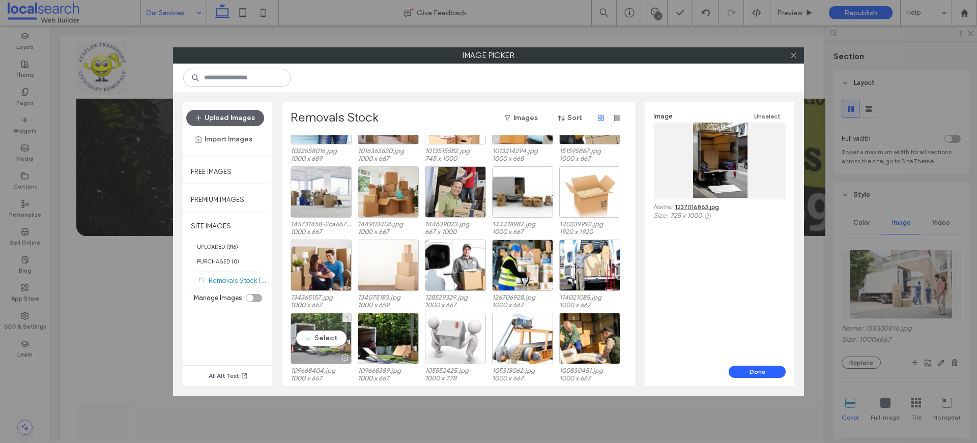
click at [332, 336] on div "Select" at bounding box center [321, 338] width 61 height 51
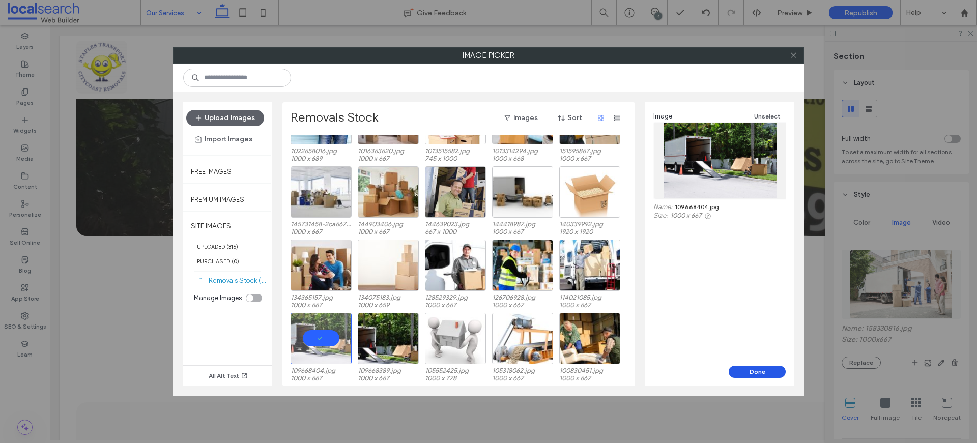
click at [750, 369] on button "Done" at bounding box center [757, 372] width 57 height 12
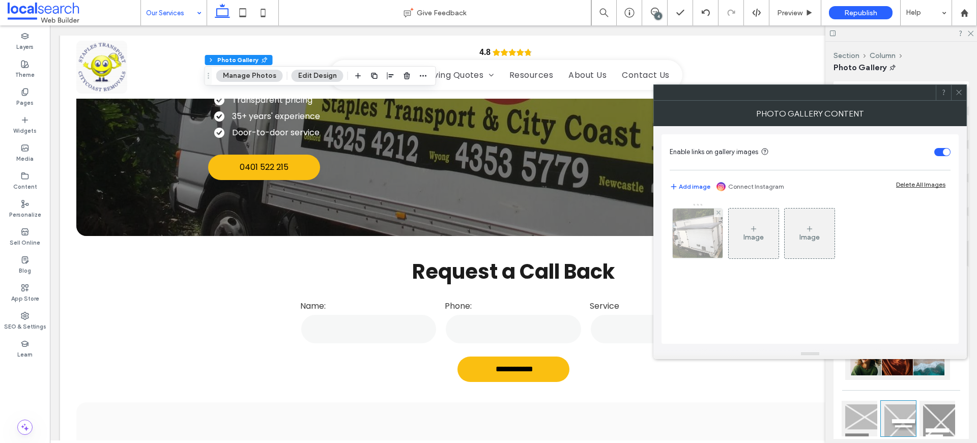
click at [709, 219] on img at bounding box center [698, 234] width 67 height 50
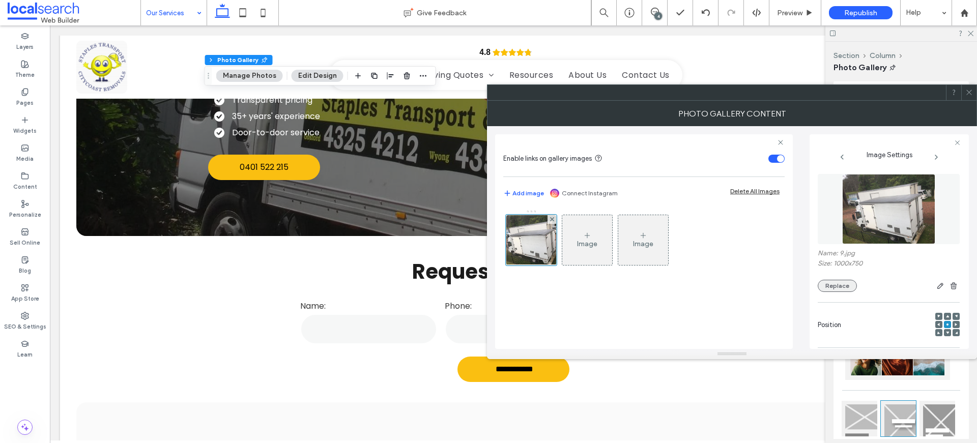
click at [850, 287] on button "Replace" at bounding box center [837, 286] width 39 height 12
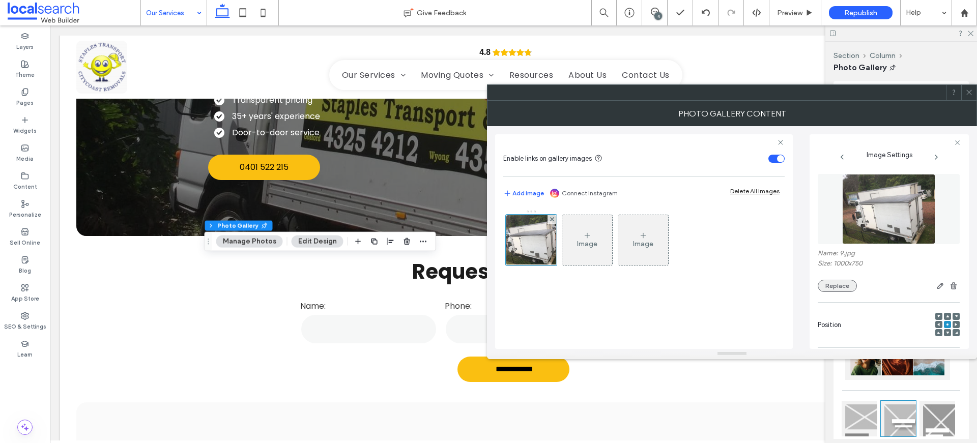
click at [849, 285] on button "Replace" at bounding box center [837, 286] width 39 height 12
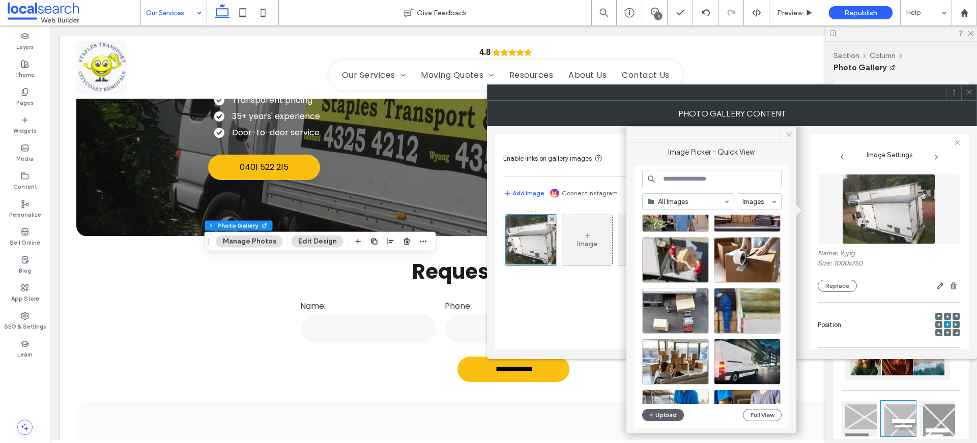
scroll to position [44, 0]
click at [670, 357] on div "Select" at bounding box center [675, 361] width 67 height 46
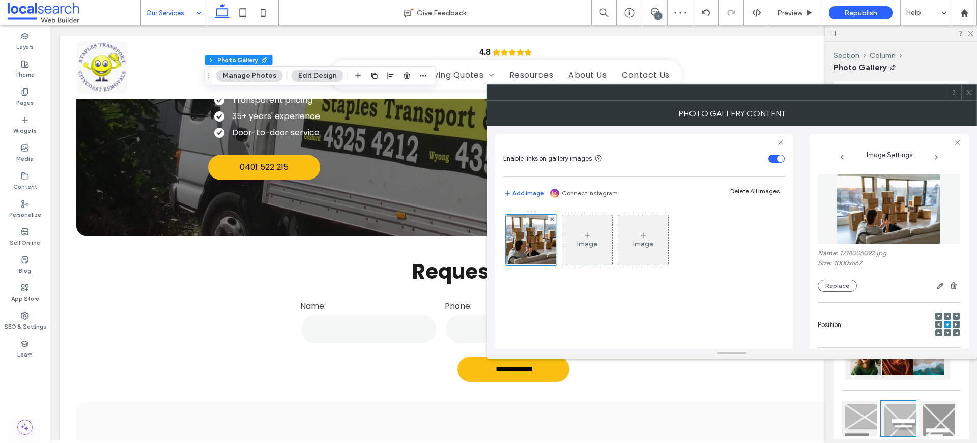
click at [970, 90] on icon at bounding box center [970, 93] width 8 height 8
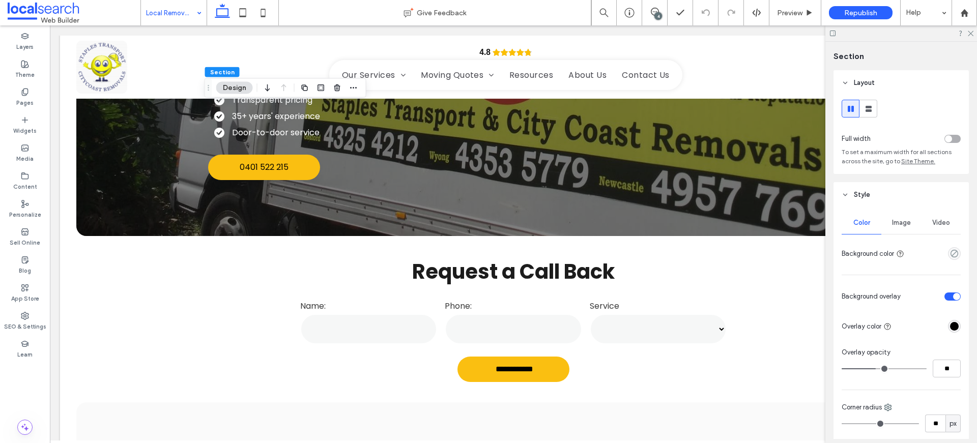
click at [244, 90] on button "Design" at bounding box center [234, 88] width 37 height 12
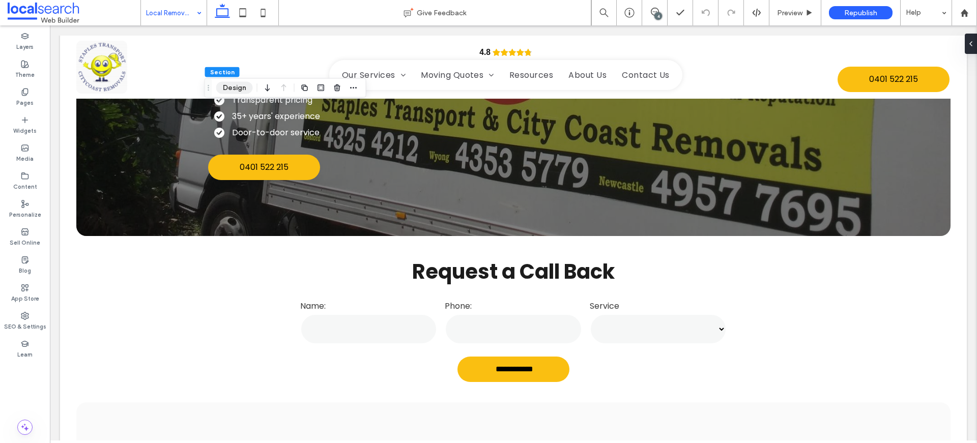
click at [244, 90] on button "Design" at bounding box center [234, 88] width 37 height 12
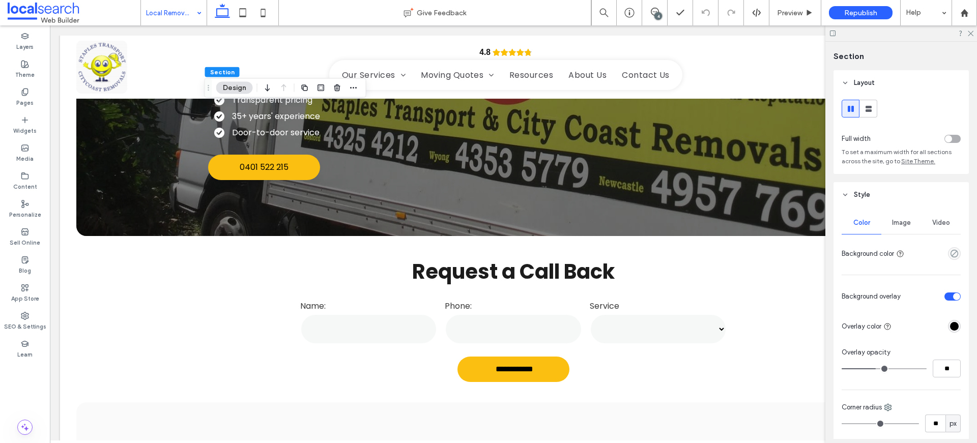
click at [895, 229] on div "Image" at bounding box center [902, 223] width 40 height 22
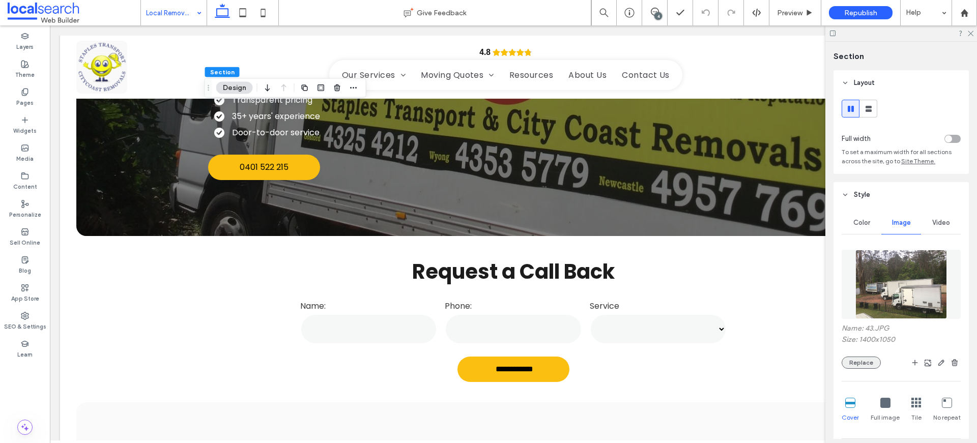
click at [869, 361] on button "Replace" at bounding box center [861, 363] width 39 height 12
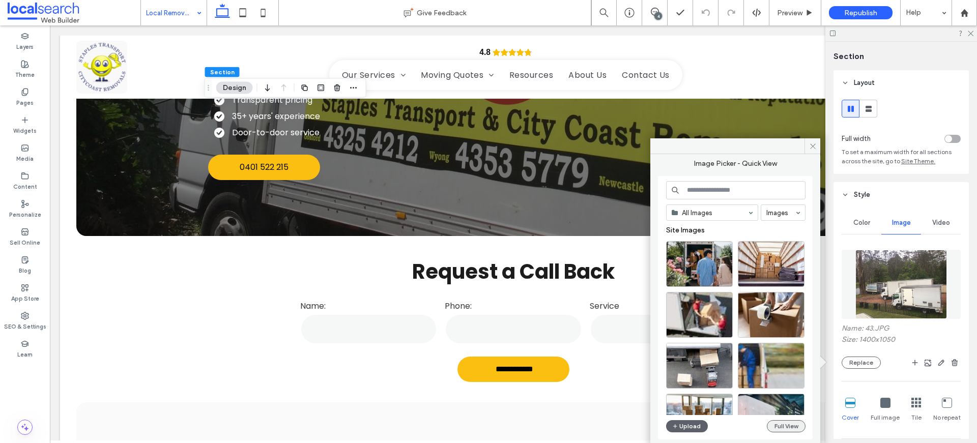
click at [795, 425] on button "Full View" at bounding box center [786, 426] width 39 height 12
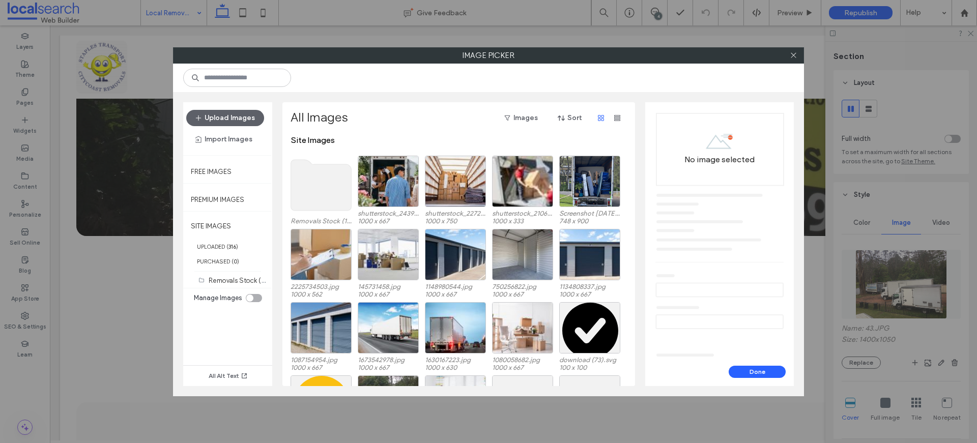
click at [311, 176] on use at bounding box center [321, 185] width 61 height 51
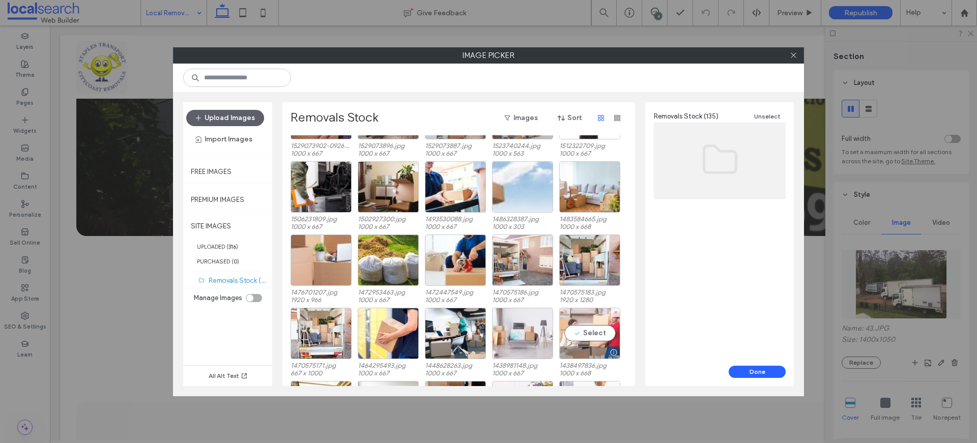
scroll to position [440, 0]
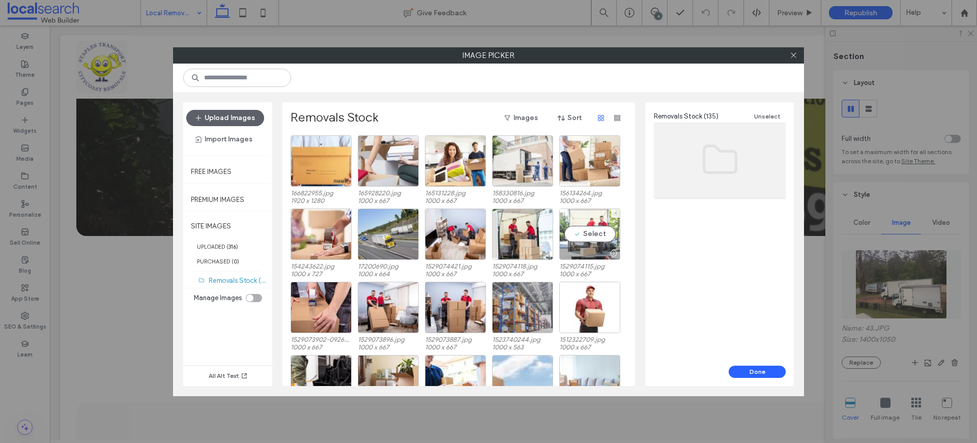
click at [593, 232] on div "Select" at bounding box center [589, 234] width 61 height 51
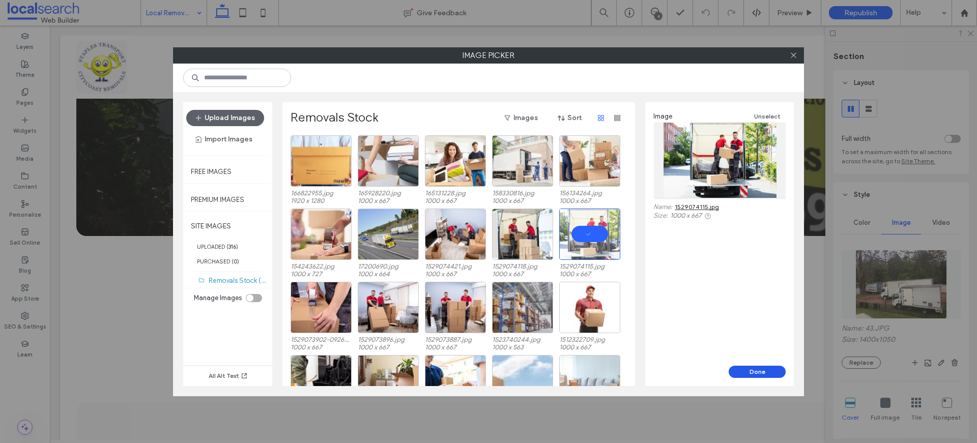
click at [756, 370] on button "Done" at bounding box center [757, 372] width 57 height 12
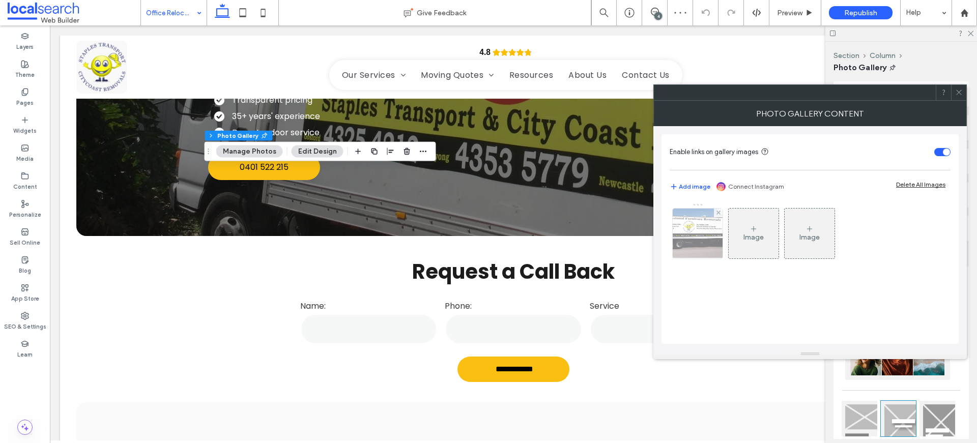
click at [685, 237] on img at bounding box center [697, 234] width 97 height 50
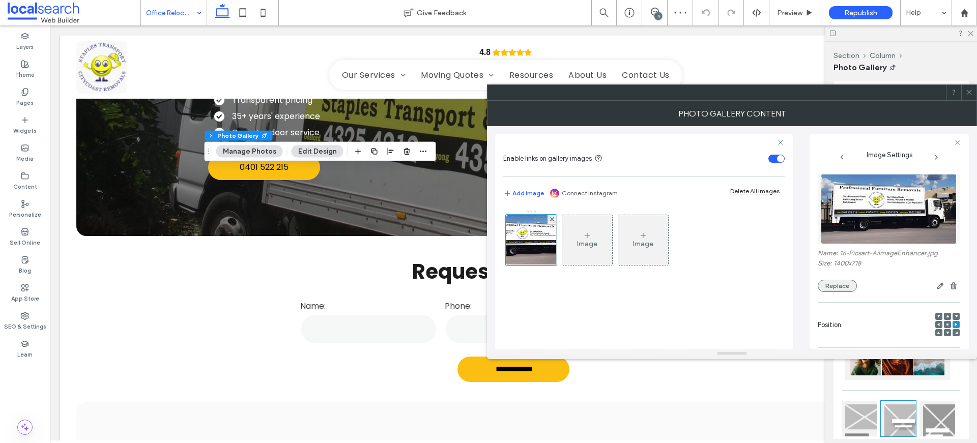
click at [841, 282] on button "Replace" at bounding box center [837, 286] width 39 height 12
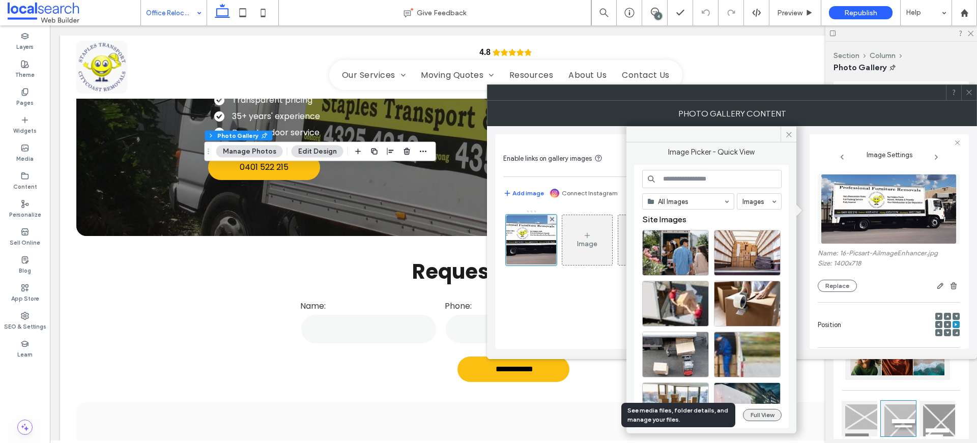
click at [772, 418] on button "Full View" at bounding box center [762, 415] width 39 height 12
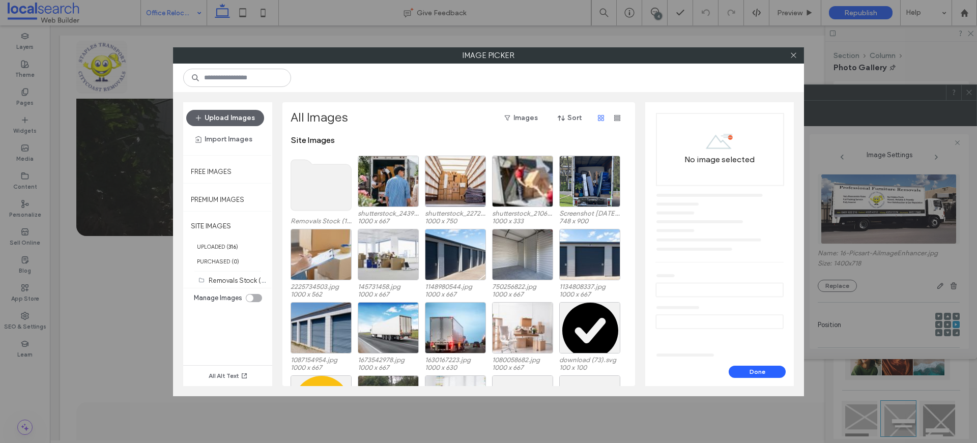
click at [322, 183] on use at bounding box center [321, 185] width 61 height 51
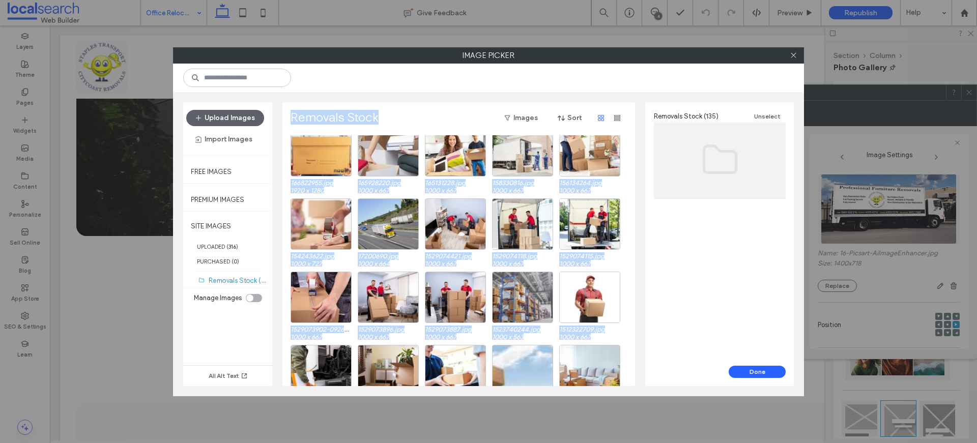
scroll to position [593, 0]
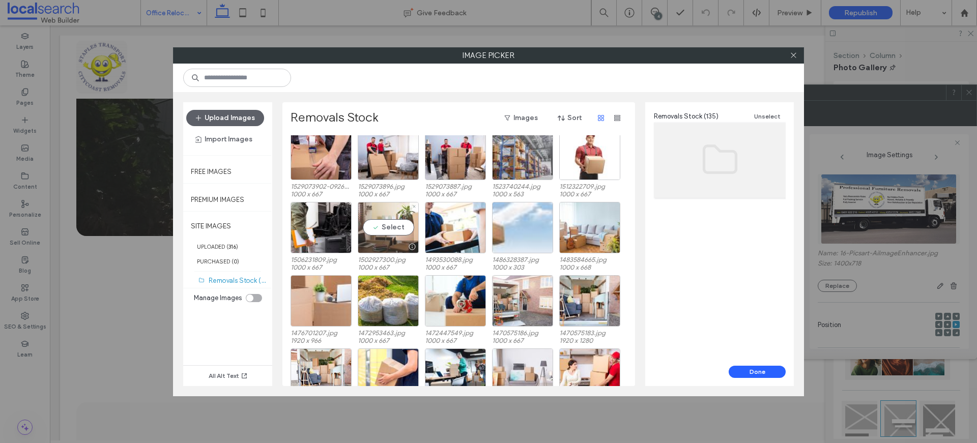
click at [388, 227] on div "Select" at bounding box center [388, 227] width 61 height 51
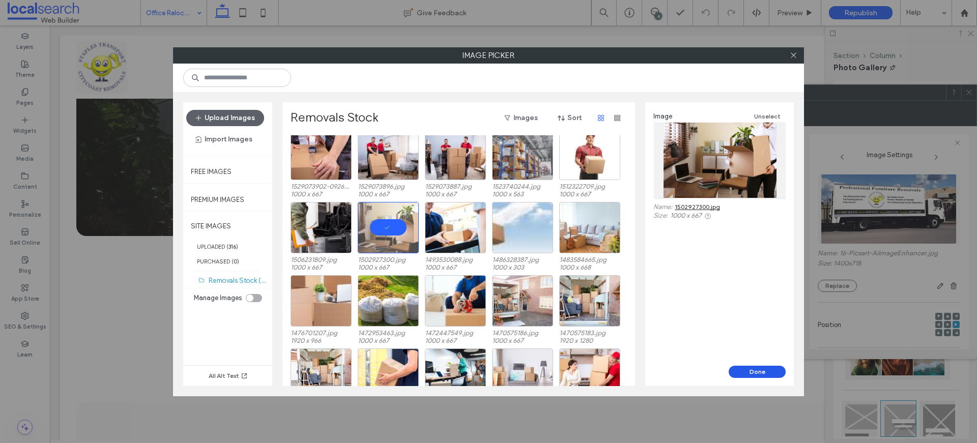
click at [764, 371] on button "Done" at bounding box center [757, 372] width 57 height 12
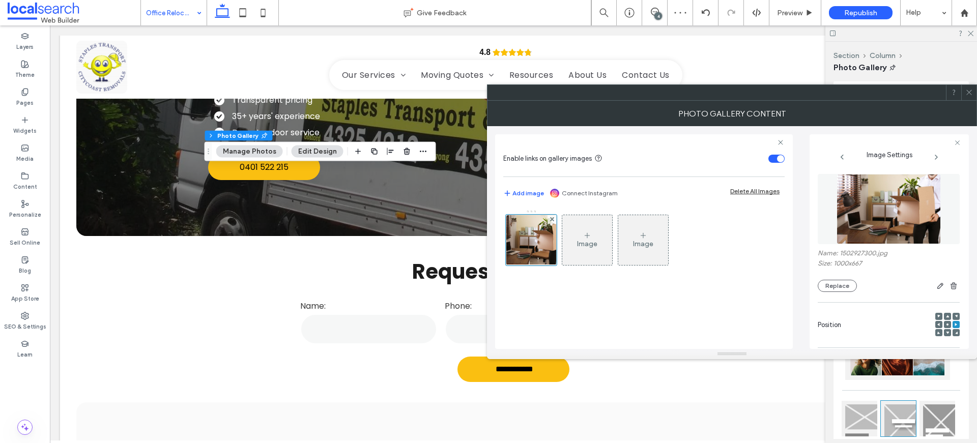
click at [974, 92] on div at bounding box center [969, 92] width 15 height 15
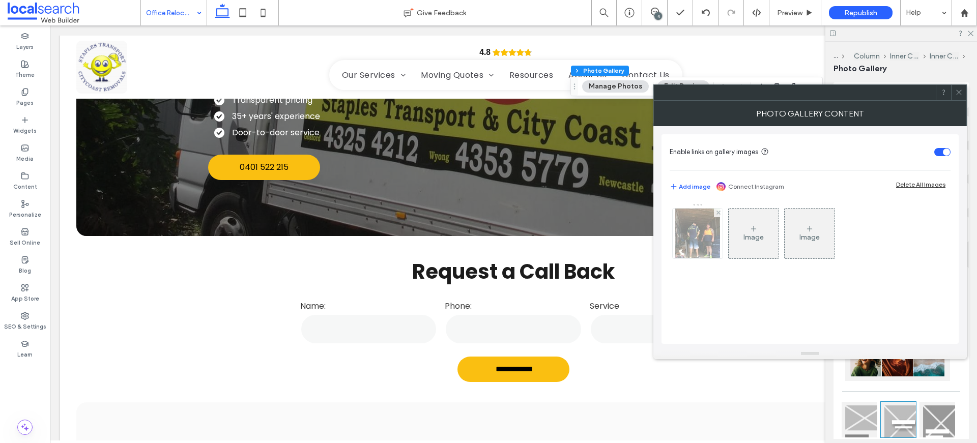
click at [690, 219] on div at bounding box center [698, 234] width 50 height 50
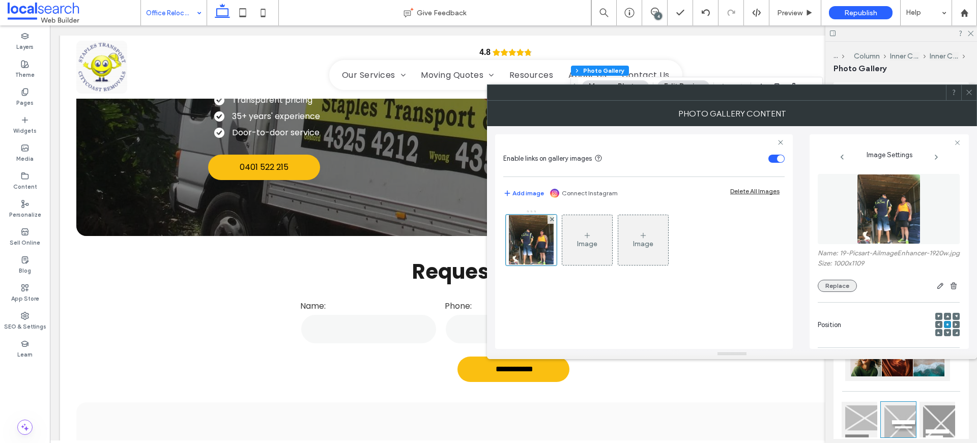
click at [821, 290] on button "Replace" at bounding box center [837, 286] width 39 height 12
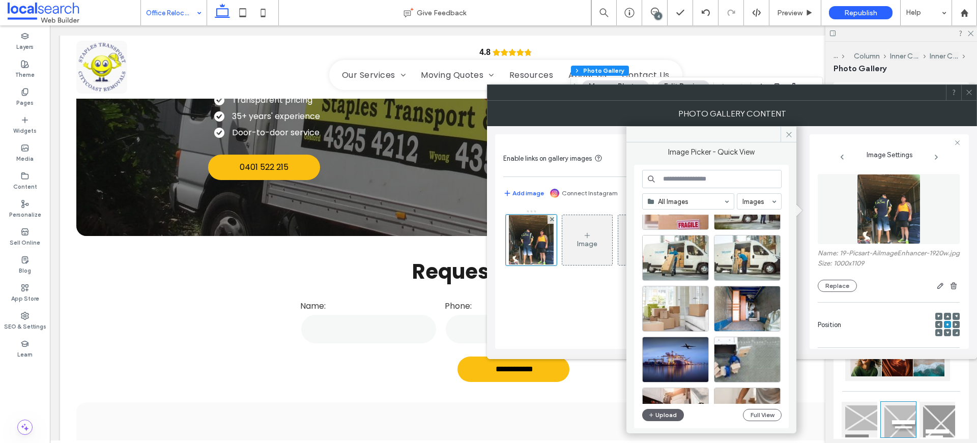
scroll to position [437, 0]
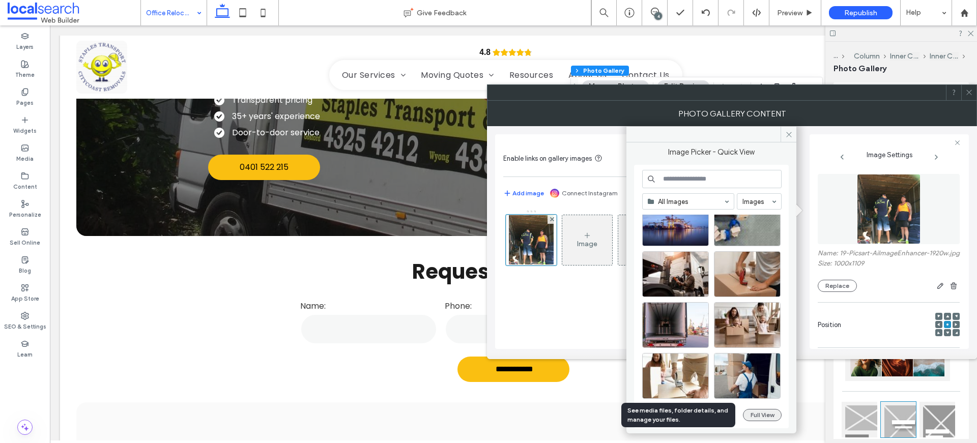
click at [773, 414] on button "Full View" at bounding box center [762, 415] width 39 height 12
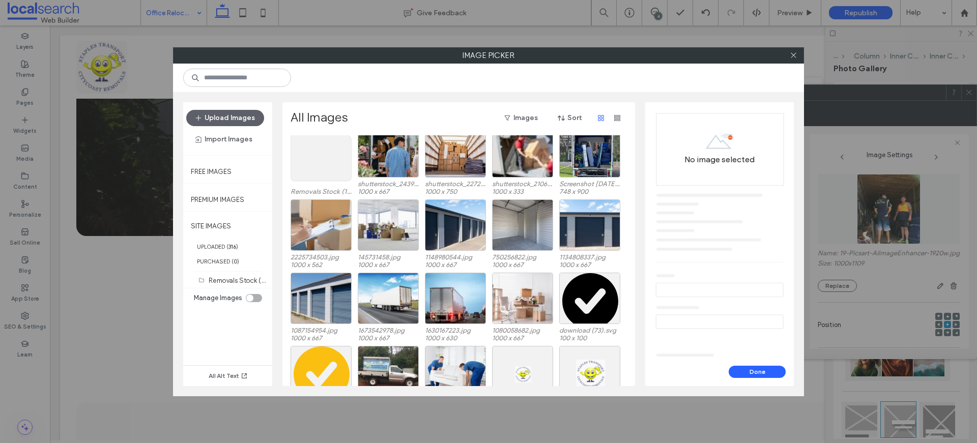
scroll to position [63, 0]
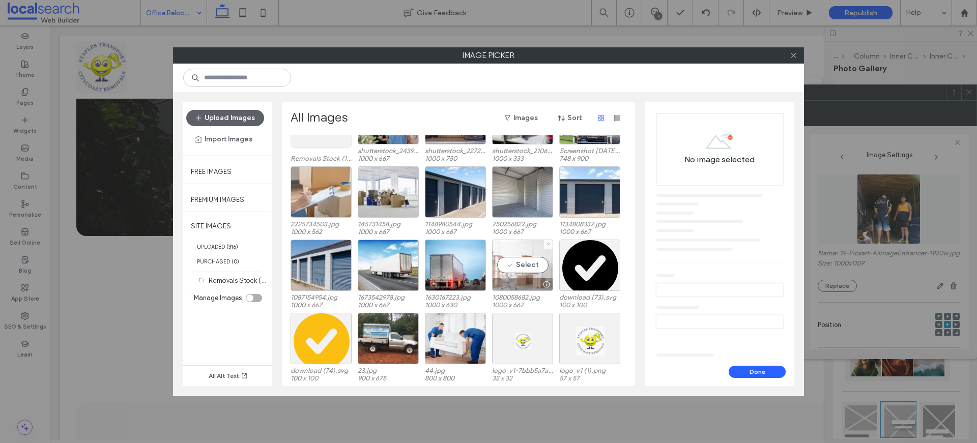
click at [530, 264] on div "Select" at bounding box center [522, 265] width 61 height 51
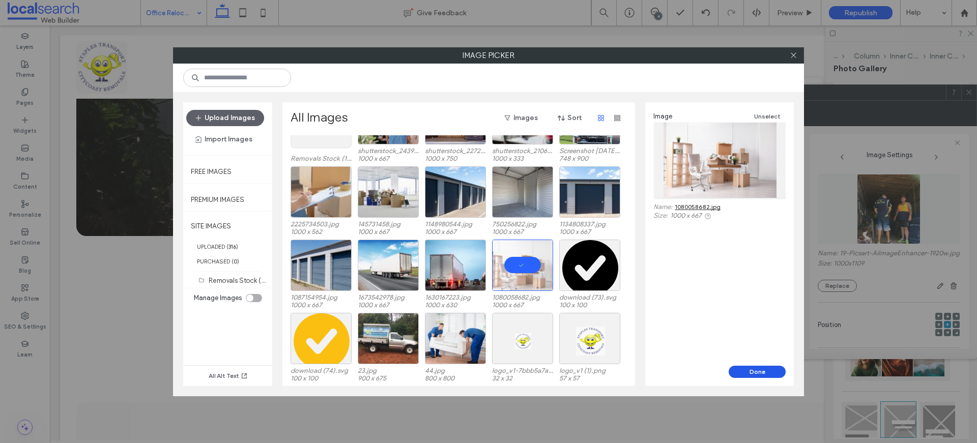
click at [769, 374] on button "Done" at bounding box center [757, 372] width 57 height 12
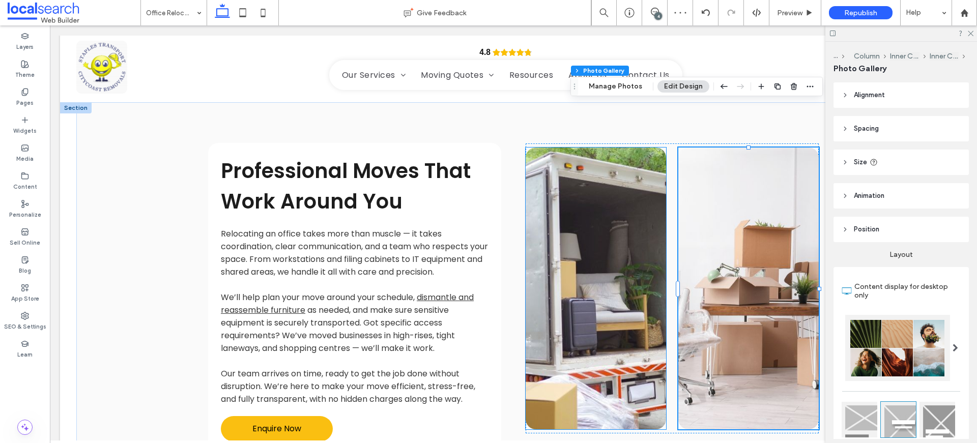
click at [592, 235] on link at bounding box center [596, 289] width 140 height 282
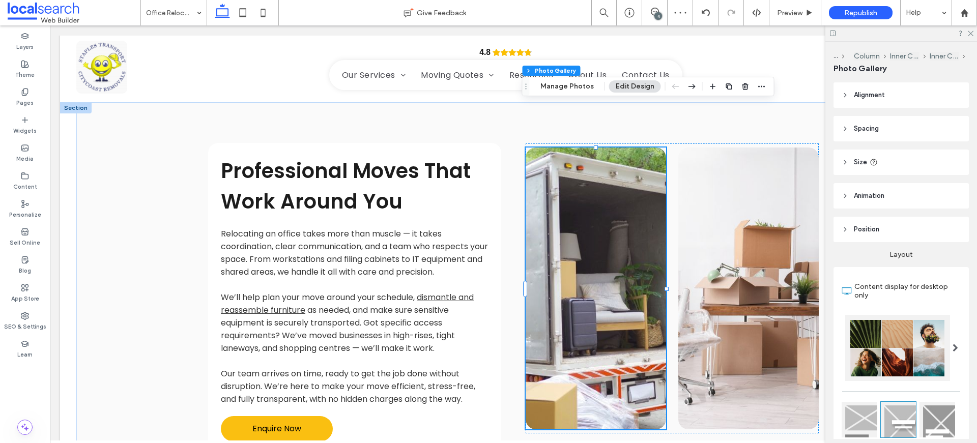
click at [592, 235] on link at bounding box center [596, 289] width 140 height 282
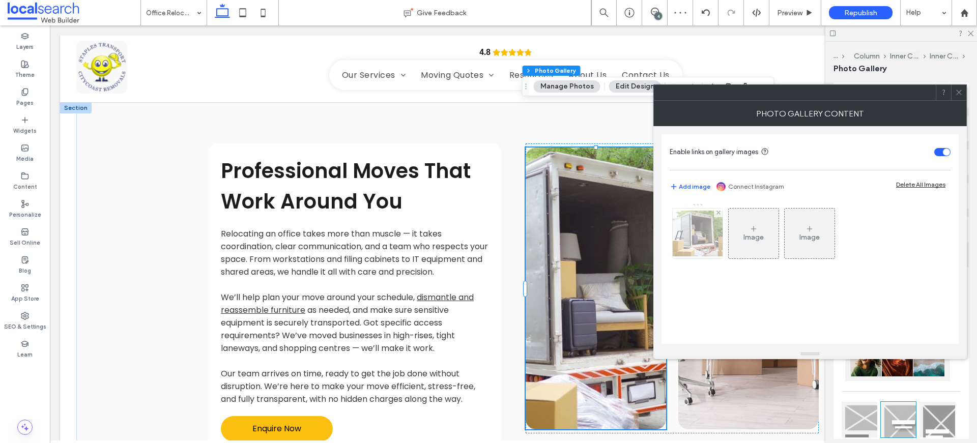
click at [702, 242] on img at bounding box center [697, 234] width 81 height 46
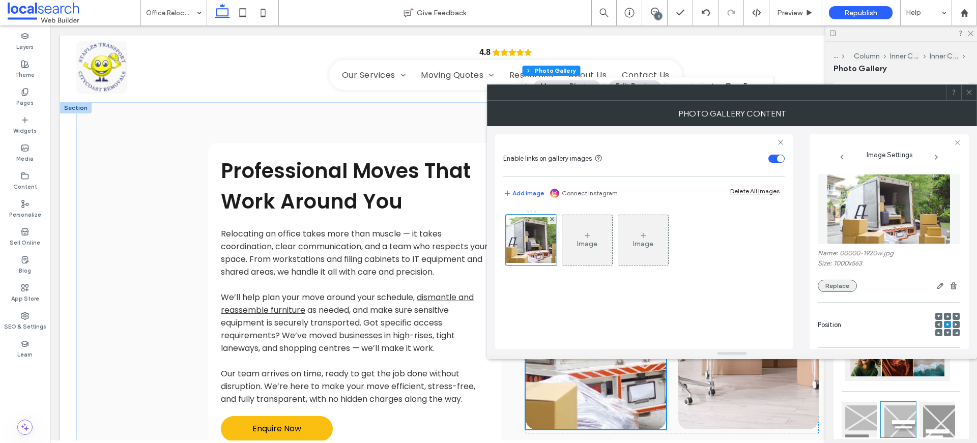
click at [844, 284] on button "Replace" at bounding box center [837, 286] width 39 height 12
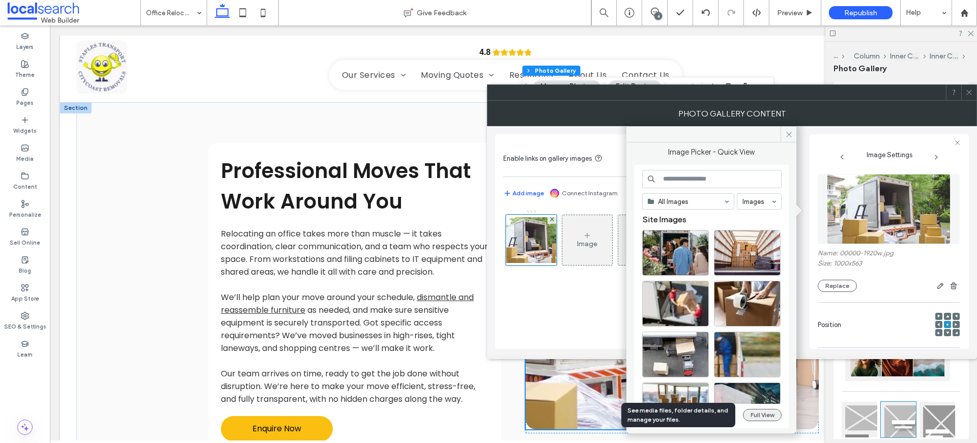
click at [763, 412] on button "Full View" at bounding box center [762, 415] width 39 height 12
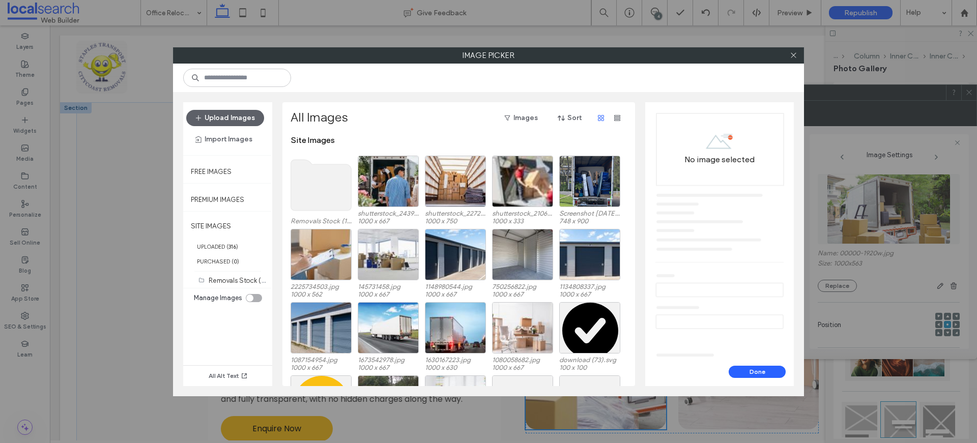
click at [327, 200] on use at bounding box center [321, 185] width 61 height 51
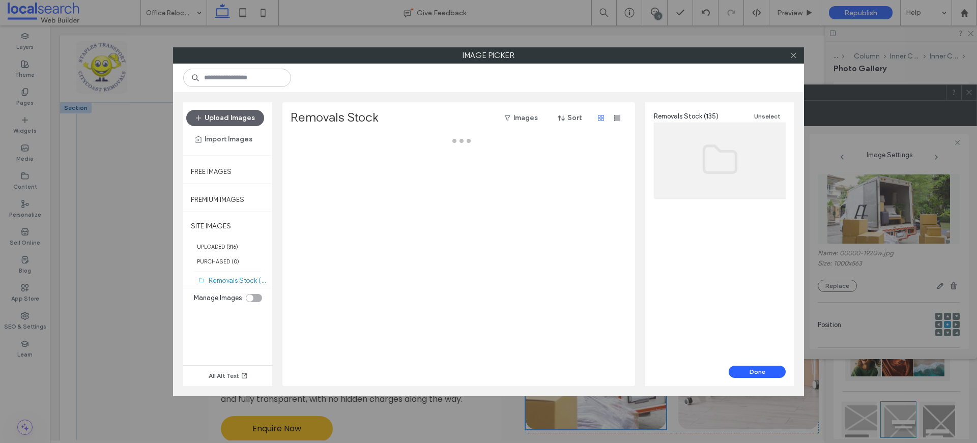
click at [327, 200] on div at bounding box center [462, 260] width 342 height 251
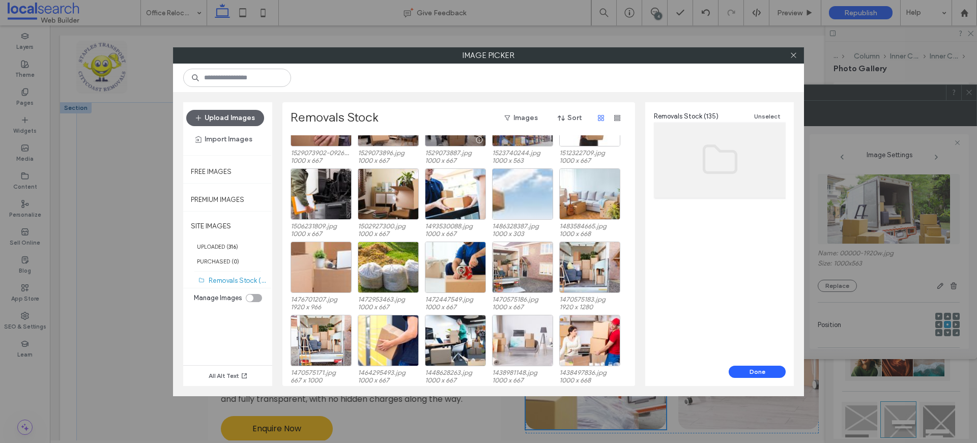
scroll to position [775, 0]
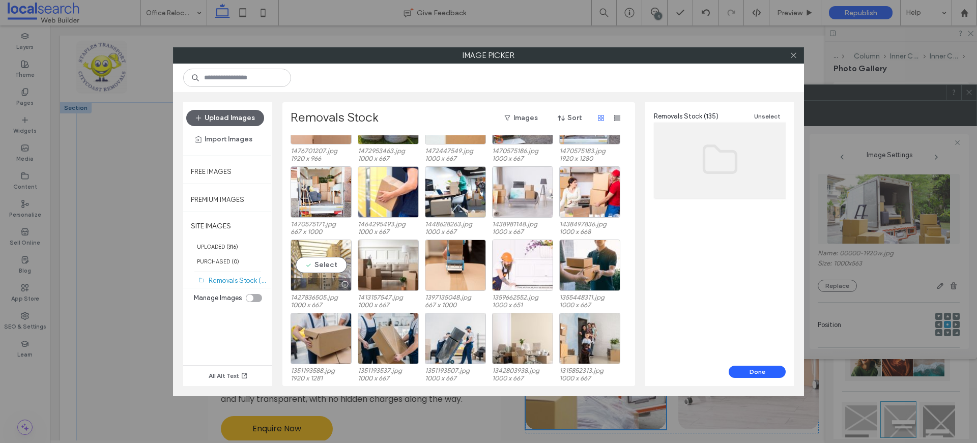
click at [327, 262] on div "Select" at bounding box center [321, 265] width 61 height 51
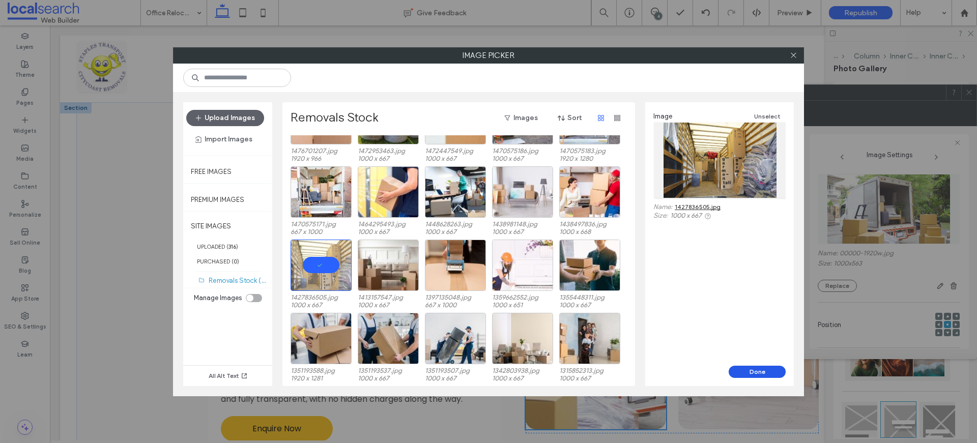
click at [754, 373] on button "Done" at bounding box center [757, 372] width 57 height 12
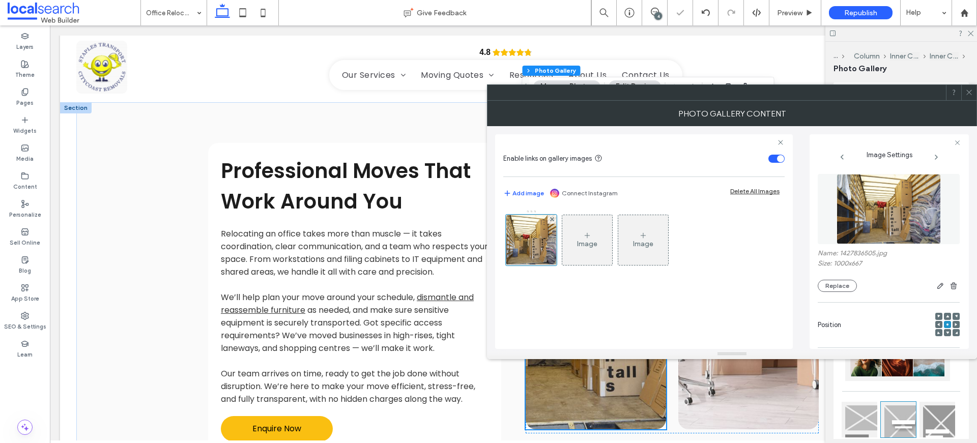
click at [971, 91] on icon at bounding box center [970, 93] width 8 height 8
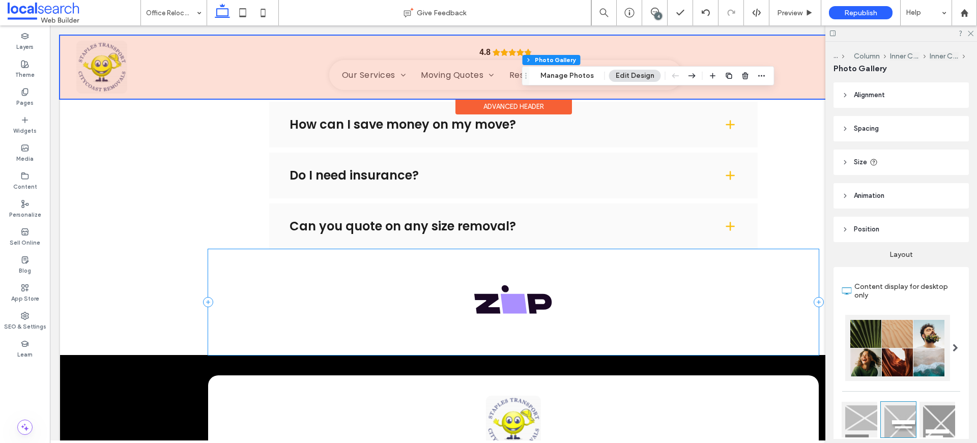
scroll to position [1433, 0]
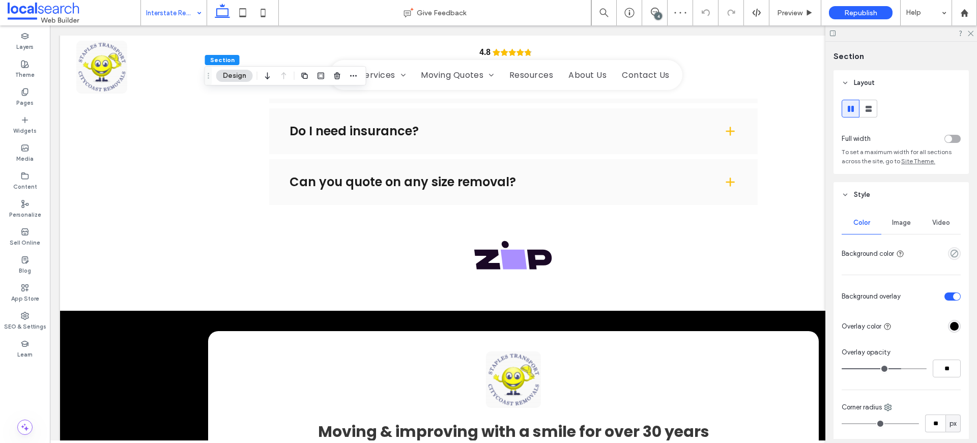
click at [892, 225] on span "Image" at bounding box center [901, 223] width 19 height 8
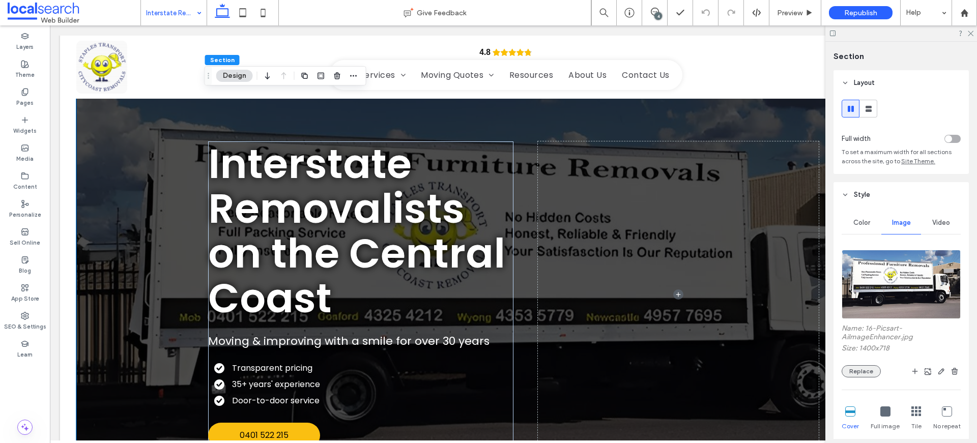
click at [862, 373] on button "Replace" at bounding box center [861, 371] width 39 height 12
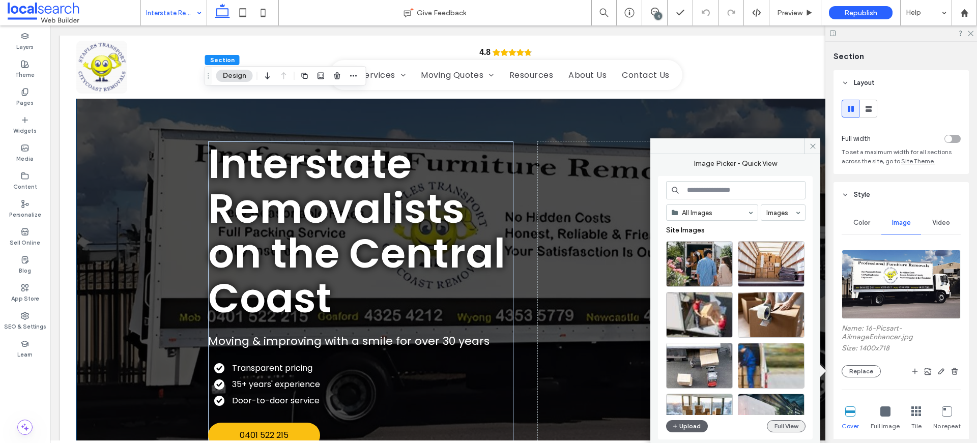
click at [801, 428] on button "Full View" at bounding box center [786, 426] width 39 height 12
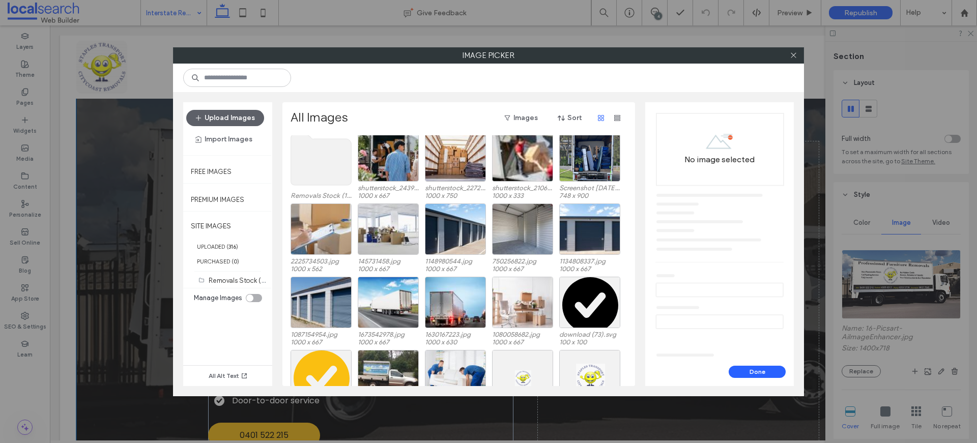
scroll to position [63, 0]
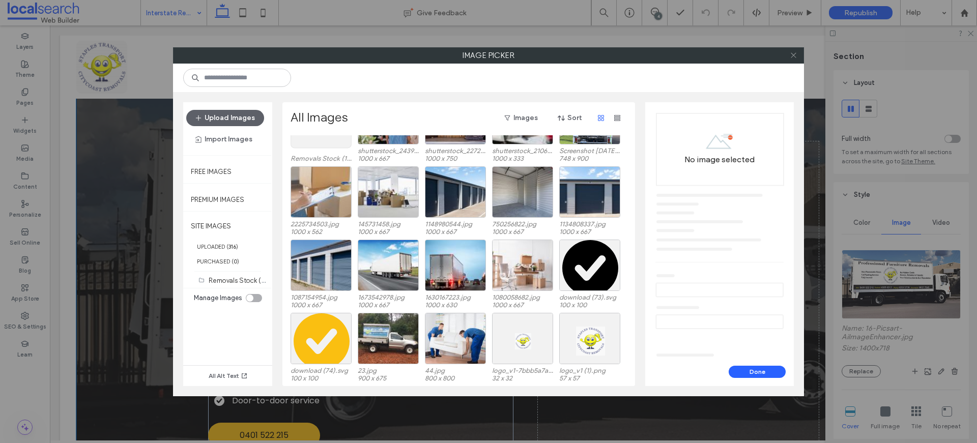
click at [794, 50] on span at bounding box center [794, 55] width 8 height 15
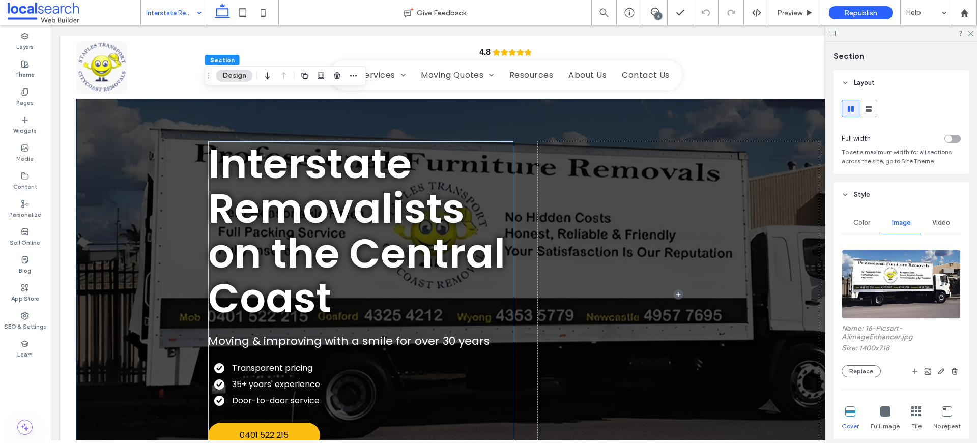
click at [103, 125] on div "Interstate Removalists on the Central Coast Moving & improving with a smile for…" at bounding box center [513, 295] width 874 height 419
click at [116, 117] on div "Interstate Removalists on the Central Coast Moving & improving with a smile for…" at bounding box center [513, 295] width 874 height 419
click at [874, 372] on button "Replace" at bounding box center [861, 371] width 39 height 12
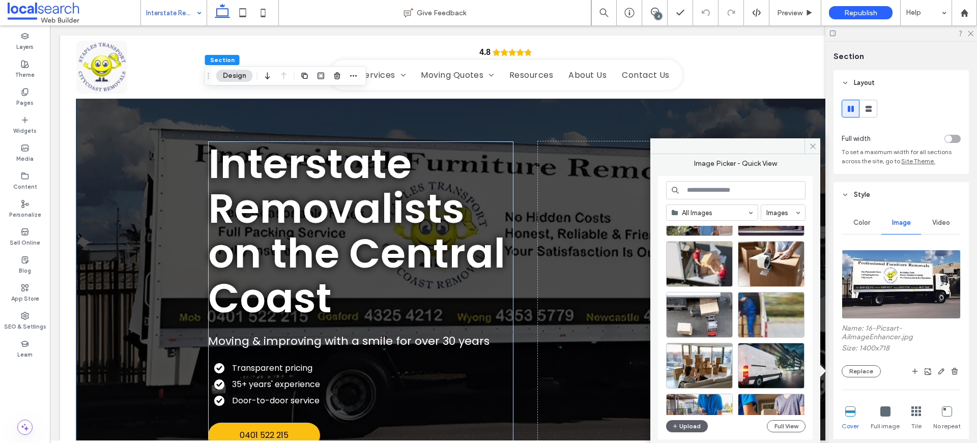
scroll to position [207, 0]
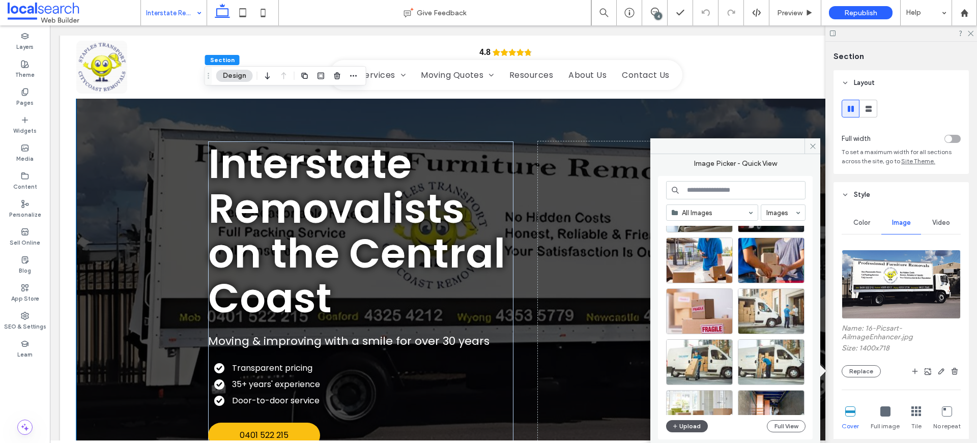
click at [692, 422] on button "Upload" at bounding box center [687, 426] width 42 height 12
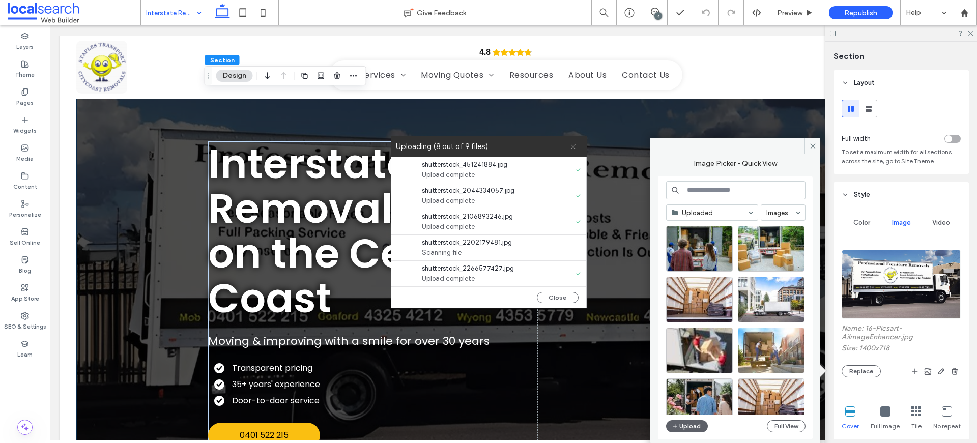
click at [573, 148] on icon at bounding box center [573, 147] width 7 height 7
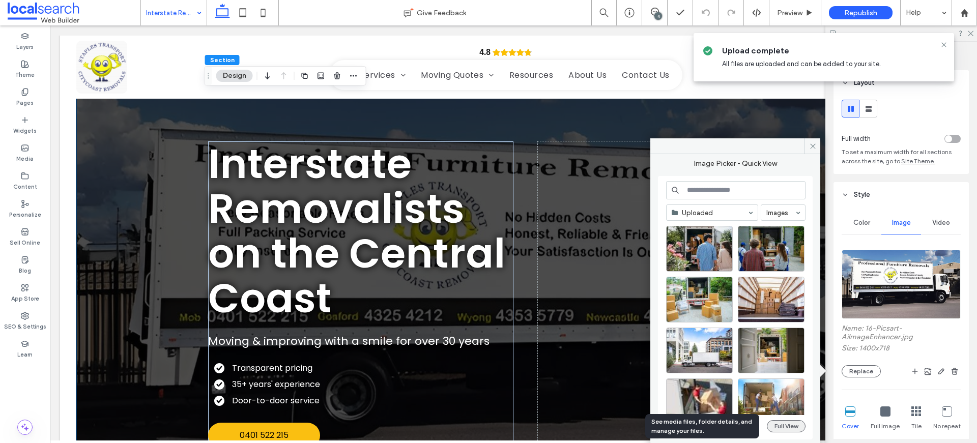
click at [783, 422] on button "Full View" at bounding box center [786, 426] width 39 height 12
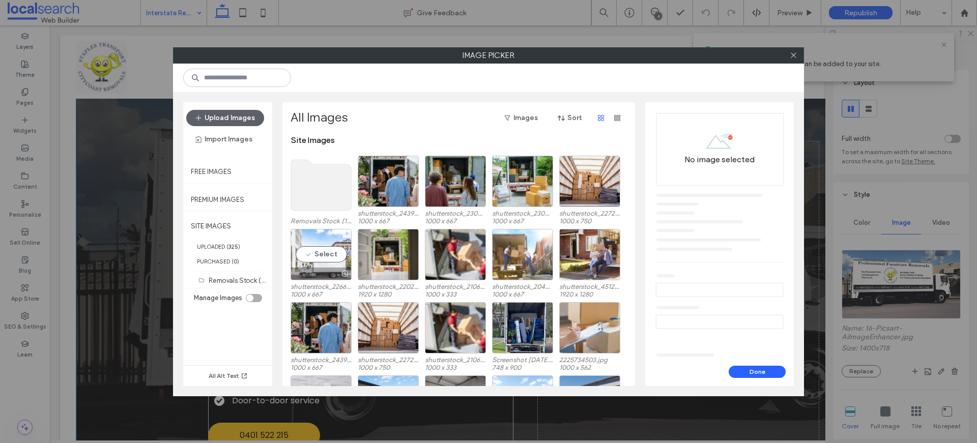
click at [322, 255] on div "Select" at bounding box center [321, 254] width 61 height 51
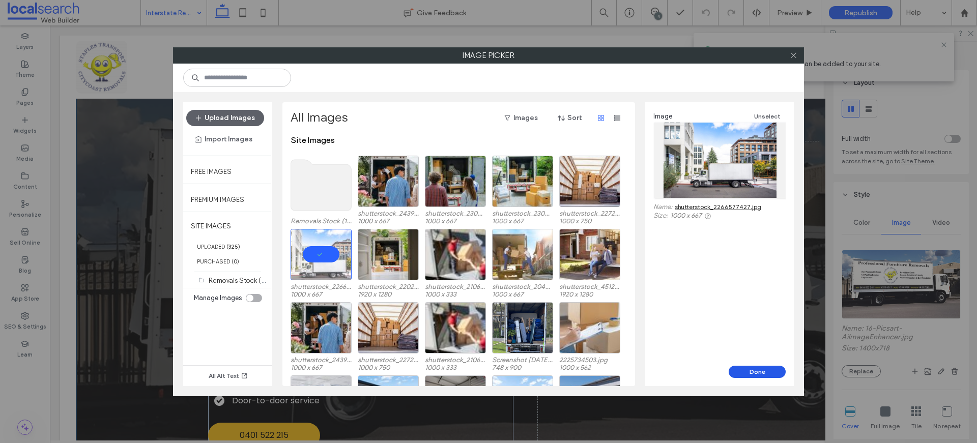
click at [740, 366] on button "Done" at bounding box center [757, 372] width 57 height 12
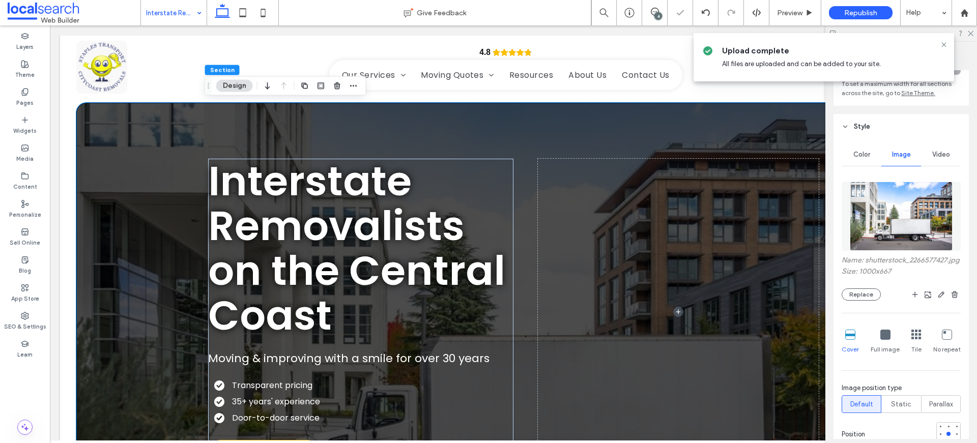
scroll to position [190, 0]
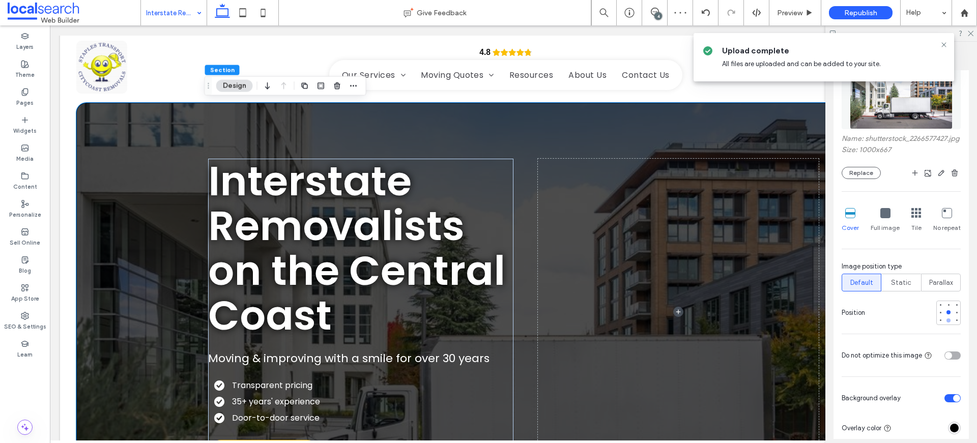
click at [947, 323] on div at bounding box center [949, 321] width 4 height 4
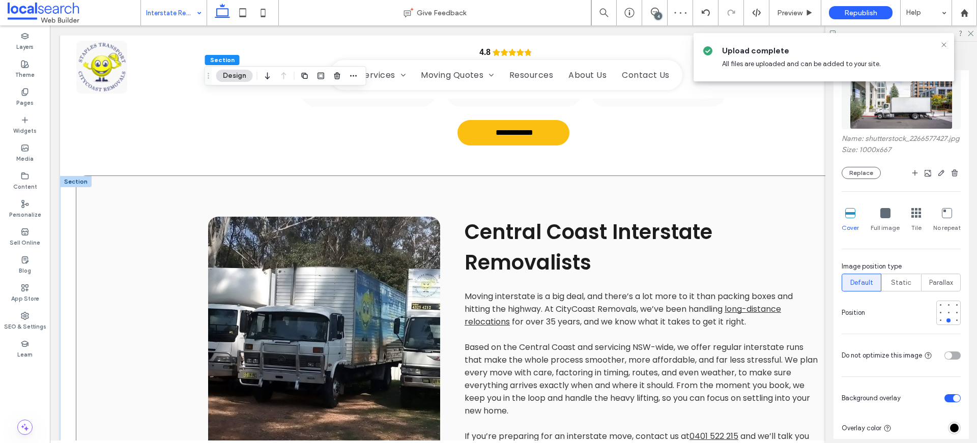
scroll to position [526, 0]
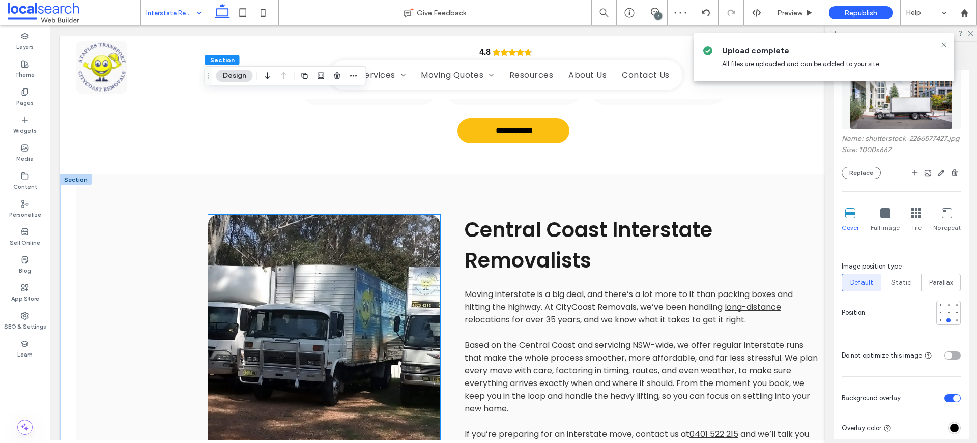
click at [327, 294] on link at bounding box center [324, 342] width 232 height 255
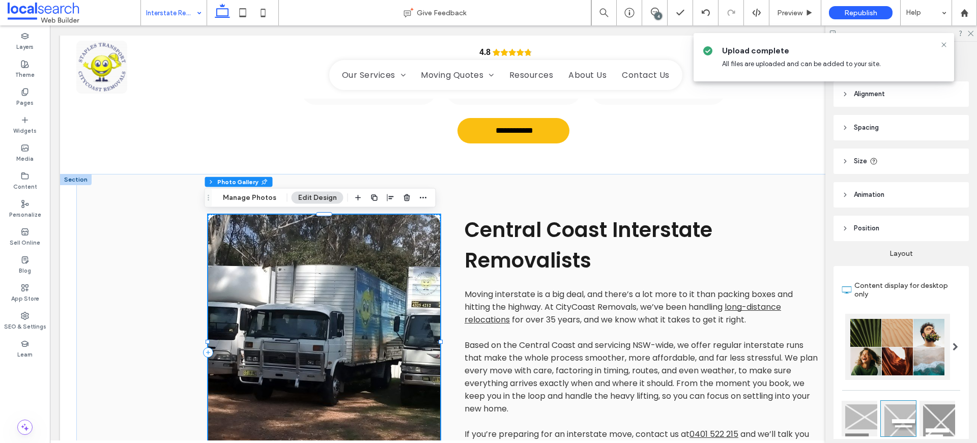
click at [327, 294] on link at bounding box center [324, 342] width 232 height 255
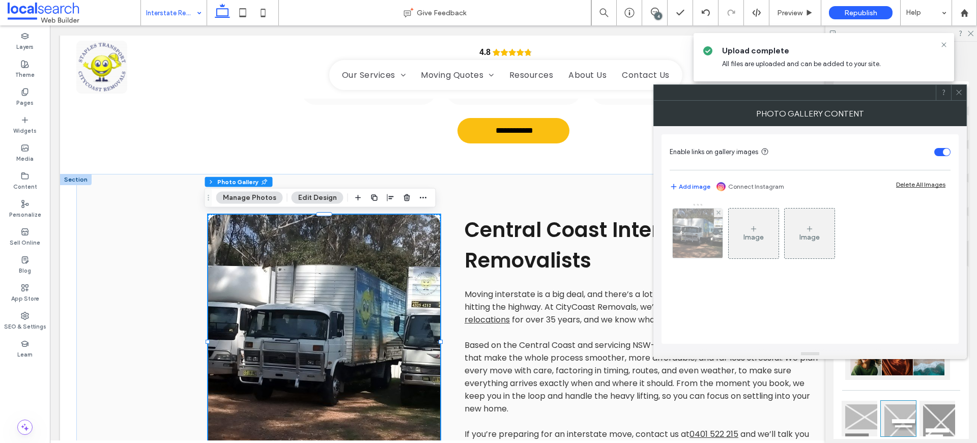
click at [690, 248] on img at bounding box center [698, 234] width 67 height 50
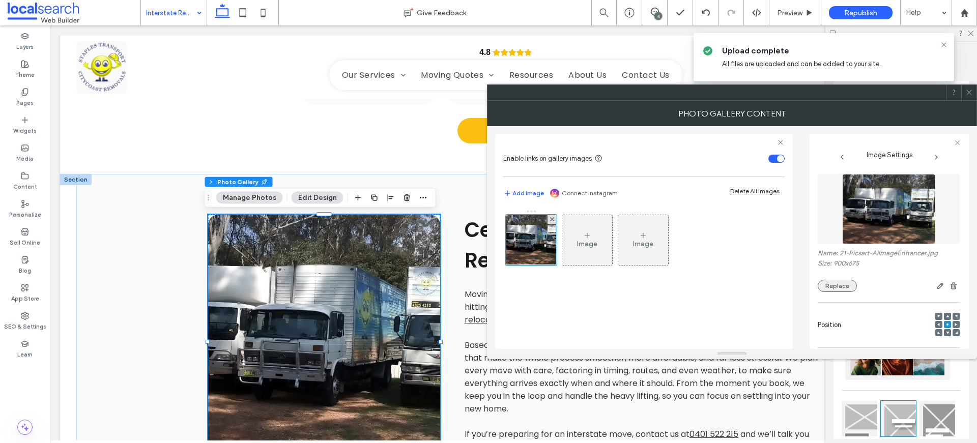
click at [838, 291] on button "Replace" at bounding box center [837, 286] width 39 height 12
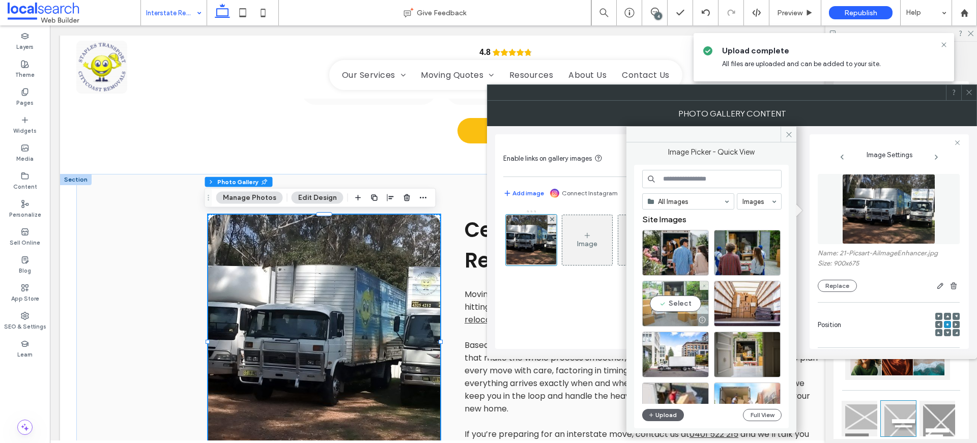
click at [684, 295] on div "Select" at bounding box center [675, 304] width 67 height 46
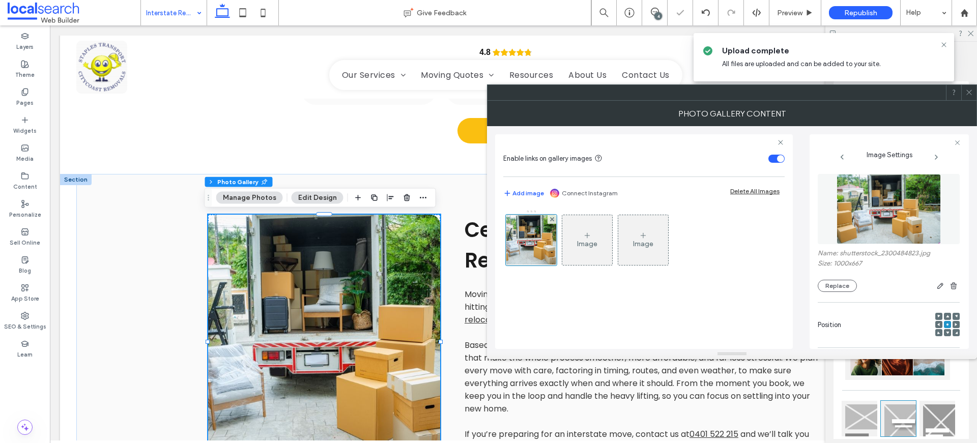
click at [968, 91] on icon at bounding box center [970, 93] width 8 height 8
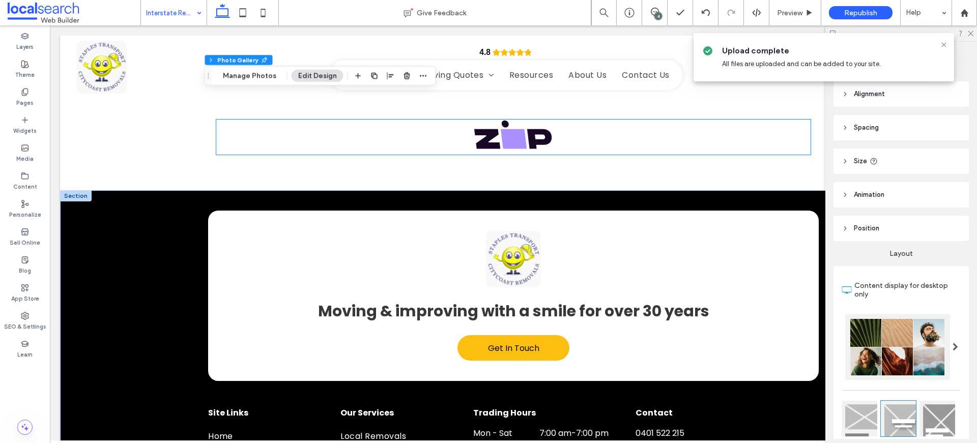
scroll to position [1778, 0]
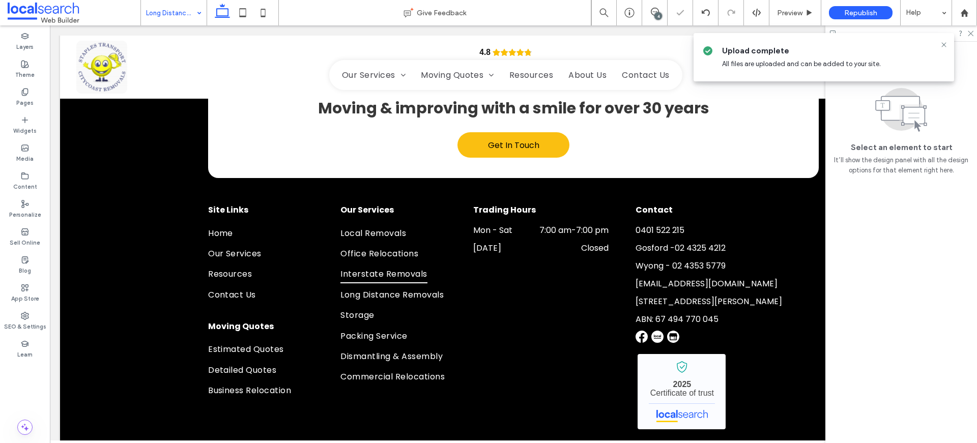
click at [185, 15] on input at bounding box center [171, 12] width 50 height 25
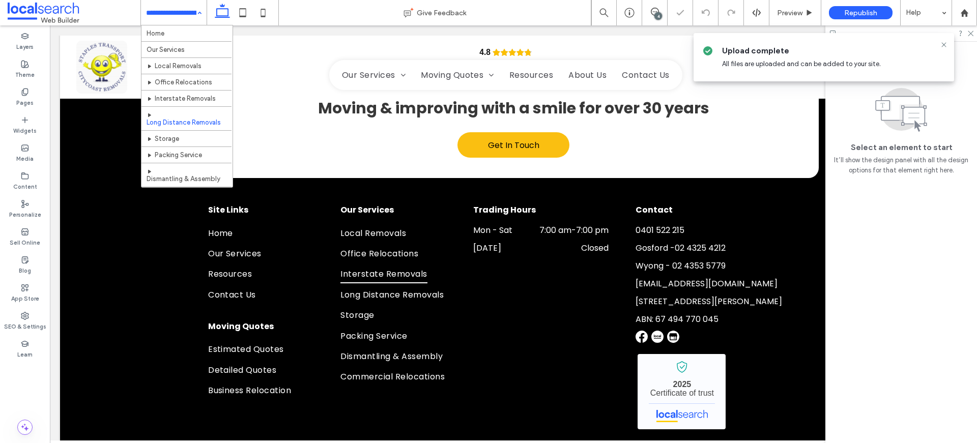
click at [183, 14] on input at bounding box center [171, 12] width 50 height 25
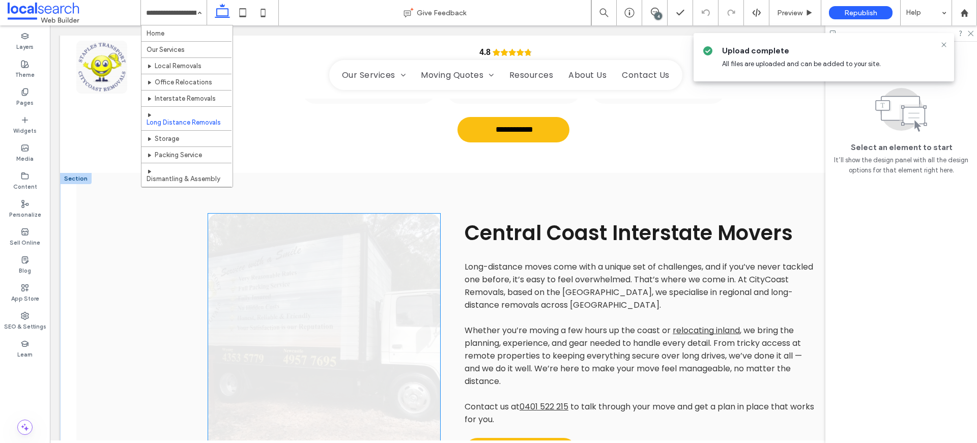
click at [300, 299] on link at bounding box center [324, 341] width 232 height 255
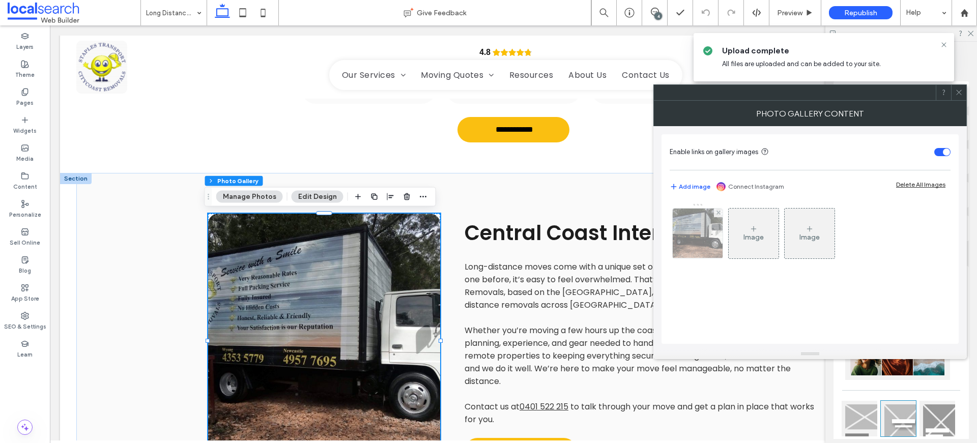
click at [705, 240] on img at bounding box center [698, 234] width 67 height 50
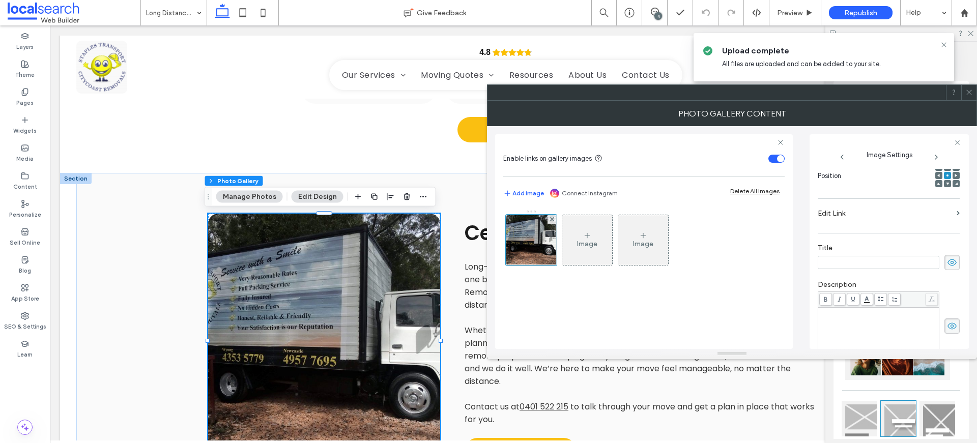
click at [947, 261] on icon at bounding box center [952, 262] width 10 height 11
click at [947, 328] on icon at bounding box center [952, 326] width 10 height 11
click at [536, 239] on div at bounding box center [531, 240] width 51 height 51
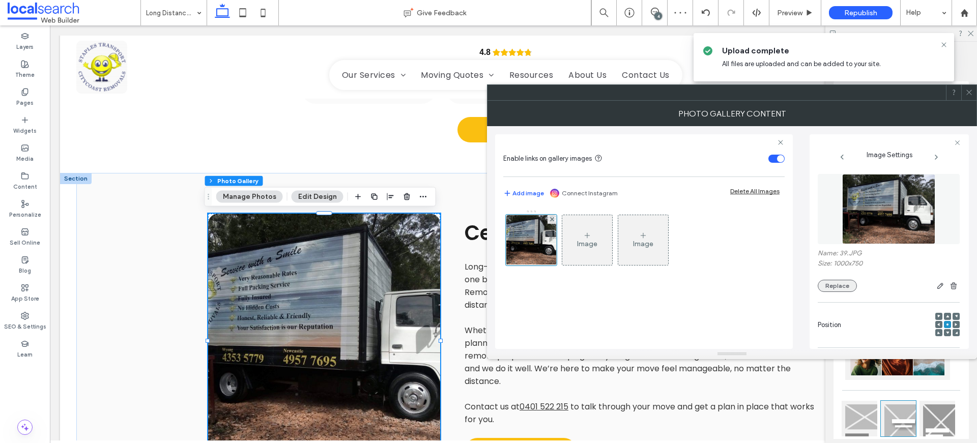
click at [839, 283] on button "Replace" at bounding box center [837, 286] width 39 height 12
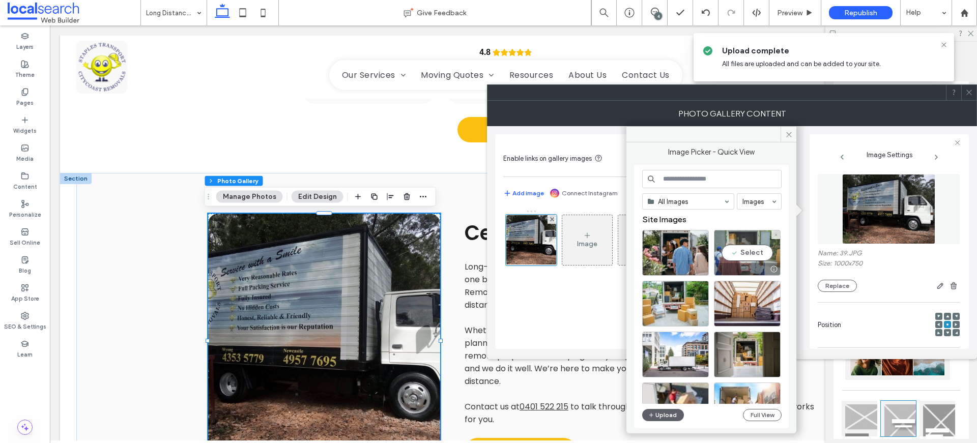
click at [742, 253] on div "Select" at bounding box center [747, 253] width 67 height 46
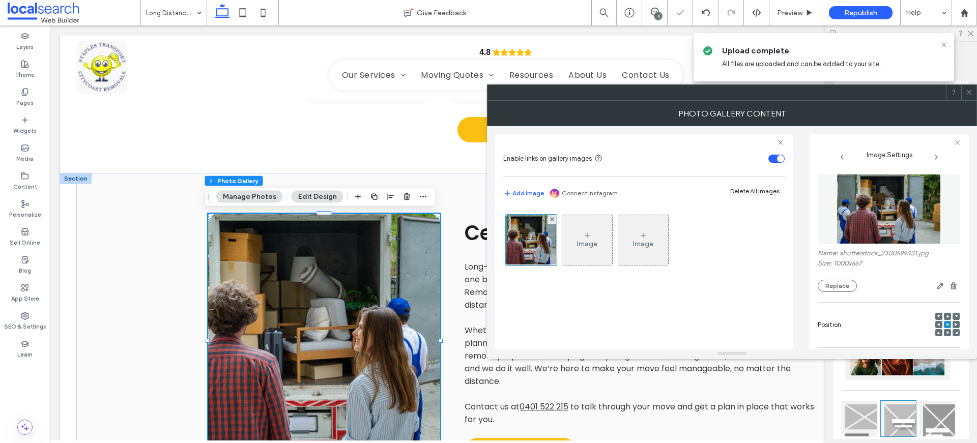
click at [966, 93] on icon at bounding box center [970, 93] width 8 height 8
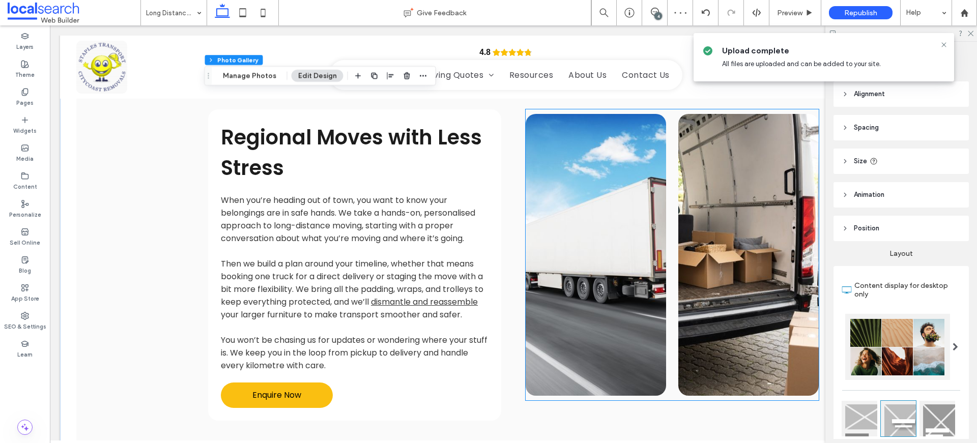
scroll to position [934, 0]
click at [760, 240] on link at bounding box center [749, 255] width 140 height 282
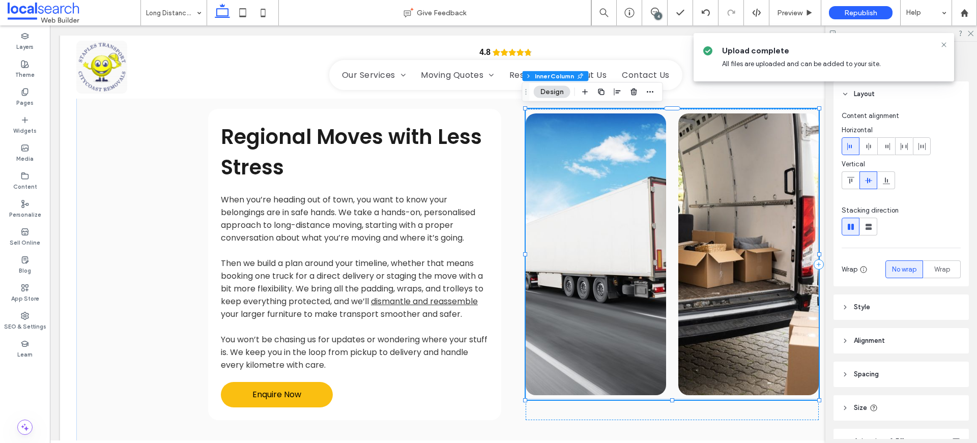
click at [760, 240] on link at bounding box center [749, 255] width 140 height 282
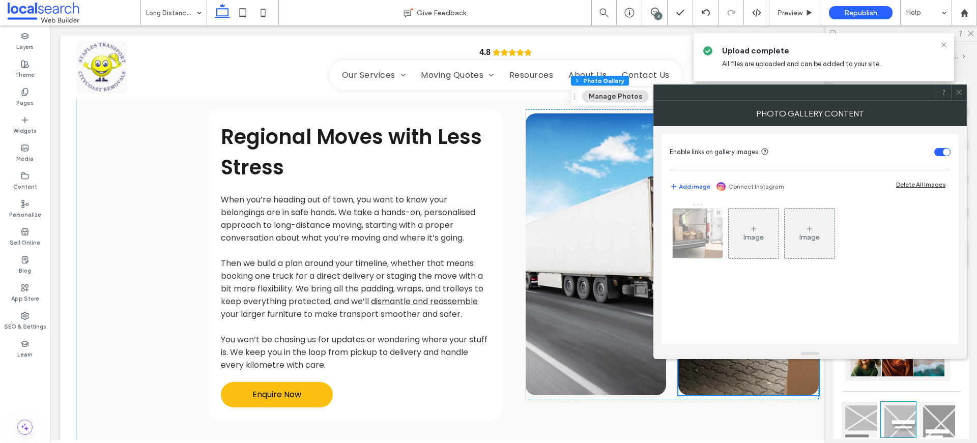
click at [697, 242] on img at bounding box center [697, 234] width 75 height 50
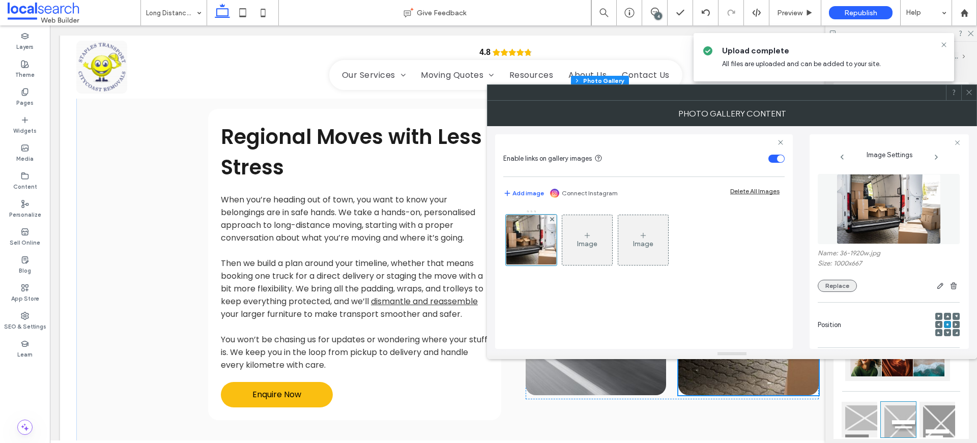
click at [831, 291] on button "Replace" at bounding box center [837, 286] width 39 height 12
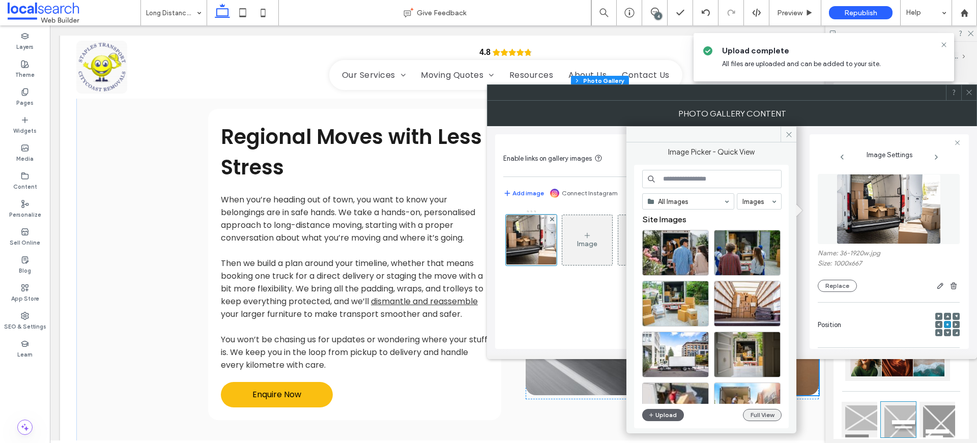
click at [748, 421] on button "Full View" at bounding box center [762, 415] width 39 height 12
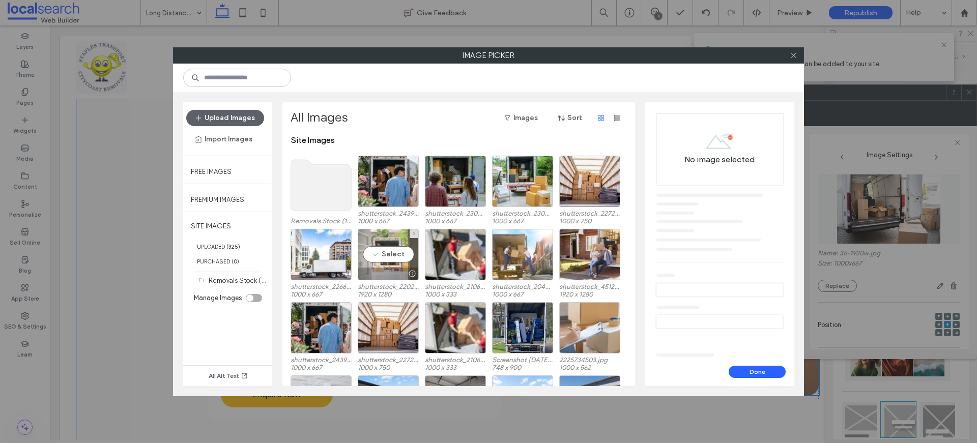
click at [389, 258] on div "Select" at bounding box center [388, 254] width 61 height 51
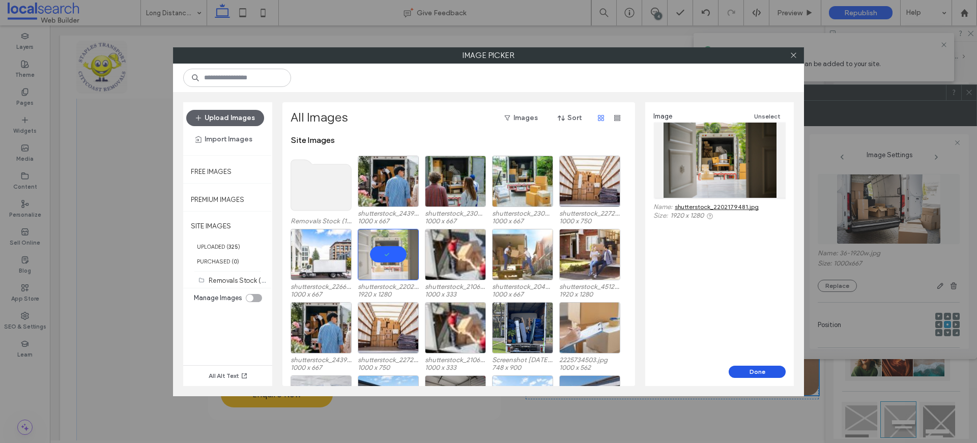
drag, startPoint x: 772, startPoint y: 375, endPoint x: 721, endPoint y: 349, distance: 57.8
click at [772, 375] on button "Done" at bounding box center [757, 372] width 57 height 12
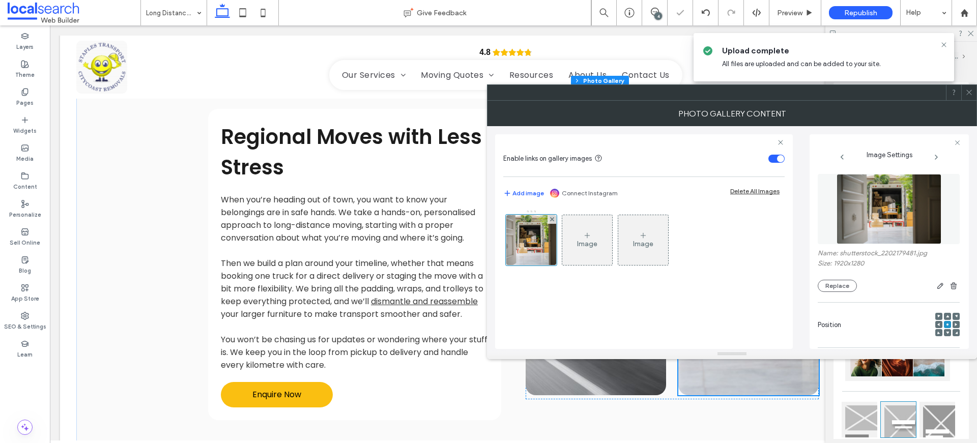
click at [973, 96] on span at bounding box center [970, 92] width 8 height 15
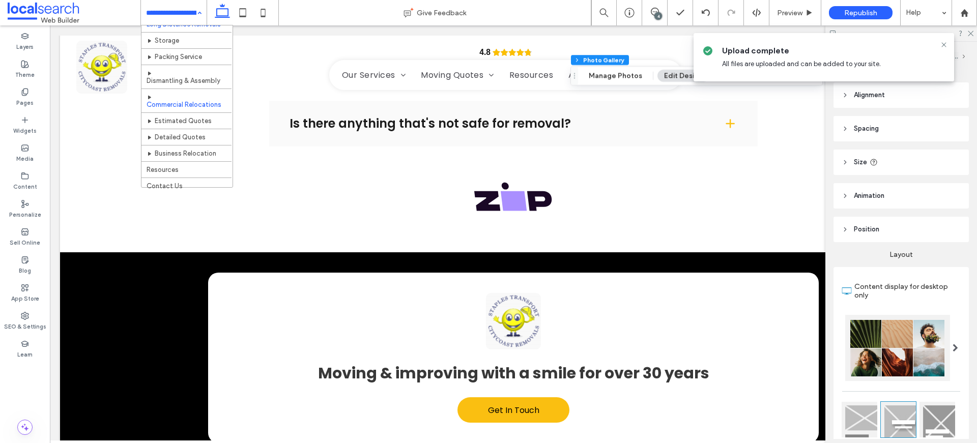
scroll to position [97, 0]
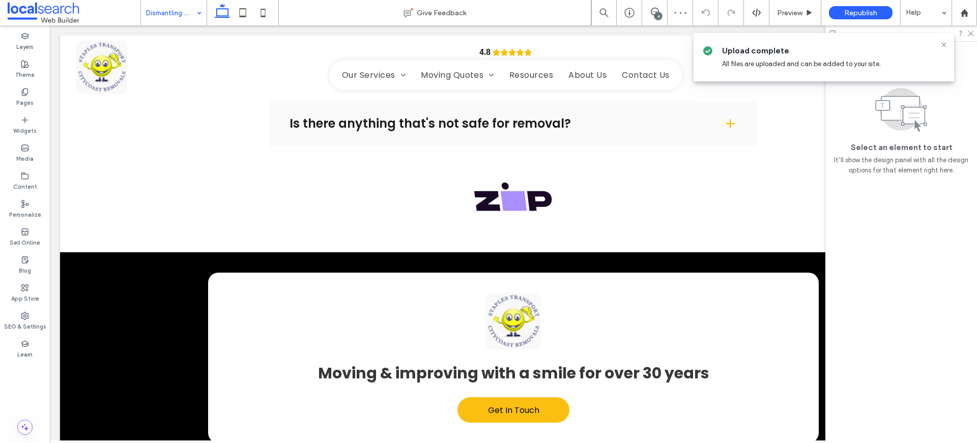
click at [163, 13] on input at bounding box center [171, 12] width 50 height 25
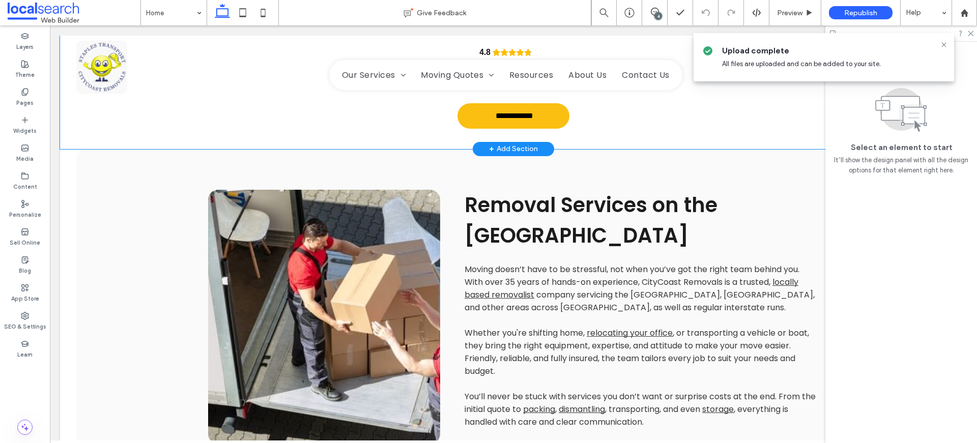
scroll to position [586, 0]
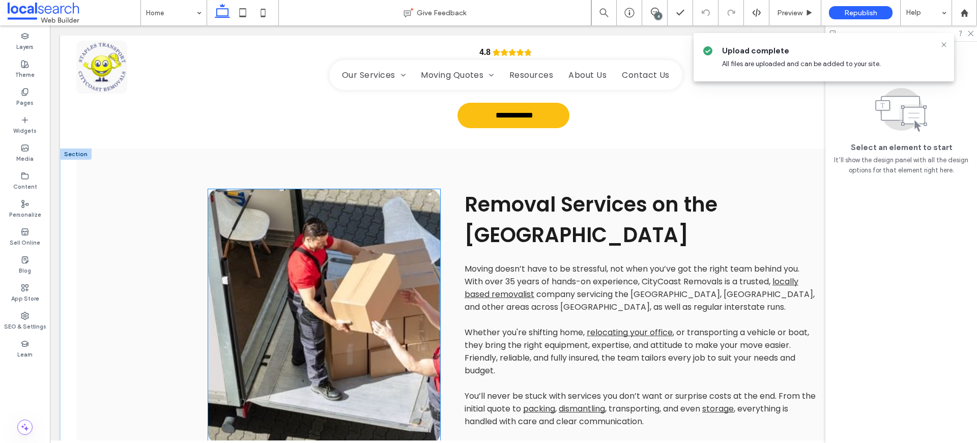
click at [243, 189] on link at bounding box center [324, 316] width 232 height 255
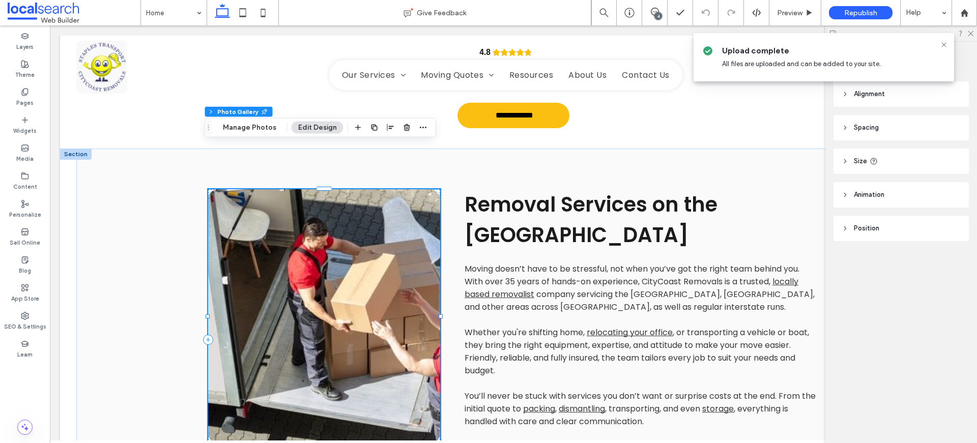
click at [243, 189] on link at bounding box center [324, 316] width 232 height 255
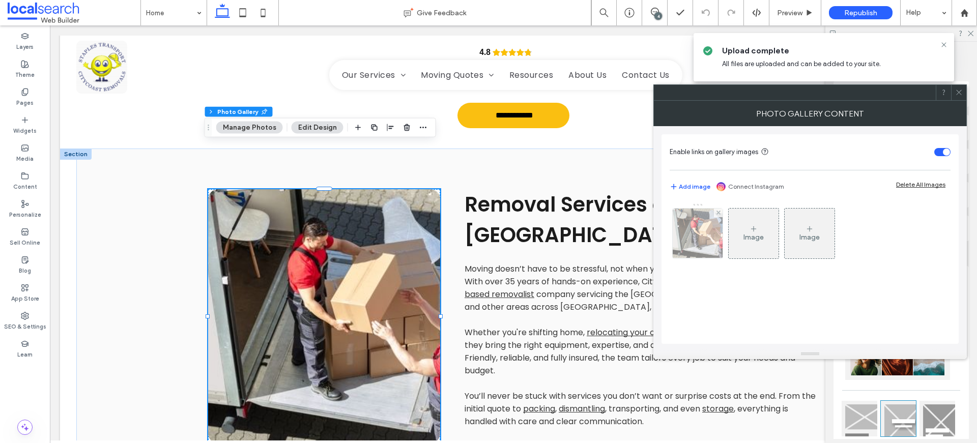
click at [696, 232] on img at bounding box center [698, 234] width 150 height 50
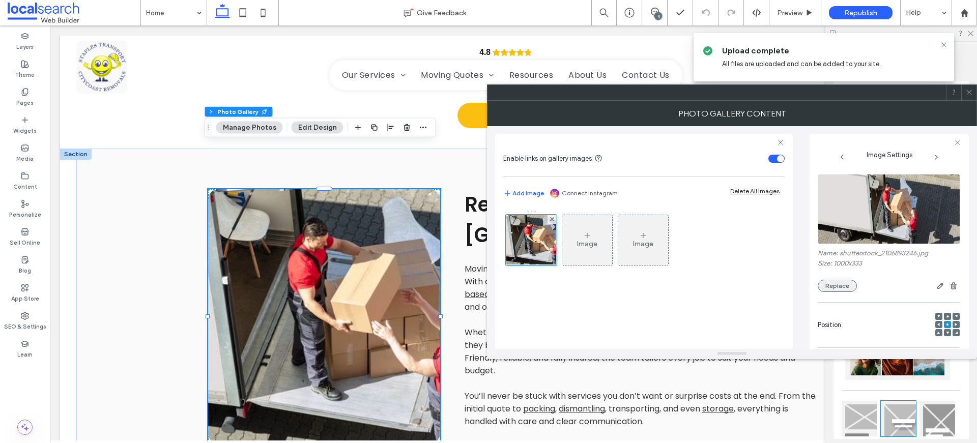
click at [841, 285] on button "Replace" at bounding box center [837, 286] width 39 height 12
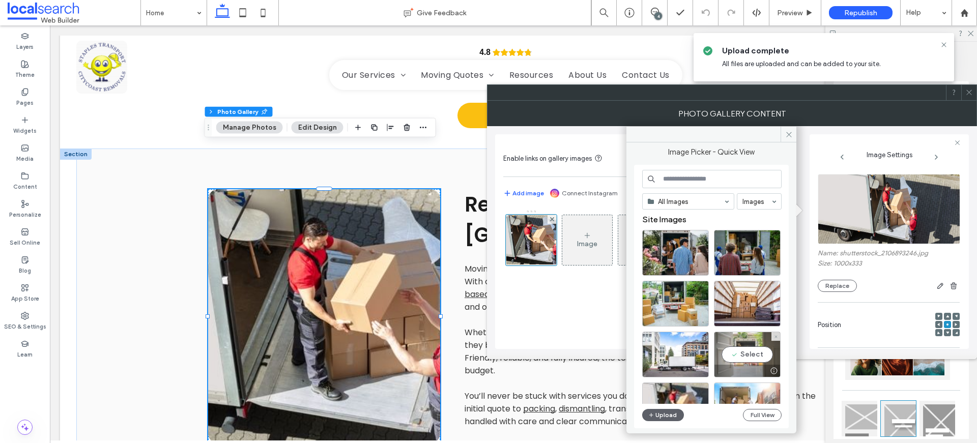
click at [760, 354] on div "Select" at bounding box center [747, 355] width 67 height 46
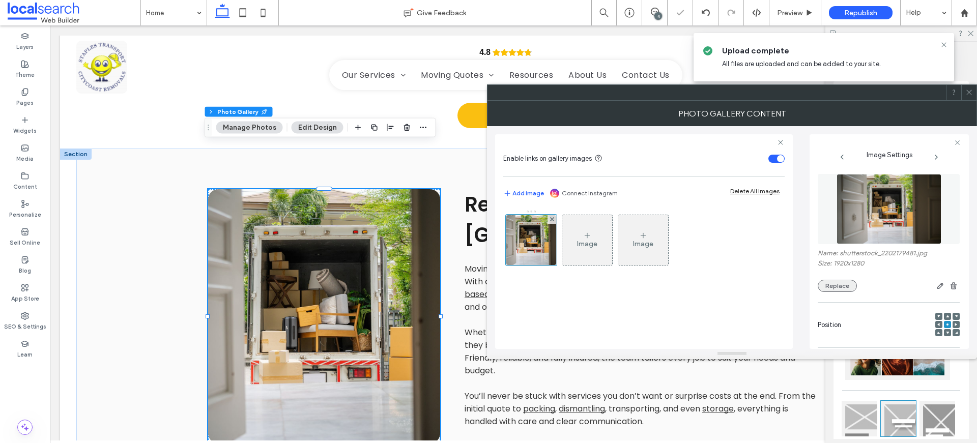
click at [843, 284] on button "Replace" at bounding box center [837, 286] width 39 height 12
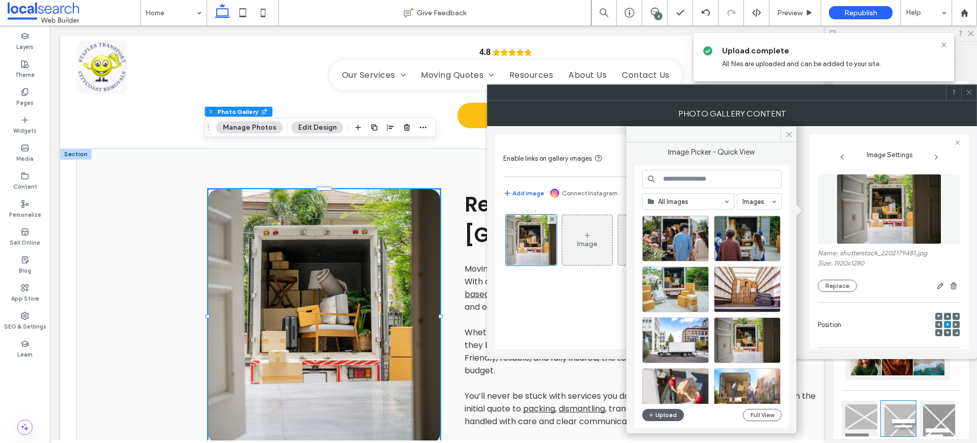
scroll to position [9, 0]
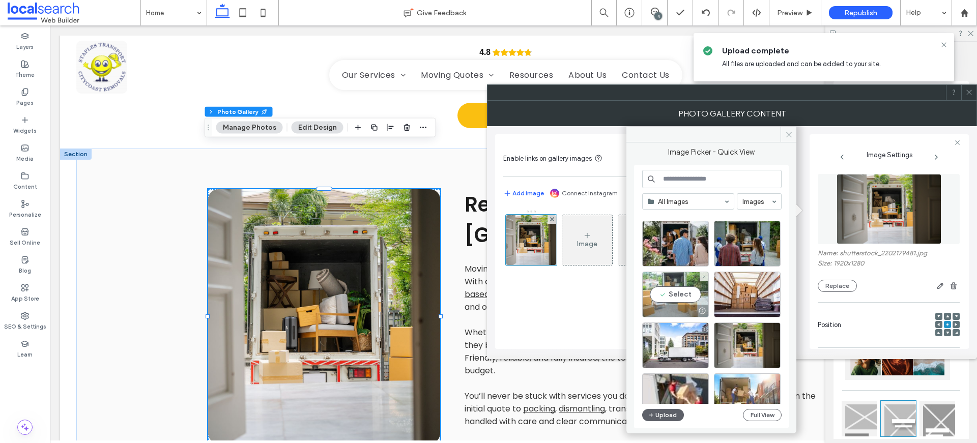
click at [685, 293] on div "Select" at bounding box center [675, 295] width 67 height 46
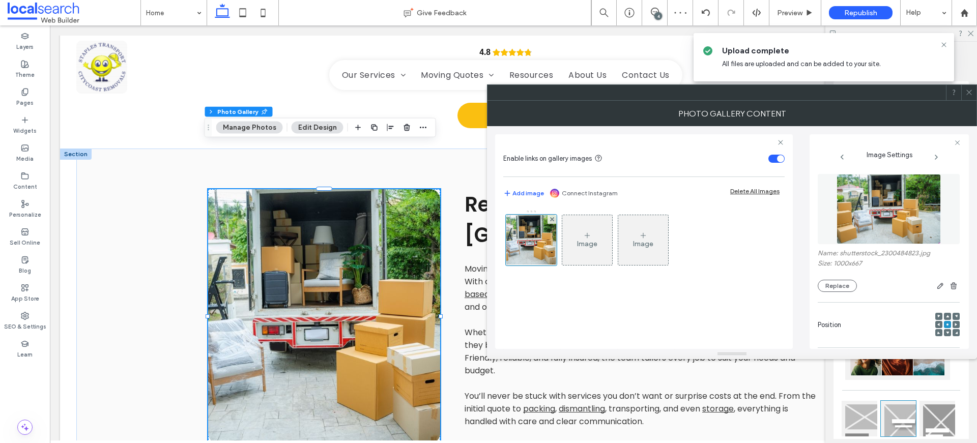
click at [944, 314] on div at bounding box center [947, 316] width 7 height 7
click at [946, 314] on span at bounding box center [947, 316] width 3 height 7
click at [946, 315] on icon at bounding box center [947, 316] width 3 height 3
click at [970, 94] on icon at bounding box center [970, 93] width 8 height 8
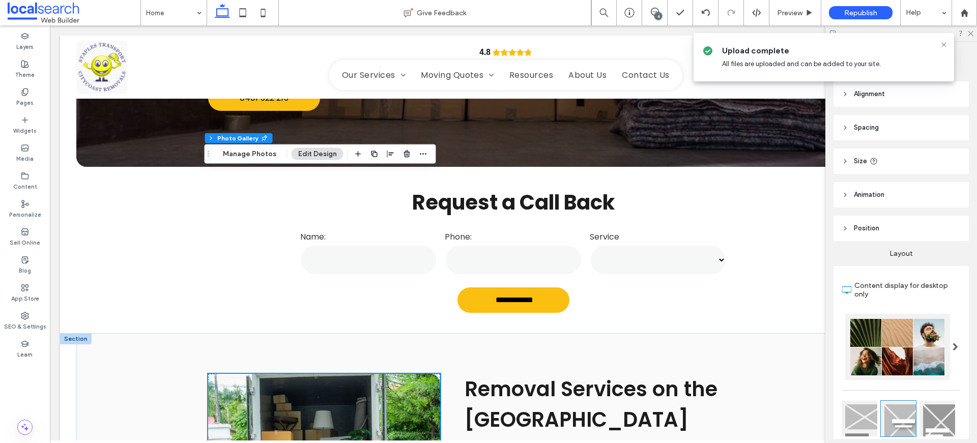
scroll to position [560, 0]
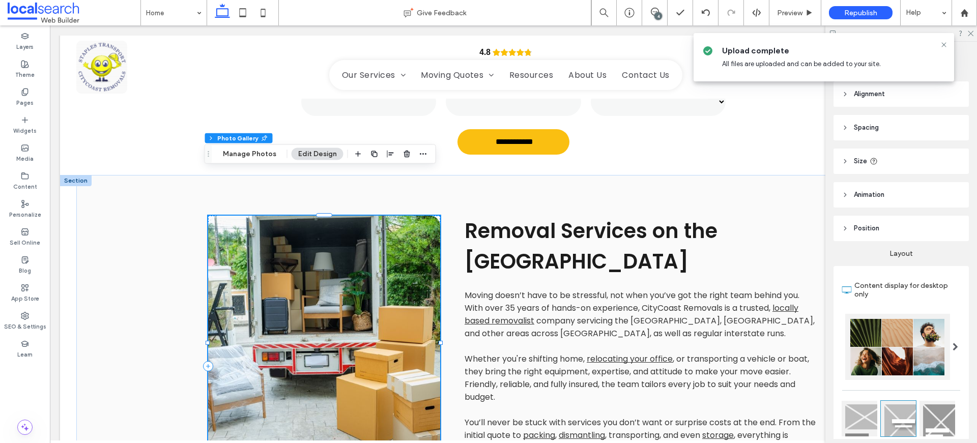
click at [342, 274] on link at bounding box center [324, 343] width 232 height 255
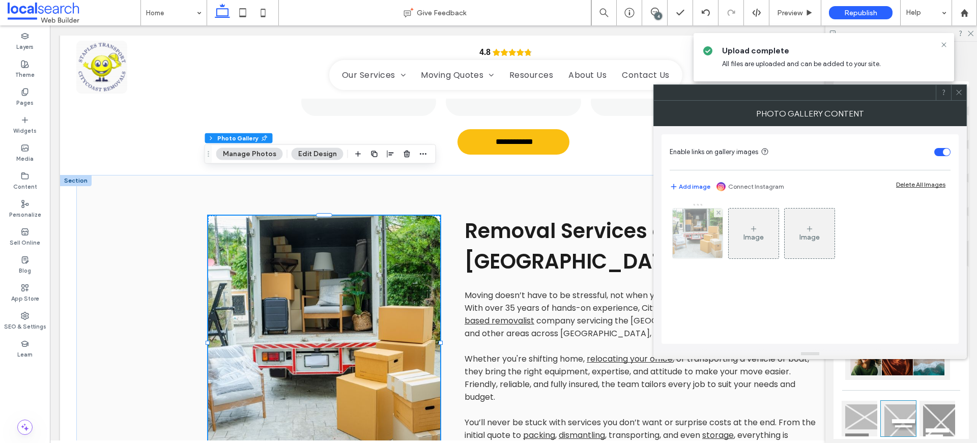
click at [692, 247] on img at bounding box center [698, 234] width 75 height 50
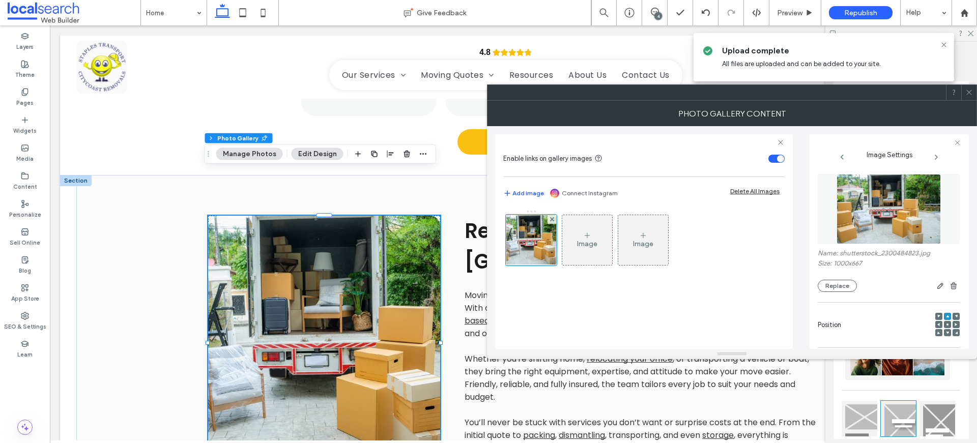
scroll to position [291, 0]
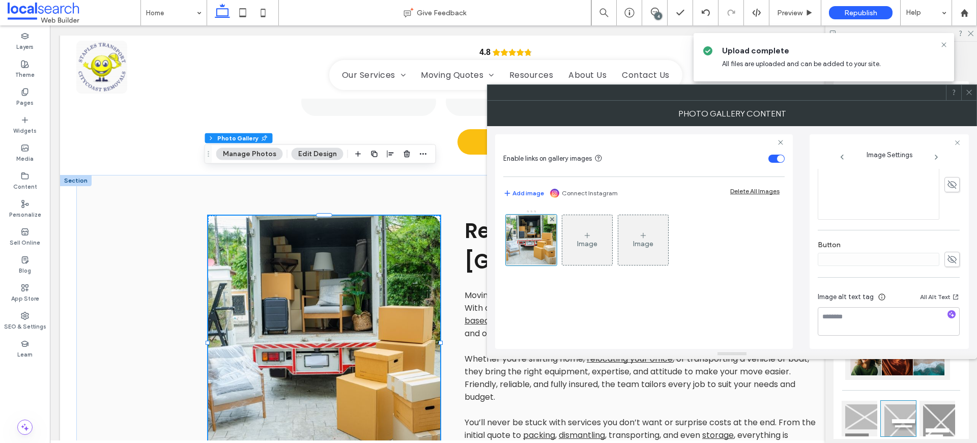
click at [972, 92] on icon at bounding box center [970, 93] width 8 height 8
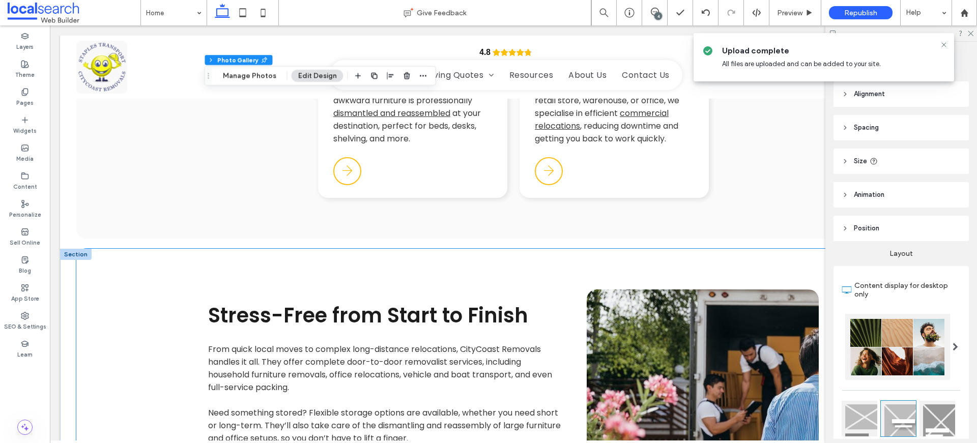
scroll to position [2055, 0]
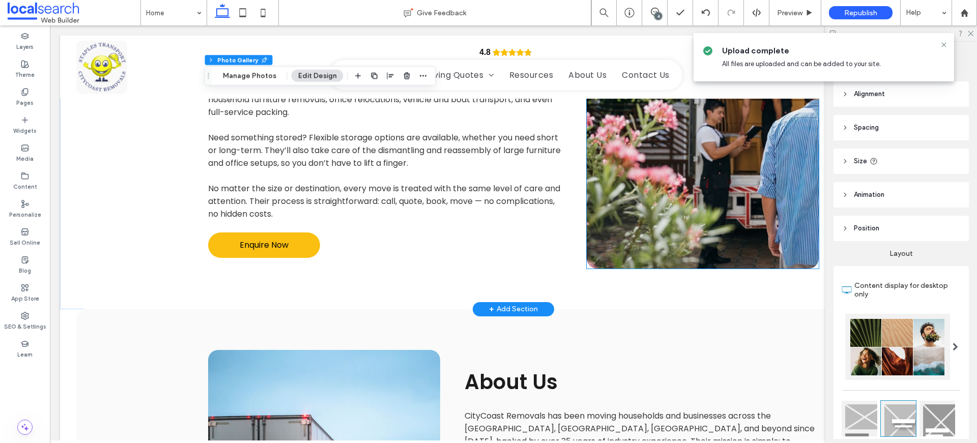
click at [690, 184] on link at bounding box center [703, 141] width 232 height 255
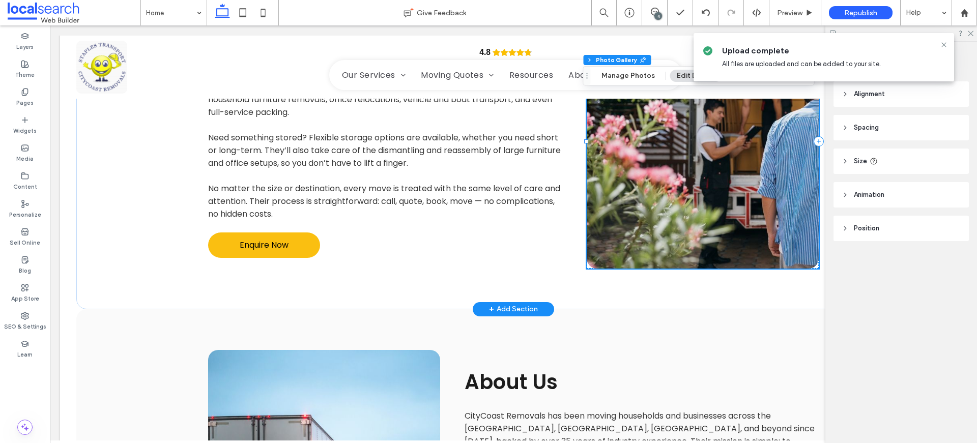
click at [690, 184] on link at bounding box center [703, 141] width 232 height 255
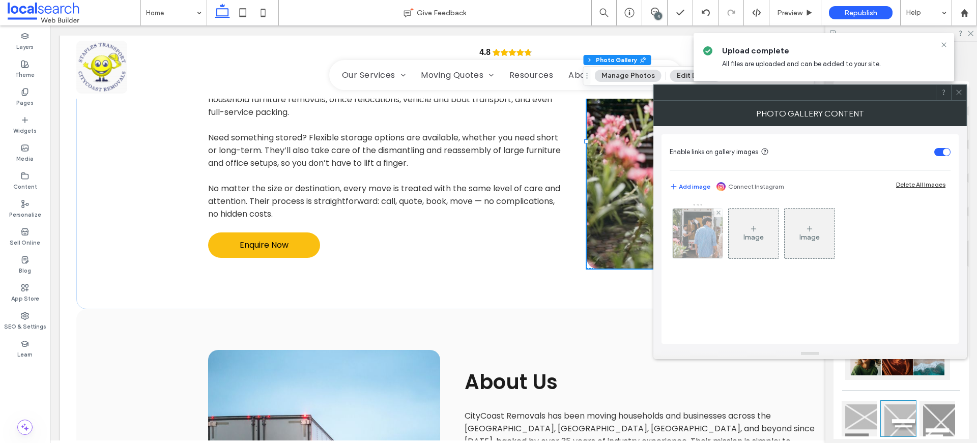
click at [691, 232] on img at bounding box center [698, 234] width 75 height 50
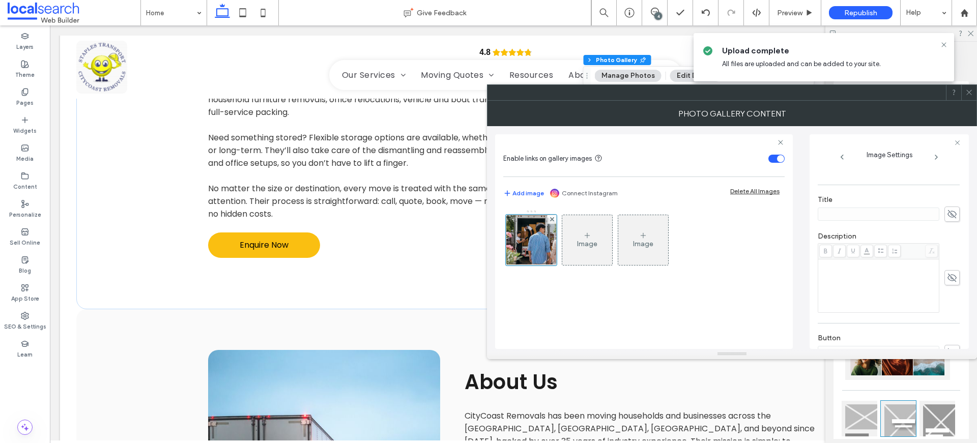
scroll to position [291, 0]
click at [965, 90] on div at bounding box center [969, 92] width 15 height 15
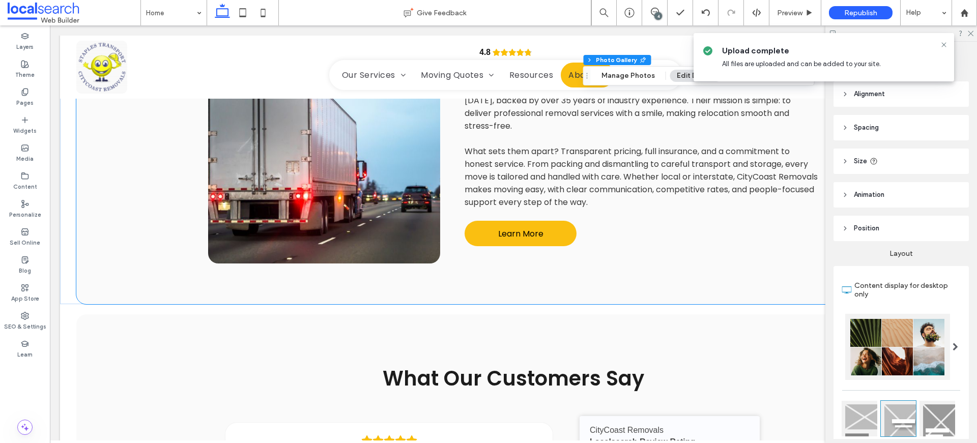
scroll to position [2404, 0]
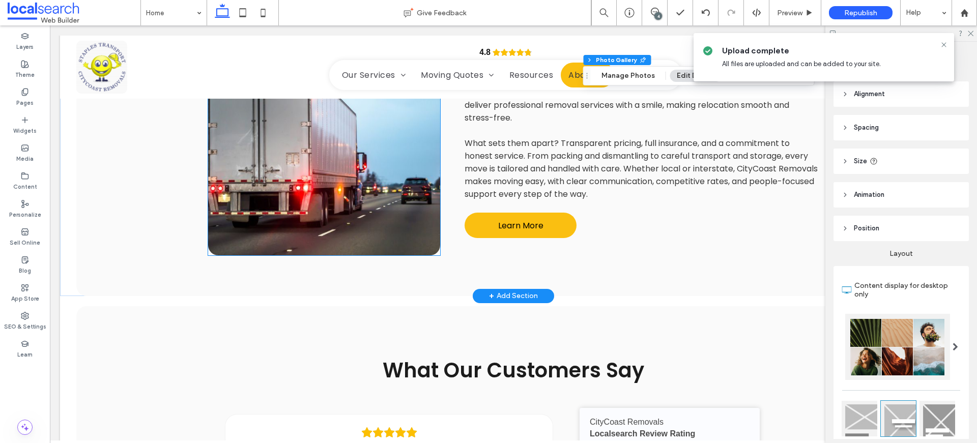
click at [352, 167] on link at bounding box center [324, 128] width 232 height 255
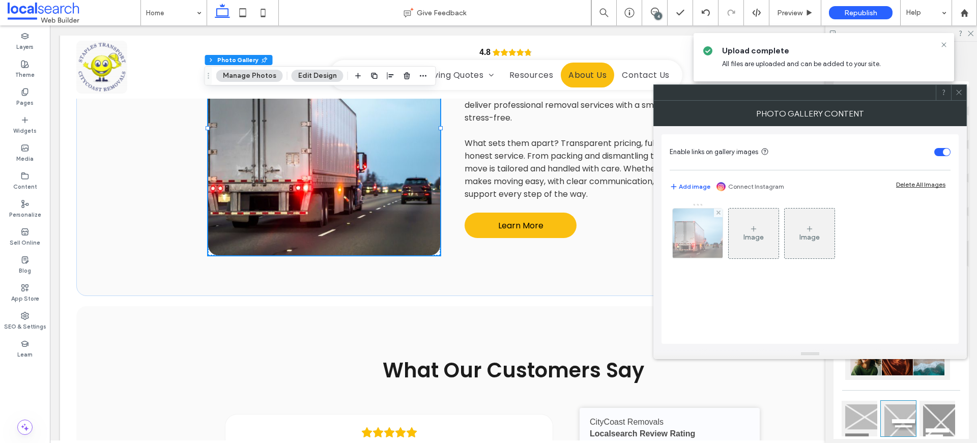
click at [695, 233] on img at bounding box center [697, 234] width 79 height 50
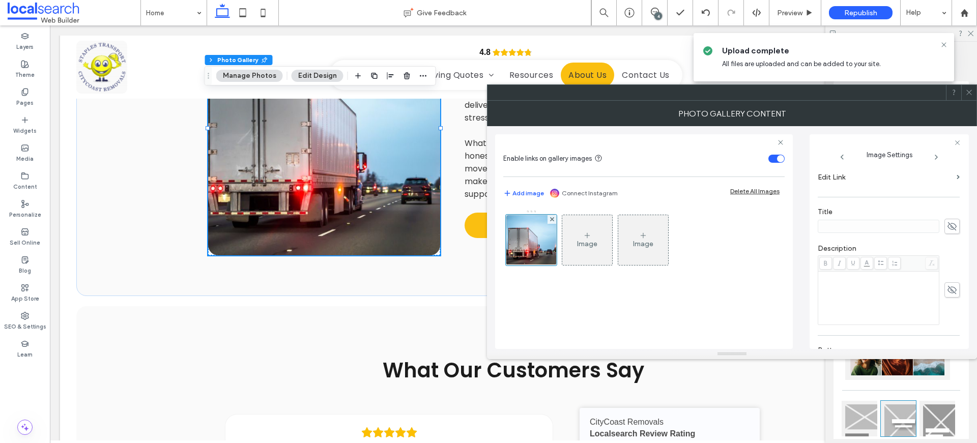
scroll to position [301, 0]
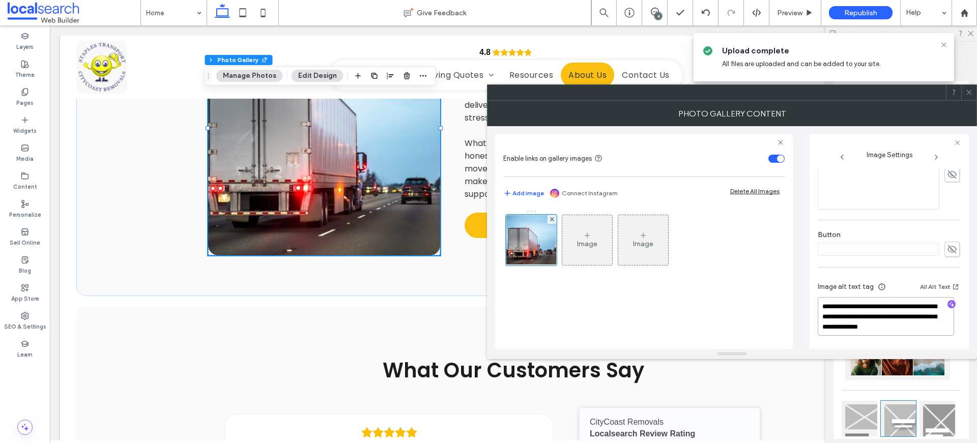
drag, startPoint x: 874, startPoint y: 321, endPoint x: 789, endPoint y: 294, distance: 89.5
click at [789, 295] on div "**********" at bounding box center [732, 237] width 474 height 223
click at [971, 89] on icon at bounding box center [970, 93] width 8 height 8
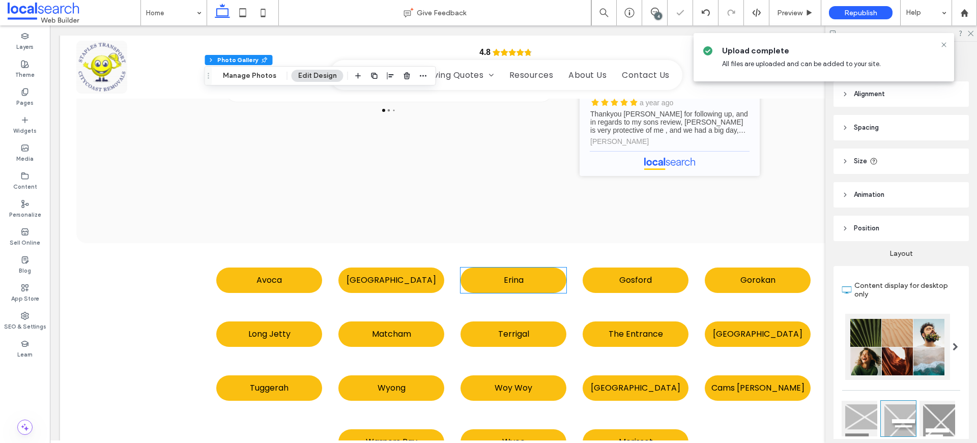
scroll to position [3062, 0]
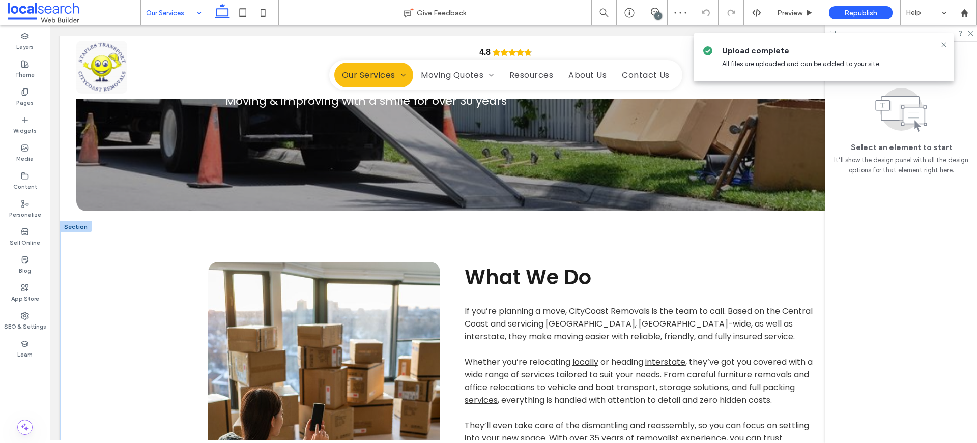
scroll to position [405, 0]
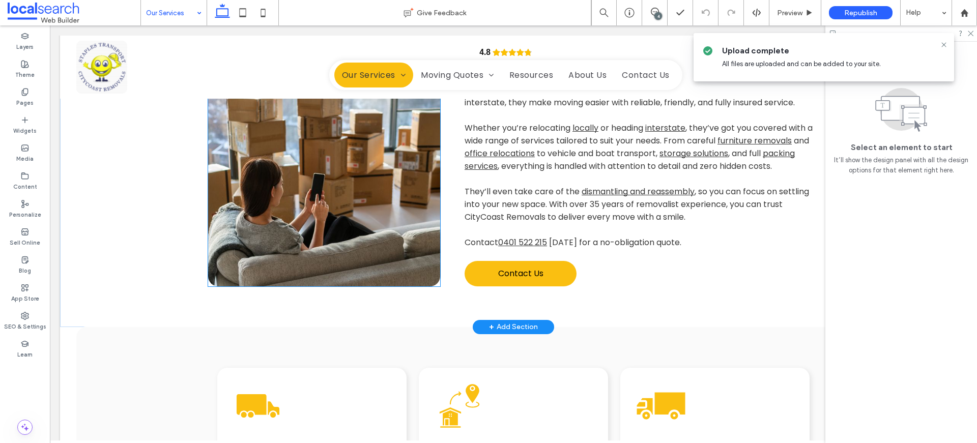
click at [308, 189] on link at bounding box center [324, 159] width 232 height 255
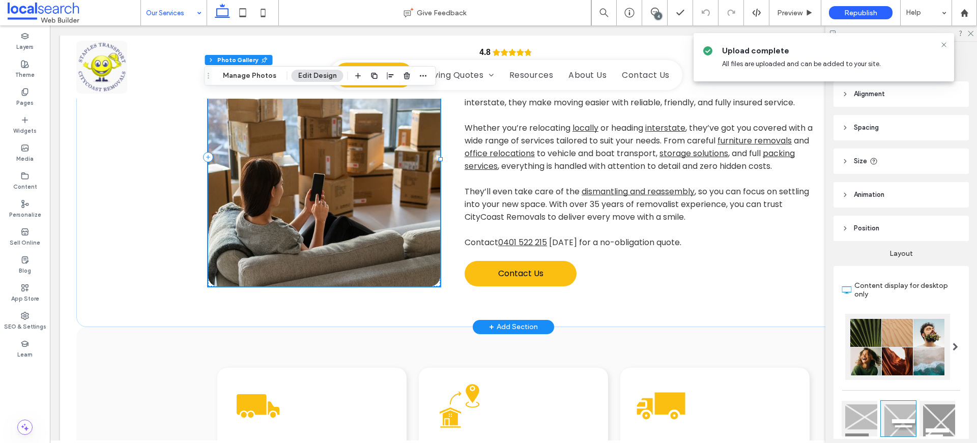
click at [308, 189] on link at bounding box center [324, 159] width 232 height 255
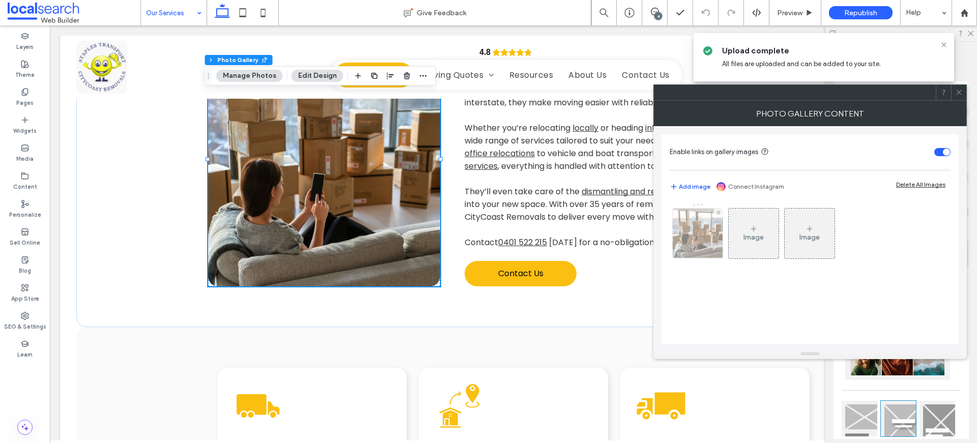
click at [702, 242] on img at bounding box center [698, 234] width 75 height 50
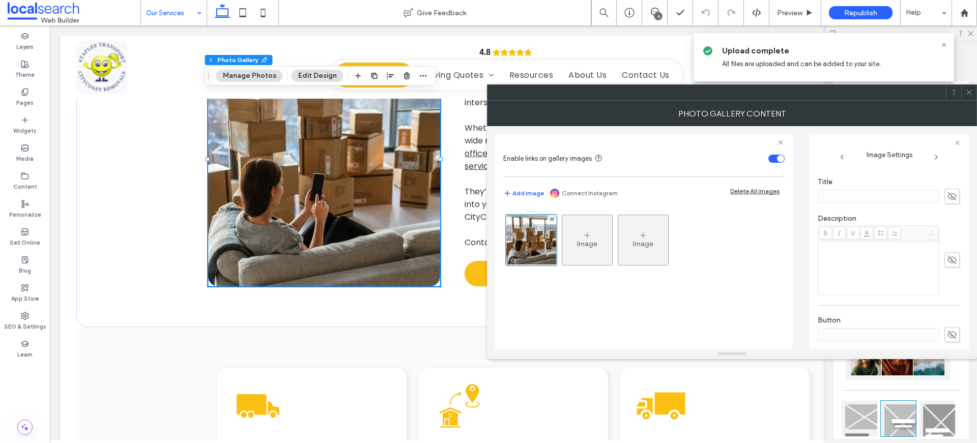
scroll to position [301, 0]
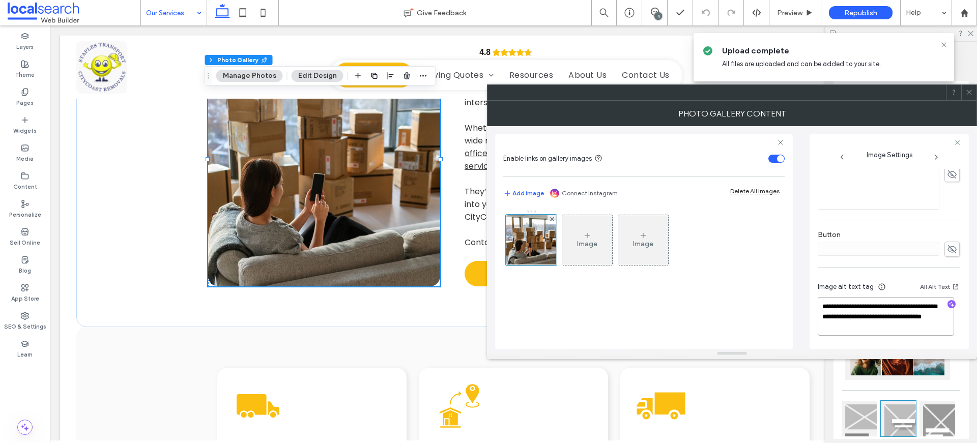
drag, startPoint x: 816, startPoint y: 306, endPoint x: 789, endPoint y: 295, distance: 28.7
click at [789, 296] on div "**********" at bounding box center [732, 237] width 474 height 223
click at [968, 93] on use at bounding box center [969, 92] width 5 height 5
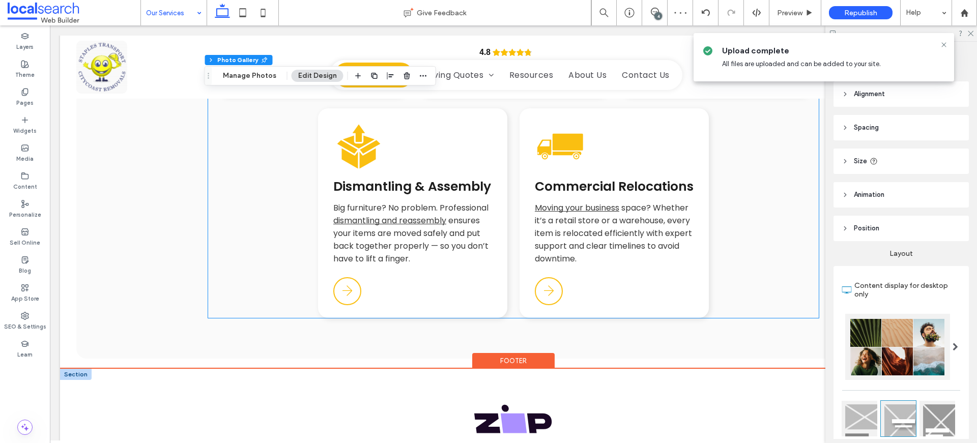
scroll to position [1289, 0]
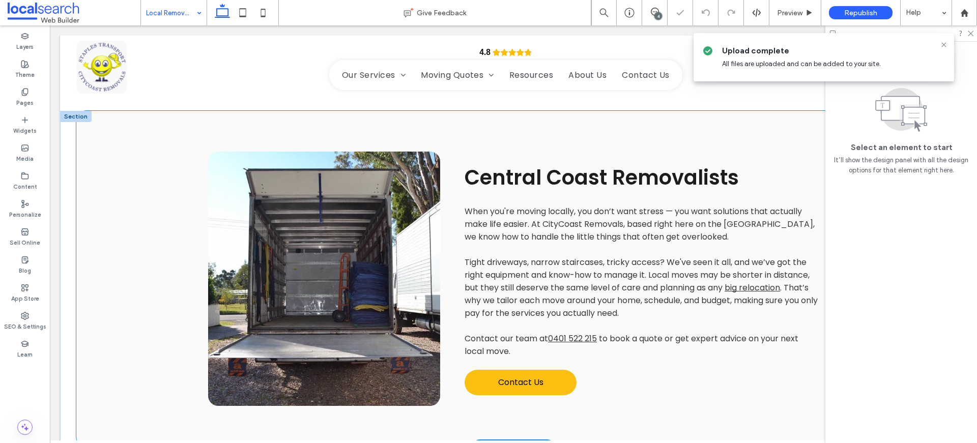
scroll to position [714, 0]
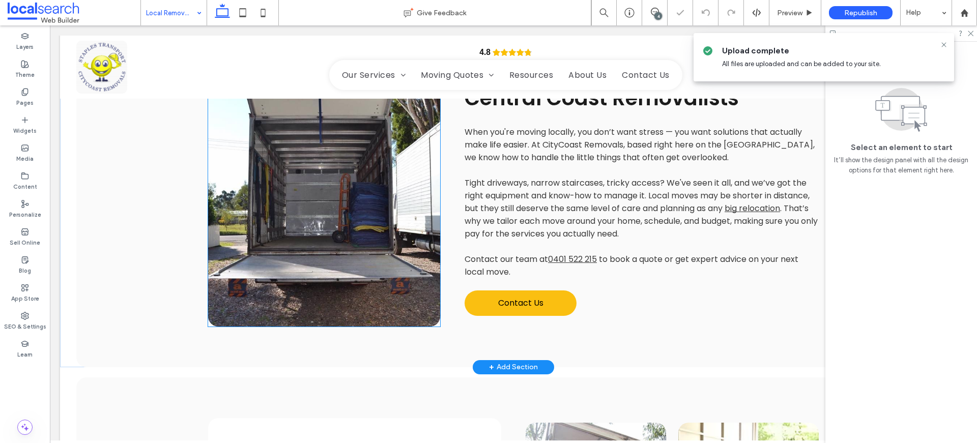
click at [384, 218] on link at bounding box center [324, 199] width 232 height 255
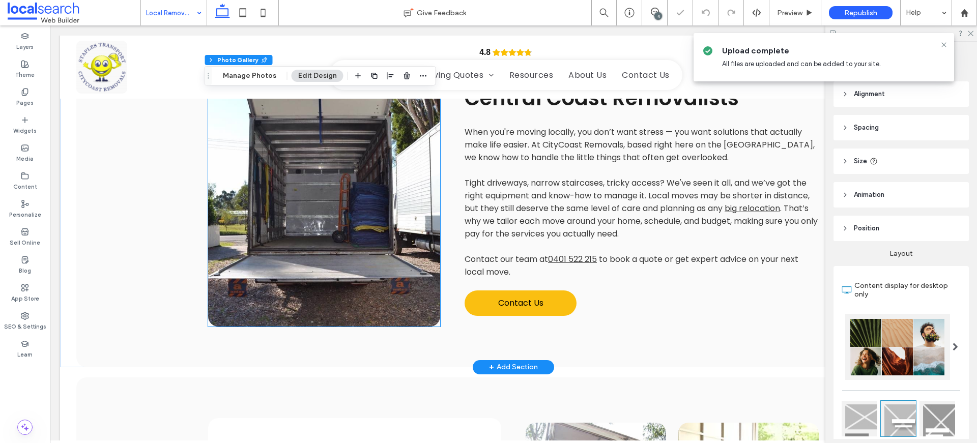
click at [384, 218] on link at bounding box center [324, 199] width 232 height 255
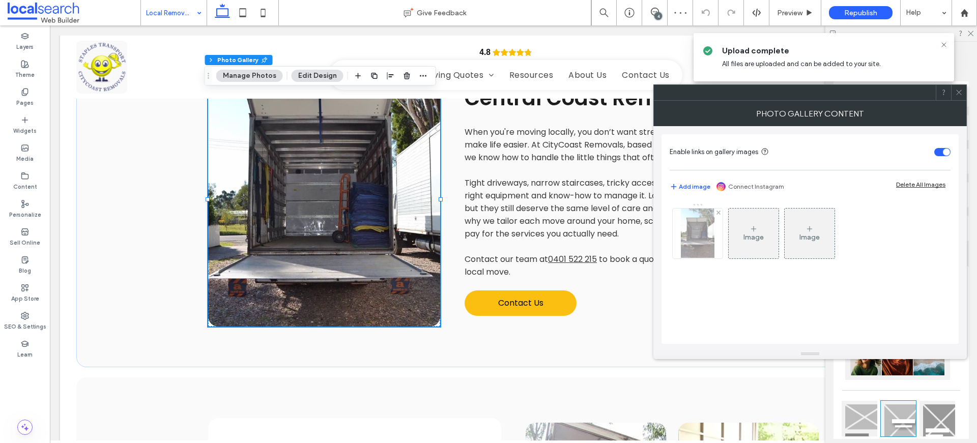
click at [701, 244] on img at bounding box center [697, 234] width 33 height 50
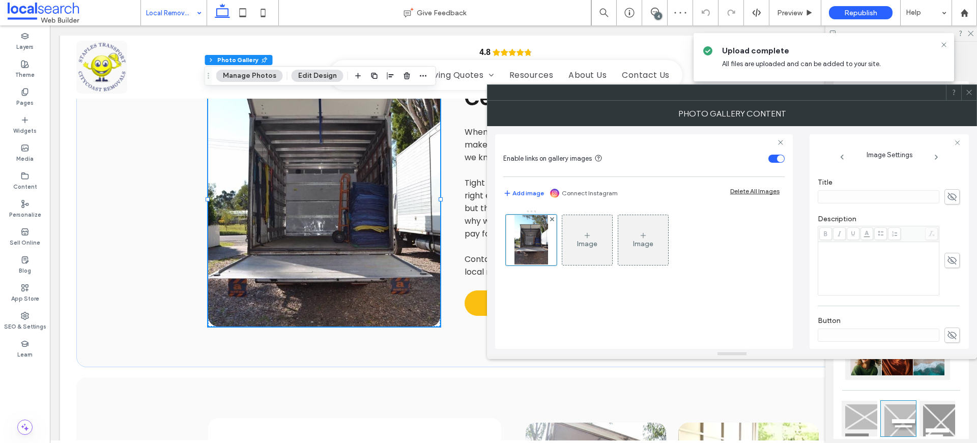
scroll to position [301, 0]
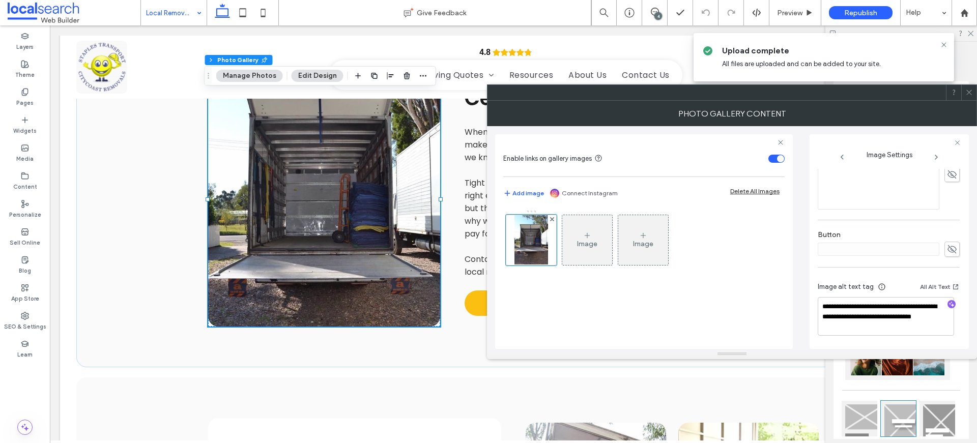
click at [970, 88] on span at bounding box center [970, 92] width 8 height 15
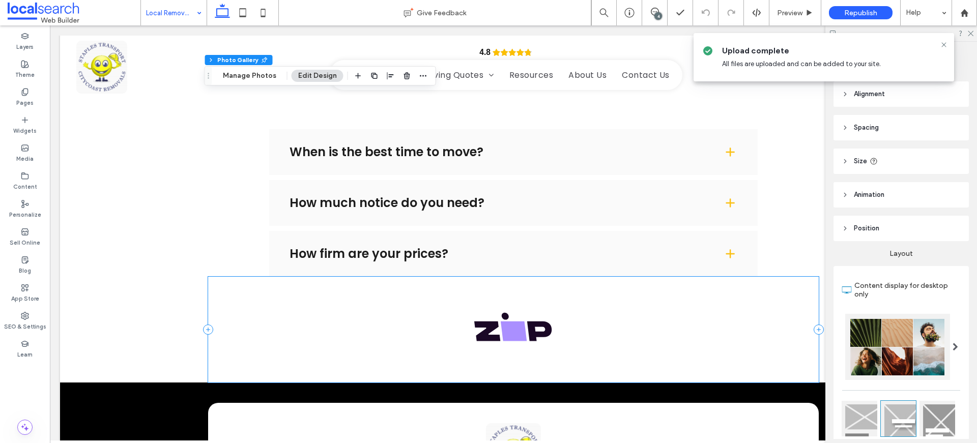
scroll to position [1571, 0]
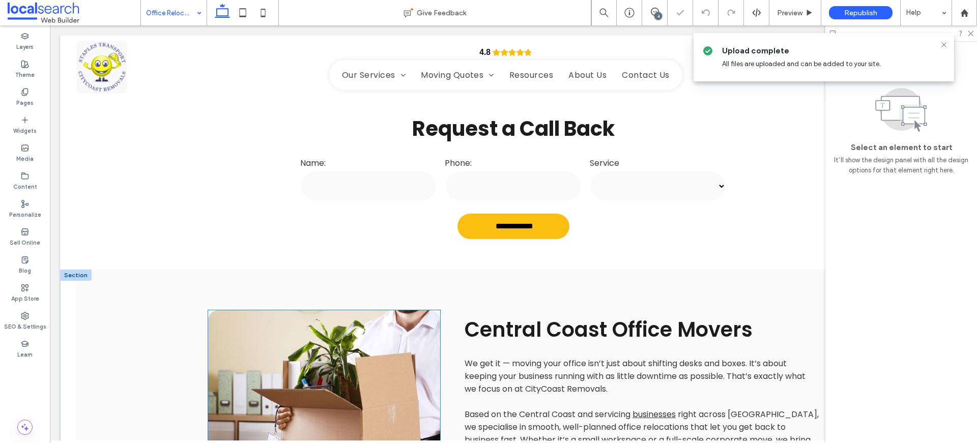
scroll to position [436, 0]
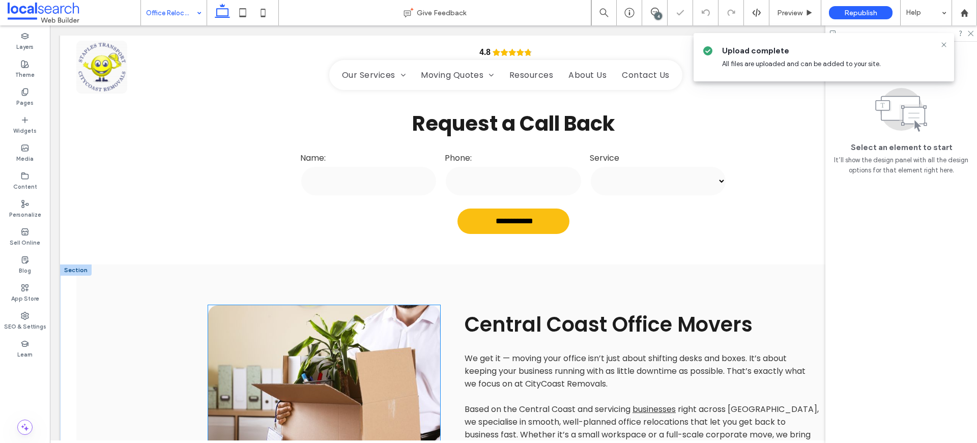
click at [349, 327] on link at bounding box center [324, 432] width 232 height 255
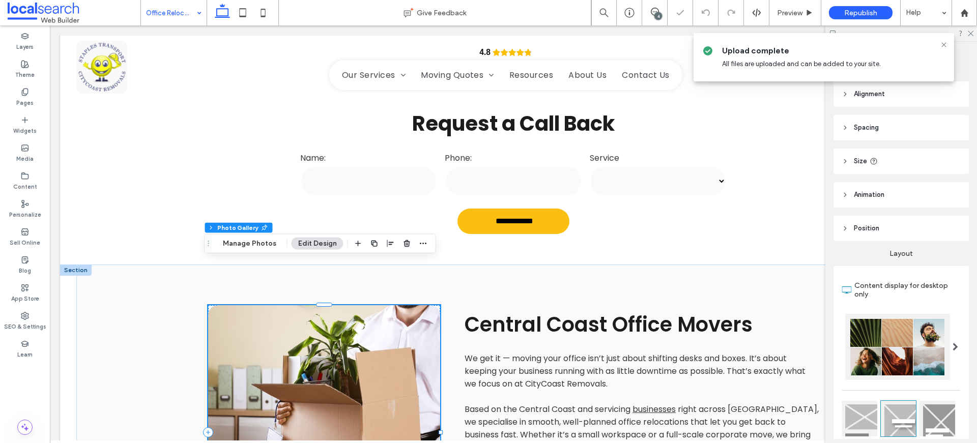
click at [349, 327] on link at bounding box center [324, 432] width 232 height 255
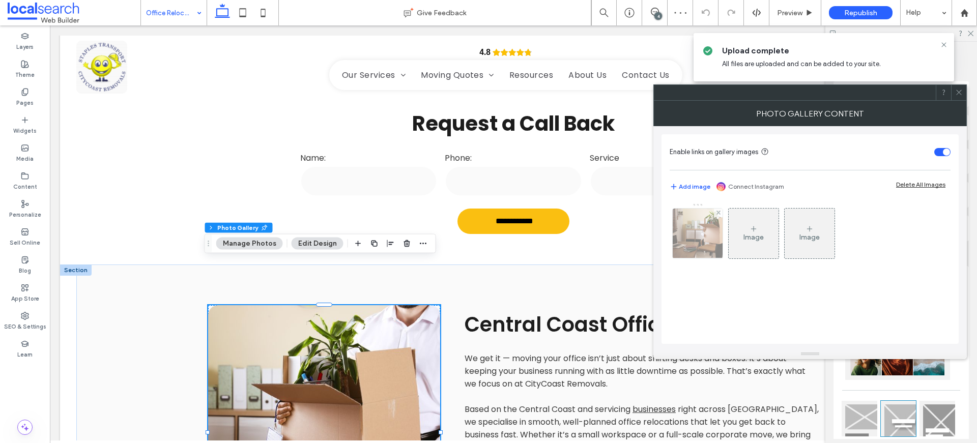
click at [691, 243] on img at bounding box center [698, 234] width 75 height 50
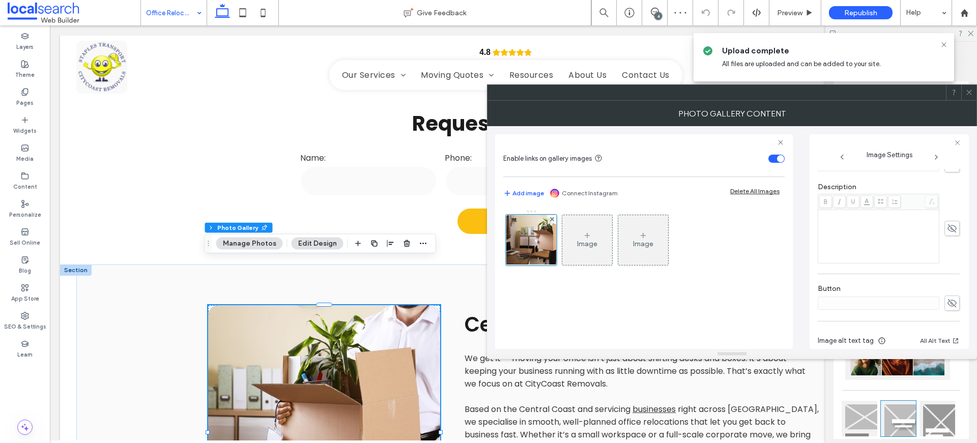
scroll to position [291, 0]
drag, startPoint x: 912, startPoint y: 321, endPoint x: 823, endPoint y: 307, distance: 90.7
click at [825, 307] on textarea "**********" at bounding box center [886, 321] width 136 height 29
drag, startPoint x: 967, startPoint y: 94, endPoint x: 914, endPoint y: 111, distance: 55.5
click at [967, 94] on icon at bounding box center [970, 93] width 8 height 8
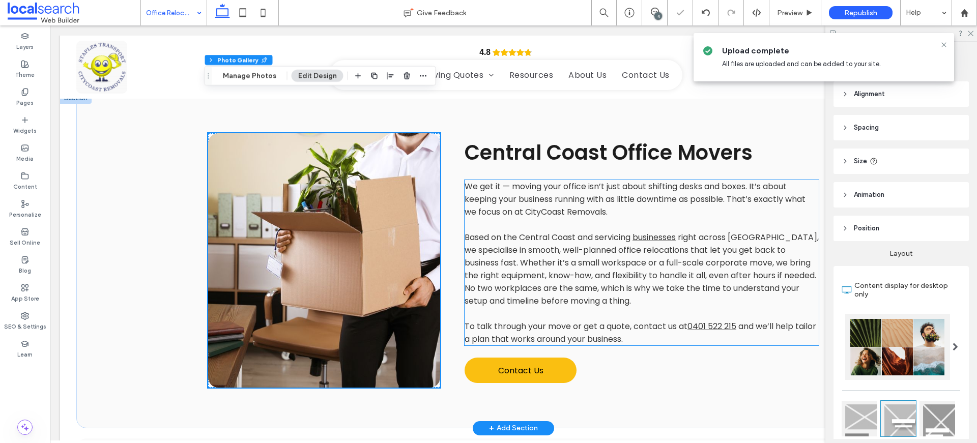
scroll to position [917, 0]
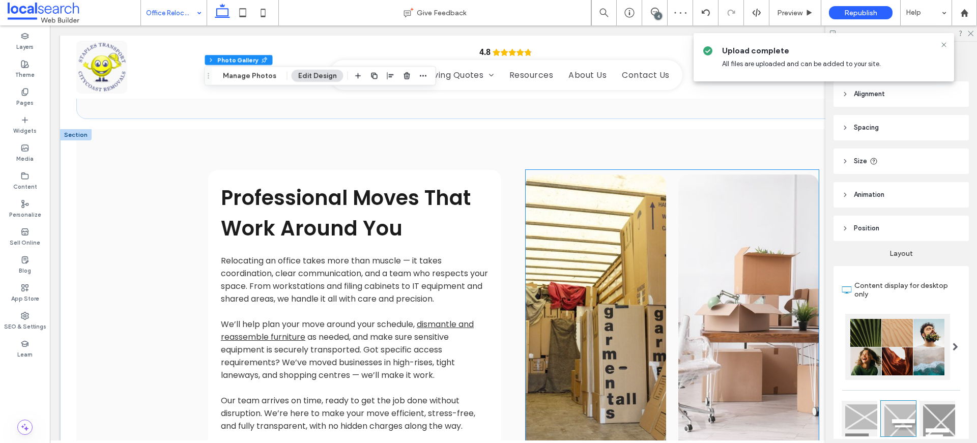
click at [614, 272] on link at bounding box center [596, 316] width 140 height 282
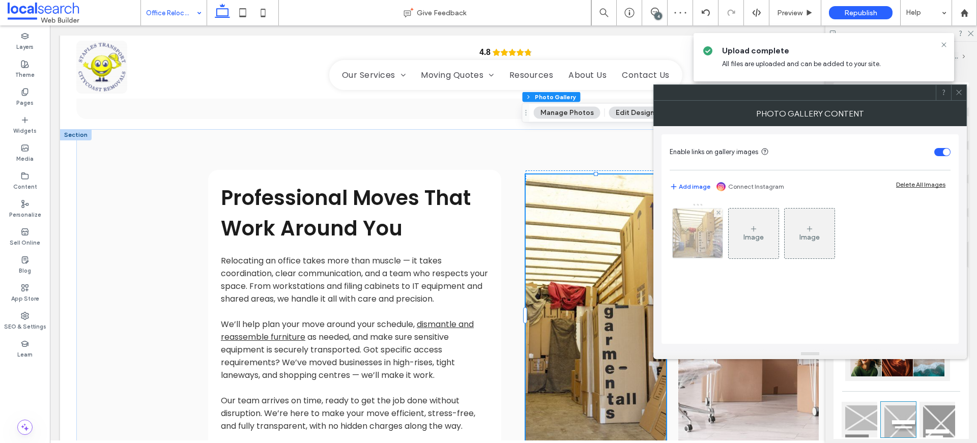
click at [707, 221] on img at bounding box center [697, 234] width 75 height 50
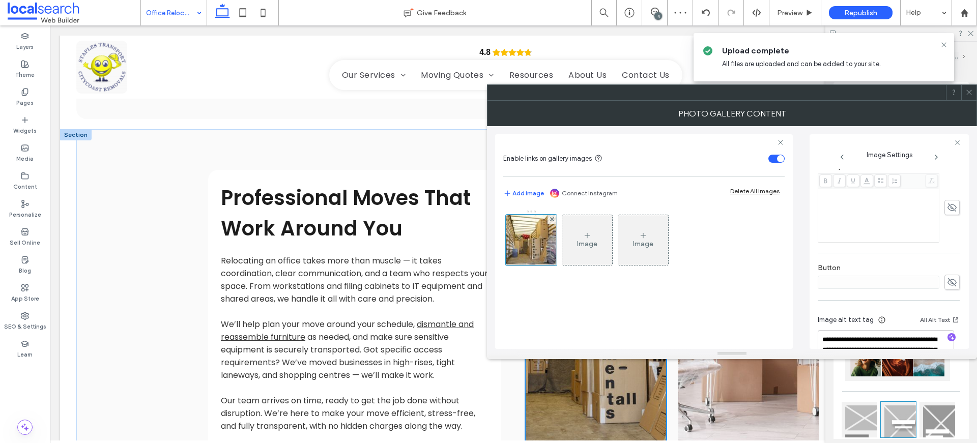
scroll to position [321, 0]
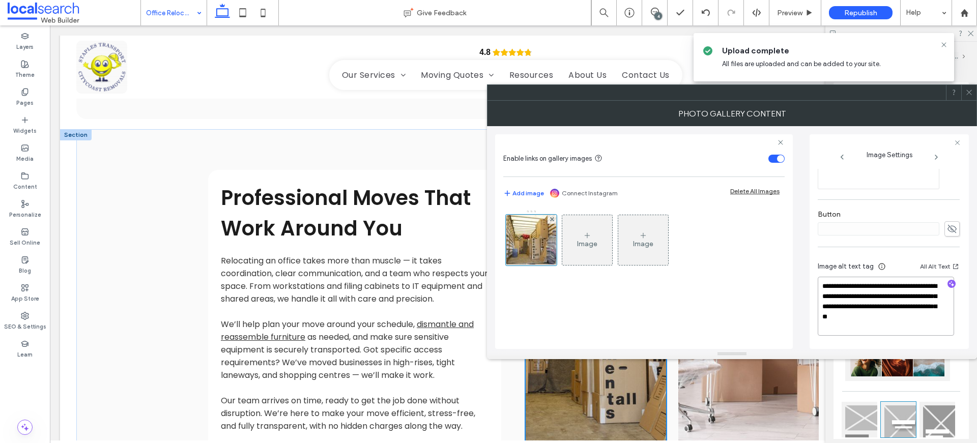
drag, startPoint x: 872, startPoint y: 331, endPoint x: 787, endPoint y: 259, distance: 111.9
click at [801, 274] on div "**********" at bounding box center [732, 237] width 474 height 223
click at [963, 90] on div at bounding box center [969, 92] width 15 height 15
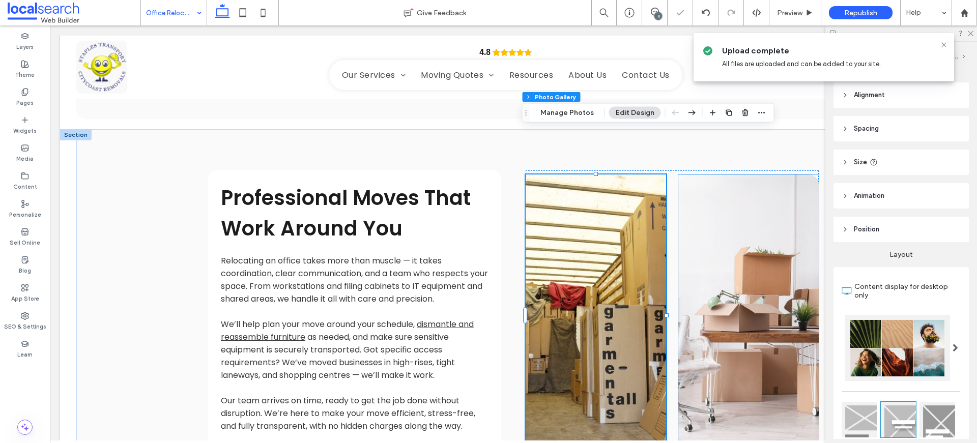
click at [767, 257] on link at bounding box center [749, 316] width 140 height 282
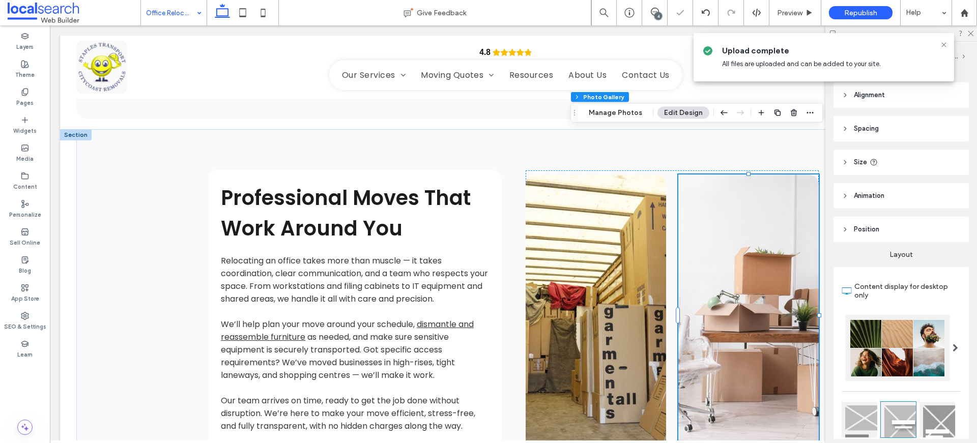
click at [767, 257] on link at bounding box center [749, 316] width 140 height 282
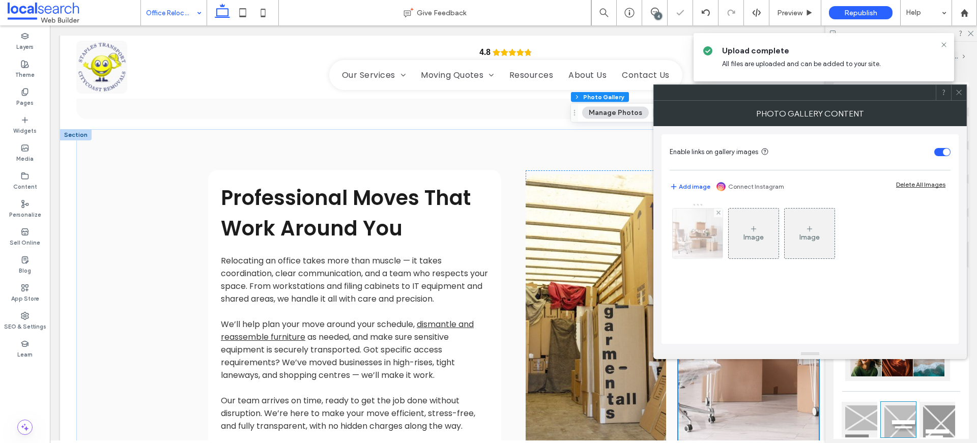
click at [716, 235] on img at bounding box center [697, 234] width 75 height 50
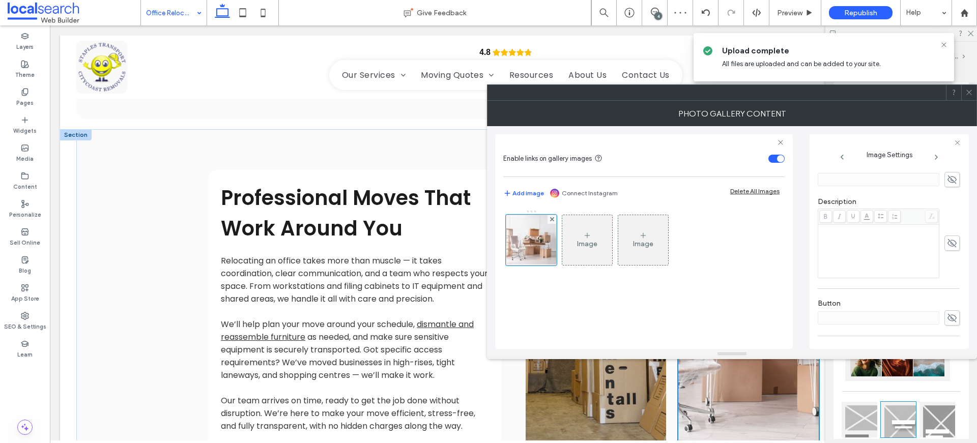
scroll to position [301, 0]
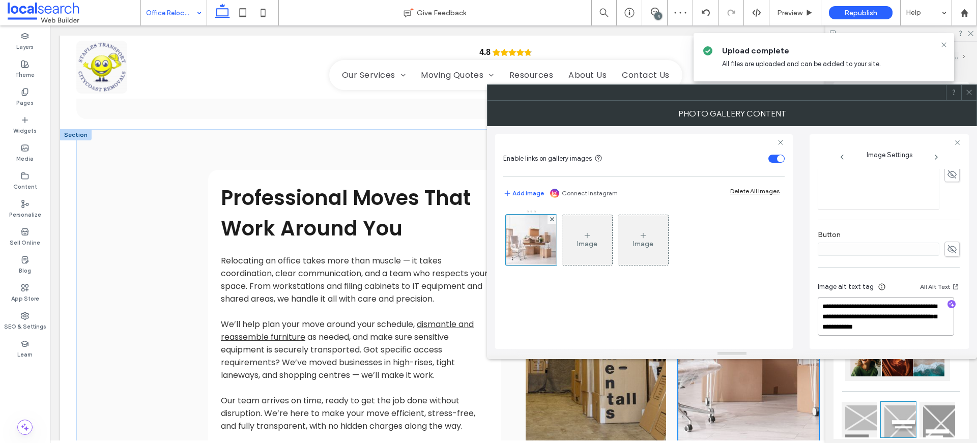
drag, startPoint x: 937, startPoint y: 328, endPoint x: 799, endPoint y: 287, distance: 143.5
click at [799, 287] on div "**********" at bounding box center [732, 237] width 474 height 223
click at [971, 93] on icon at bounding box center [970, 93] width 8 height 8
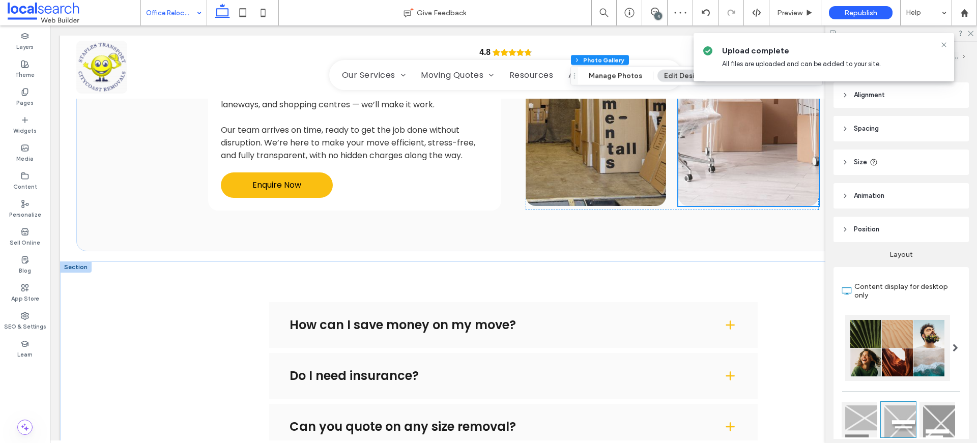
scroll to position [1331, 0]
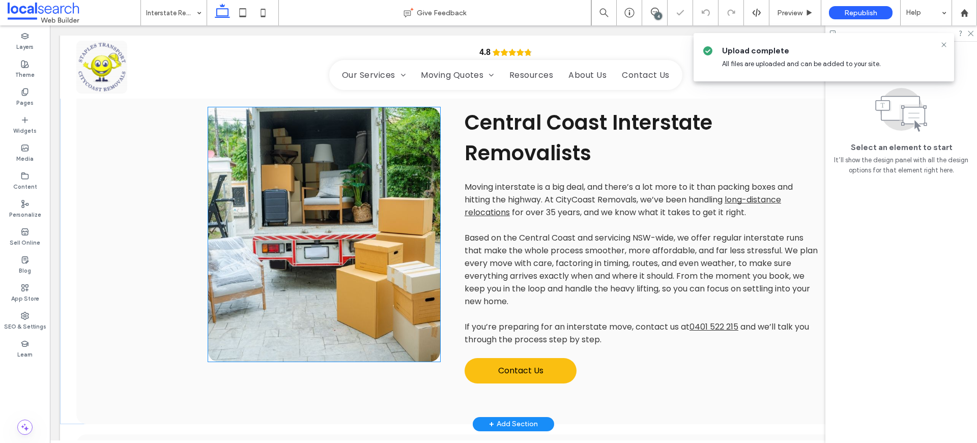
scroll to position [714, 0]
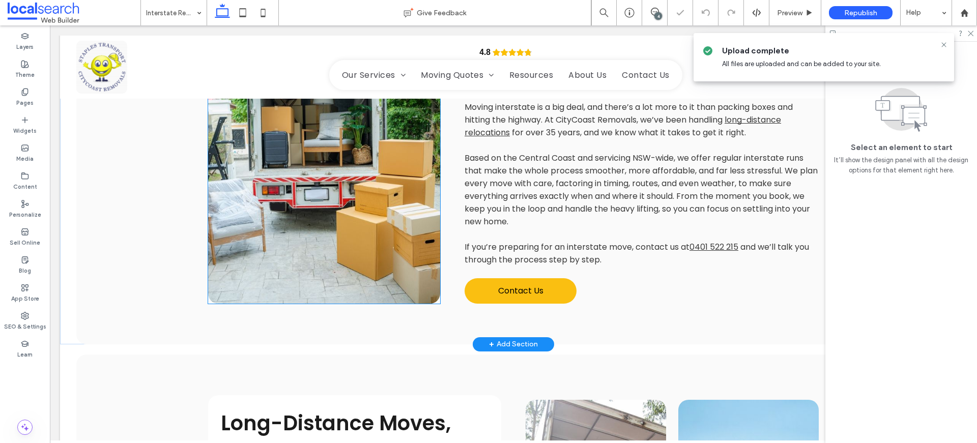
click at [332, 179] on link at bounding box center [324, 176] width 232 height 255
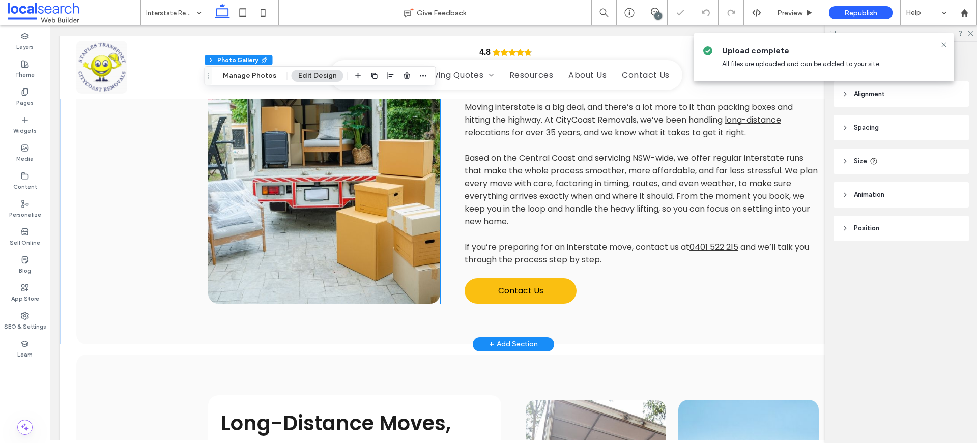
click at [332, 179] on link at bounding box center [324, 176] width 232 height 255
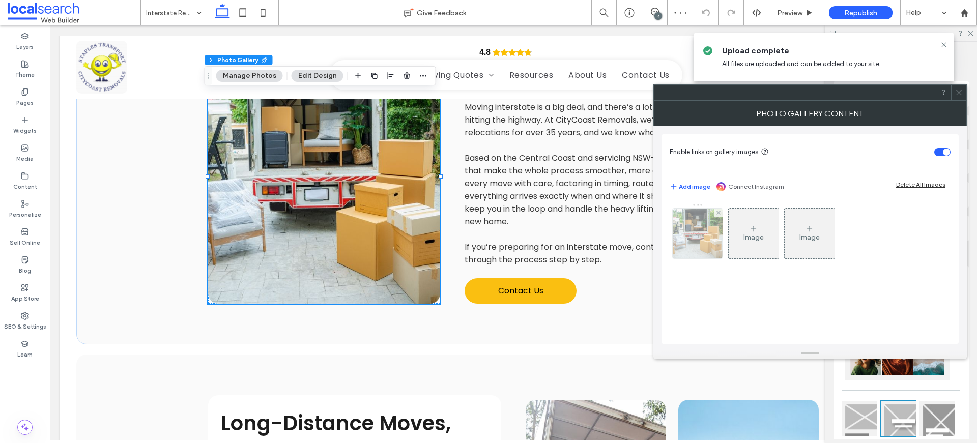
click at [710, 243] on img at bounding box center [698, 234] width 75 height 50
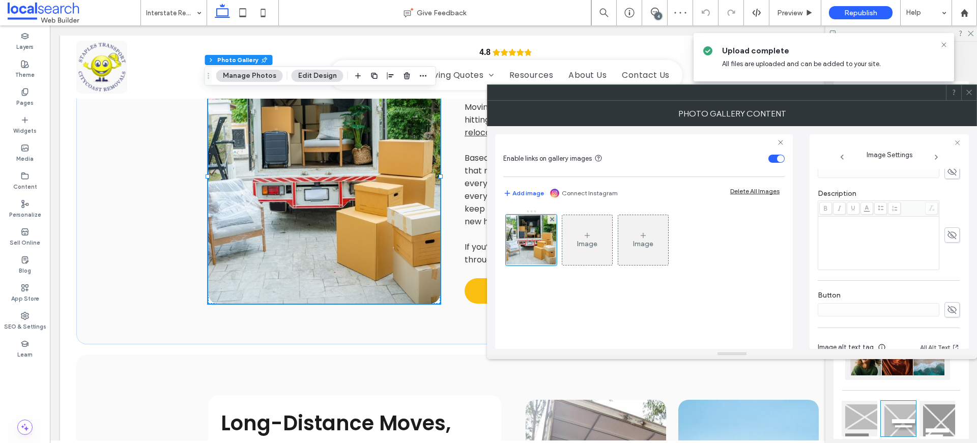
scroll to position [301, 0]
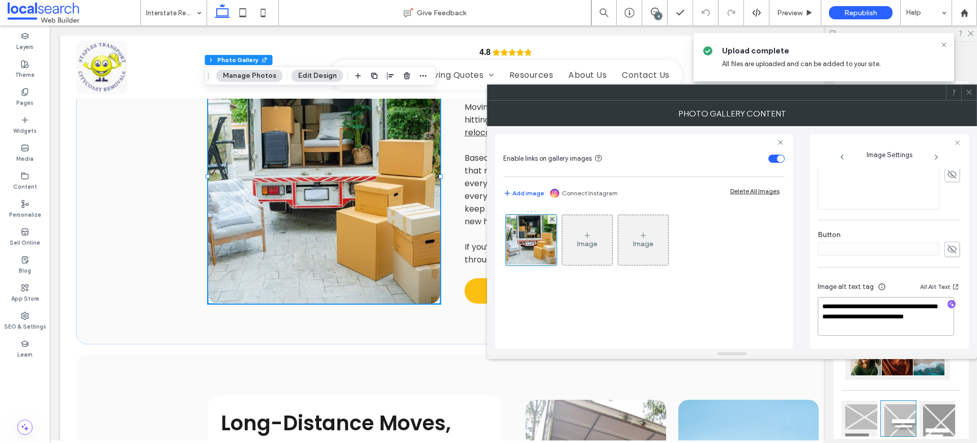
drag, startPoint x: 885, startPoint y: 331, endPoint x: 810, endPoint y: 291, distance: 85.6
click at [810, 291] on div "**********" at bounding box center [889, 241] width 159 height 215
click at [962, 73] on div "Photo Gallery" at bounding box center [901, 67] width 135 height 11
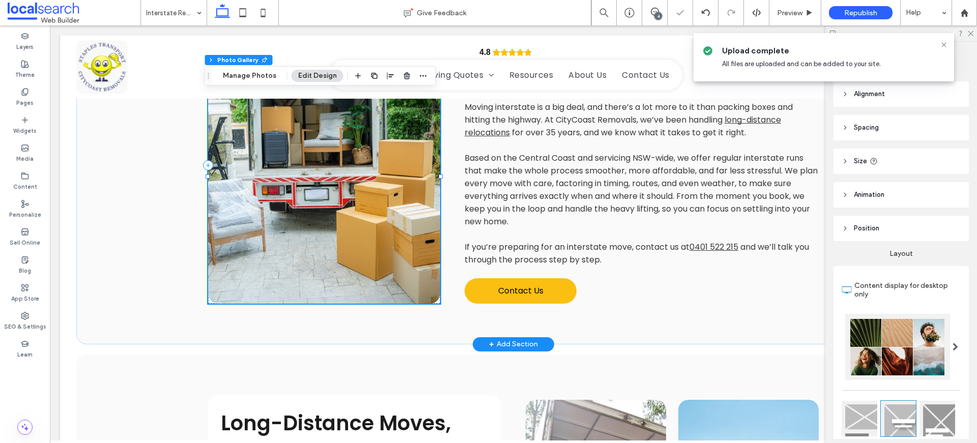
click at [334, 217] on link at bounding box center [324, 176] width 232 height 255
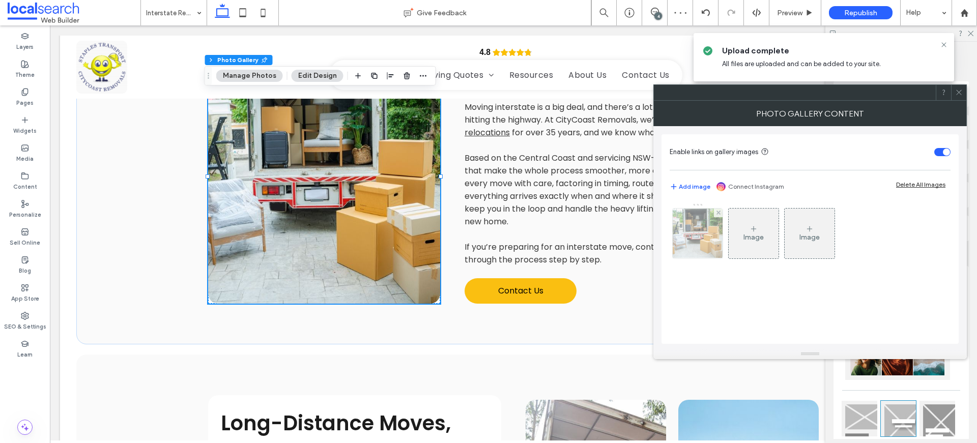
click at [717, 233] on img at bounding box center [698, 234] width 75 height 50
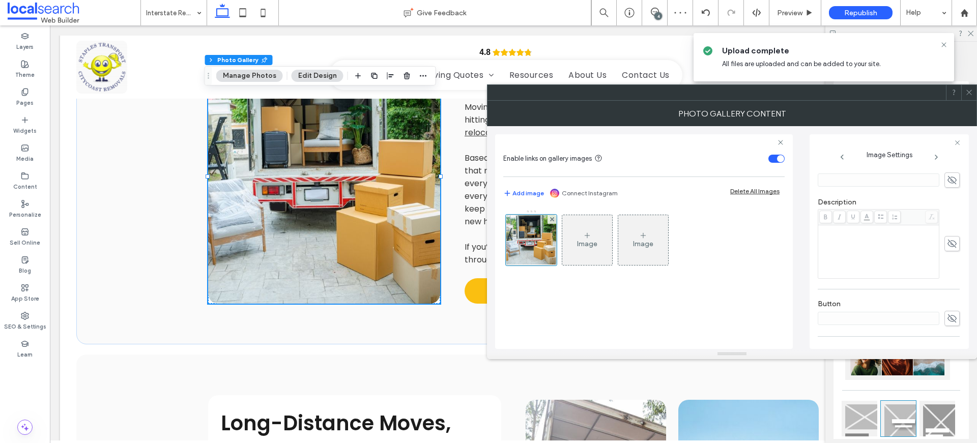
scroll to position [291, 0]
click at [969, 94] on icon at bounding box center [970, 93] width 8 height 8
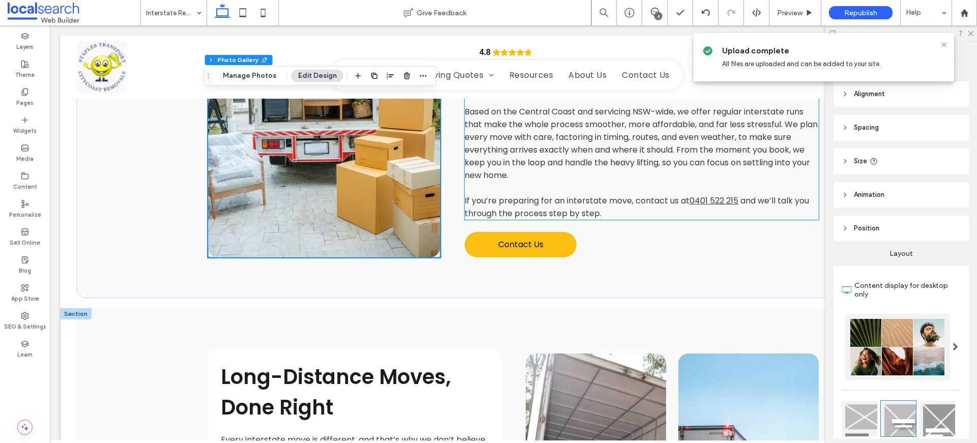
scroll to position [924, 0]
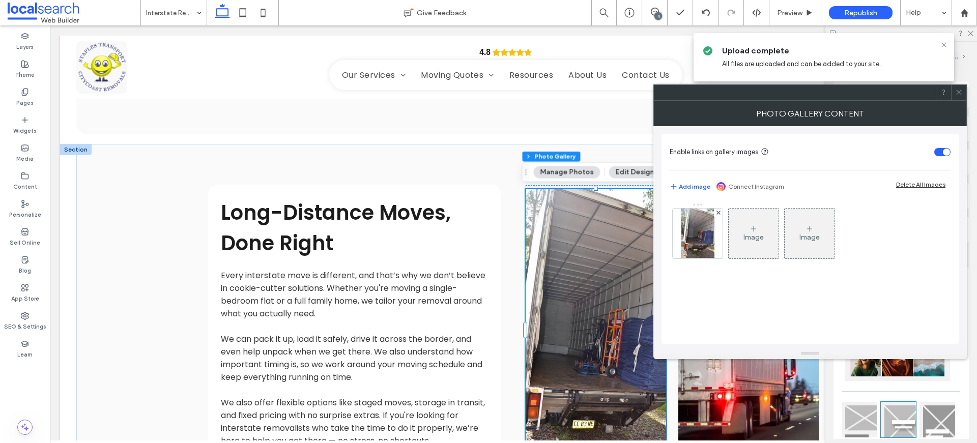
click at [964, 90] on div at bounding box center [958, 92] width 15 height 15
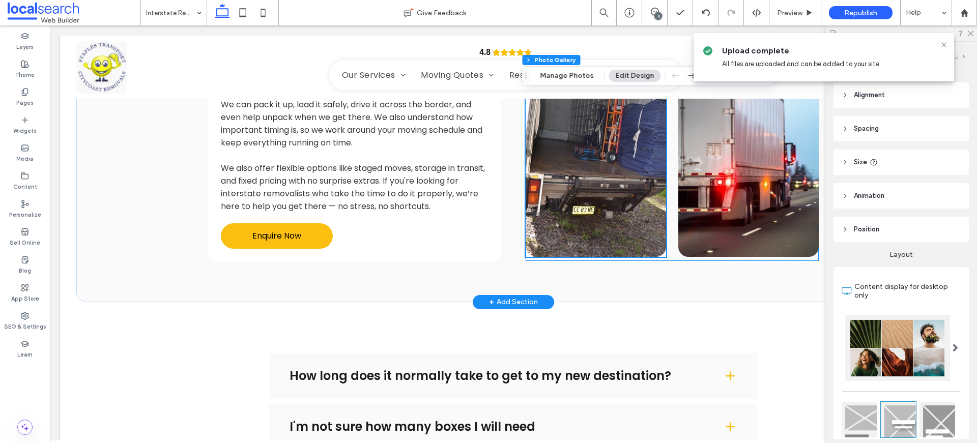
scroll to position [1648, 0]
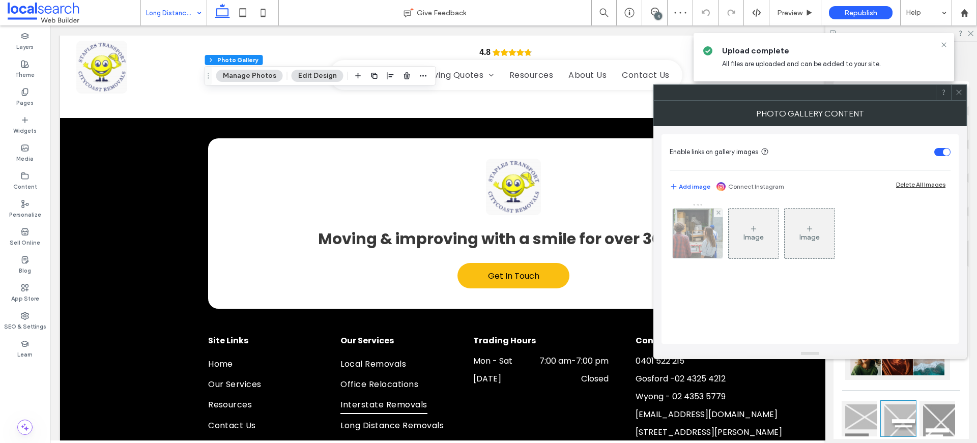
click at [680, 223] on img at bounding box center [698, 234] width 75 height 50
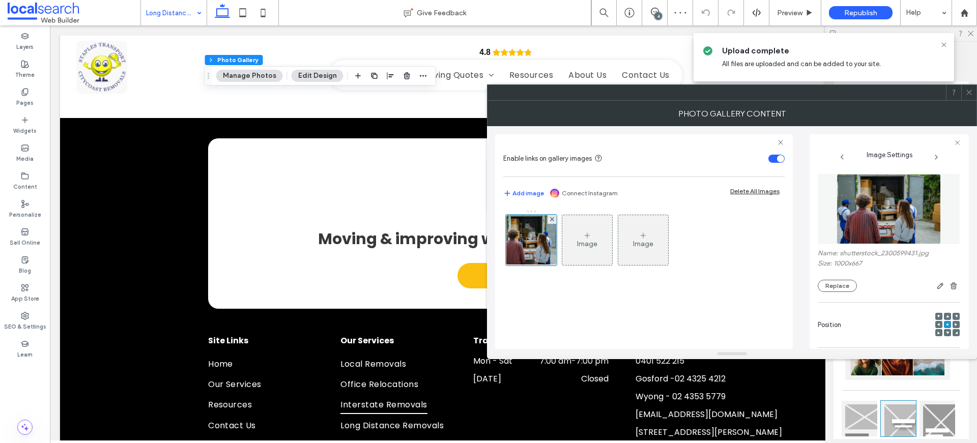
scroll to position [291, 0]
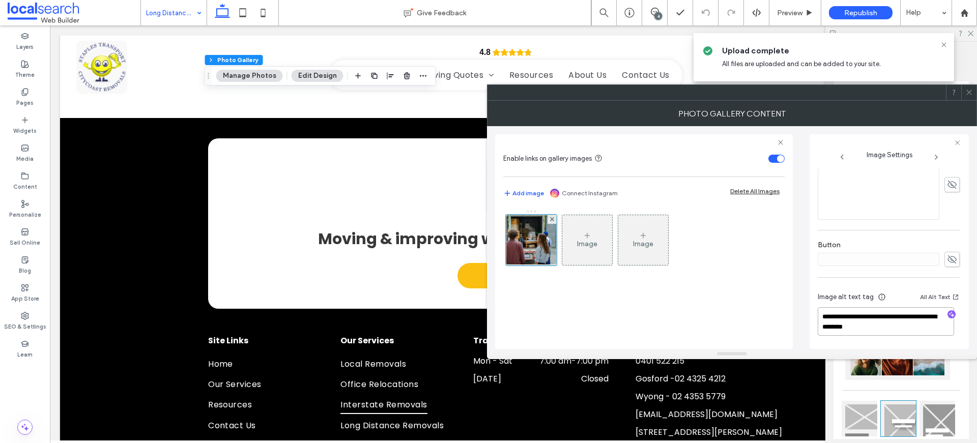
drag, startPoint x: 890, startPoint y: 331, endPoint x: 789, endPoint y: 304, distance: 104.7
click at [789, 305] on div "**********" at bounding box center [732, 237] width 474 height 223
click at [966, 89] on icon at bounding box center [970, 93] width 8 height 8
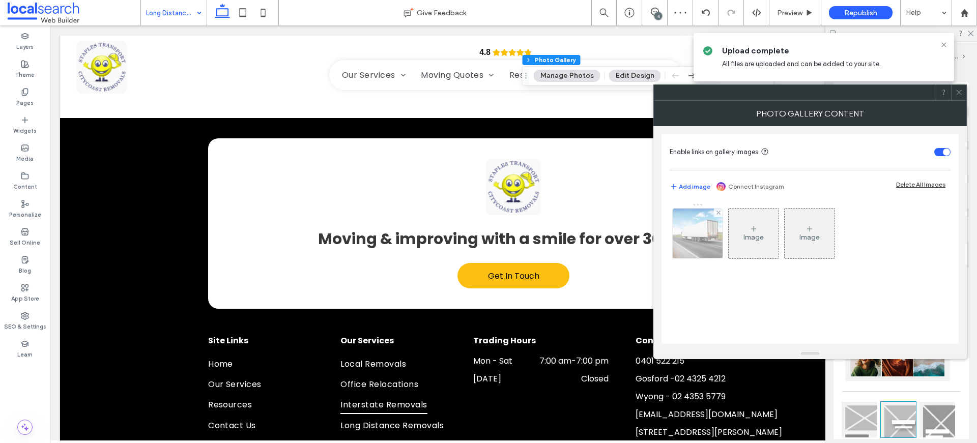
click at [686, 237] on img at bounding box center [697, 234] width 75 height 50
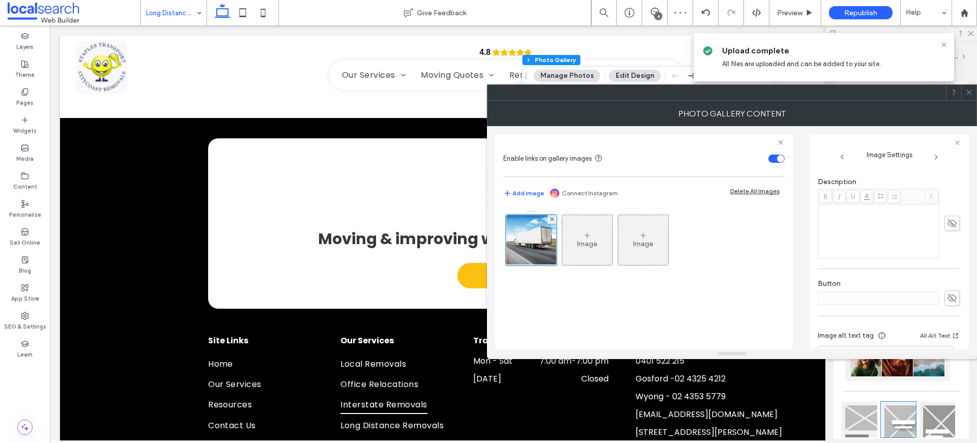
scroll to position [311, 0]
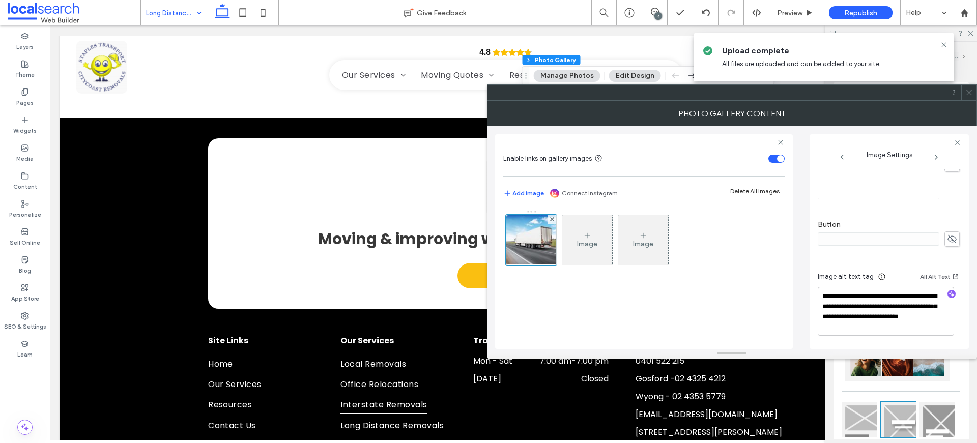
click at [967, 94] on icon at bounding box center [970, 93] width 8 height 8
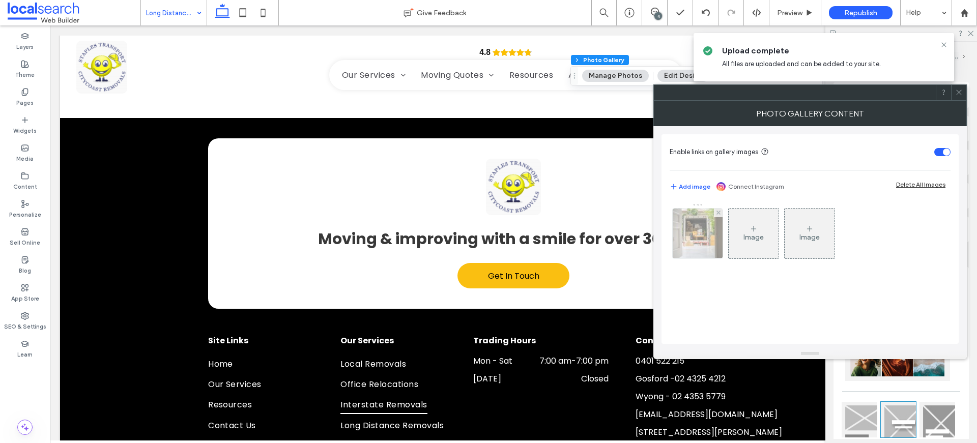
click at [683, 234] on img at bounding box center [698, 234] width 75 height 50
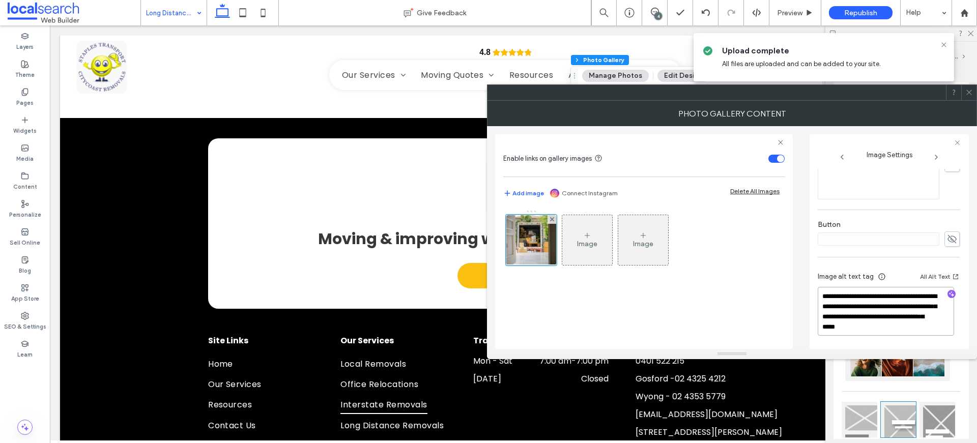
drag, startPoint x: 932, startPoint y: 323, endPoint x: 762, endPoint y: 275, distance: 177.2
click at [762, 275] on div "**********" at bounding box center [732, 237] width 474 height 223
click at [975, 93] on div at bounding box center [969, 92] width 15 height 15
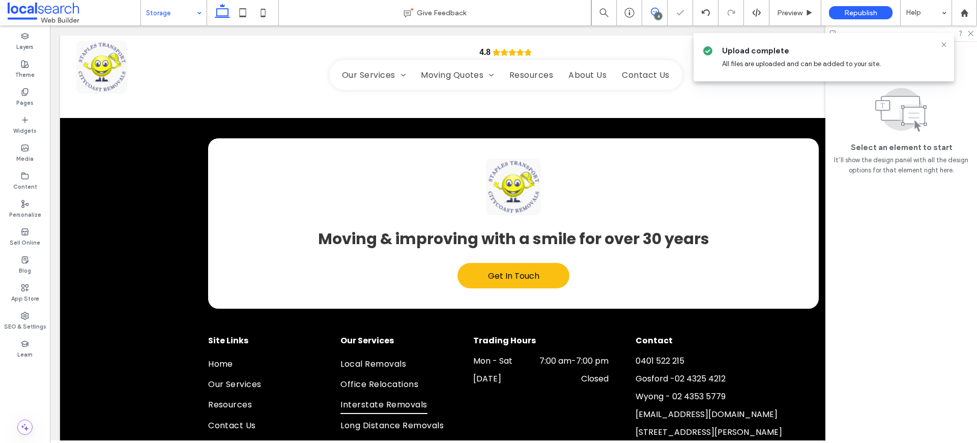
click at [656, 8] on use at bounding box center [655, 12] width 8 height 8
click at [945, 43] on icon at bounding box center [944, 45] width 8 height 8
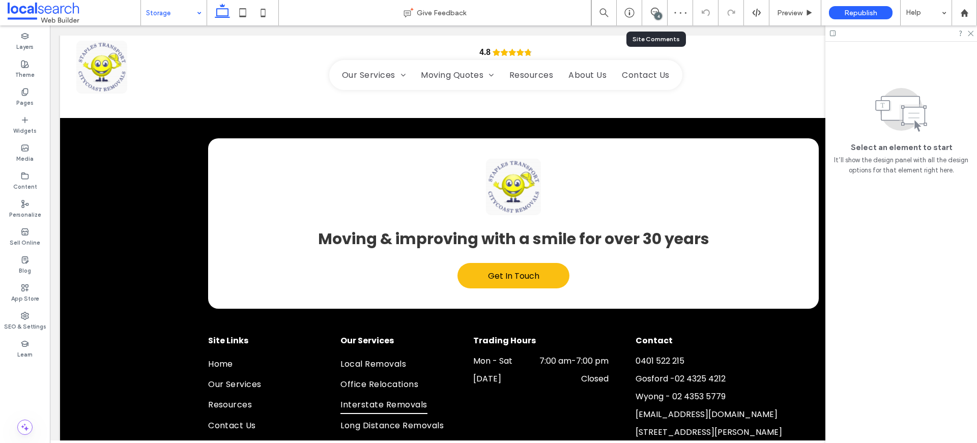
click at [653, 7] on div "4" at bounding box center [654, 12] width 25 height 25
click at [656, 3] on div "4" at bounding box center [654, 12] width 25 height 25
click at [654, 10] on icon at bounding box center [655, 12] width 8 height 8
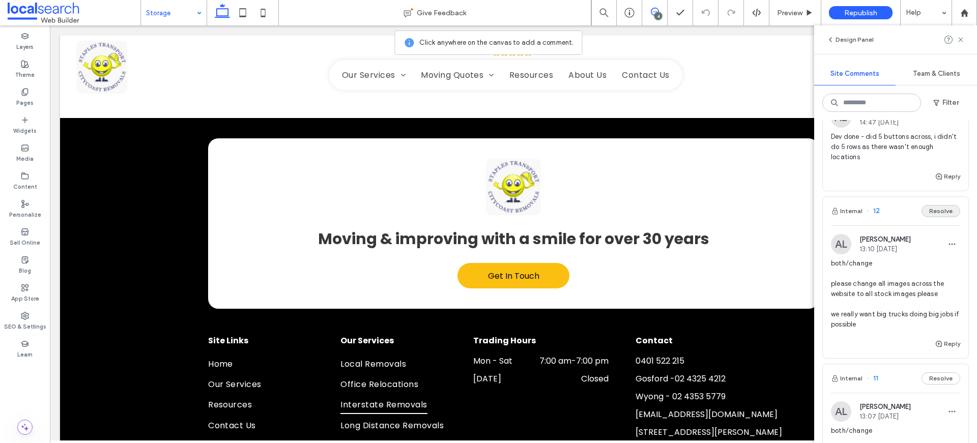
scroll to position [745, 0]
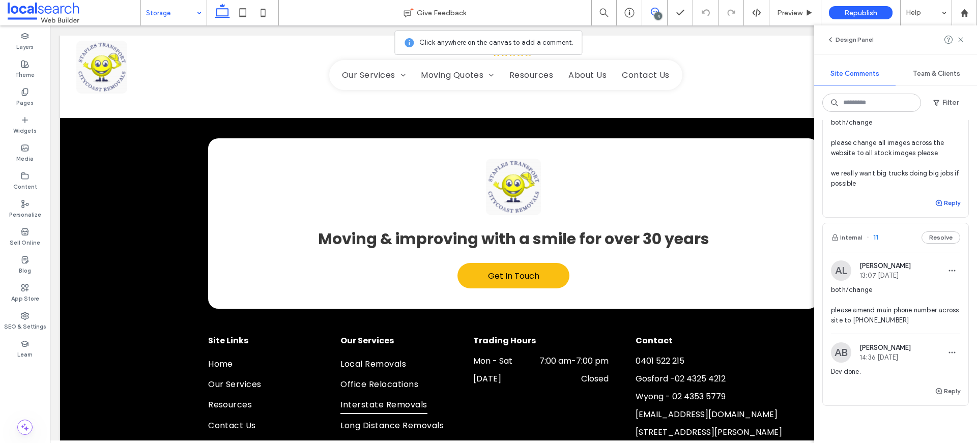
click at [936, 206] on use "button" at bounding box center [939, 203] width 6 height 6
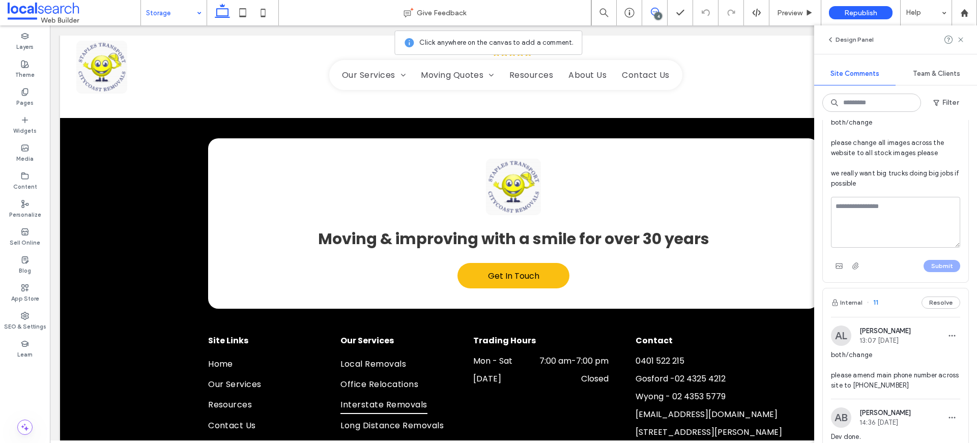
click at [870, 243] on textarea at bounding box center [895, 222] width 129 height 51
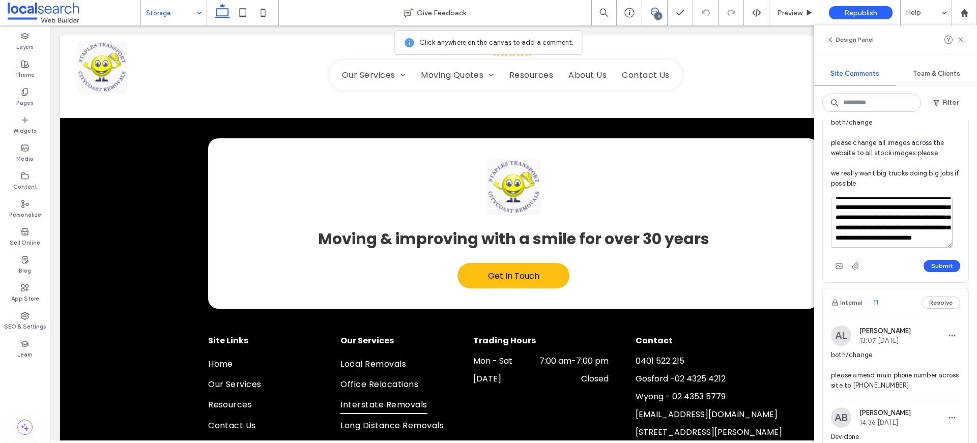
scroll to position [54, 0]
type textarea "**********"
click at [939, 272] on button "Submit" at bounding box center [942, 266] width 37 height 12
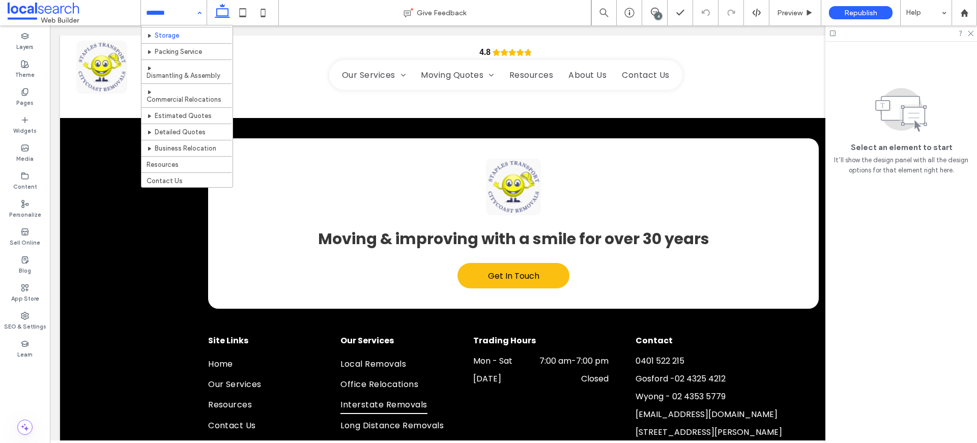
scroll to position [104, 0]
click at [167, 21] on input at bounding box center [171, 12] width 50 height 25
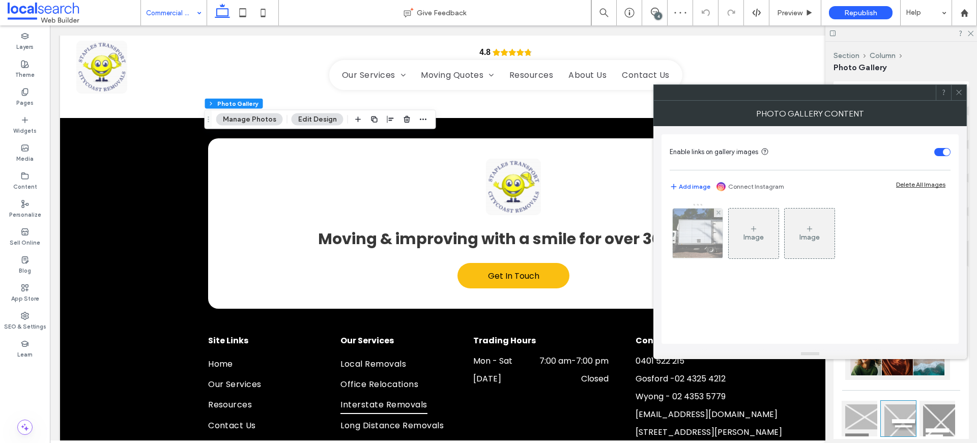
click at [697, 215] on img at bounding box center [697, 234] width 75 height 50
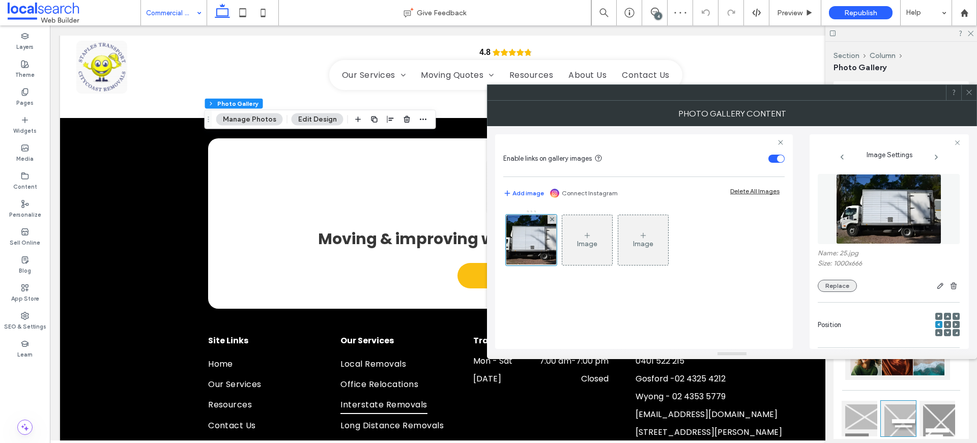
click at [842, 284] on button "Replace" at bounding box center [837, 286] width 39 height 12
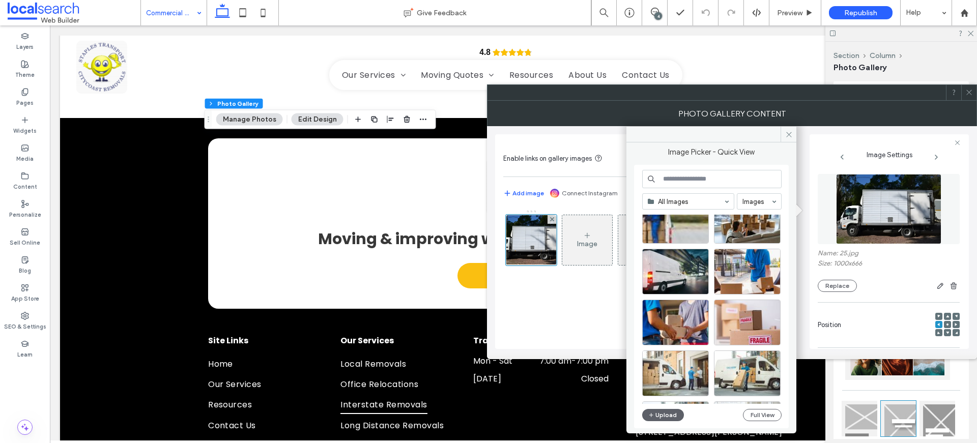
scroll to position [404, 0]
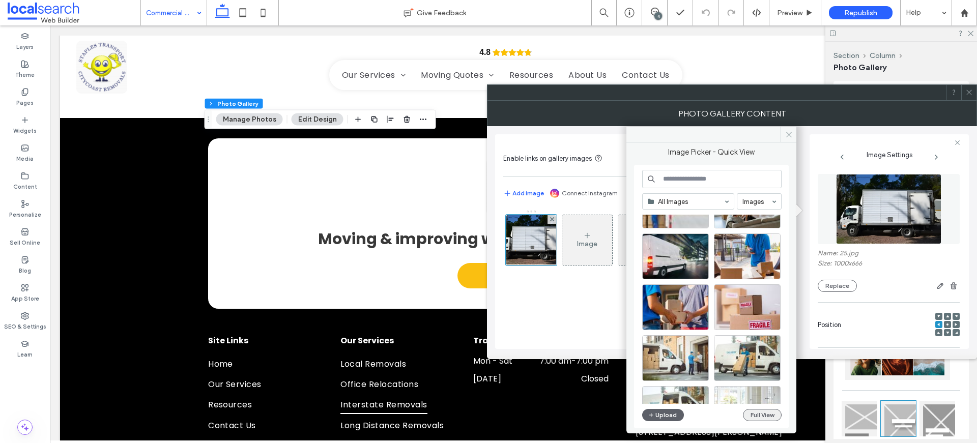
click at [765, 418] on button "Full View" at bounding box center [762, 415] width 39 height 12
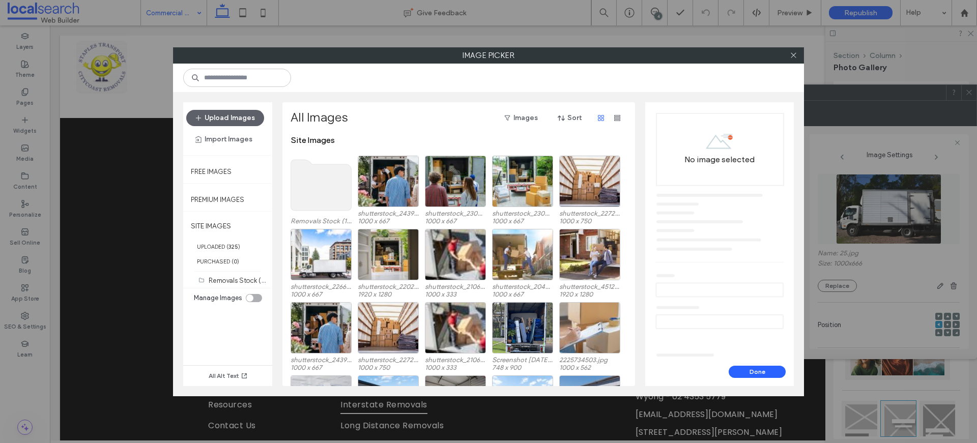
click at [321, 195] on use at bounding box center [321, 185] width 61 height 51
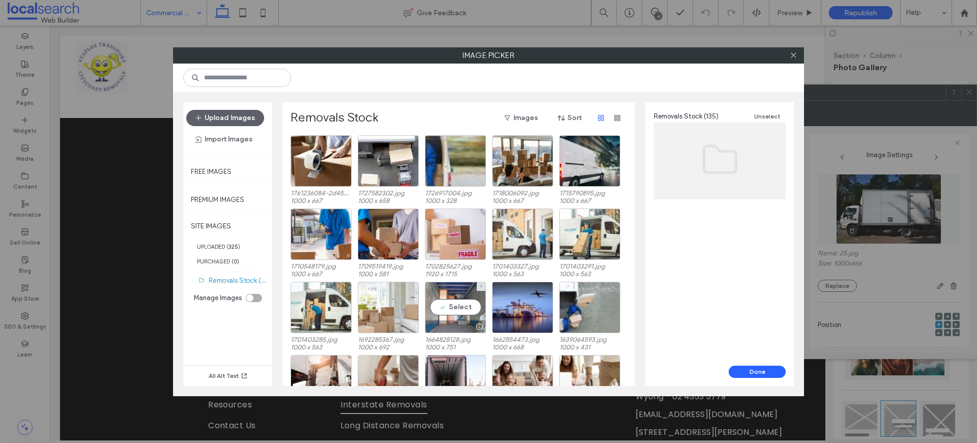
click at [454, 315] on div "Select" at bounding box center [455, 307] width 61 height 51
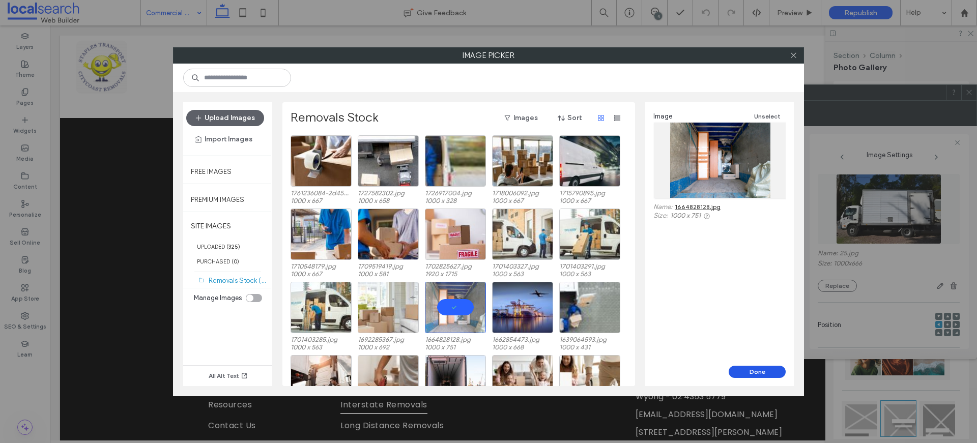
click at [769, 372] on button "Done" at bounding box center [757, 372] width 57 height 12
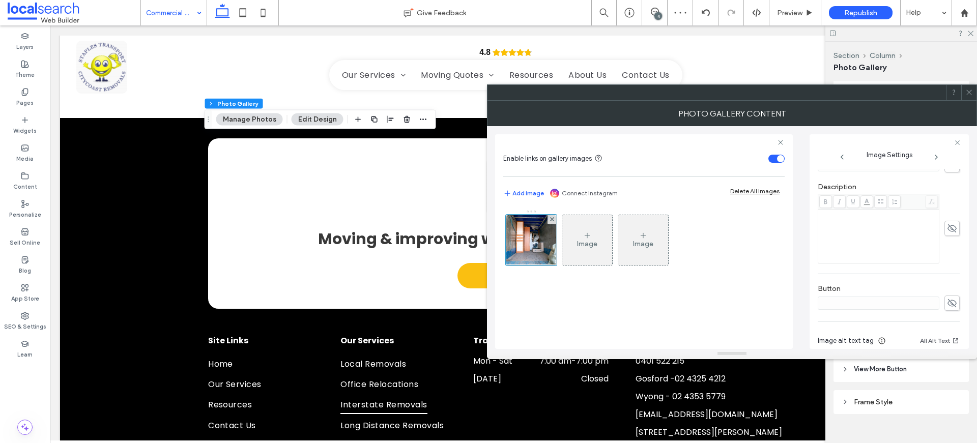
scroll to position [291, 0]
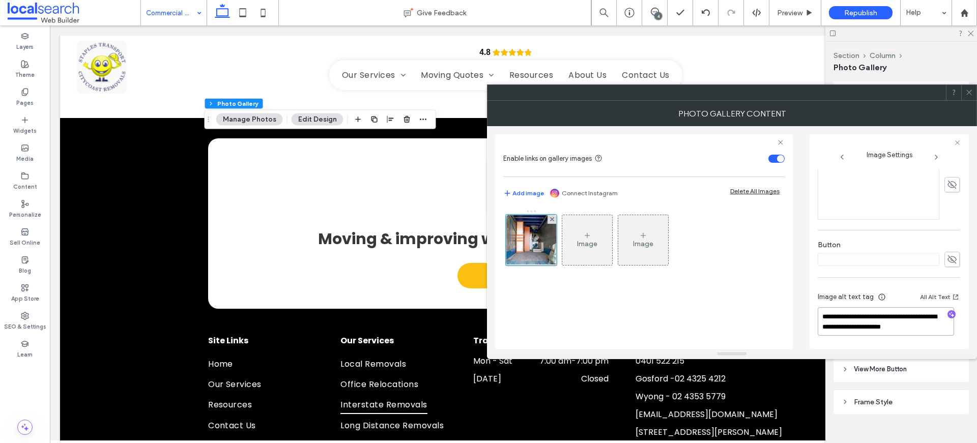
drag, startPoint x: 931, startPoint y: 327, endPoint x: 829, endPoint y: 313, distance: 103.2
click at [829, 314] on textarea "**********" at bounding box center [886, 321] width 136 height 29
type textarea "*"
click at [968, 92] on icon at bounding box center [970, 93] width 8 height 8
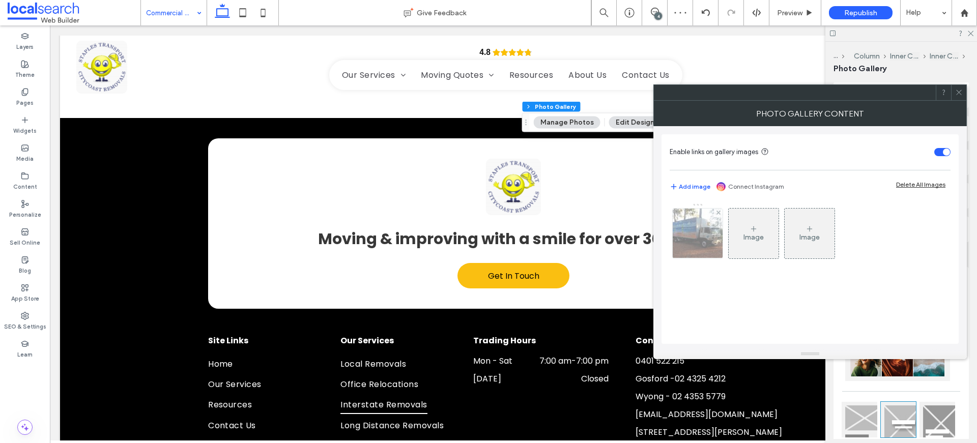
click at [720, 241] on div at bounding box center [698, 234] width 50 height 50
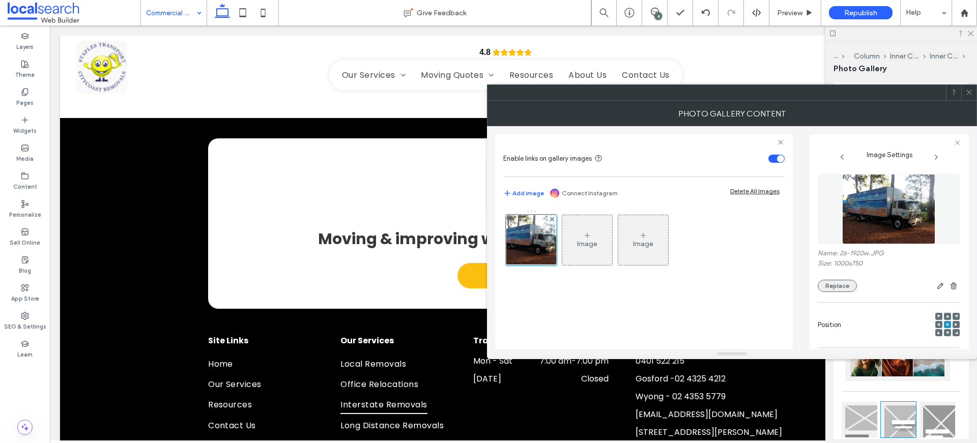
click at [838, 281] on button "Replace" at bounding box center [837, 286] width 39 height 12
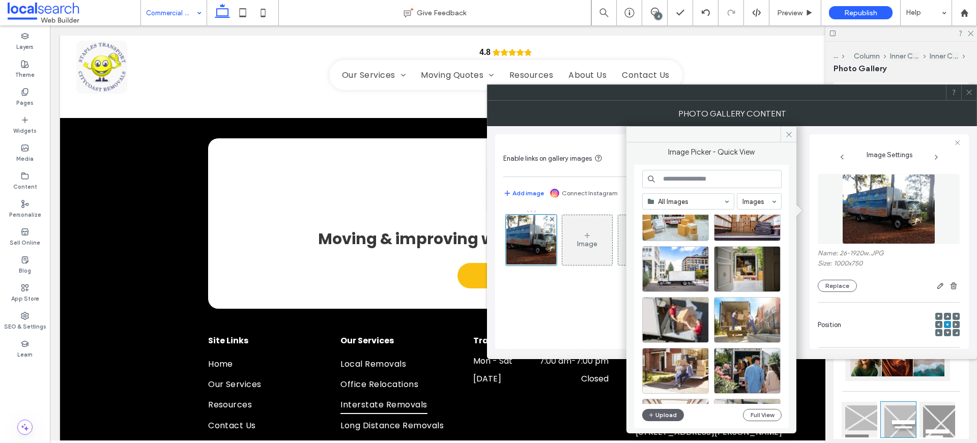
scroll to position [205, 0]
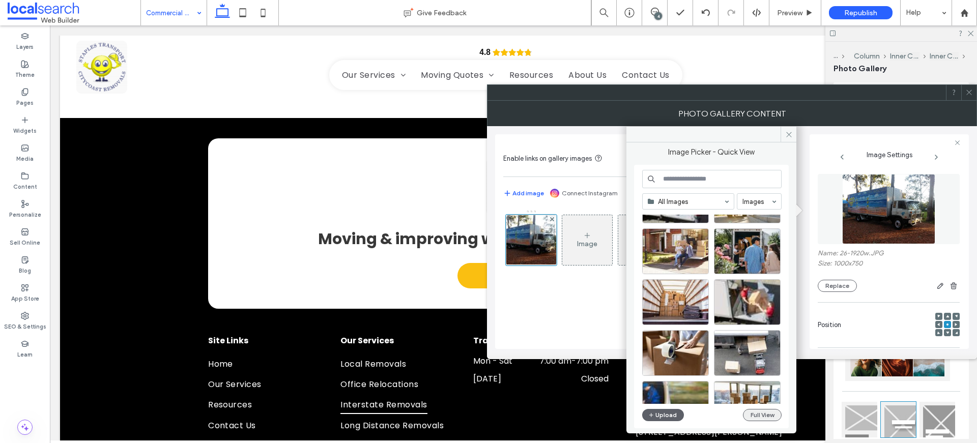
click at [771, 416] on button "Full View" at bounding box center [762, 415] width 39 height 12
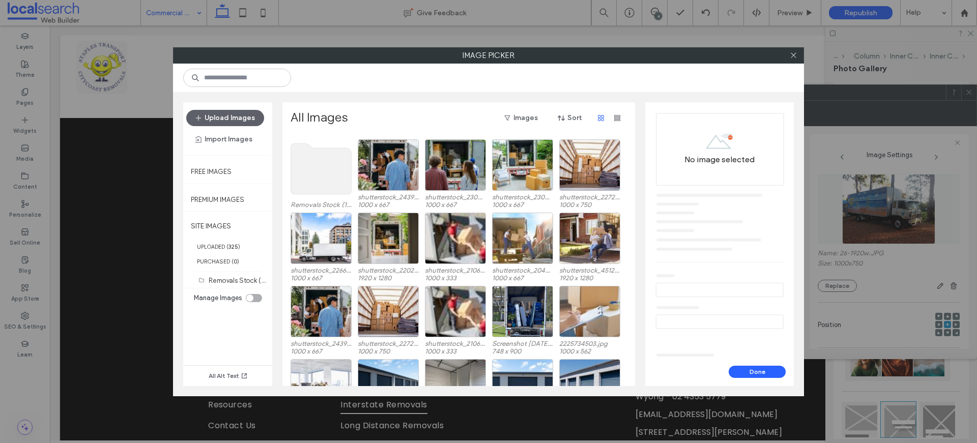
scroll to position [63, 0]
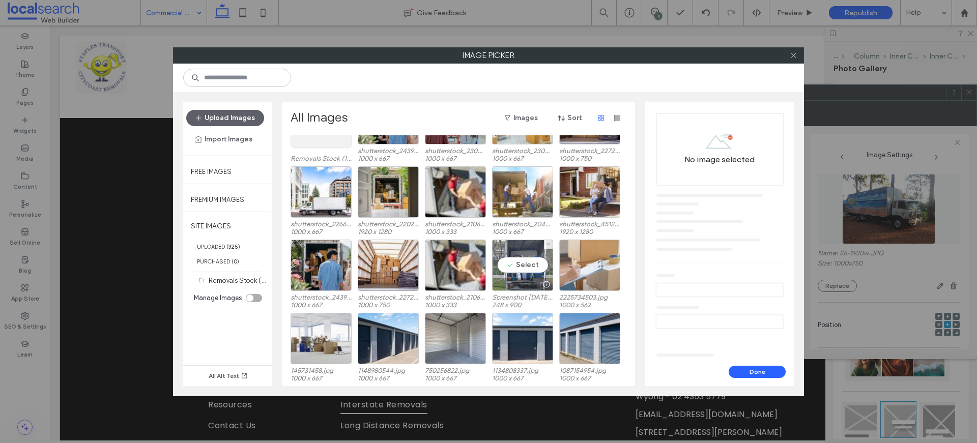
click at [513, 267] on div "Select" at bounding box center [522, 265] width 61 height 51
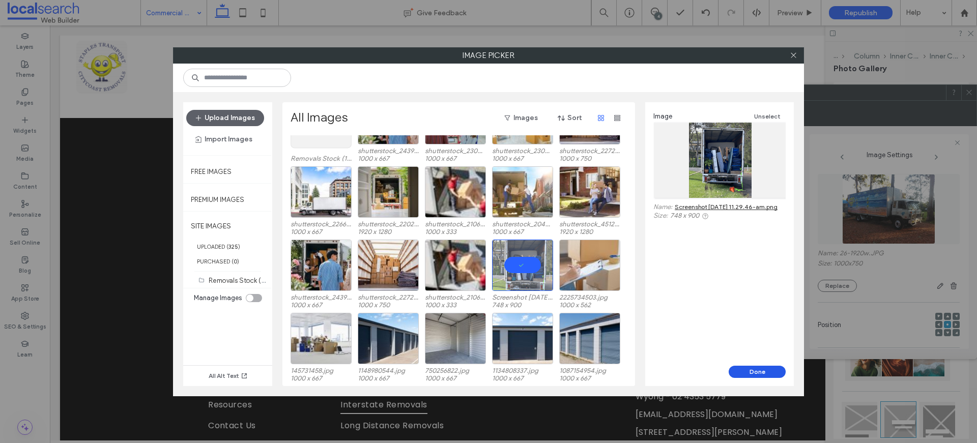
click at [767, 367] on button "Done" at bounding box center [757, 372] width 57 height 12
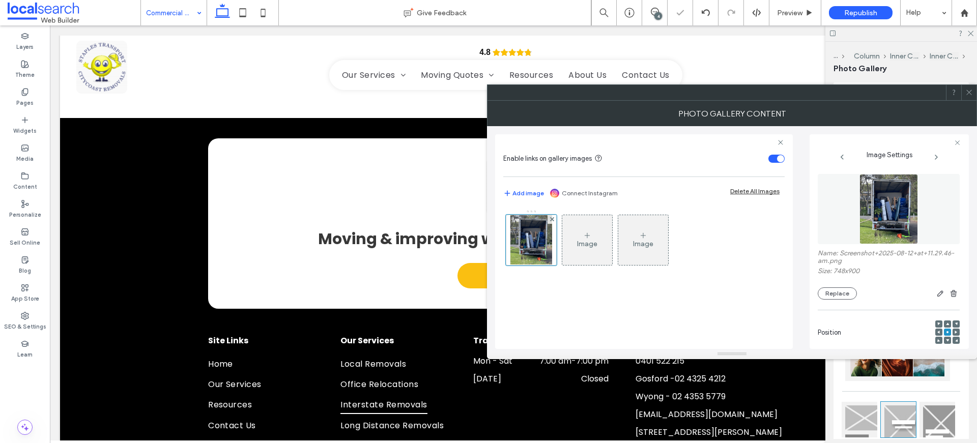
click at [970, 87] on span at bounding box center [970, 92] width 8 height 15
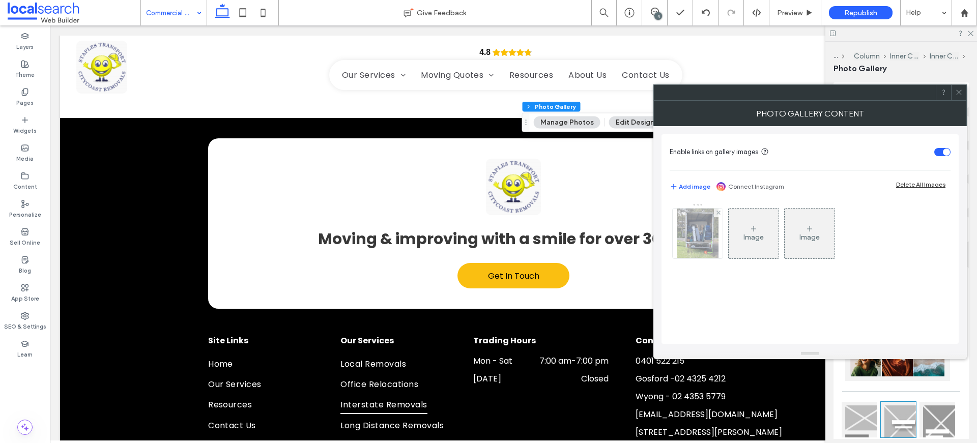
click at [691, 253] on img at bounding box center [697, 234] width 41 height 50
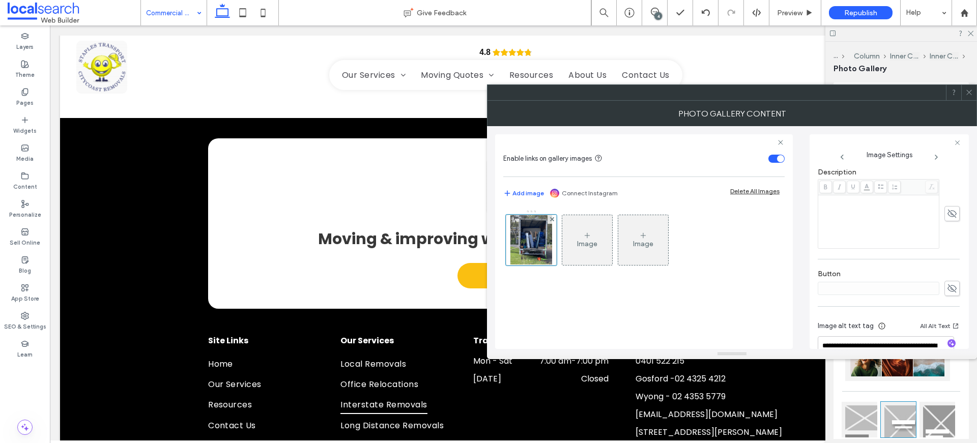
scroll to position [298, 0]
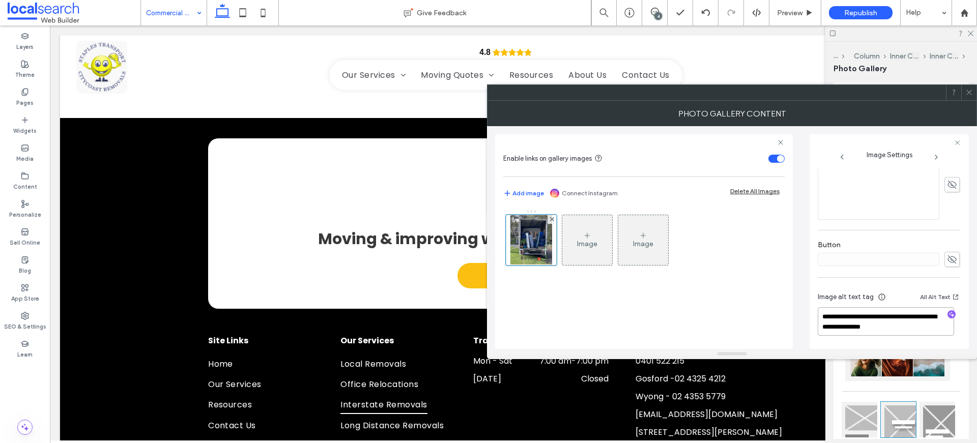
drag, startPoint x: 934, startPoint y: 328, endPoint x: 792, endPoint y: 307, distance: 143.0
click at [792, 308] on div "**********" at bounding box center [732, 237] width 474 height 223
click at [971, 91] on icon at bounding box center [970, 93] width 8 height 8
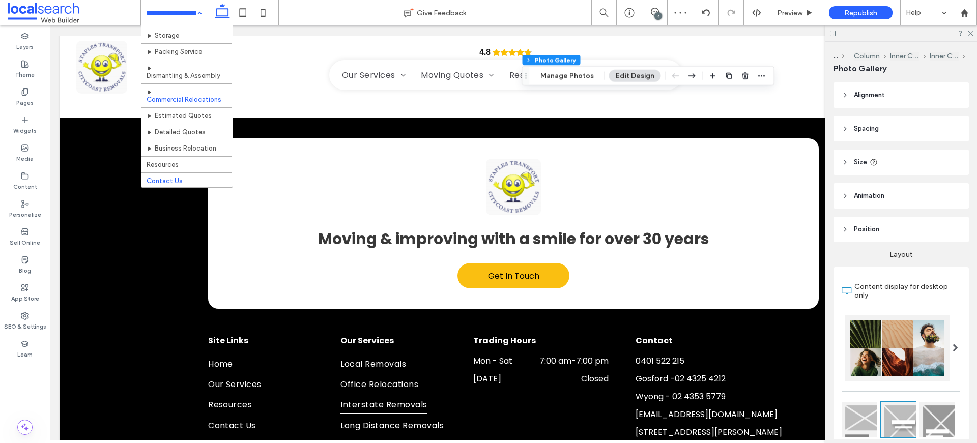
scroll to position [104, 0]
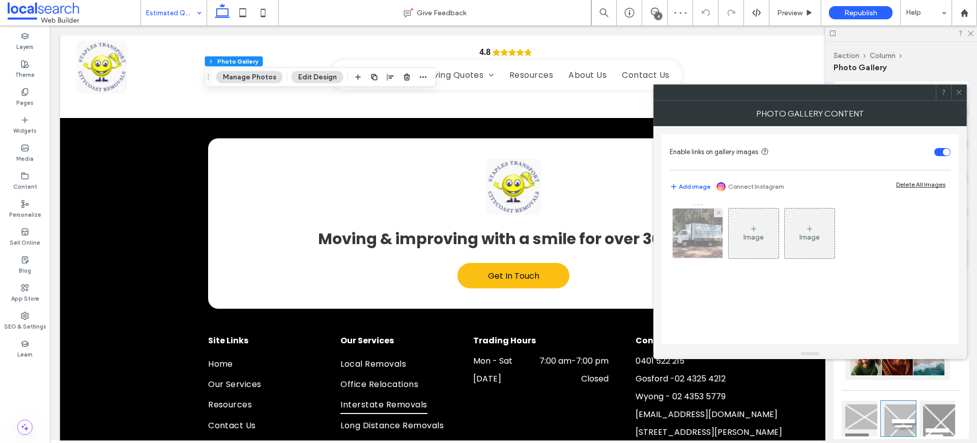
click at [675, 238] on img at bounding box center [698, 234] width 67 height 50
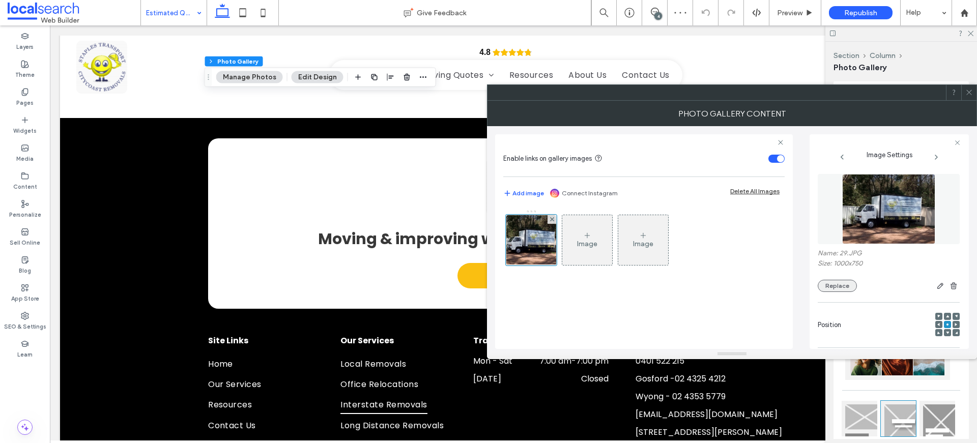
click at [847, 284] on button "Replace" at bounding box center [837, 286] width 39 height 12
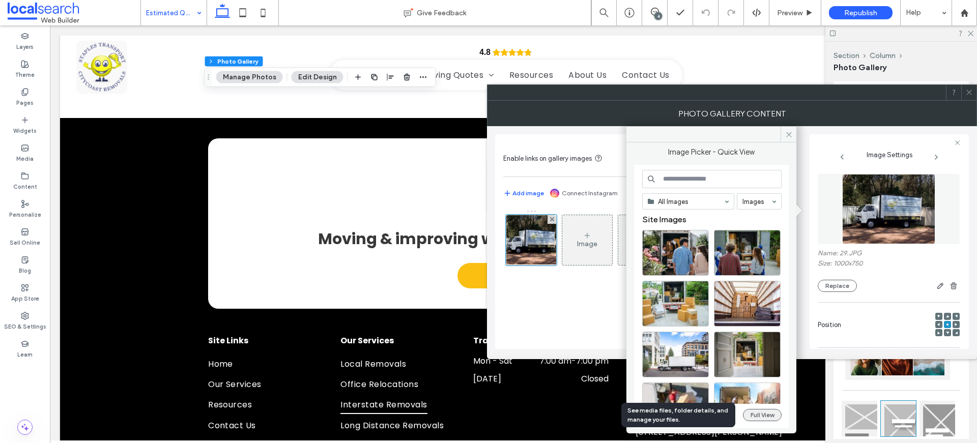
click at [755, 418] on button "Full View" at bounding box center [762, 415] width 39 height 12
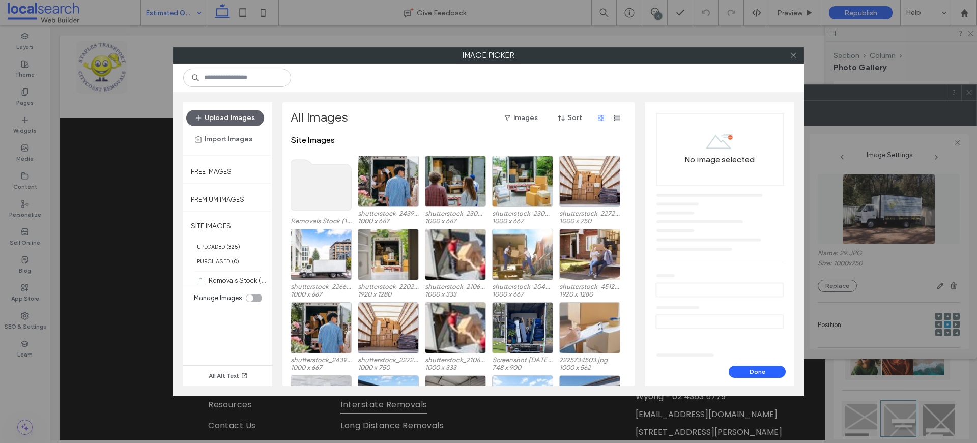
click at [331, 167] on use at bounding box center [321, 185] width 61 height 51
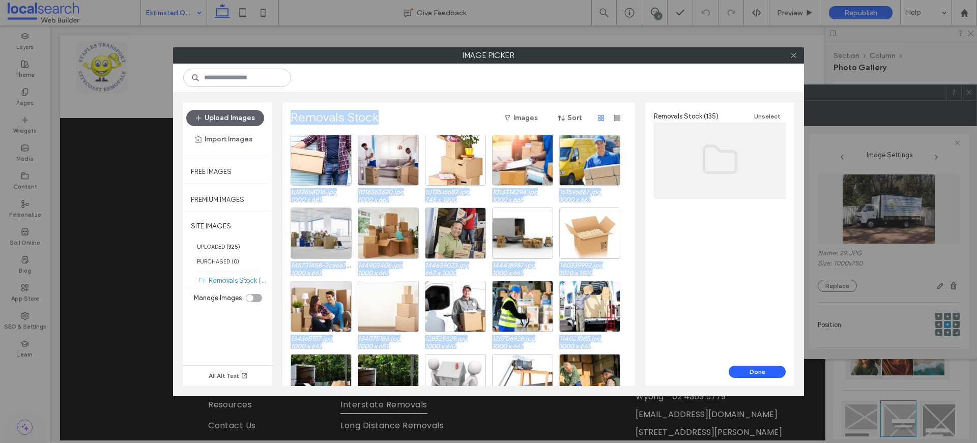
scroll to position [1728, 0]
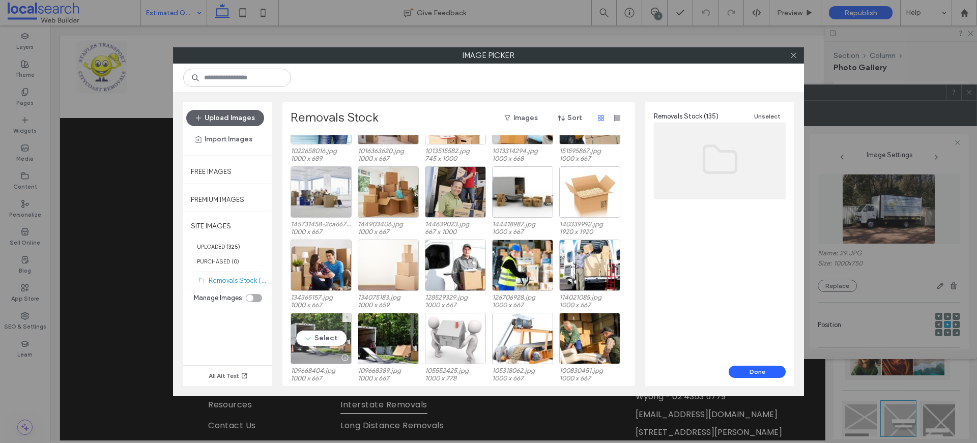
click at [314, 338] on div "Select" at bounding box center [321, 338] width 61 height 51
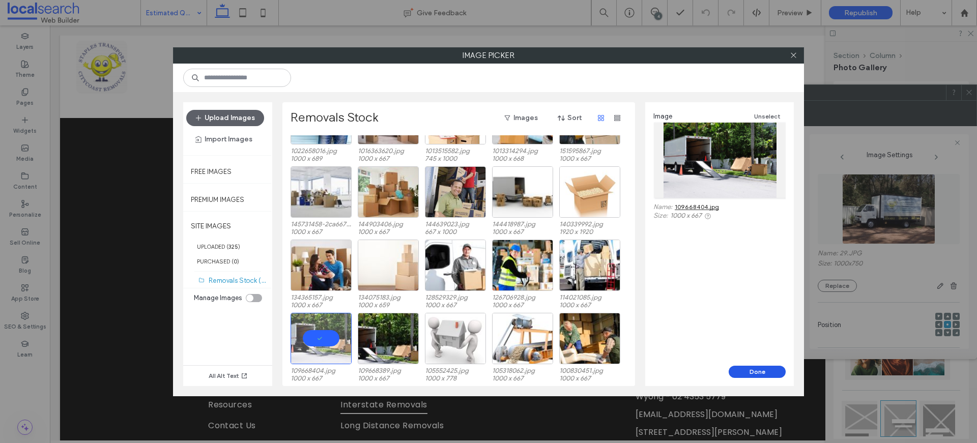
click at [764, 374] on button "Done" at bounding box center [757, 372] width 57 height 12
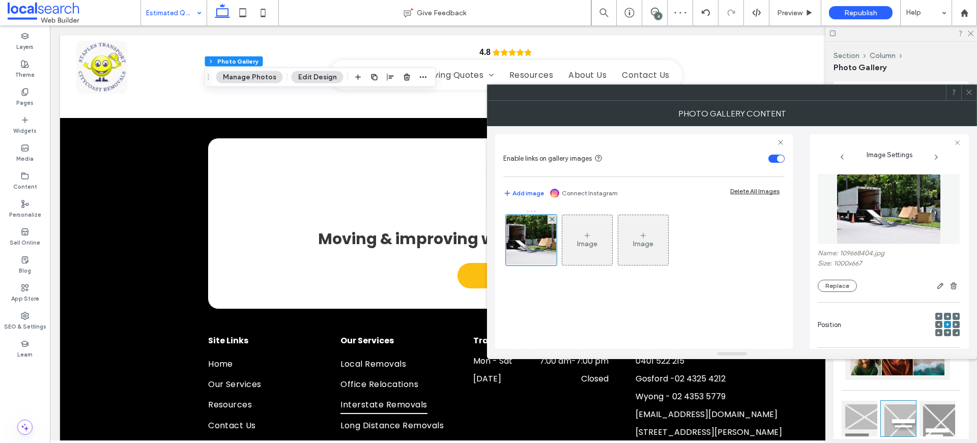
click at [937, 324] on div at bounding box center [948, 325] width 24 height 24
click at [936, 323] on div at bounding box center [939, 324] width 7 height 7
click at [938, 323] on icon at bounding box center [939, 324] width 3 height 3
click at [944, 323] on div at bounding box center [947, 324] width 7 height 7
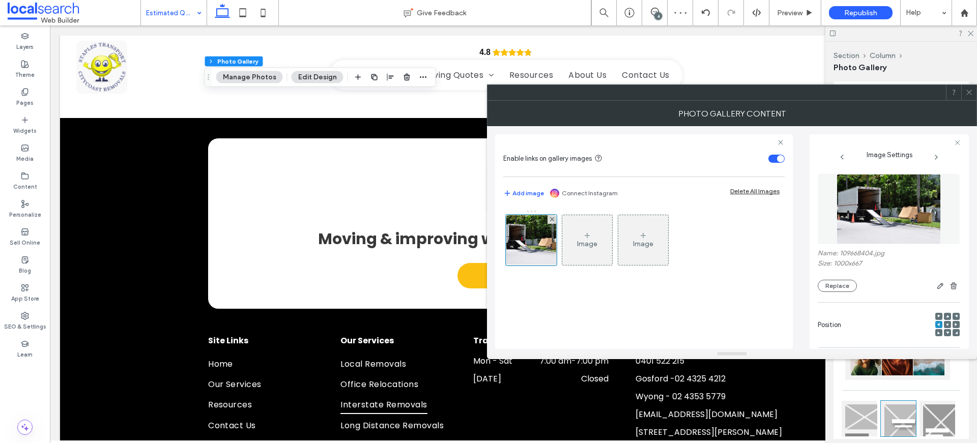
click at [944, 323] on div at bounding box center [947, 324] width 7 height 7
click at [971, 90] on use at bounding box center [969, 92] width 5 height 5
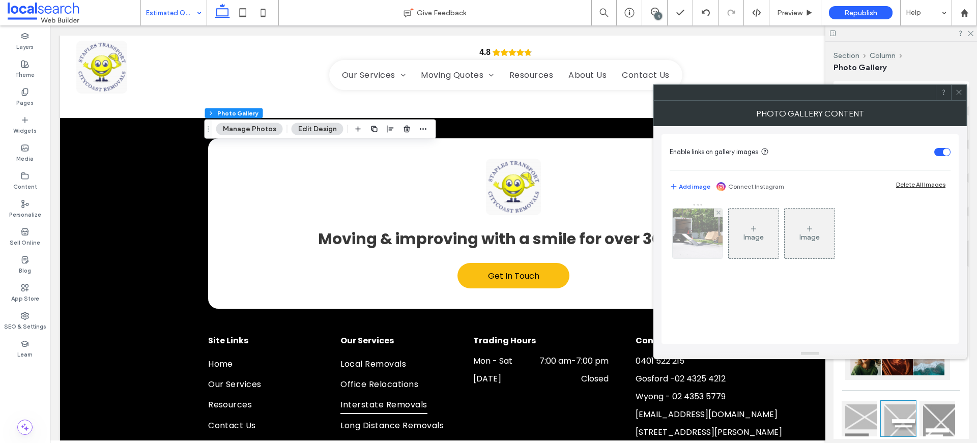
click at [720, 233] on img at bounding box center [698, 234] width 75 height 50
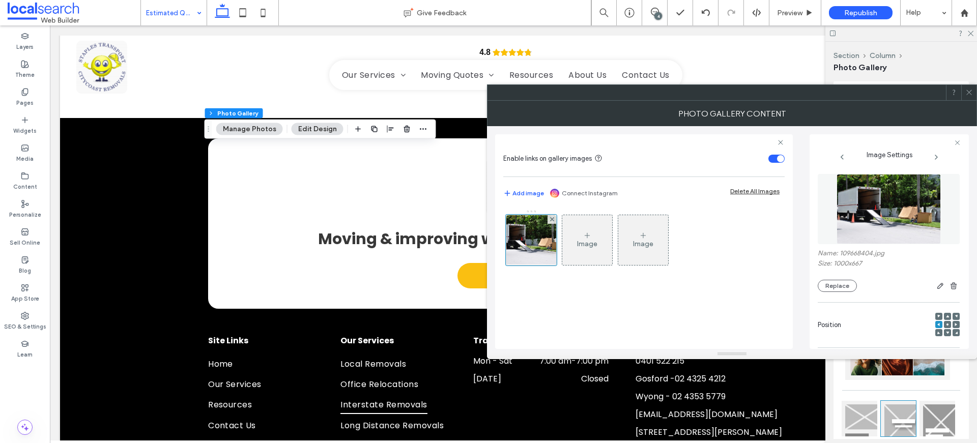
scroll to position [301, 0]
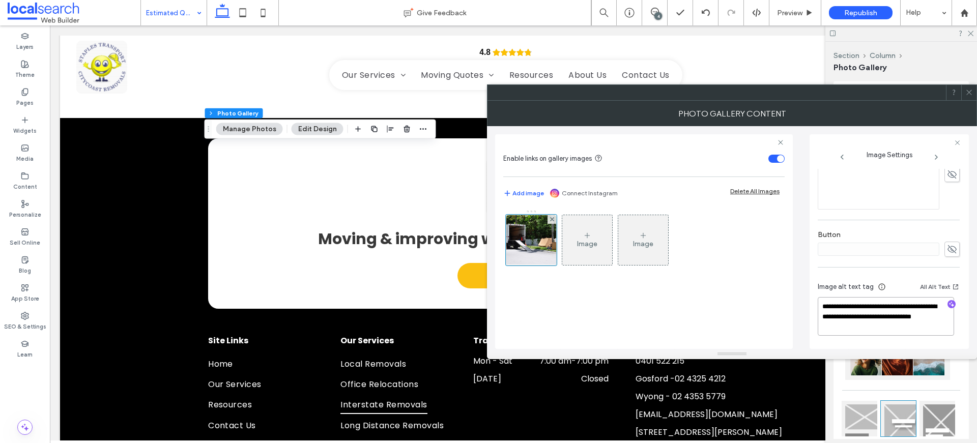
drag, startPoint x: 901, startPoint y: 327, endPoint x: 863, endPoint y: 317, distance: 39.5
click at [863, 317] on textarea "**********" at bounding box center [886, 316] width 136 height 39
click at [890, 325] on textarea "**********" at bounding box center [886, 316] width 136 height 39
drag, startPoint x: 896, startPoint y: 326, endPoint x: 799, endPoint y: 290, distance: 103.7
click at [800, 290] on div "**********" at bounding box center [732, 237] width 474 height 223
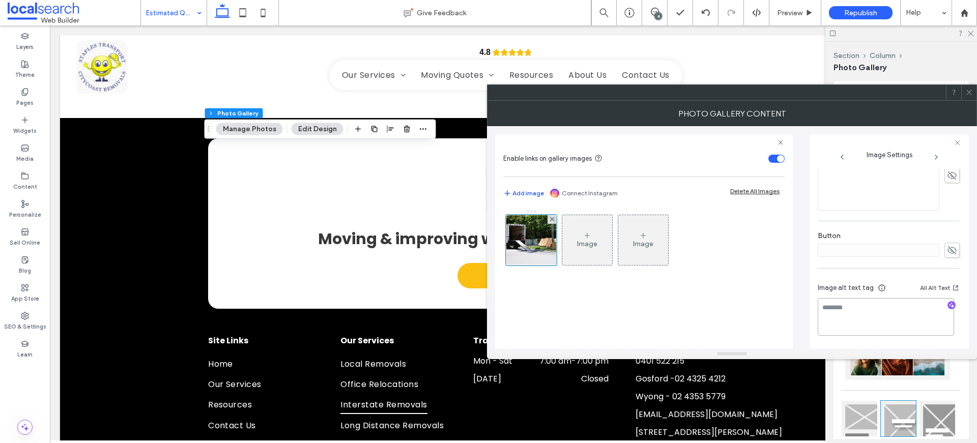
scroll to position [300, 0]
click at [972, 91] on icon at bounding box center [970, 93] width 8 height 8
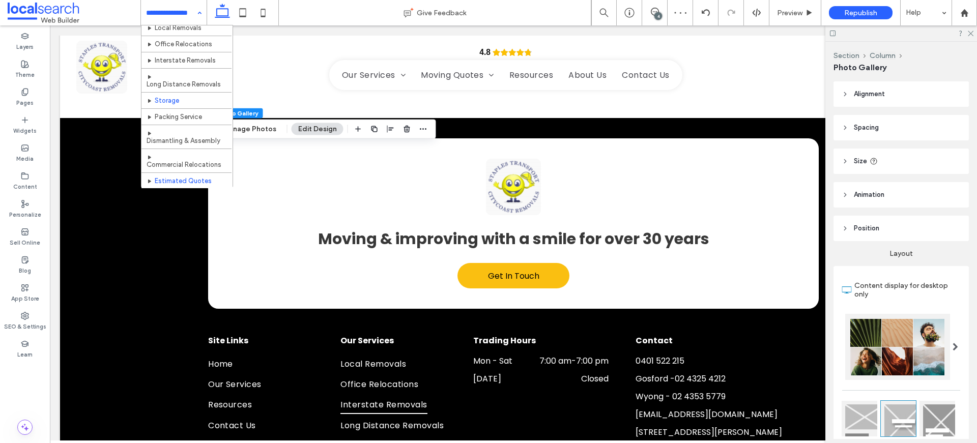
scroll to position [104, 0]
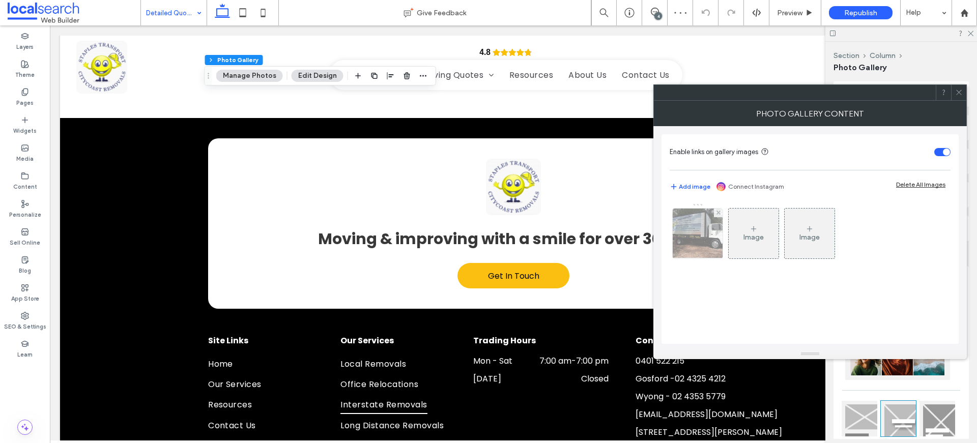
click at [693, 221] on img at bounding box center [698, 234] width 67 height 50
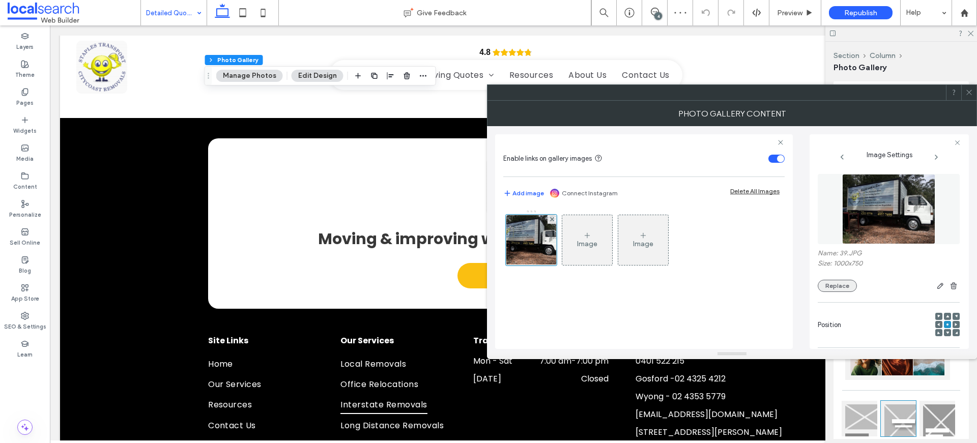
click at [841, 286] on button "Replace" at bounding box center [837, 286] width 39 height 12
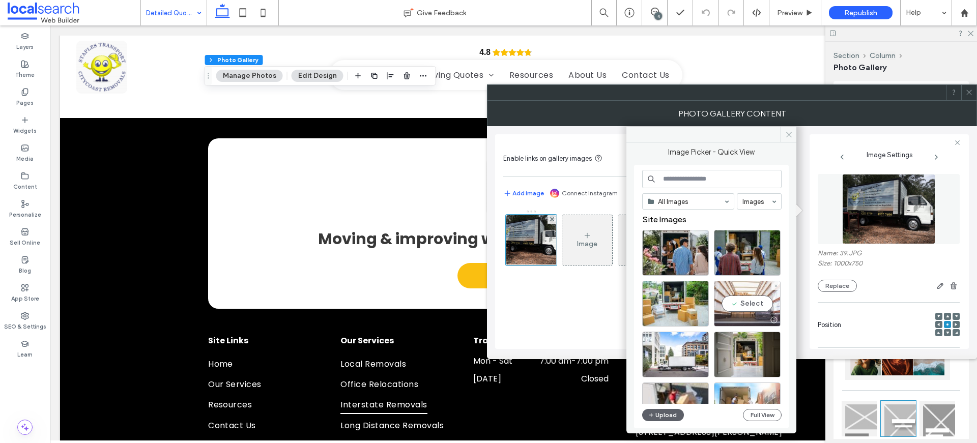
click at [767, 303] on div "Select" at bounding box center [747, 304] width 67 height 46
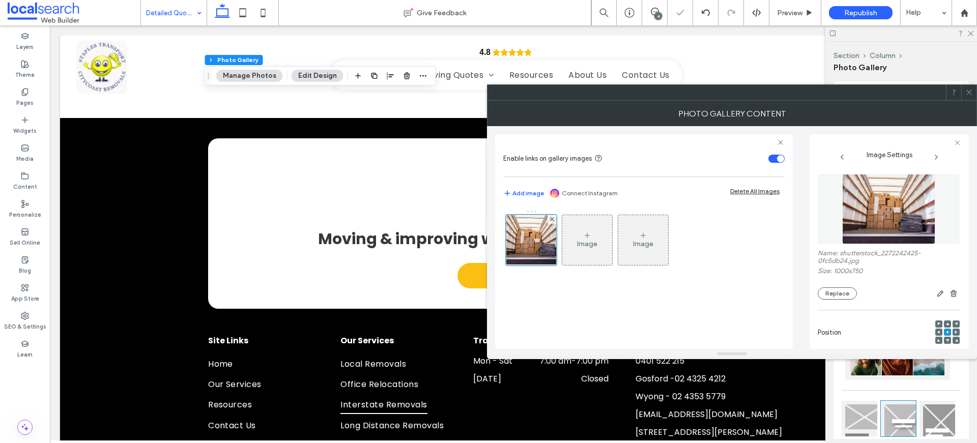
click at [968, 89] on icon at bounding box center [970, 93] width 8 height 8
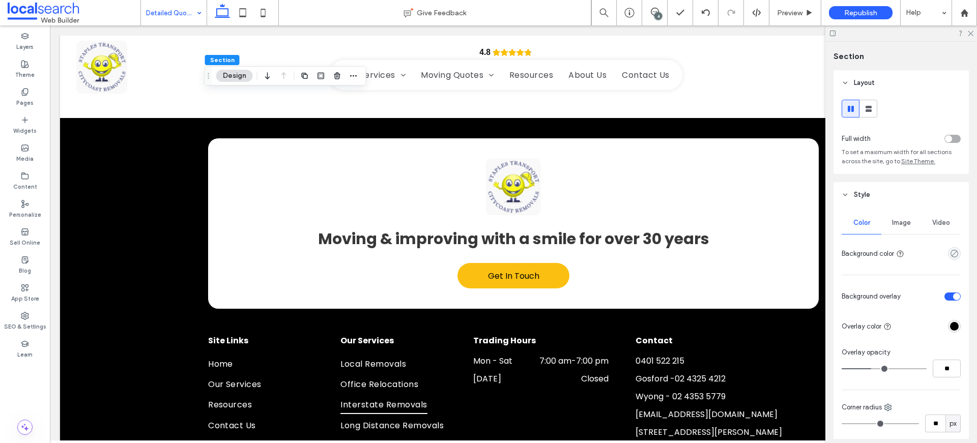
click at [894, 217] on div "Image" at bounding box center [902, 223] width 40 height 22
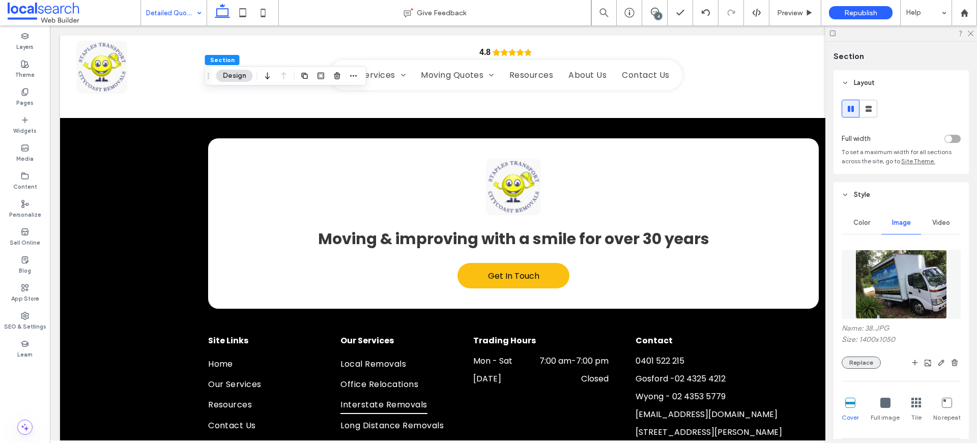
drag, startPoint x: 874, startPoint y: 354, endPoint x: 874, endPoint y: 361, distance: 6.6
click at [874, 355] on div "Name: 38.JPG Size: 1400x1050 Replace" at bounding box center [901, 346] width 119 height 45
click at [873, 361] on button "Replace" at bounding box center [861, 363] width 39 height 12
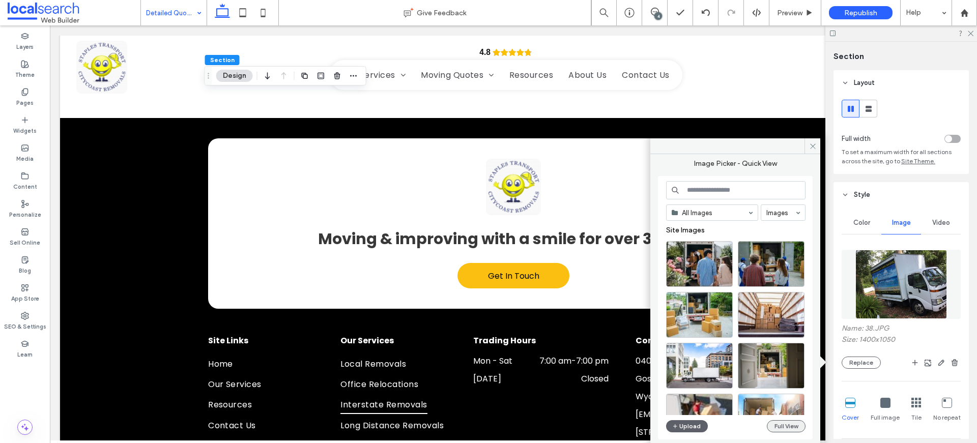
click at [792, 425] on button "Full View" at bounding box center [786, 426] width 39 height 12
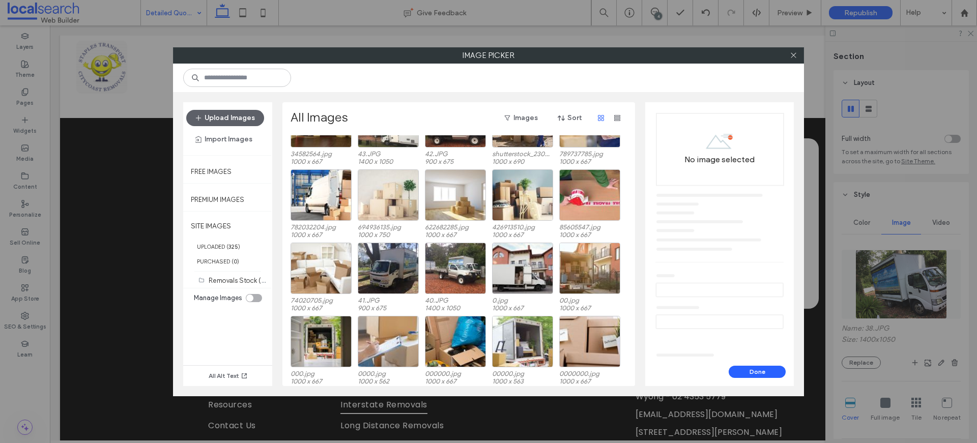
scroll to position [796, 0]
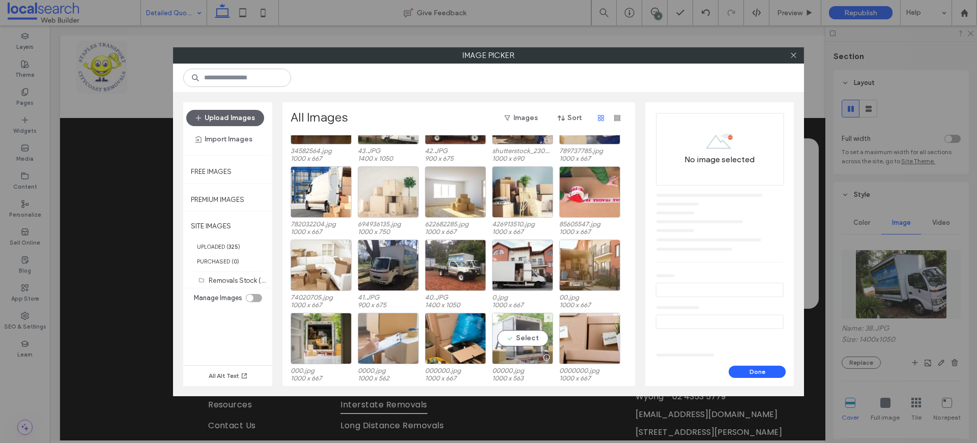
click at [522, 341] on div "Select" at bounding box center [522, 338] width 61 height 51
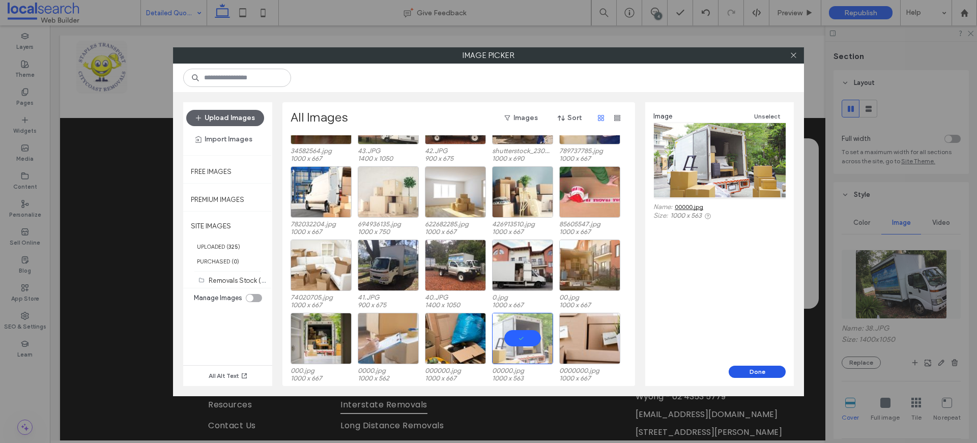
click at [768, 374] on button "Done" at bounding box center [757, 372] width 57 height 12
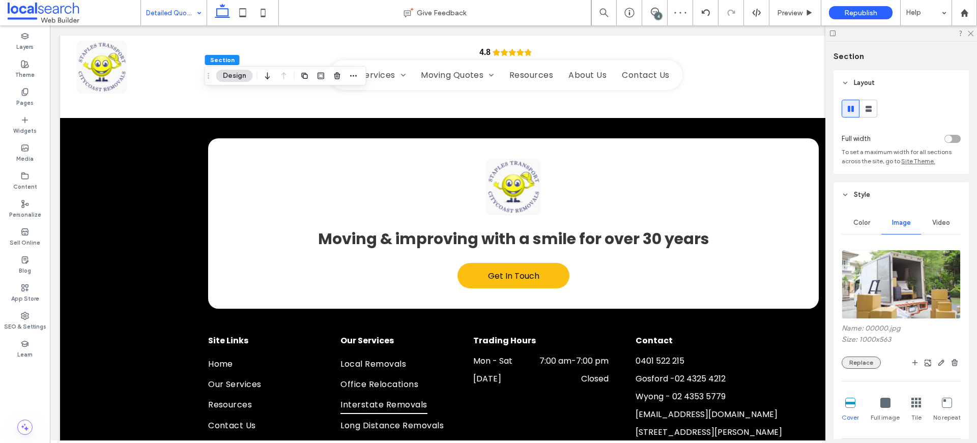
click at [872, 367] on button "Replace" at bounding box center [861, 363] width 39 height 12
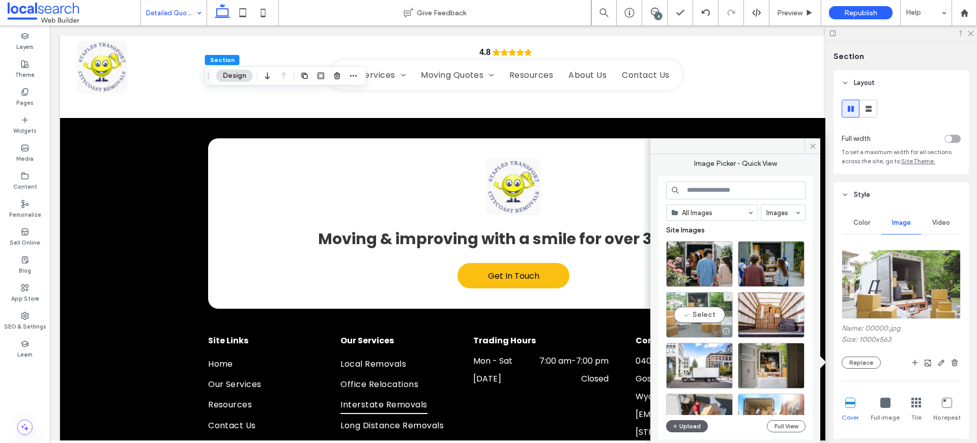
click at [706, 308] on div "Select" at bounding box center [699, 315] width 67 height 46
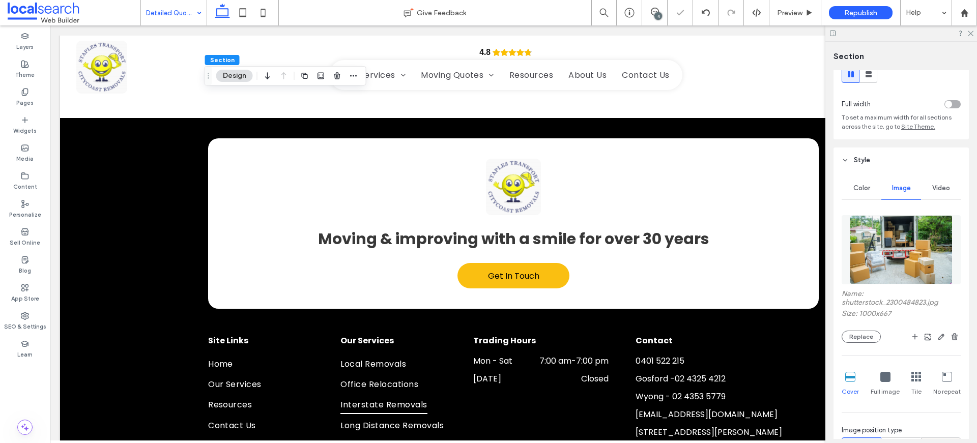
scroll to position [94, 0]
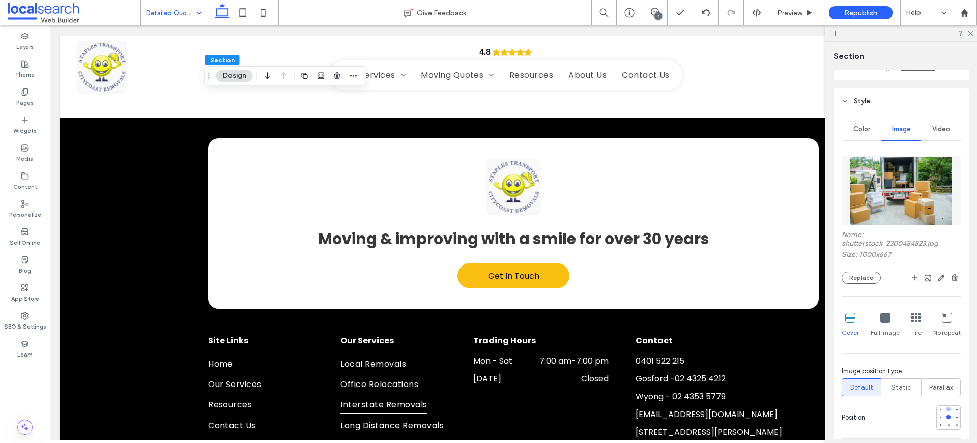
click at [947, 408] on div at bounding box center [949, 410] width 4 height 4
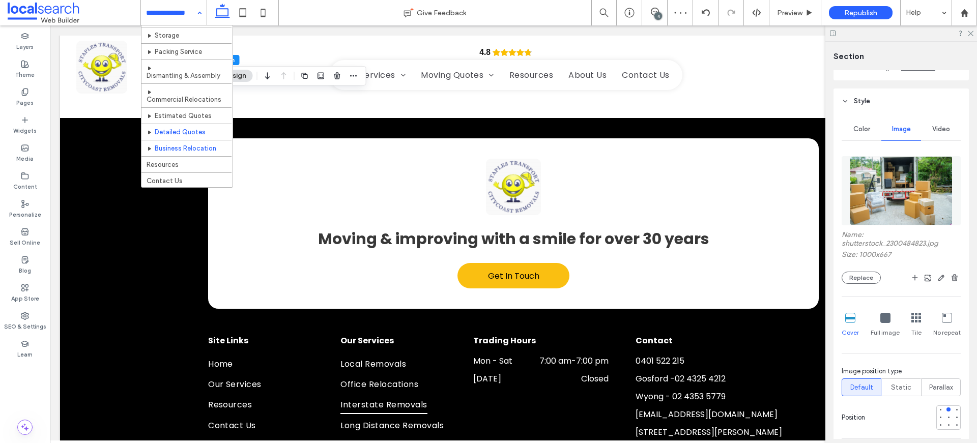
scroll to position [104, 0]
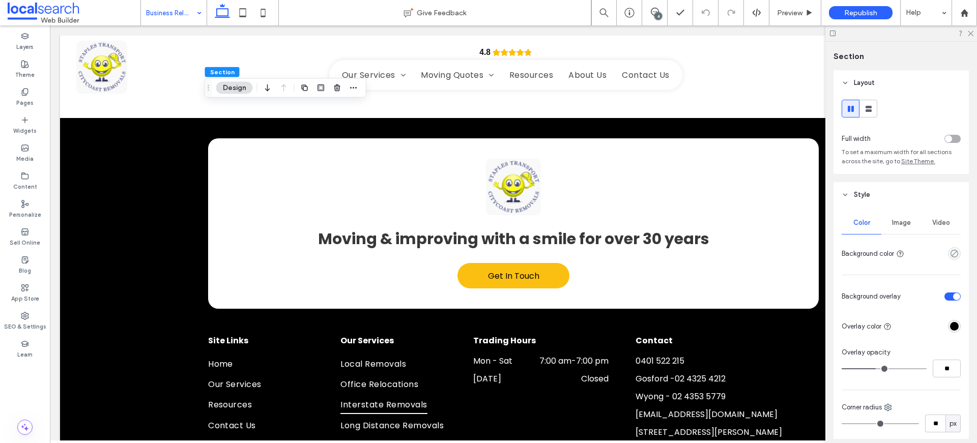
click at [898, 221] on span "Image" at bounding box center [901, 223] width 19 height 8
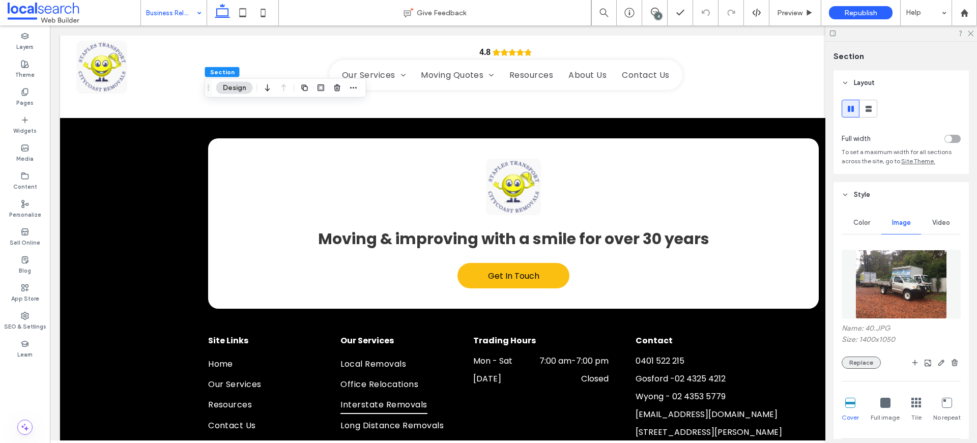
click at [868, 358] on button "Replace" at bounding box center [861, 363] width 39 height 12
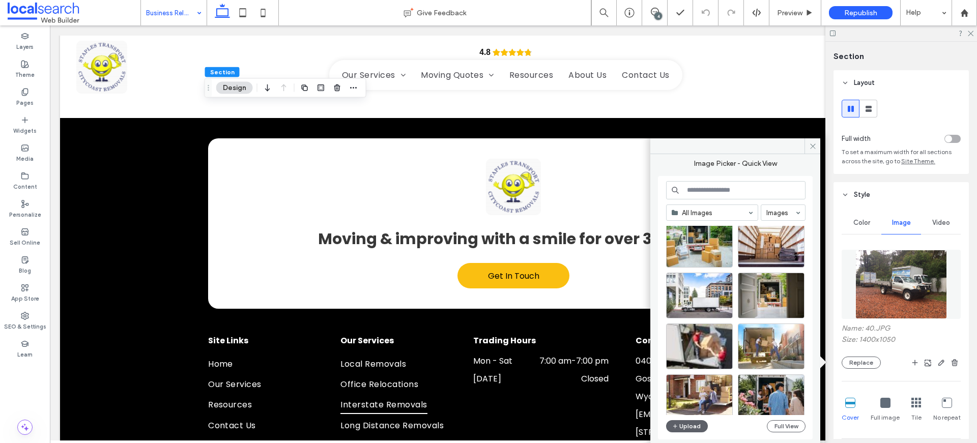
scroll to position [71, 0]
click at [689, 297] on div "Select" at bounding box center [699, 295] width 67 height 46
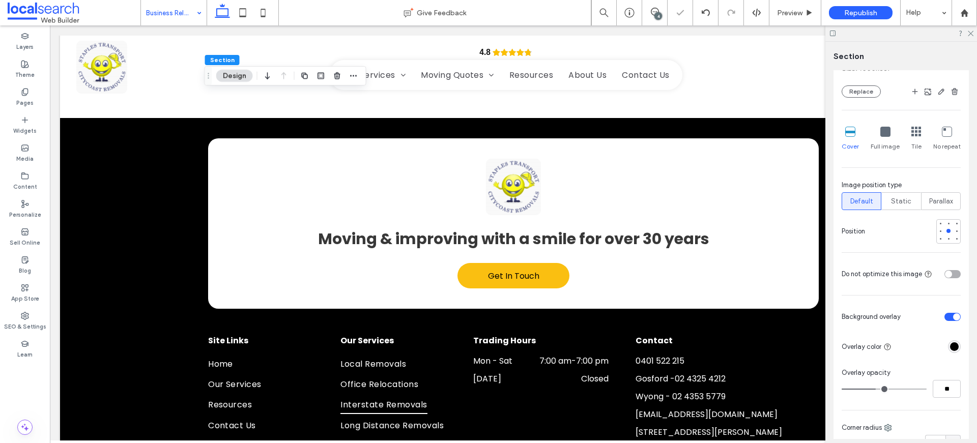
scroll to position [273, 0]
click at [947, 224] on div at bounding box center [949, 222] width 4 height 4
click at [947, 240] on div at bounding box center [949, 238] width 4 height 4
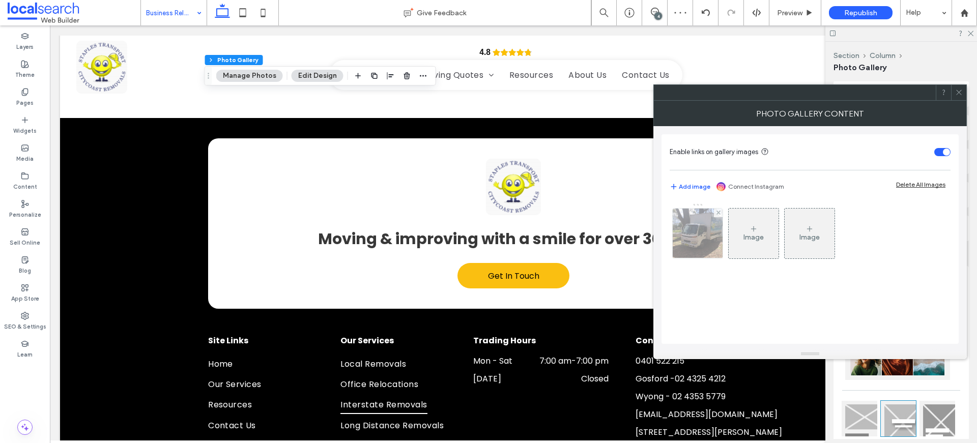
click at [682, 232] on img at bounding box center [698, 234] width 67 height 50
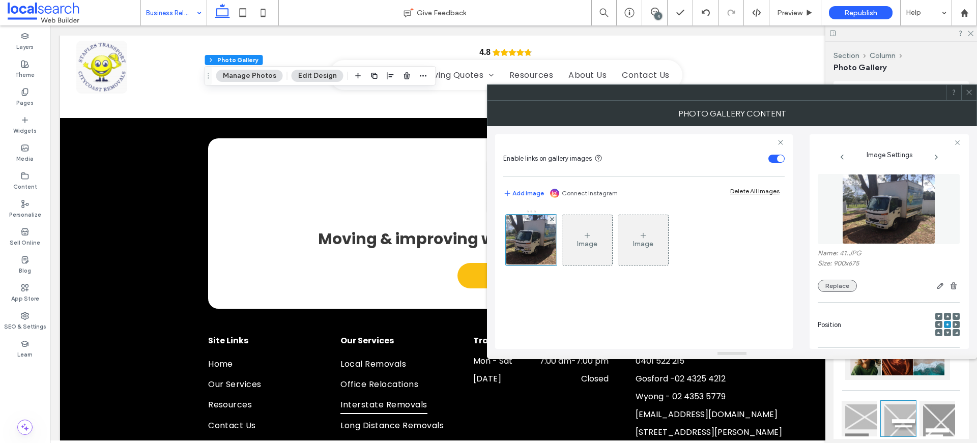
click at [853, 286] on button "Replace" at bounding box center [837, 286] width 39 height 12
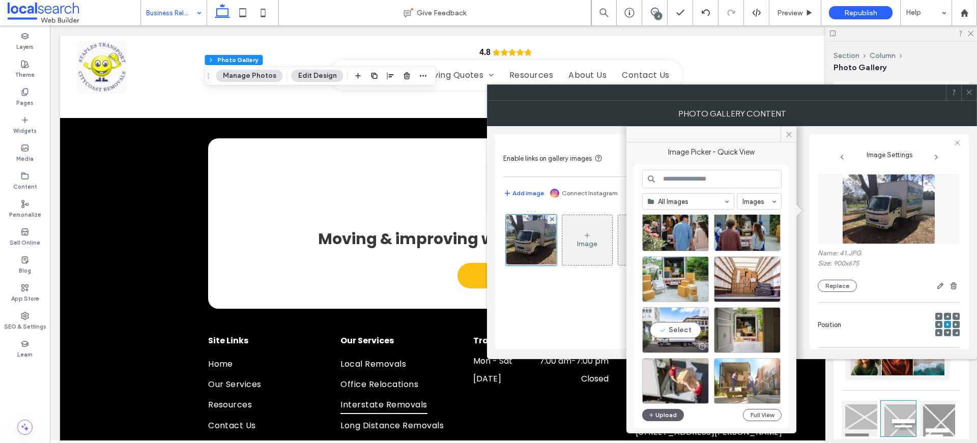
scroll to position [72, 0]
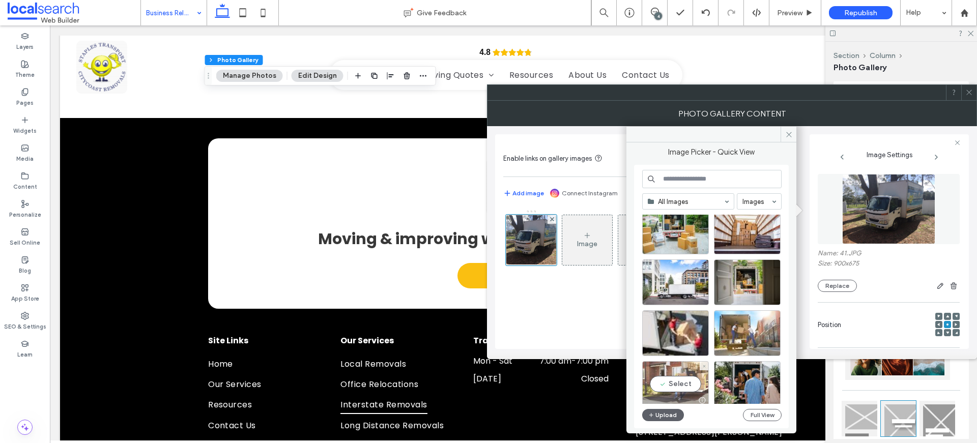
click at [693, 383] on div "Select" at bounding box center [675, 384] width 67 height 46
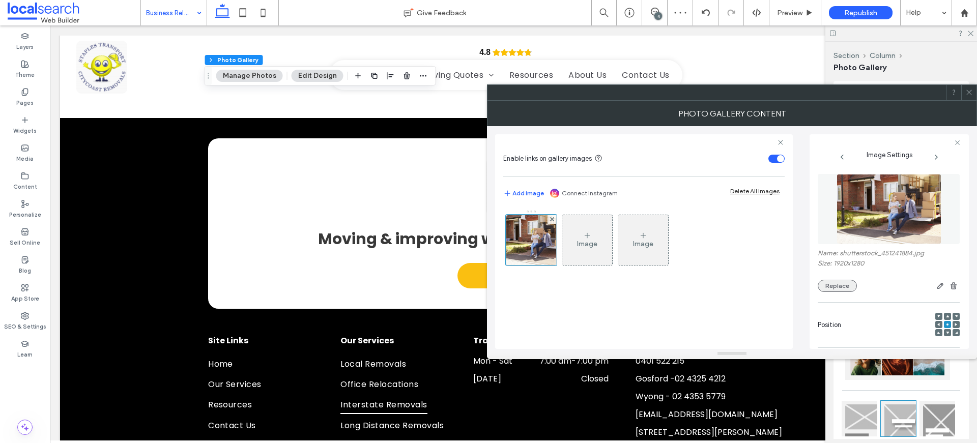
click at [836, 287] on button "Replace" at bounding box center [837, 286] width 39 height 12
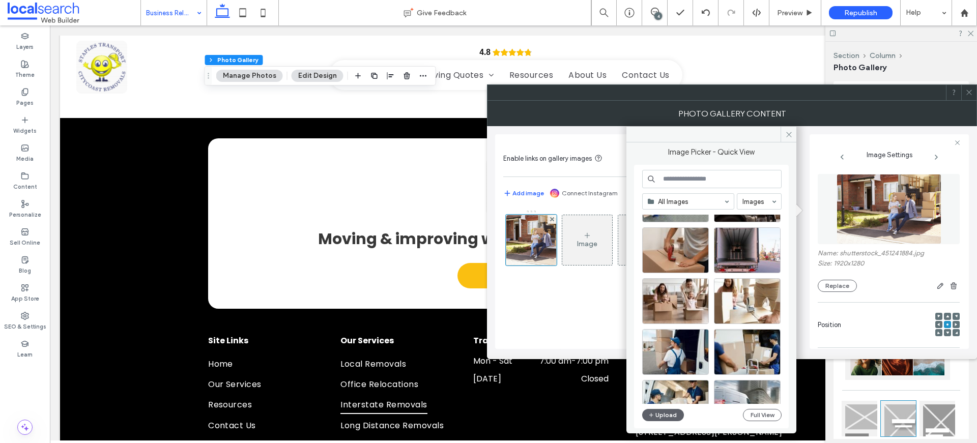
scroll to position [720, 0]
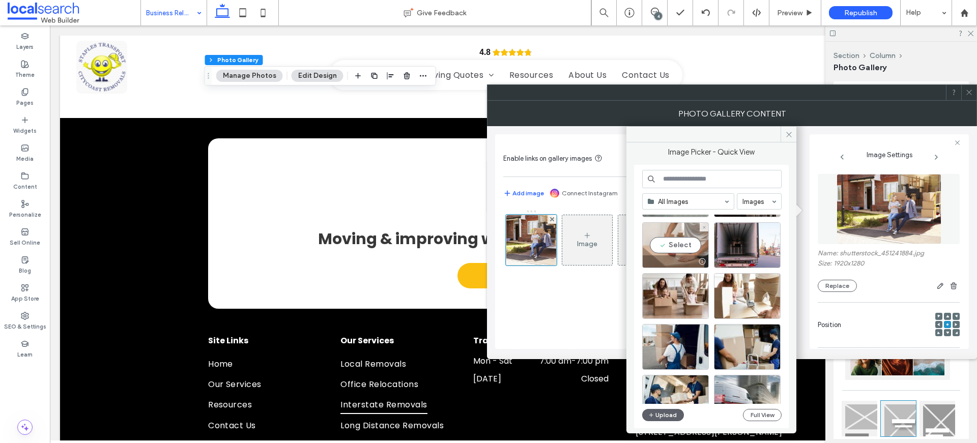
click at [670, 245] on div "Select" at bounding box center [675, 245] width 67 height 46
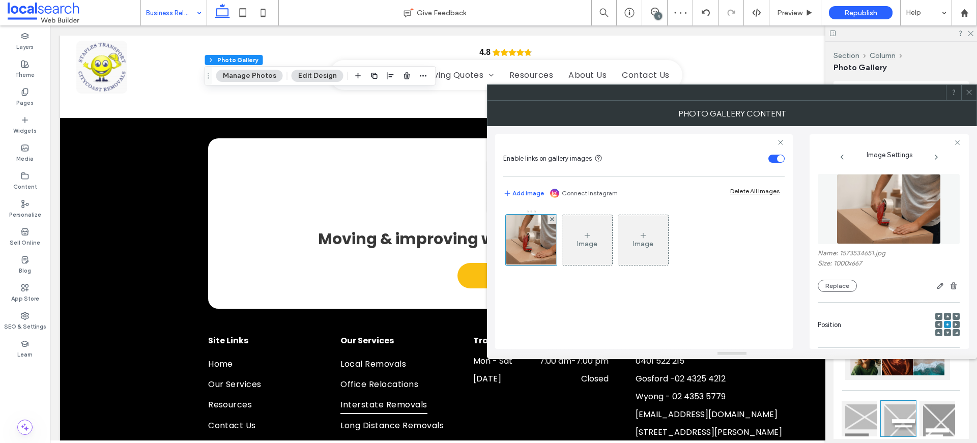
click at [969, 94] on icon at bounding box center [970, 93] width 8 height 8
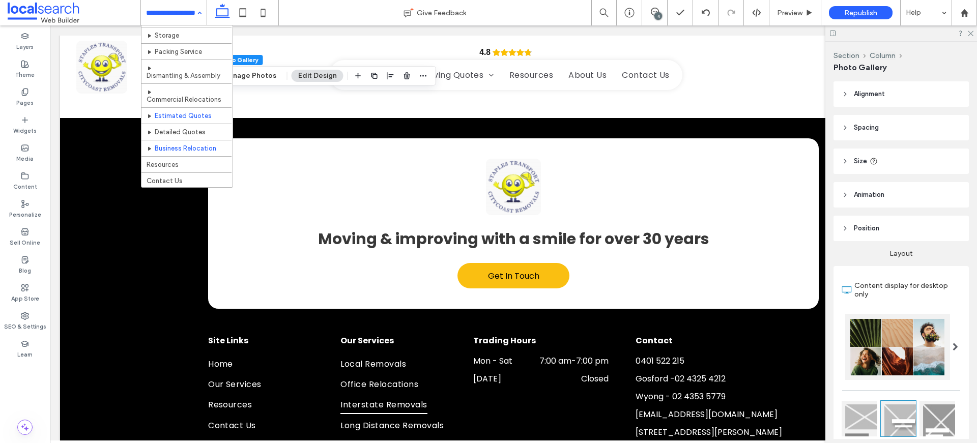
scroll to position [104, 0]
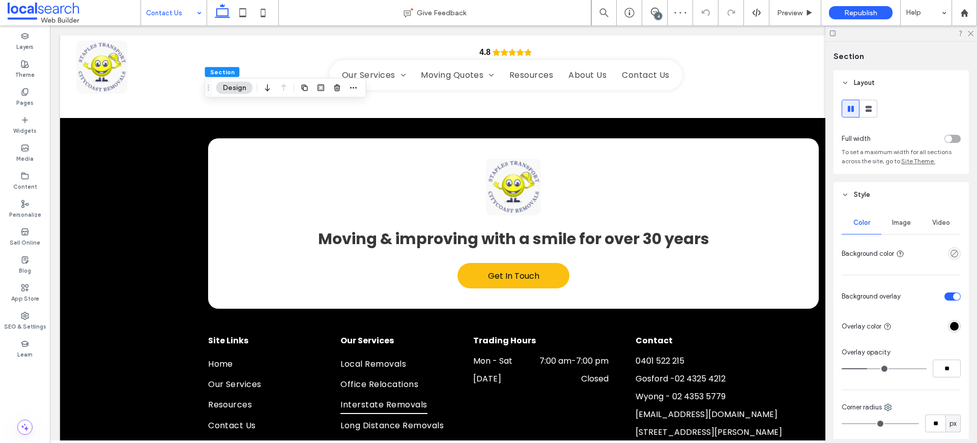
click at [902, 226] on span "Image" at bounding box center [901, 223] width 19 height 8
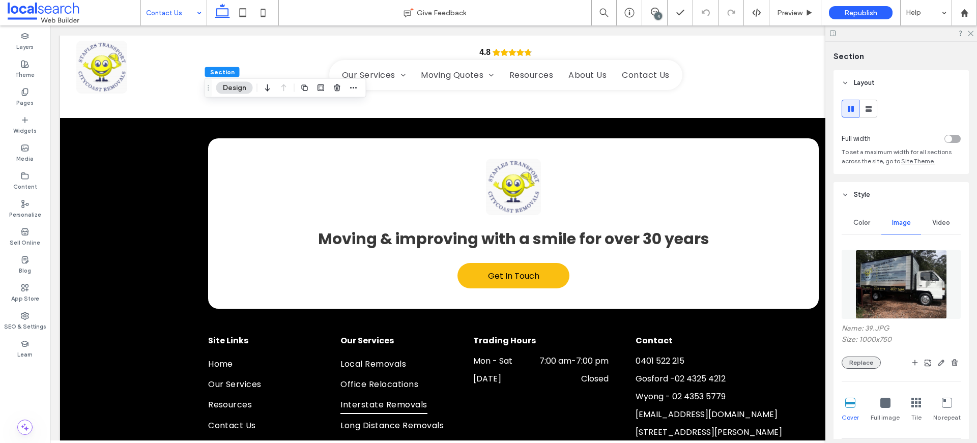
click at [862, 367] on button "Replace" at bounding box center [861, 363] width 39 height 12
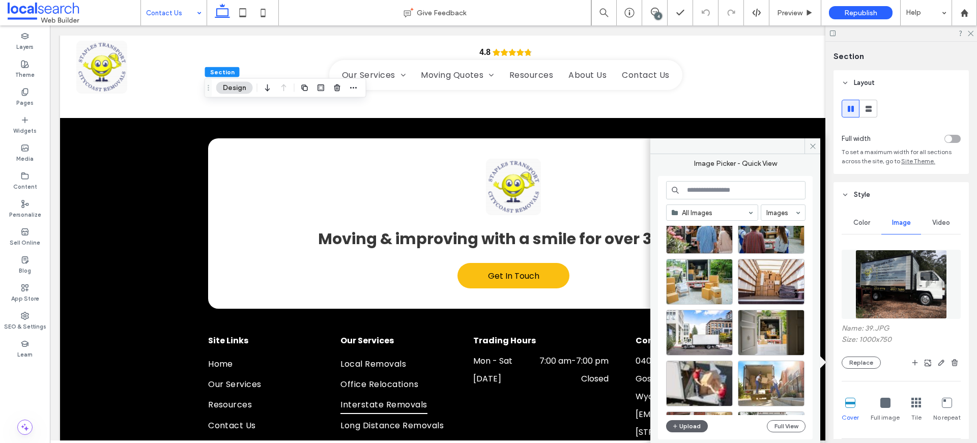
scroll to position [181, 0]
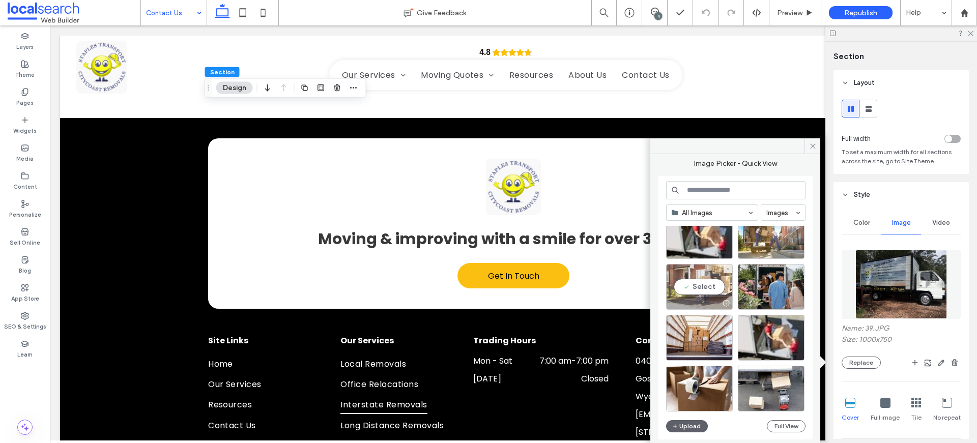
click at [700, 282] on div "Select" at bounding box center [699, 287] width 67 height 46
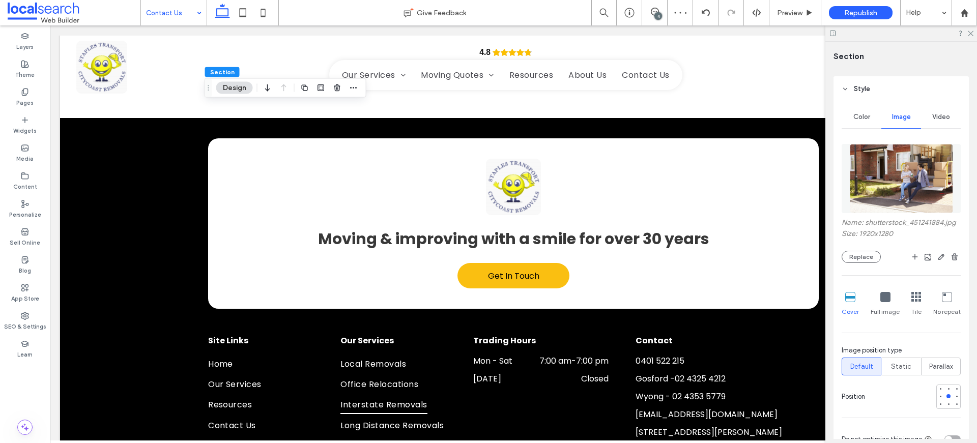
scroll to position [172, 0]
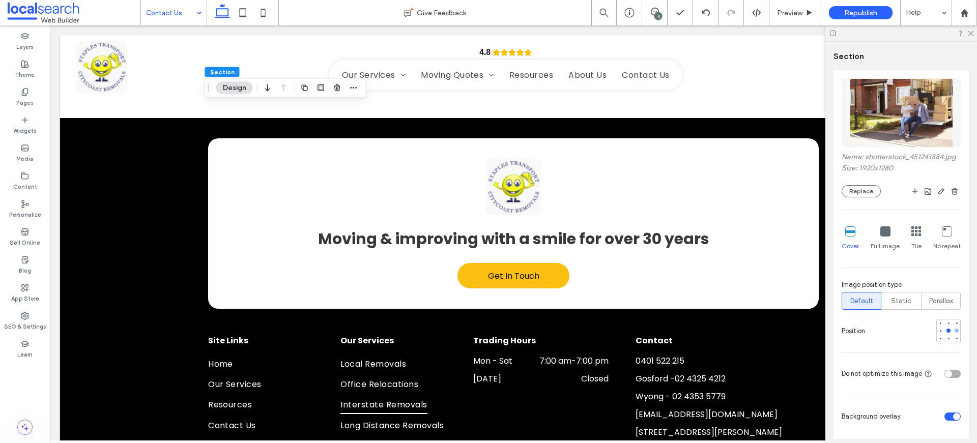
click at [953, 334] on div at bounding box center [956, 330] width 7 height 7
click at [955, 333] on div at bounding box center [957, 331] width 4 height 4
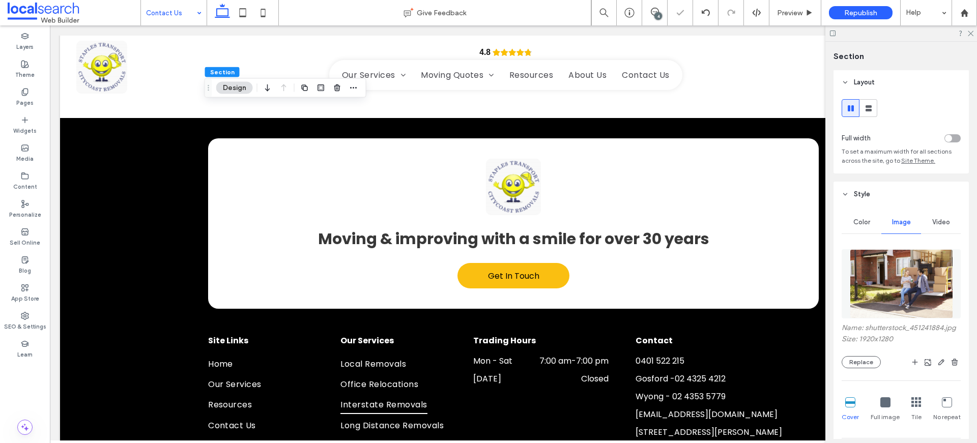
scroll to position [0, 0]
